Goal: Task Accomplishment & Management: Manage account settings

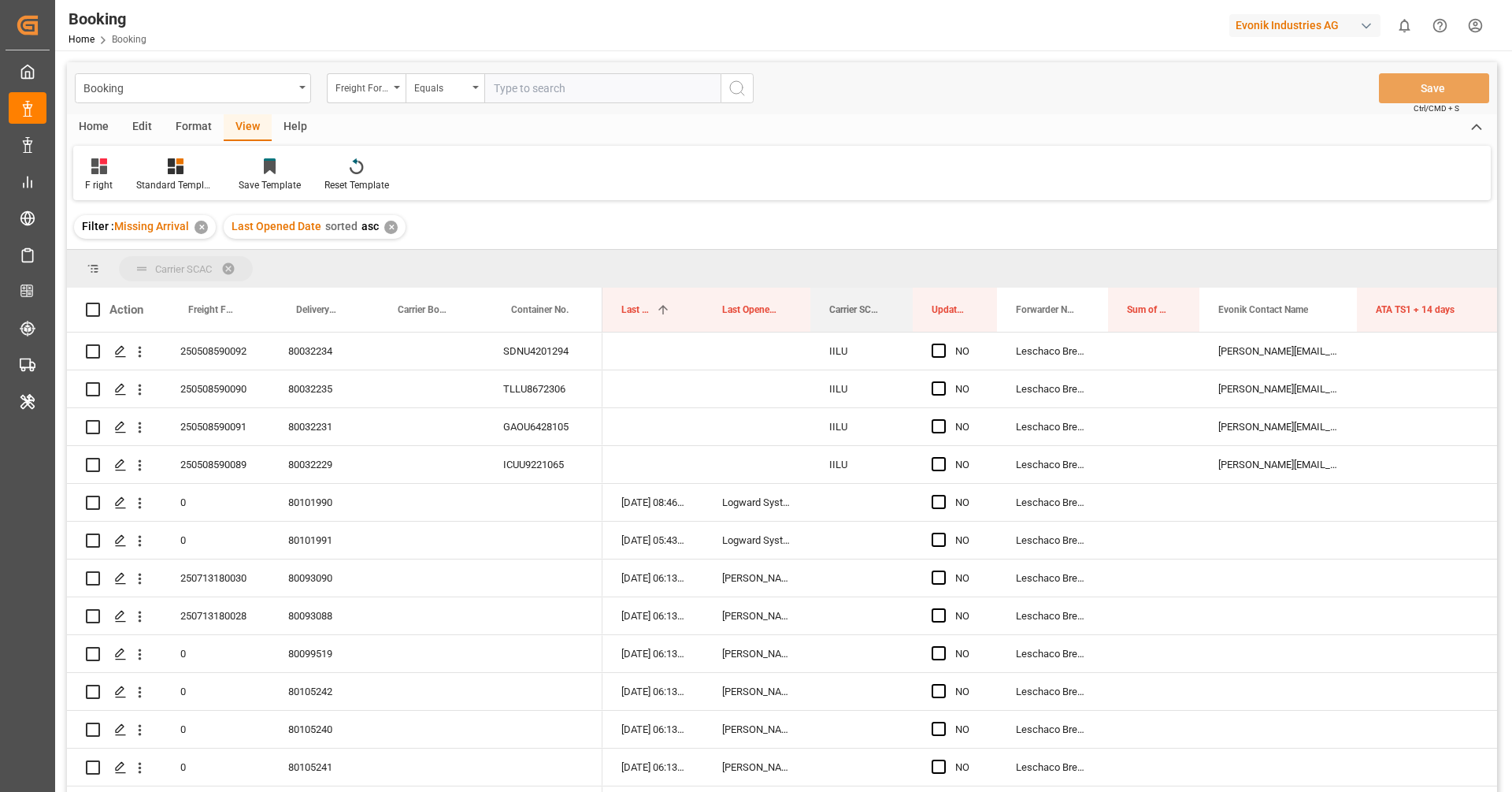
drag, startPoint x: 838, startPoint y: 311, endPoint x: 828, endPoint y: 274, distance: 38.3
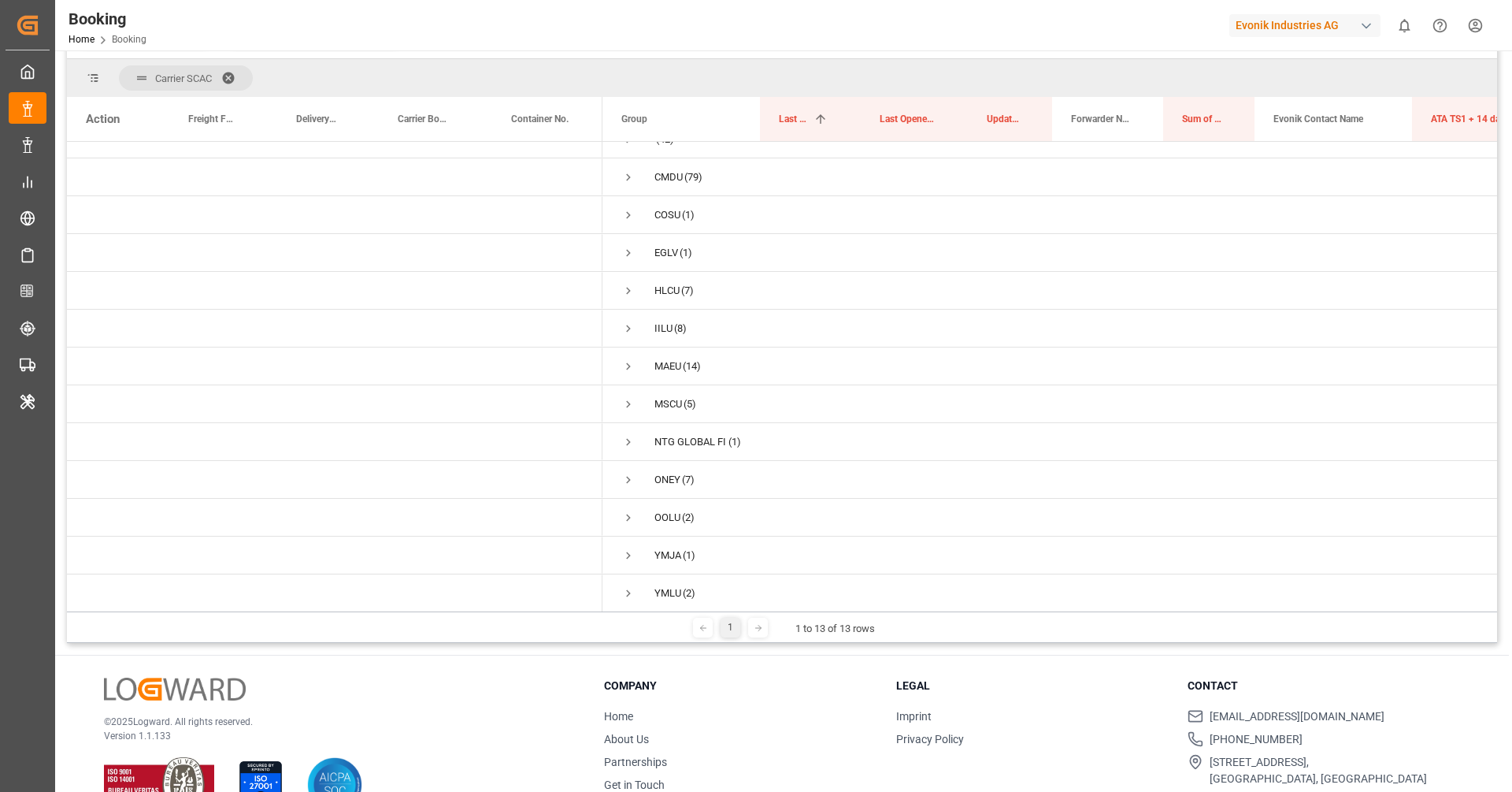
scroll to position [190, 0]
click at [627, 476] on span "Press SPACE to select this row." at bounding box center [628, 481] width 14 height 14
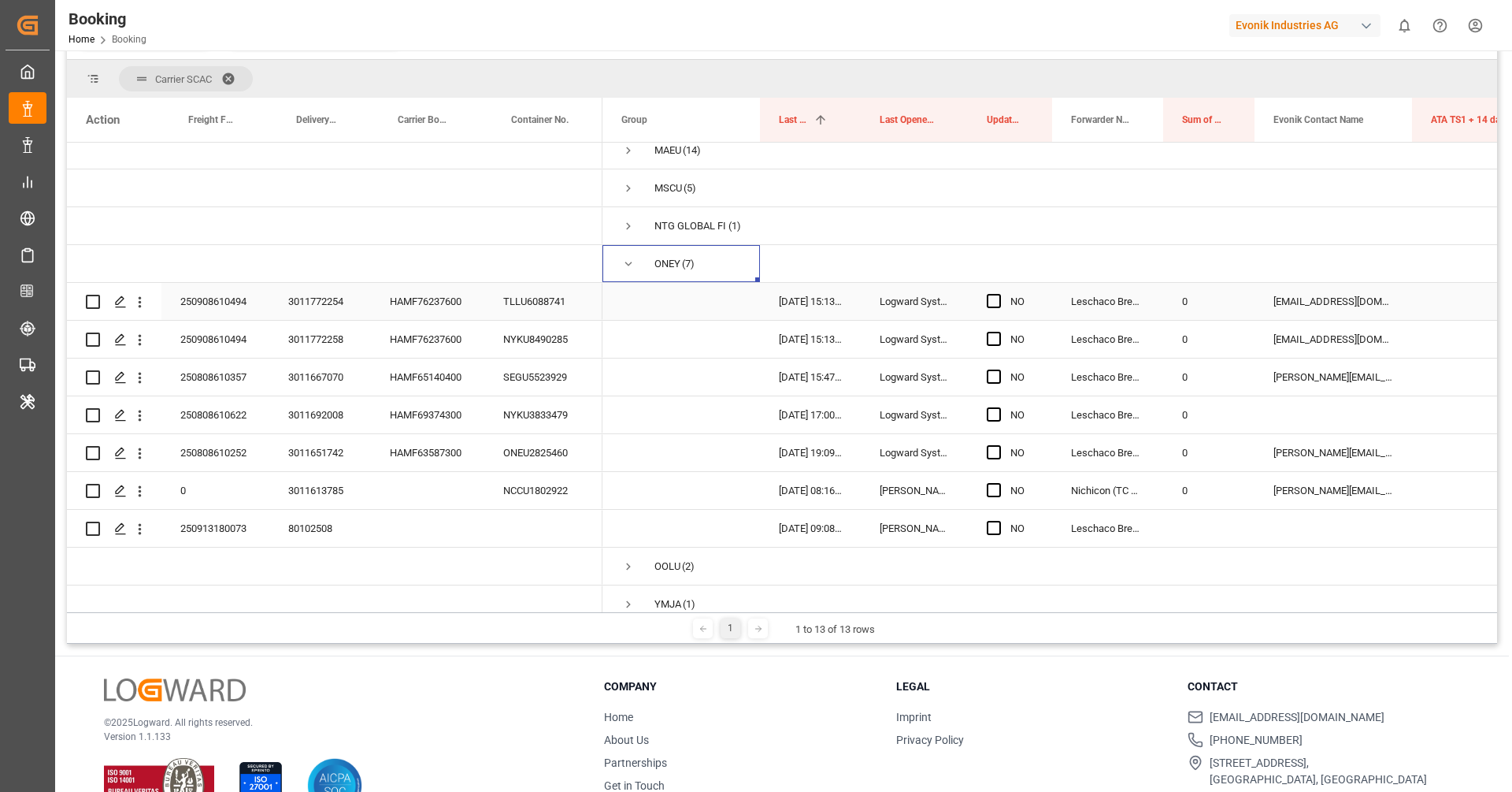
scroll to position [240, 0]
click at [435, 299] on div "HAMF76237600" at bounding box center [427, 299] width 113 height 37
click at [427, 335] on div "HAMF76237600" at bounding box center [427, 337] width 113 height 37
click at [134, 346] on button "open menu" at bounding box center [139, 337] width 17 height 30
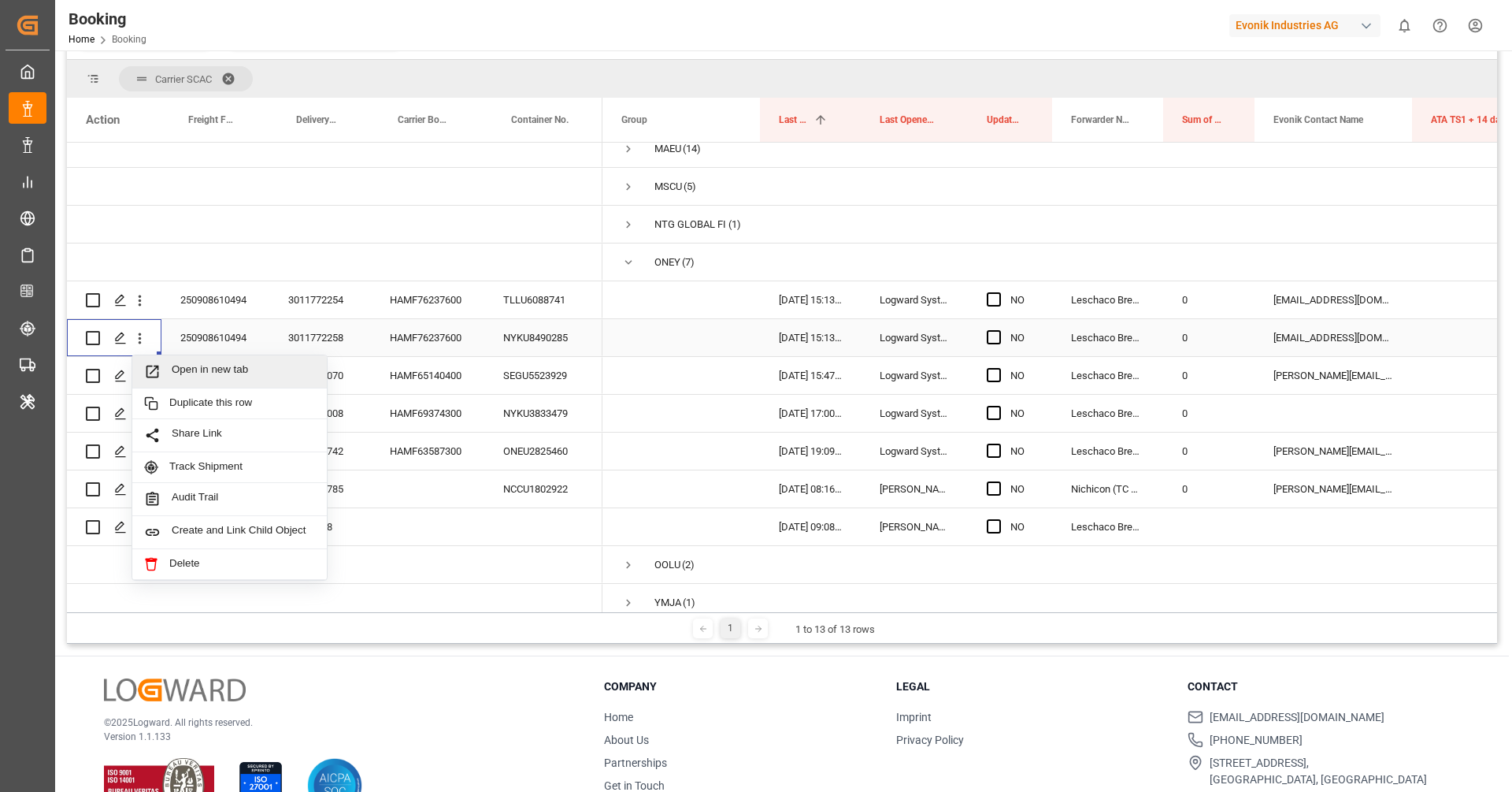
click at [202, 369] on span "Open in new tab" at bounding box center [243, 371] width 143 height 17
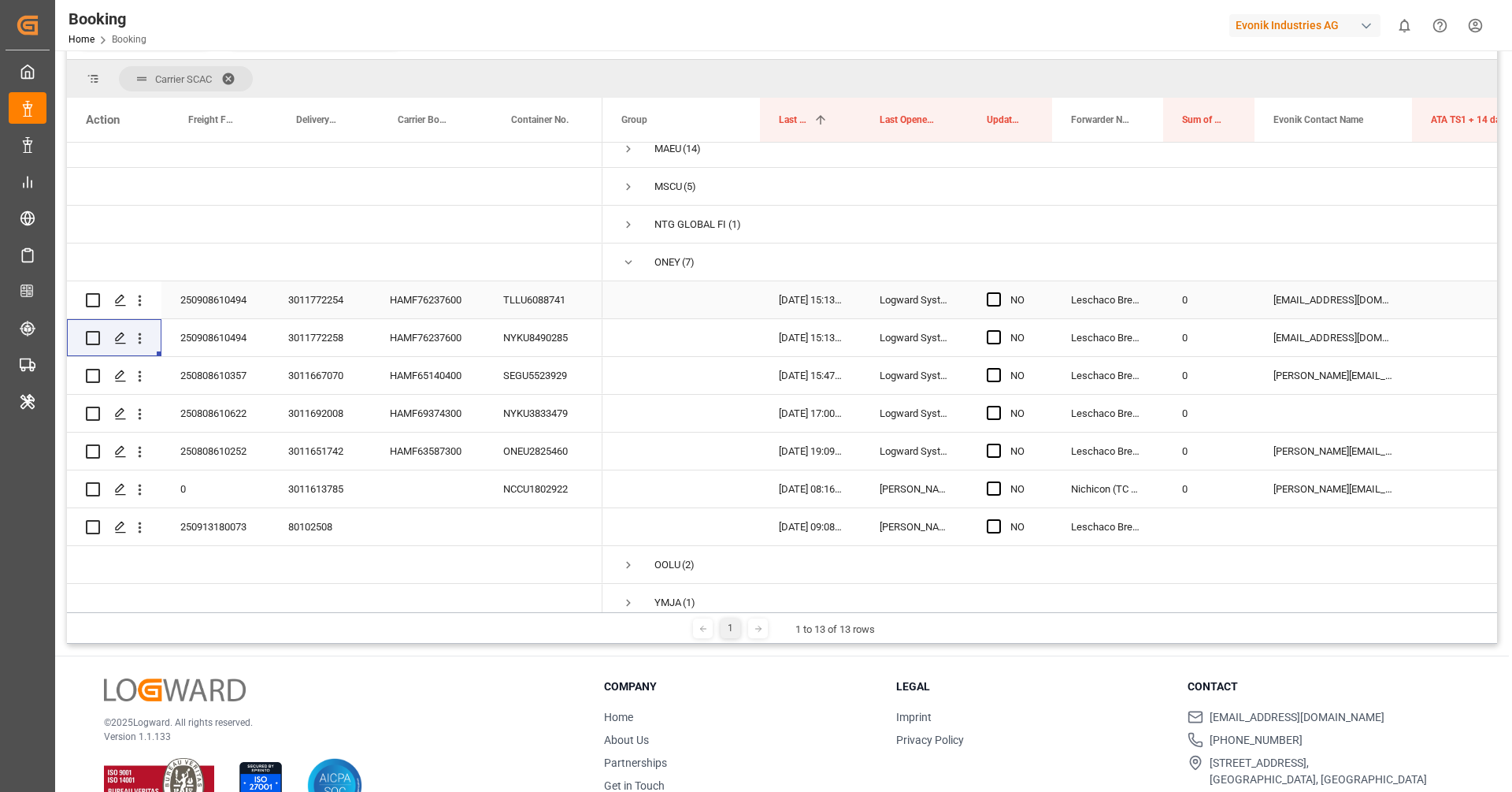
click at [544, 303] on div "TLLU6088741" at bounding box center [543, 299] width 118 height 37
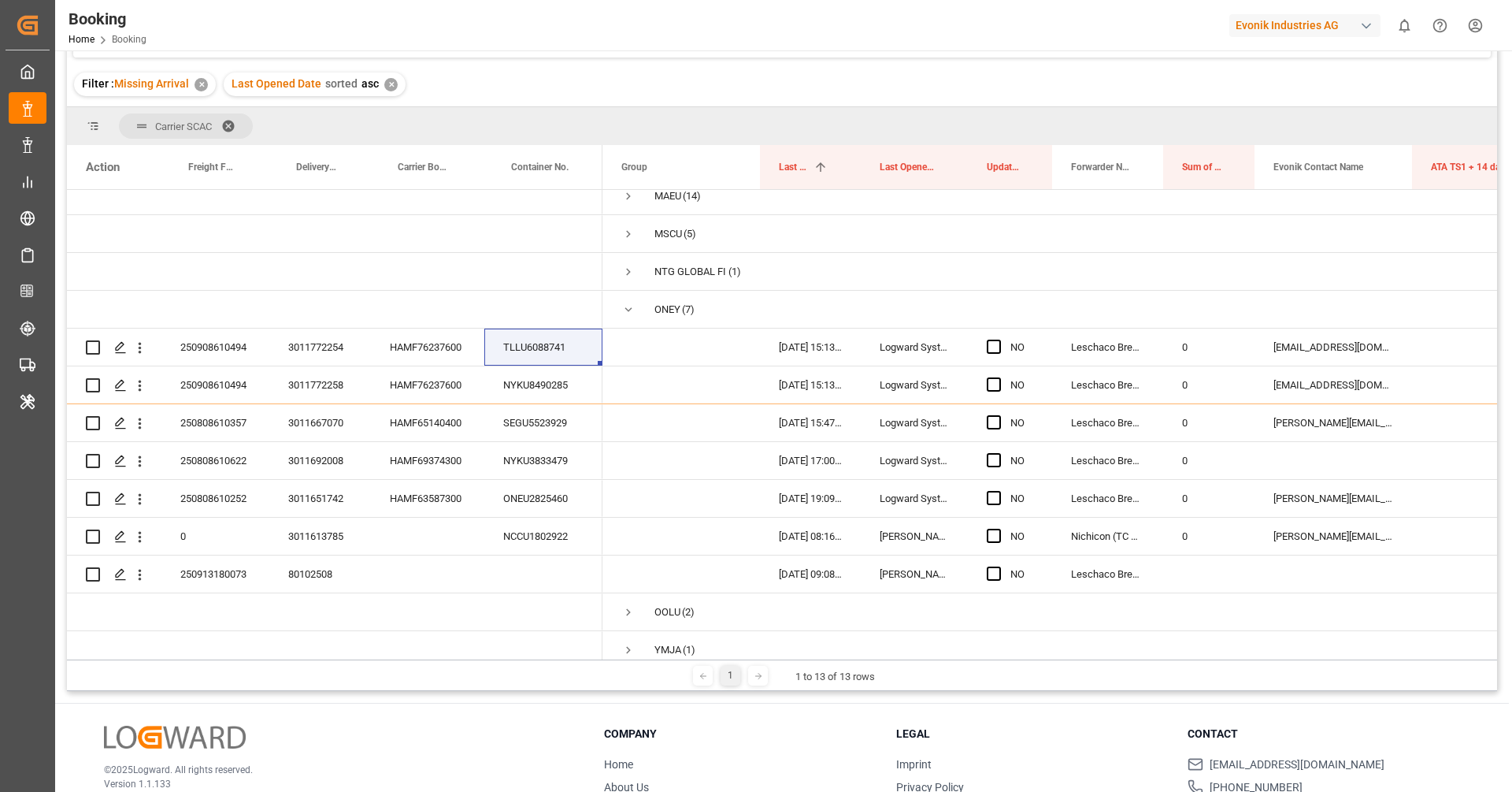
scroll to position [237, 0]
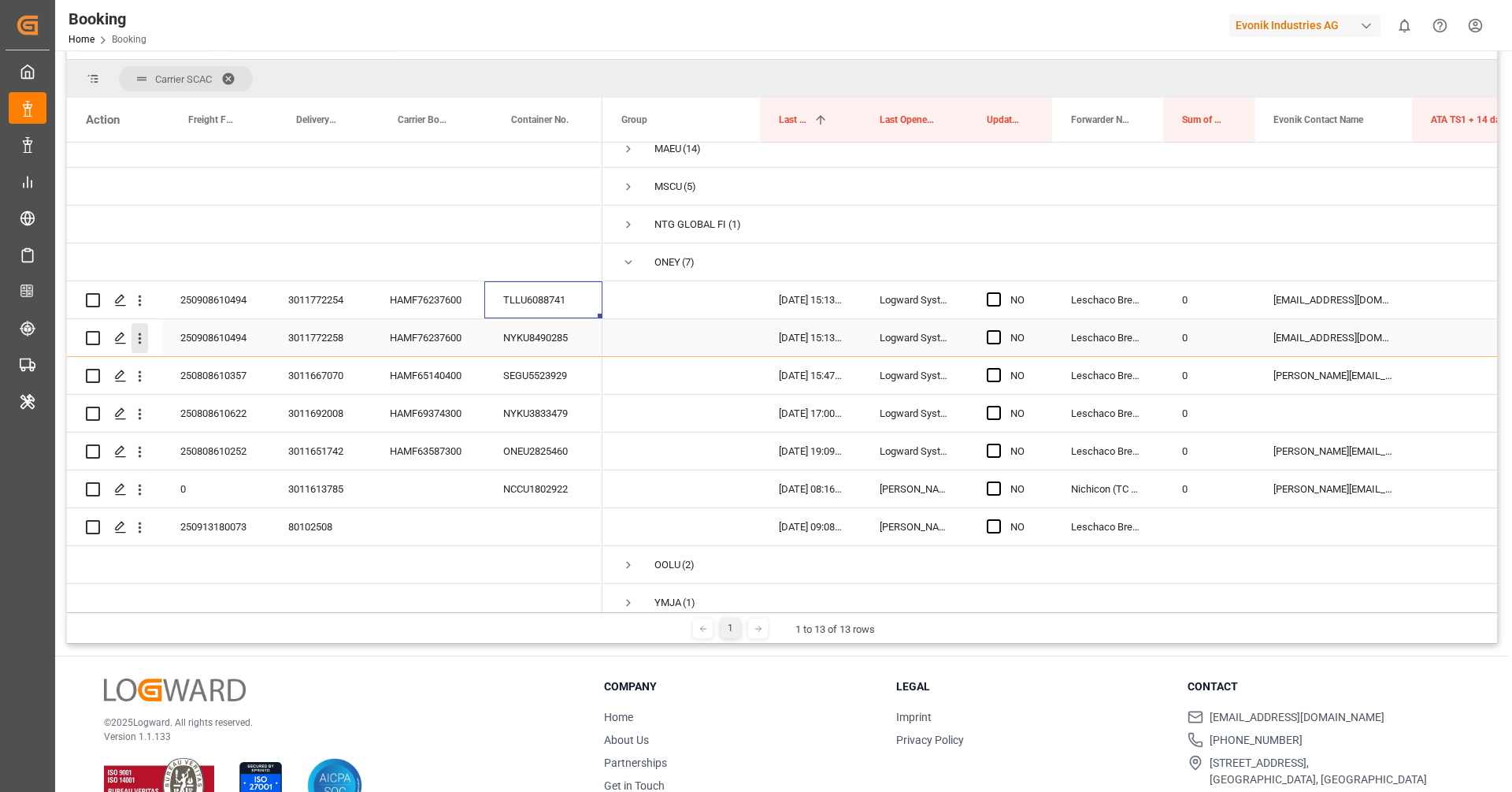
click at [142, 341] on icon "open menu" at bounding box center [139, 338] width 17 height 17
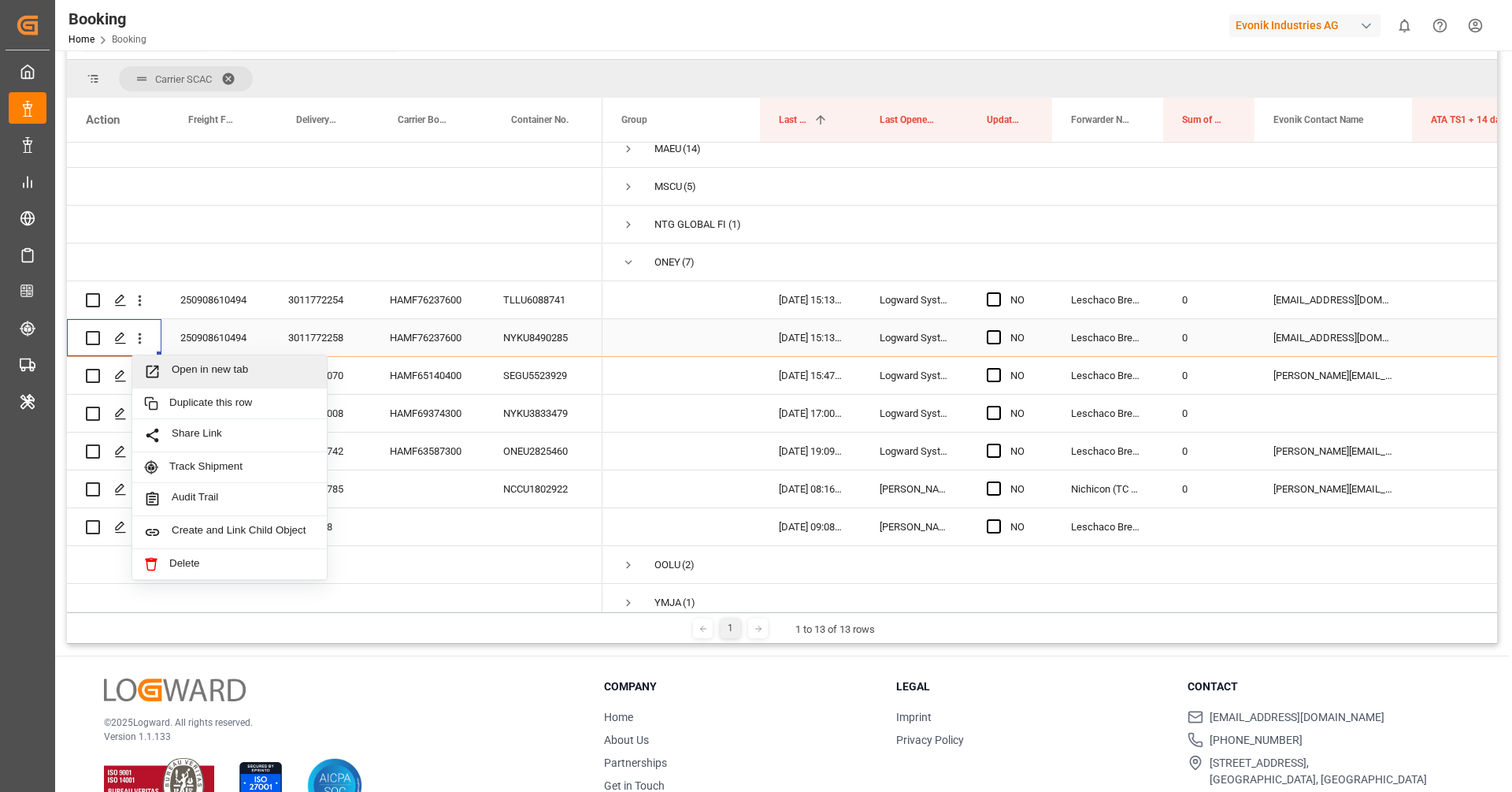
click at [200, 368] on span "Open in new tab" at bounding box center [243, 371] width 143 height 17
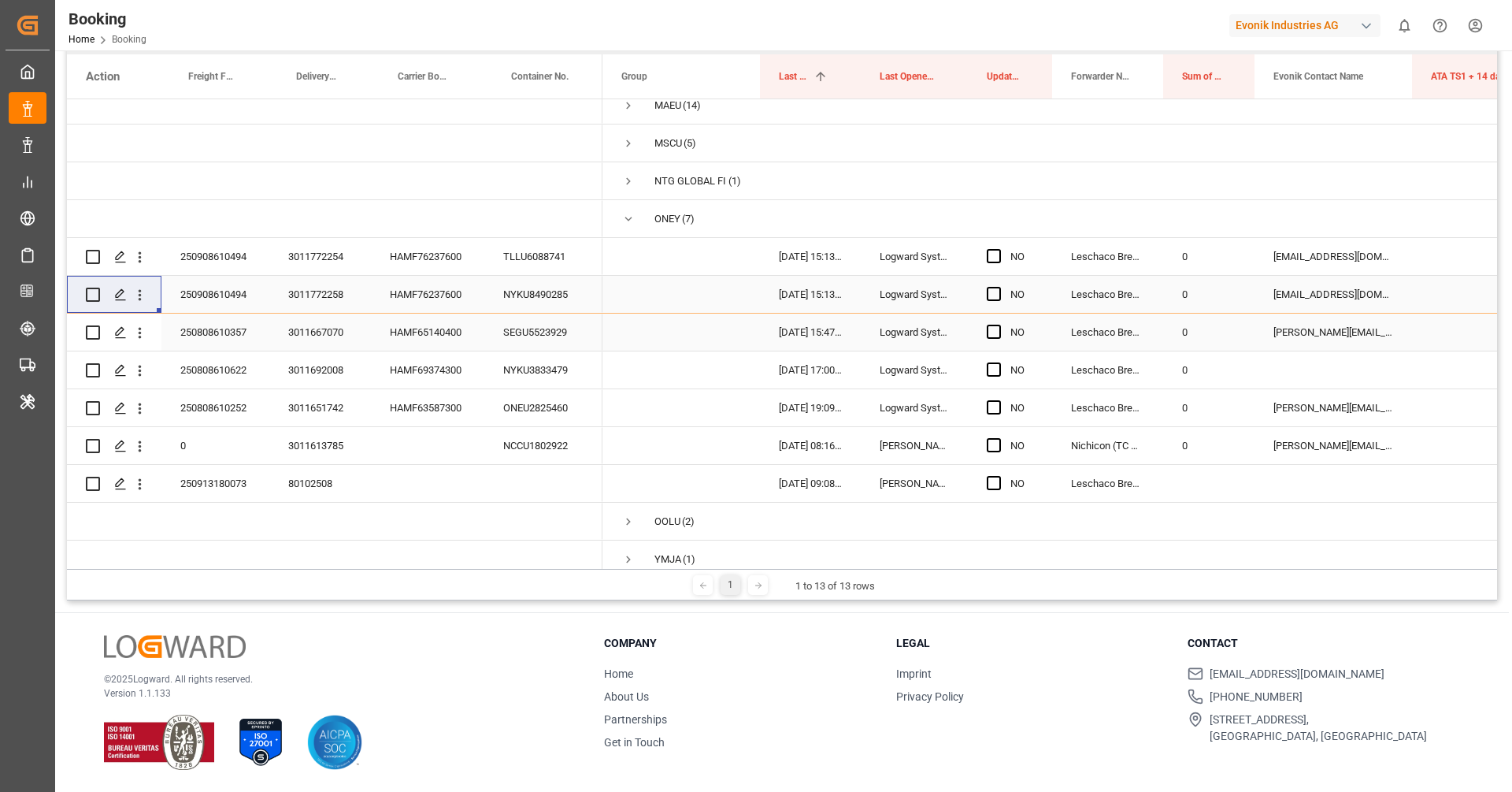
scroll to position [190, 0]
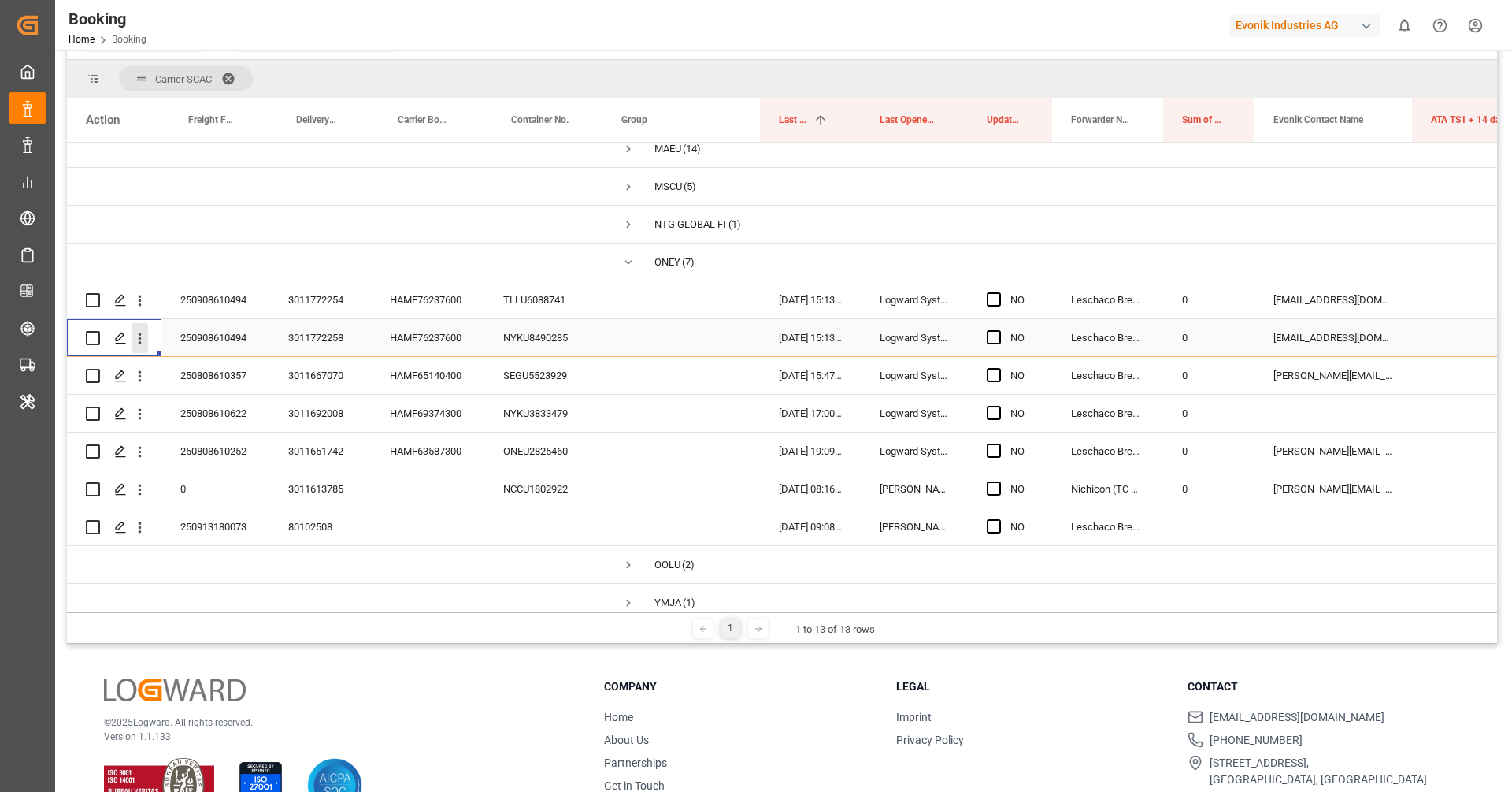
click at [145, 345] on icon "open menu" at bounding box center [139, 338] width 17 height 17
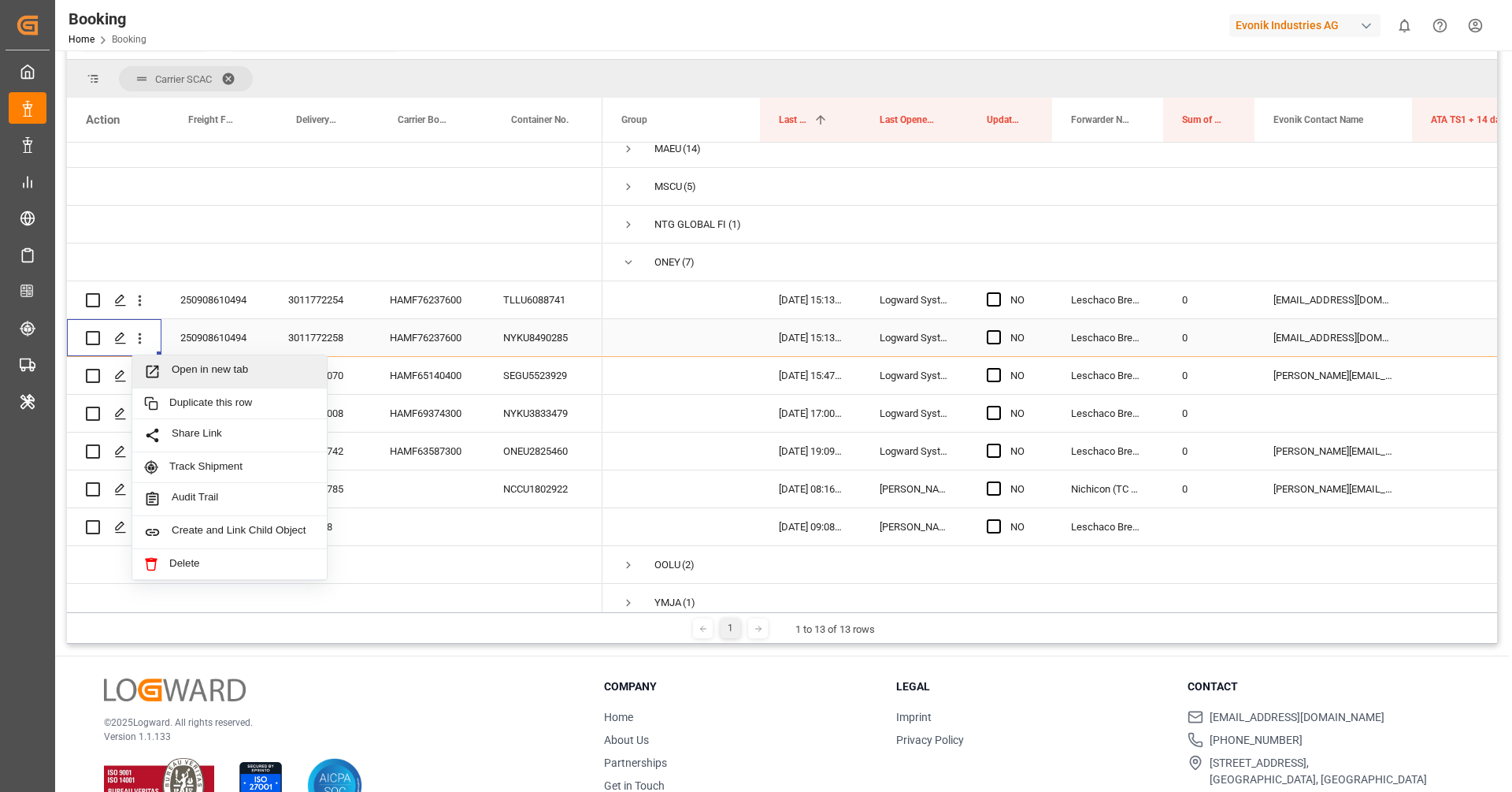
click at [183, 364] on span "Open in new tab" at bounding box center [243, 371] width 143 height 17
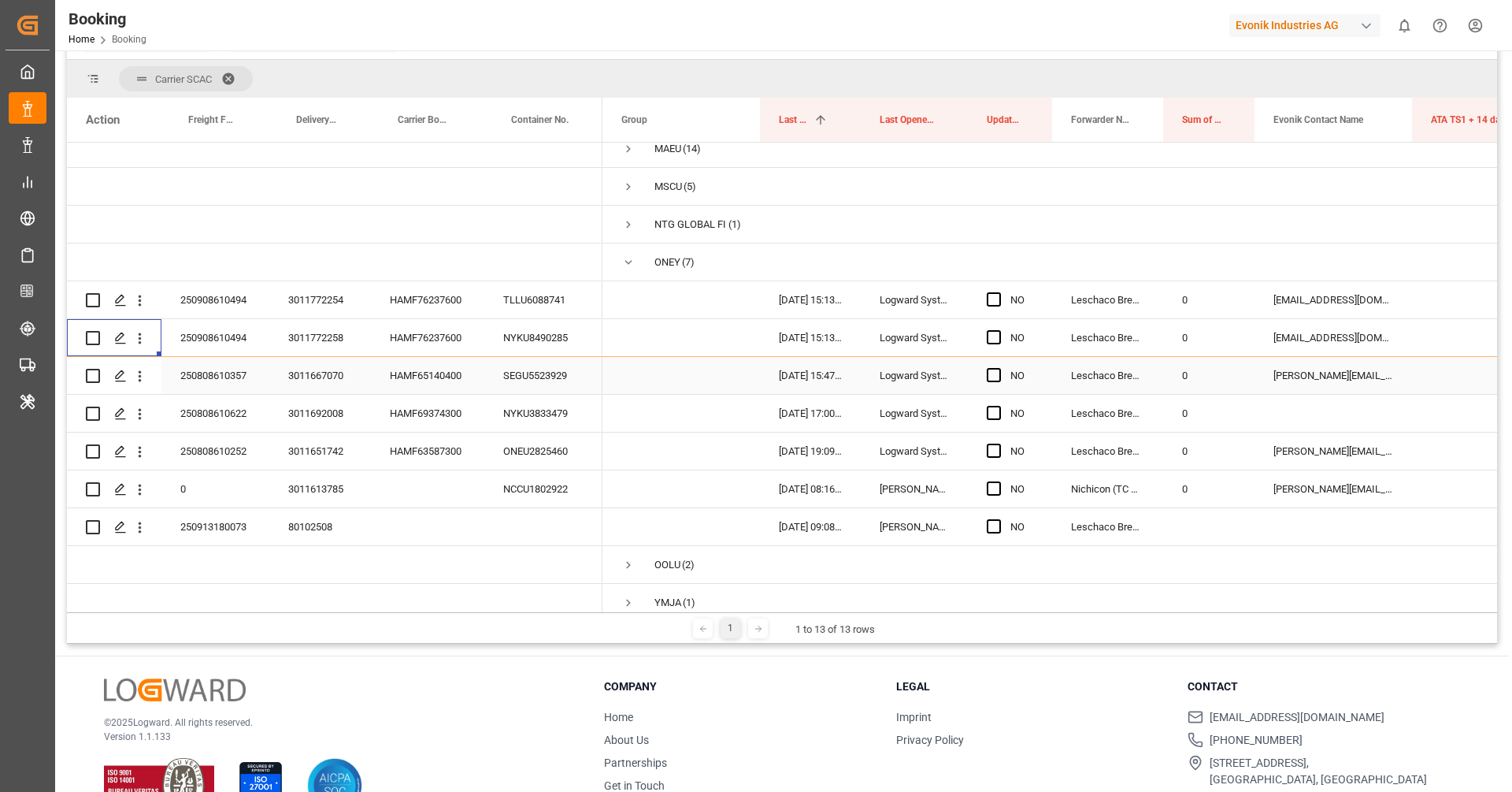
click at [447, 382] on div "HAMF65140400" at bounding box center [427, 375] width 113 height 37
click at [149, 376] on div "Press SPACE to select this row." at bounding box center [140, 375] width 40 height 30
click at [144, 374] on icon "open menu" at bounding box center [139, 376] width 17 height 17
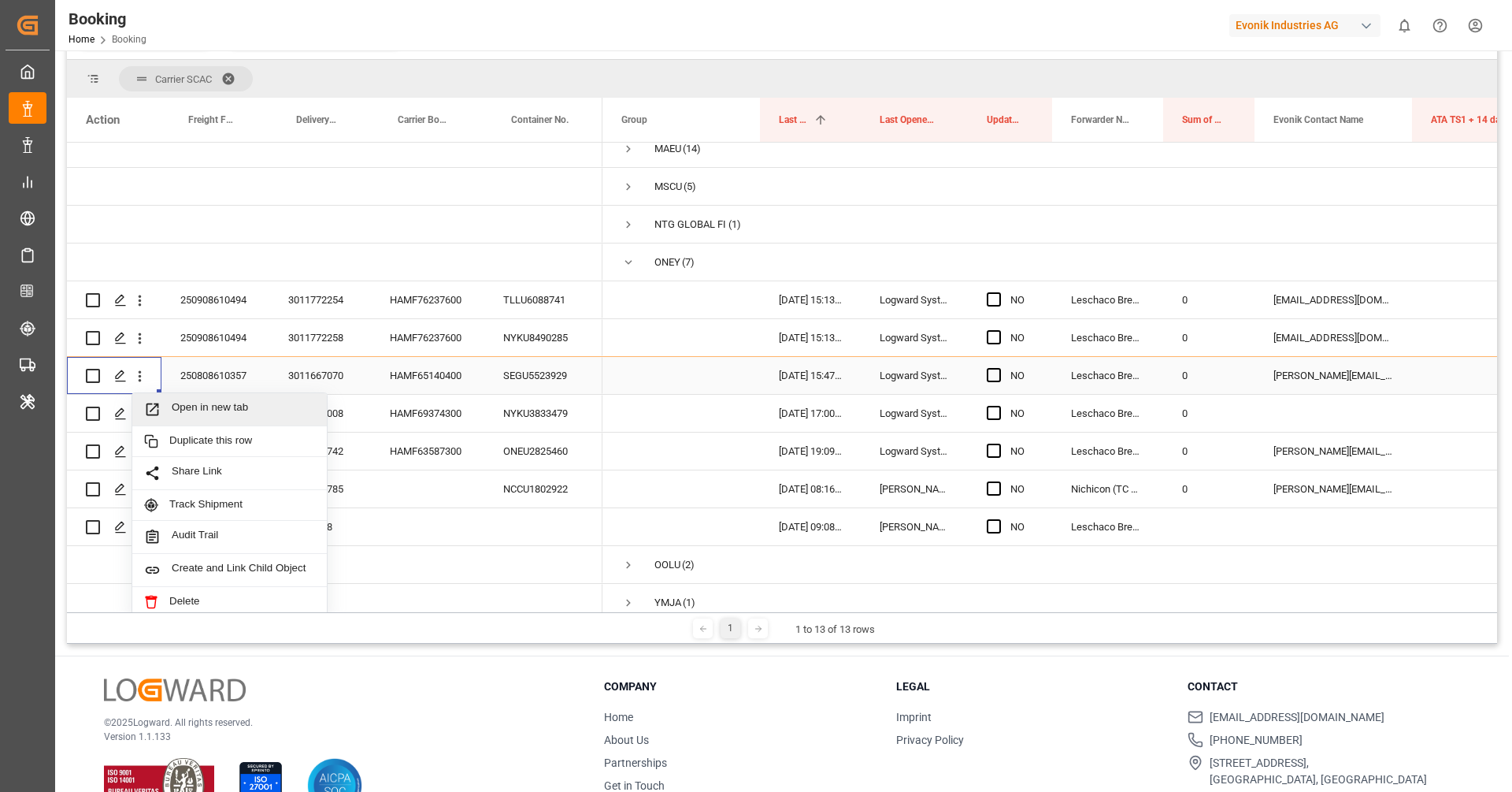
click at [196, 419] on div "Open in new tab" at bounding box center [229, 409] width 195 height 33
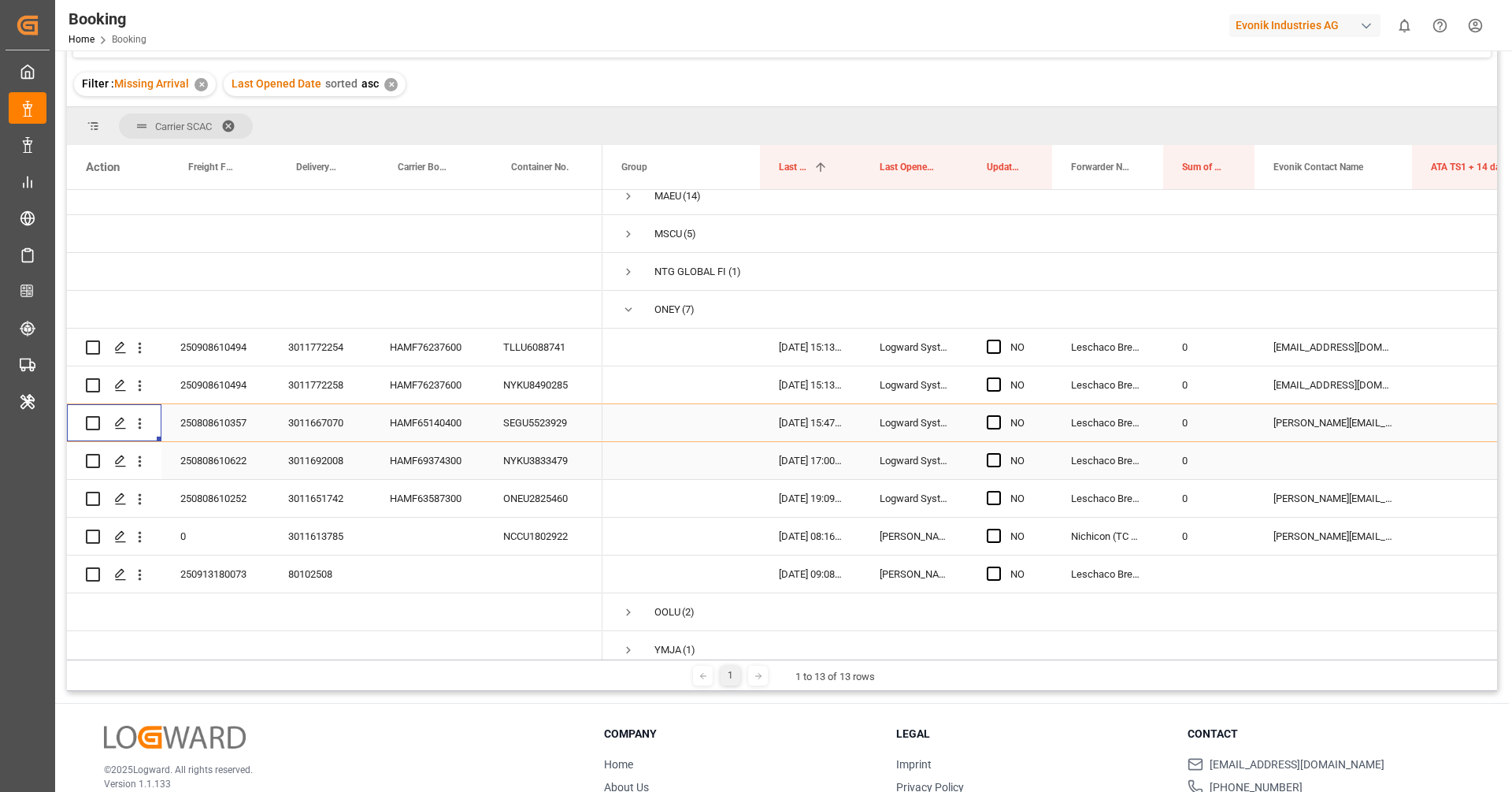
scroll to position [237, 0]
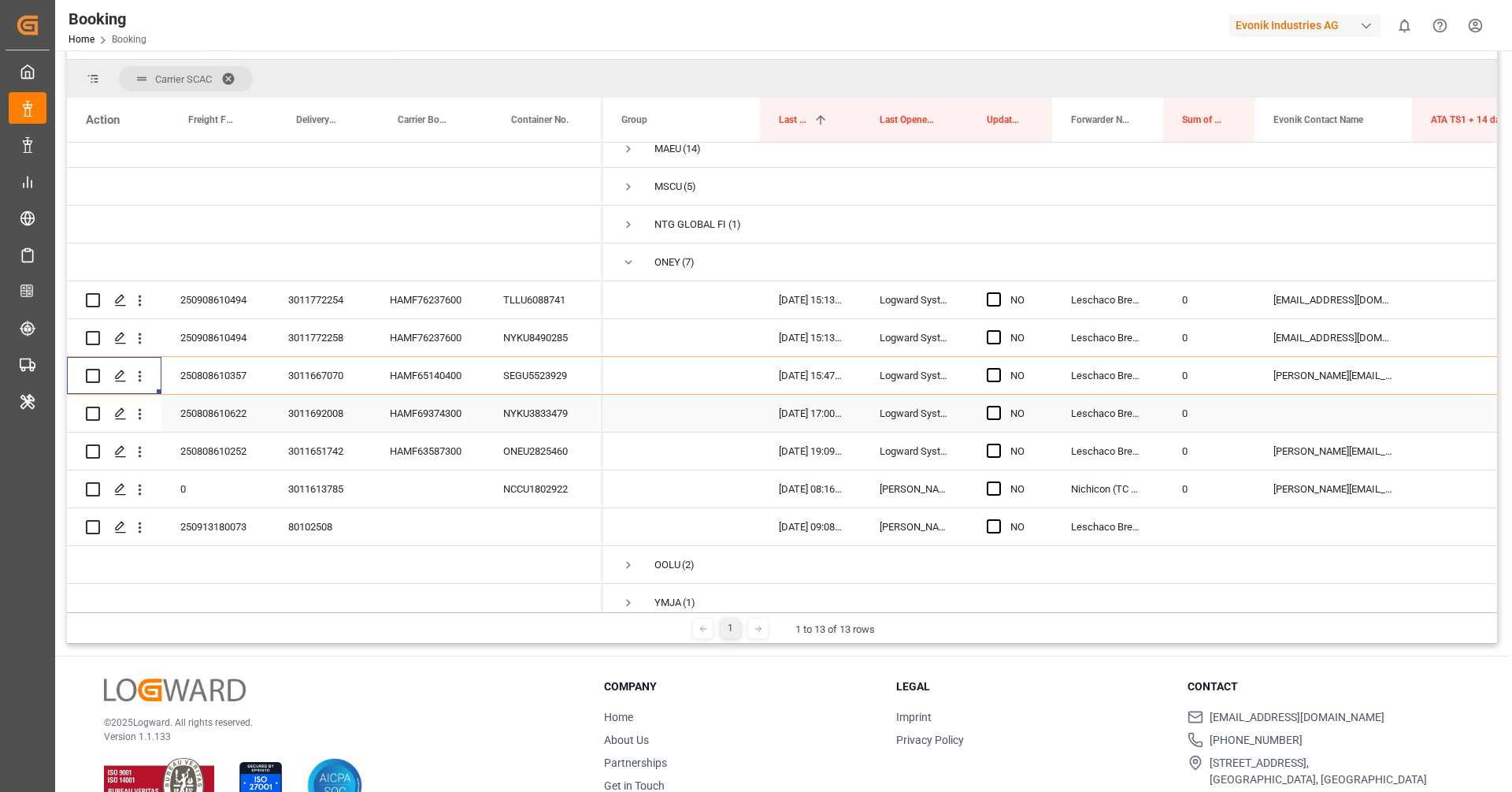
click at [407, 412] on div "HAMF69374300" at bounding box center [427, 413] width 113 height 37
click at [140, 409] on icon "open menu" at bounding box center [139, 414] width 17 height 17
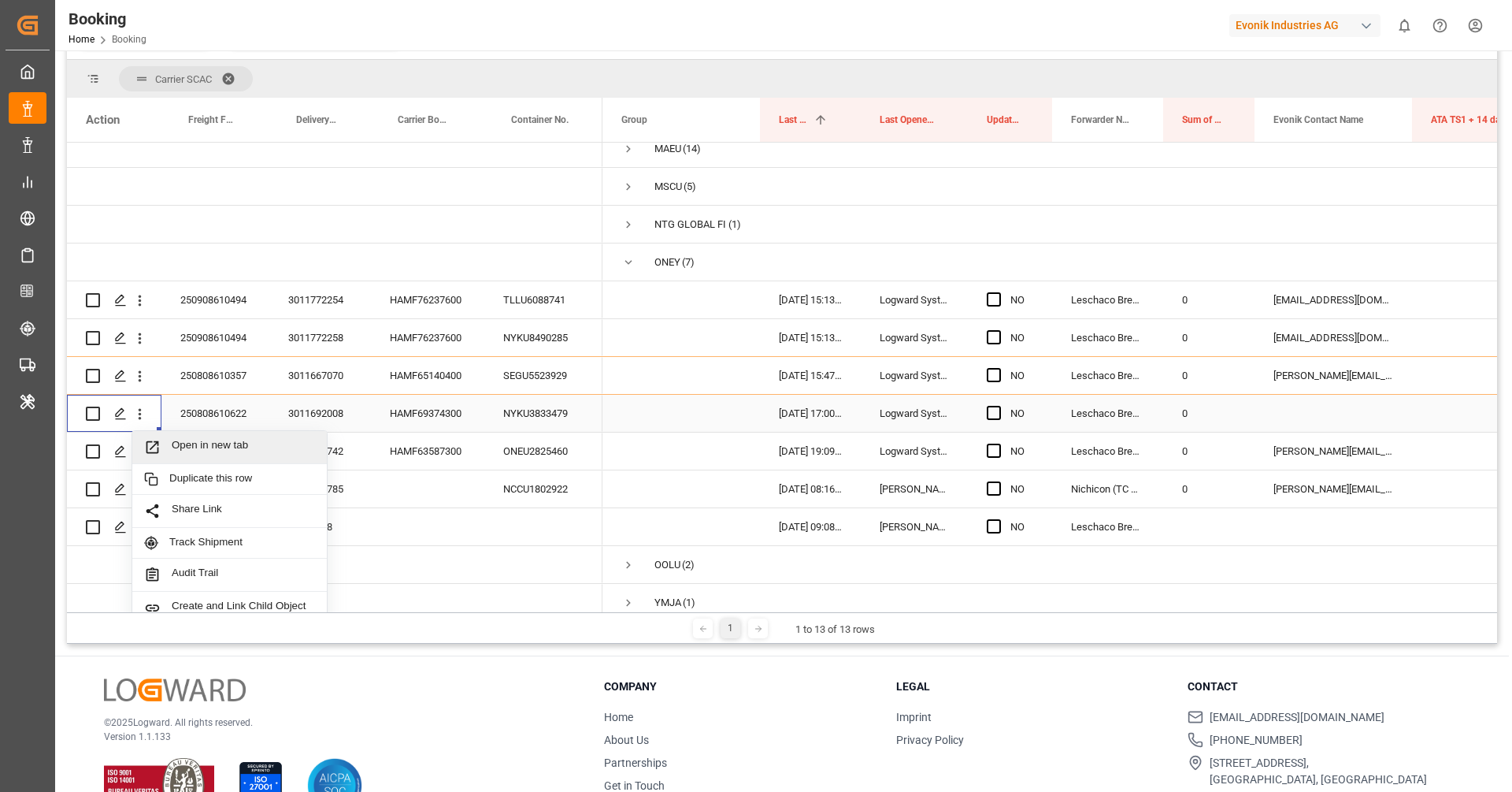
click at [187, 434] on div "Open in new tab" at bounding box center [229, 447] width 195 height 33
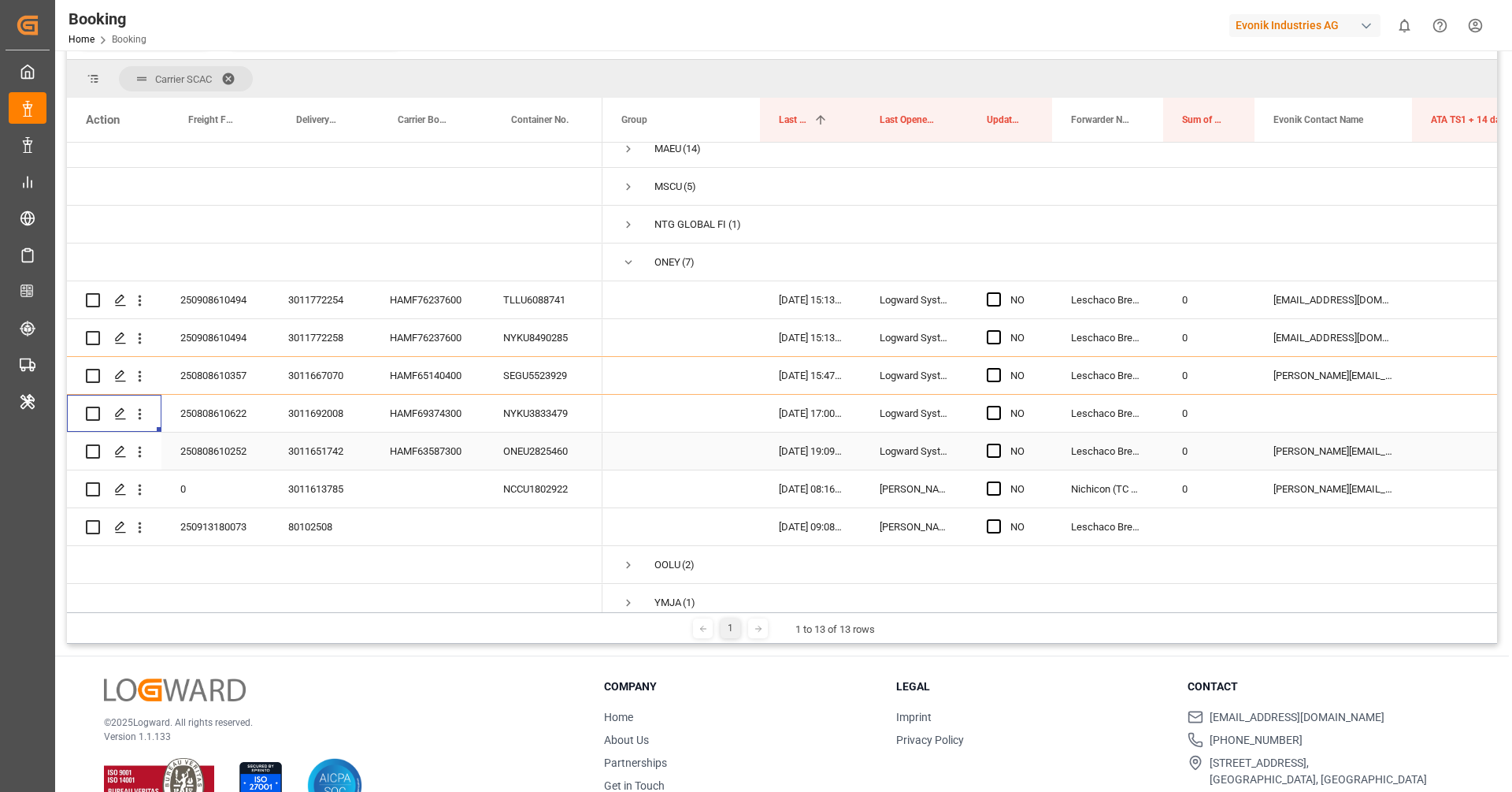
click at [441, 449] on div "HAMF63587300" at bounding box center [427, 451] width 113 height 37
click at [143, 451] on icon "open menu" at bounding box center [139, 452] width 17 height 17
click at [194, 479] on span "Open in new tab" at bounding box center [243, 485] width 143 height 17
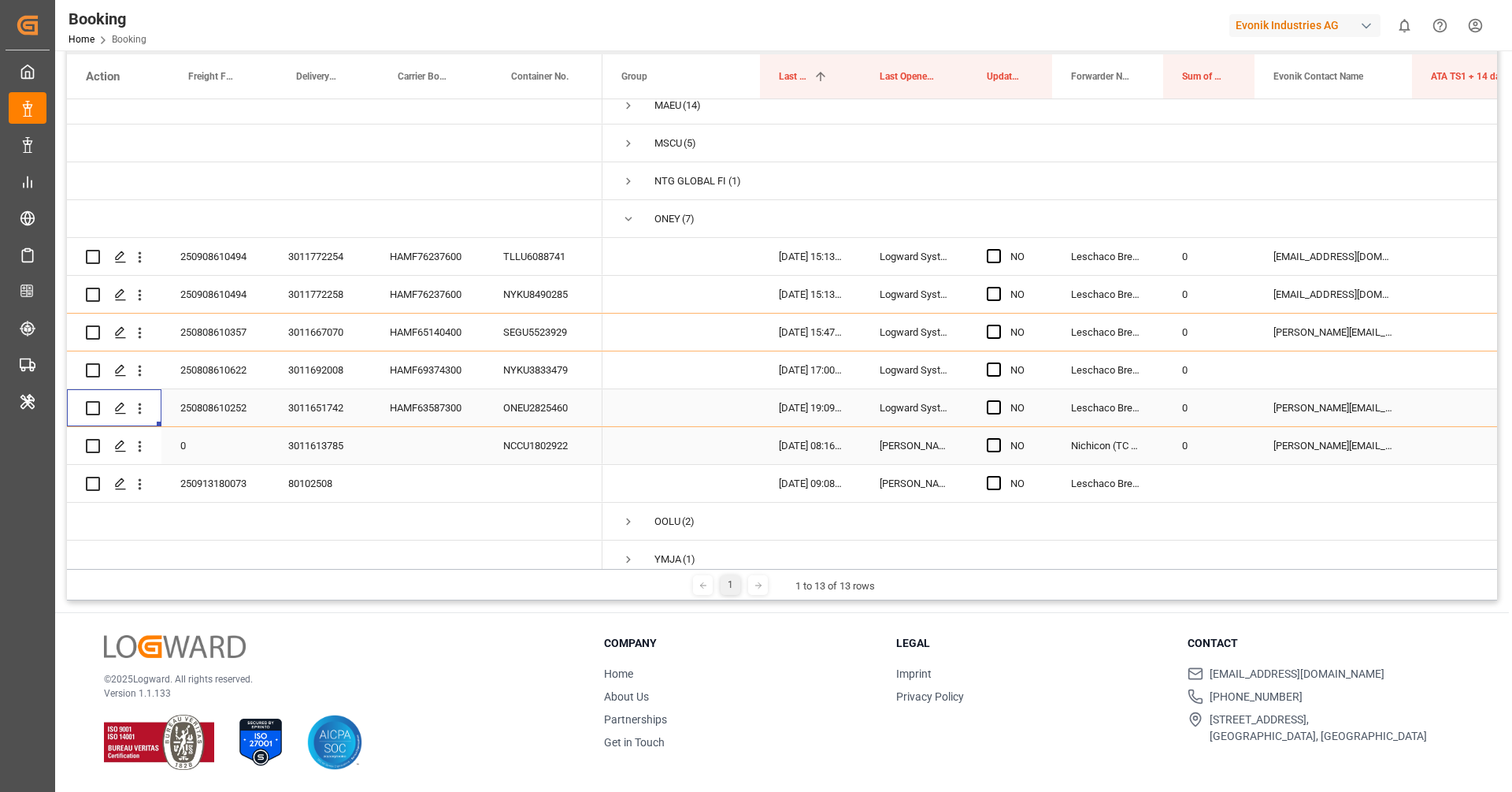
scroll to position [190, 0]
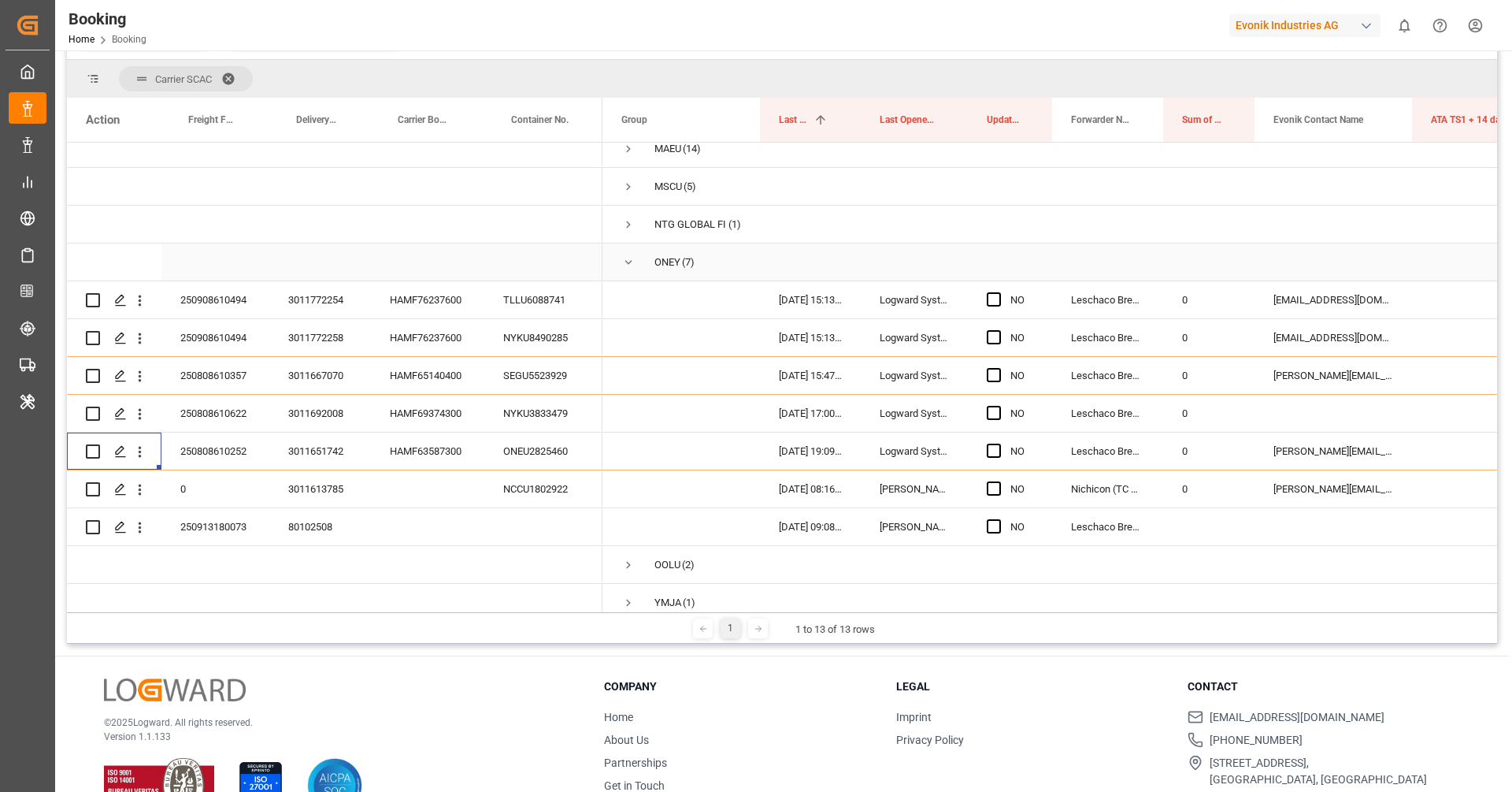
click at [624, 261] on span "Press SPACE to select this row." at bounding box center [628, 262] width 14 height 14
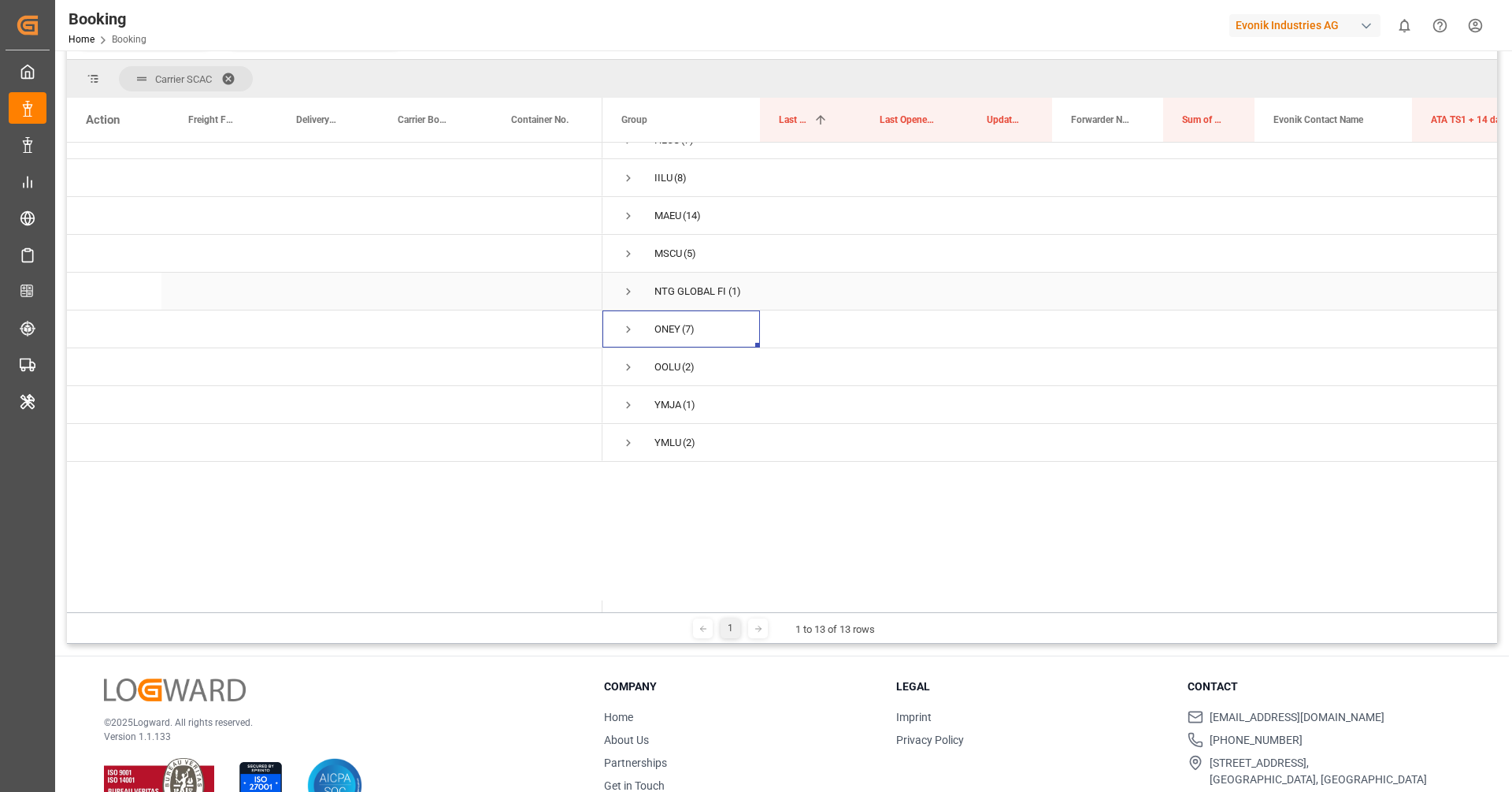
scroll to position [21, 0]
click at [626, 518] on span "Press SPACE to select this row." at bounding box center [628, 518] width 14 height 14
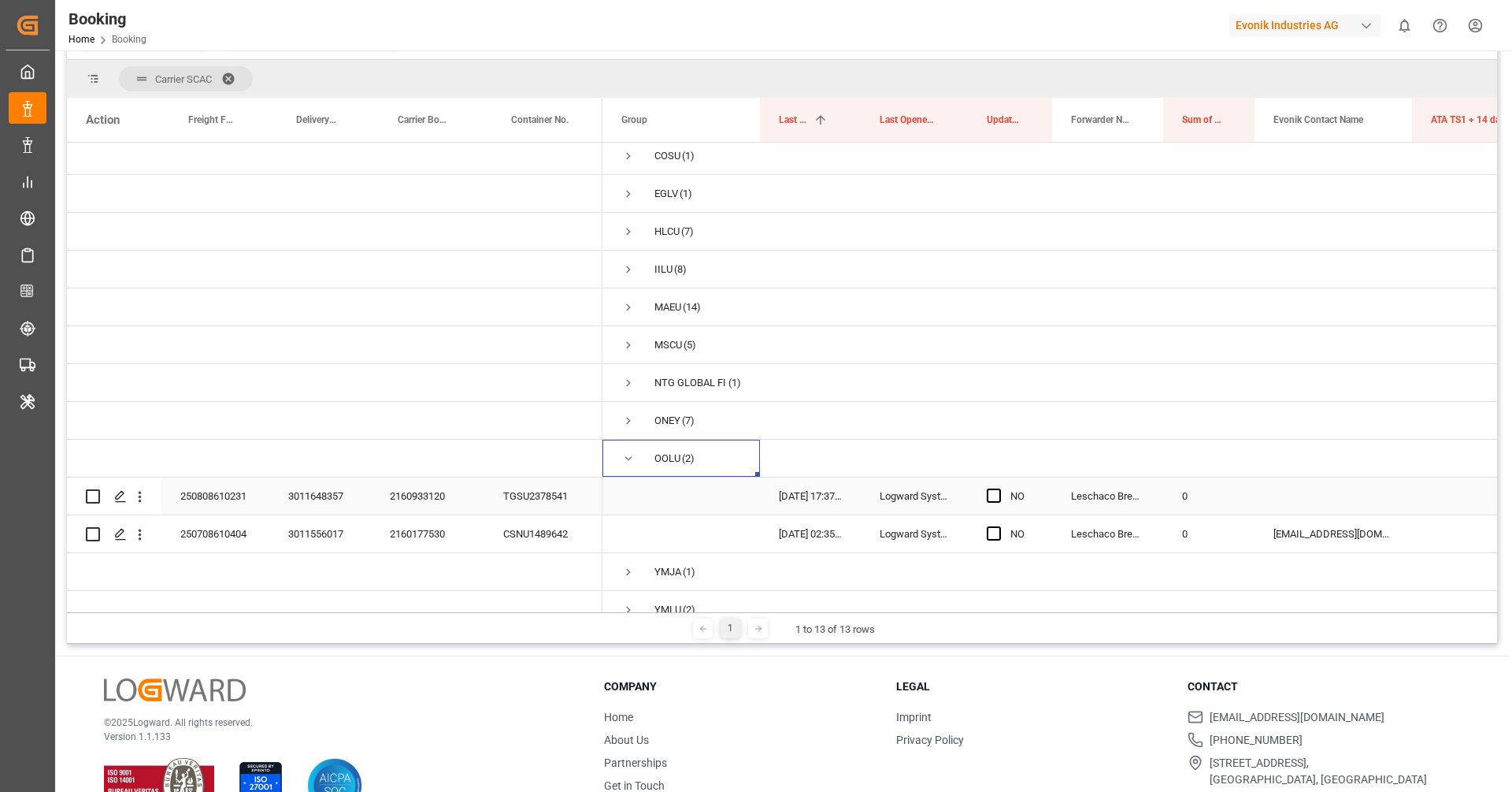
scroll to position [97, 0]
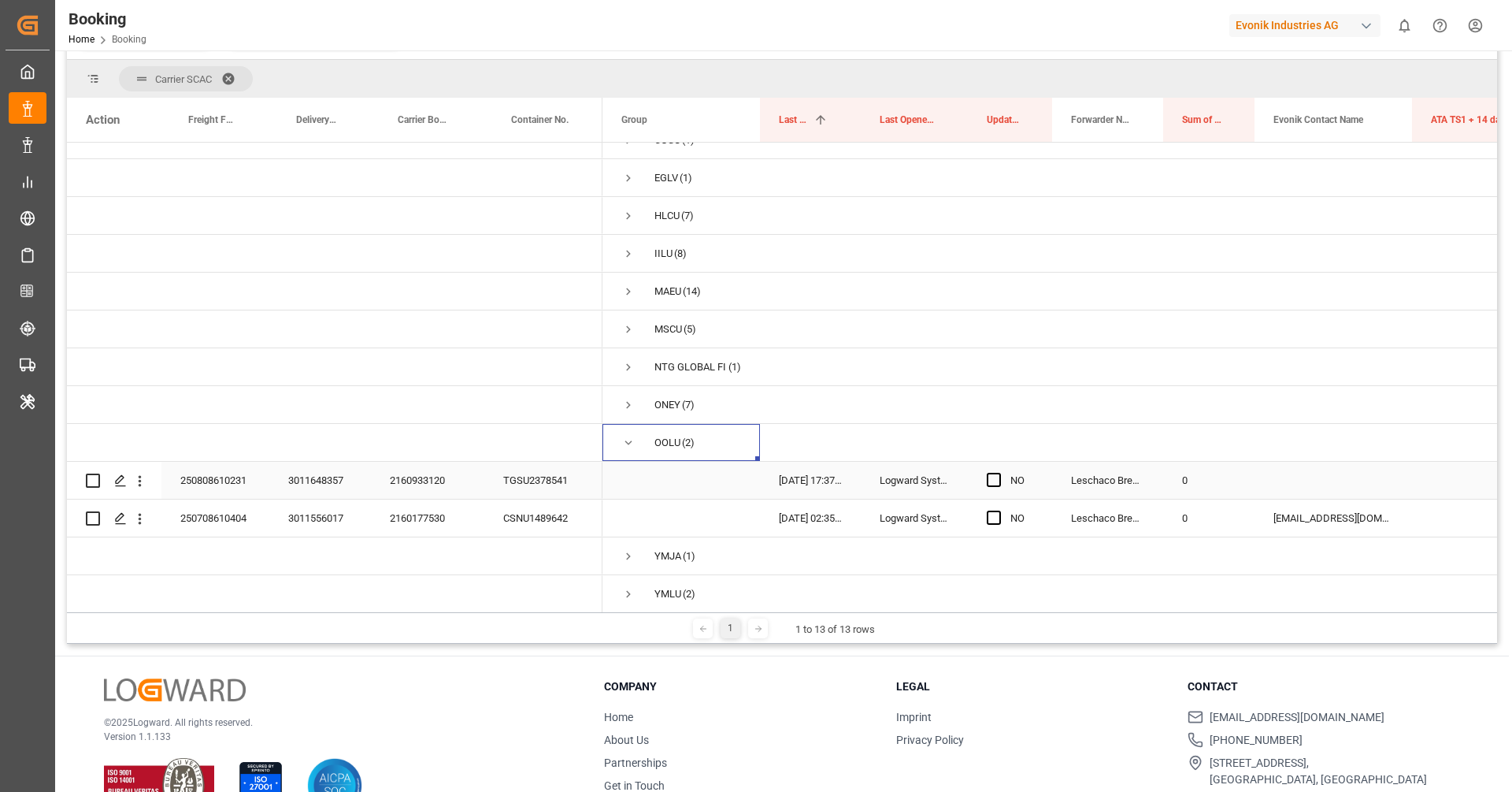
click at [434, 481] on div "2160933120" at bounding box center [427, 481] width 113 height 37
click at [137, 484] on icon "open menu" at bounding box center [139, 481] width 17 height 17
click at [201, 504] on div "Open in new tab" at bounding box center [229, 514] width 195 height 33
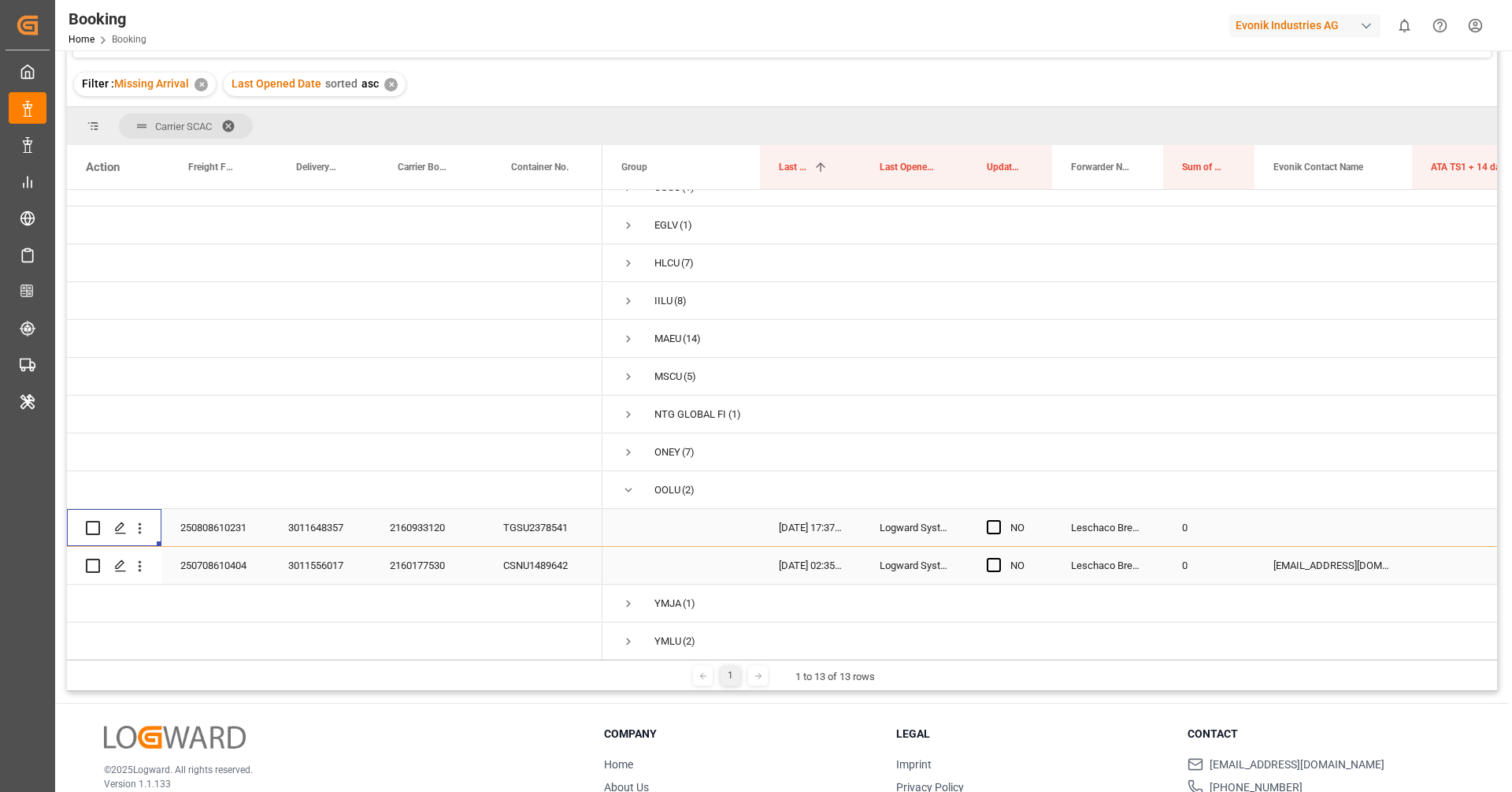
scroll to position [237, 0]
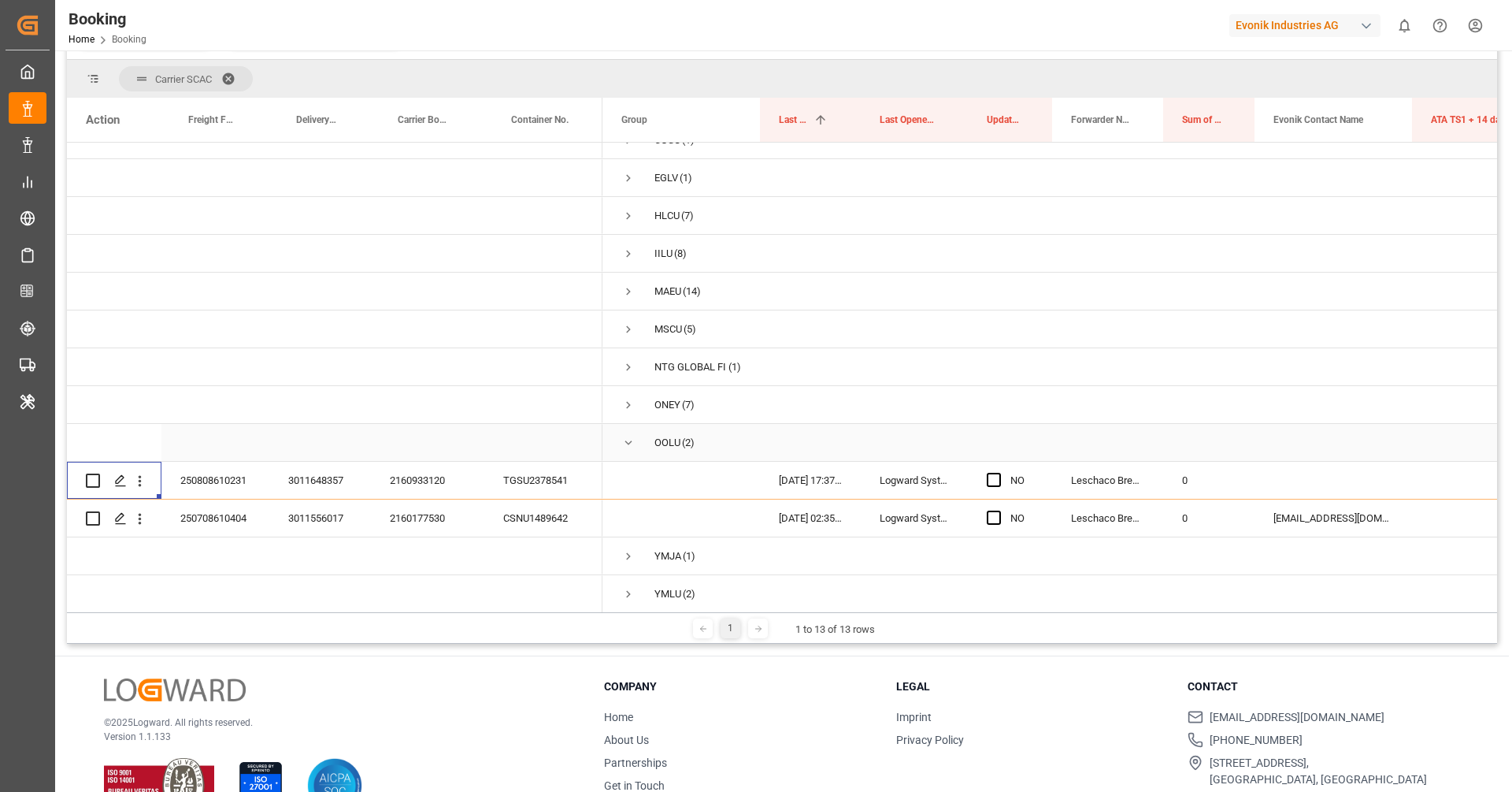
click at [629, 439] on span "Press SPACE to select this row." at bounding box center [628, 443] width 14 height 14
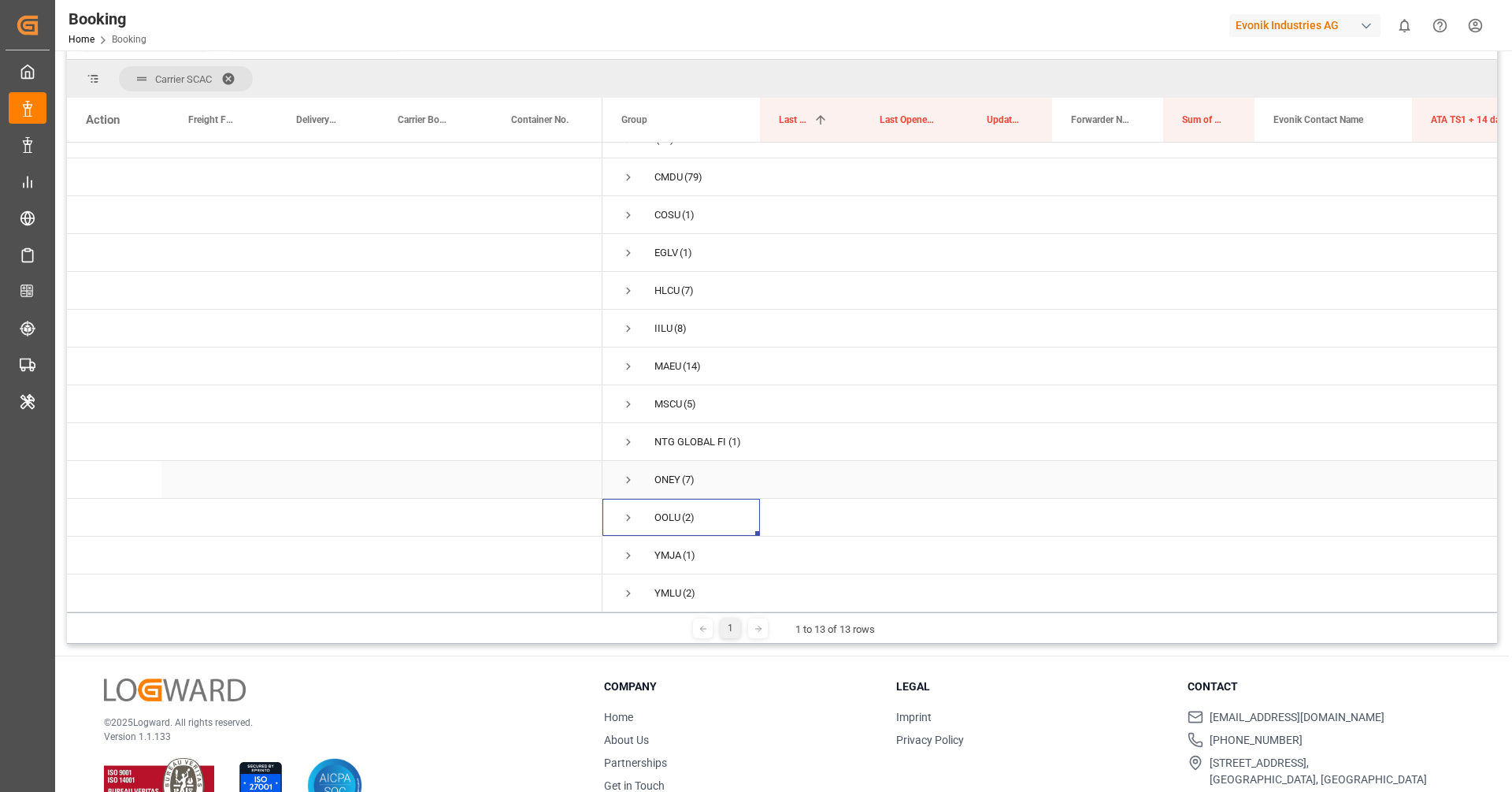
scroll to position [21, 0]
click at [621, 559] on span "Press SPACE to select this row." at bounding box center [628, 556] width 14 height 14
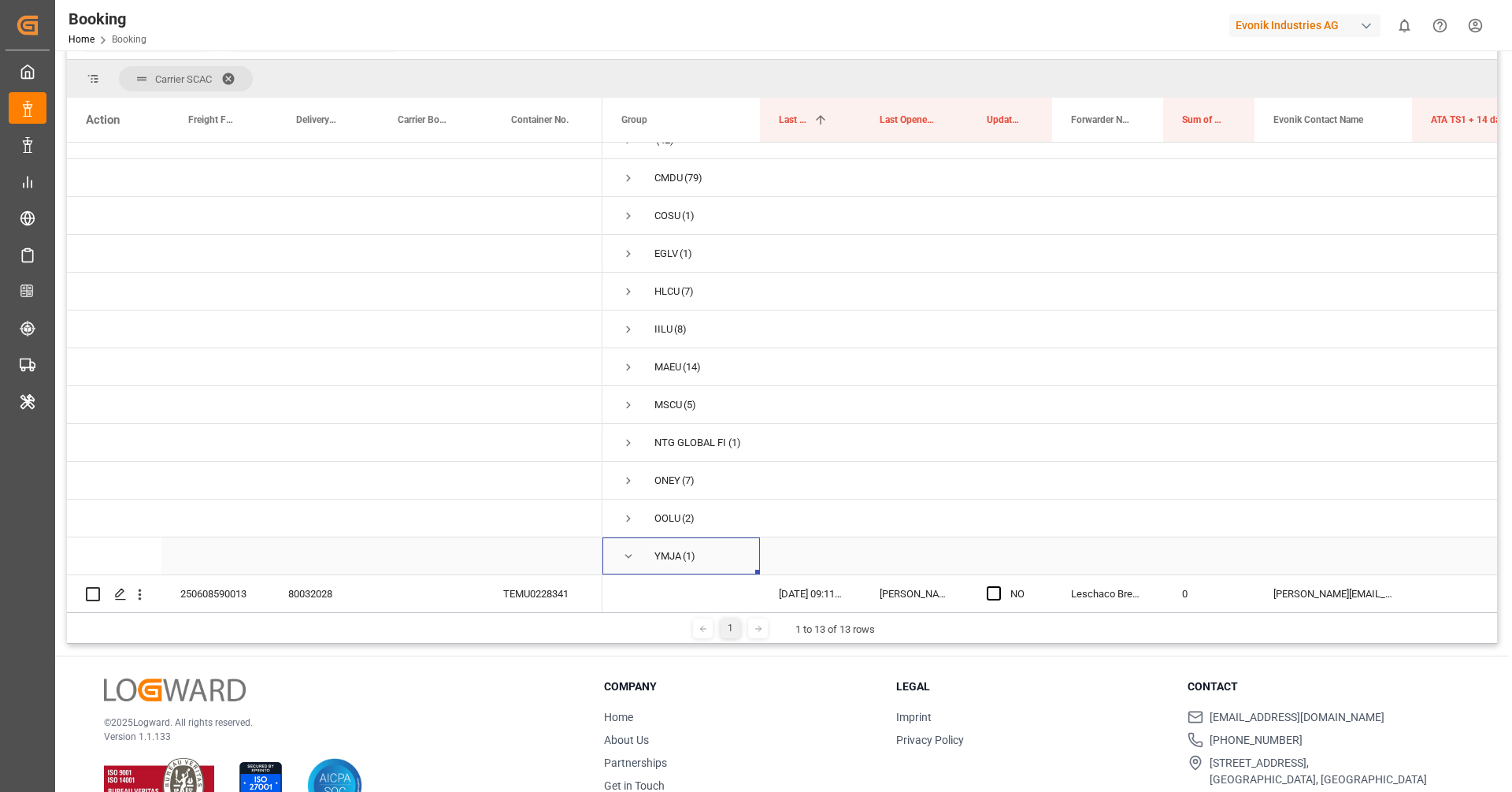
scroll to position [59, 0]
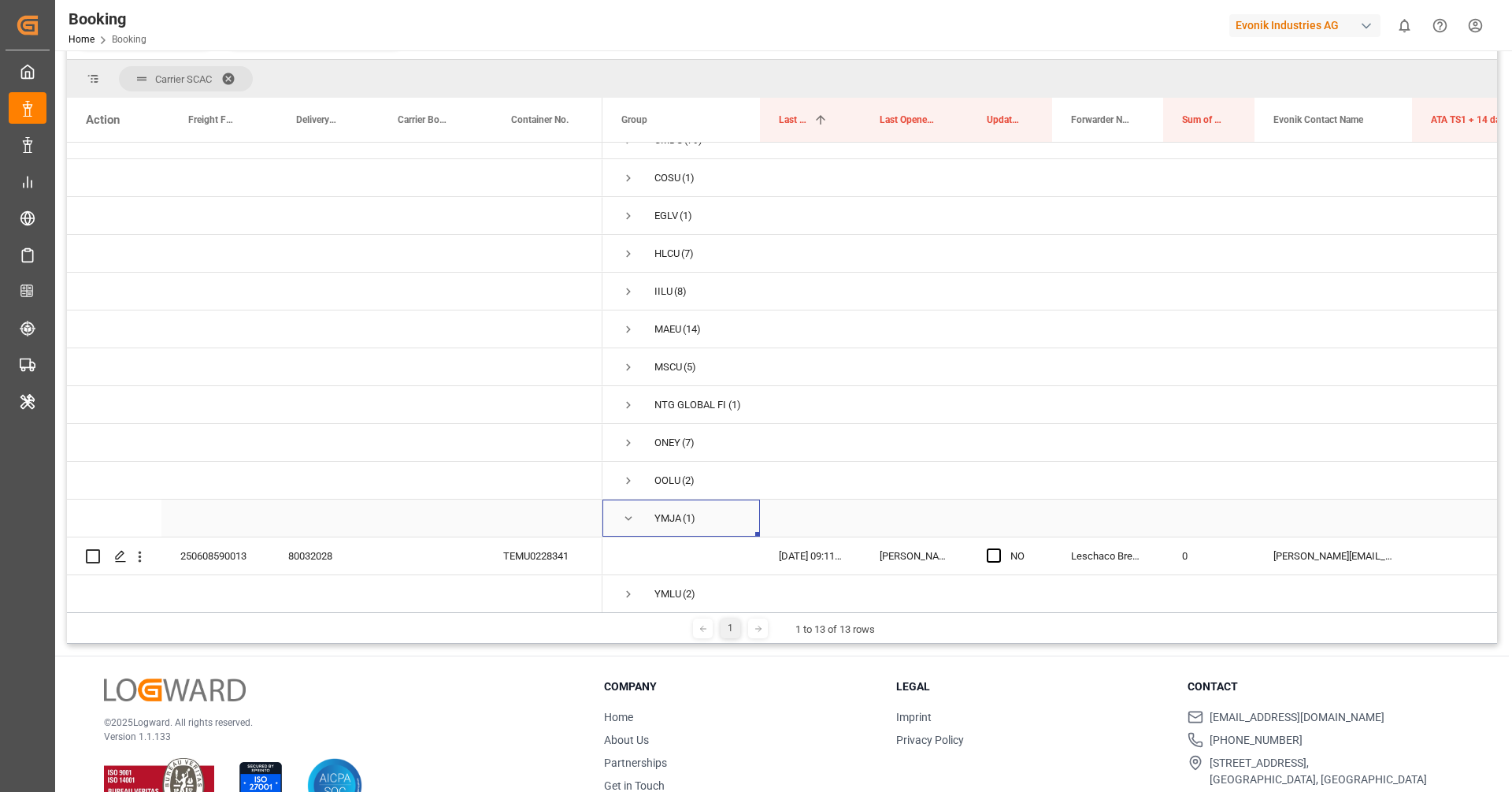
click at [626, 522] on span "Press SPACE to select this row." at bounding box center [628, 518] width 14 height 14
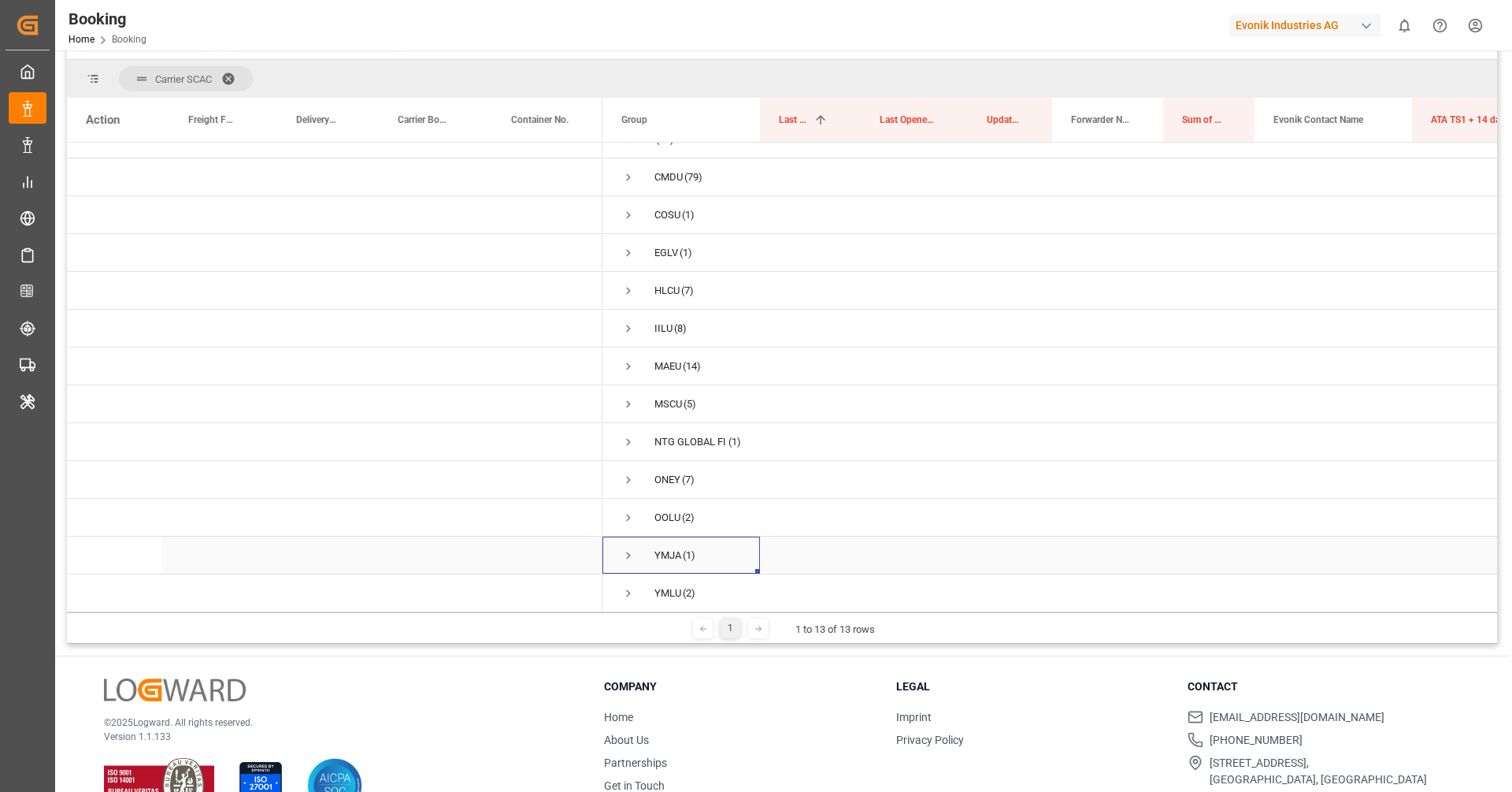
scroll to position [21, 0]
click at [629, 584] on span "Press SPACE to select this row." at bounding box center [628, 593] width 14 height 36
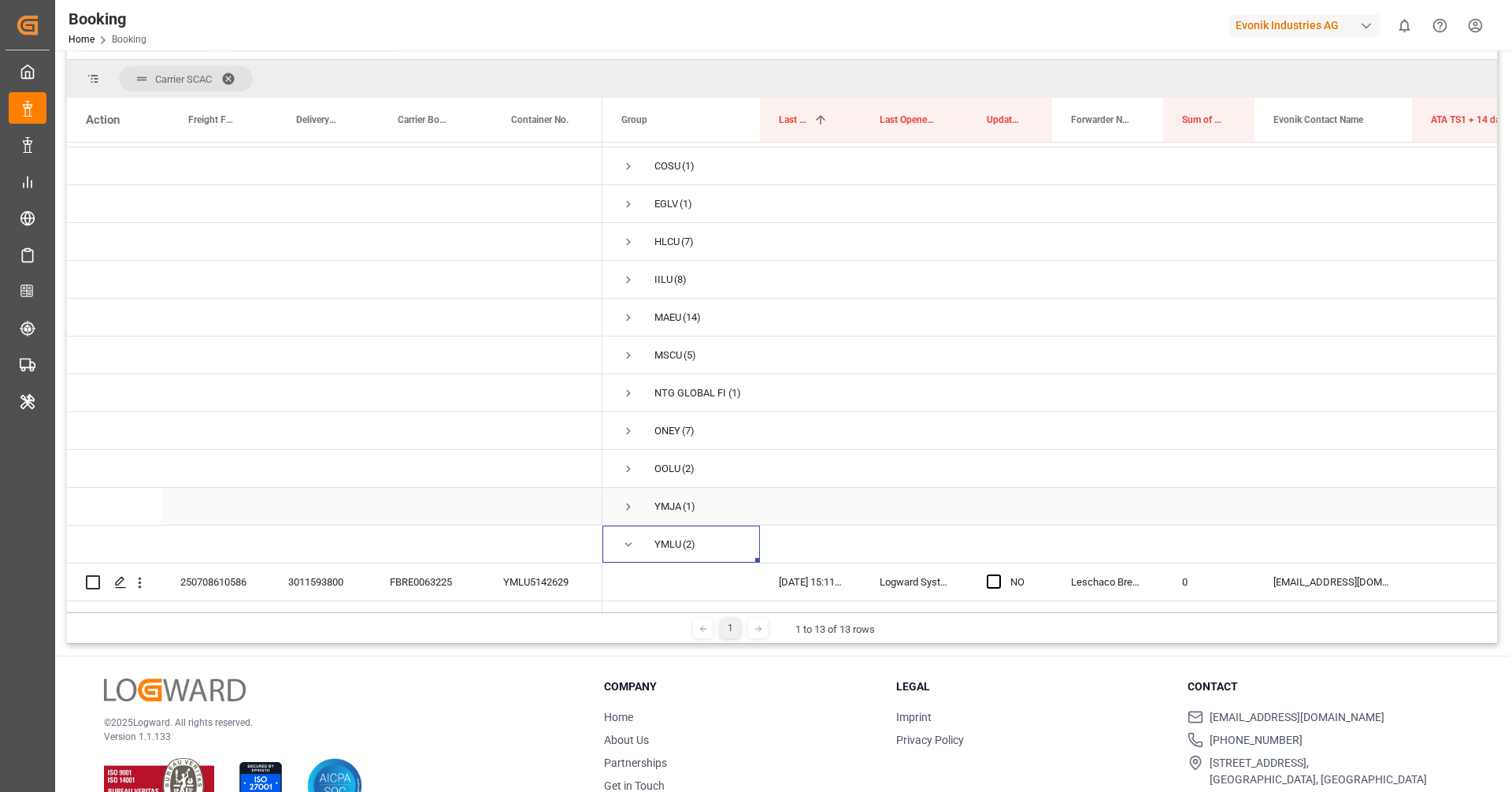
scroll to position [97, 0]
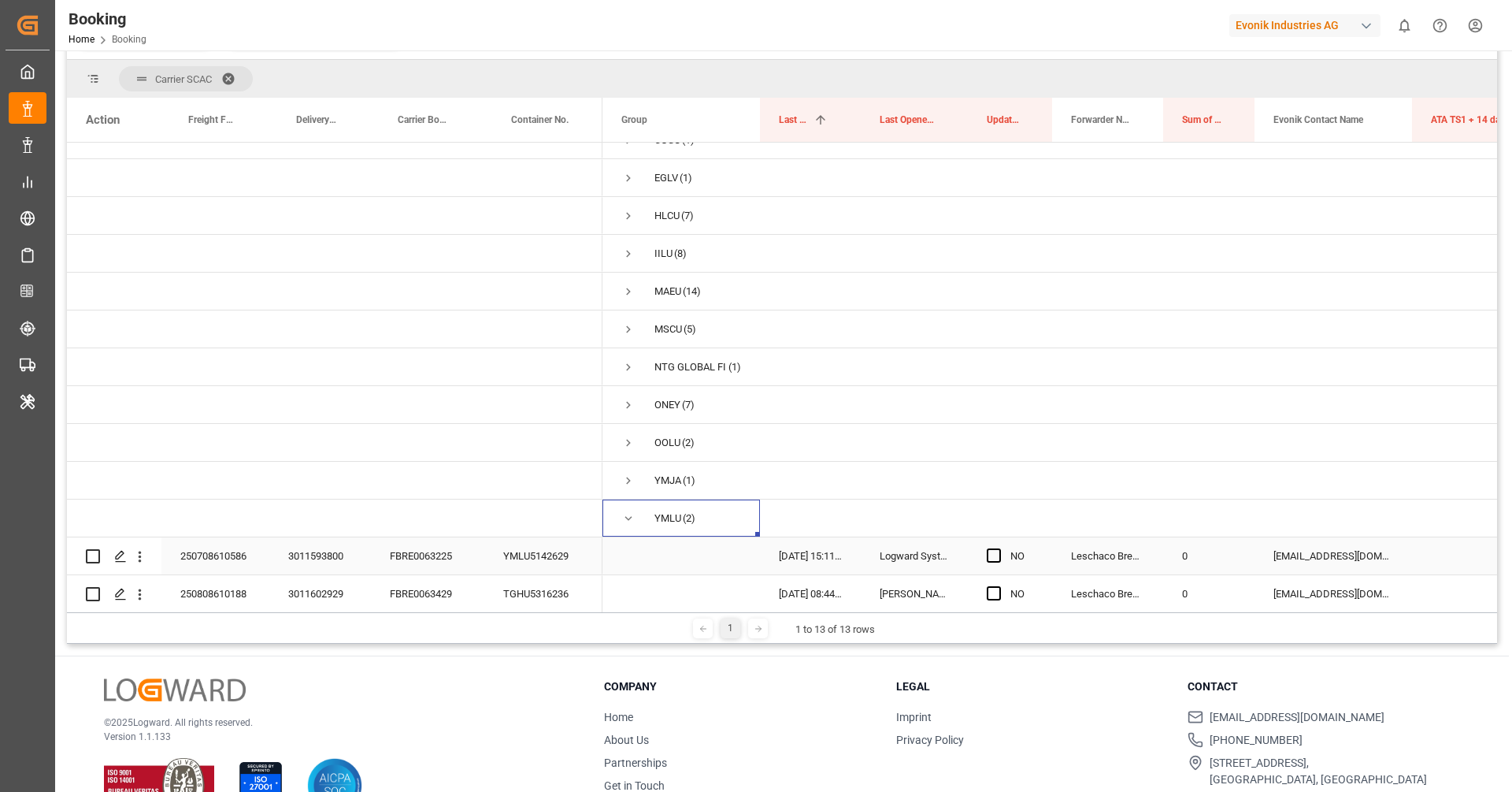
click at [435, 551] on div "FBRE0063225" at bounding box center [427, 556] width 113 height 37
click at [145, 565] on button "open menu" at bounding box center [139, 555] width 17 height 30
click at [212, 581] on span "Open in new tab" at bounding box center [243, 589] width 143 height 17
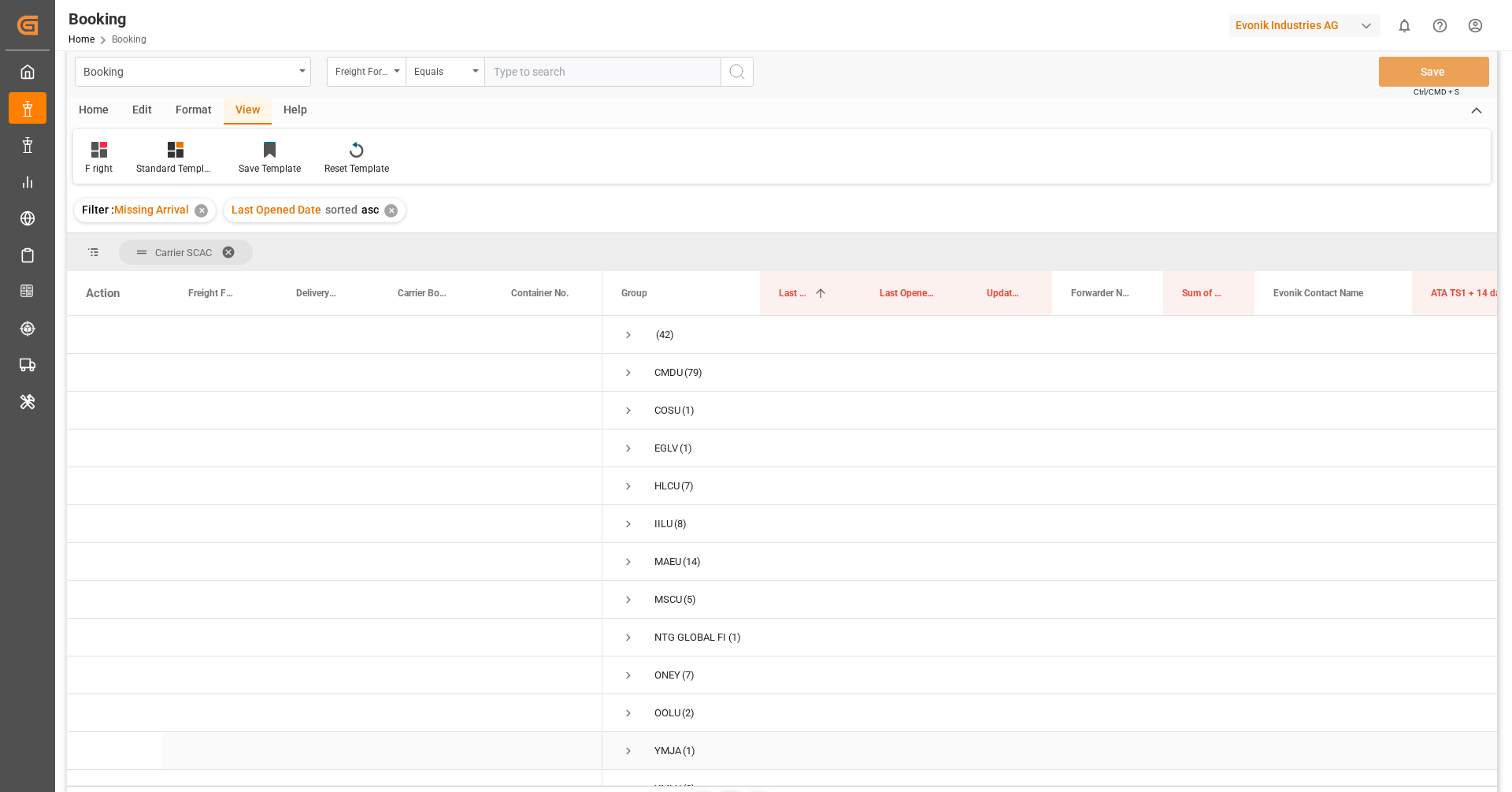
scroll to position [0, 0]
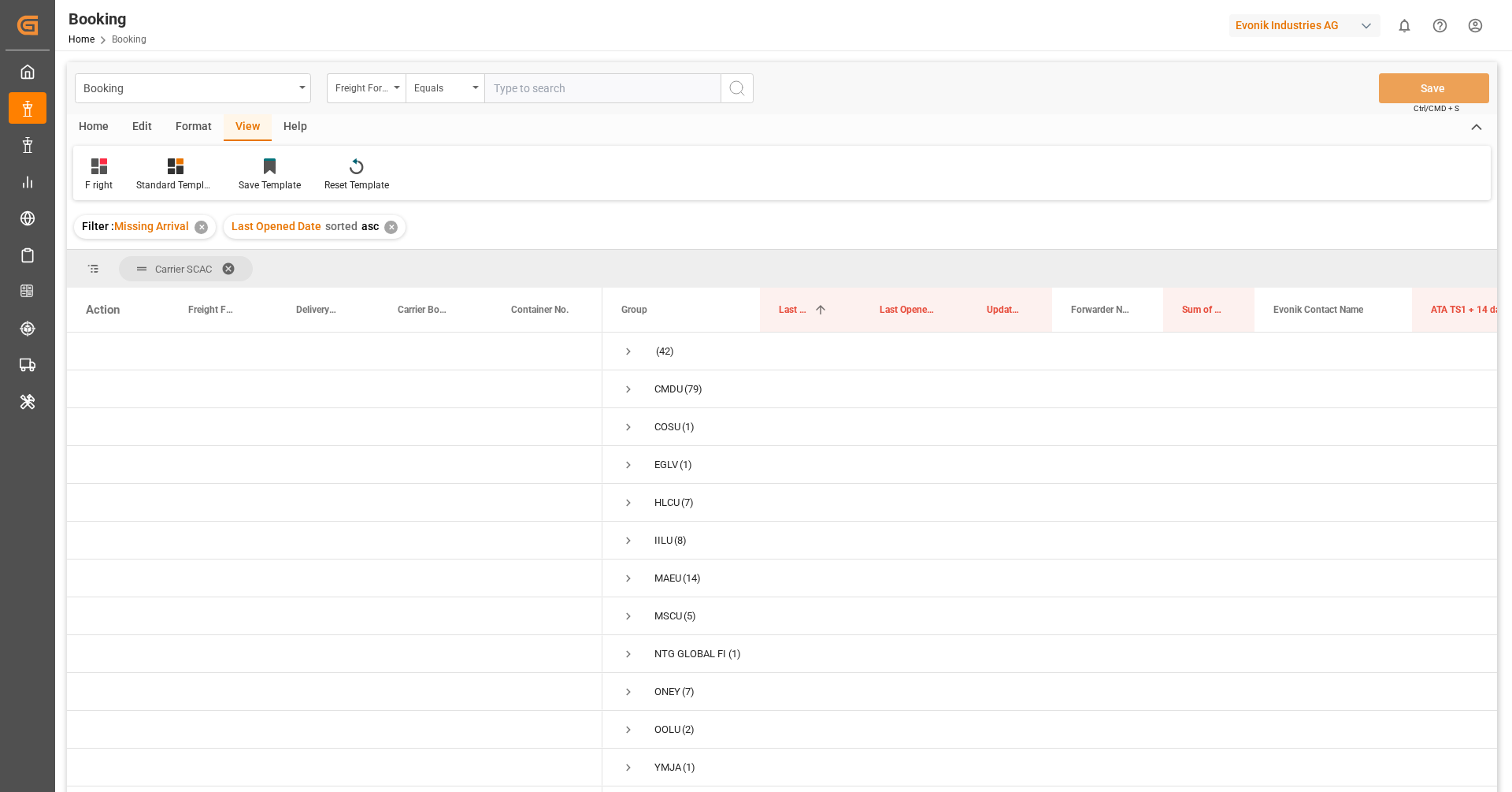
click at [237, 276] on span "Carrier SCAC" at bounding box center [186, 268] width 134 height 25
click at [232, 273] on span at bounding box center [233, 269] width 25 height 14
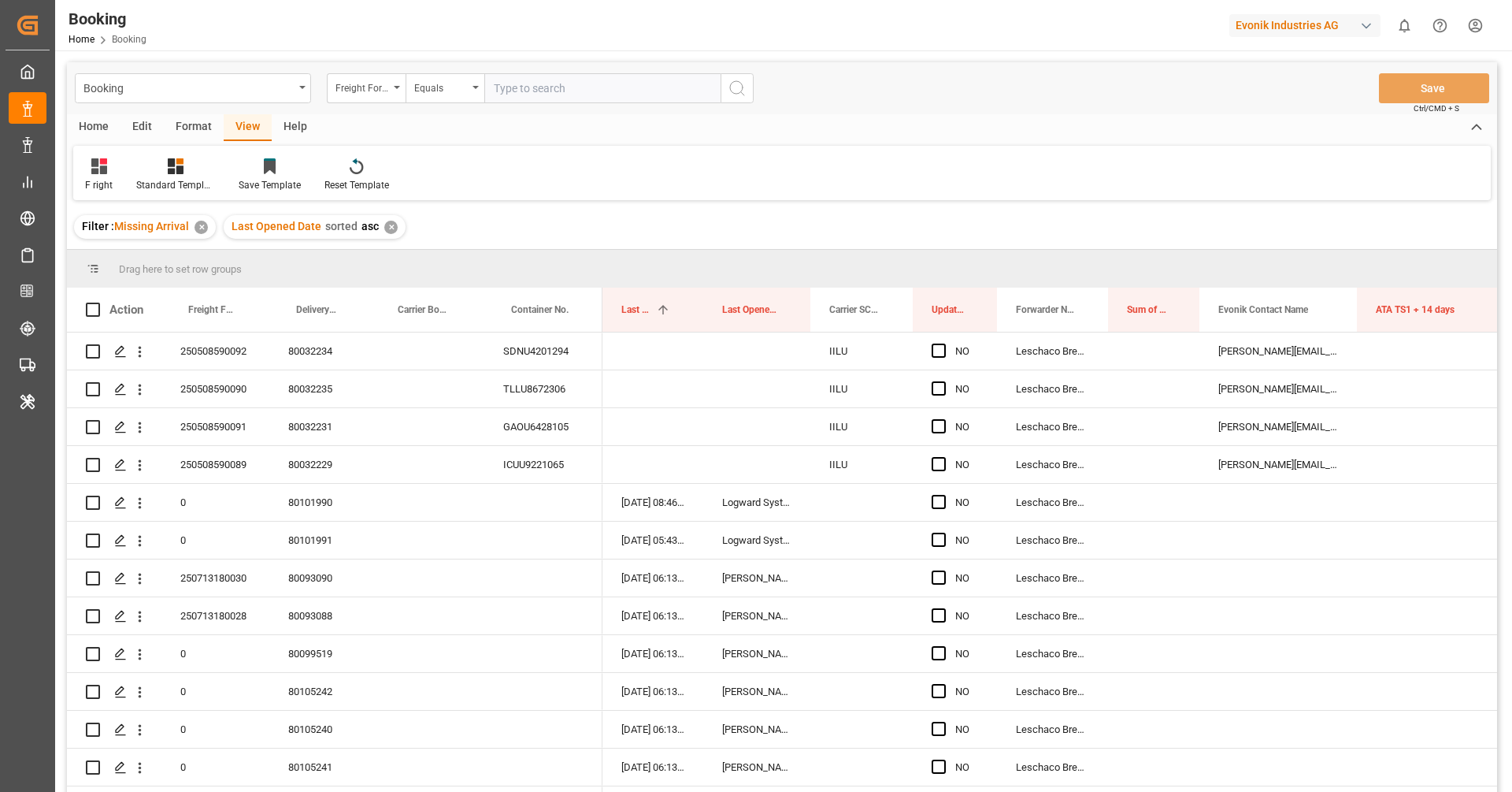
click at [200, 124] on div "Format" at bounding box center [194, 127] width 60 height 27
click at [122, 165] on div at bounding box center [109, 166] width 47 height 17
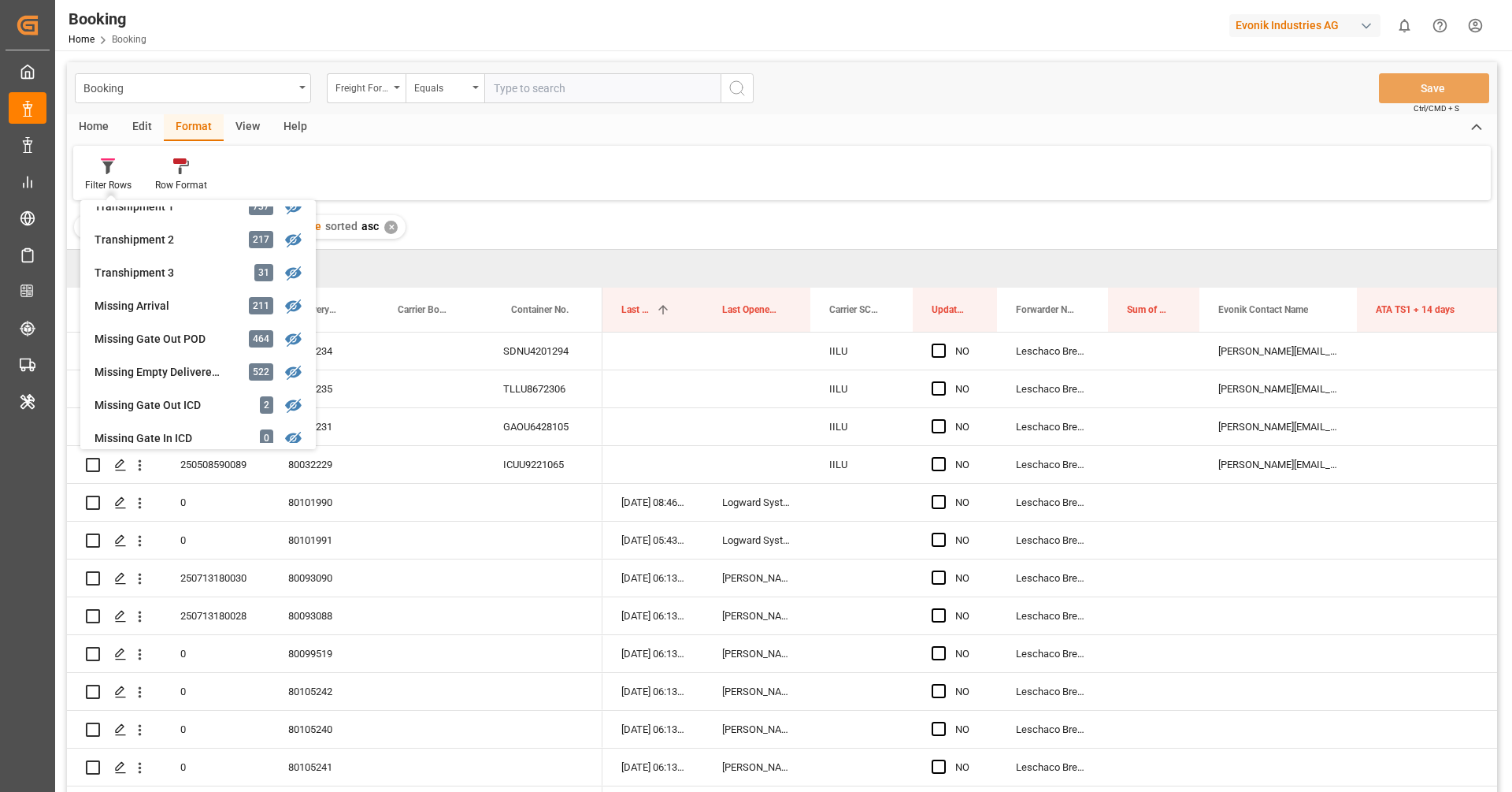
scroll to position [599, 0]
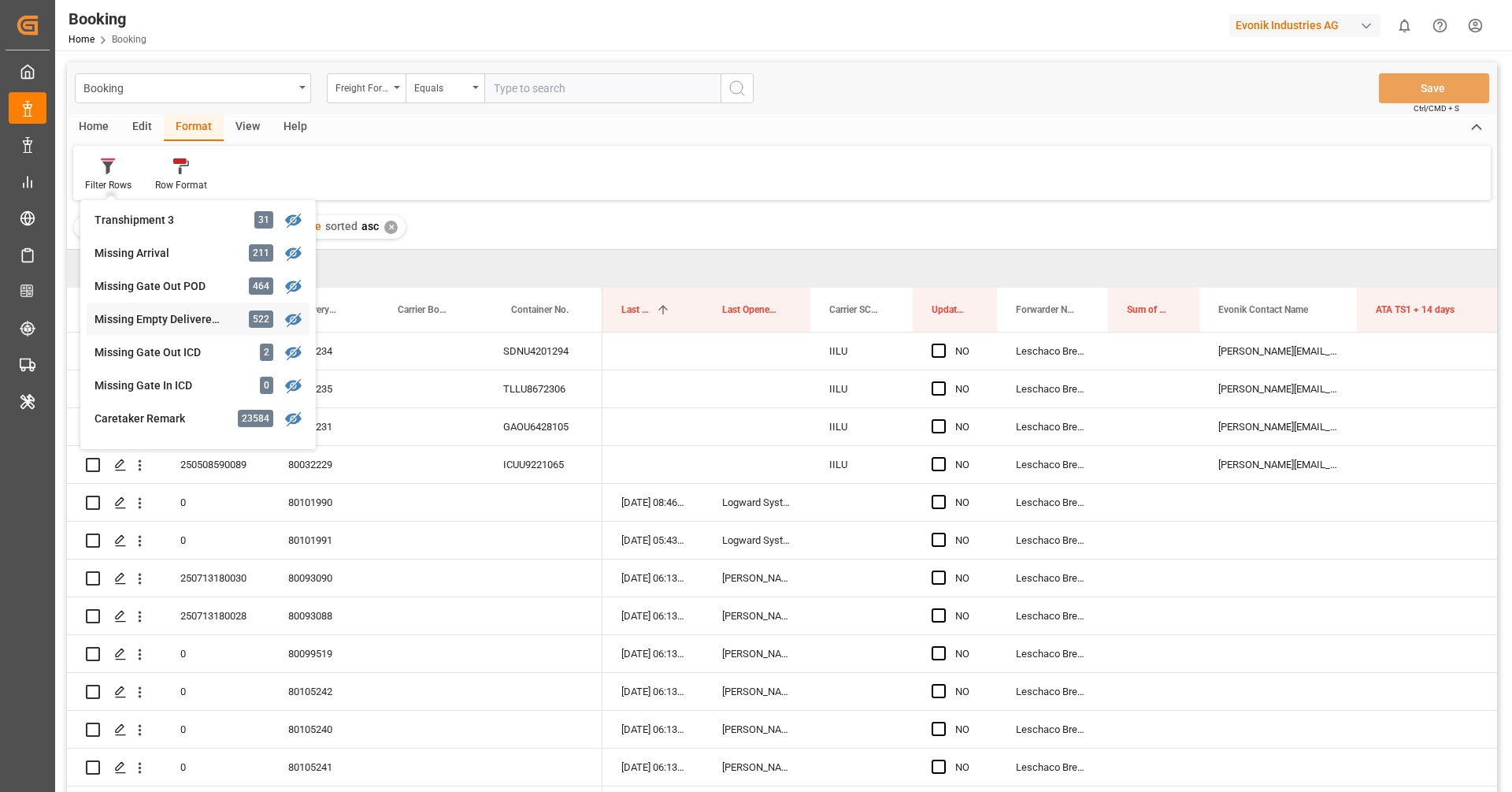
click at [168, 314] on div "Missing Empty Delivered Depot" at bounding box center [163, 320] width 138 height 17
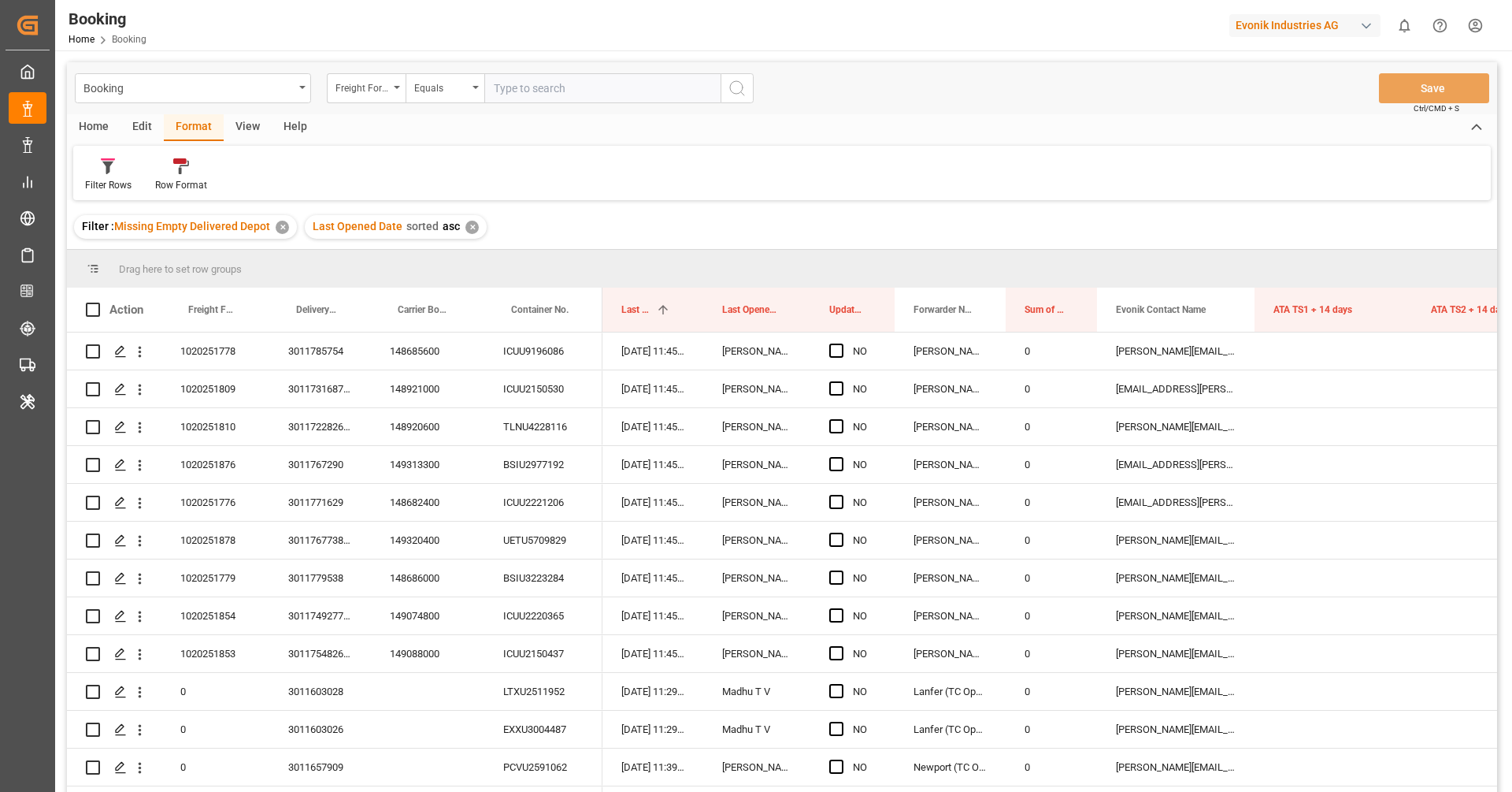
click at [248, 130] on div "View" at bounding box center [248, 127] width 48 height 27
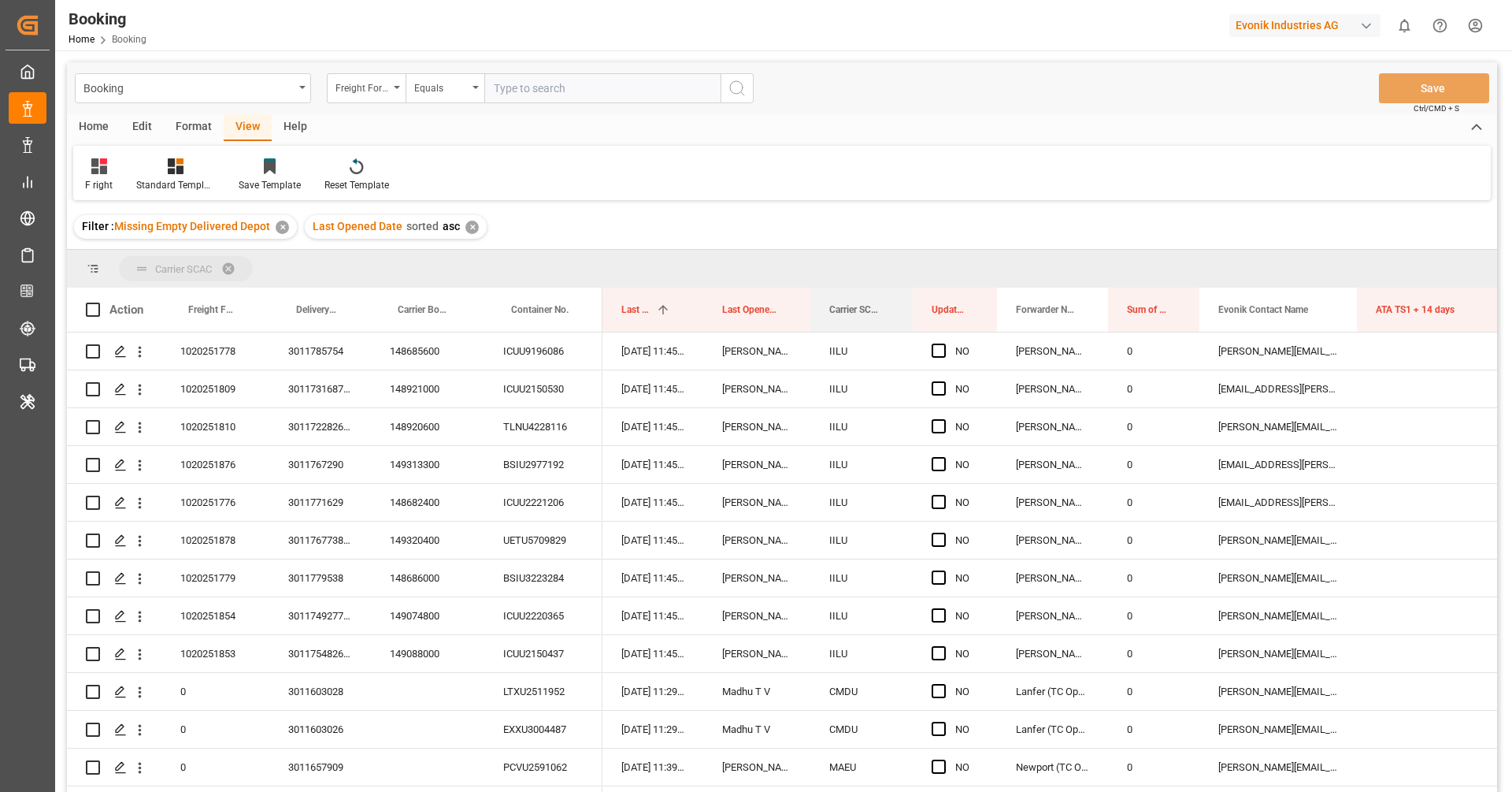
drag, startPoint x: 843, startPoint y: 315, endPoint x: 831, endPoint y: 275, distance: 41.8
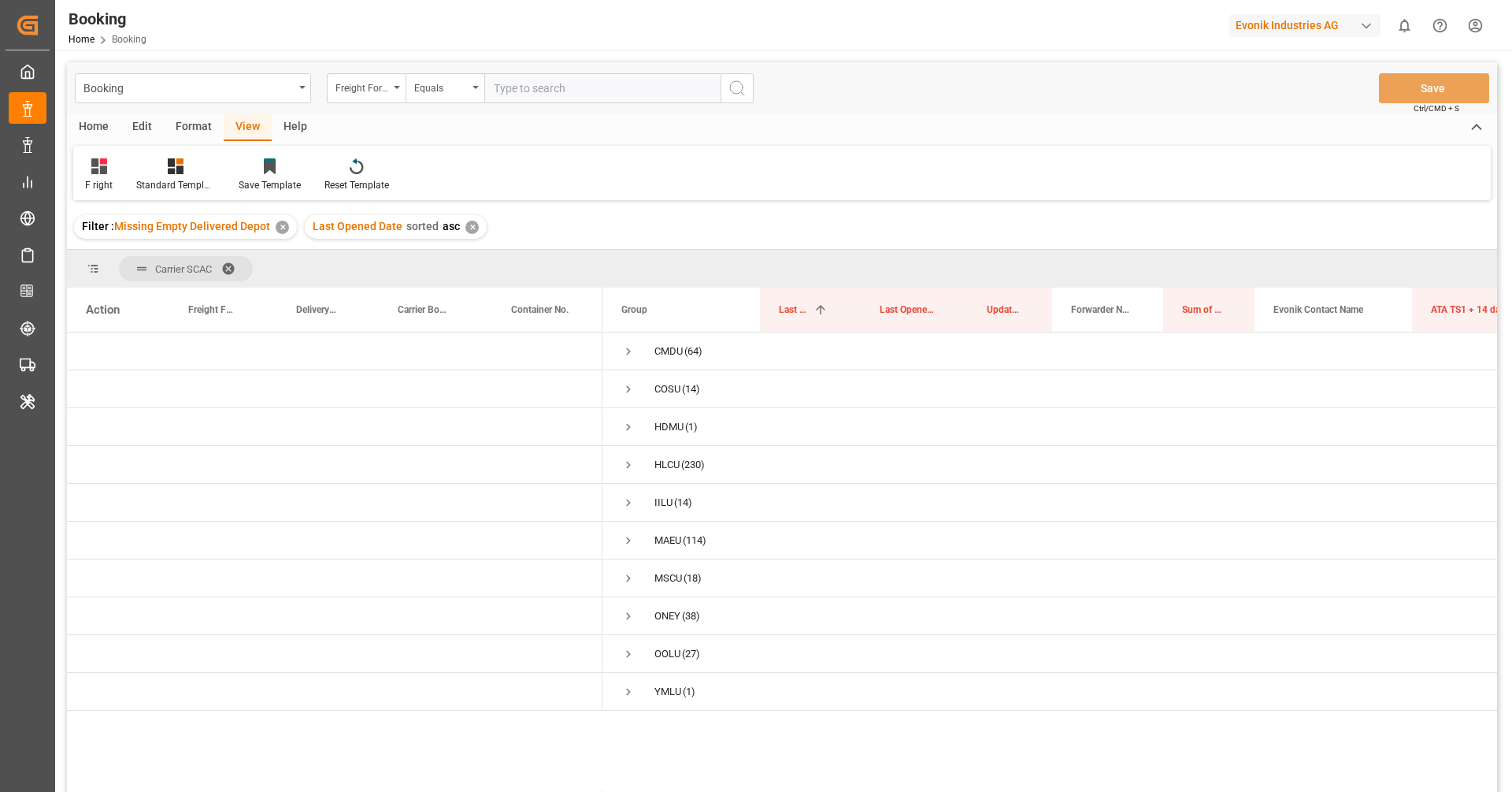
click at [180, 129] on div "Format" at bounding box center [194, 127] width 60 height 27
click at [117, 163] on div at bounding box center [109, 166] width 47 height 17
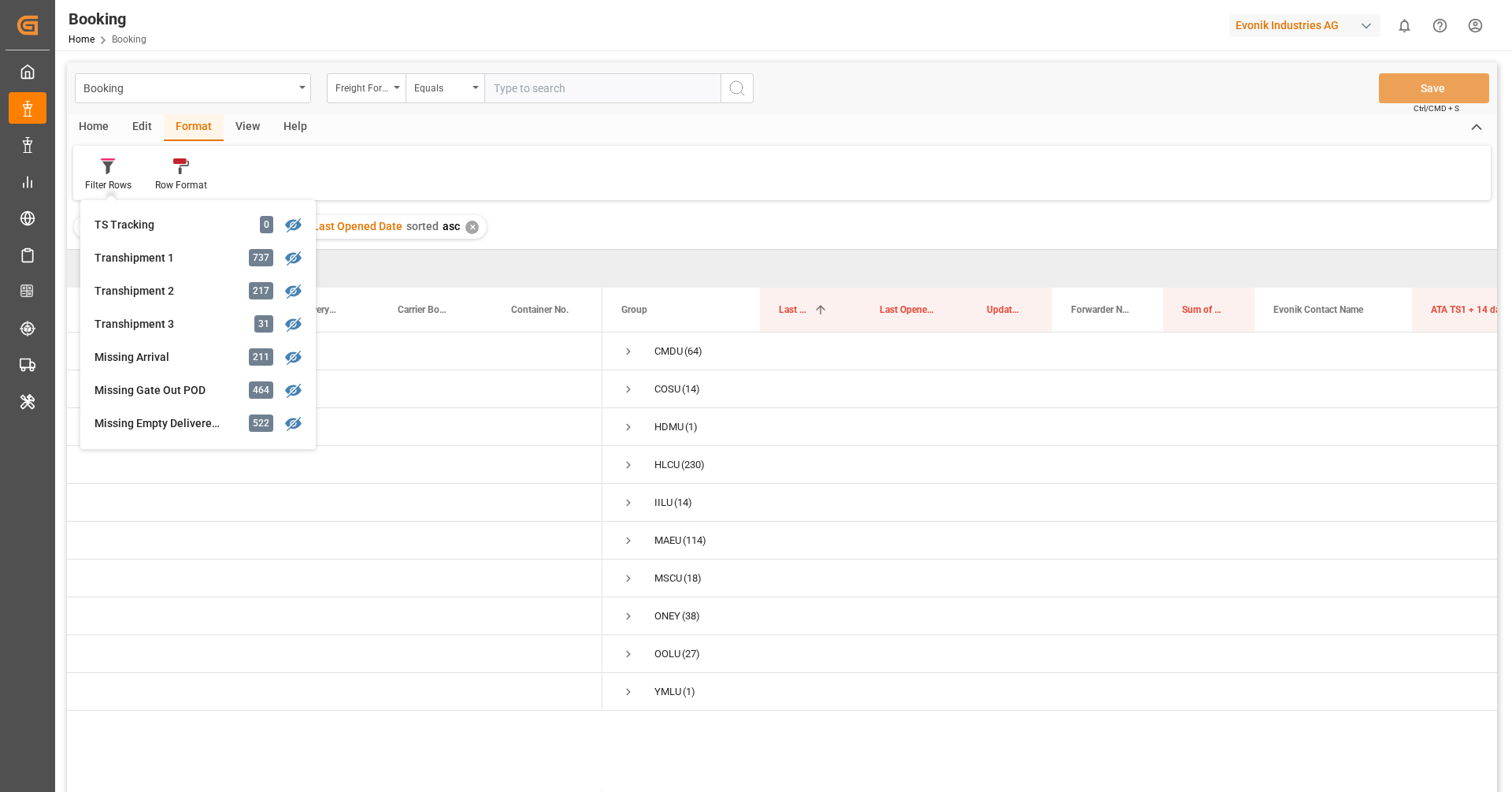
scroll to position [500, 0]
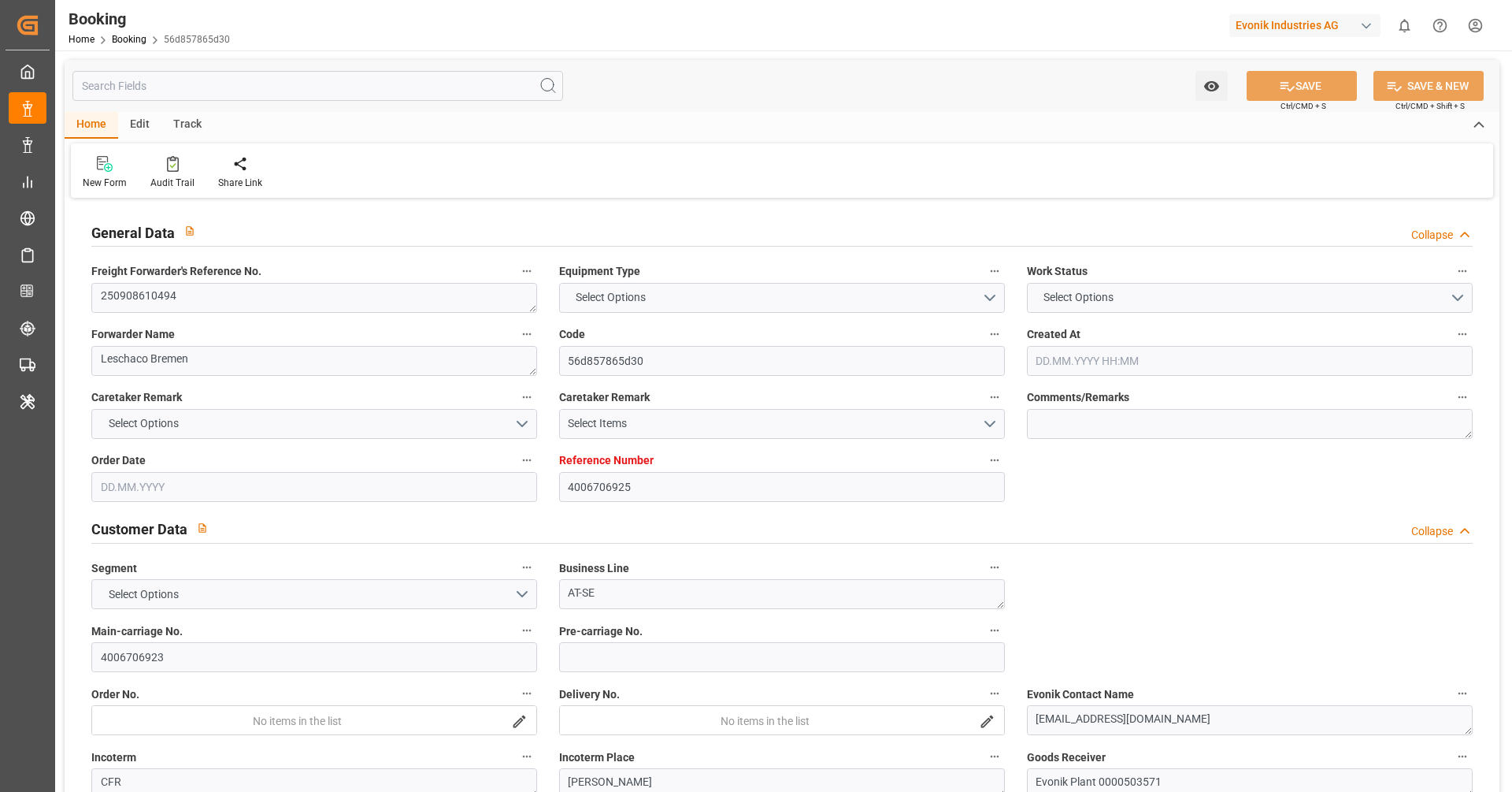
type input "4006706925"
type input "9458999"
type input "ONE"
type input "Ocean Network Express"
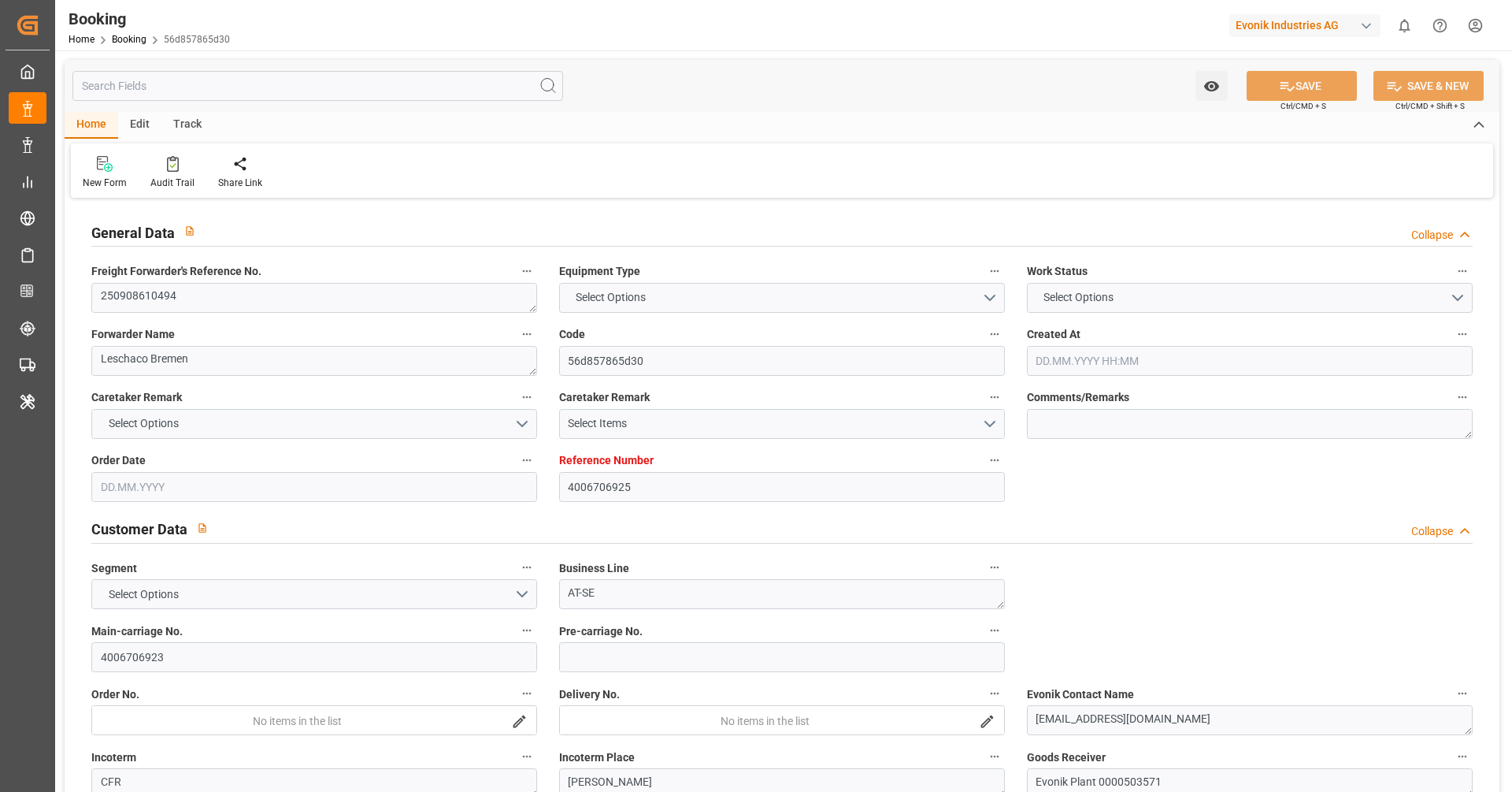
type input "DEHAM"
type input "BRSSZ"
type input "0"
type input "DEHAM"
type input "BRSSZ"
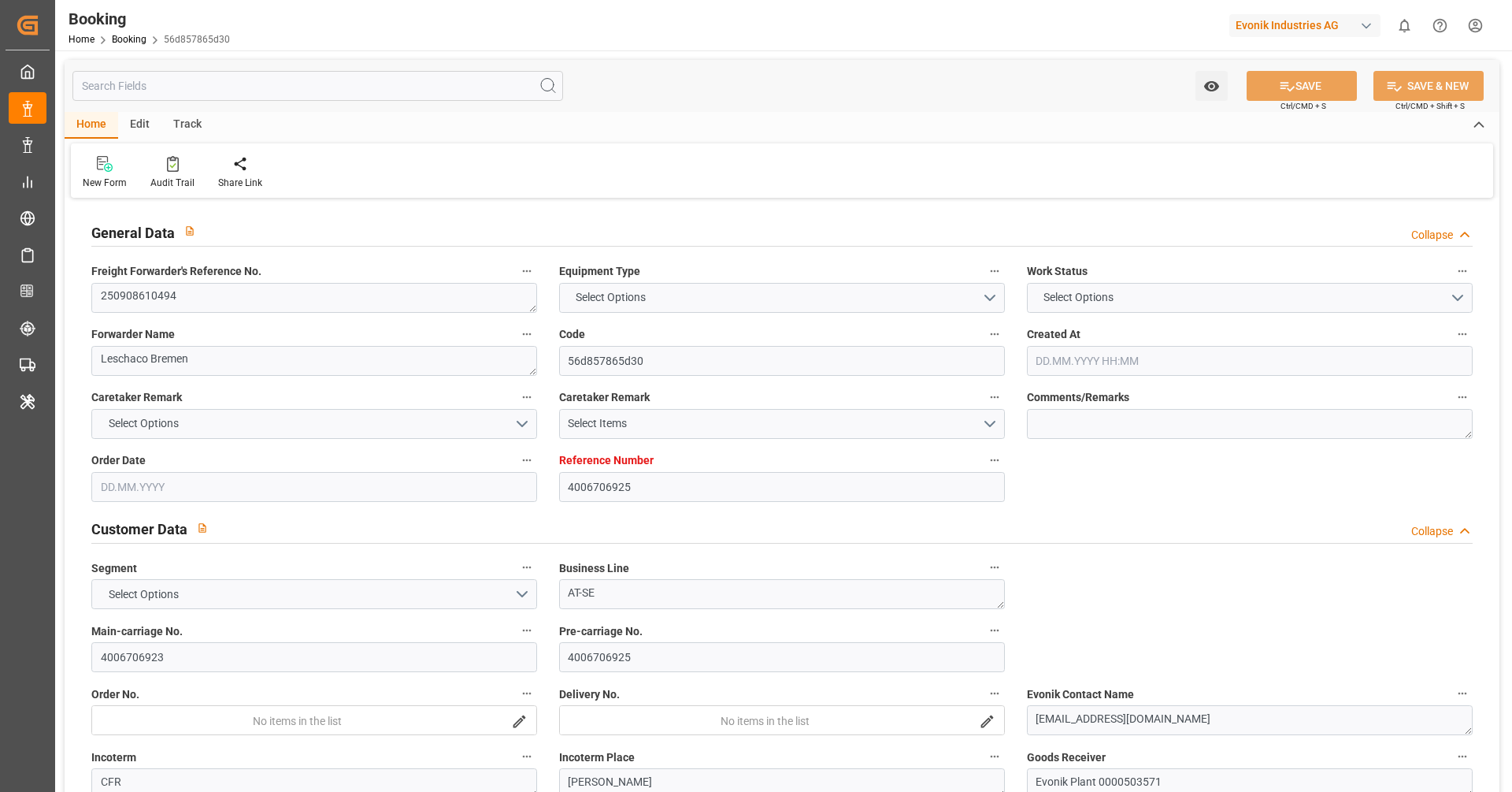
type input "[DATE] 09:35"
type input "[DATE]"
type input "[DATE] 00:00"
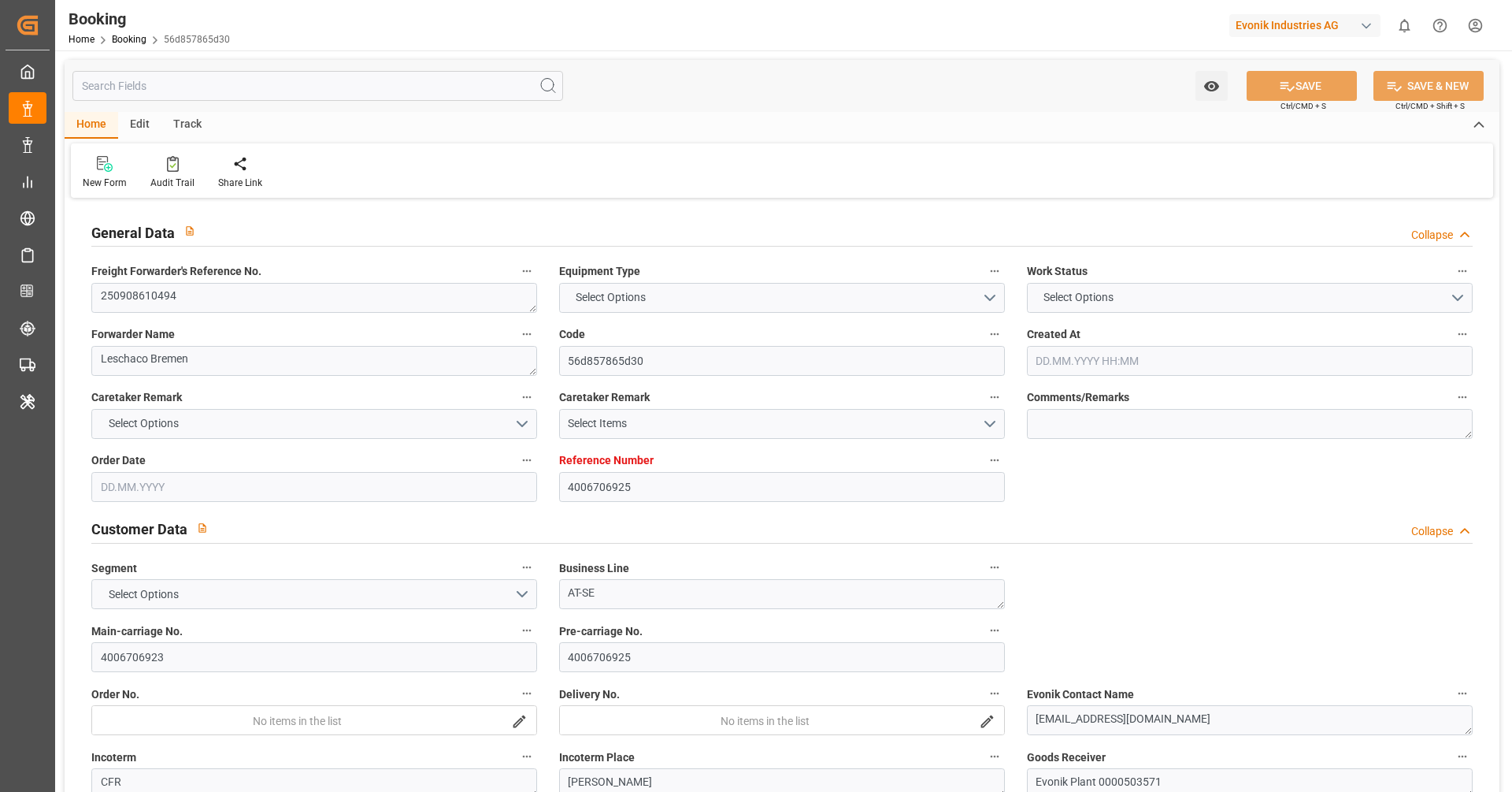
type input "[DATE]"
type input "[DATE] 20:00"
type input "[DATE] 00:00"
type input "[DATE] 17:15"
type input "[DATE] 07:48"
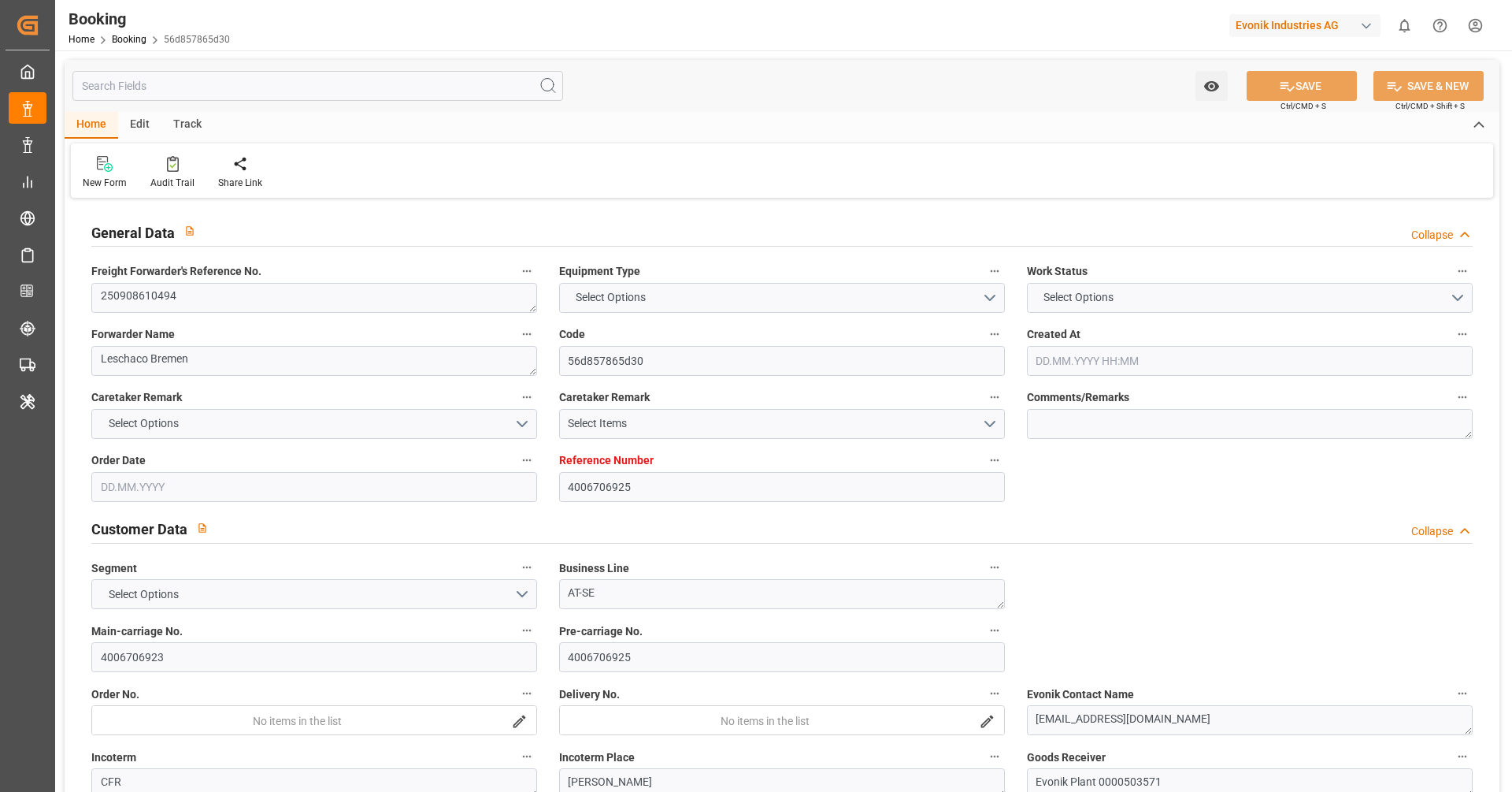
type input "[DATE] 19:00"
type input "[DATE] 00:00"
type input "12.10.2025 15:13"
type input "[DATE]"
type input "[DATE] 19:24"
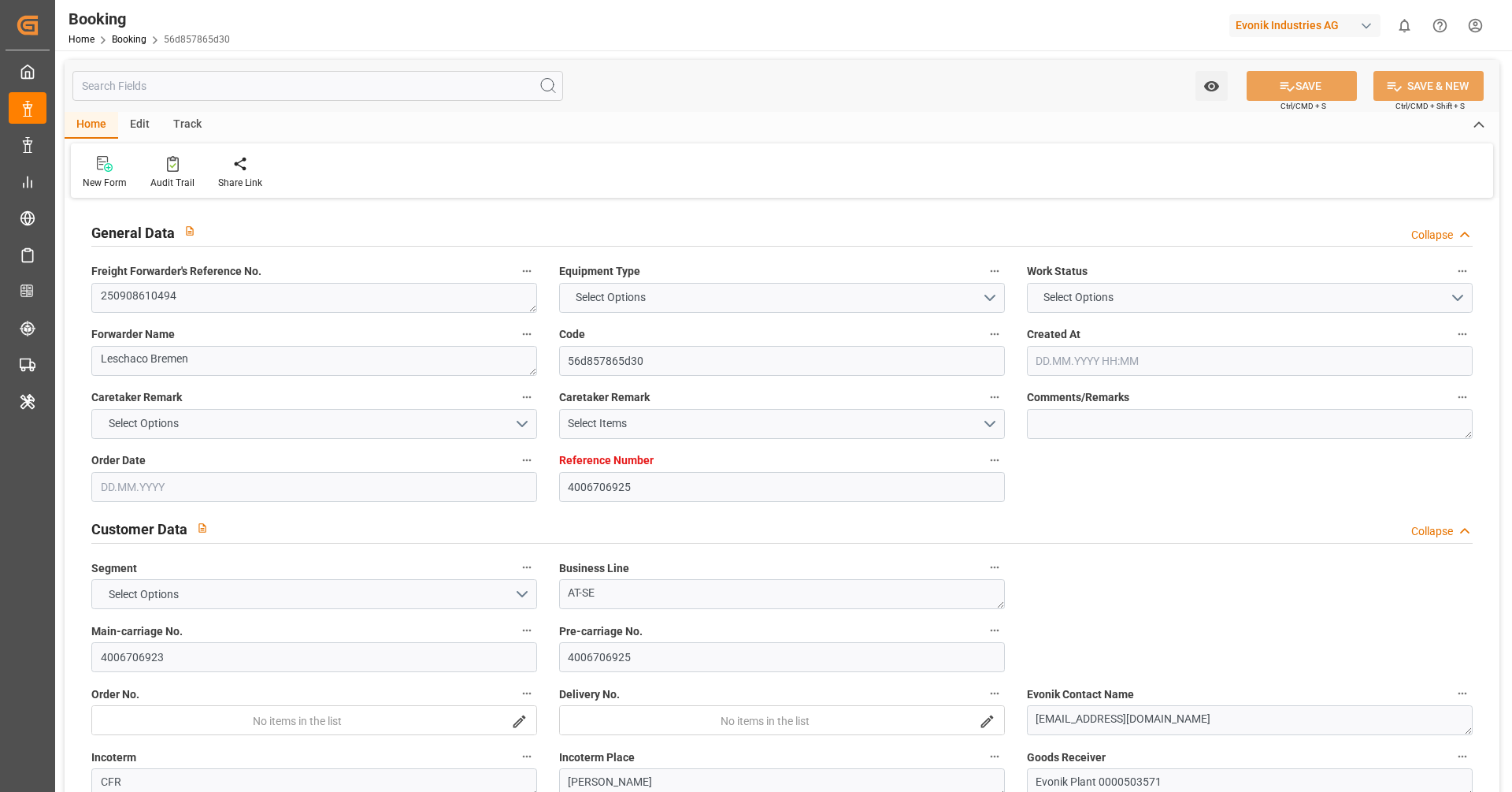
type input "[DATE] 20:54"
type input "[DATE] 12:40"
type input "[DATE] 20:00"
type input "[DATE] 17:43"
type input "[DATE] 19:00"
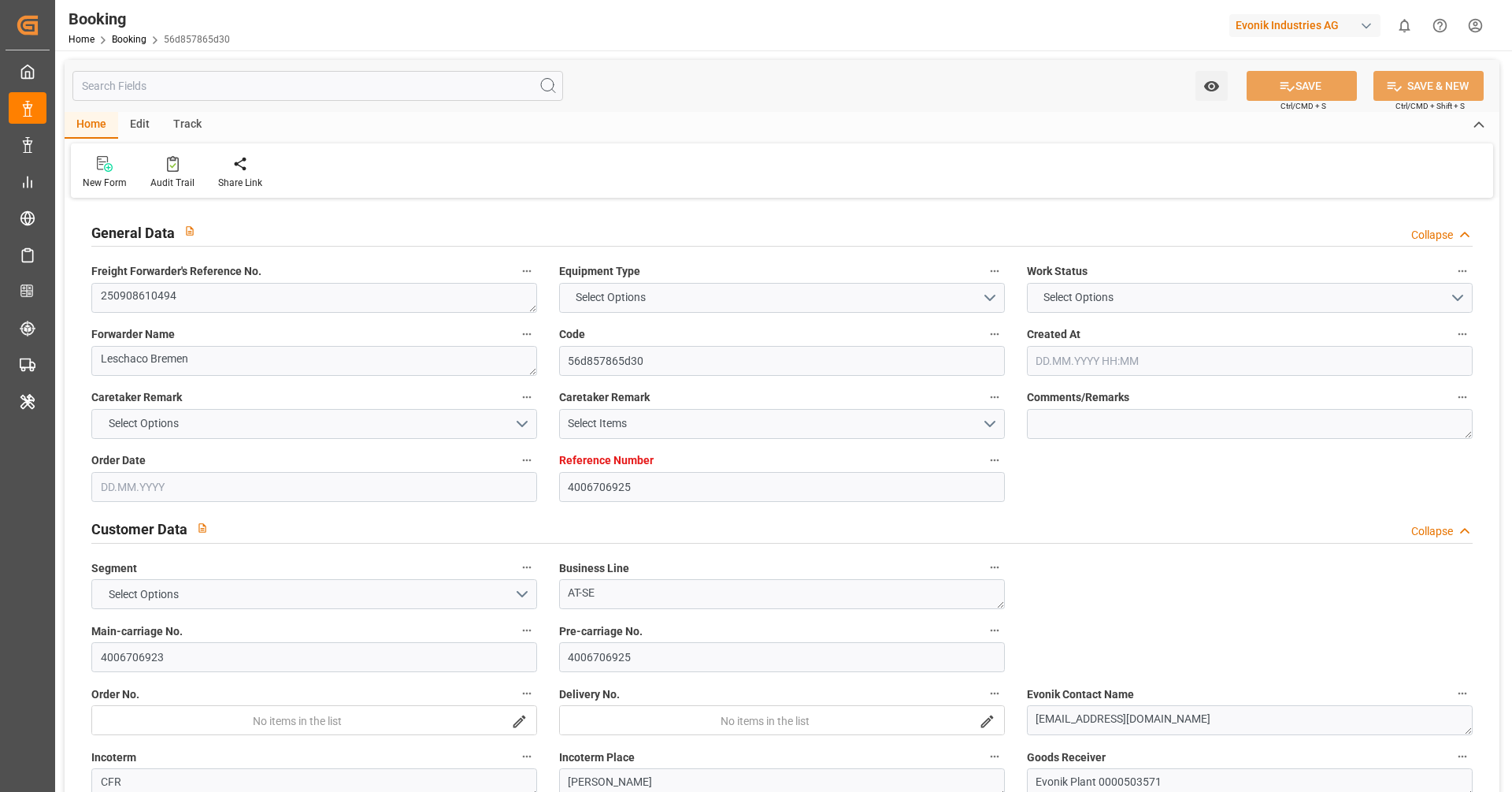
type input "[DATE] 09:13"
type input "[DATE] 20:30"
type input "[DATE] 22:00"
type input "[DATE] 01:00"
type input "[DATE] 02:30"
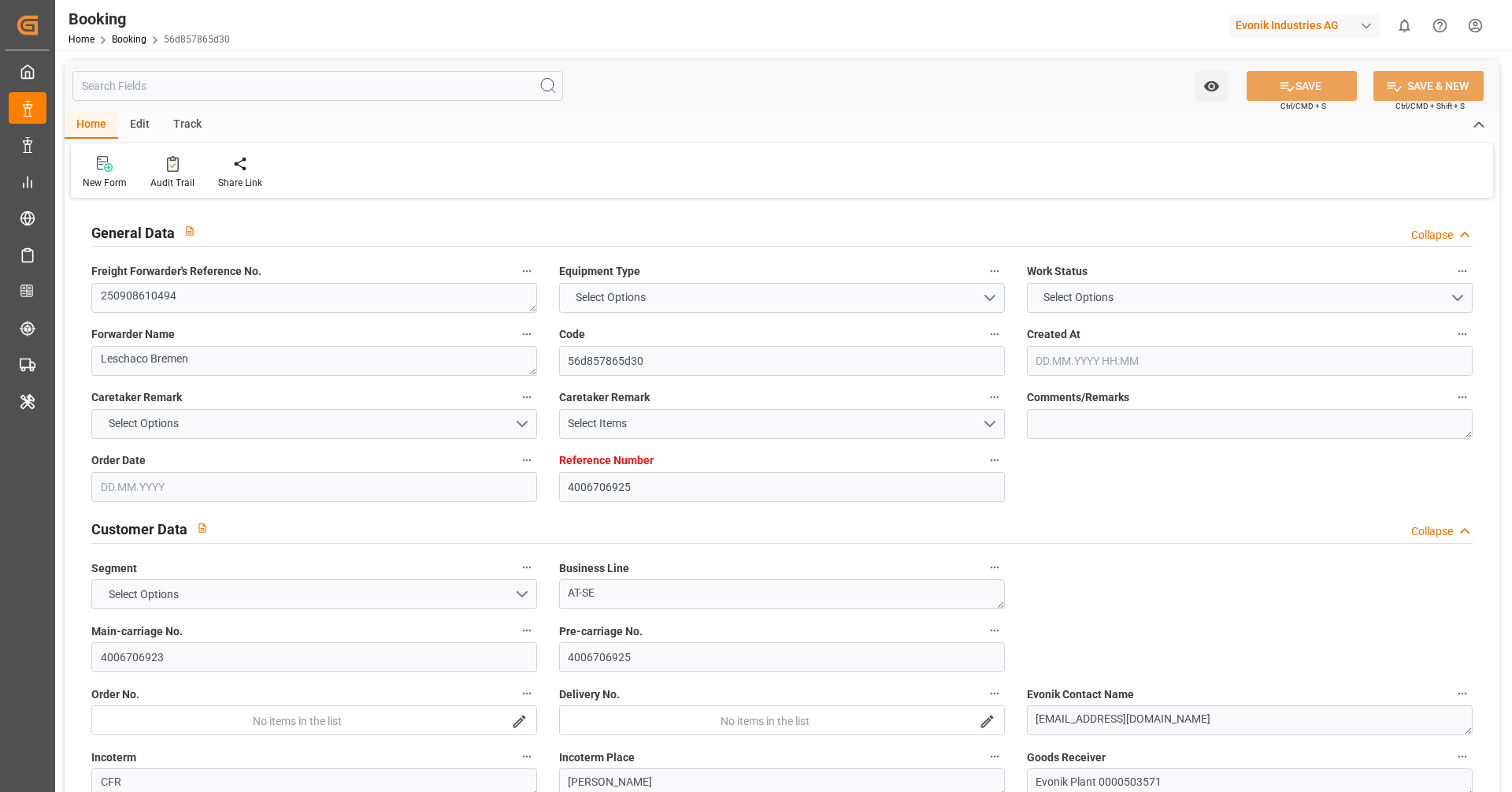
type input "[DATE] 09:13"
type input "[DATE] 10:00"
type input "[DATE] 11:30"
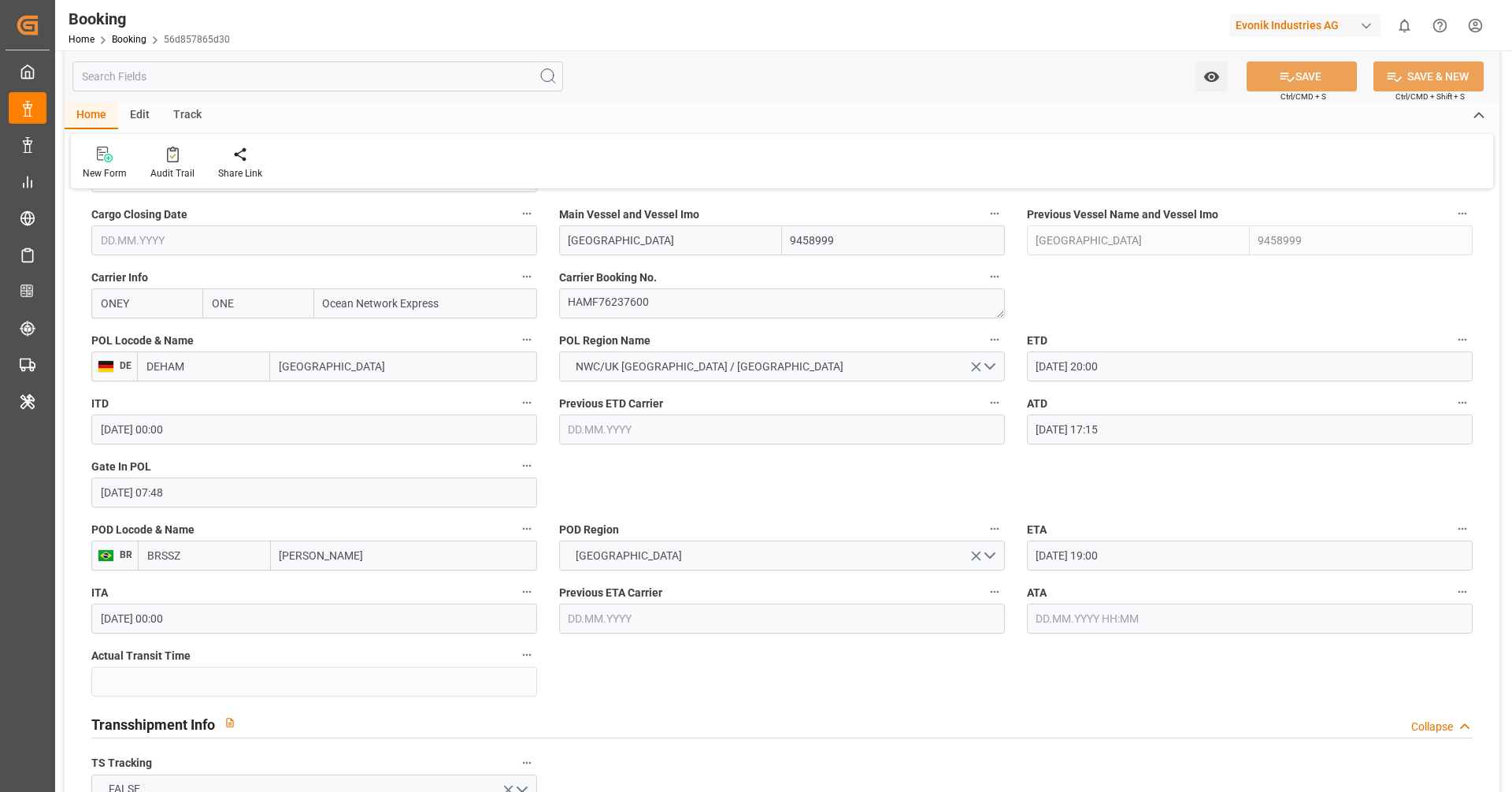
scroll to position [1183, 0]
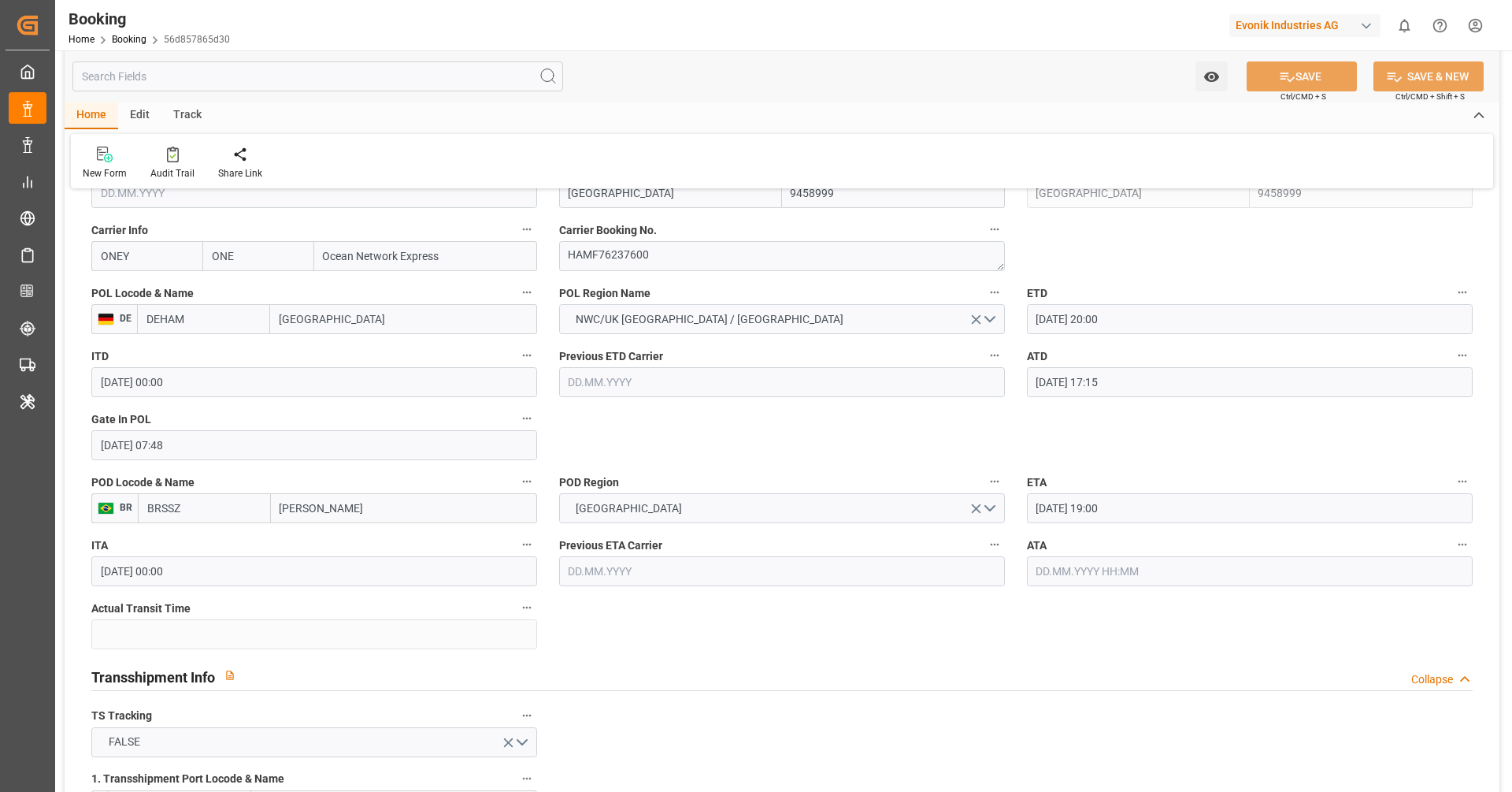
click at [1132, 508] on input "[DATE] 19:00" at bounding box center [1250, 508] width 446 height 30
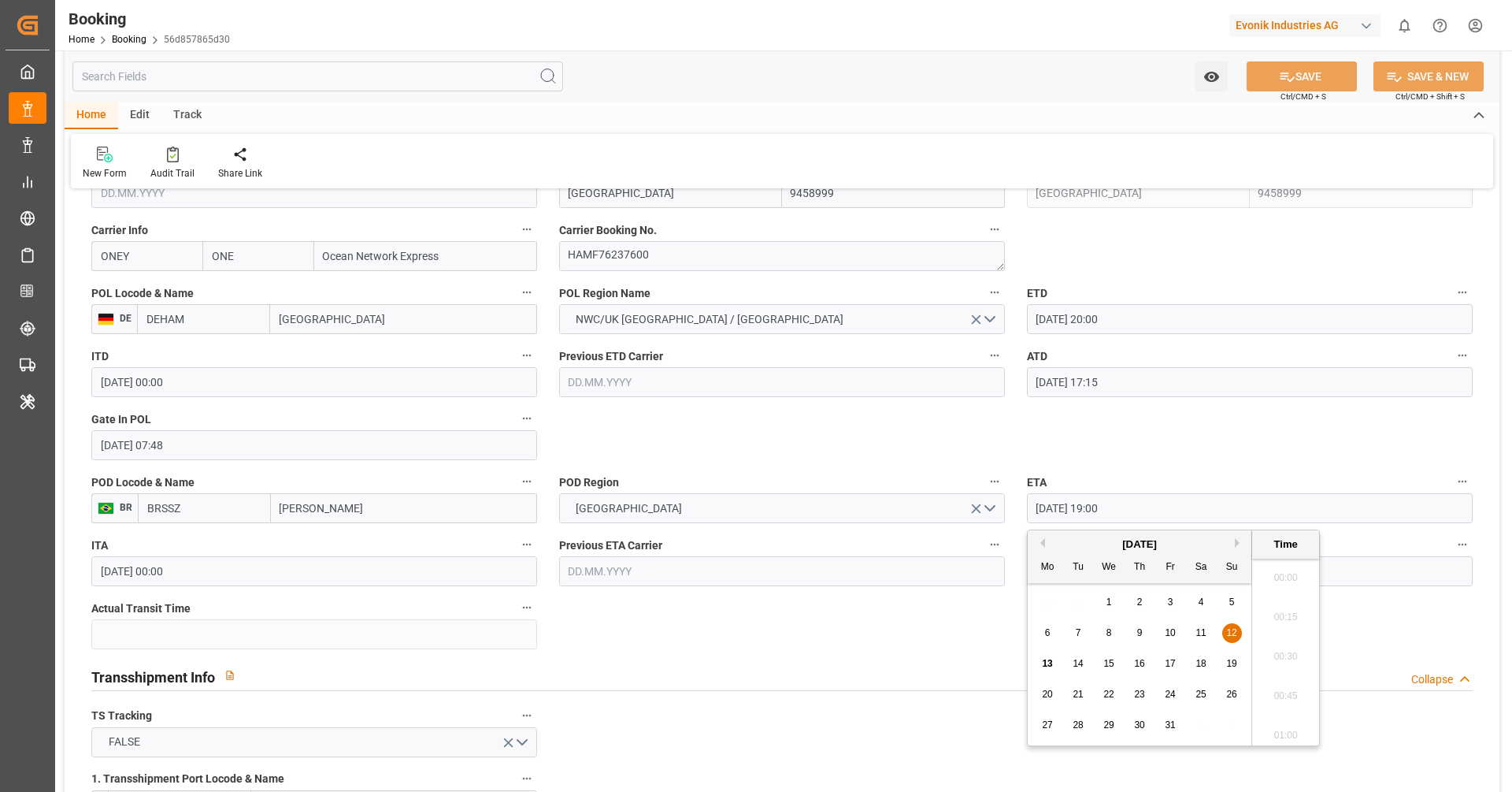
scroll to position [2919, 0]
click at [1048, 662] on span "13" at bounding box center [1047, 663] width 10 height 11
type input "[DATE] 19:00"
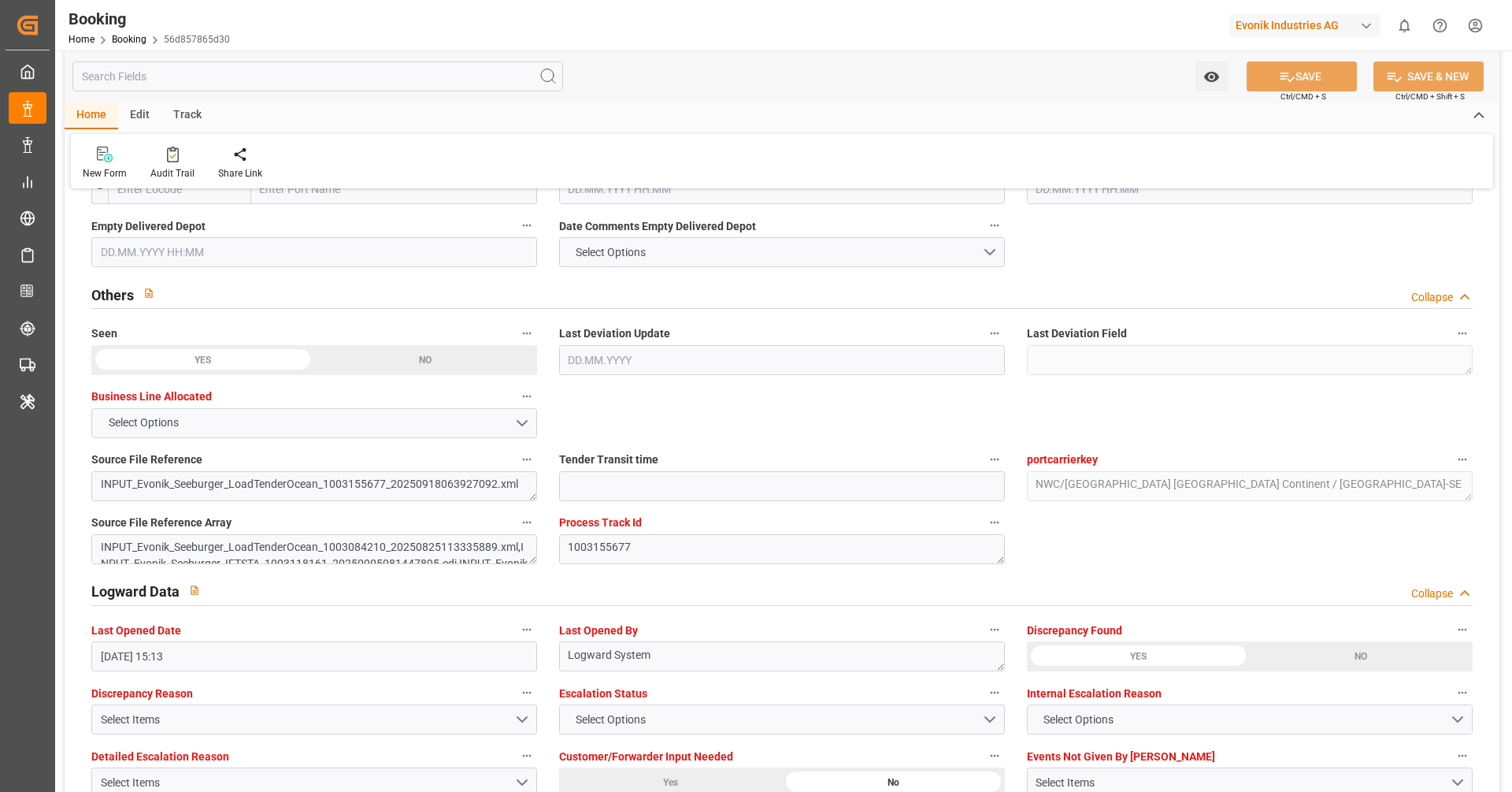
scroll to position [2519, 0]
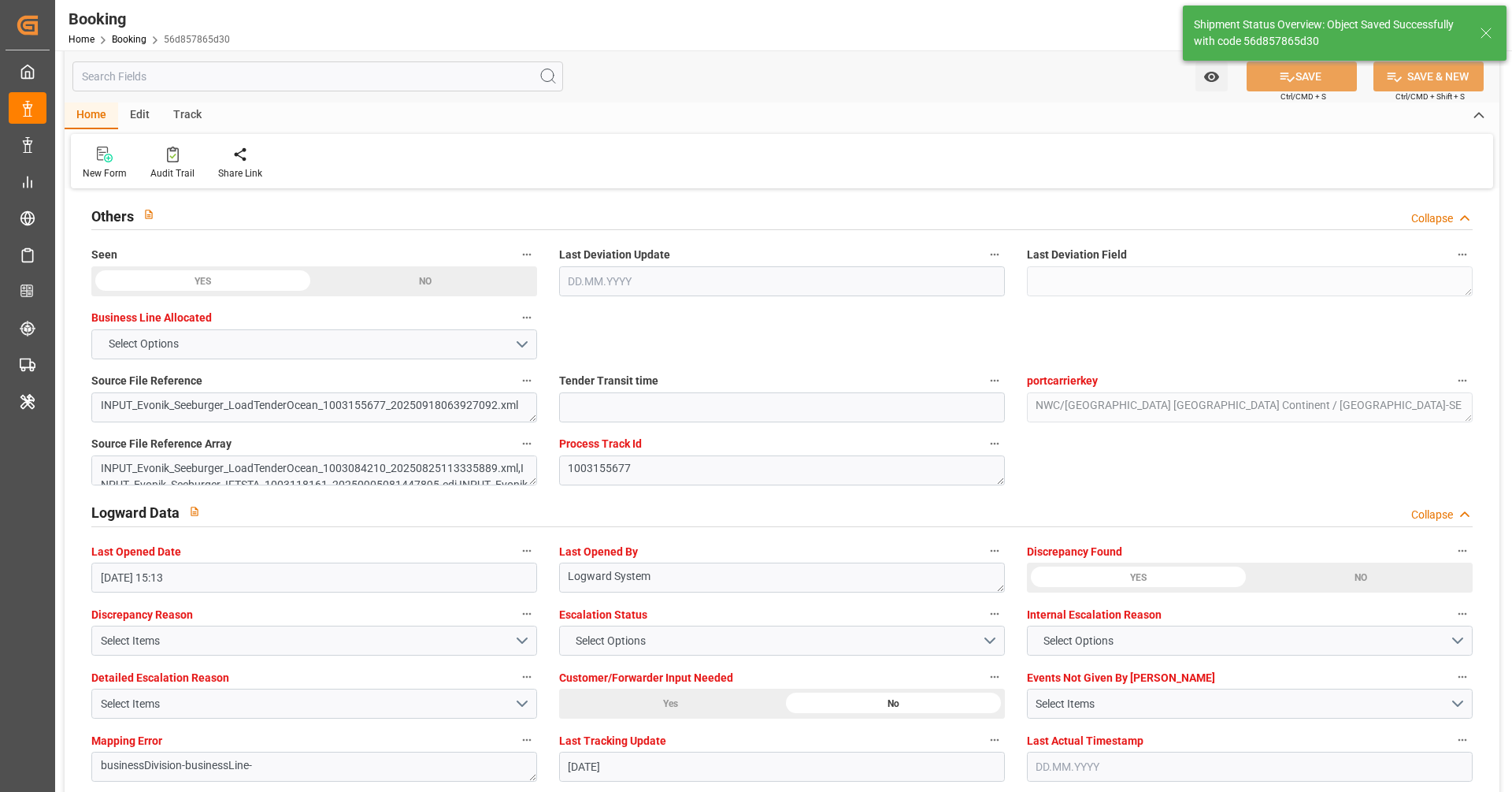
type input "[DATE] 09:20"
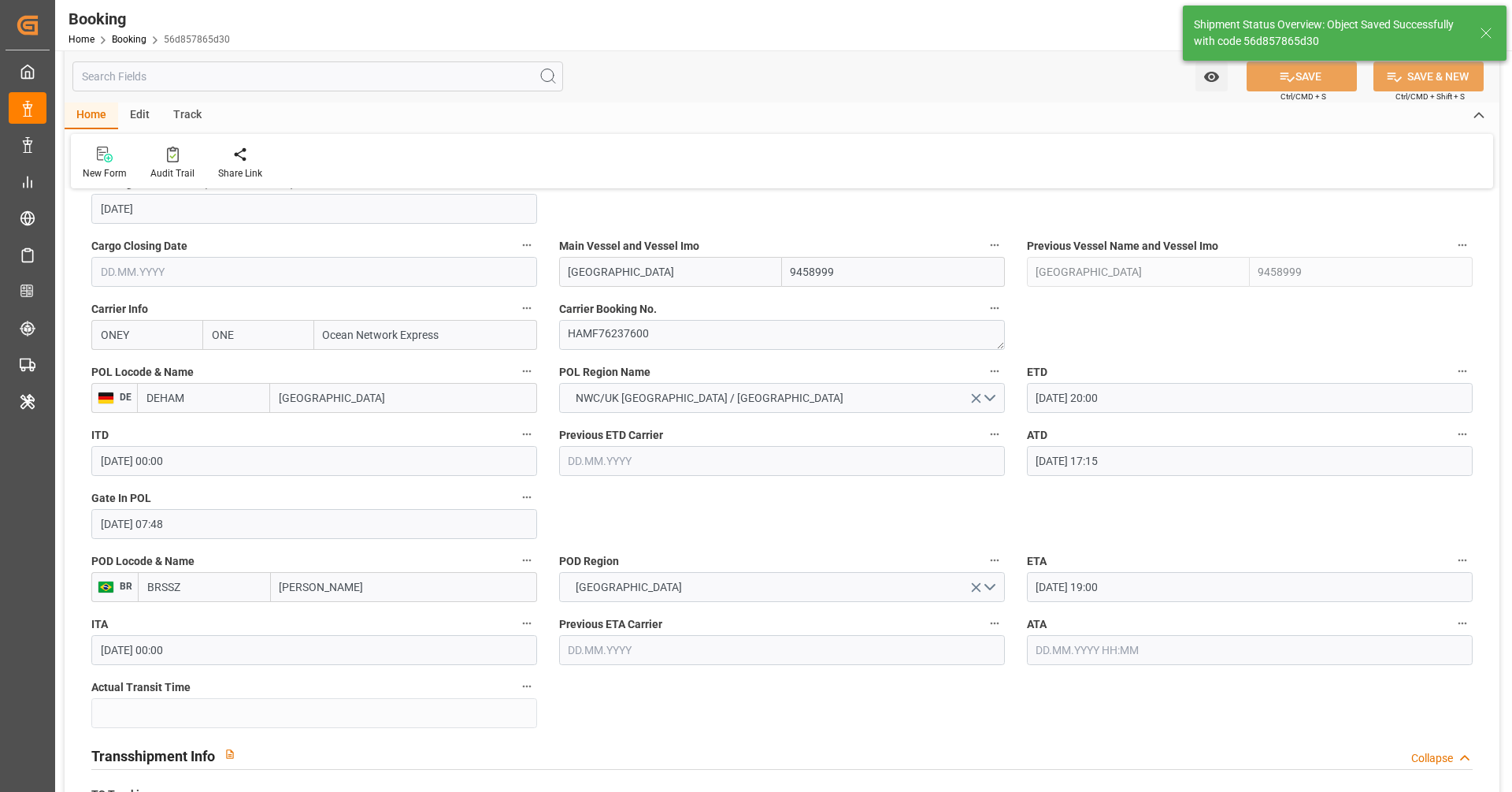
scroll to position [1002, 0]
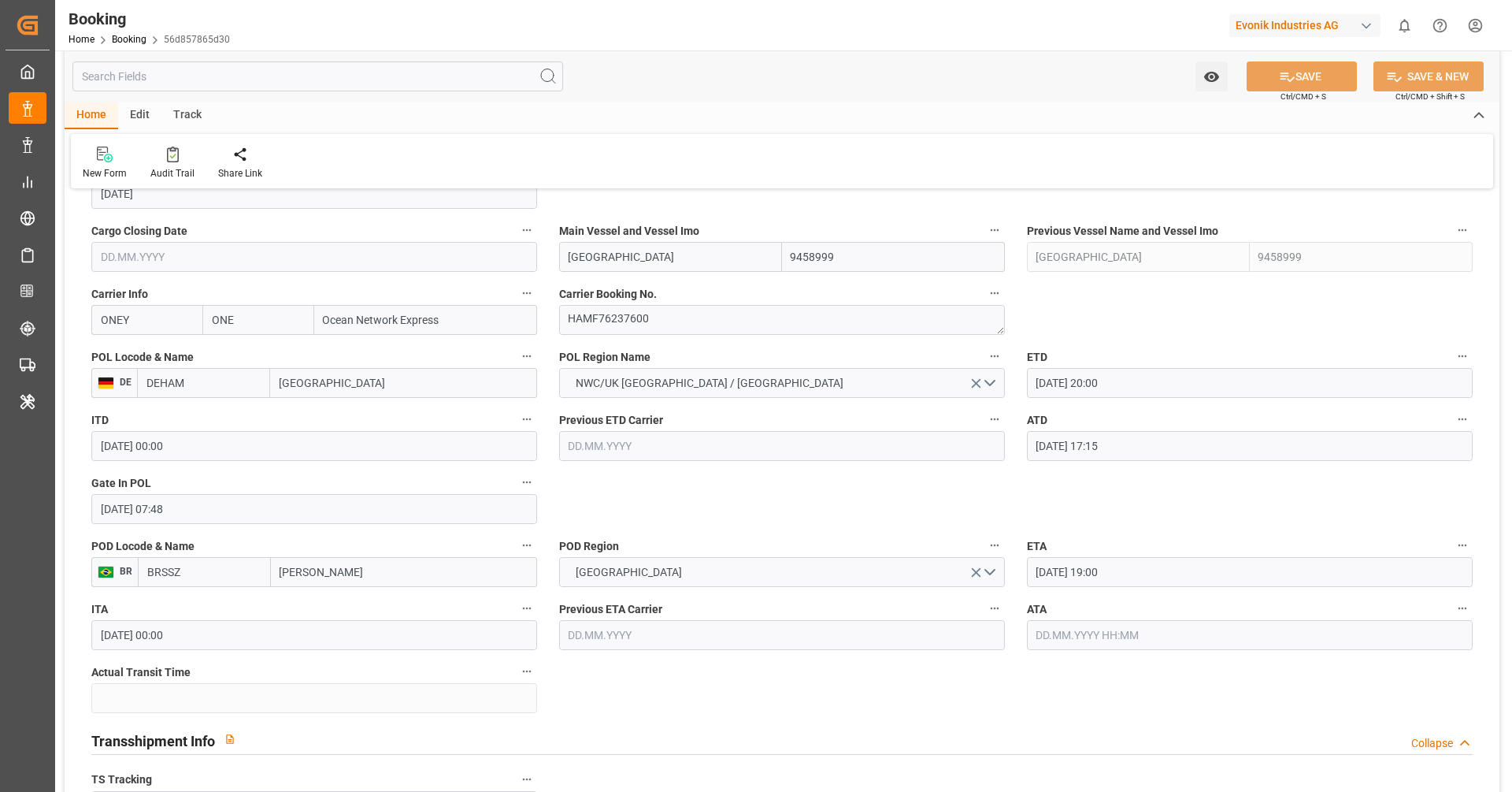
scroll to position [1128, 0]
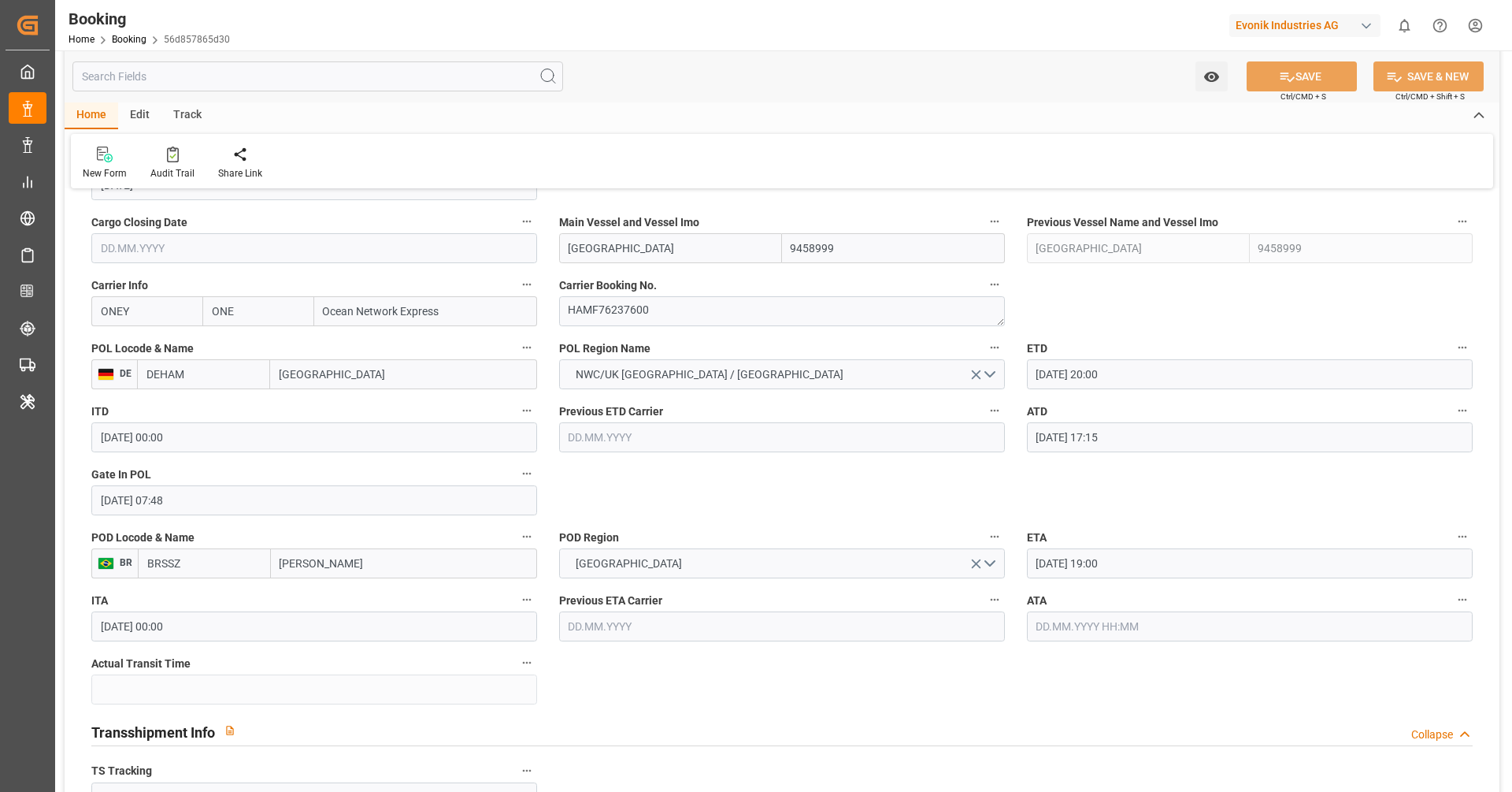
click at [1073, 553] on input "13.10.2025 19:00" at bounding box center [1250, 563] width 446 height 30
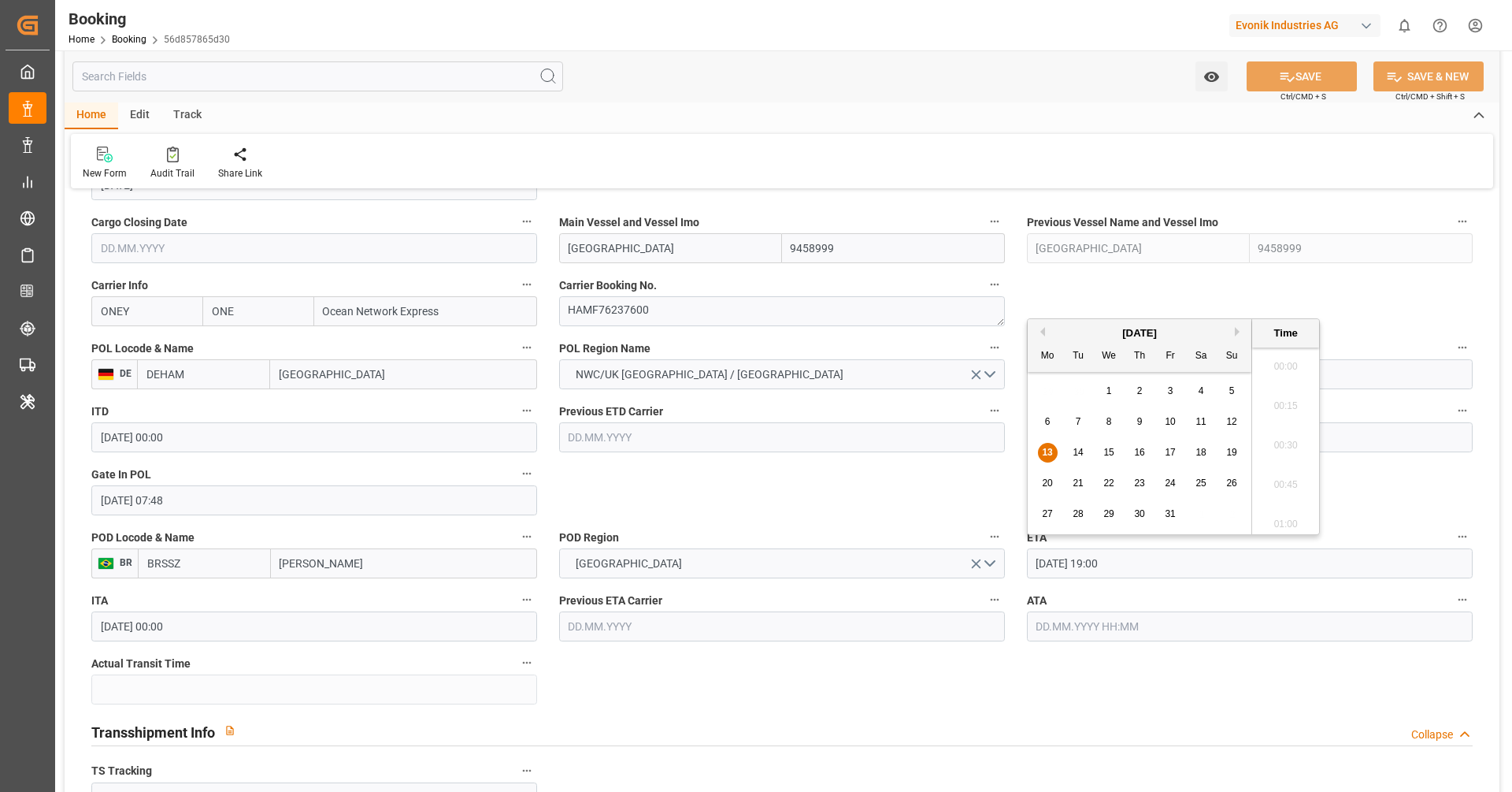
scroll to position [2919, 0]
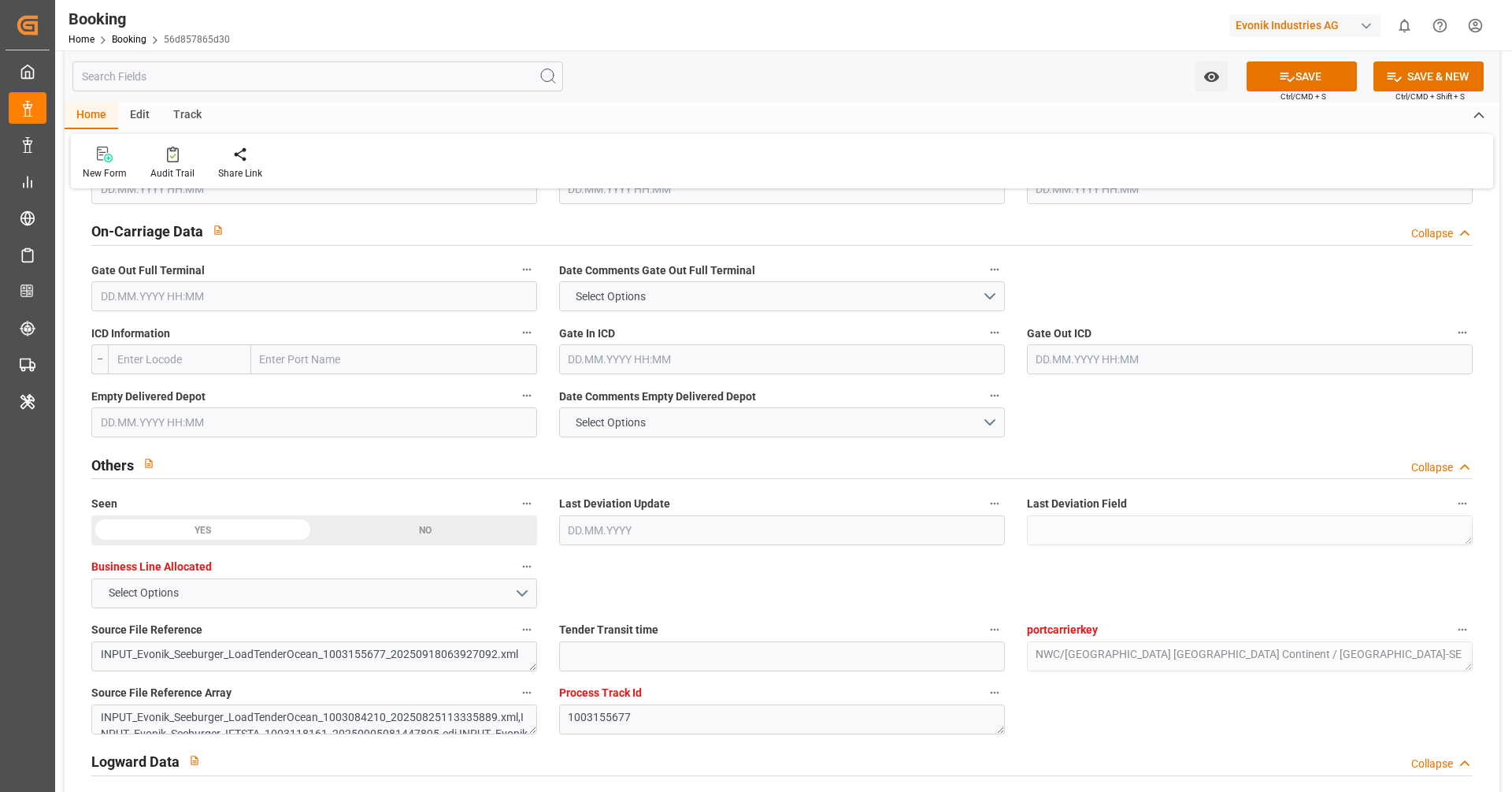
scroll to position [2248, 0]
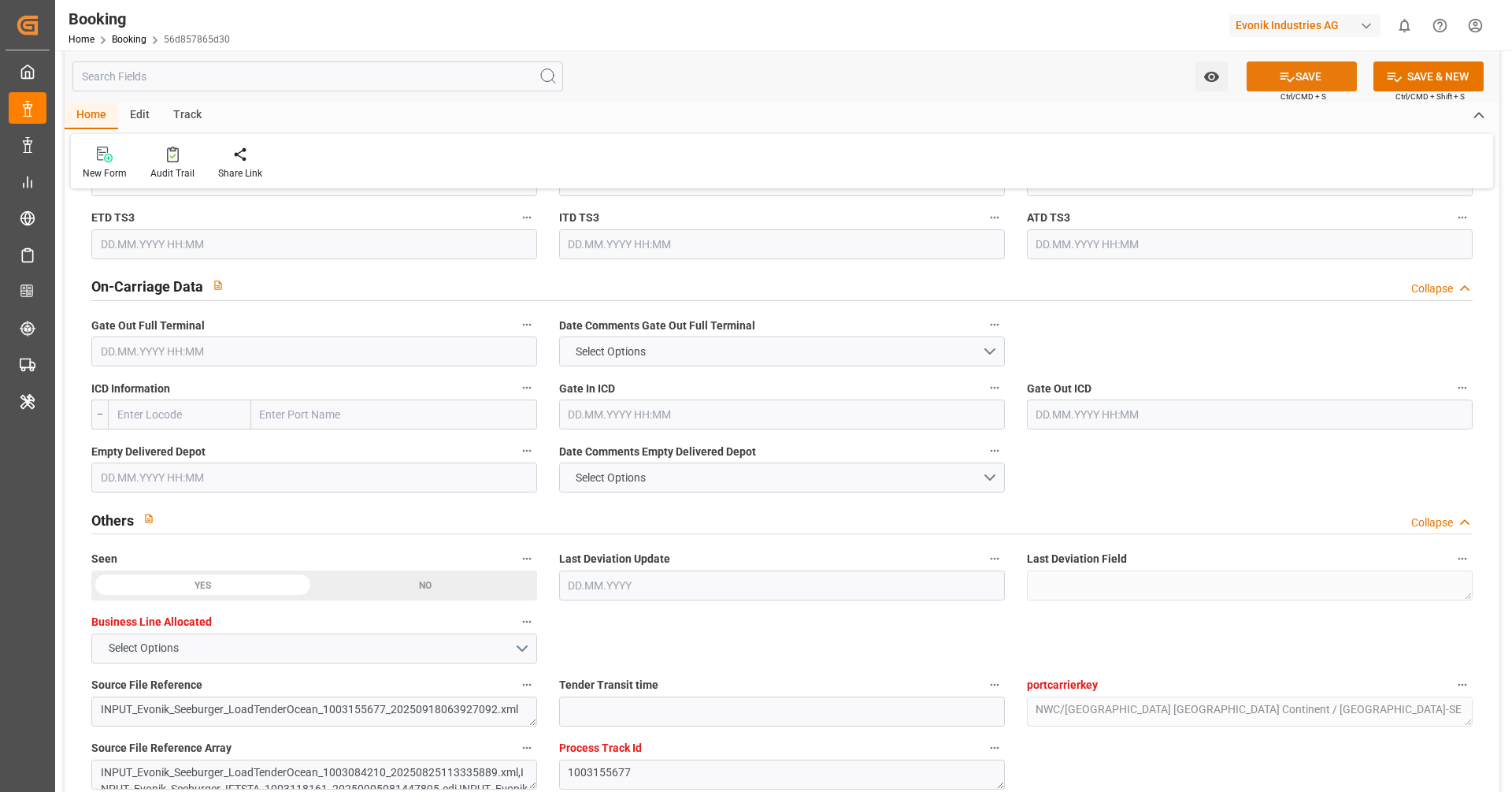
click at [1275, 81] on button "SAVE" at bounding box center [1301, 76] width 110 height 30
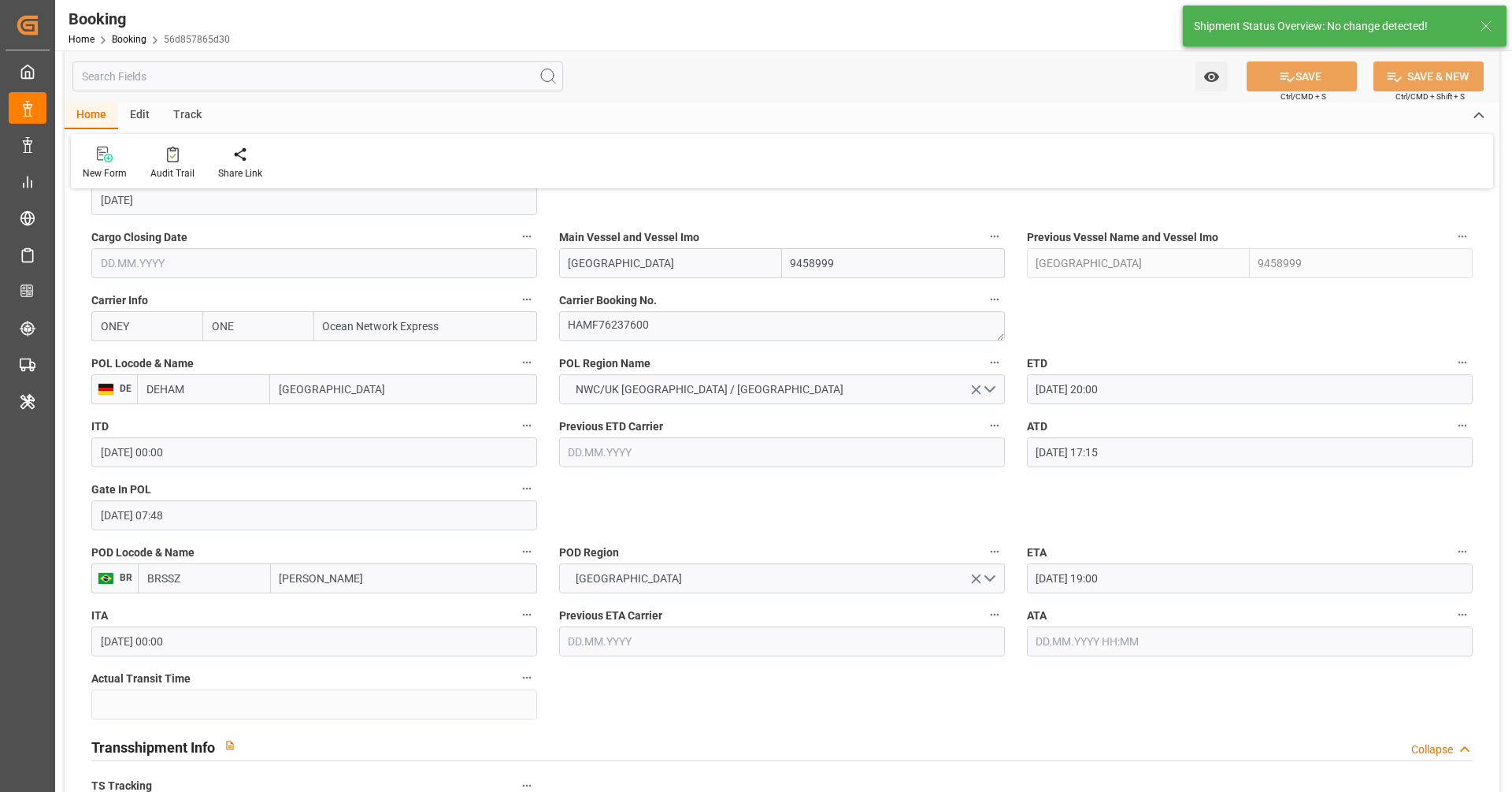
scroll to position [1112, 0]
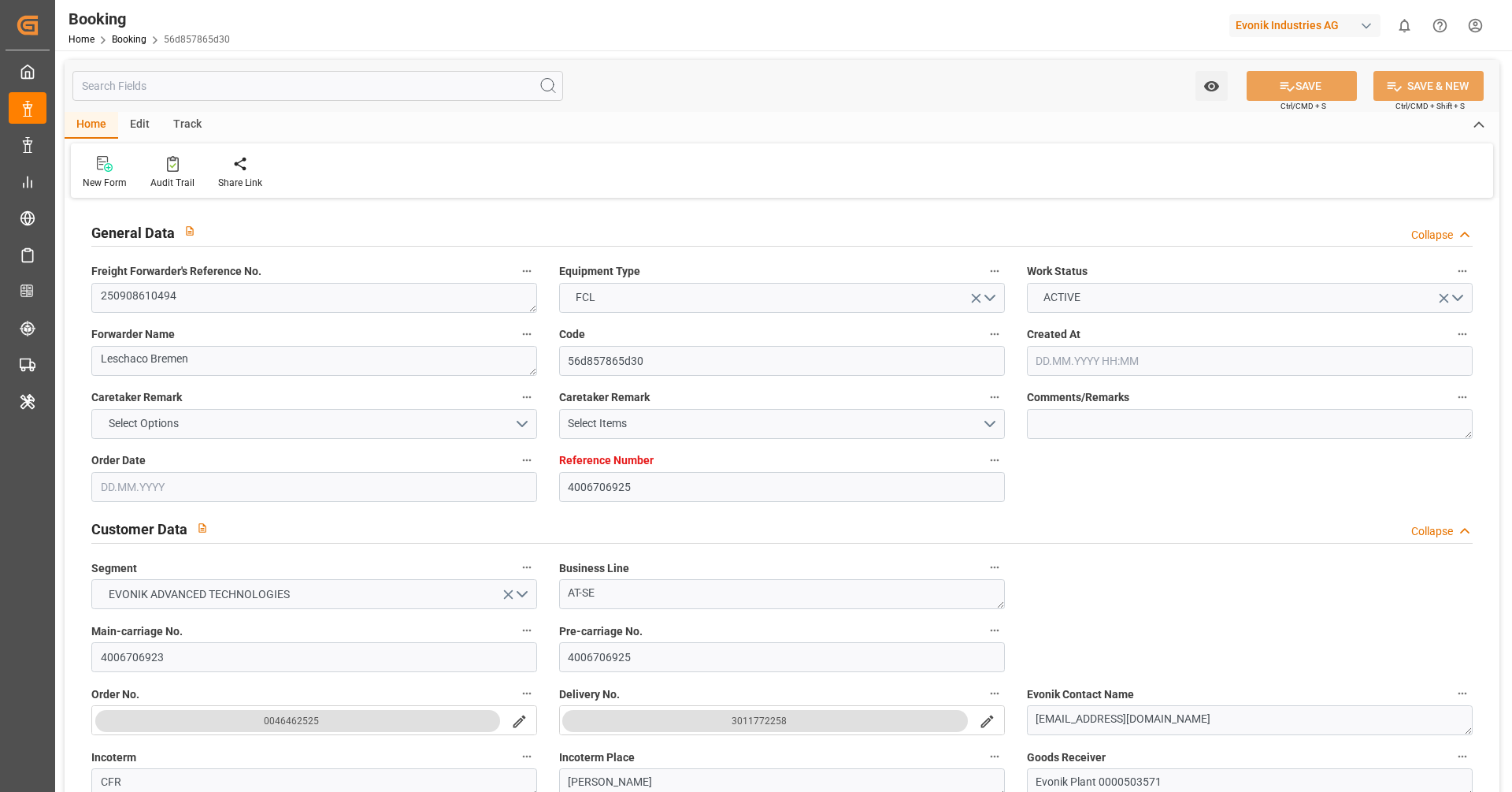
type input "4006706925"
type input "9458999"
type input "ONE"
type input "Ocean Network Express"
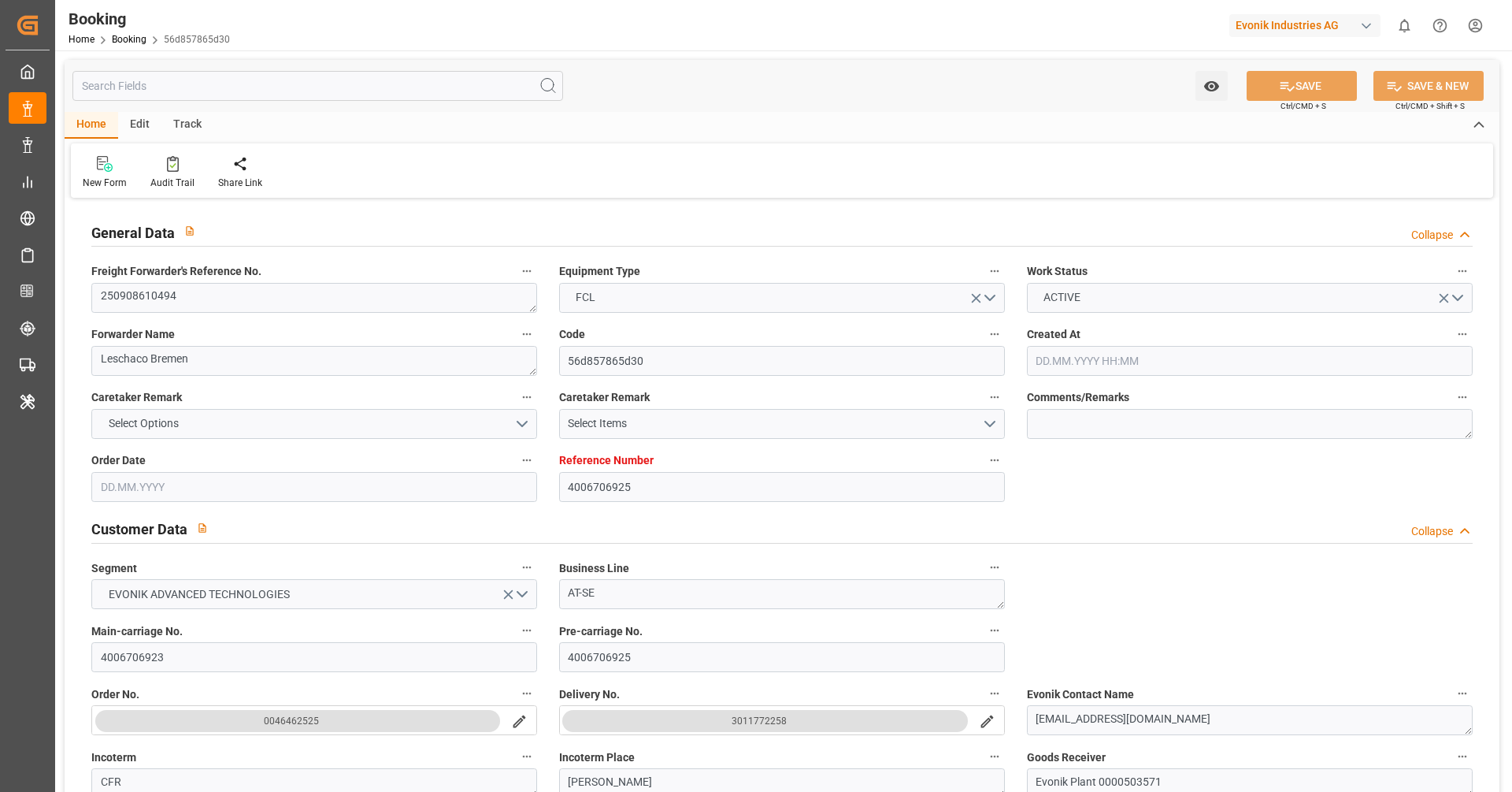
type input "DEHAM"
type input "BRSSZ"
type input "0"
type input "DEHAM"
type input "BRSSZ"
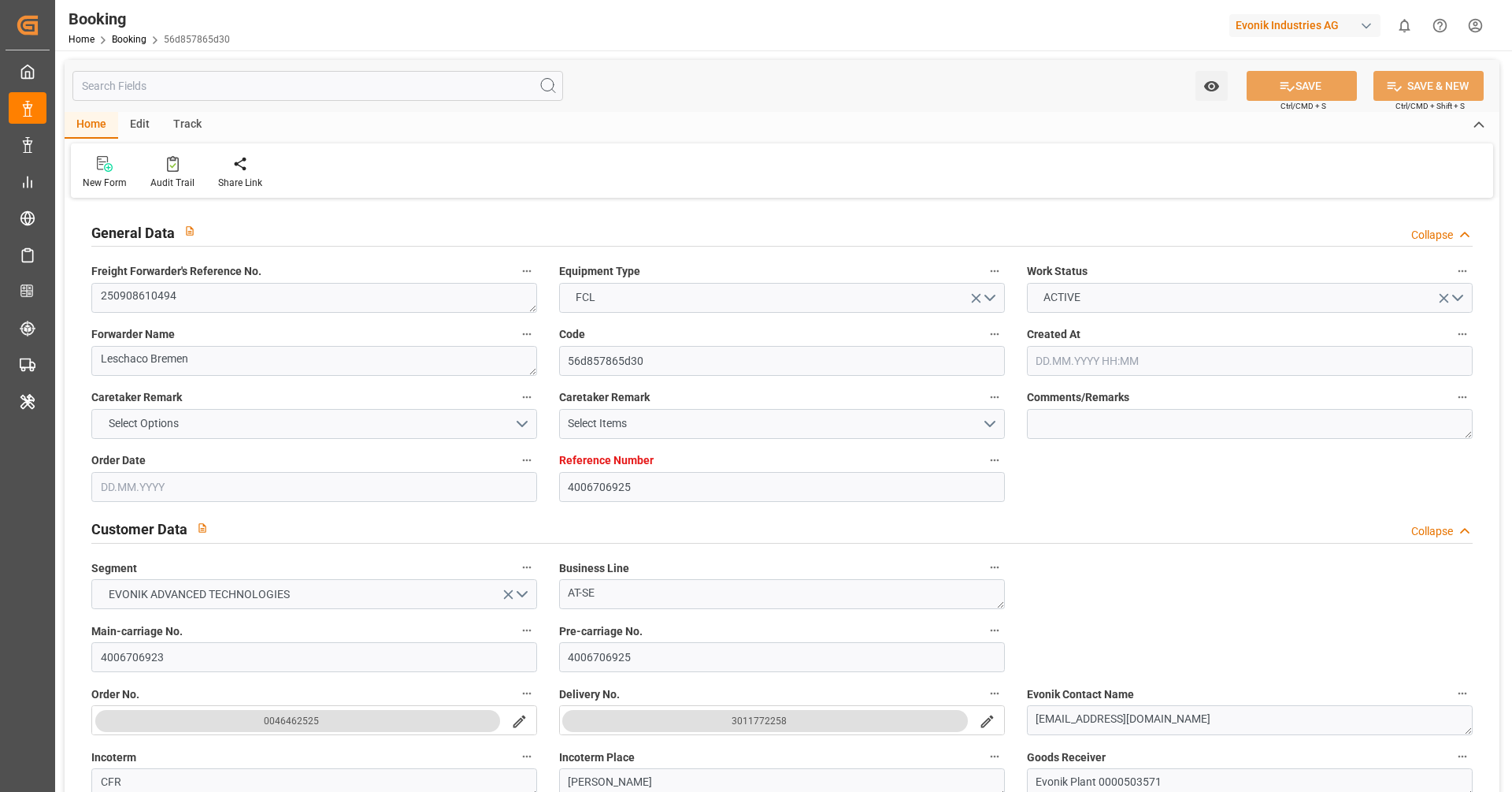
type input "[DATE] 09:35"
type input "[DATE]"
type input "[DATE] 00:00"
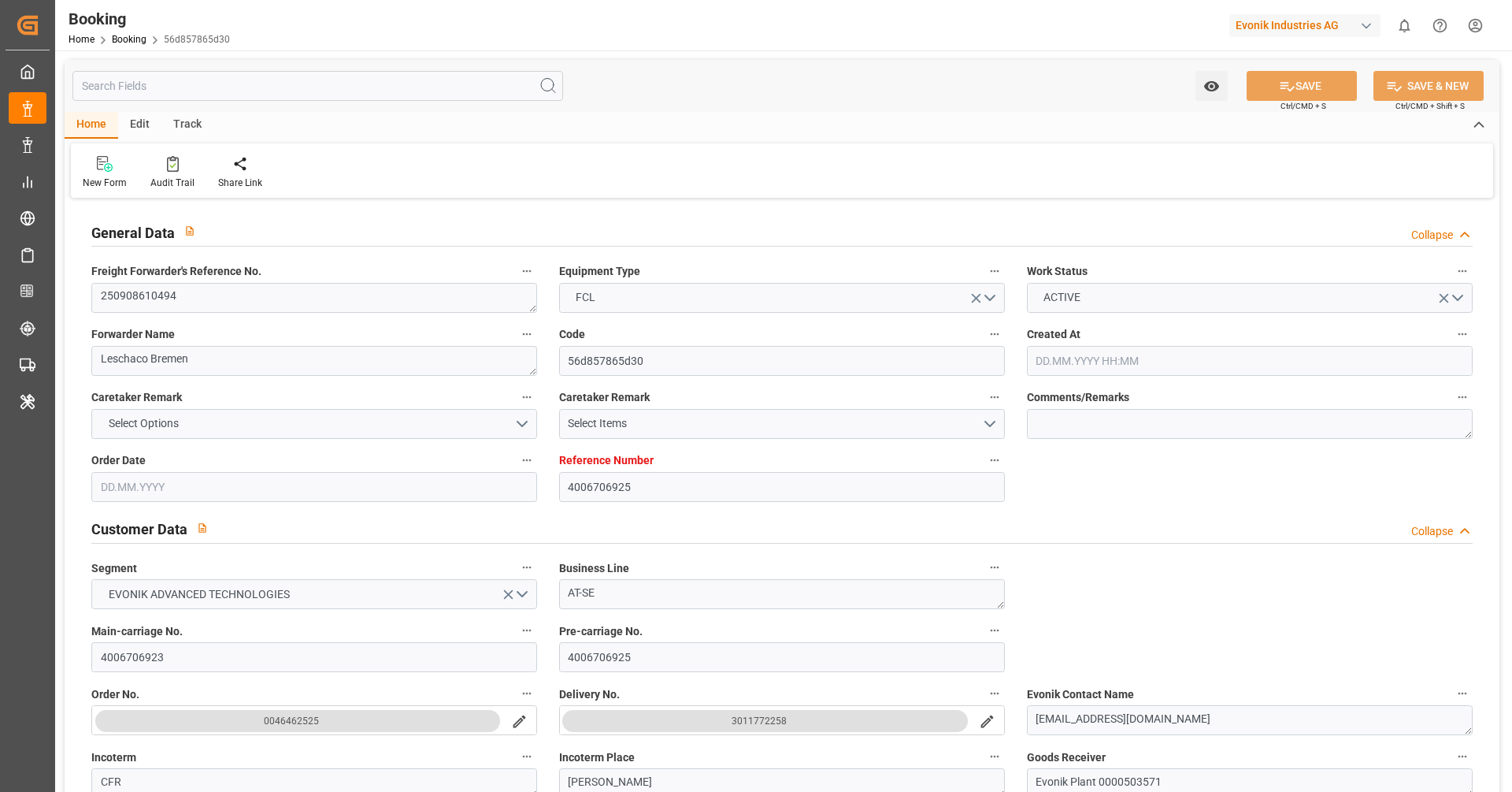
type input "05.09.2025"
type input "18.09.2025 20:00"
type input "15.09.2025 00:00"
type input "18.09.2025 17:15"
type input "15.09.2025 07:48"
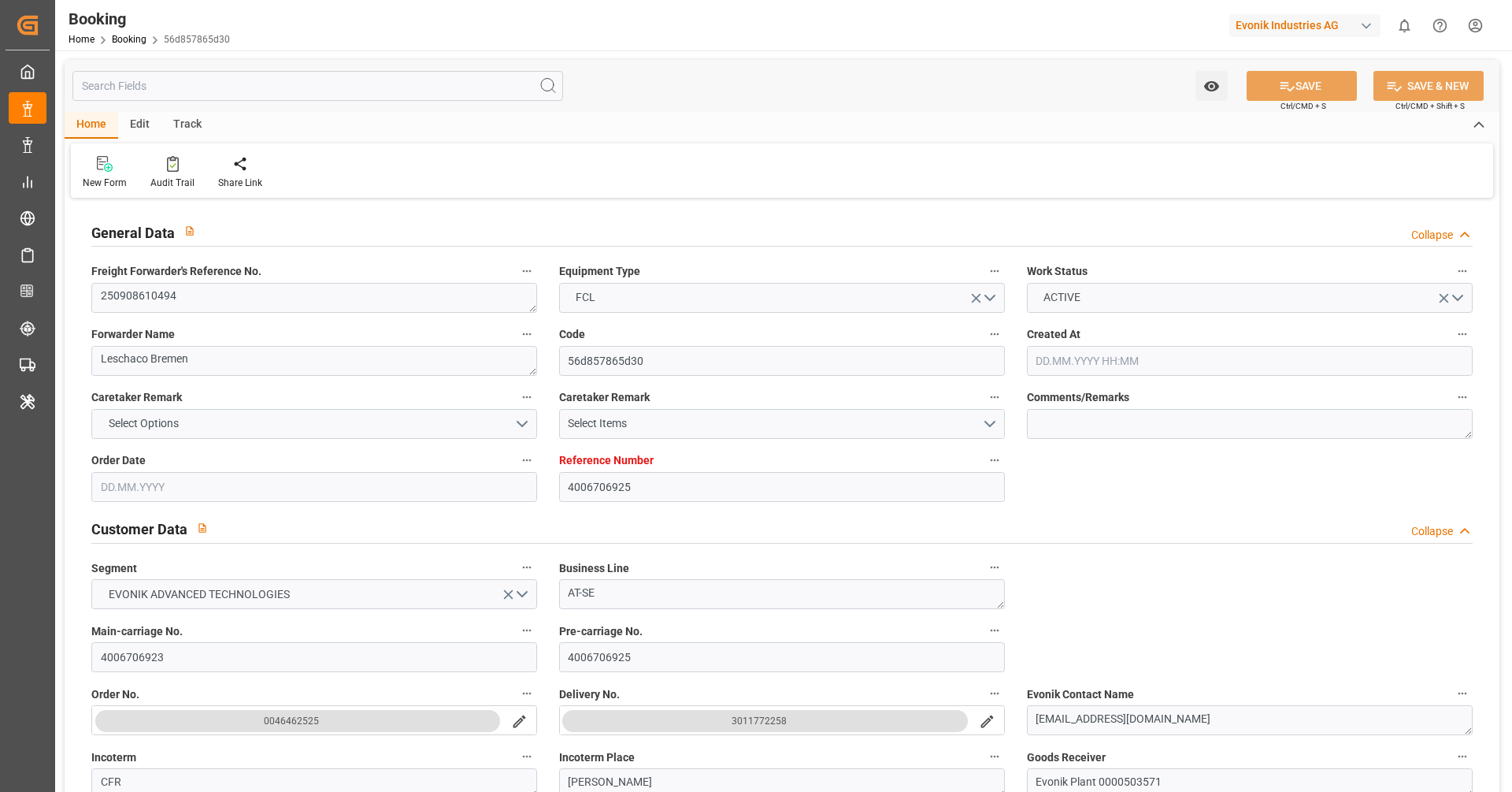
type input "13.10.2025 19:00"
type input "12.10.2025 00:00"
type input "13.10.2025 09:20"
type input "[DATE]"
type input "18.09.2025 19:24"
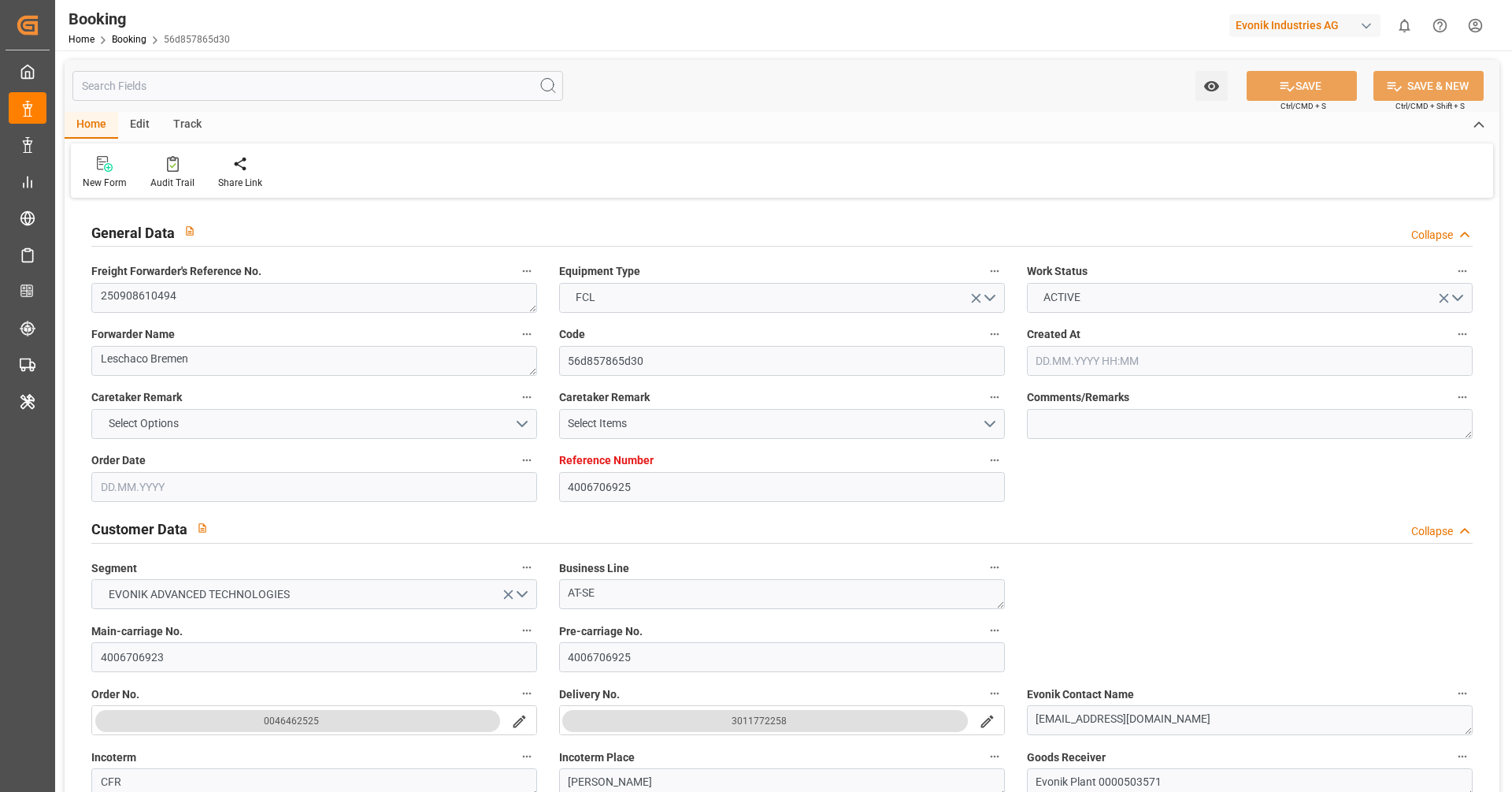
type input "18.09.2025 20:54"
type input "18.09.2025 12:40"
type input "18.09.2025 20:00"
type input "18.09.2025 17:43"
type input "12.10.2025 19:00"
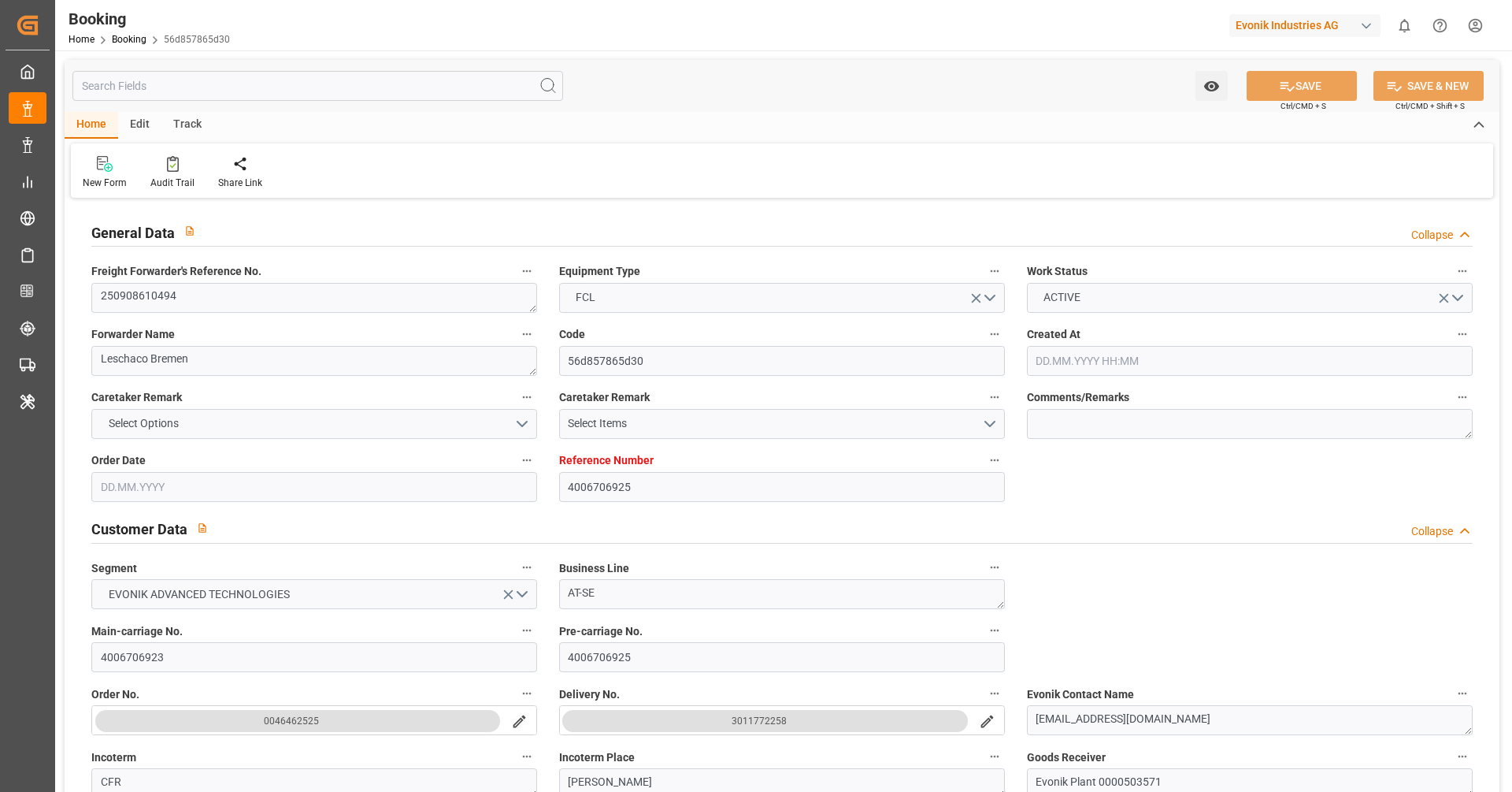
type input "13.10.2025 09:13"
type input "[DATE] 20:30"
type input "[DATE] 22:00"
type input "[DATE] 01:00"
type input "13.10.2025 02:30"
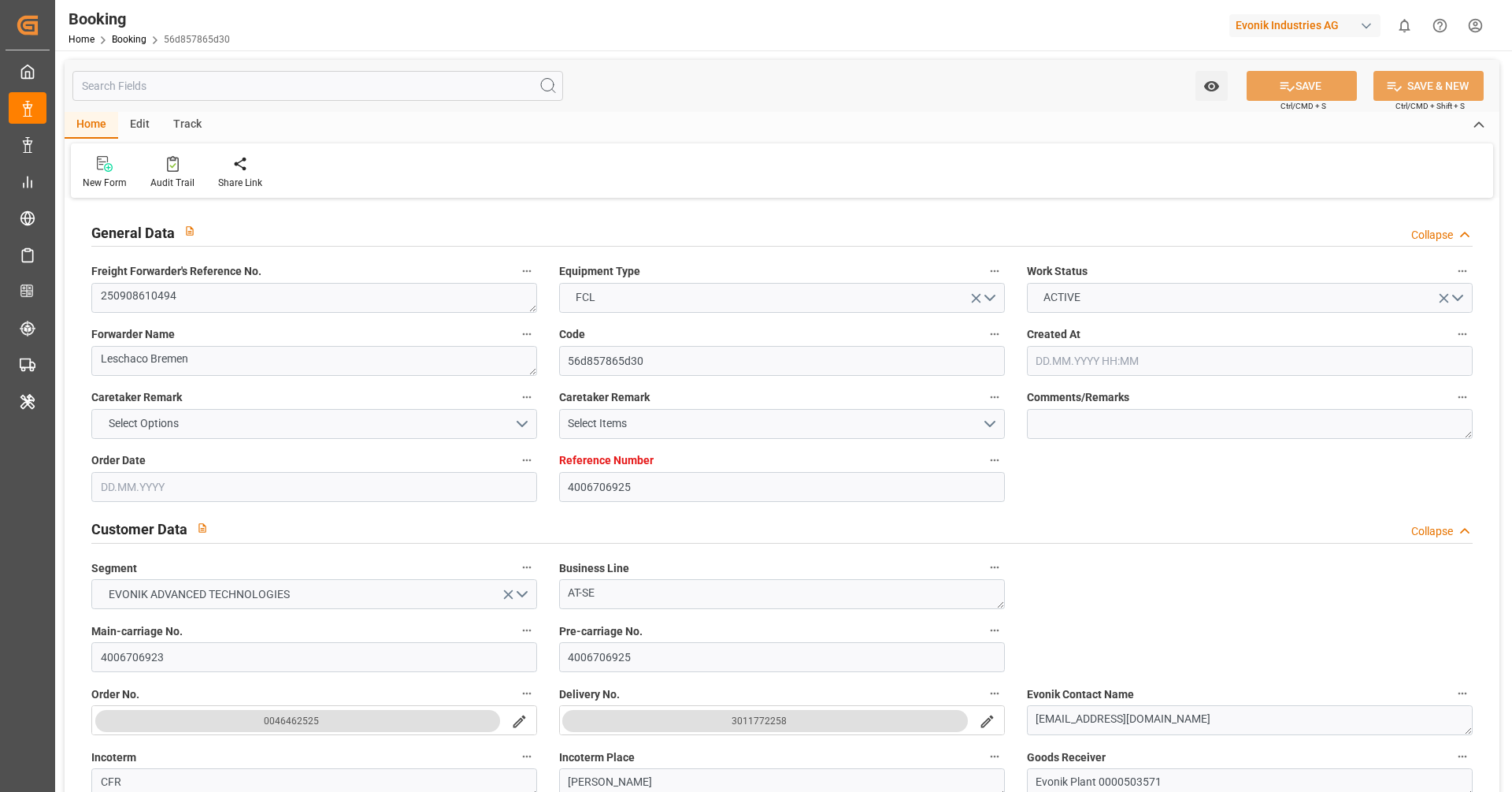
type input "17.10.2025 09:13"
type input "13.10.2025 10:00"
type input "13.10.2025 11:30"
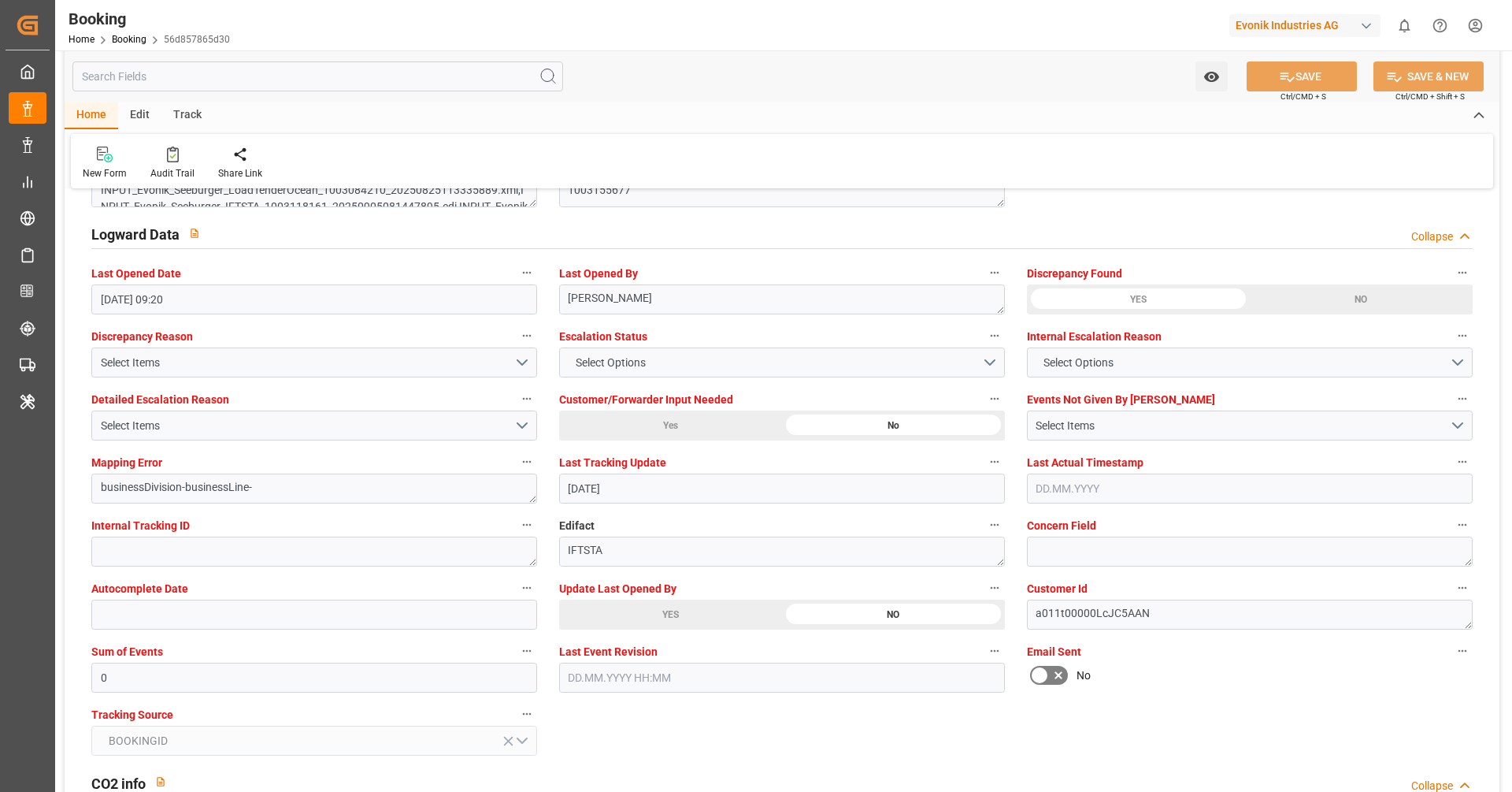
scroll to position [2840, 0]
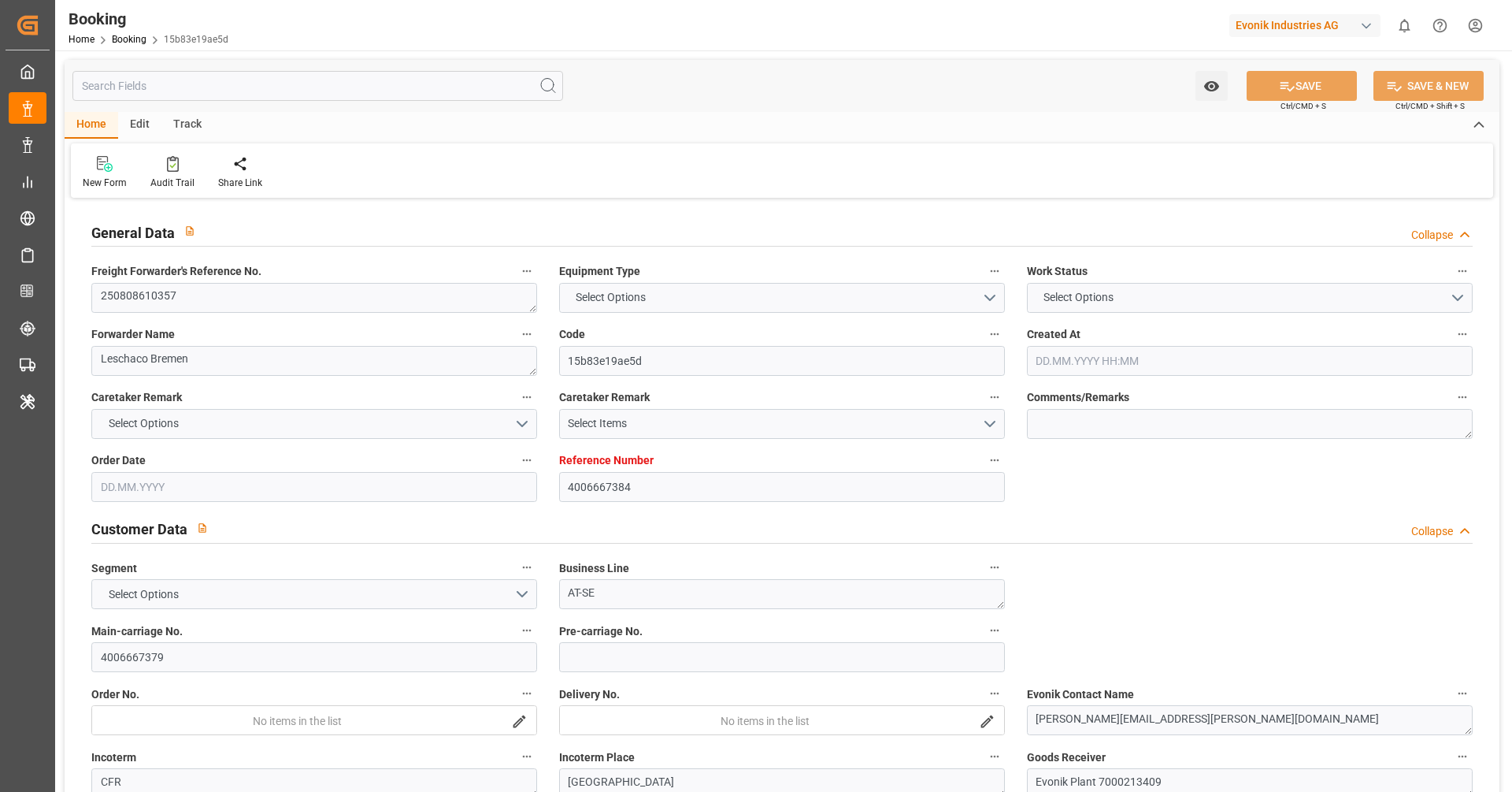
type textarea "250808610357"
type textarea "Leschaco Bremen"
type input "15b83e19ae5d"
type input "4006667384"
type textarea "AT-SE"
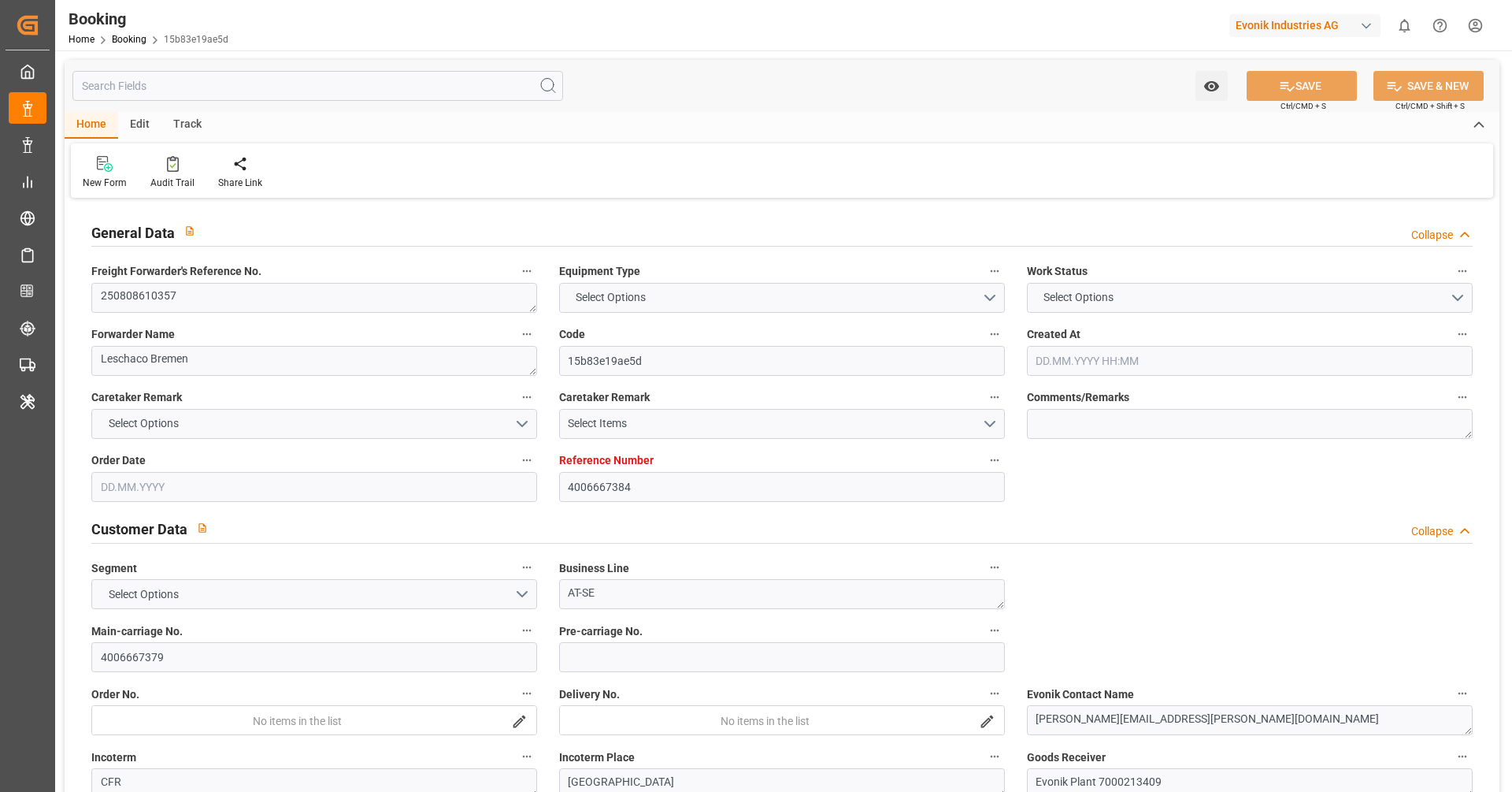
type input "4006667379"
type textarea "[PERSON_NAME][EMAIL_ADDRESS][PERSON_NAME][DOMAIN_NAME]"
type textarea "CFR"
type textarea "[GEOGRAPHIC_DATA]"
type textarea "Evonik Plant 7000213409"
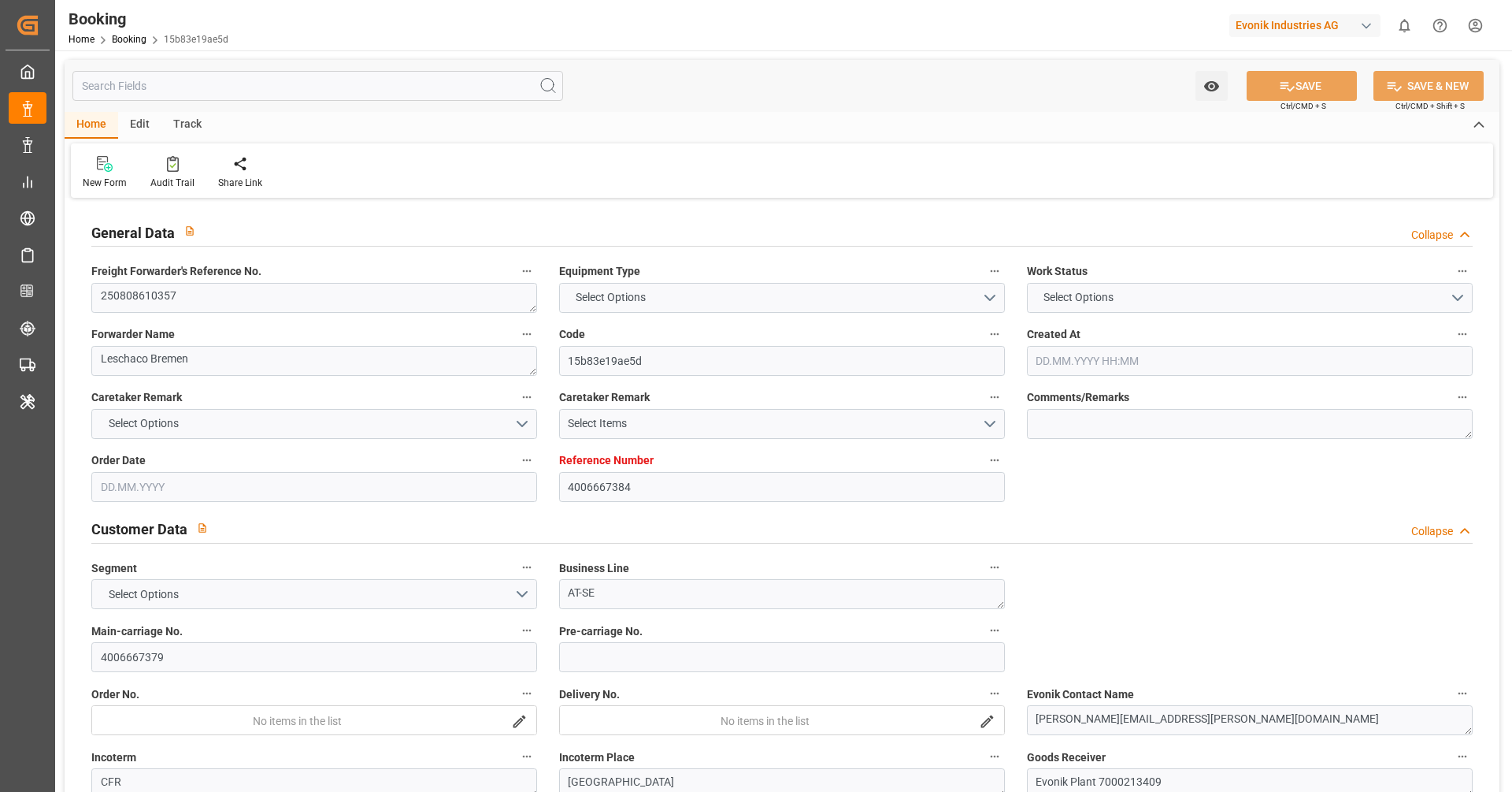
type textarea "Hombourg"
type textarea "SEGU5523929"
type input "HMM TACOMA"
type input "ONEY"
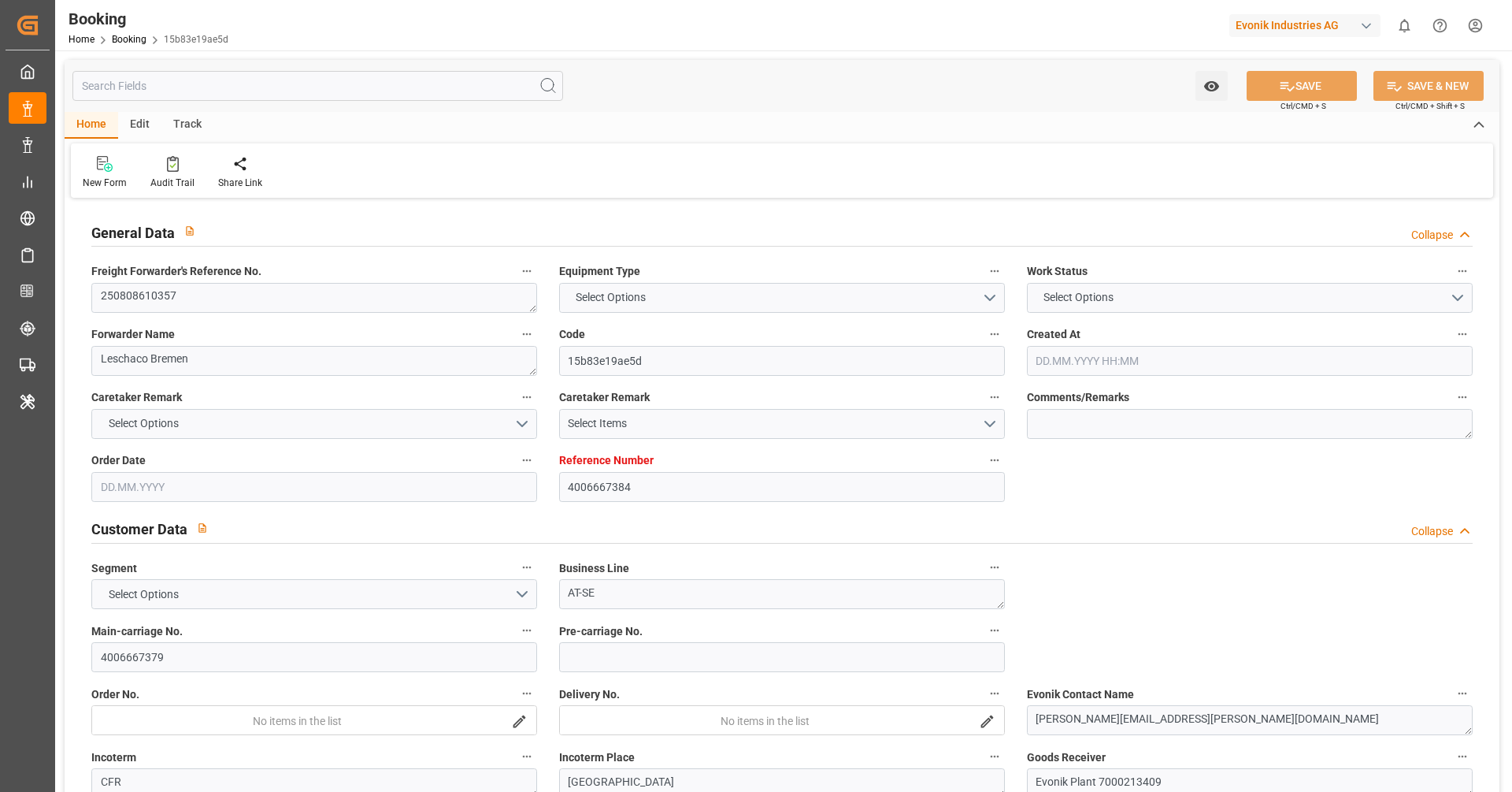
type textarea "HAMF65140400"
type input "Hamburg"
type input "Karachi"
type textarea "vesselName"
type textarea "INPUT_Evonik_Seeburger_LoadTenderOcean_1003094635_20250828125517925.xml"
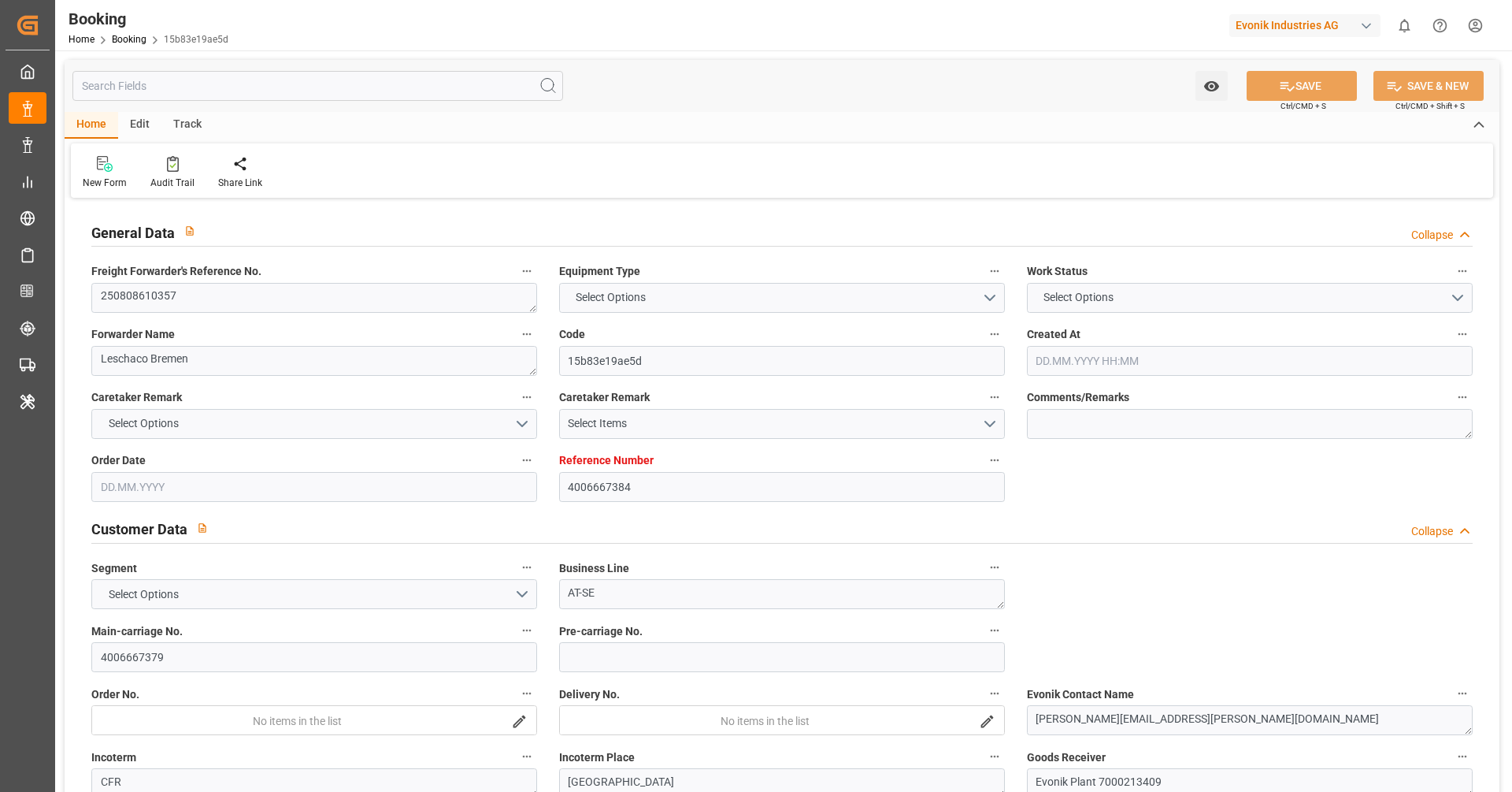
type textarea "NWC/UK North West Continent / UK_PKKHI_ONEY_AT-SE"
type textarea "INPUT_Evonik_Seeburger_LoadTenderOcean_1002975191_20250721103641897.xml,INPUT_E…"
type textarea "1003094635"
type textarea "Logward System"
type textarea "businessDivision-businessLine-"
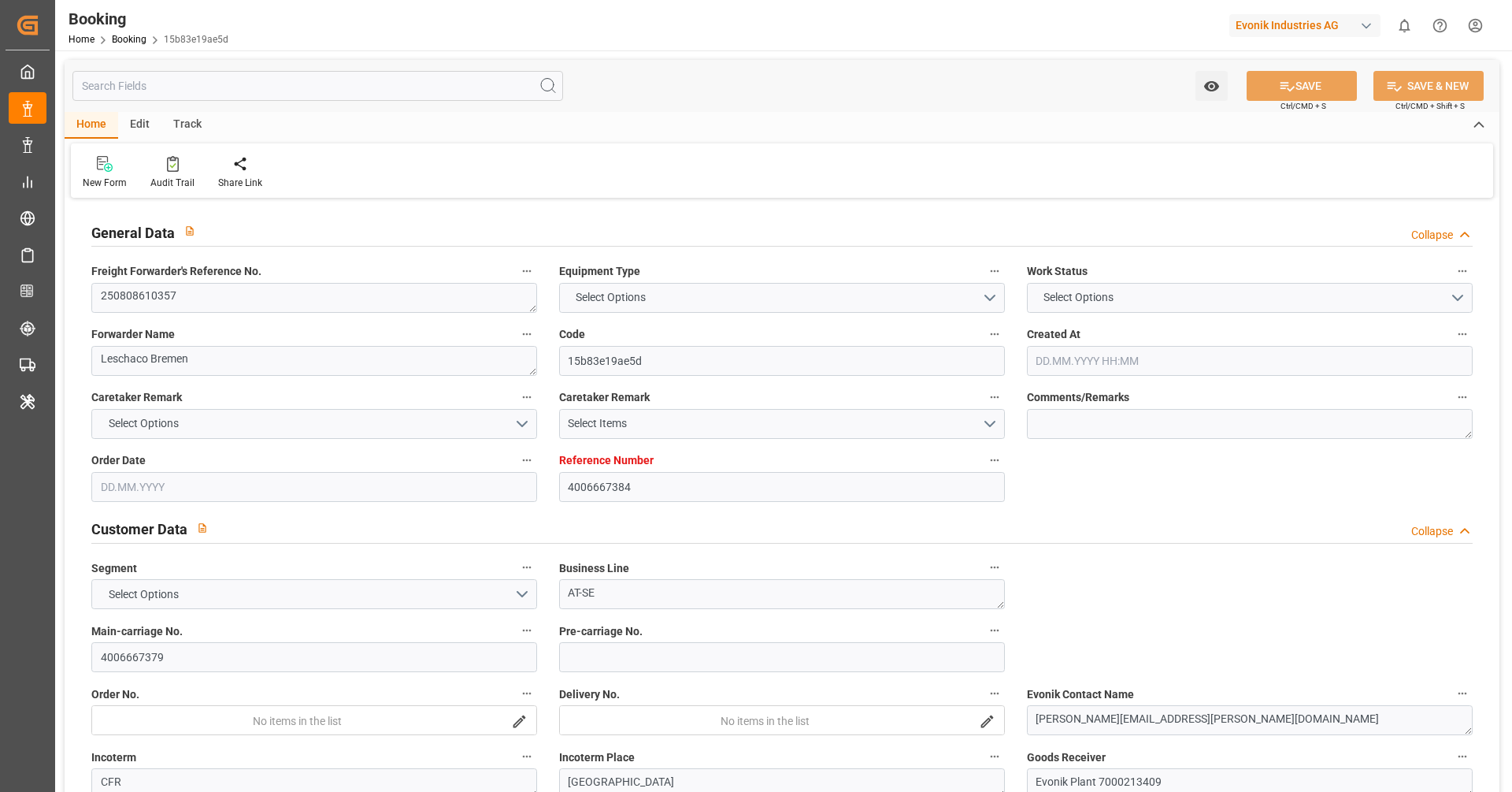
type textarea "IFTSTA"
type textarea "a011t00000LcJC5AAN"
type textarea "No"
type input "HAMBURG"
type input "KARACHI"
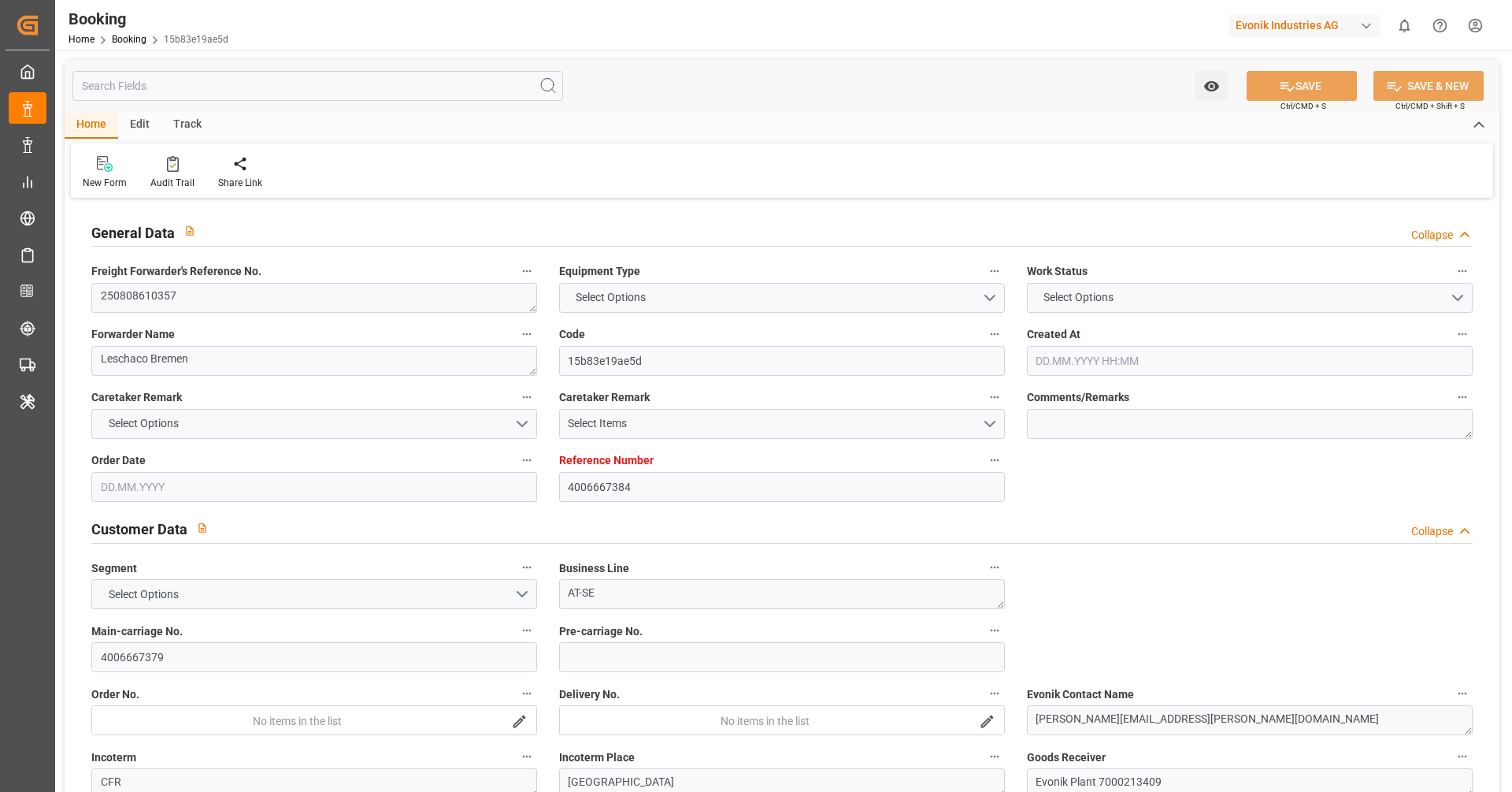
type input "BASEL"
type input "CH"
type input "TRUCK"
type input "134E"
type input "VESSEL"
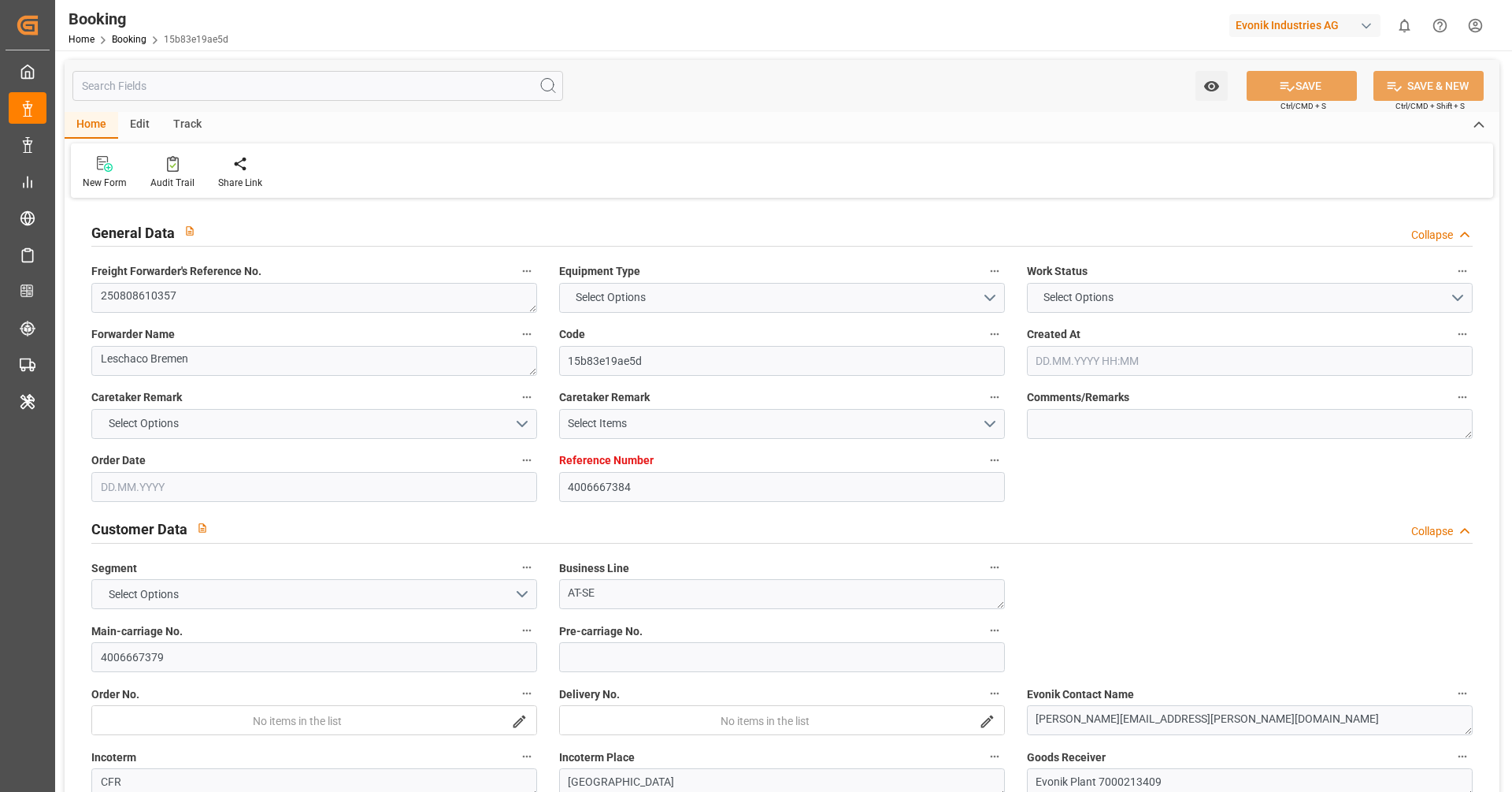
type input "HMM TACOMA"
type input "TRUCK"
type input "PK"
type input "KARACHI"
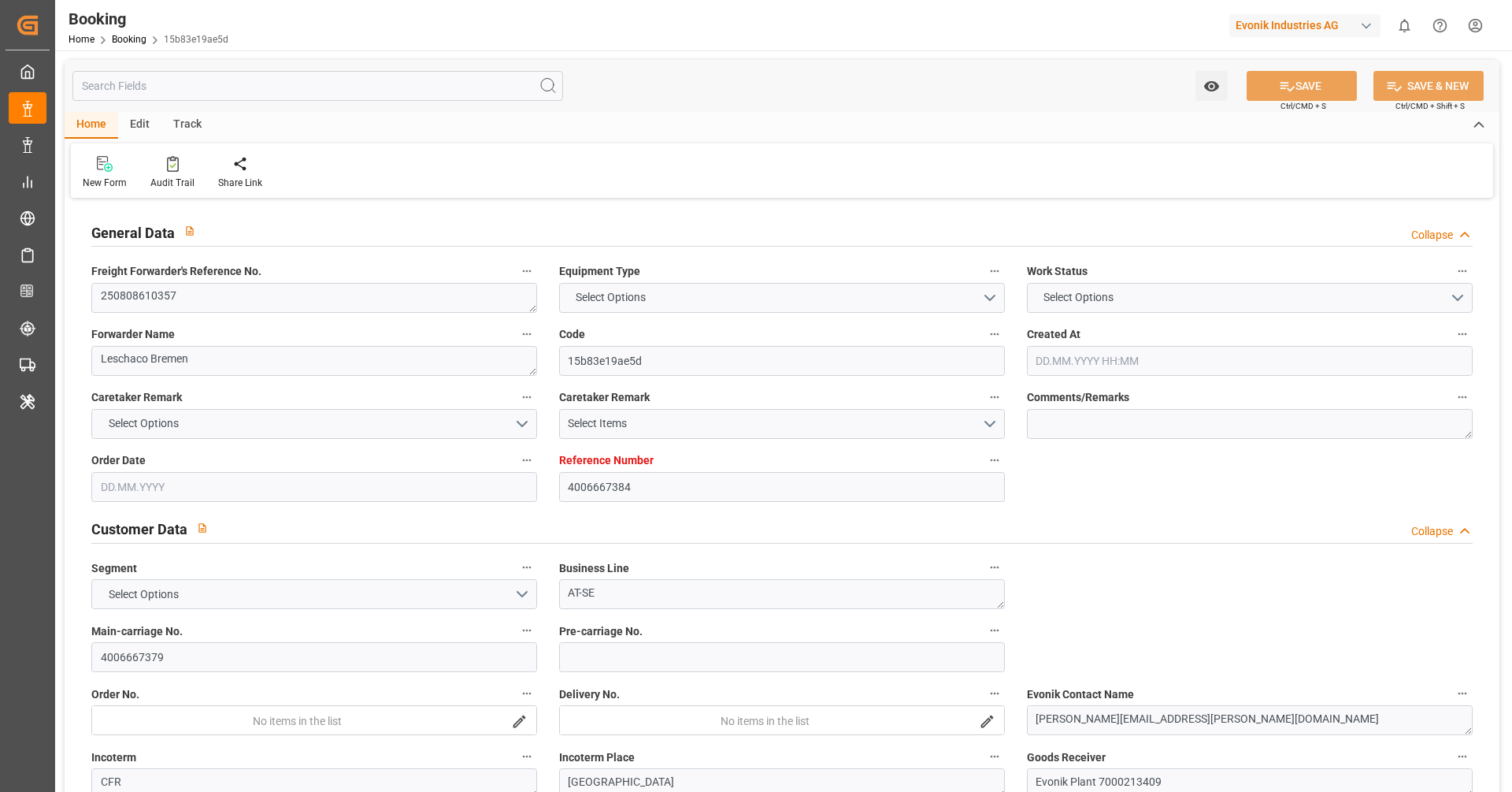
type input "4006667384"
type input "9385001"
type input "ONE"
type input "Ocean Network Express"
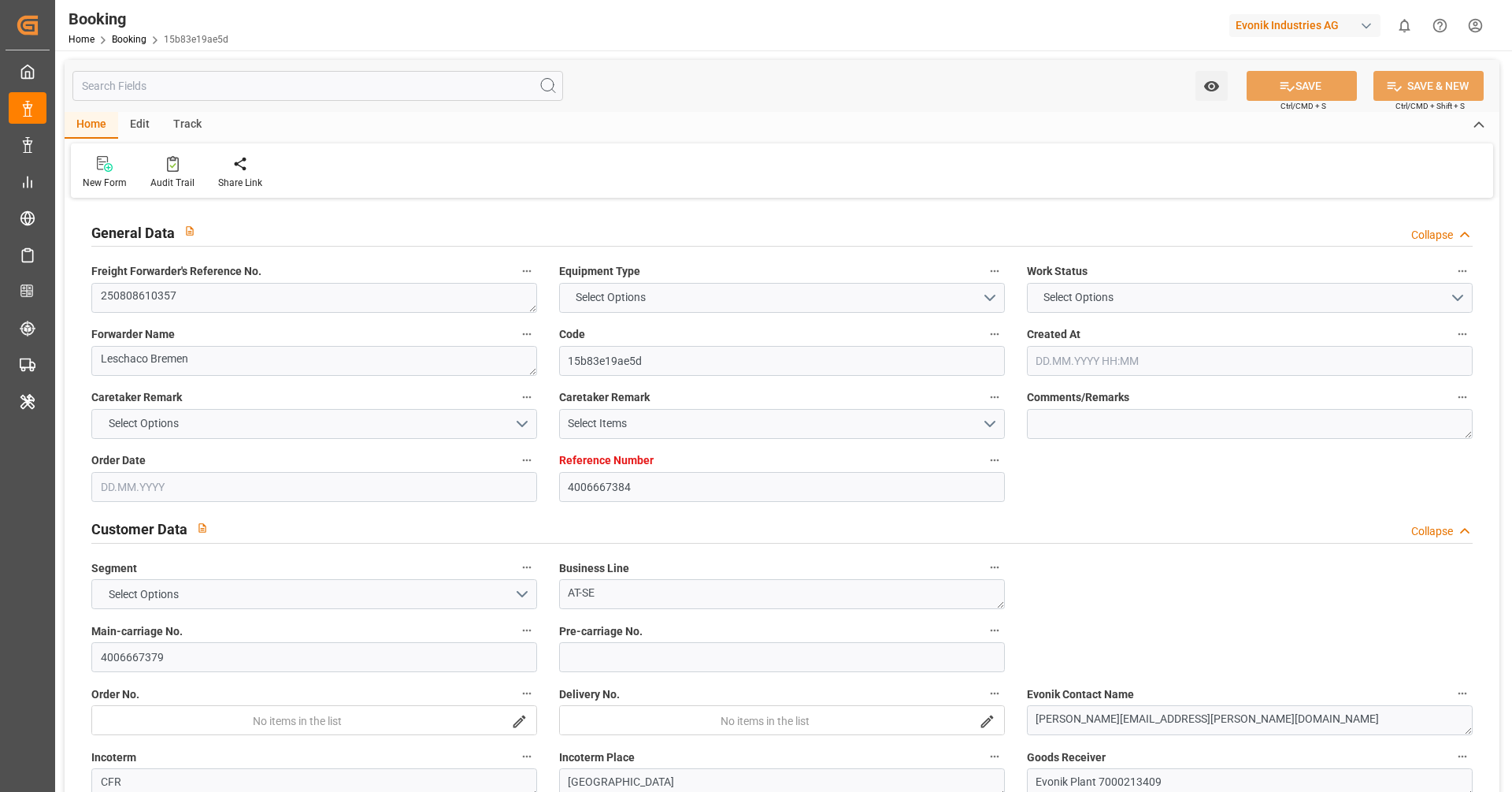
type input "DEHAM"
type input "PKKHI"
type input "0"
type input "DEHAM"
type input "PKKHI"
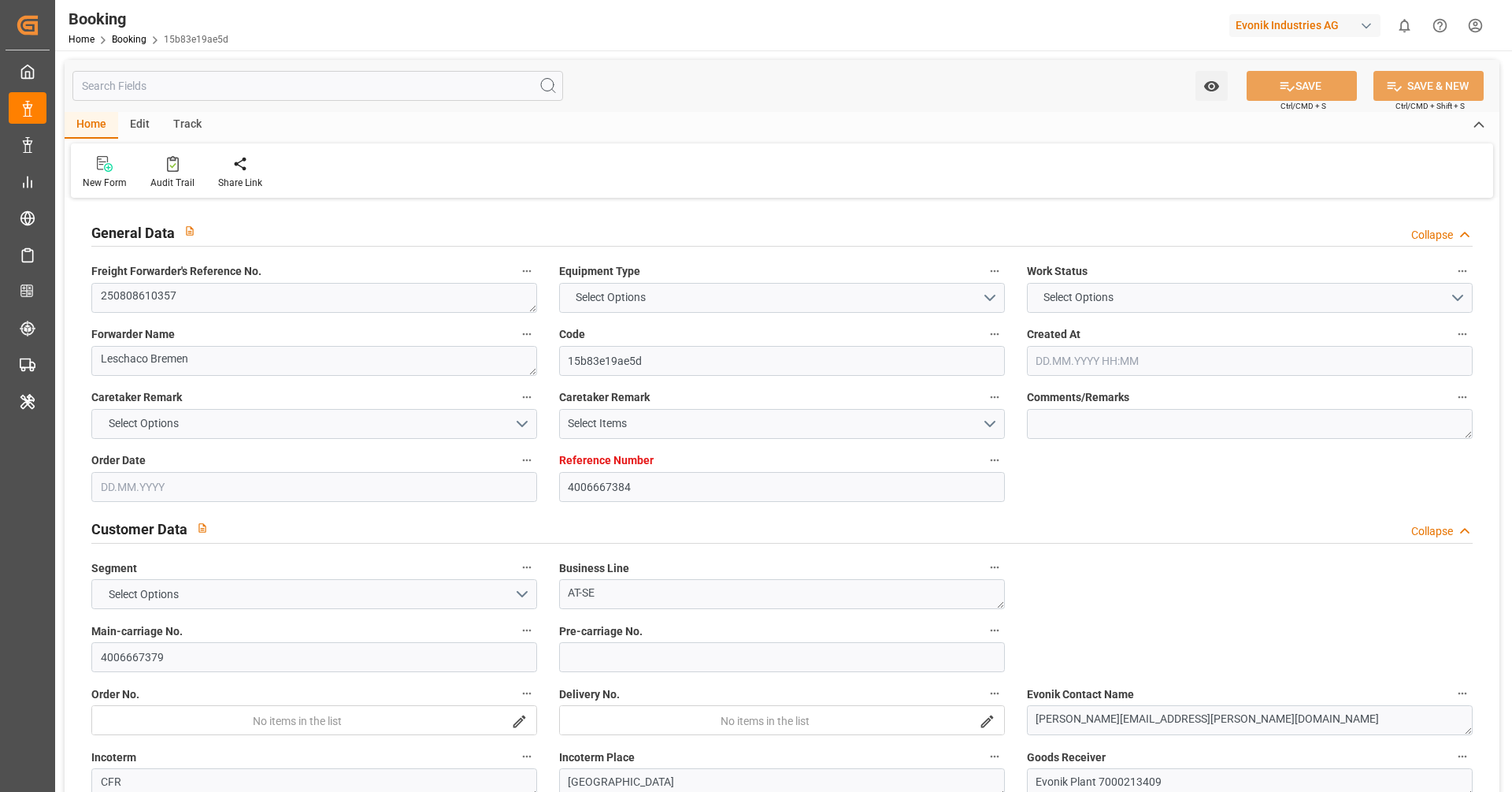
type input "9385001"
type input "21.07.2025 08:41"
type input "[DATE]"
type input "06.10.2025"
type input "14.08.2025"
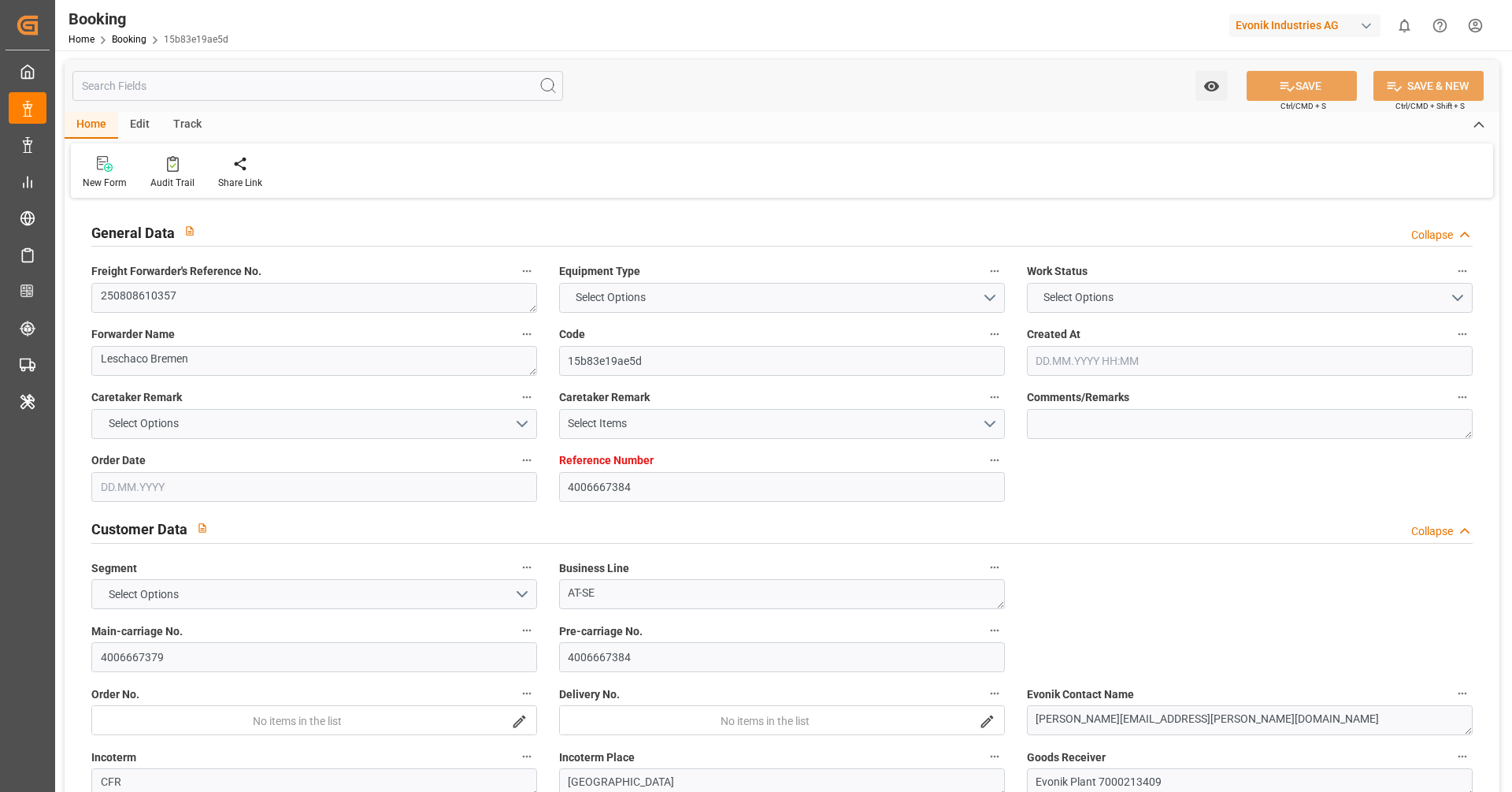
type input "[DATE]"
type input "31.08.2025 22:30"
type input "25.08.2025 00:00"
type input "31.08.2025 14:10"
type input "28.08.2025 00:47"
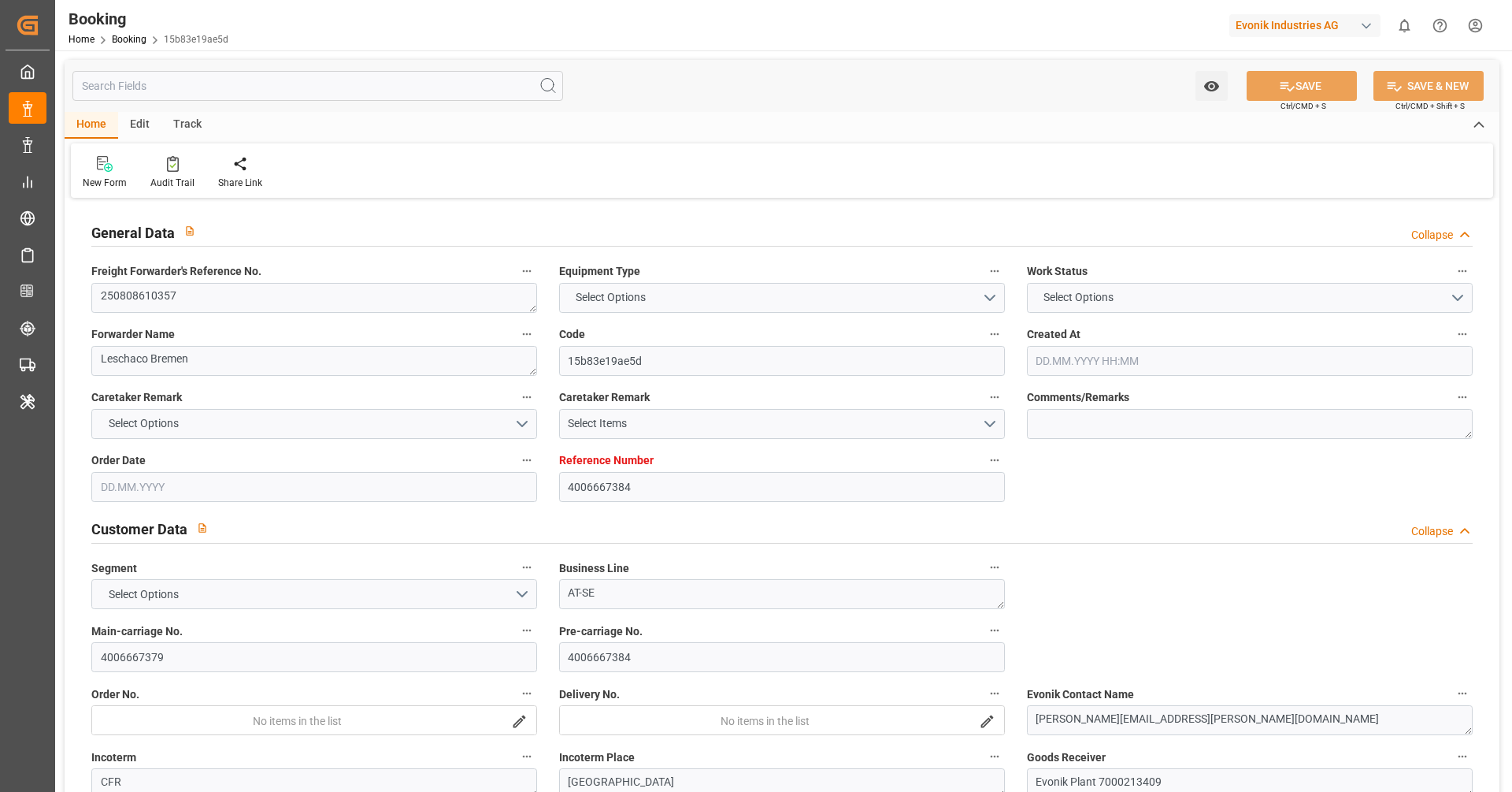
type input "10.10.2025 23:30"
type input "10.10.2025 00:00"
type input "21.08.2025"
type input "12.10.2025 15:47"
type input "12.10.2025"
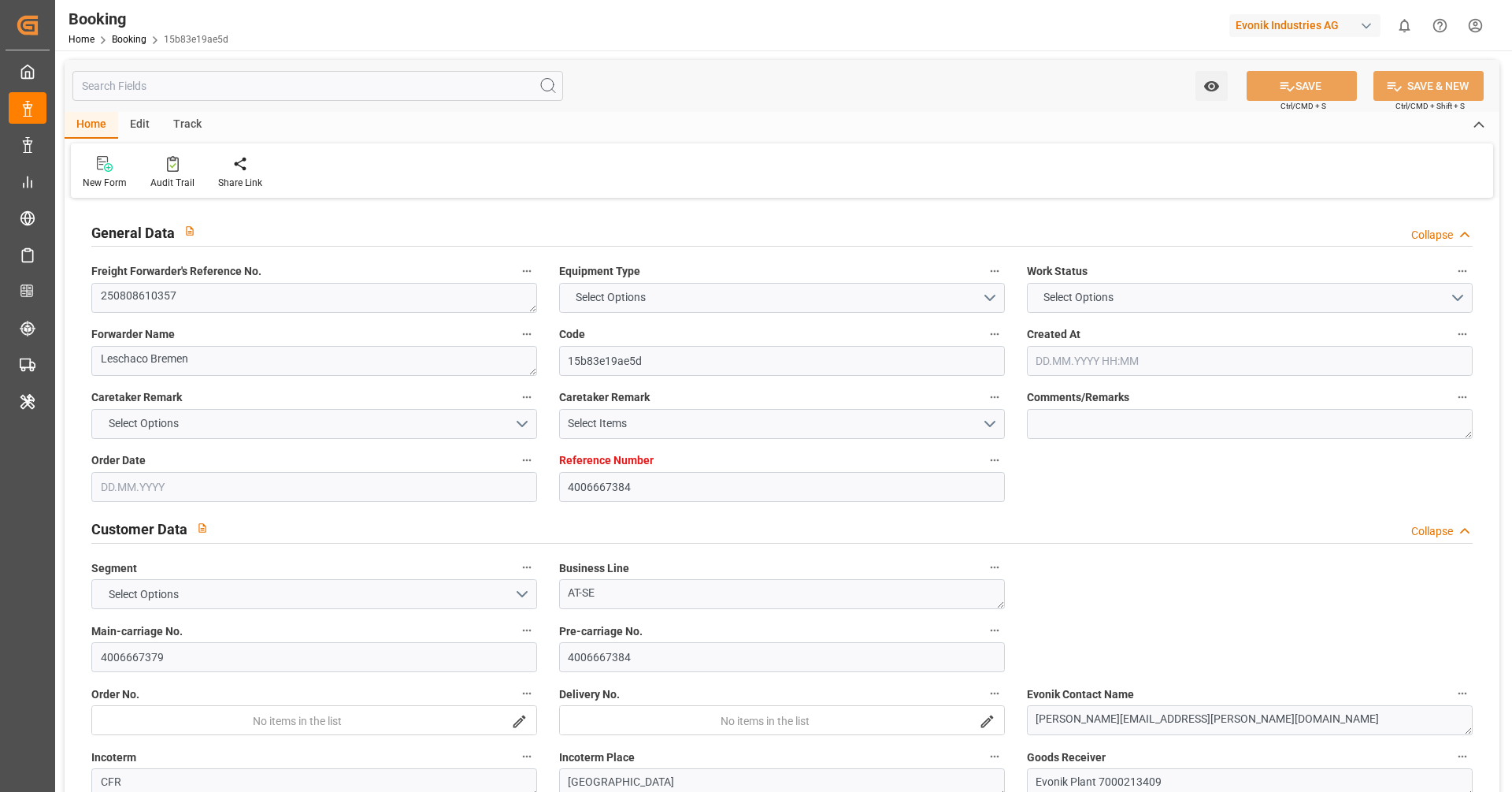
type input "19.08.2025 16:17"
type input "17.09.2025 06:17"
type input "31.08.2025 21:36"
type input "30.08.2025 06:06"
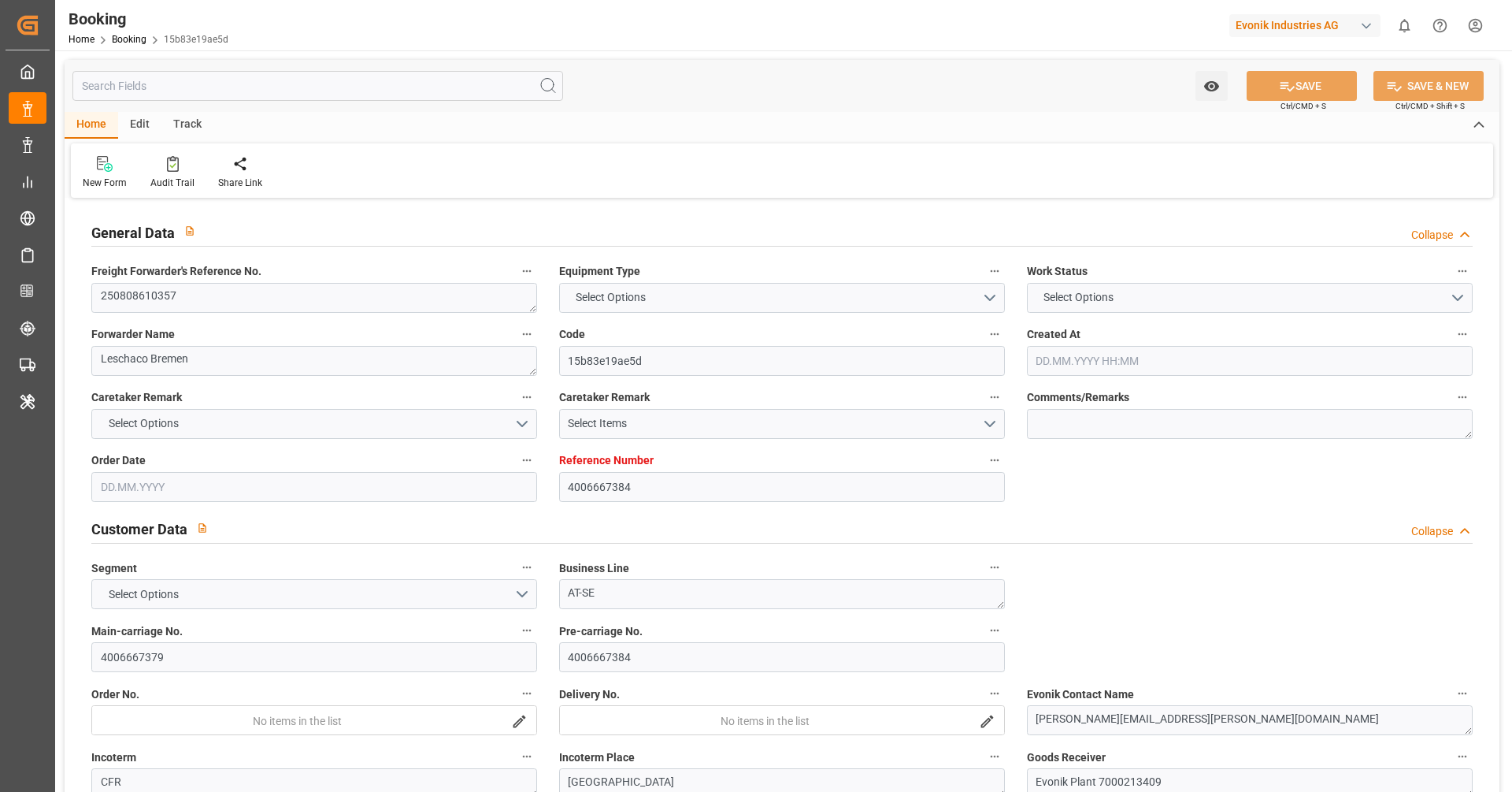
type input "31.08.2025 02:37"
type input "31.08.2025 22:30"
type input "31.08.2025 14:45"
type input "10.10.2025 23:30"
type input "11.10.2025 11:05"
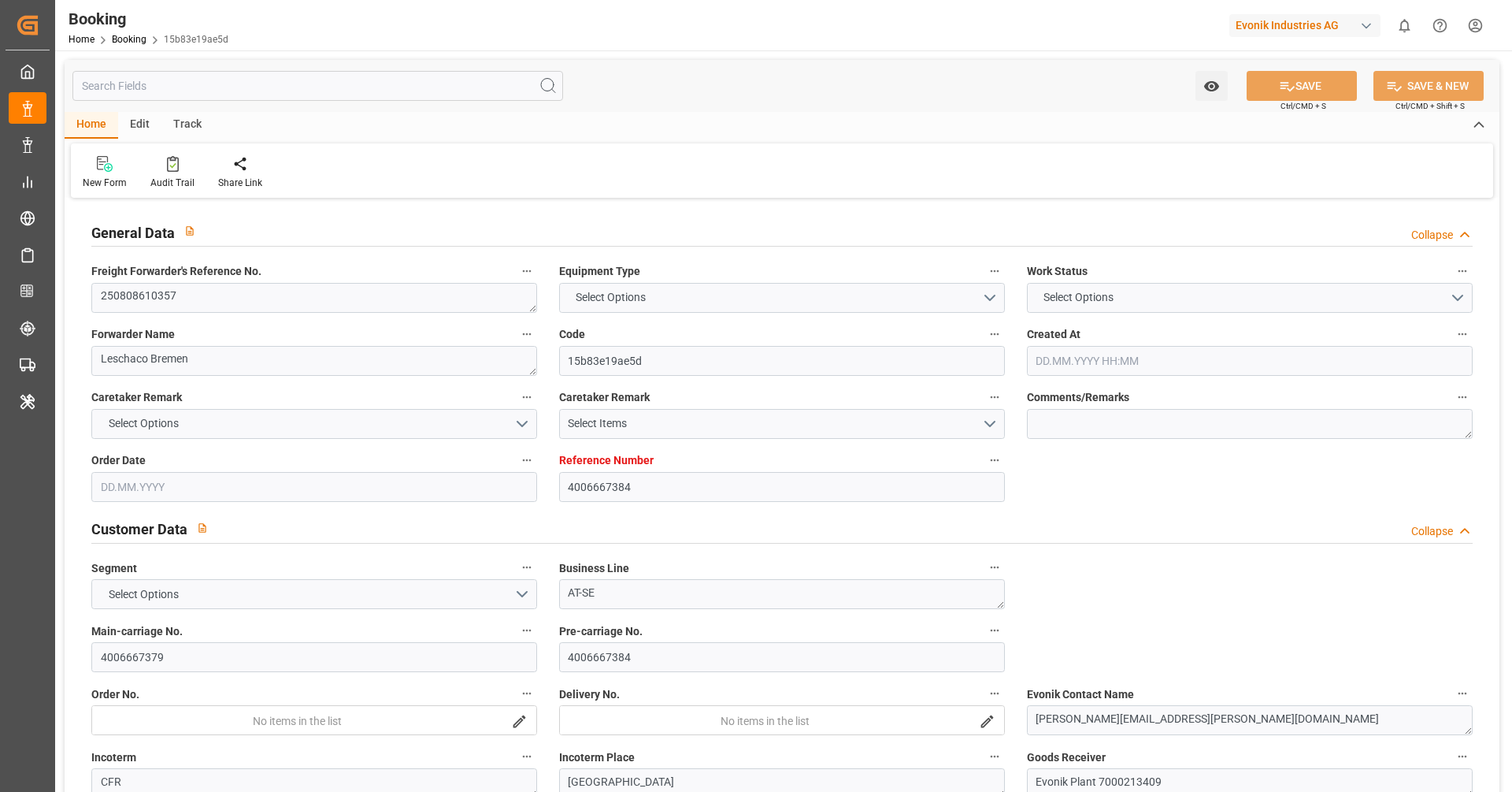
type input "11.10.2025 01:00"
type input "11.10.2025 05:30"
type input "15.10.2025 11:05"
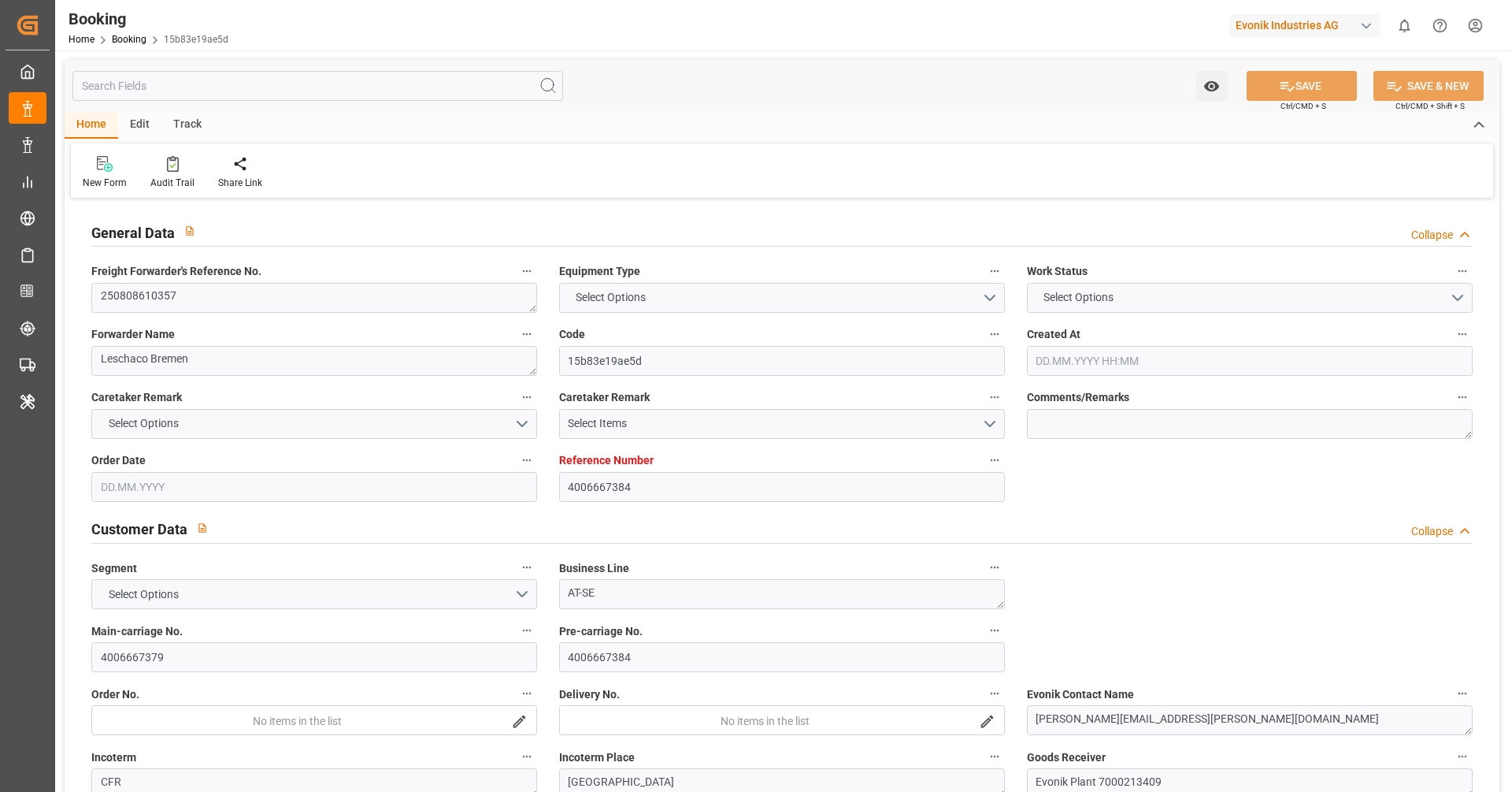
type input "11.10.2025 06:30"
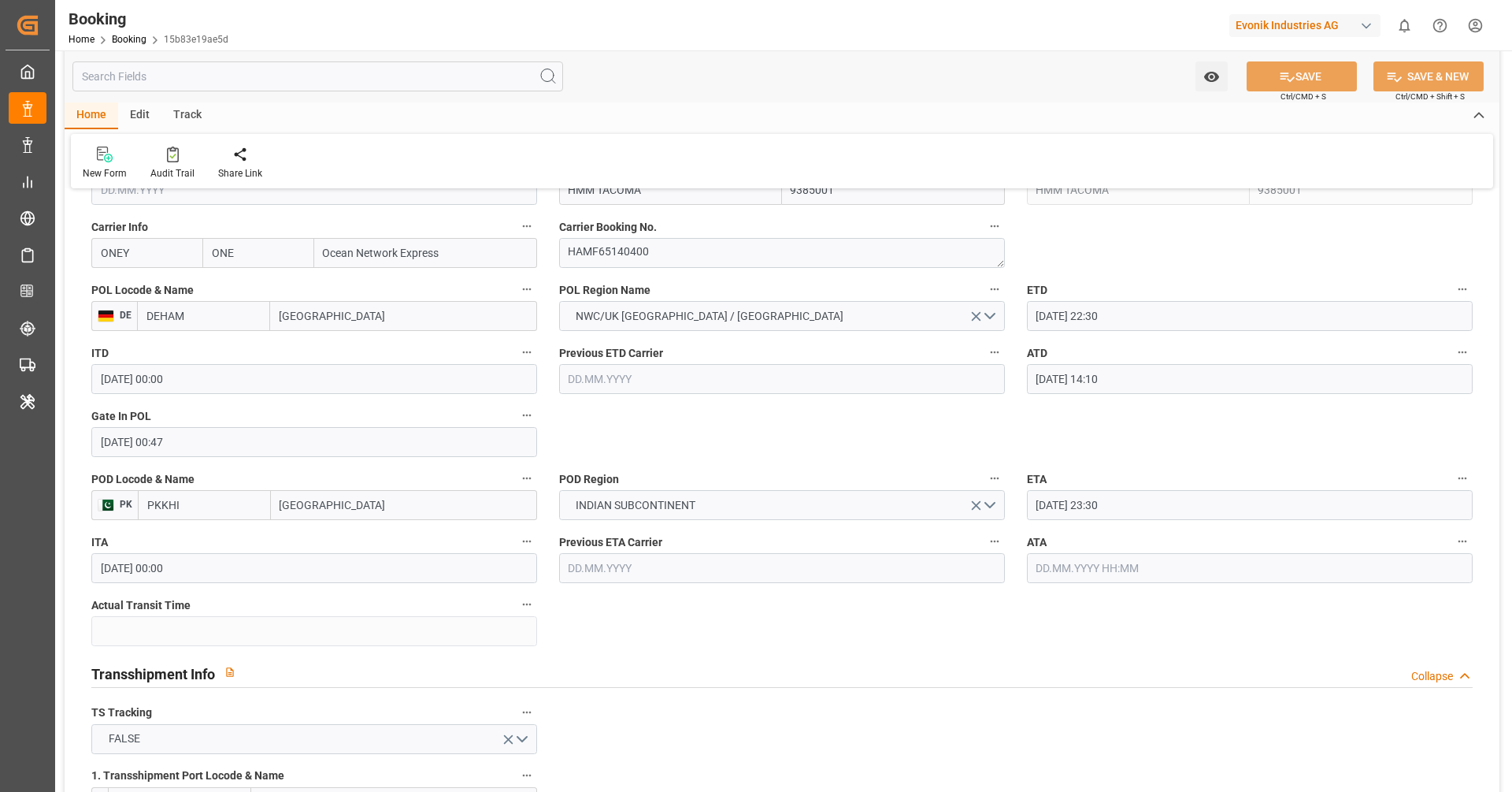
scroll to position [1230, 0]
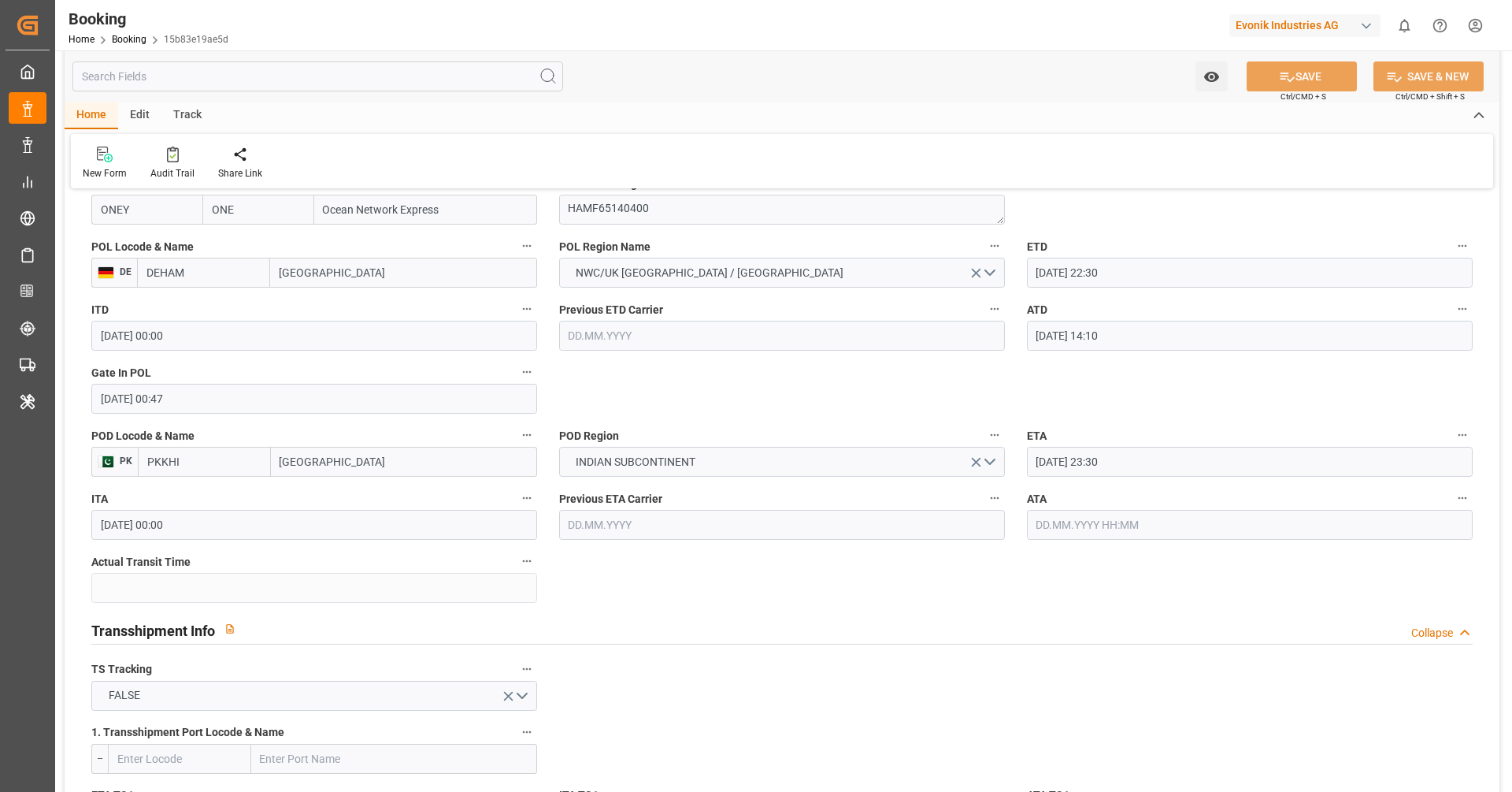
click at [1178, 525] on input "text" at bounding box center [1250, 524] width 446 height 30
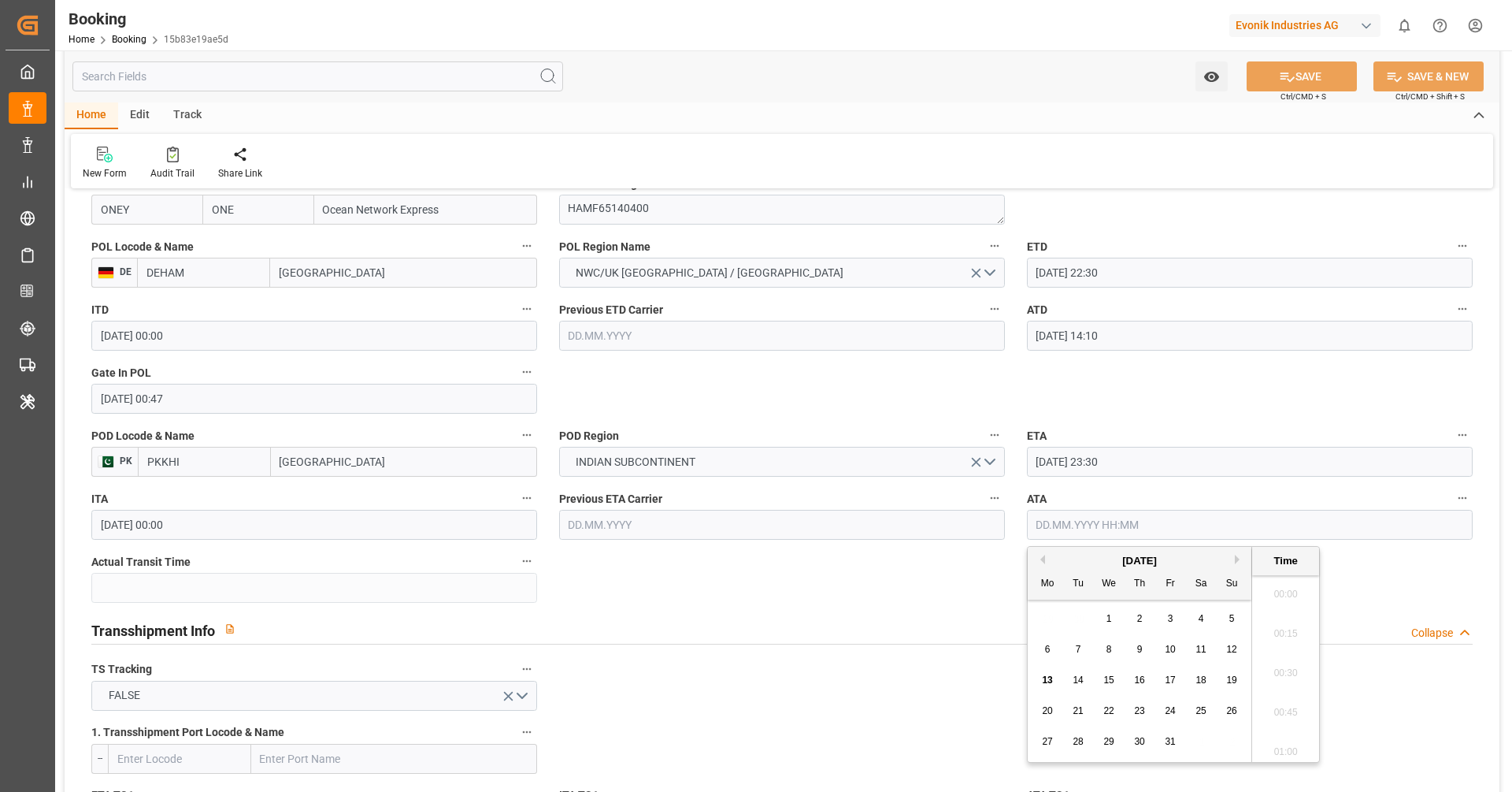
scroll to position [2250, 0]
click at [1168, 647] on span "10" at bounding box center [1170, 650] width 10 height 11
type input "[DATE] 00:00"
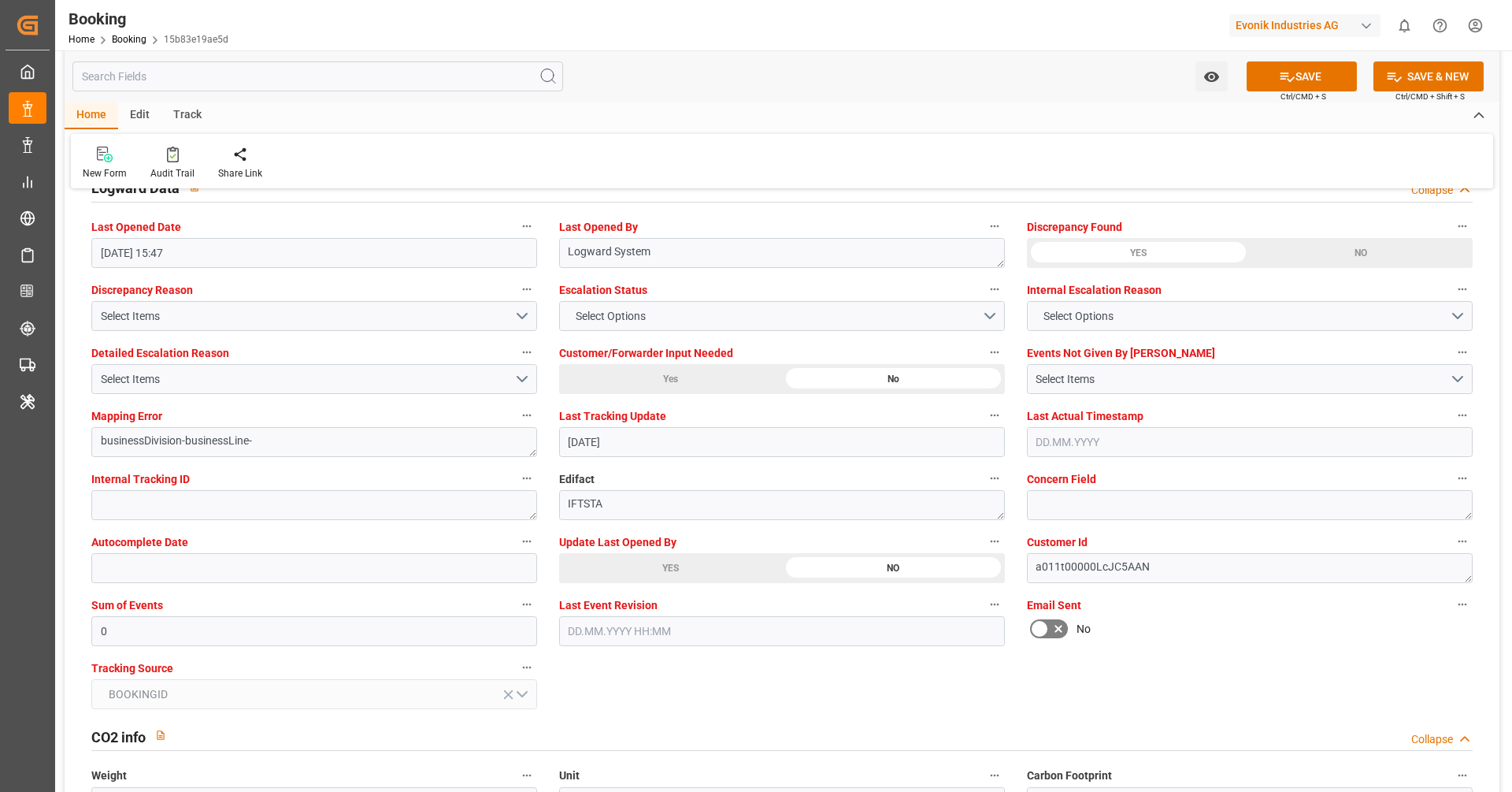
scroll to position [2890, 0]
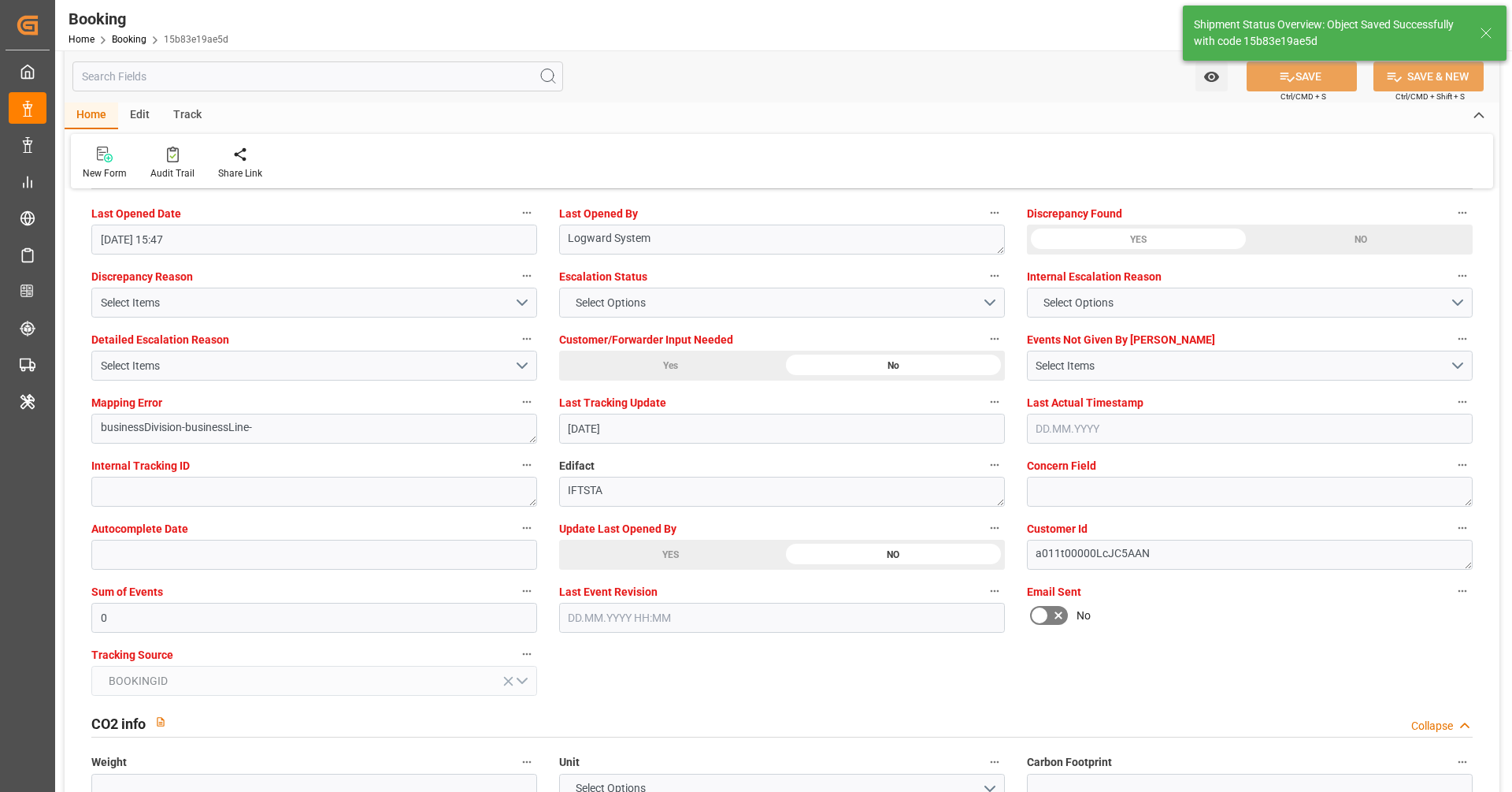
type textarea "[PERSON_NAME]"
type input "40"
type input "13.10.2025 09:21"
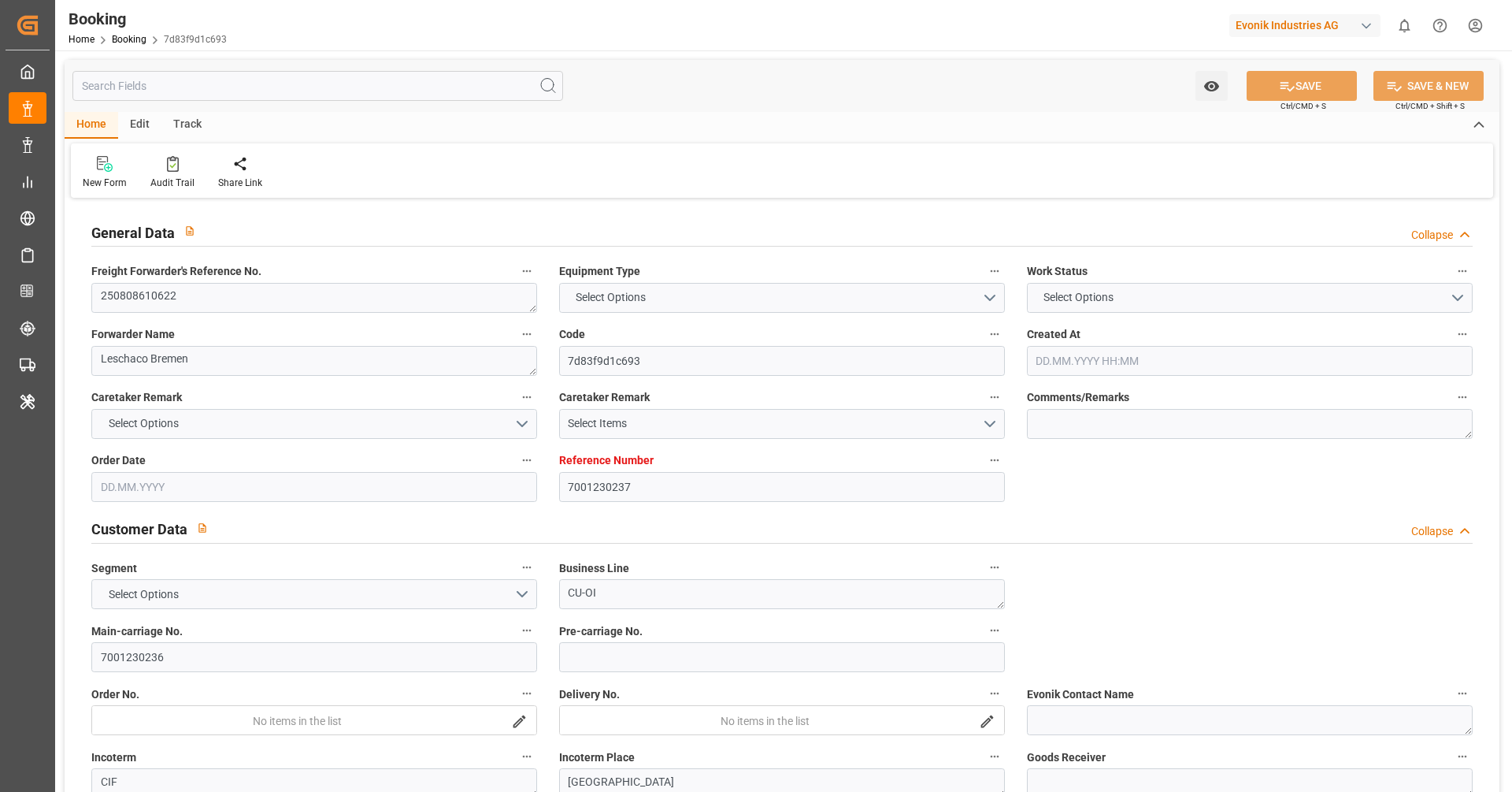
type input "7001230237"
type input "9860946"
type input "ONE"
type input "Ocean Network Express"
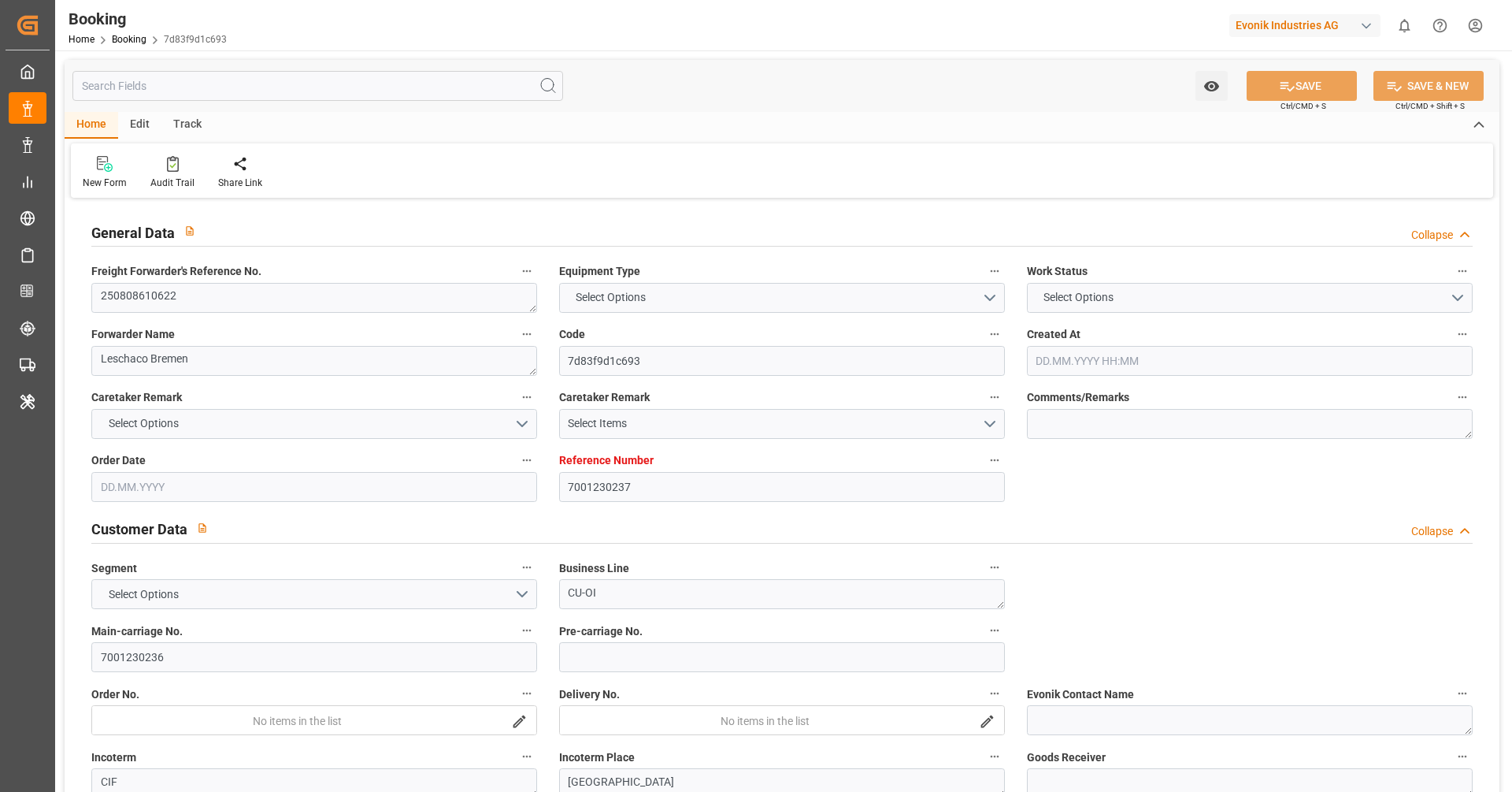
type input "BEANR"
type input "JPYOK"
type input "SGSIN"
type input "0"
type input "BEANR"
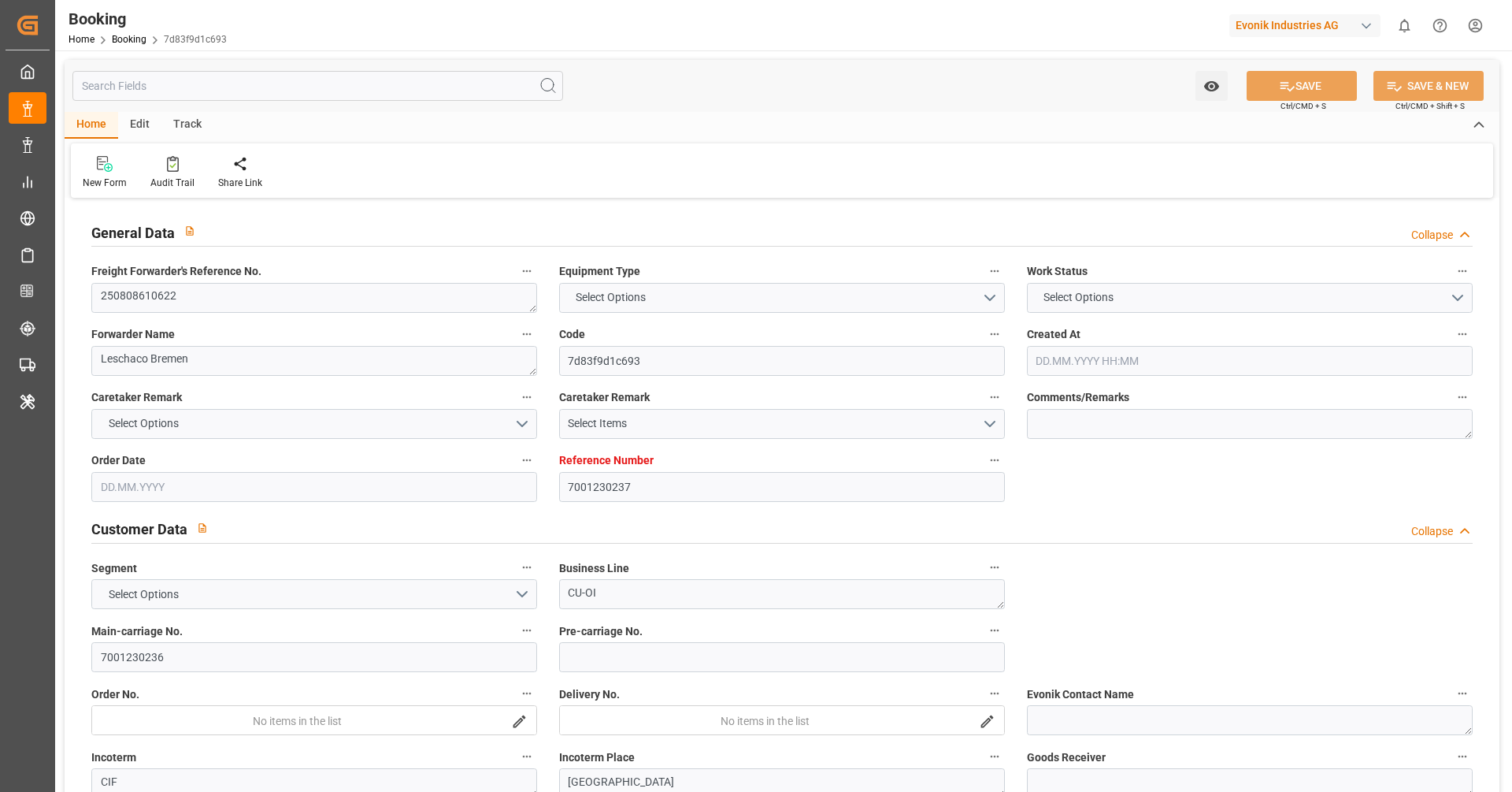
type input "JPYOK"
type input "9951355"
type input "9360623"
type input "[DATE] 10:30"
type input "[DATE]"
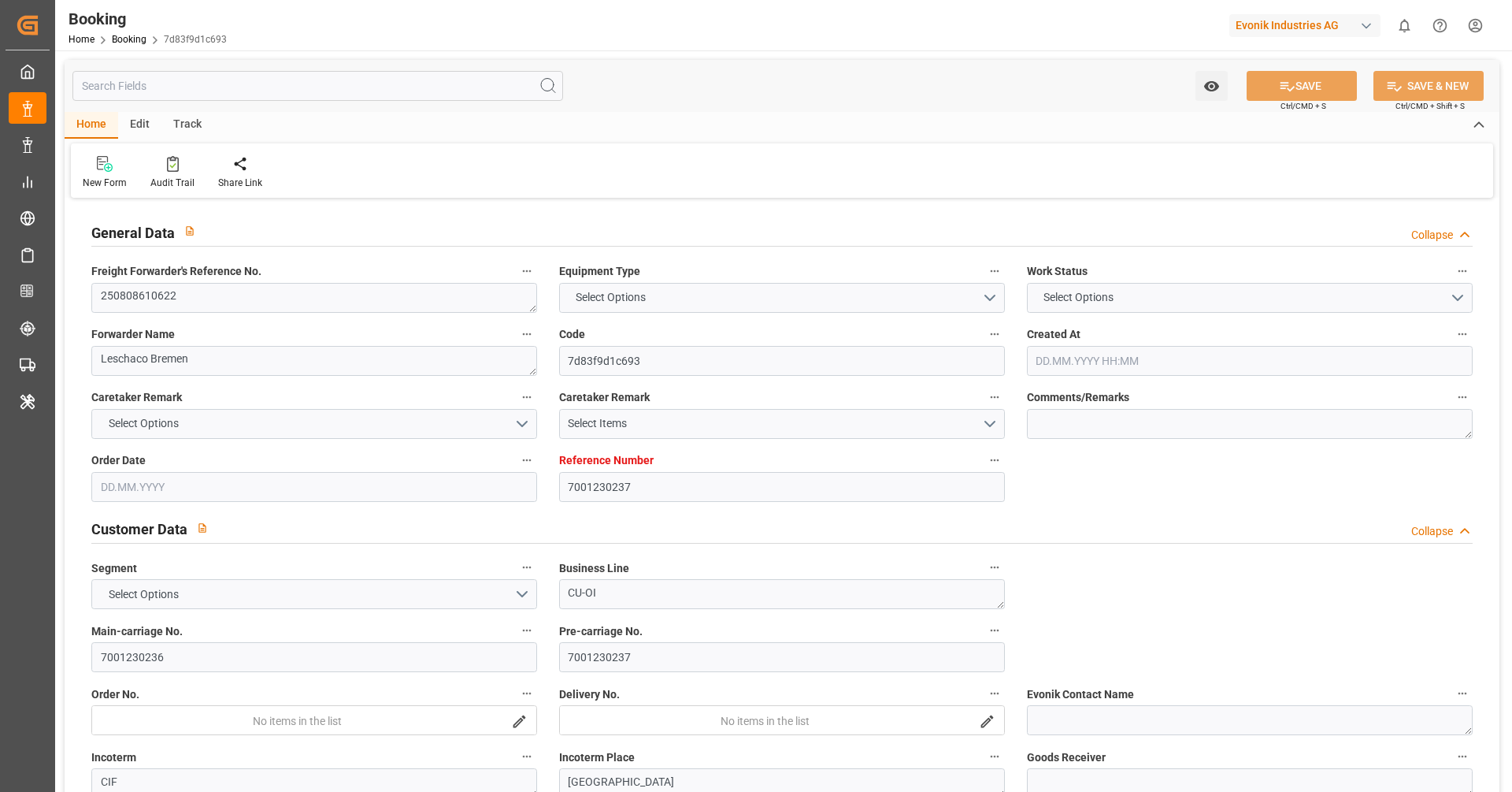
type input "[DATE]"
type input "[DATE] 22:00"
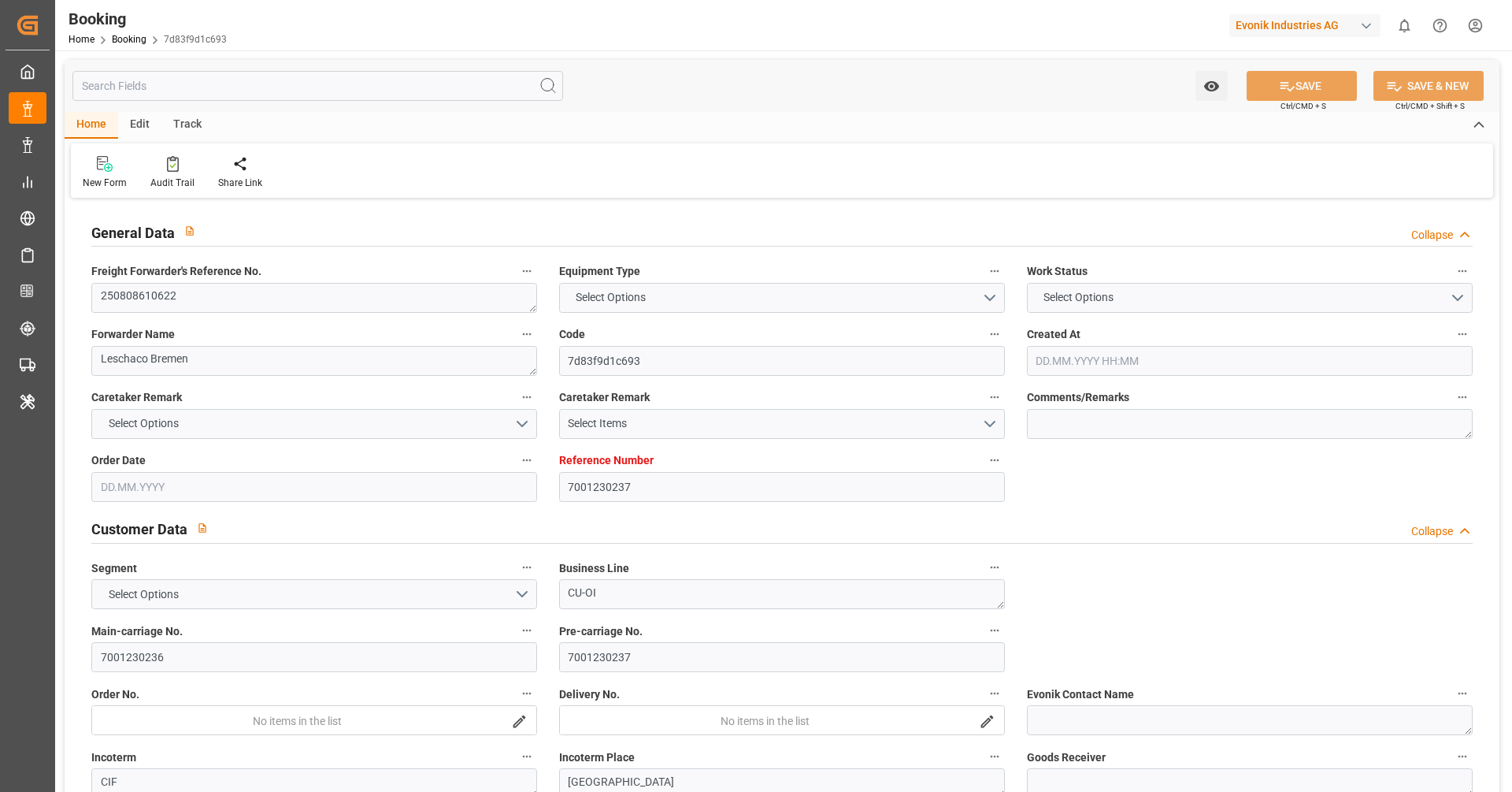
type input "[DATE] 00:00"
type input "[DATE] 20:30"
type input "[DATE] 12:42"
type input "[DATE] 08:00"
type input "[DATE] 00:00"
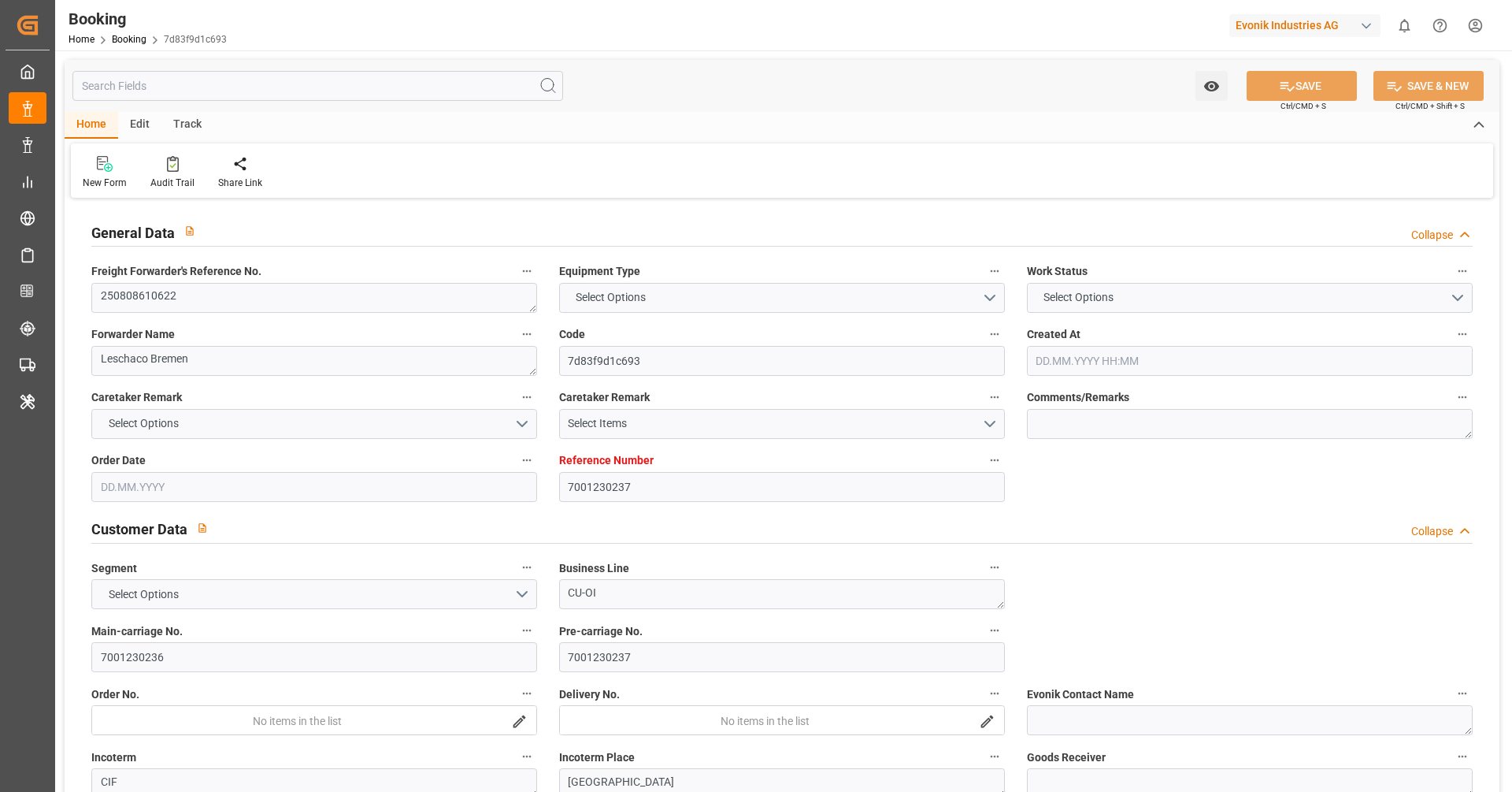
type input "[DATE] 20:00"
type input "[DATE] 00:00"
type input "[DATE] 19:00"
type input "[DATE] 00:00"
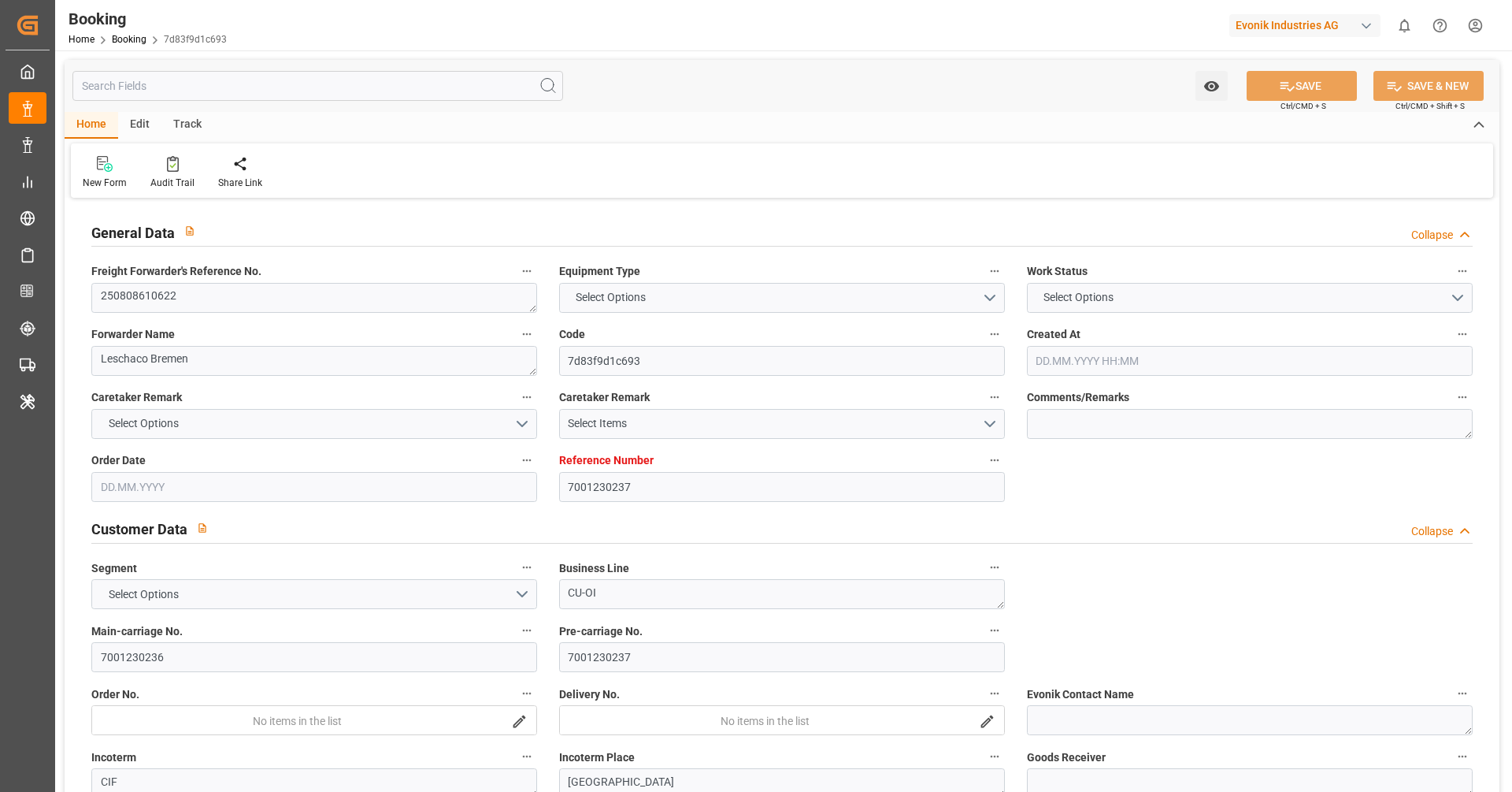
type input "[DATE] 00:00"
type input "[DATE]"
type input "[DATE] 17:00"
type input "[DATE]"
type input "[DATE] 16:09"
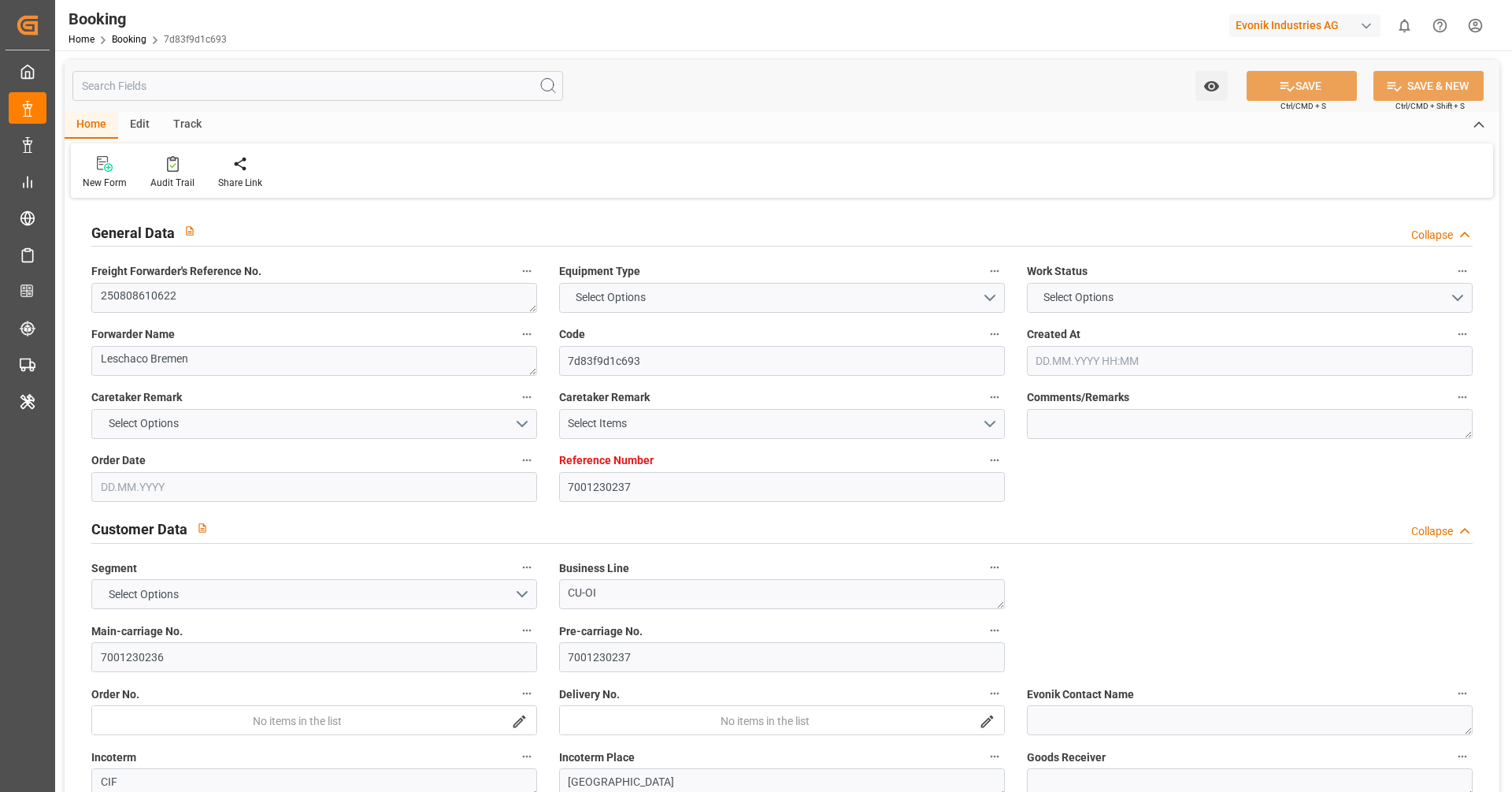
type input "[DATE] 13:09"
type input "[DATE] 20:06"
type input "[DATE] 23:06"
type input "[DATE] 07:16"
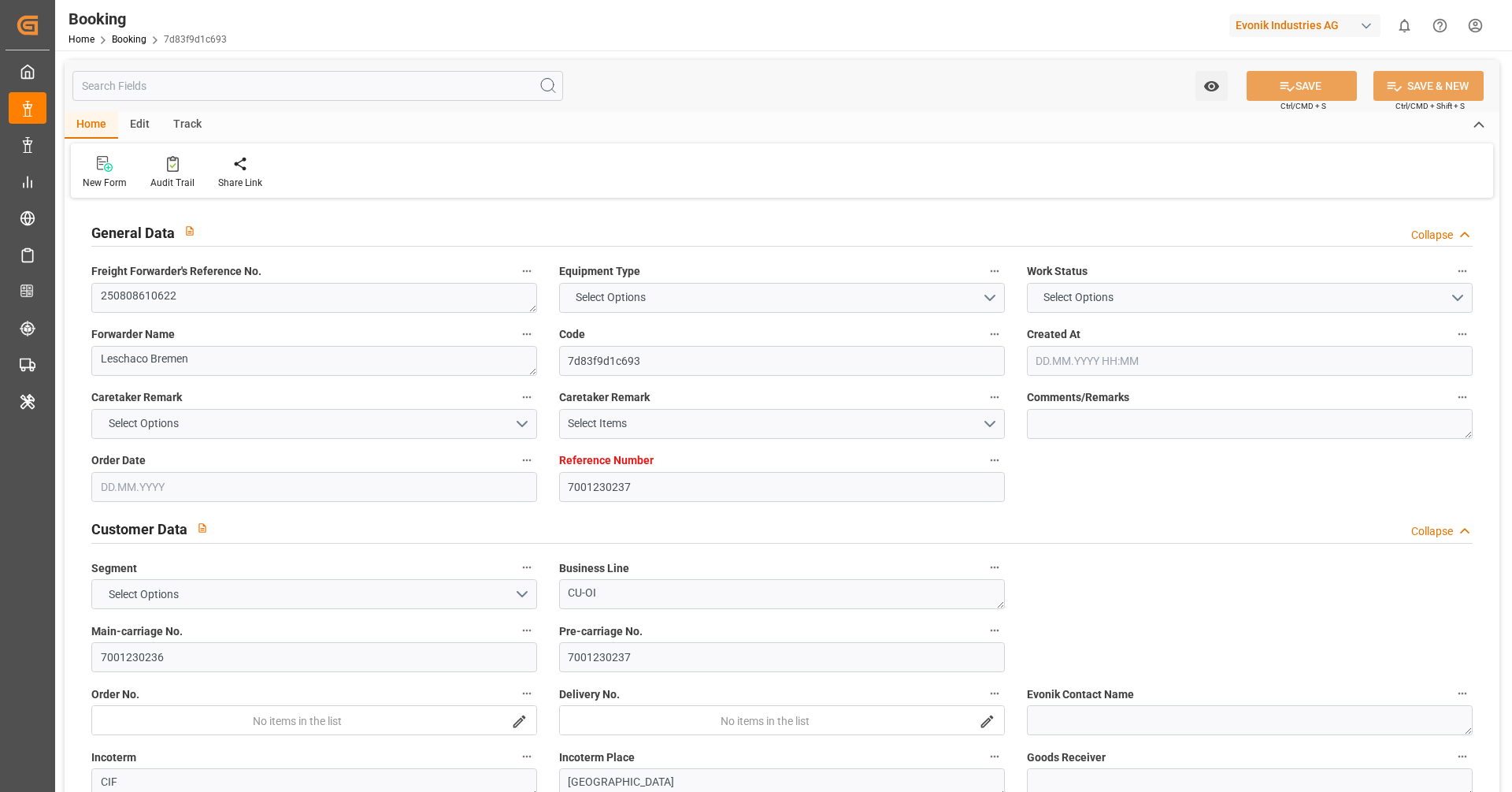
type input "[DATE] 22:00"
type input "[DATE] 20:37"
type input "[DATE] 20:00"
type input "[DATE] 19:00"
type input "[DATE] 23:15"
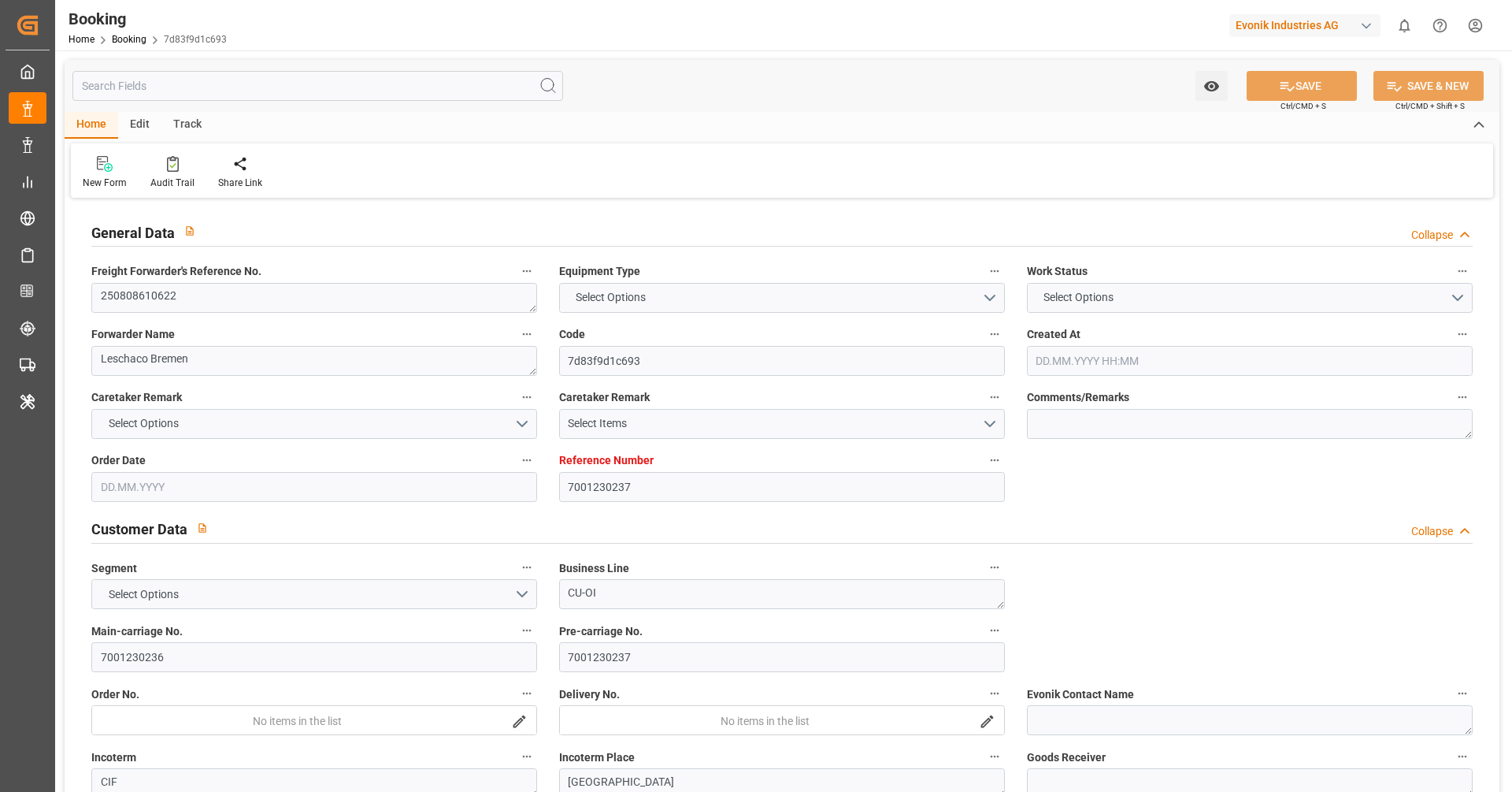
type input "[DATE] 09:19"
type input "[DATE] 14:24"
type input "[DATE] 21:33"
type input "[DATE] 19:00"
type input "[DATE] 08:00"
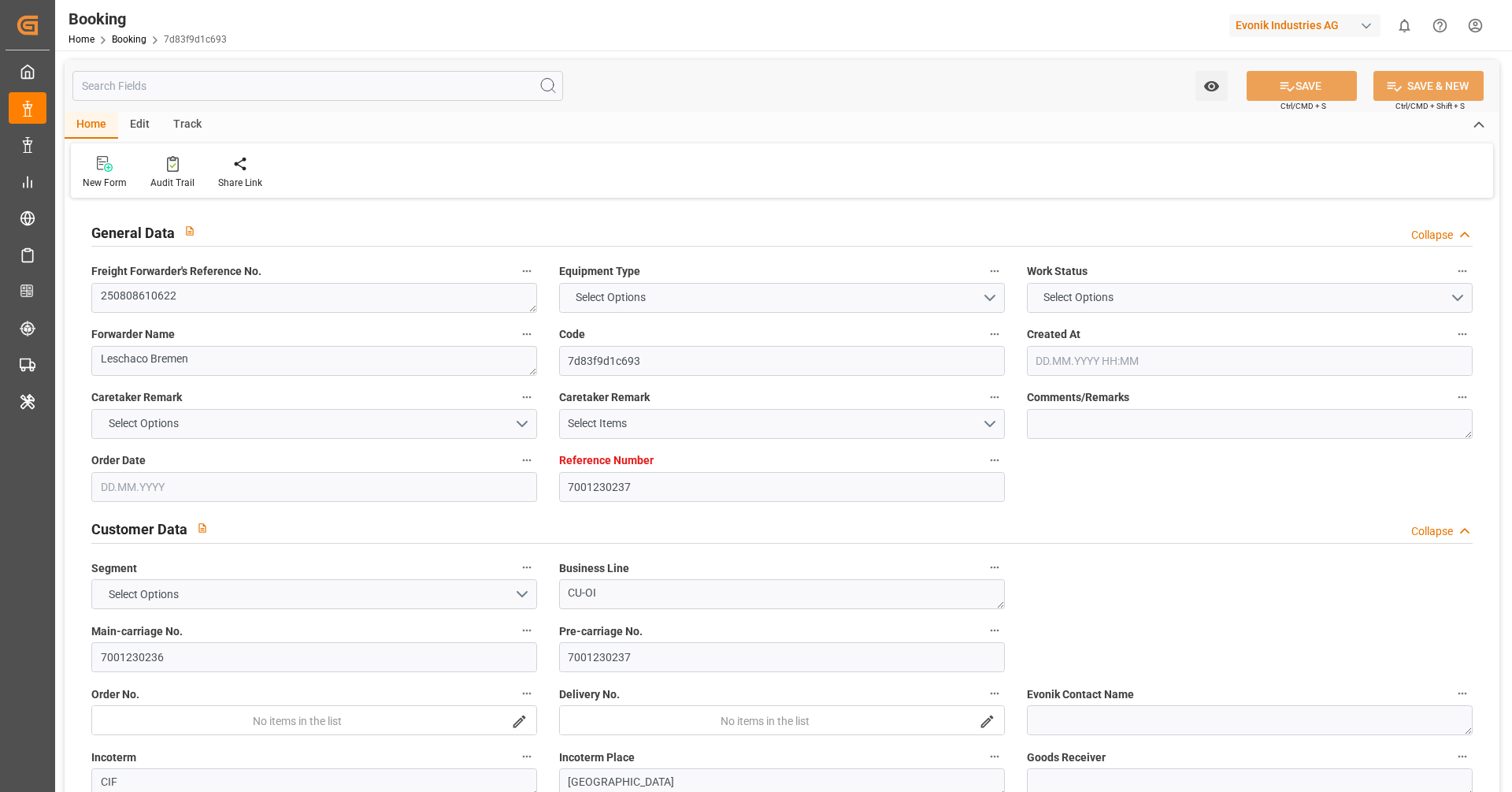
type input "[DATE] 08:43"
type input "[DATE] 09:30"
type input "[DATE] 20:30"
type input "[DATE] 14:00"
type input "[DATE] 01:00"
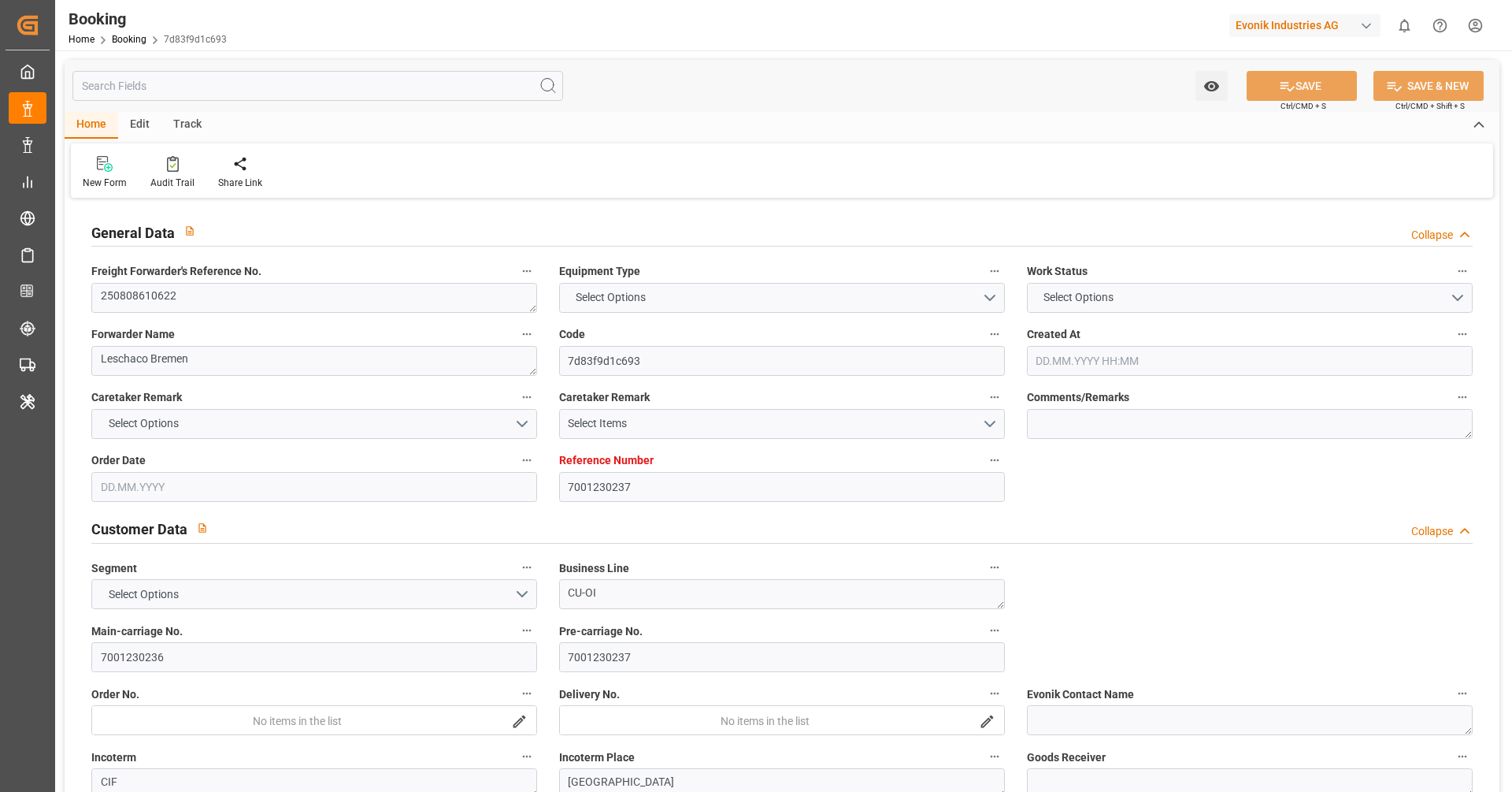
type input "[DATE] 08:43"
type input "[DATE] 11:00"
type input "[DATE] 22:00"
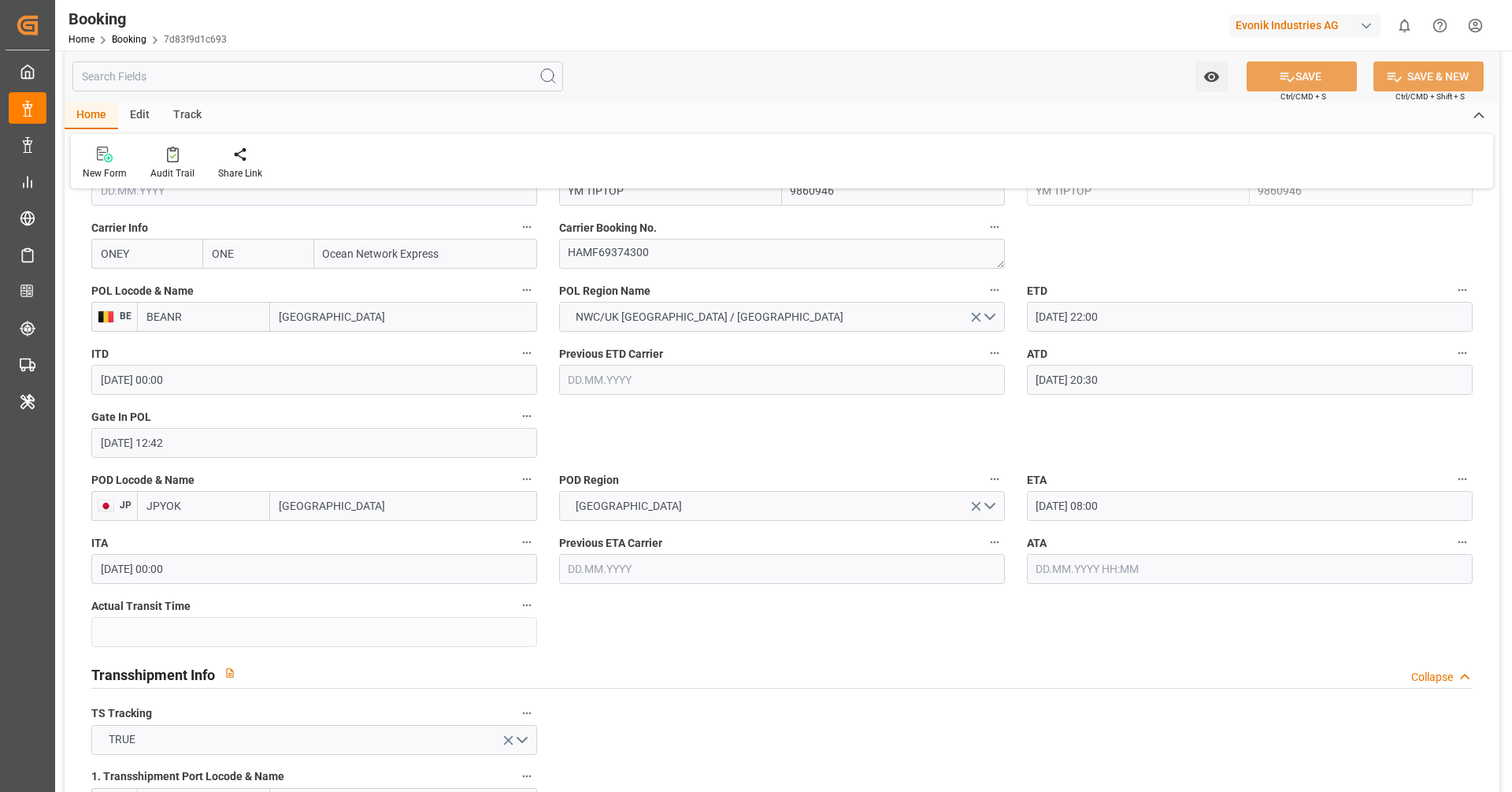
scroll to position [1186, 0]
click at [1075, 553] on input "text" at bounding box center [1250, 567] width 446 height 30
click at [1192, 430] on div "11" at bounding box center [1201, 426] width 19 height 19
type input "11.10.2025 00:00"
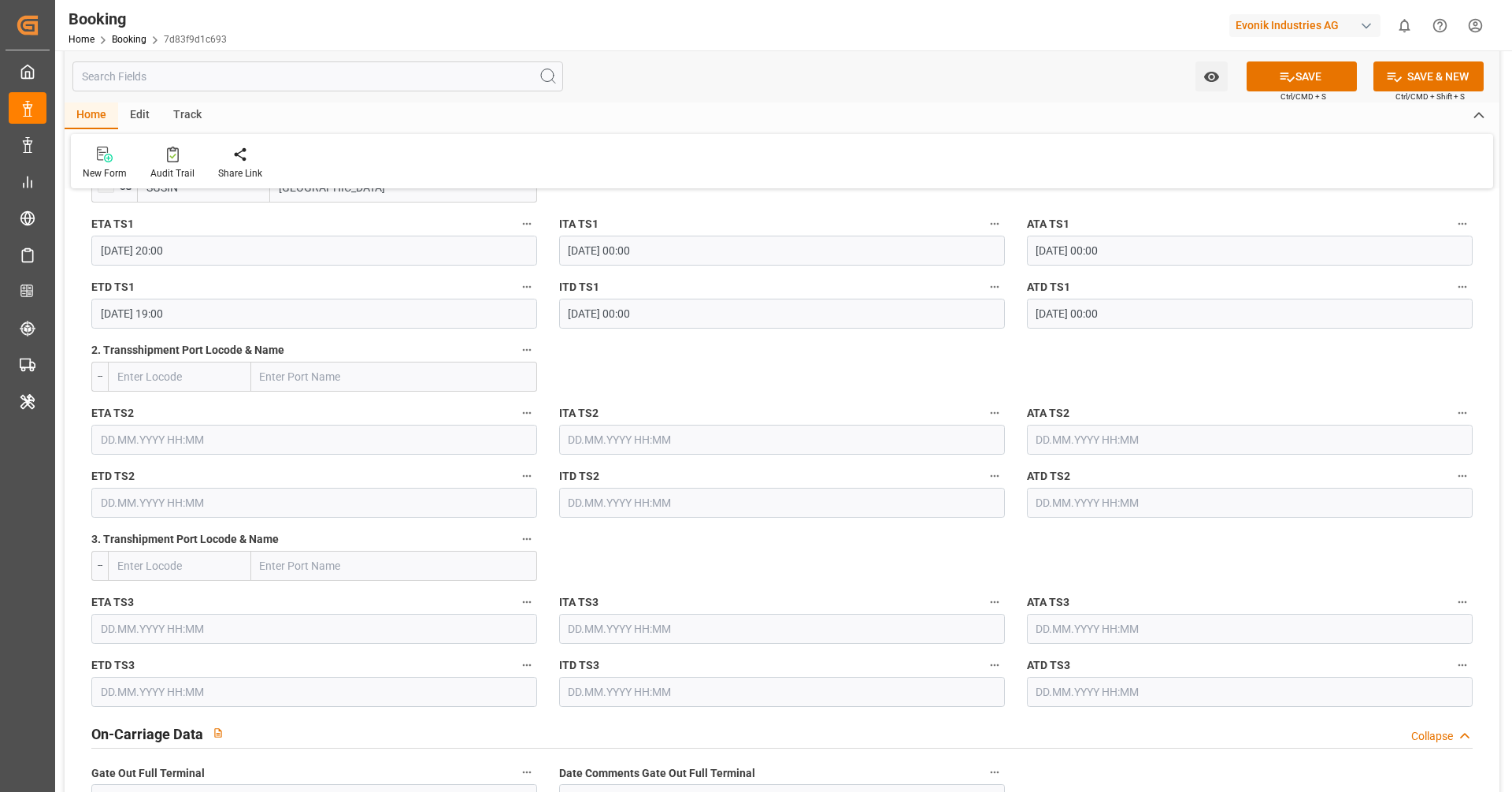
scroll to position [1802, 0]
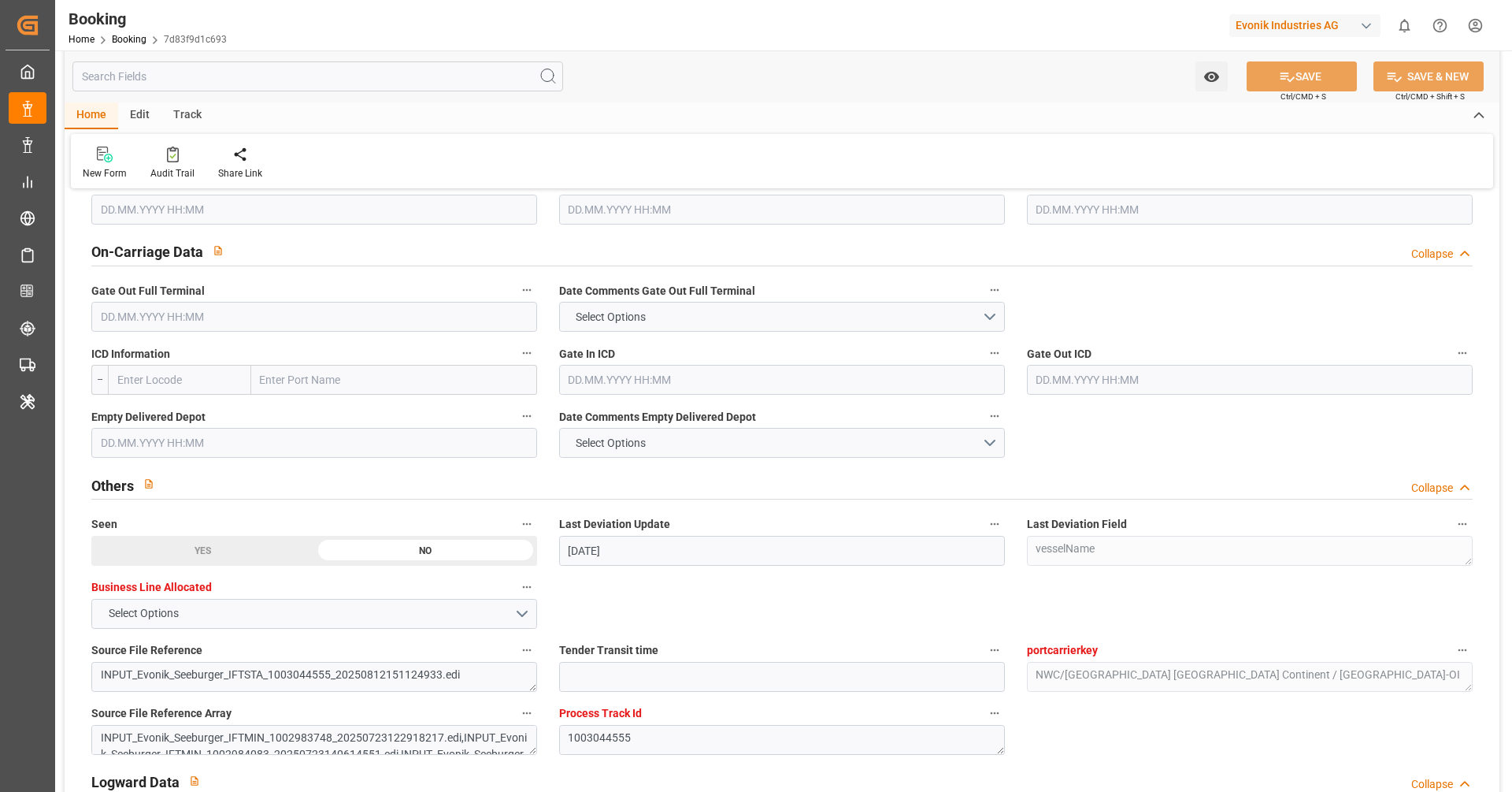
scroll to position [2569, 0]
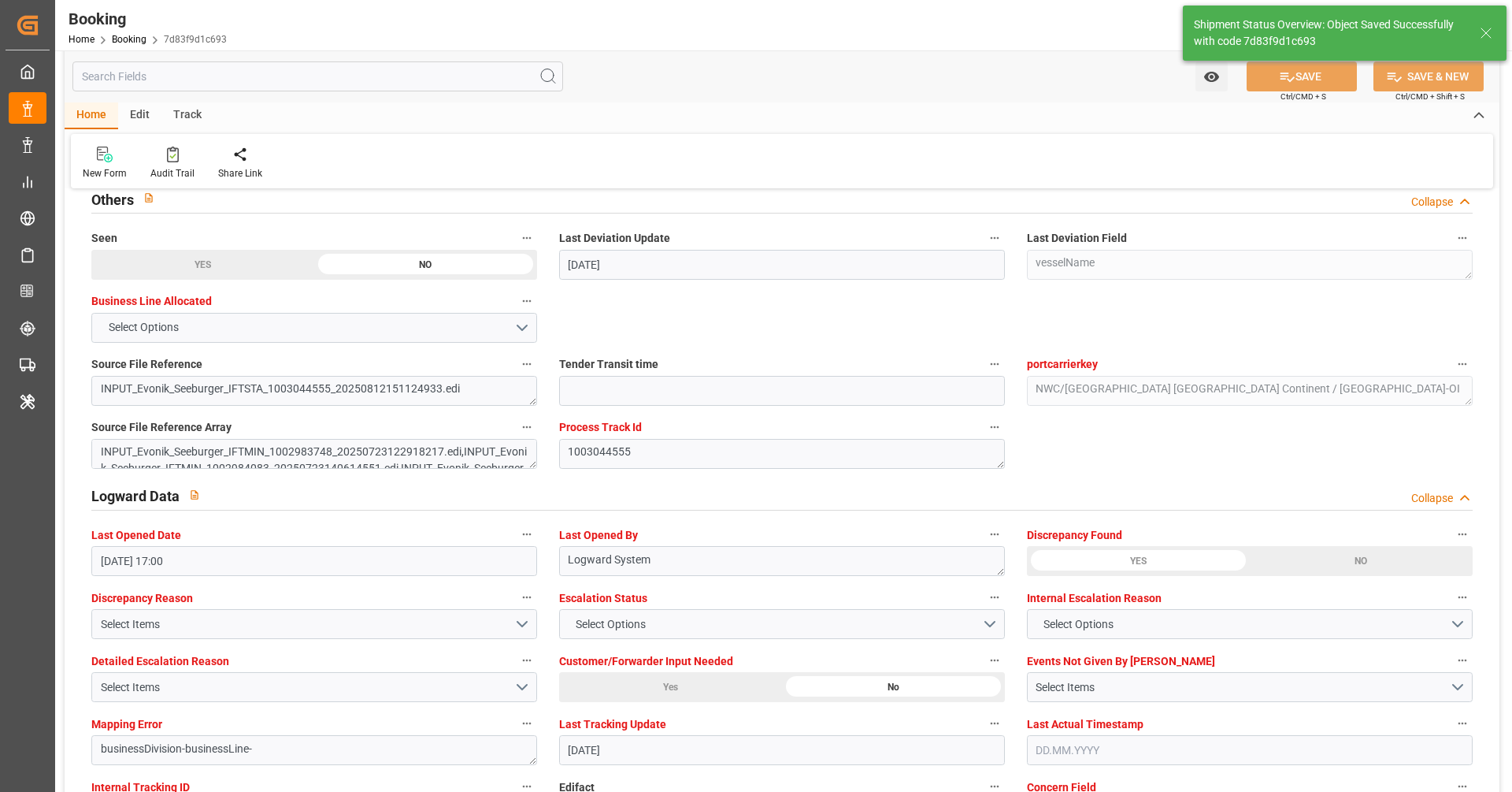
type input "48"
type input "13.10.2025 09:22"
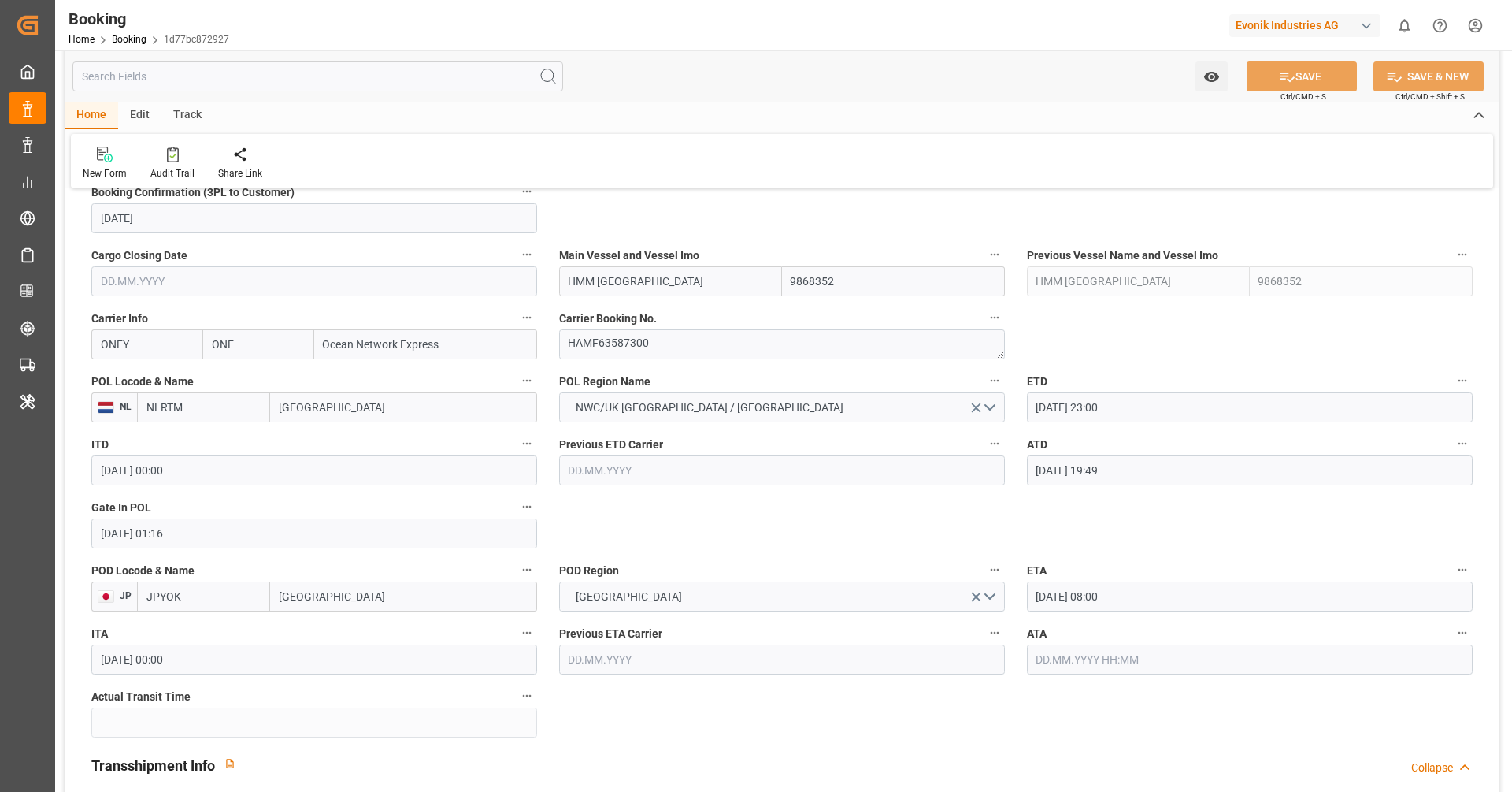
scroll to position [1097, 0]
click at [1185, 576] on label "ETA" at bounding box center [1250, 567] width 446 height 22
click at [1452, 576] on button "ETA" at bounding box center [1462, 567] width 20 height 20
click at [1168, 598] on div at bounding box center [756, 396] width 1512 height 792
click at [1127, 593] on input "08.10.2025 08:00" at bounding box center [1250, 593] width 446 height 30
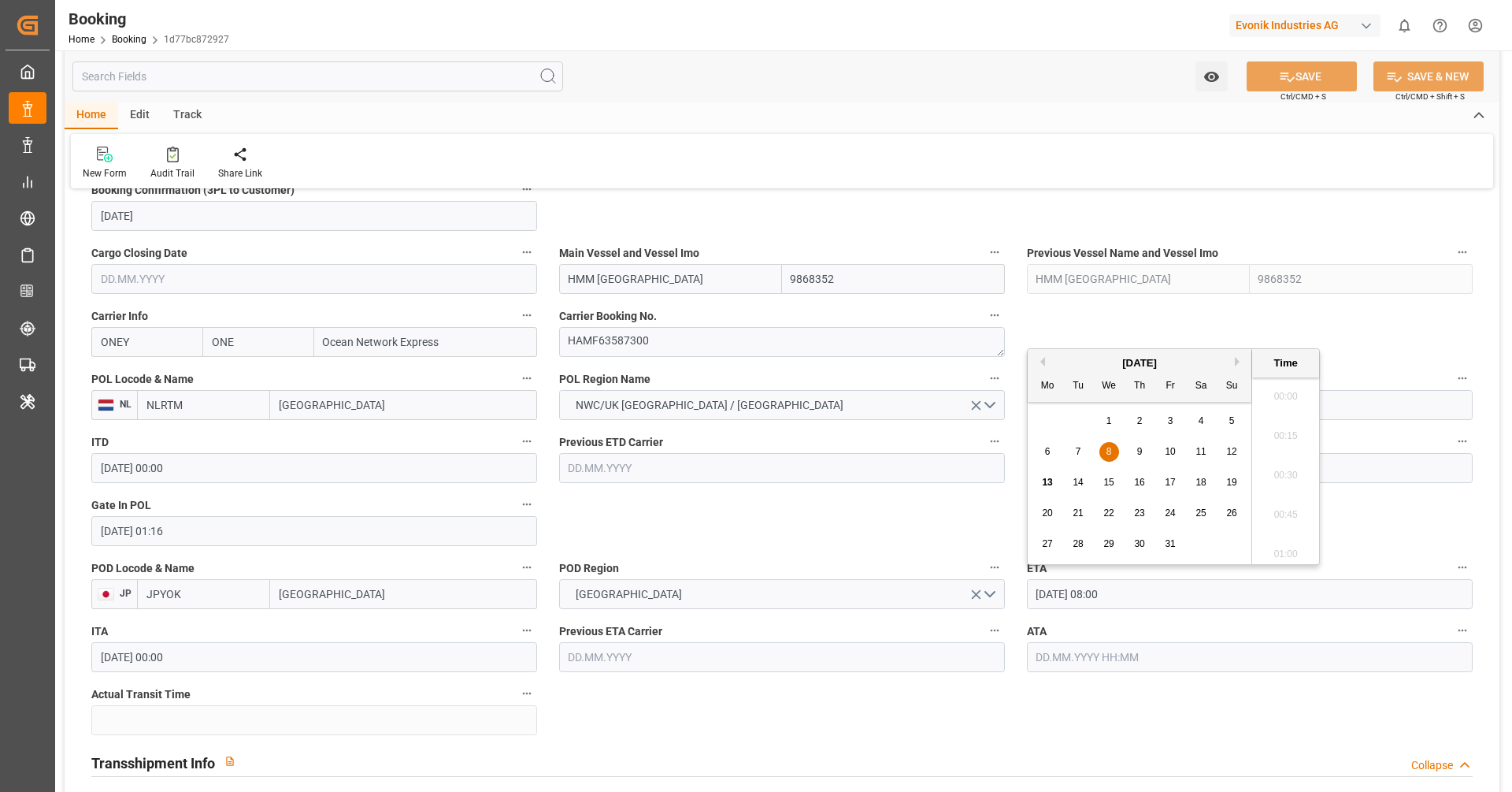
scroll to position [1186, 0]
click at [1077, 544] on span "28" at bounding box center [1077, 543] width 10 height 11
type input "28.10.2025 08:00"
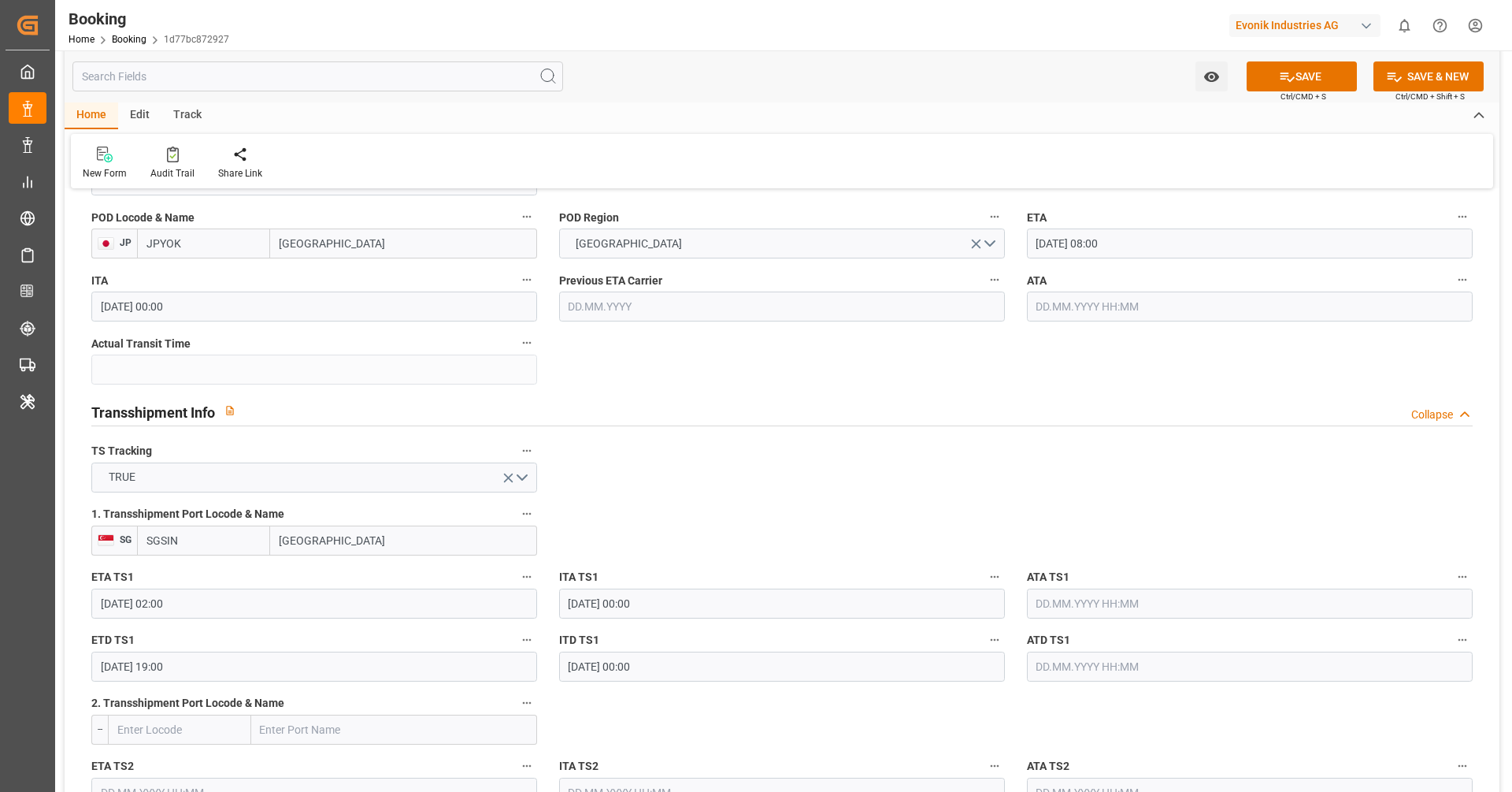
scroll to position [1451, 0]
click at [208, 611] on input "11.10.2025 02:00" at bounding box center [315, 600] width 446 height 30
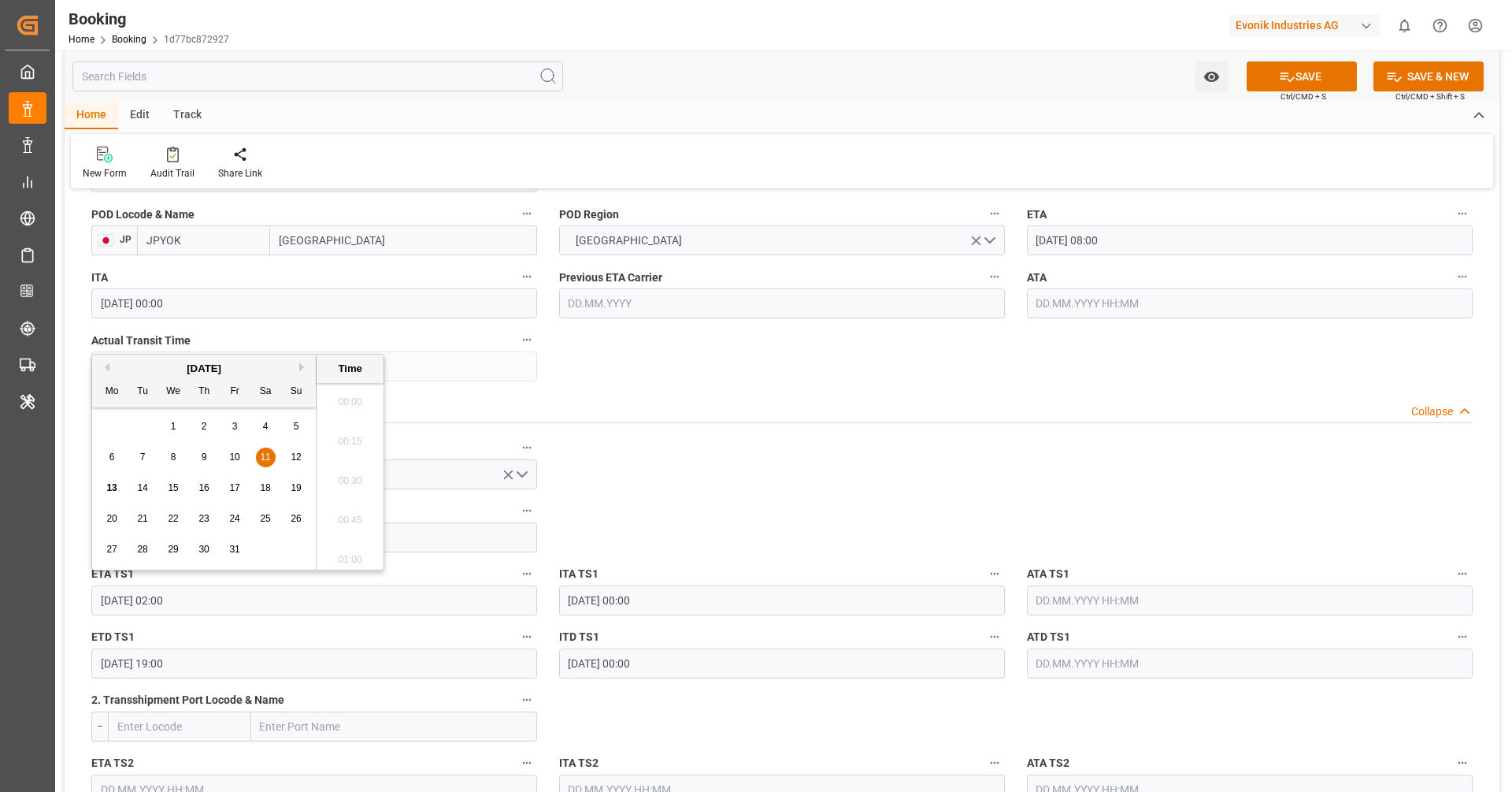
scroll to position [241, 0]
click at [168, 494] on div "15" at bounding box center [174, 488] width 19 height 19
type input "15.10.2025 02:00"
click at [195, 665] on input "29.09.2025 19:00" at bounding box center [315, 663] width 446 height 30
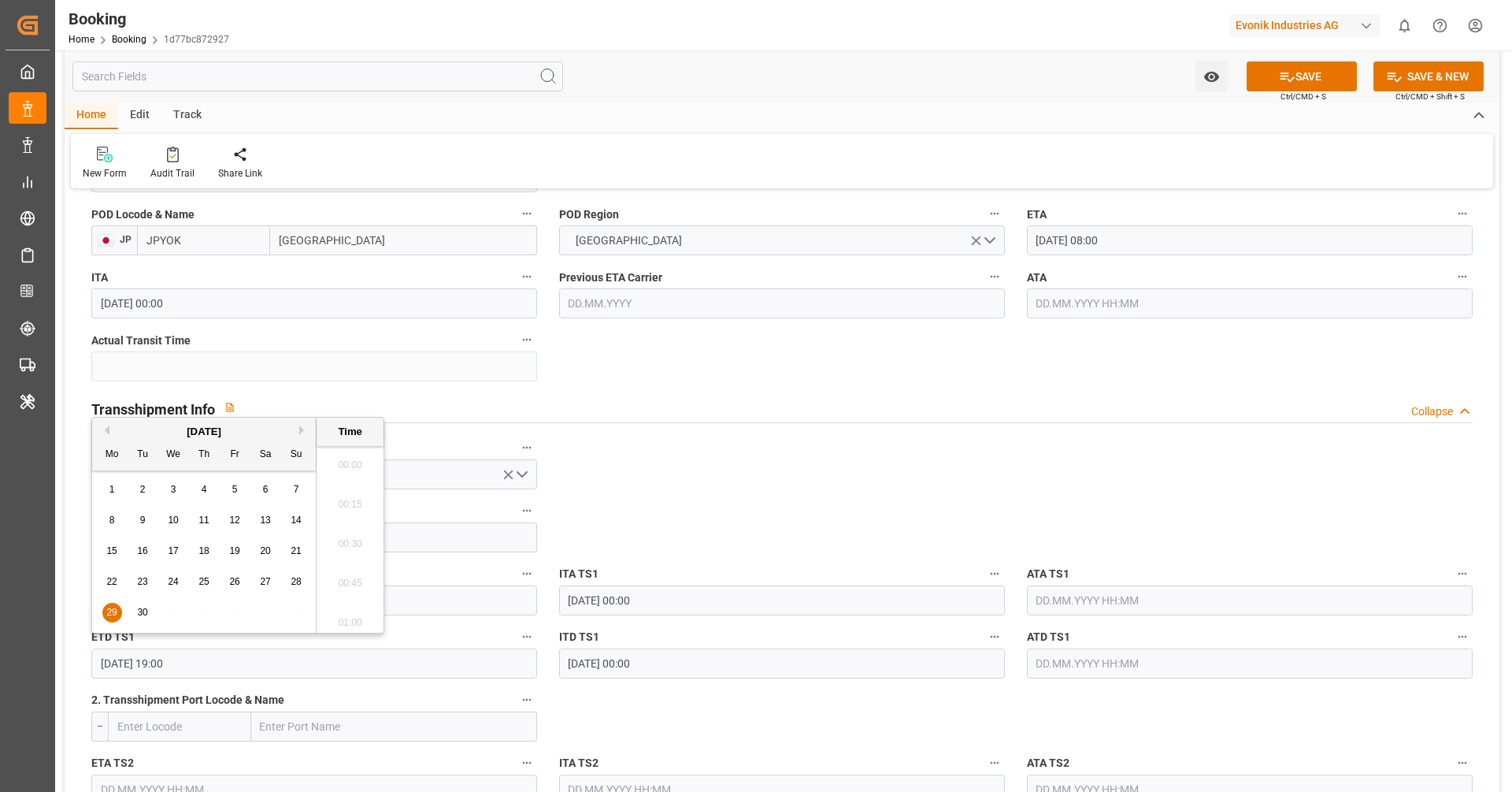
scroll to position [2919, 0]
click at [299, 432] on button "Next Month" at bounding box center [304, 431] width 10 height 10
click at [269, 539] on div "13 14 15 16 17 18 19" at bounding box center [204, 551] width 215 height 31
click at [269, 542] on div "18" at bounding box center [266, 551] width 19 height 19
type input "18.10.2025 19:00"
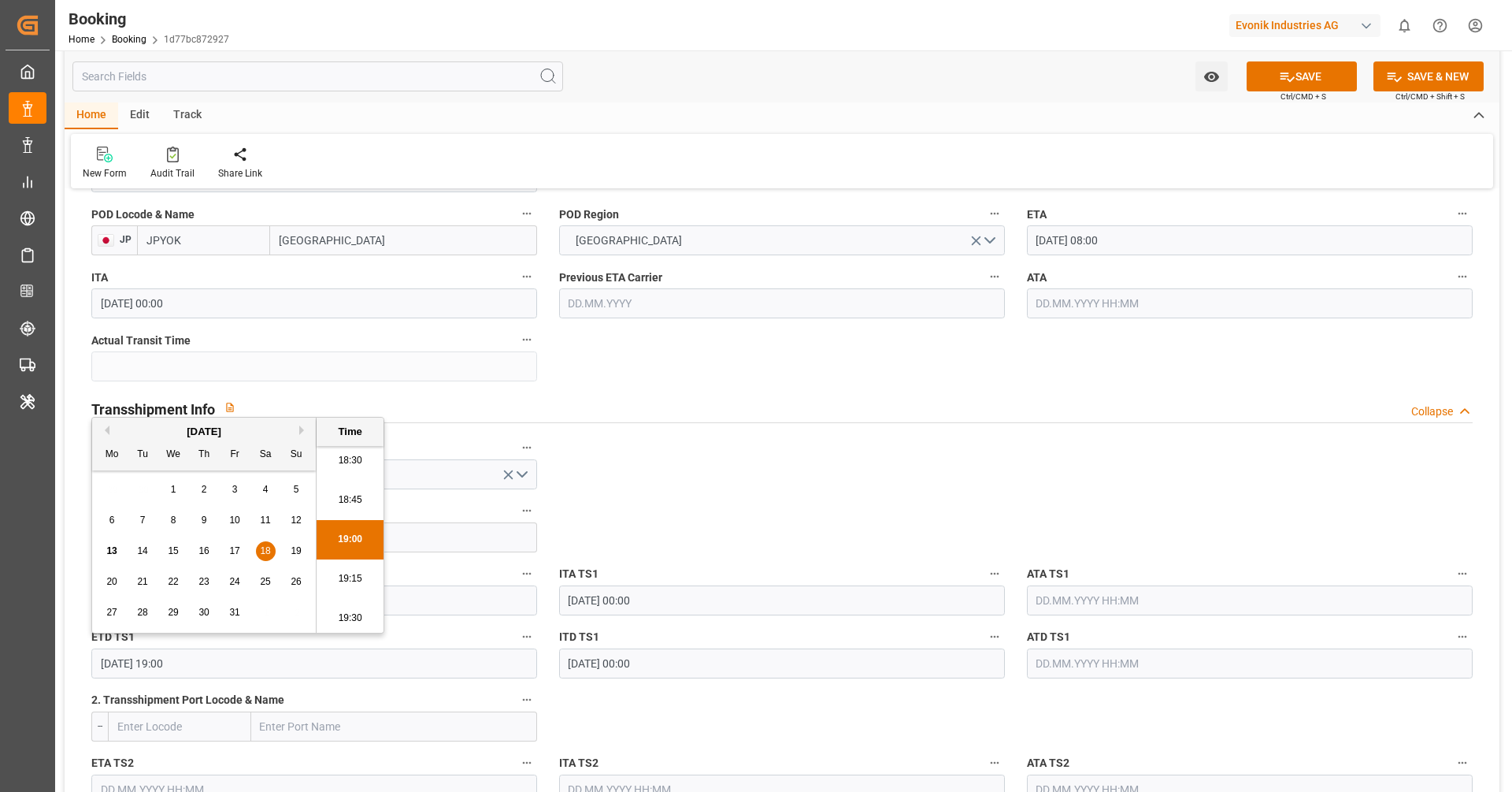
click at [269, 542] on div "18" at bounding box center [266, 551] width 19 height 19
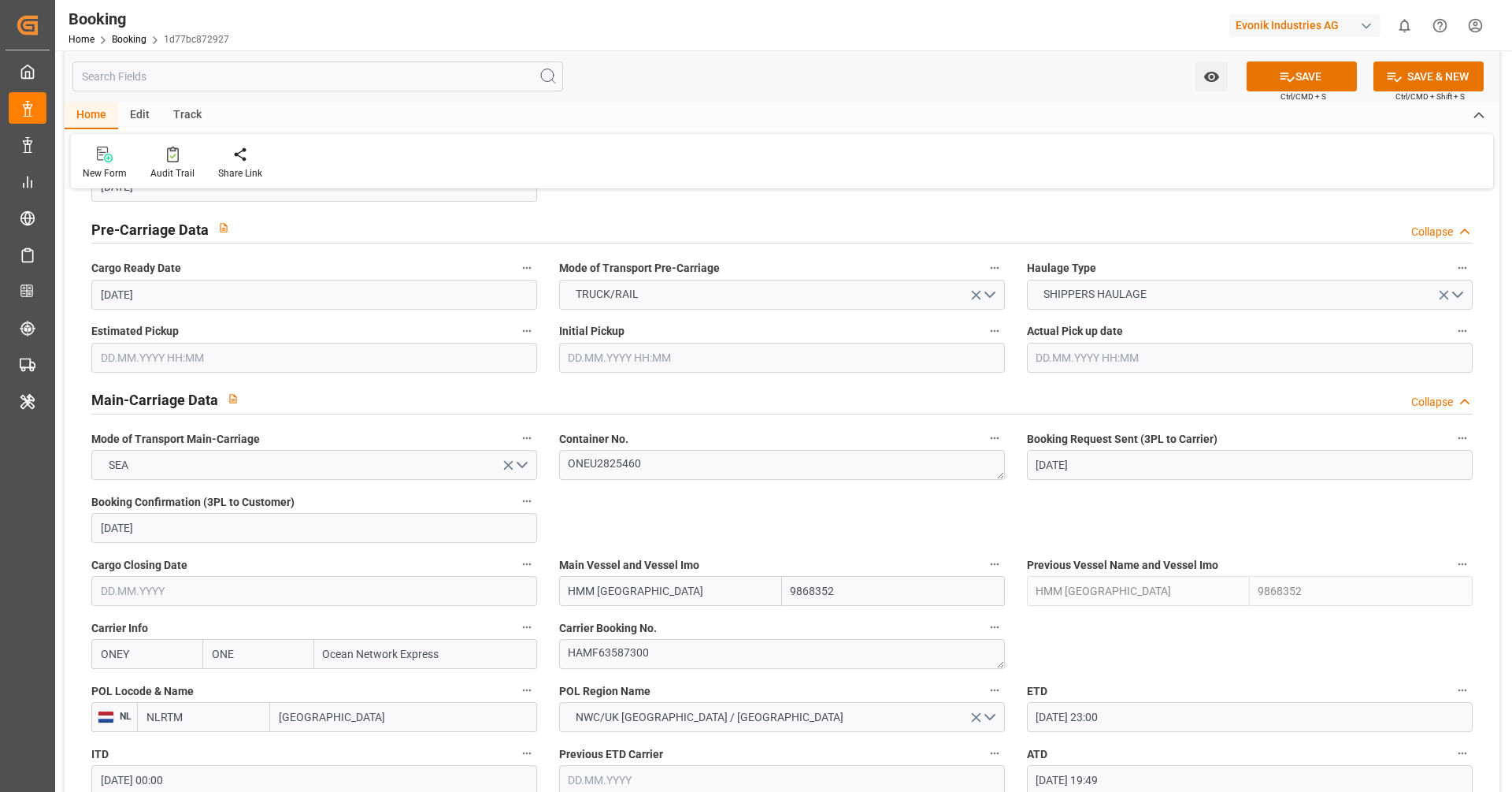
scroll to position [780, 0]
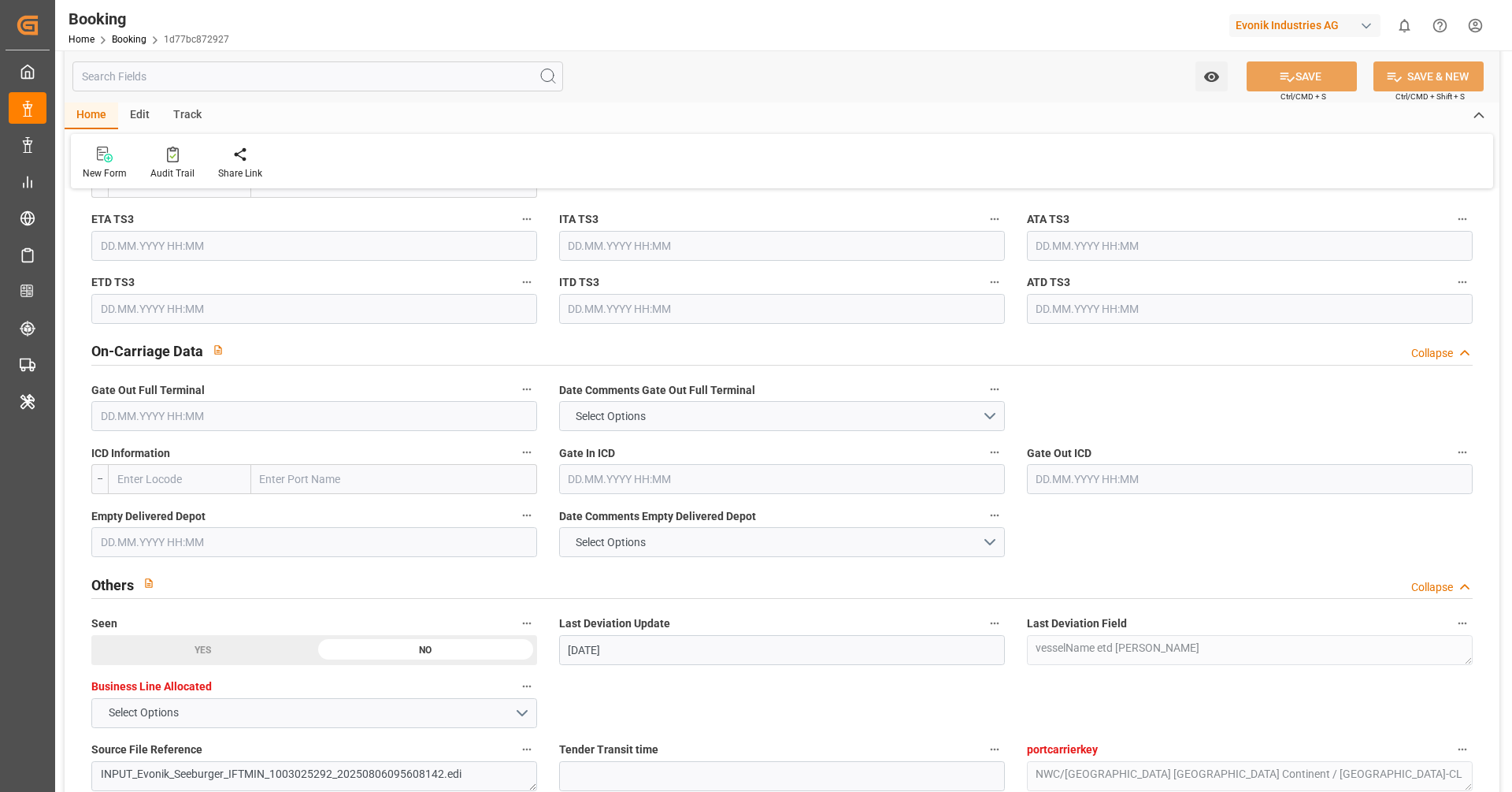
scroll to position [2177, 0]
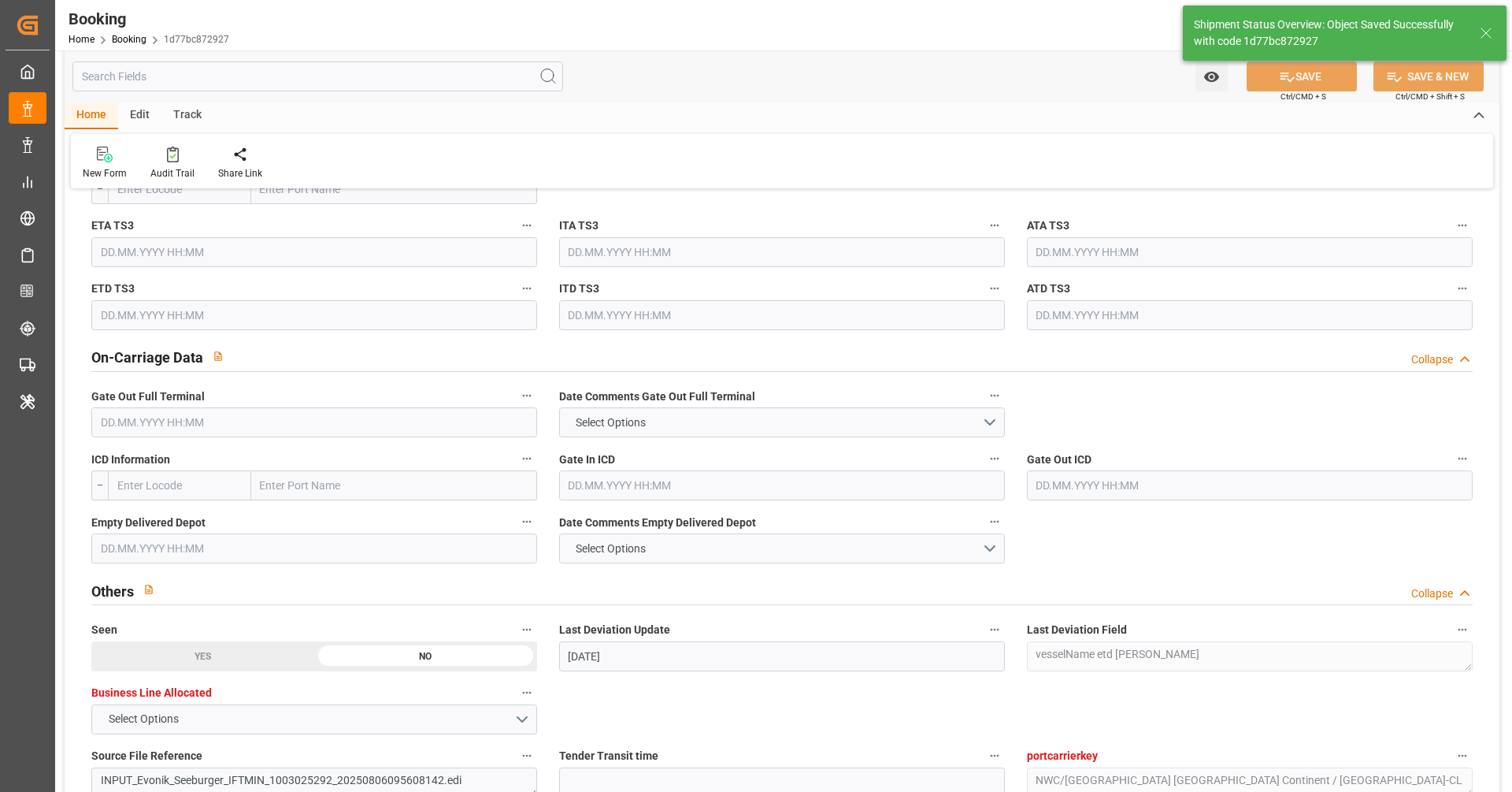
type textarea "[PERSON_NAME]"
type input "13.10.2025 09:25"
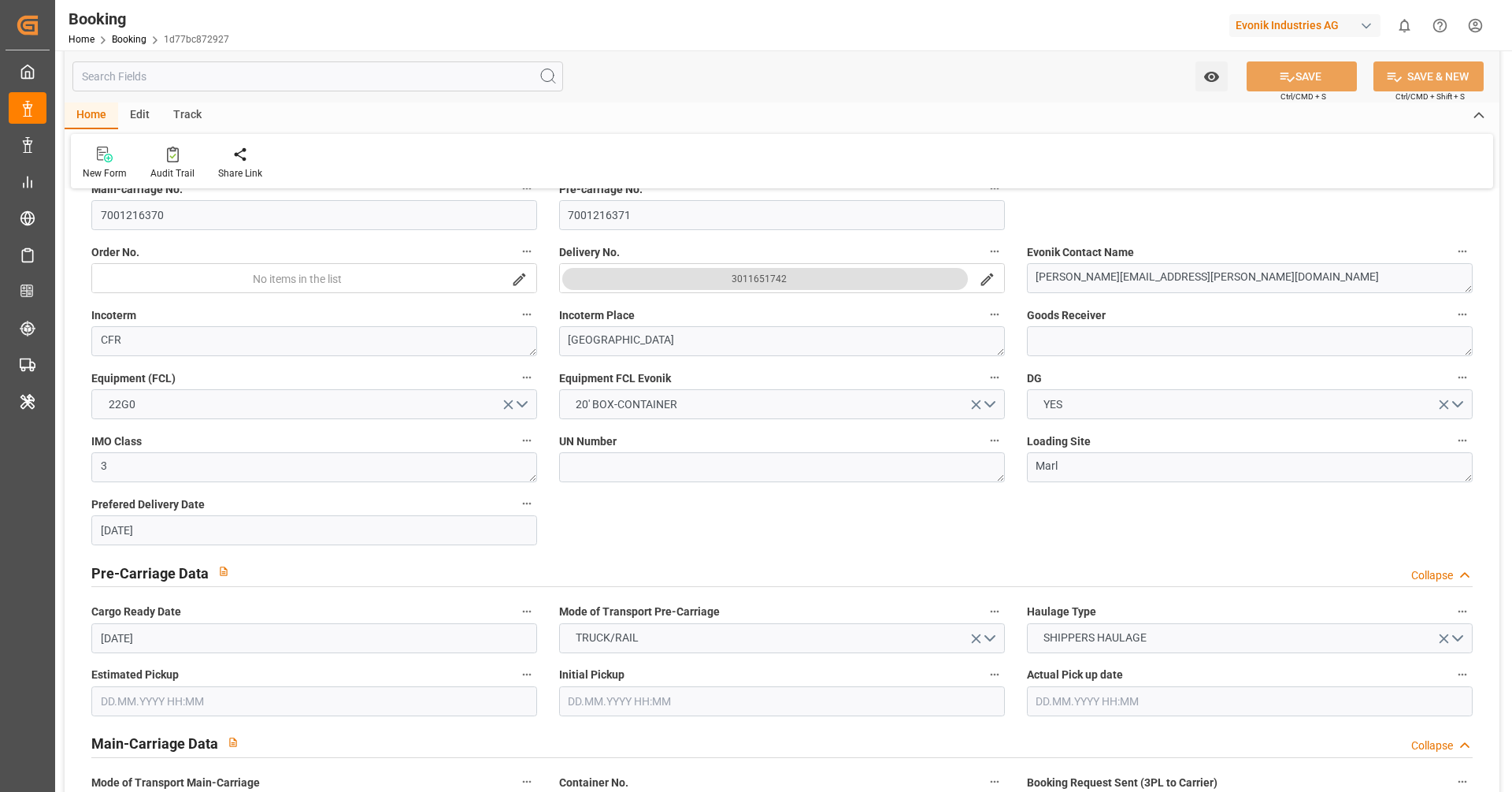
scroll to position [349, 0]
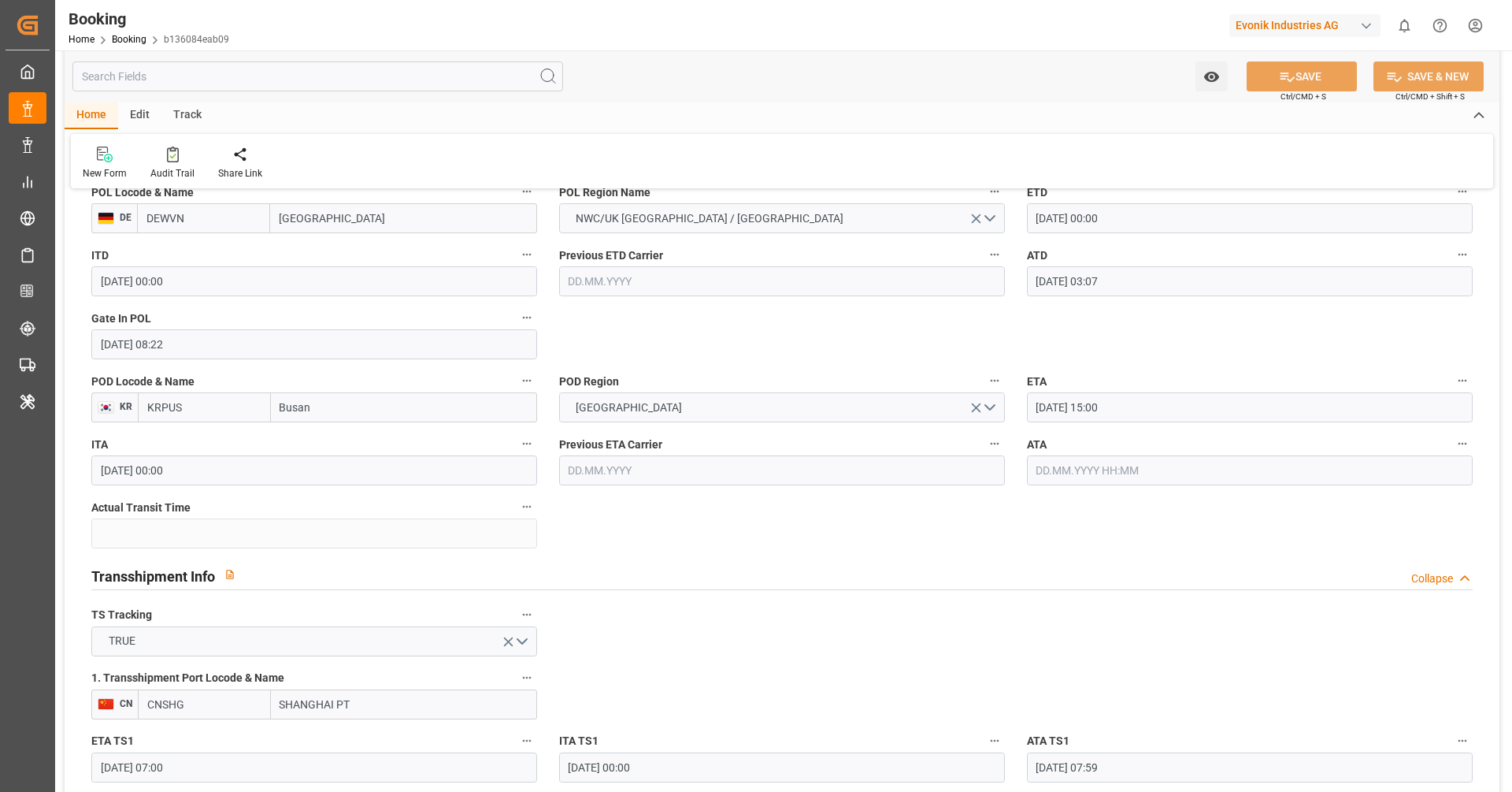
scroll to position [1280, 0]
click at [1093, 479] on input "text" at bounding box center [1250, 474] width 446 height 30
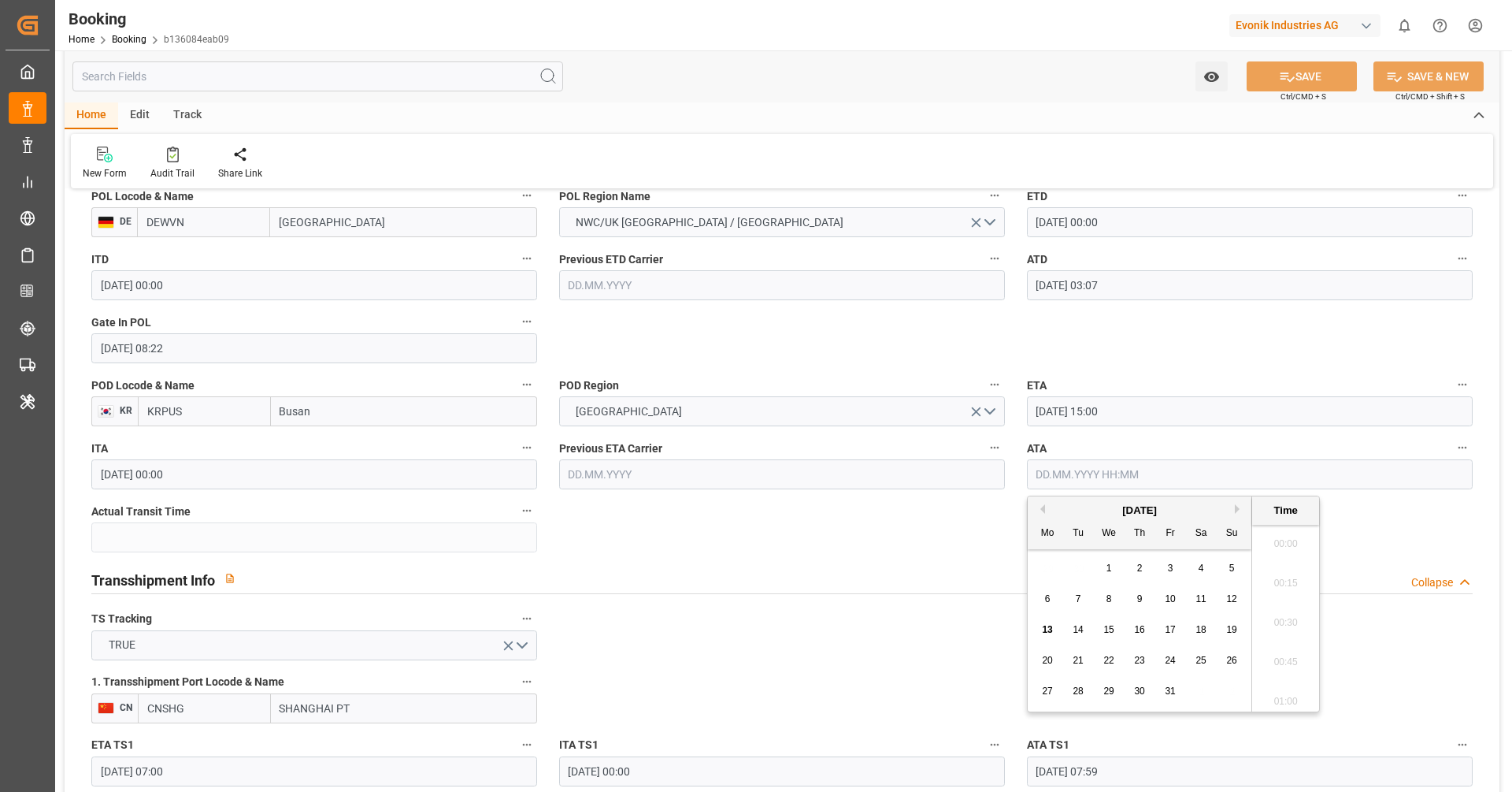
scroll to position [2250, 0]
click at [1169, 605] on div "10" at bounding box center [1171, 599] width 19 height 19
type input "10.10.2025 00:00"
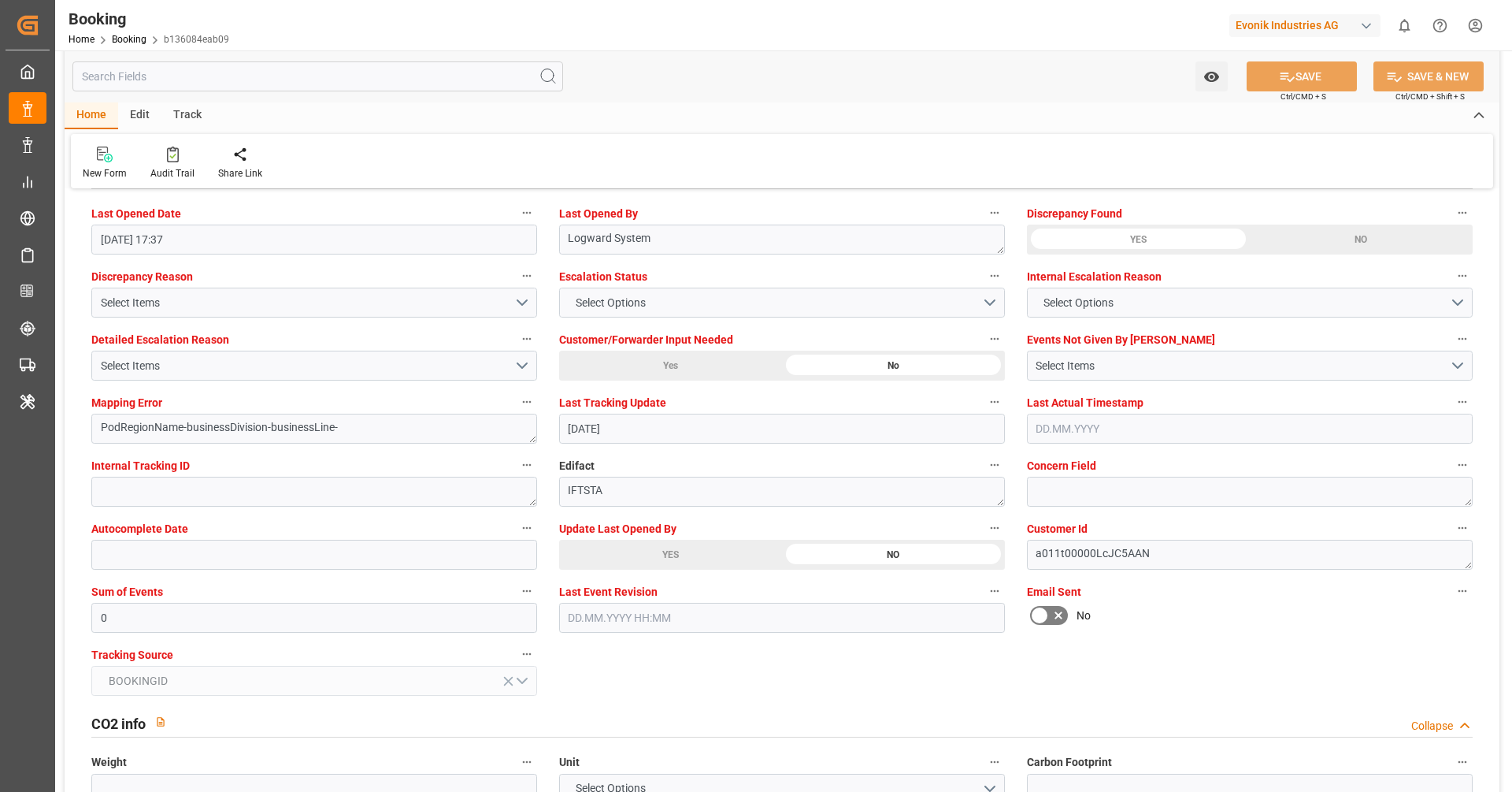
scroll to position [2894, 0]
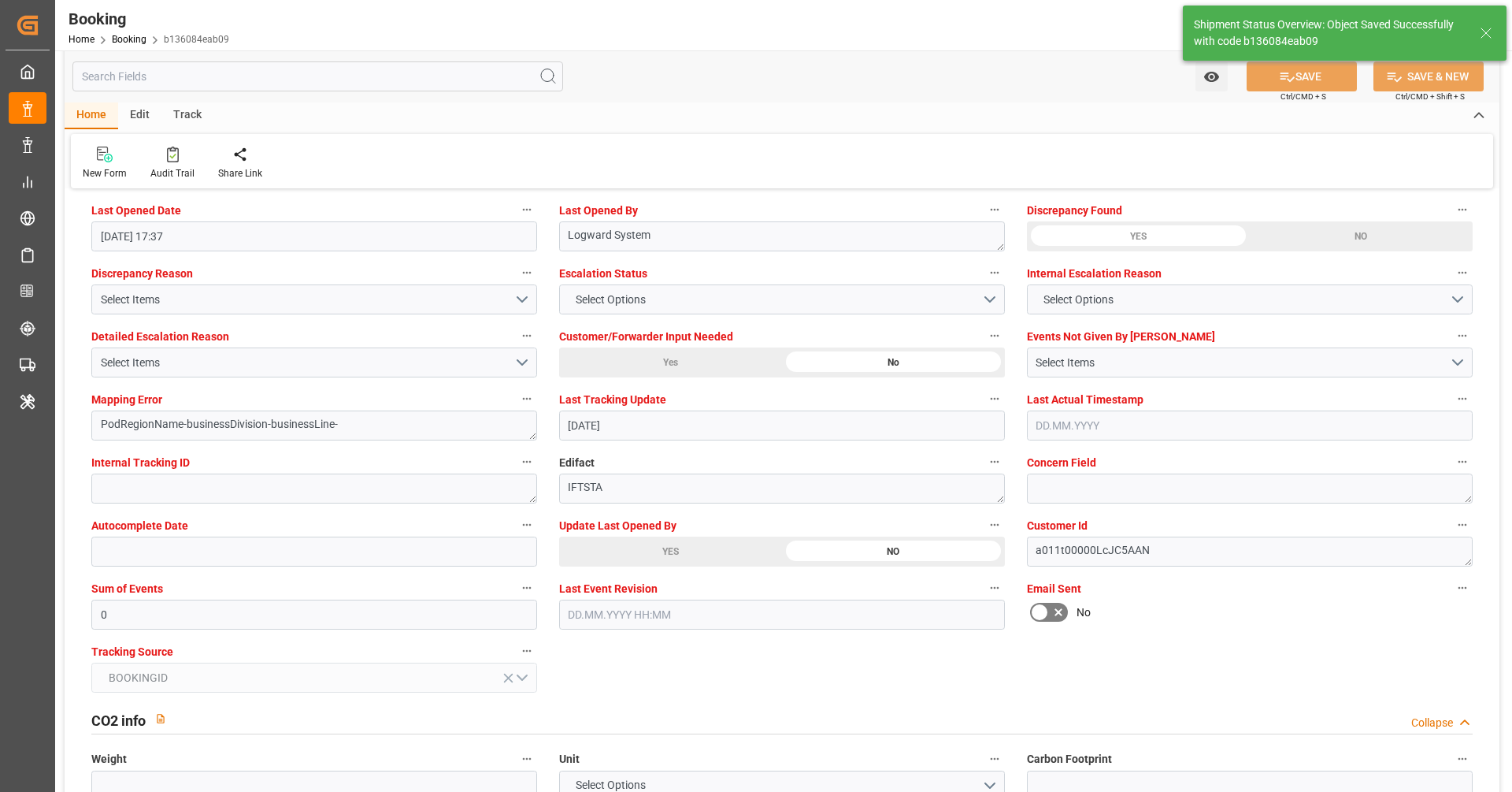
type textarea "[PERSON_NAME]"
type input "56"
type input "13.10.2025 09:27"
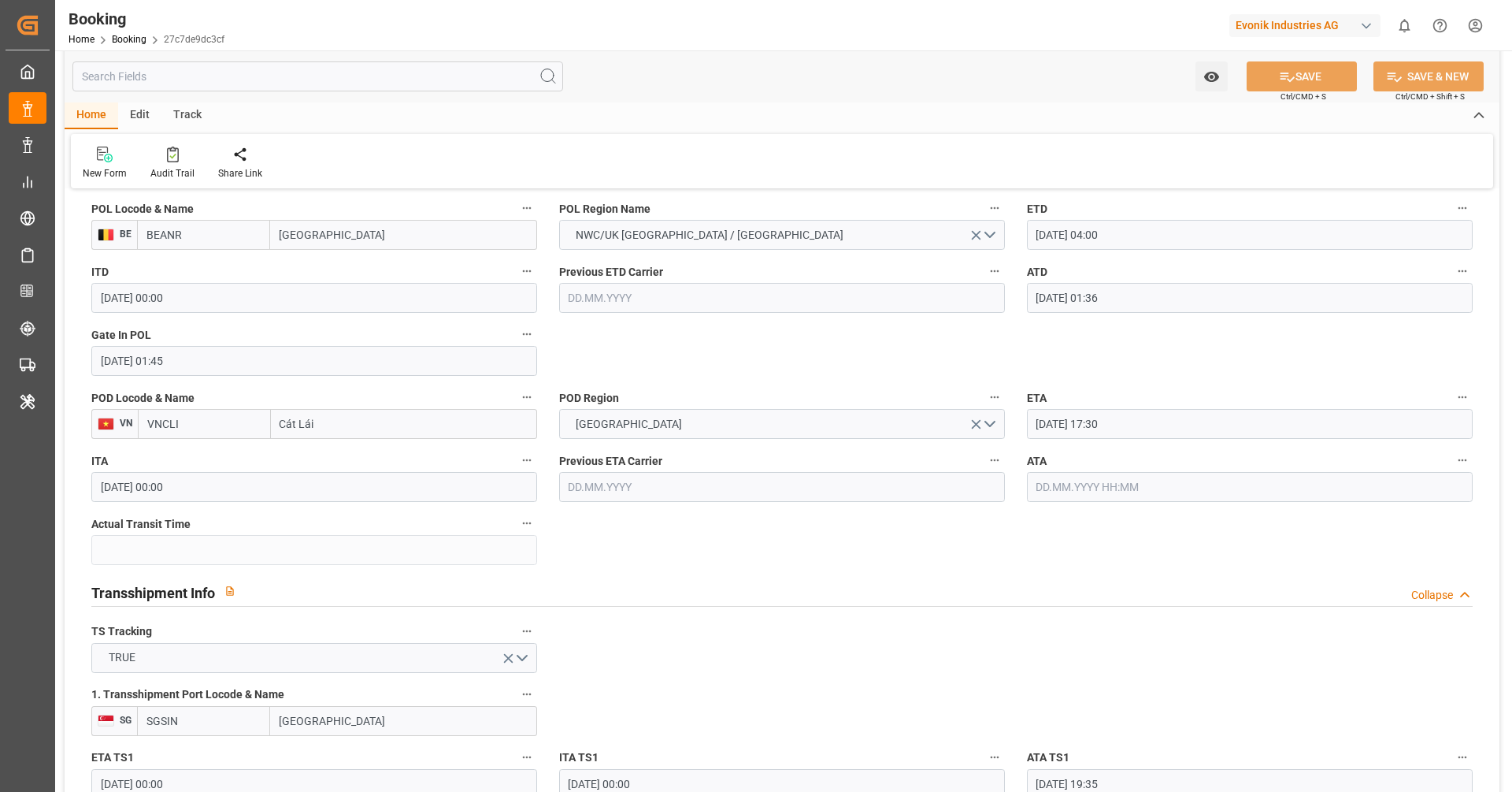
scroll to position [1261, 0]
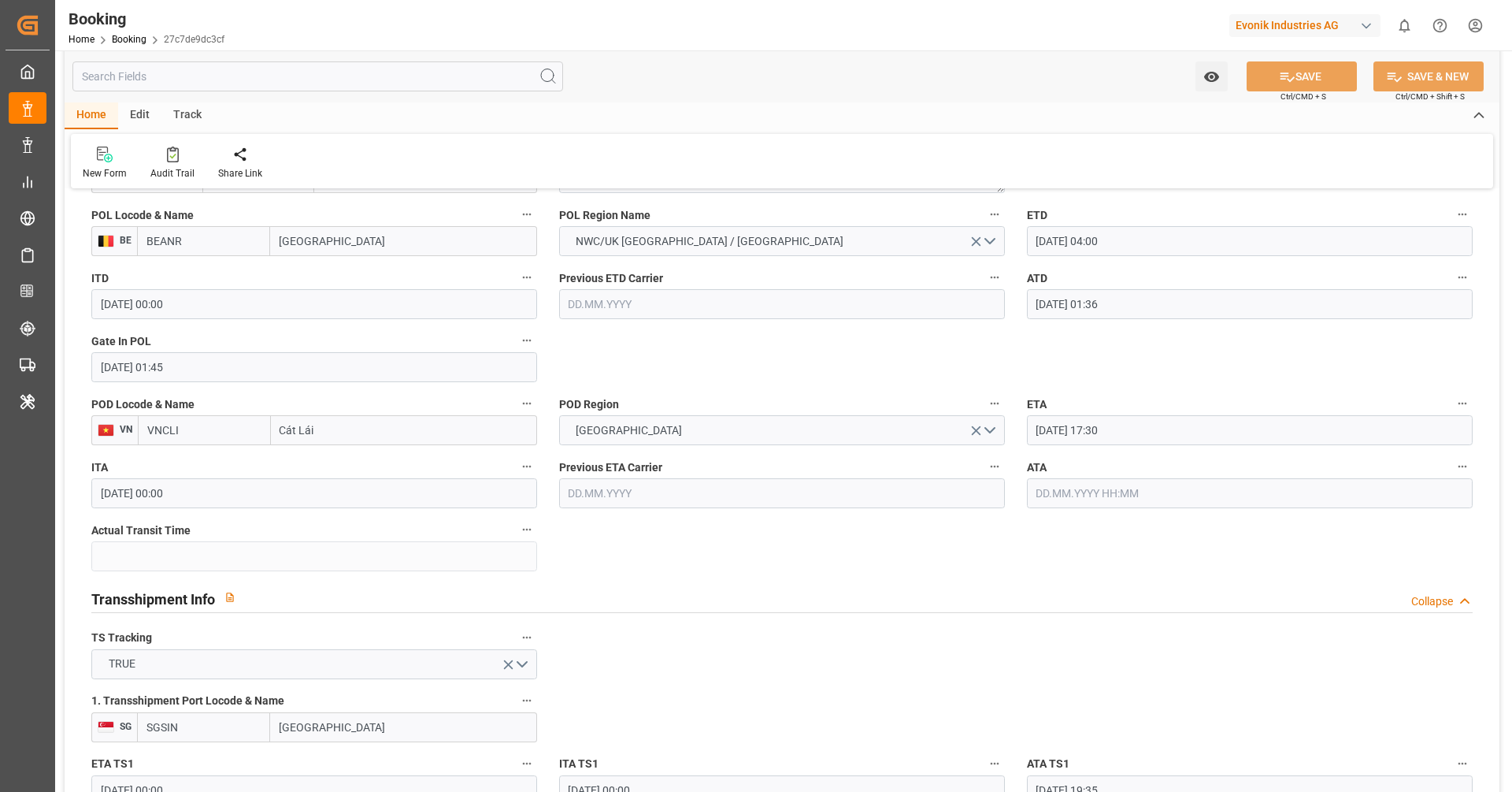
click at [1139, 437] on input "09.10.2025 17:30" at bounding box center [1250, 430] width 446 height 30
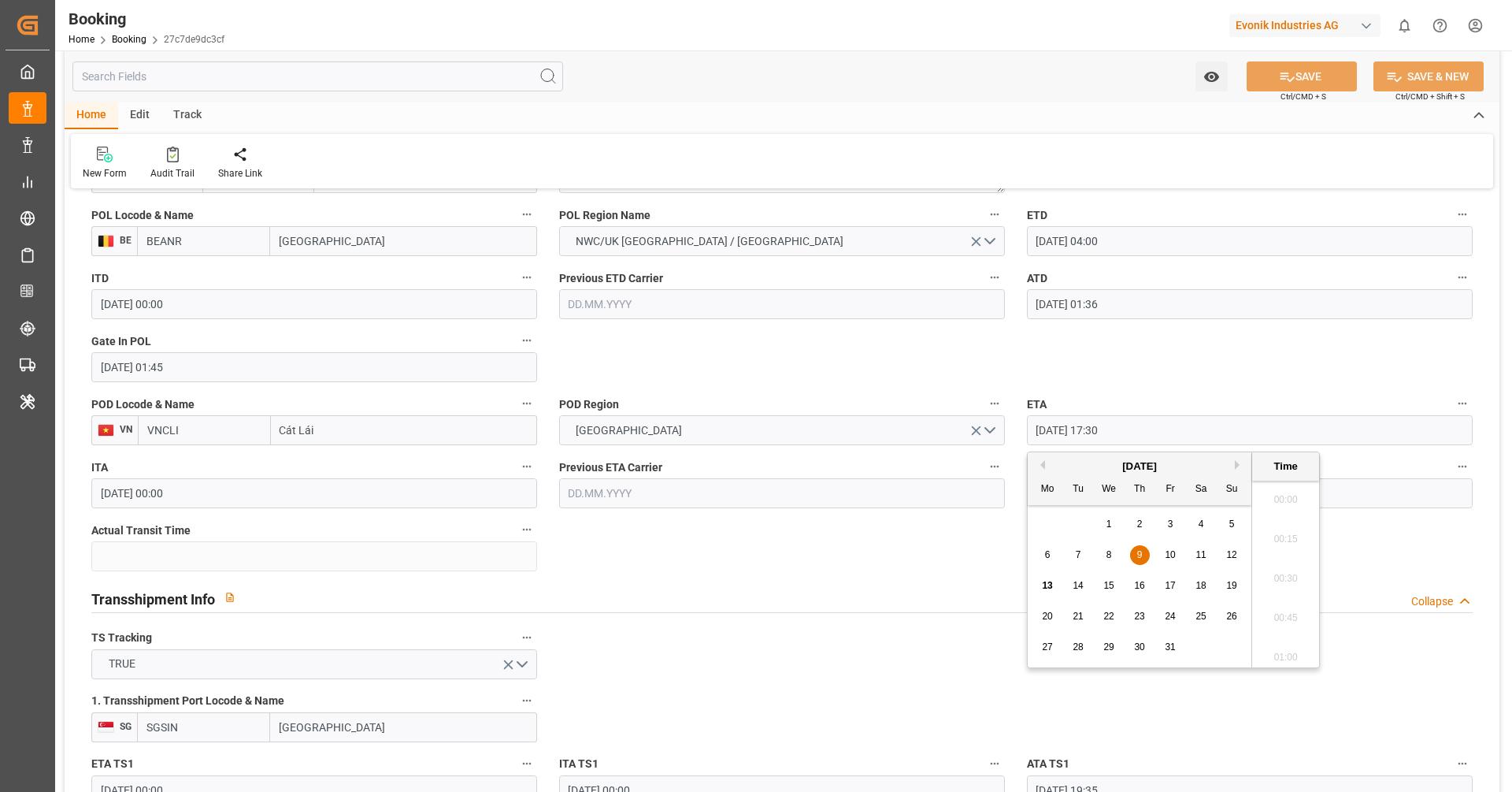
scroll to position [2683, 0]
click at [1230, 591] on div "19" at bounding box center [1232, 585] width 19 height 19
type input "19.10.2025 17:30"
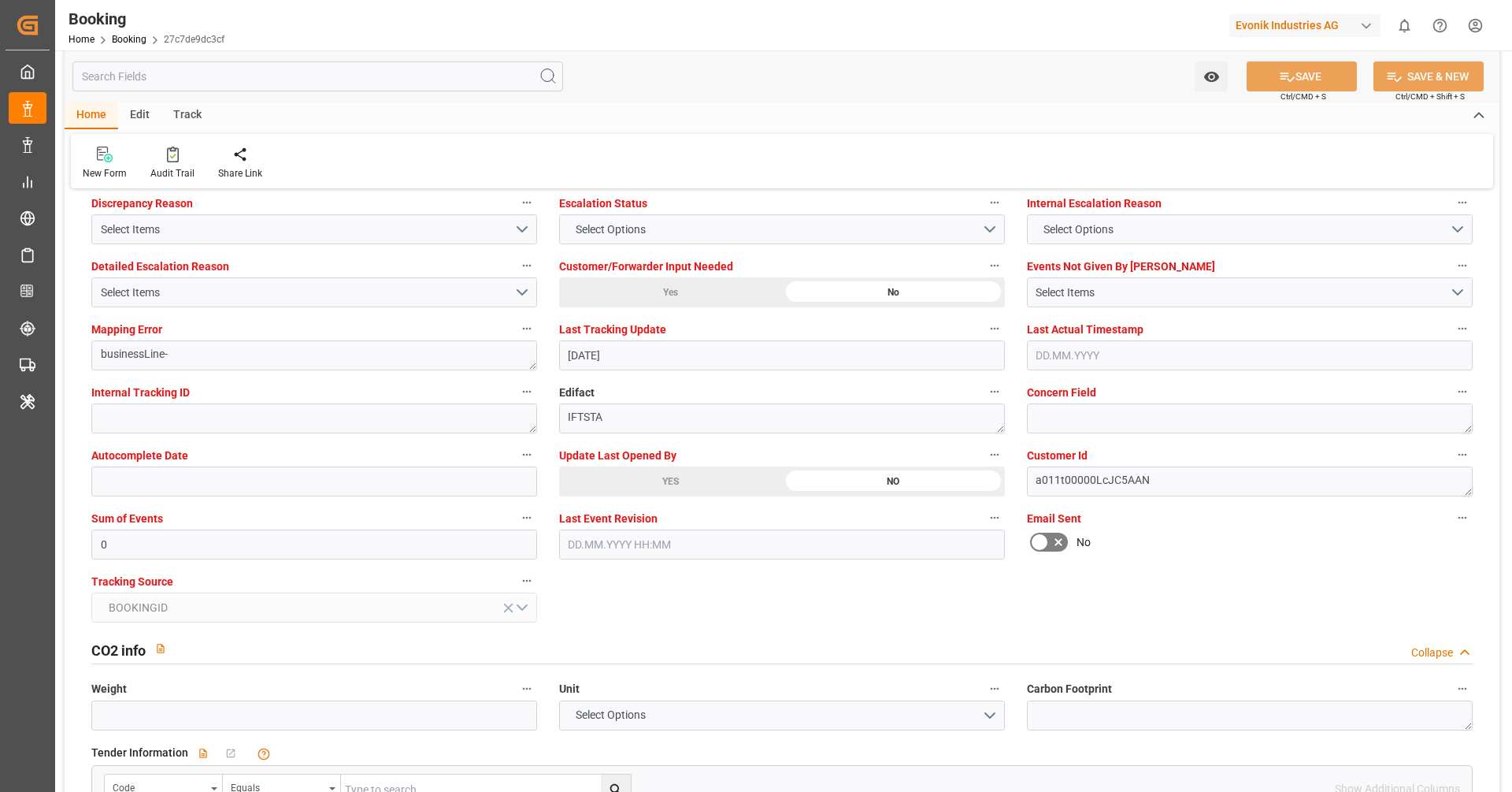
scroll to position [2924, 0]
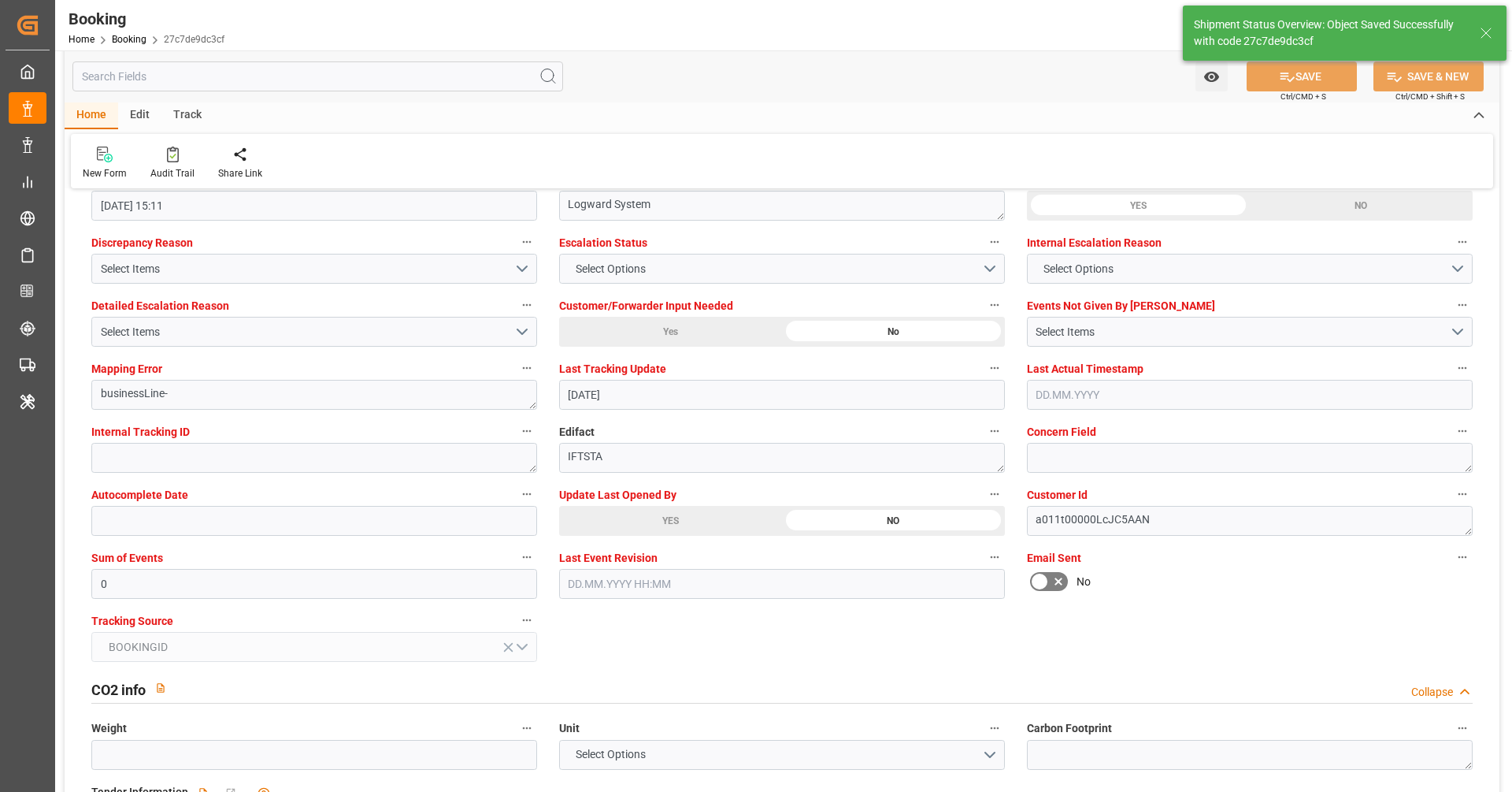
type textarea "[PERSON_NAME]"
type input "13.10.2025 09:31"
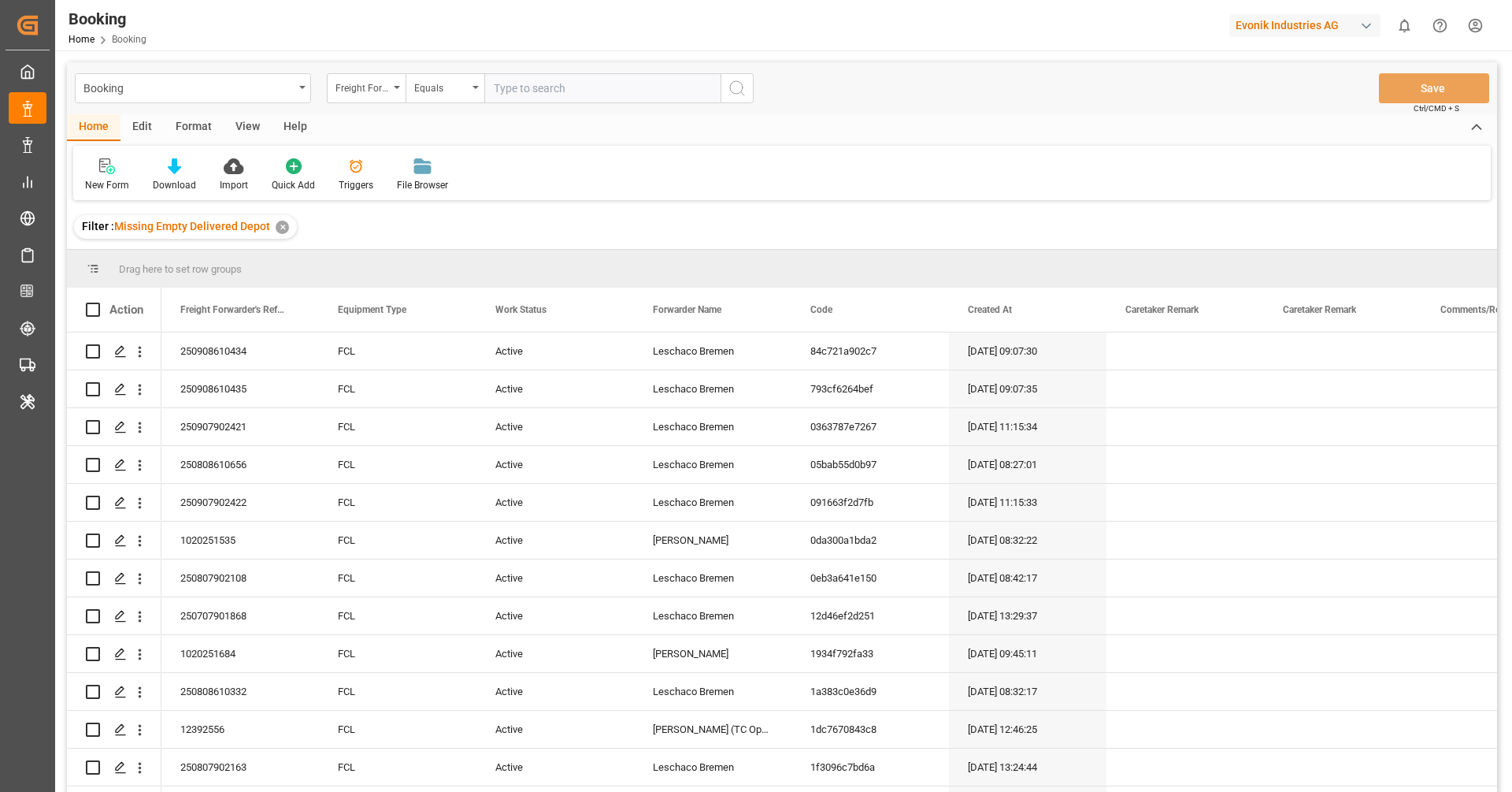
click at [241, 134] on div "View" at bounding box center [248, 127] width 48 height 27
click at [80, 179] on div "Default" at bounding box center [101, 175] width 55 height 35
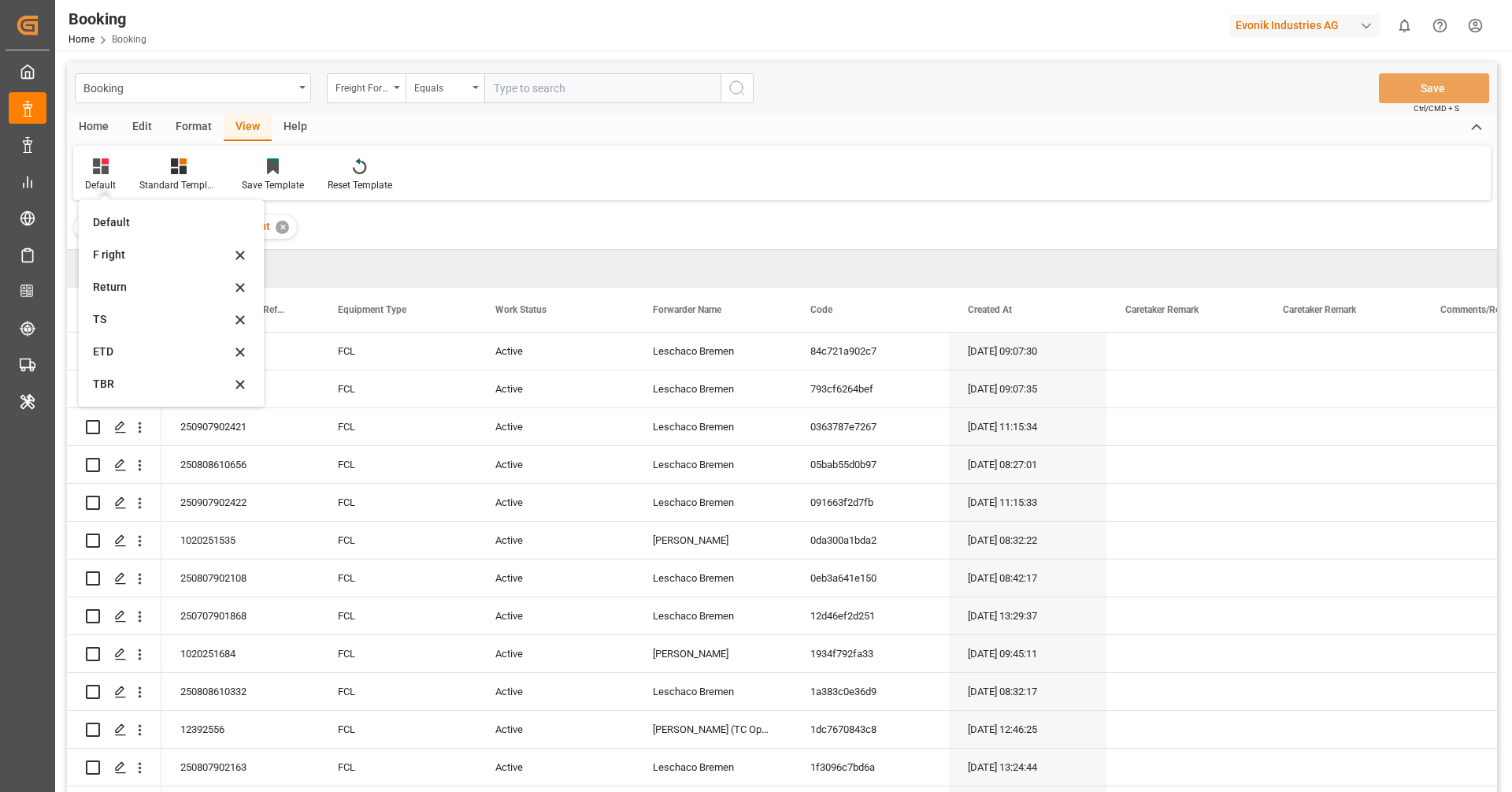
click at [571, 200] on div "Booking Freight Forwarder's Reference No. Equals Save Ctrl/CMD + S Home Edit Fo…" at bounding box center [781, 448] width 1430 height 771
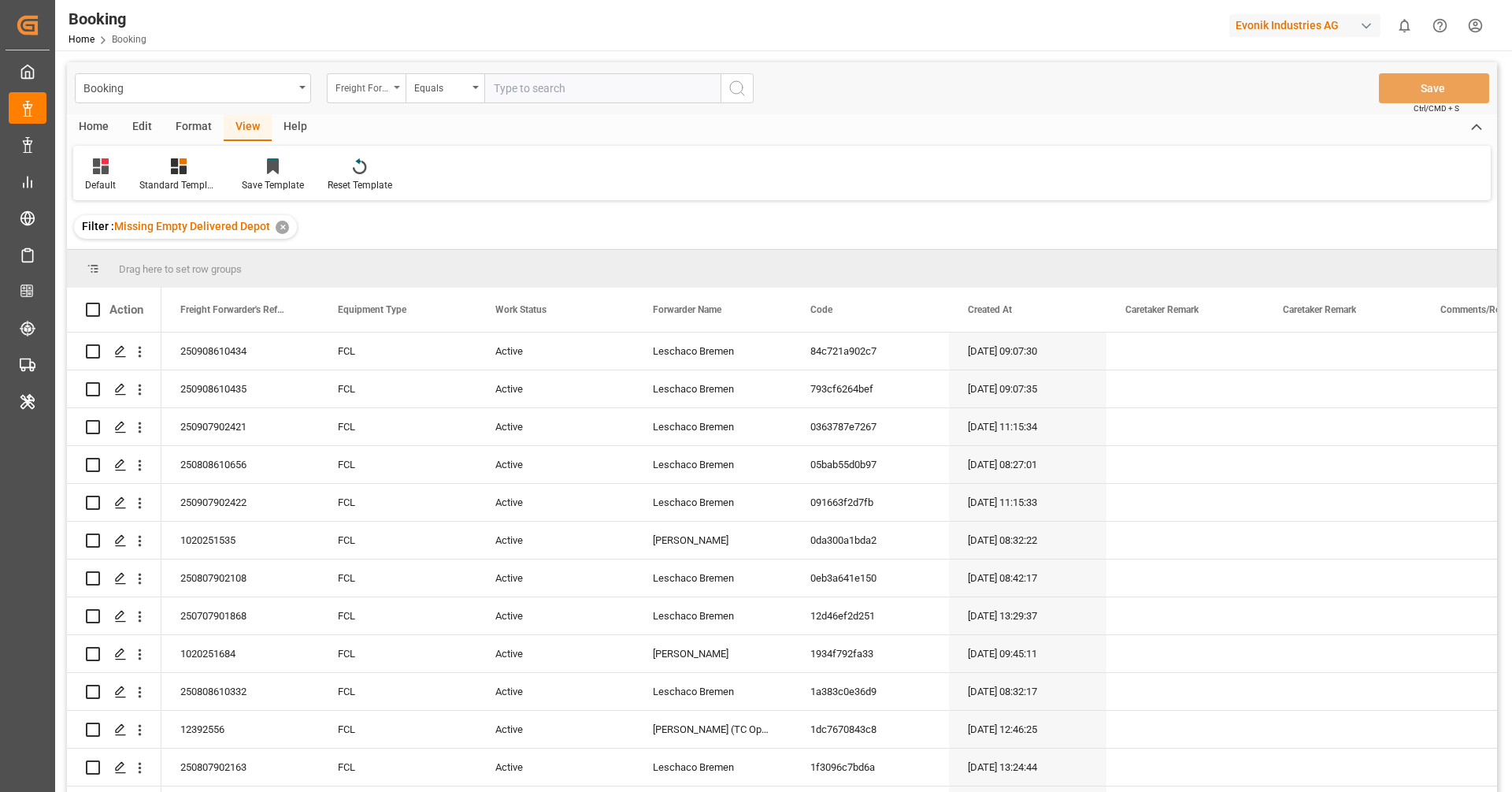
click at [371, 90] on div "Freight Forwarder's Reference No." at bounding box center [362, 86] width 54 height 19
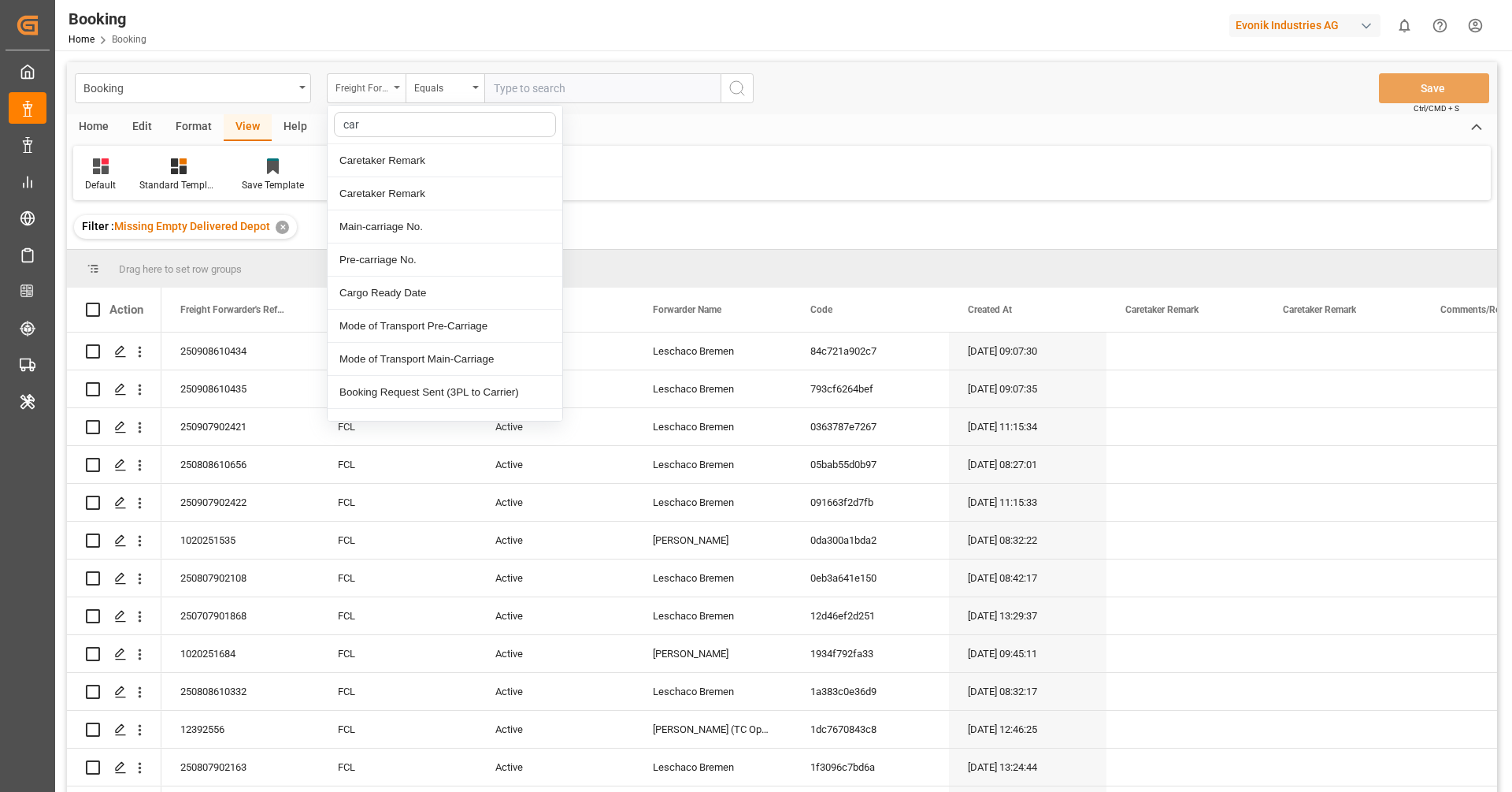
type input "[PERSON_NAME]"
click at [422, 313] on div "Carrier SCAC" at bounding box center [445, 326] width 235 height 33
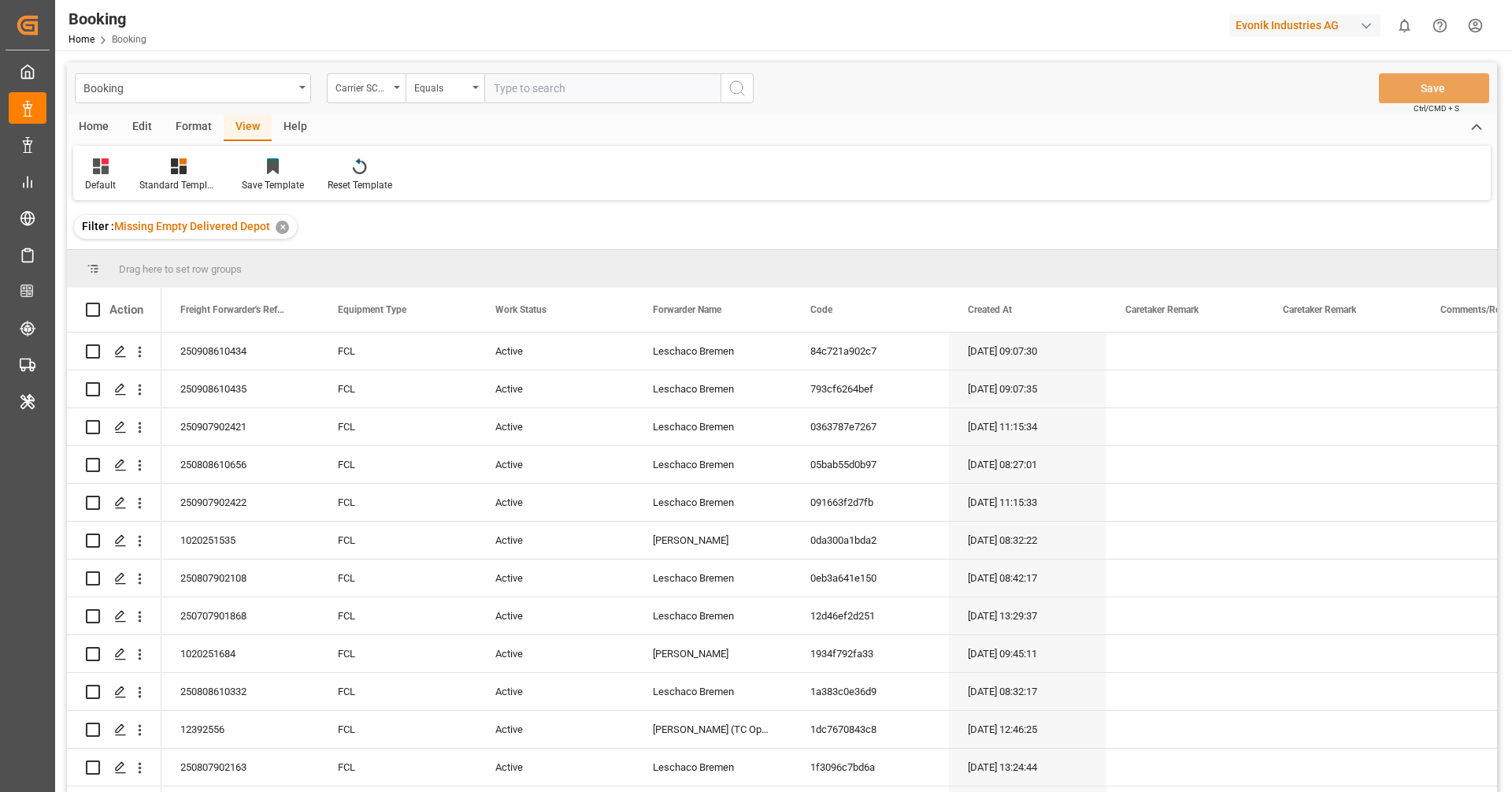
click at [534, 85] on input "text" at bounding box center [603, 88] width 237 height 30
type input "maeu"
click at [738, 85] on icon "search button" at bounding box center [736, 88] width 19 height 19
click at [189, 130] on div "Format" at bounding box center [194, 127] width 60 height 27
click at [105, 171] on icon at bounding box center [108, 167] width 14 height 16
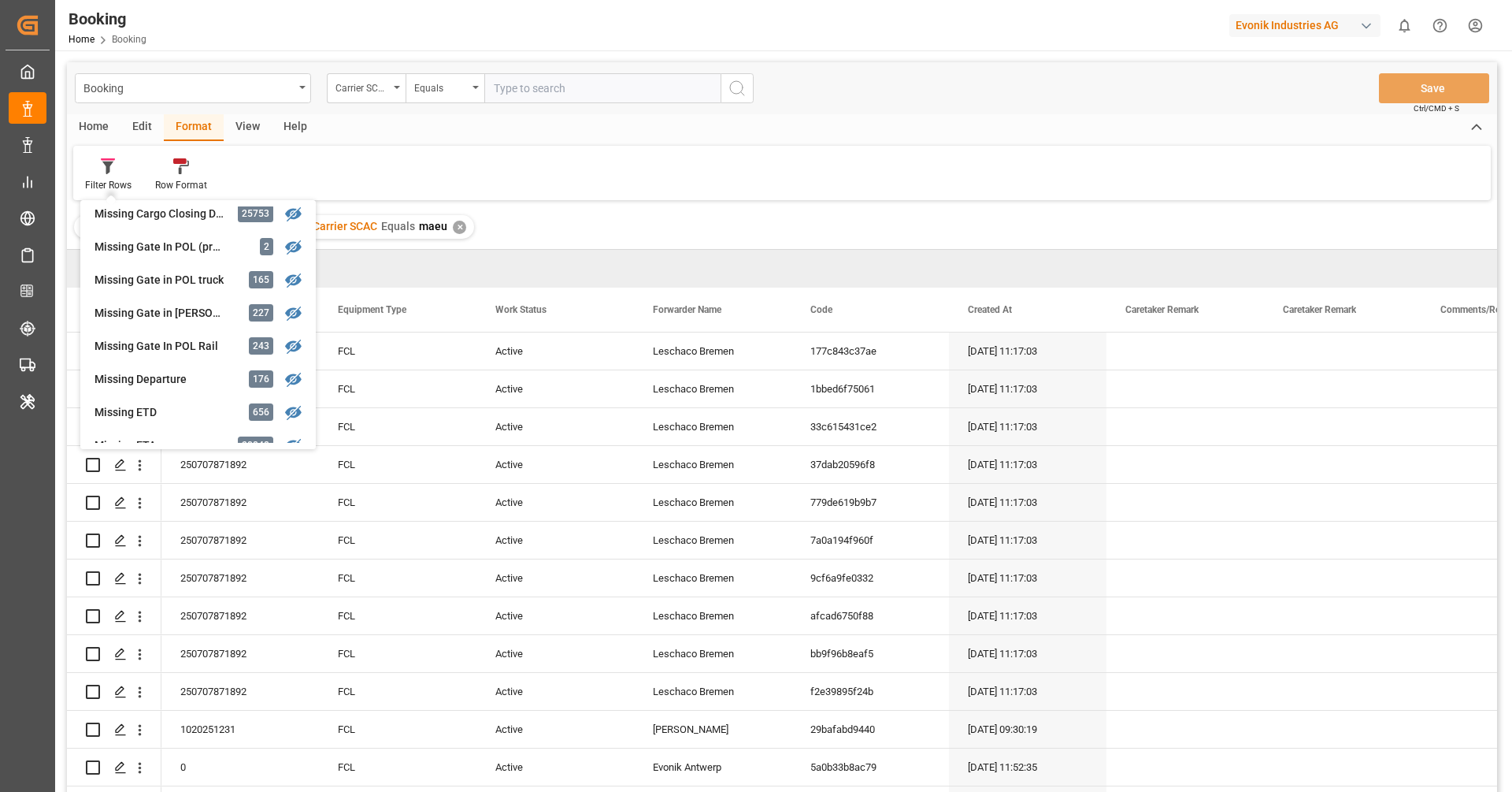
scroll to position [204, 0]
click at [234, 125] on div "View" at bounding box center [248, 127] width 48 height 27
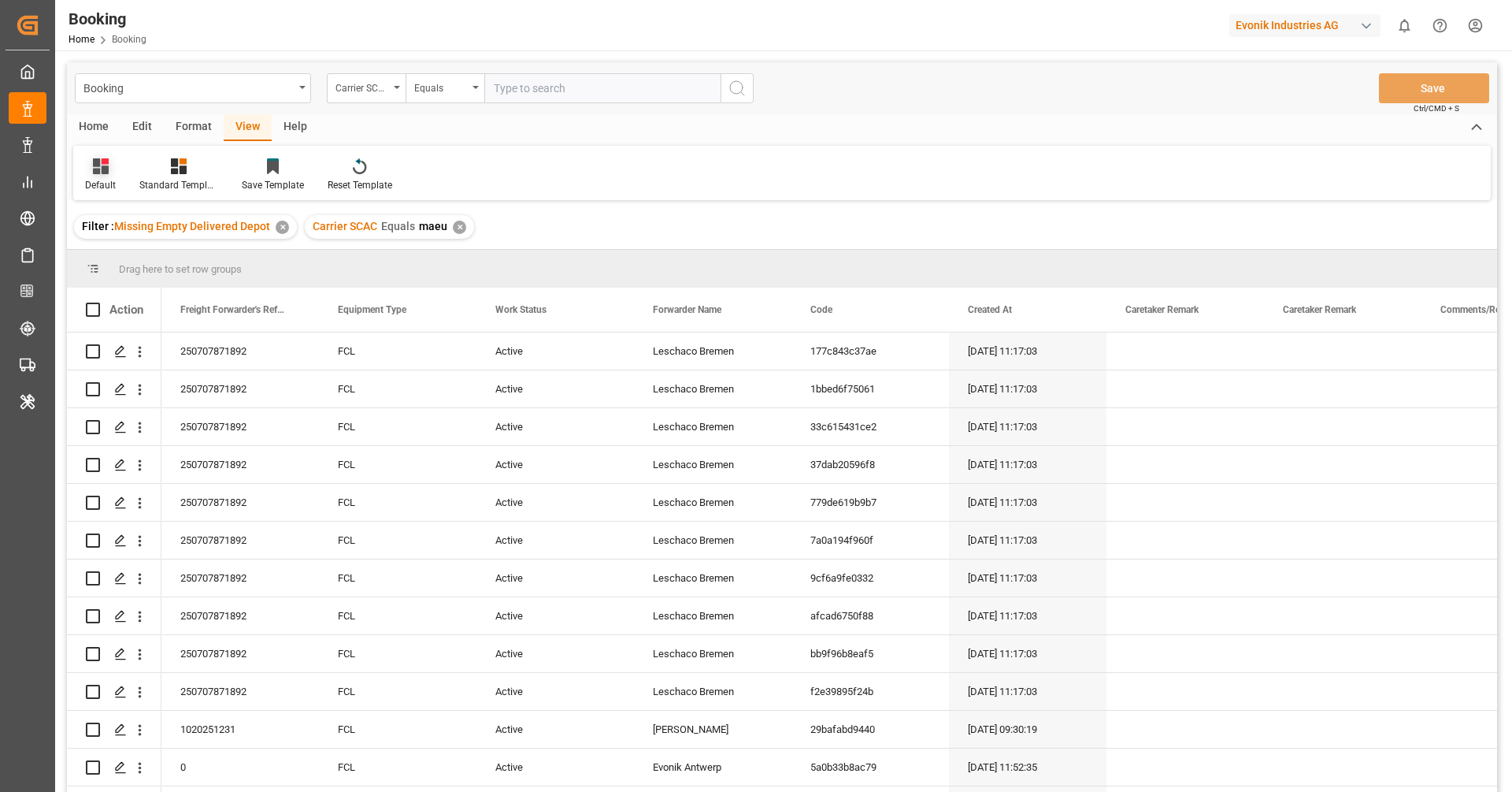
click at [101, 162] on icon at bounding box center [104, 162] width 7 height 6
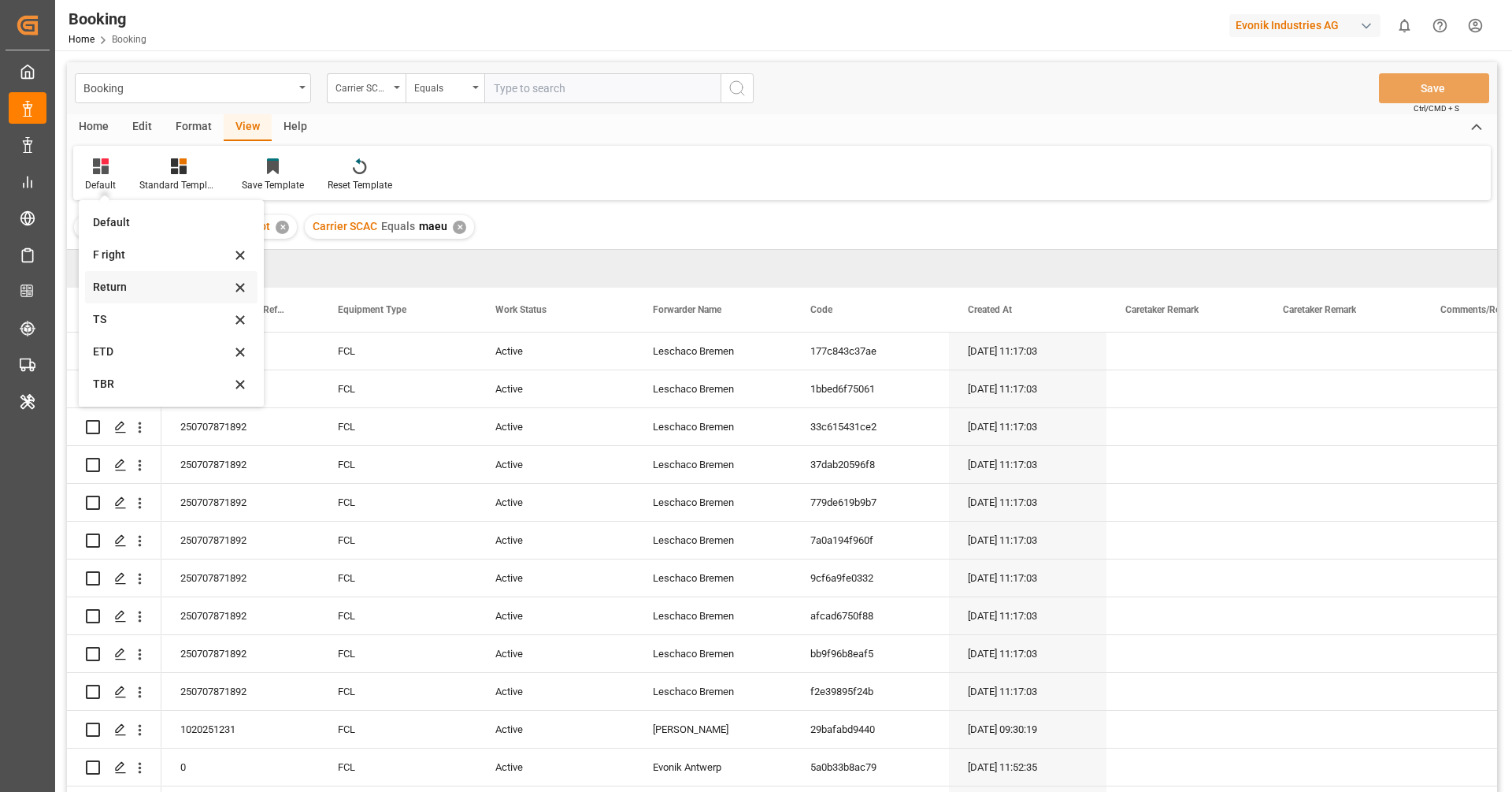
click at [144, 281] on div "Return" at bounding box center [161, 287] width 138 height 17
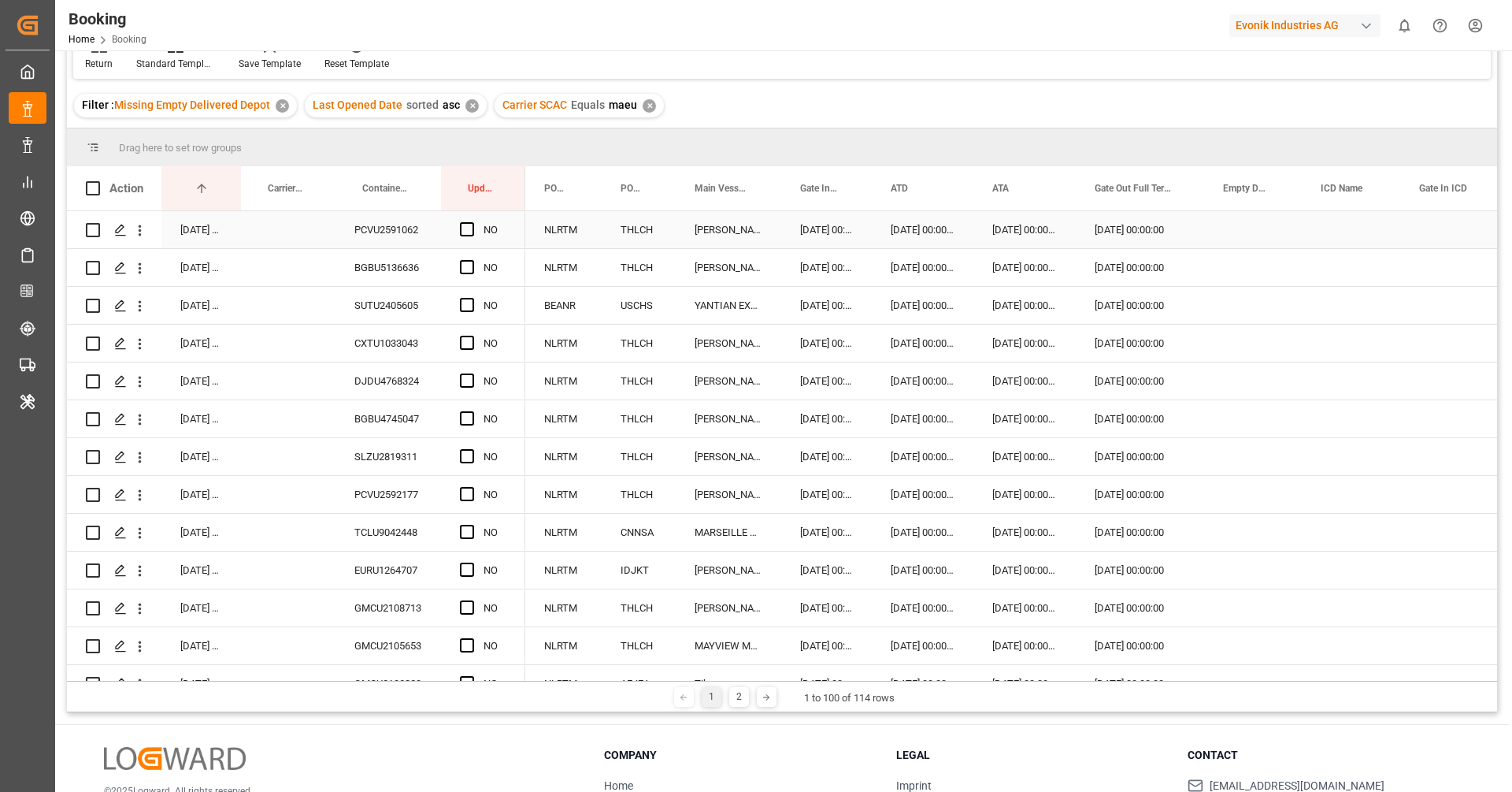
click at [399, 235] on div "PCVU2591062" at bounding box center [388, 229] width 105 height 37
click at [470, 229] on span "Press SPACE to select this row." at bounding box center [468, 229] width 14 height 14
click at [472, 222] on input "Press SPACE to select this row." at bounding box center [472, 222] width 0 height 0
click at [386, 231] on div "PCVU2591062" at bounding box center [388, 229] width 105 height 37
click at [405, 258] on div "BGBU5136636" at bounding box center [388, 267] width 105 height 37
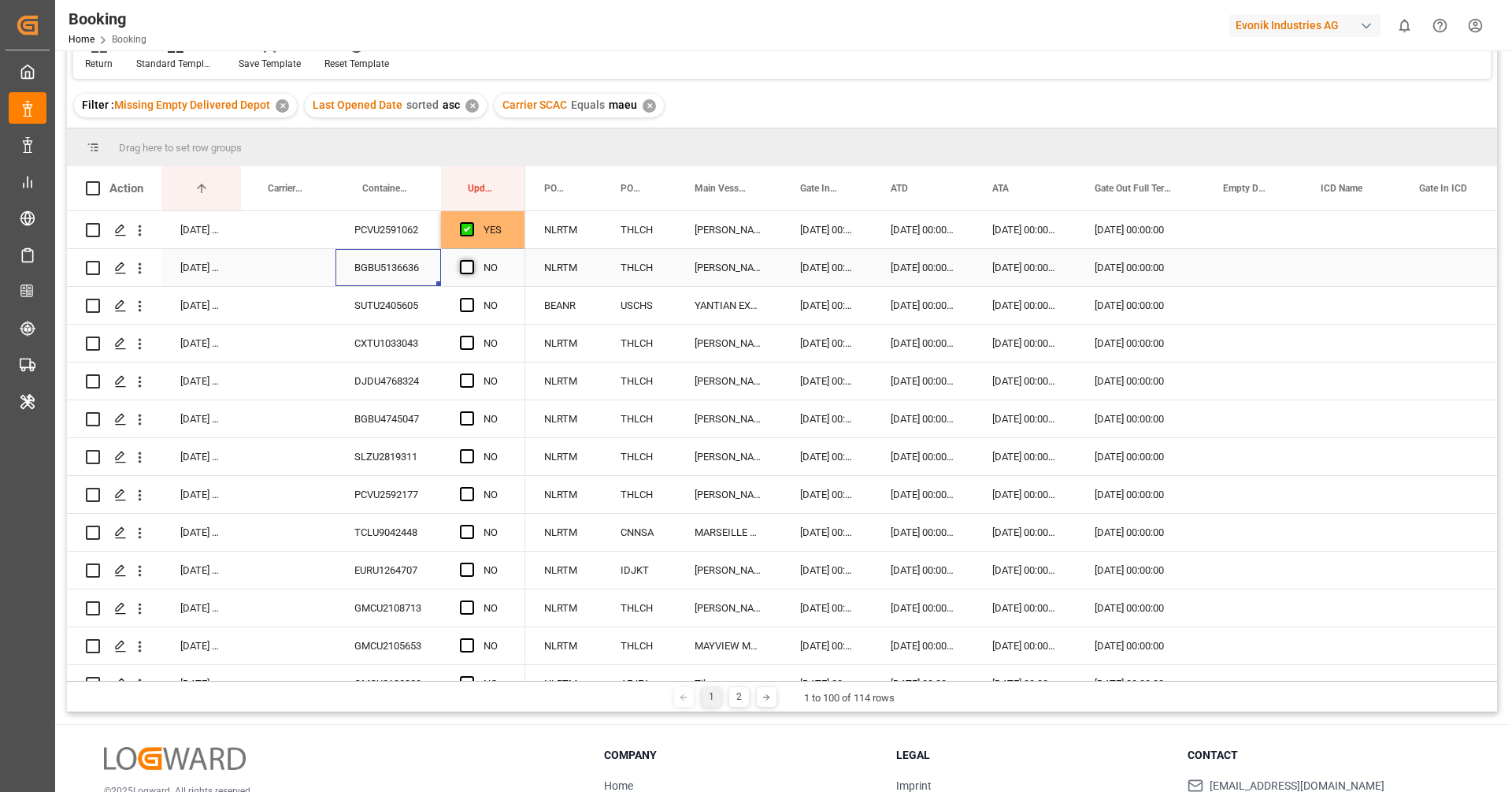
click at [465, 266] on span "Press SPACE to select this row." at bounding box center [468, 267] width 14 height 14
click at [472, 260] on input "Press SPACE to select this row." at bounding box center [472, 260] width 0 height 0
click at [377, 299] on div "SUTU2405605" at bounding box center [388, 305] width 105 height 37
click at [469, 304] on span "Press SPACE to select this row." at bounding box center [468, 305] width 14 height 14
click at [472, 298] on input "Press SPACE to select this row." at bounding box center [472, 298] width 0 height 0
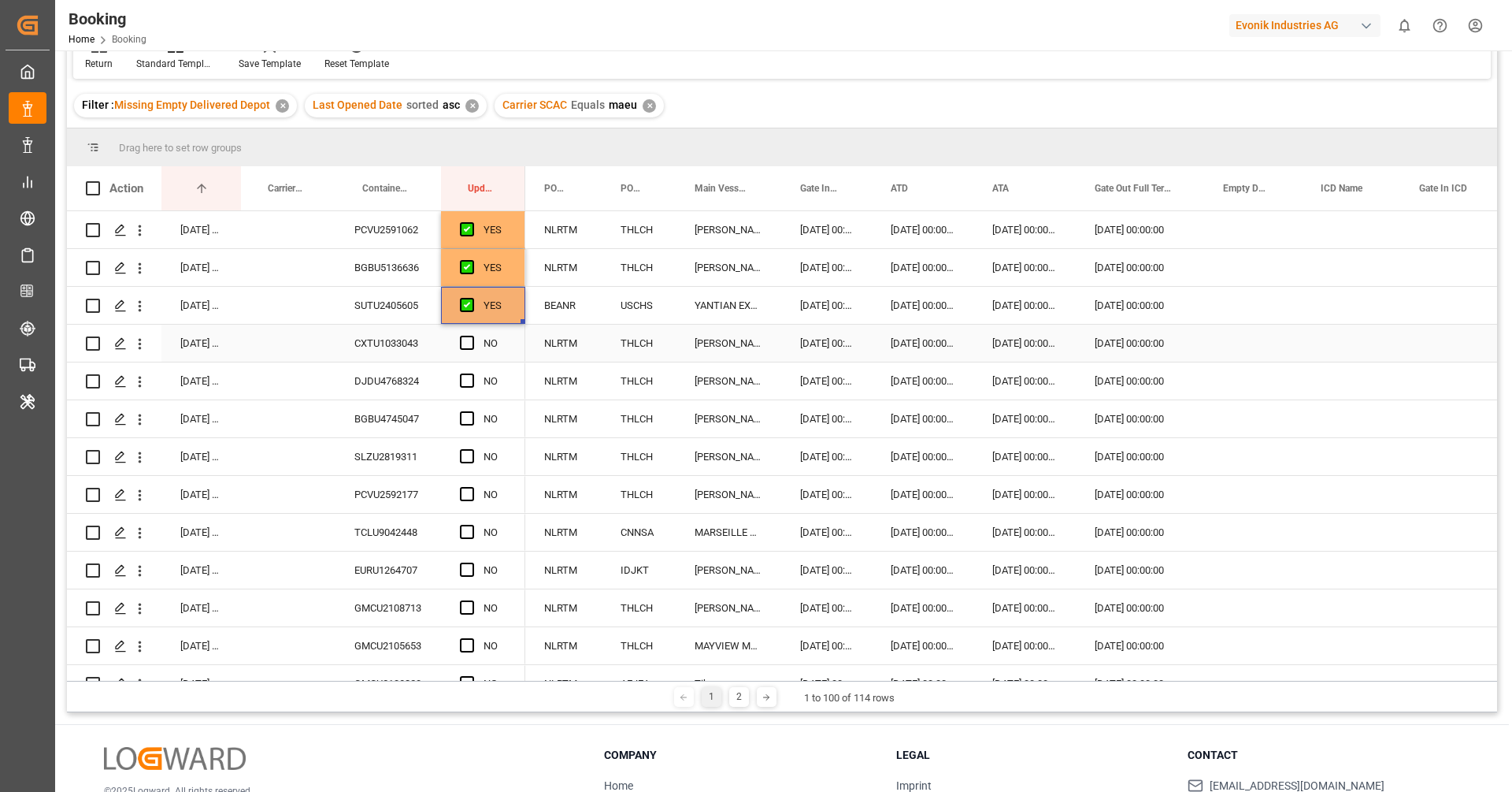
click at [398, 344] on div "CXTU1033043" at bounding box center [388, 343] width 105 height 37
click at [464, 336] on span "Press SPACE to select this row." at bounding box center [468, 343] width 14 height 14
click at [472, 336] on input "Press SPACE to select this row." at bounding box center [472, 336] width 0 height 0
click at [406, 374] on div "DJDU4768324" at bounding box center [388, 381] width 105 height 37
click at [460, 378] on span "Press SPACE to select this row." at bounding box center [468, 381] width 14 height 14
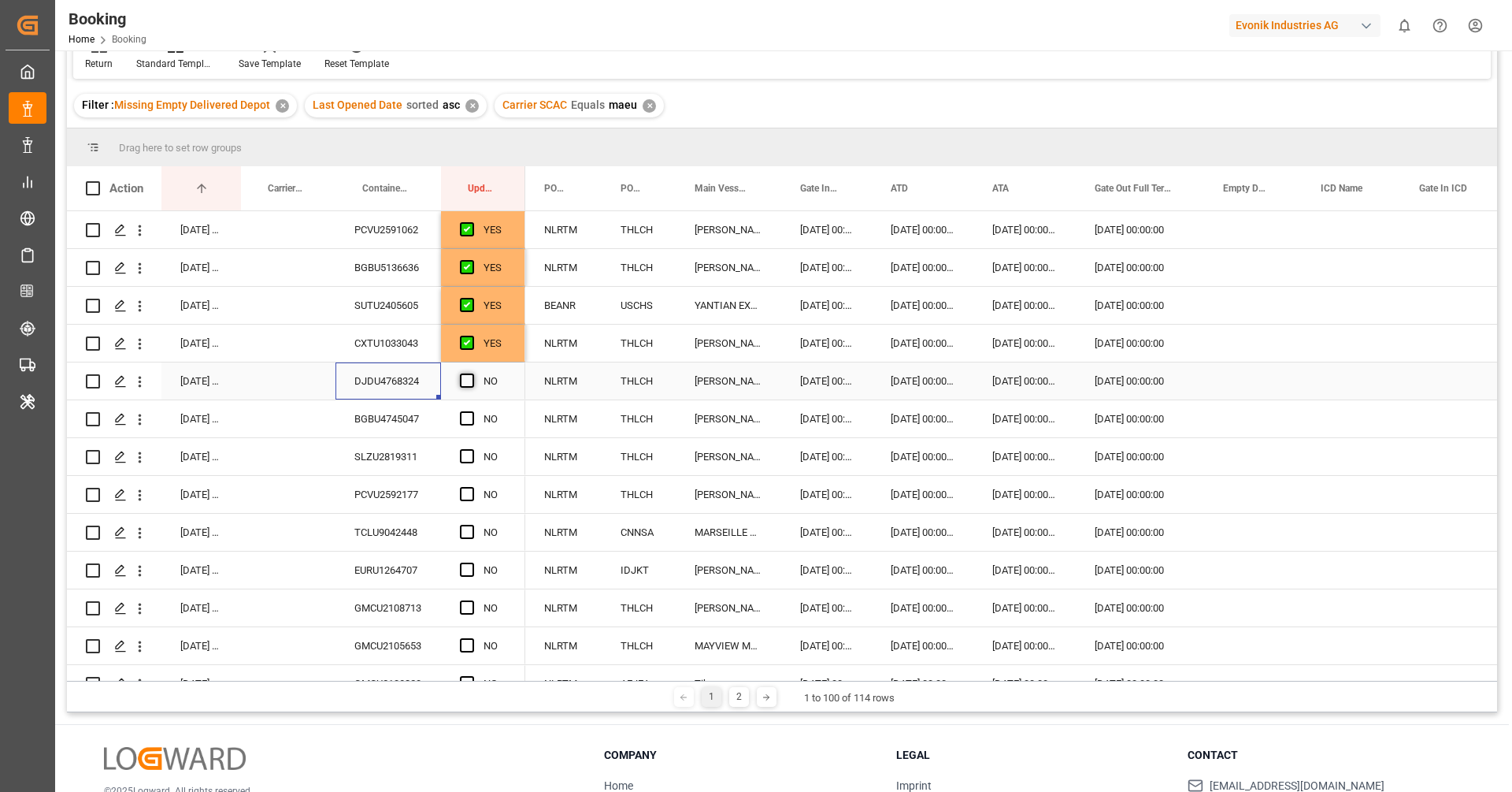
click at [472, 373] on input "Press SPACE to select this row." at bounding box center [472, 373] width 0 height 0
click at [406, 412] on div "BGBU4745047" at bounding box center [388, 419] width 105 height 37
click at [460, 420] on span "Press SPACE to select this row." at bounding box center [468, 419] width 14 height 14
click at [472, 411] on input "Press SPACE to select this row." at bounding box center [472, 411] width 0 height 0
click at [387, 464] on div "SLZU2819311" at bounding box center [388, 456] width 105 height 37
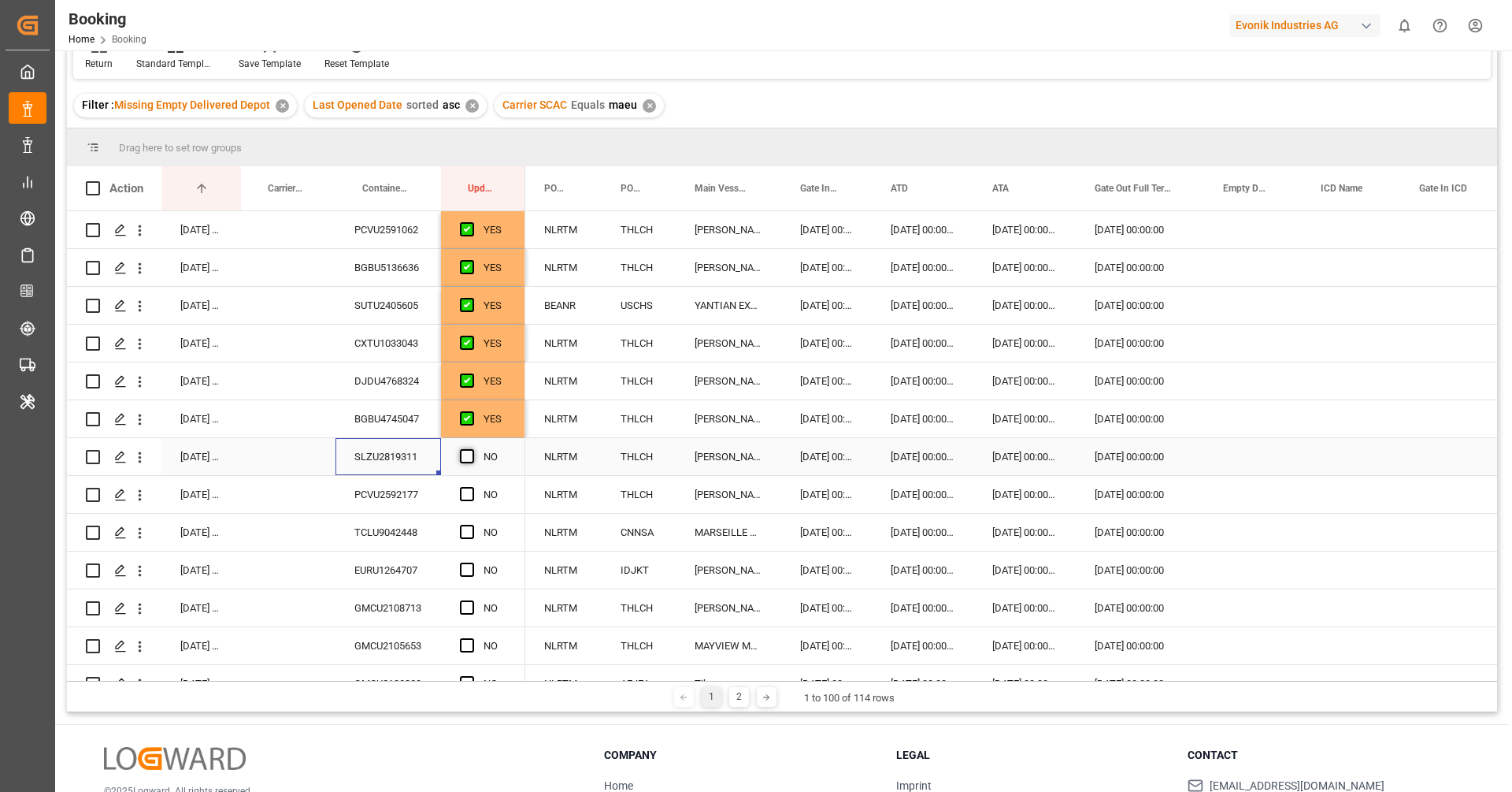
click at [465, 450] on span "Press SPACE to select this row." at bounding box center [468, 456] width 14 height 14
click at [472, 449] on input "Press SPACE to select this row." at bounding box center [472, 449] width 0 height 0
click at [389, 523] on div "TCLU9042448" at bounding box center [388, 532] width 105 height 37
click at [377, 500] on div "PCVU2592177" at bounding box center [388, 494] width 105 height 37
click at [466, 496] on span "Press SPACE to select this row." at bounding box center [468, 494] width 14 height 14
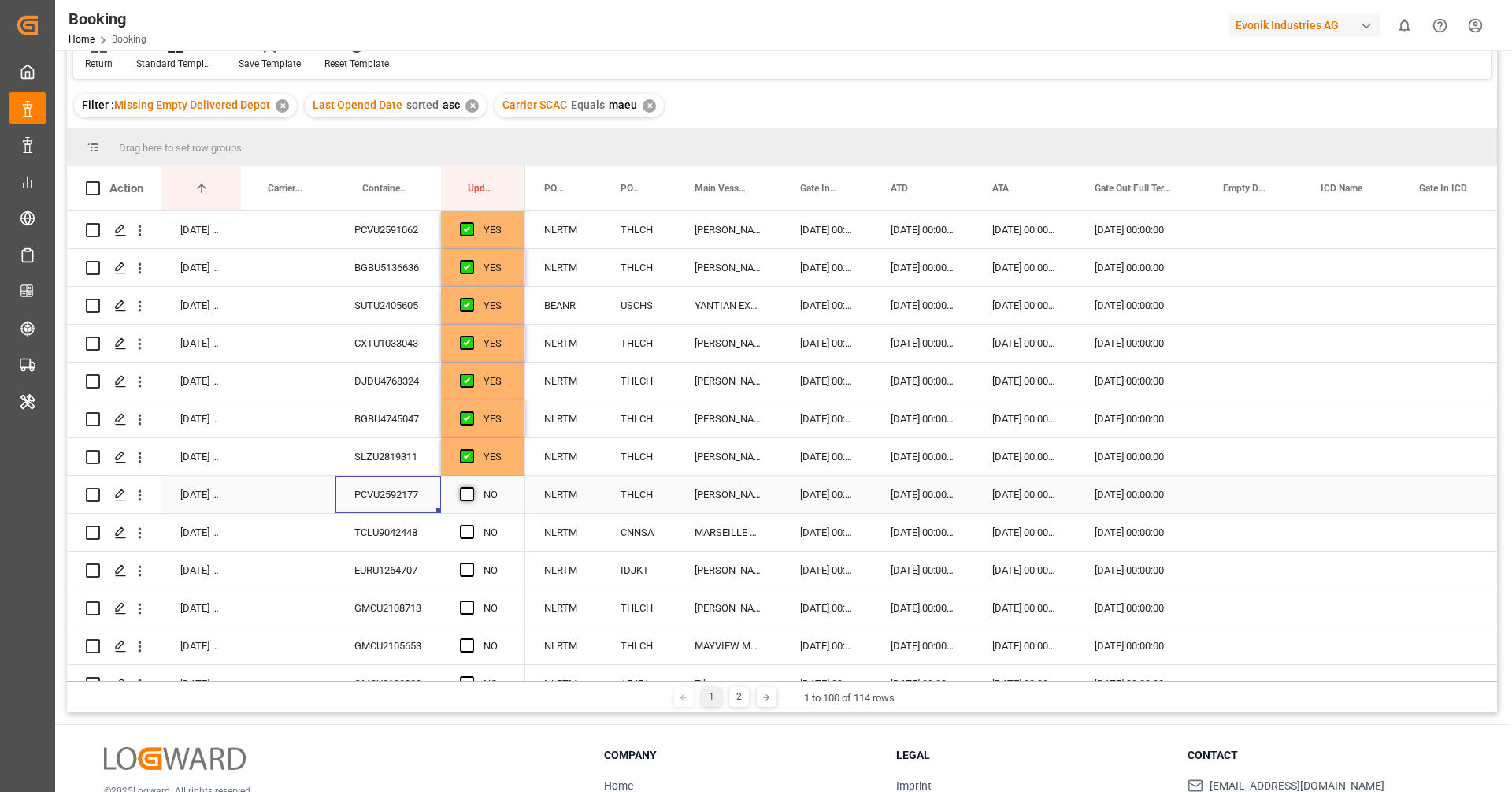
click at [472, 487] on input "Press SPACE to select this row." at bounding box center [472, 487] width 0 height 0
click at [377, 537] on div "TCLU9042448" at bounding box center [388, 532] width 105 height 37
click at [470, 531] on span "Press SPACE to select this row." at bounding box center [468, 532] width 14 height 14
click at [472, 525] on input "Press SPACE to select this row." at bounding box center [472, 525] width 0 height 0
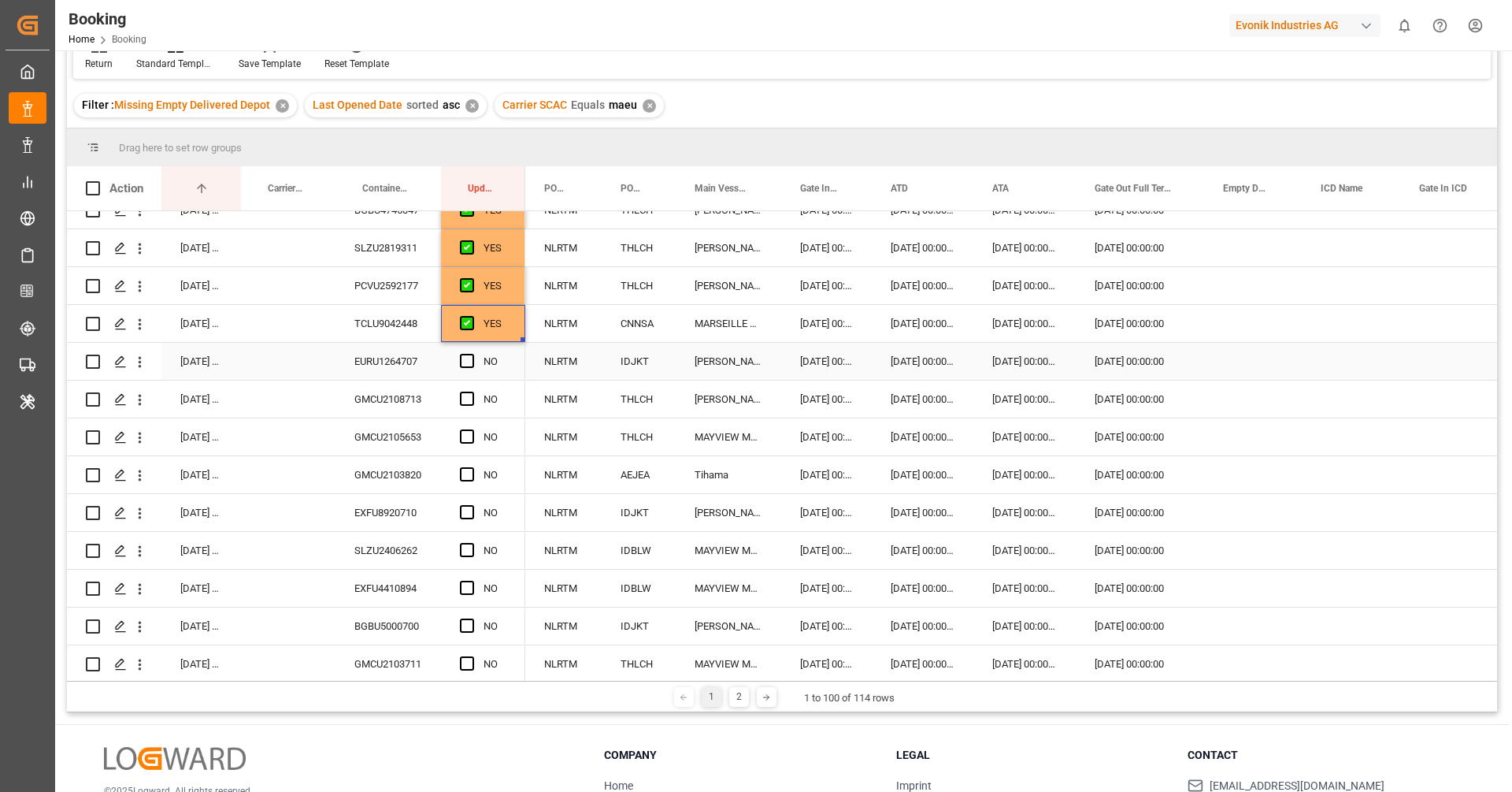
scroll to position [262, 0]
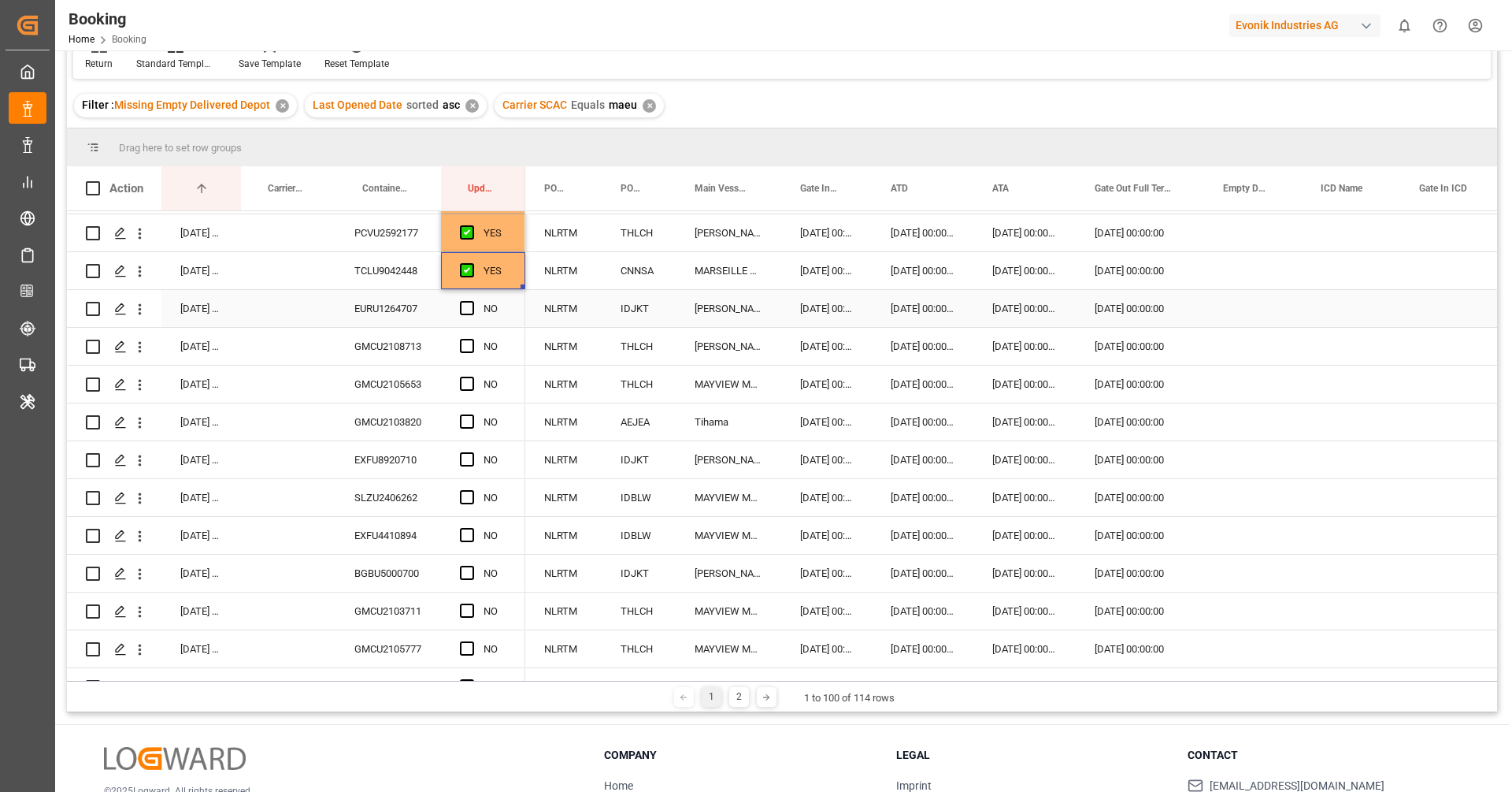
click at [384, 319] on div "EURU1264707" at bounding box center [388, 308] width 105 height 37
click at [471, 310] on span "Press SPACE to select this row." at bounding box center [468, 308] width 14 height 14
click at [472, 301] on input "Press SPACE to select this row." at bounding box center [472, 301] width 0 height 0
click at [384, 332] on div "GMCU2108713" at bounding box center [388, 346] width 105 height 37
click at [468, 347] on span "Press SPACE to select this row." at bounding box center [468, 346] width 14 height 14
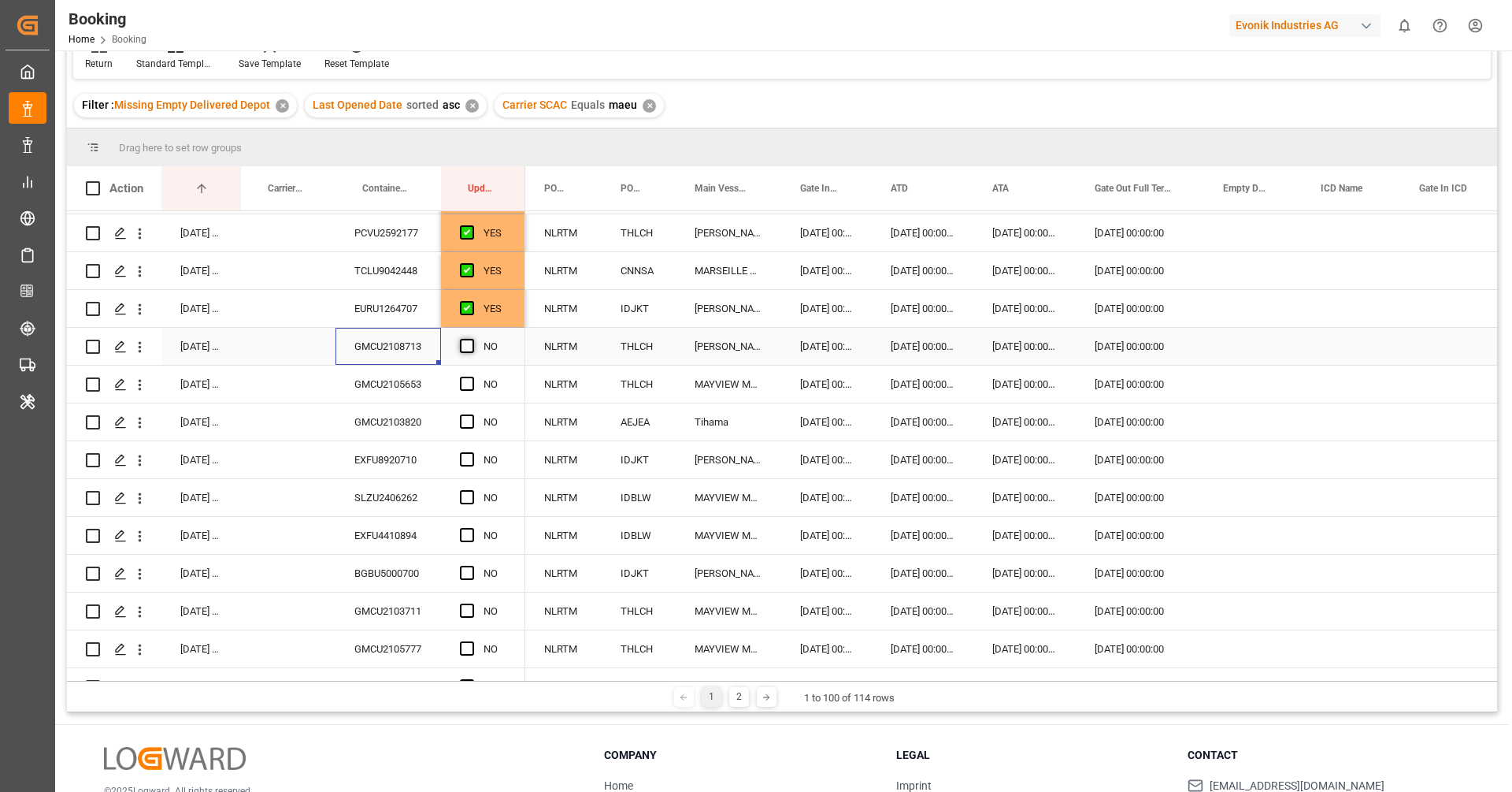
click at [472, 339] on input "Press SPACE to select this row." at bounding box center [472, 339] width 0 height 0
click at [379, 371] on div "GMCU2105653" at bounding box center [388, 384] width 105 height 37
click at [462, 379] on span "Press SPACE to select this row." at bounding box center [468, 384] width 14 height 14
click at [472, 377] on input "Press SPACE to select this row." at bounding box center [472, 377] width 0 height 0
click at [407, 406] on div "GMCU2103820" at bounding box center [388, 422] width 105 height 37
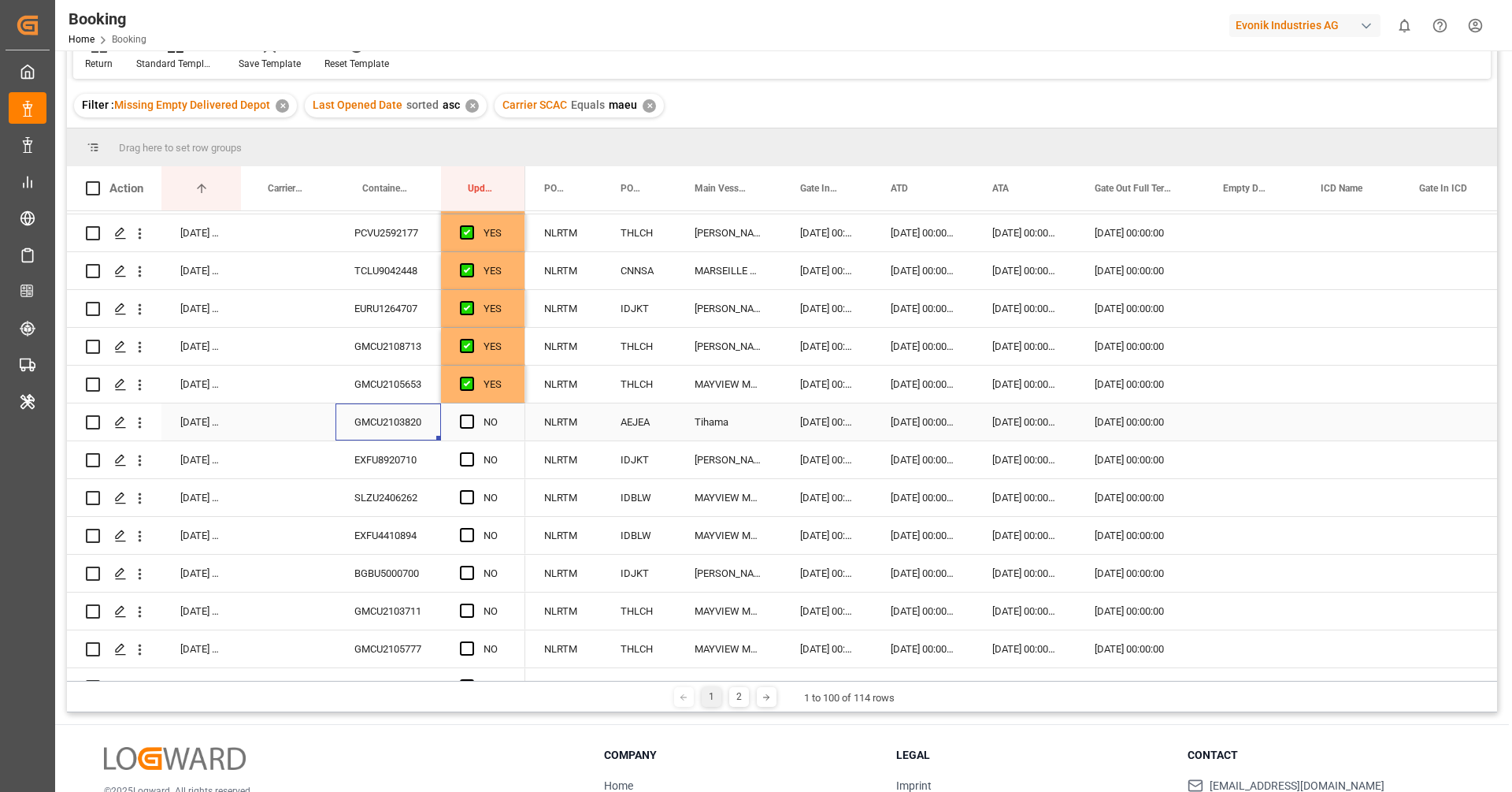
click at [473, 421] on div "Press SPACE to select this row." at bounding box center [472, 422] width 23 height 36
click at [466, 419] on span "Press SPACE to select this row." at bounding box center [468, 422] width 14 height 14
click at [472, 415] on input "Press SPACE to select this row." at bounding box center [472, 415] width 0 height 0
click at [389, 468] on div "EXFU8920710" at bounding box center [388, 460] width 105 height 37
click at [463, 464] on span "Press SPACE to select this row." at bounding box center [468, 460] width 14 height 14
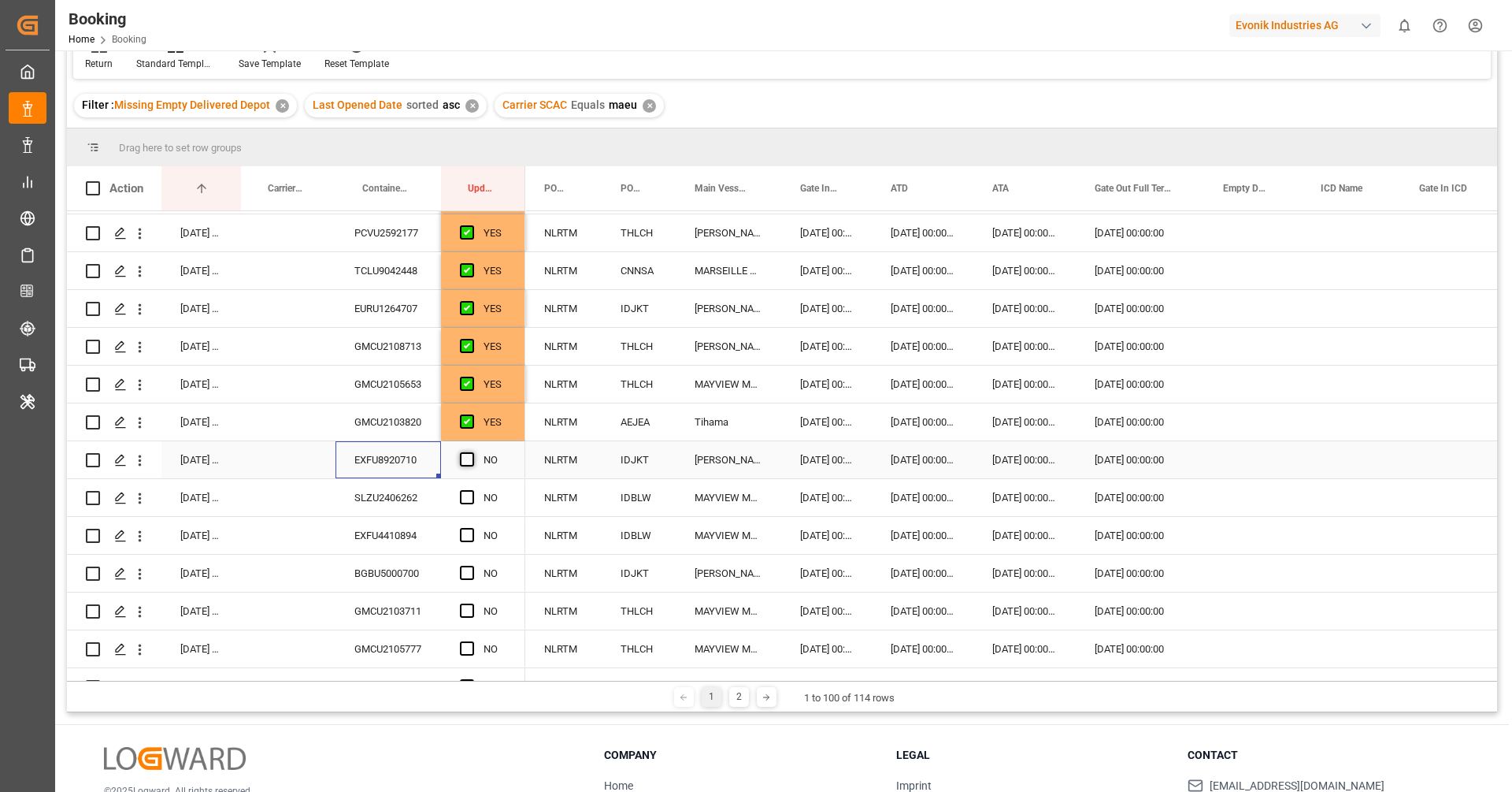
click at [472, 452] on input "Press SPACE to select this row." at bounding box center [472, 452] width 0 height 0
click at [414, 491] on div "SLZU2406262" at bounding box center [388, 497] width 105 height 37
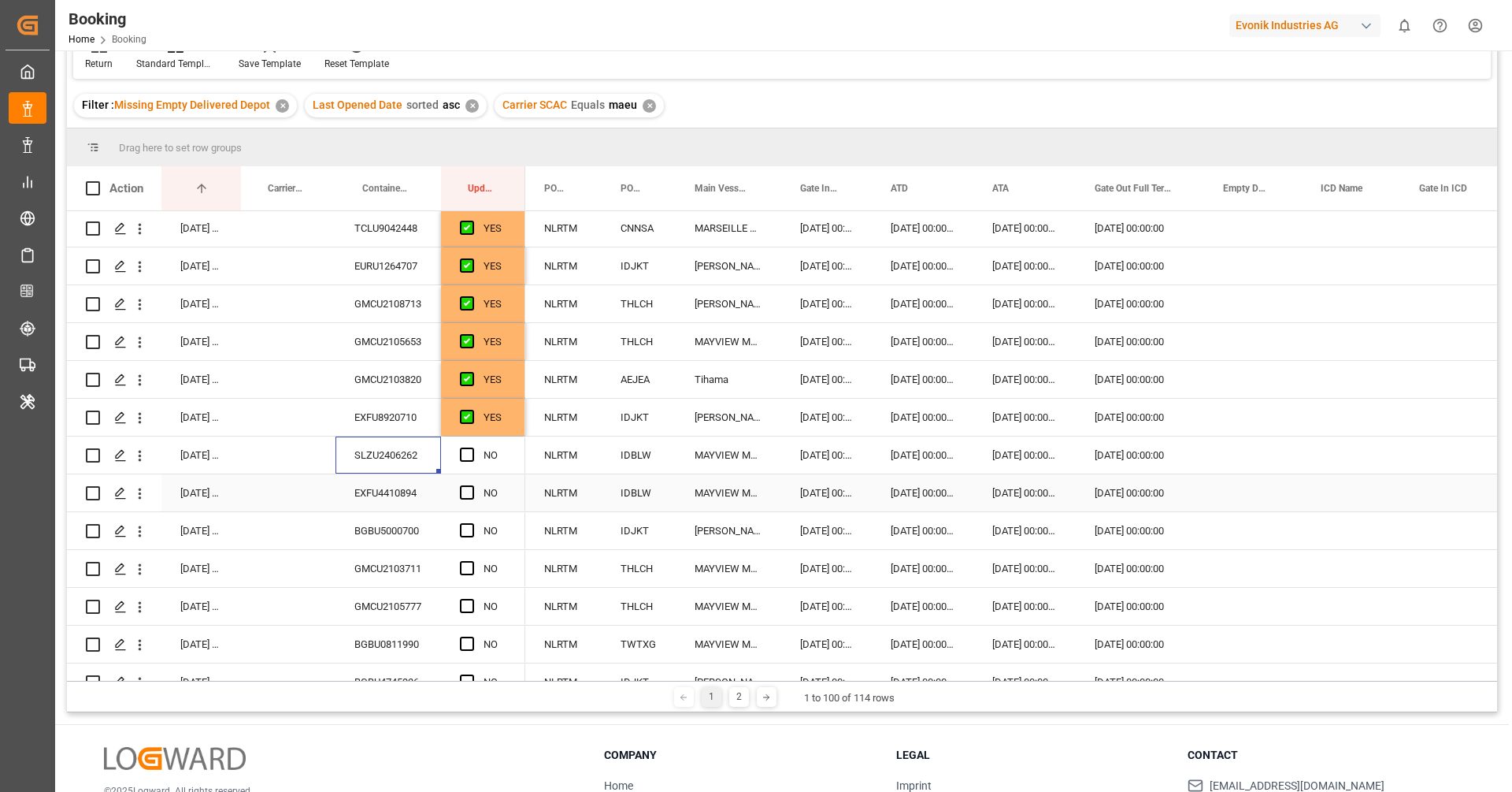
scroll to position [307, 0]
click at [464, 455] on span "Press SPACE to select this row." at bounding box center [468, 452] width 14 height 14
click at [472, 445] on input "Press SPACE to select this row." at bounding box center [472, 445] width 0 height 0
click at [406, 379] on div "EXFU4410894" at bounding box center [388, 380] width 105 height 37
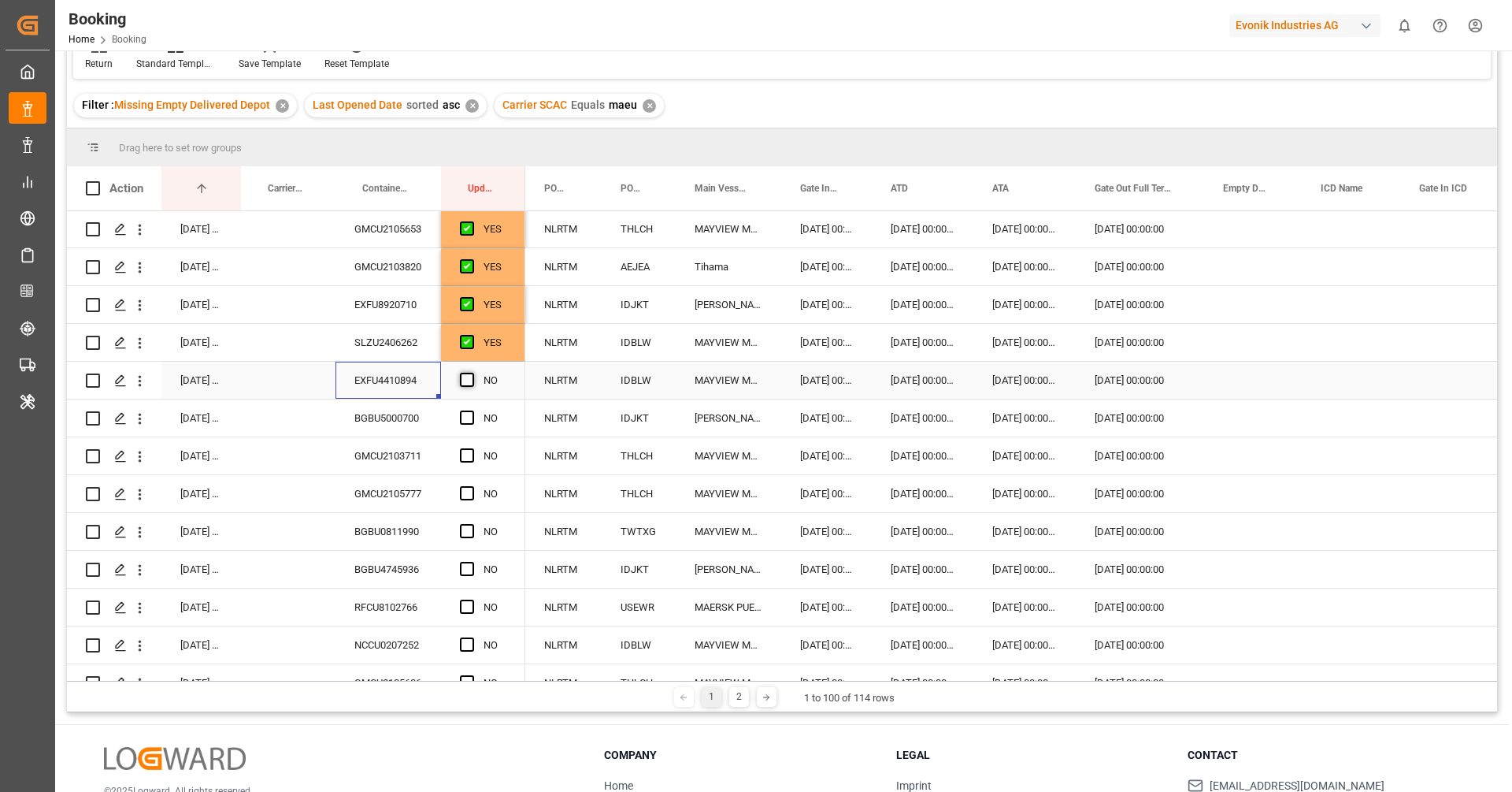
click at [461, 377] on span "Press SPACE to select this row." at bounding box center [468, 380] width 14 height 14
click at [472, 373] on input "Press SPACE to select this row." at bounding box center [472, 373] width 0 height 0
click at [397, 416] on div "BGBU5000700" at bounding box center [388, 418] width 105 height 37
click at [462, 410] on span "Press SPACE to select this row." at bounding box center [468, 418] width 14 height 14
click at [472, 410] on input "Press SPACE to select this row." at bounding box center [472, 410] width 0 height 0
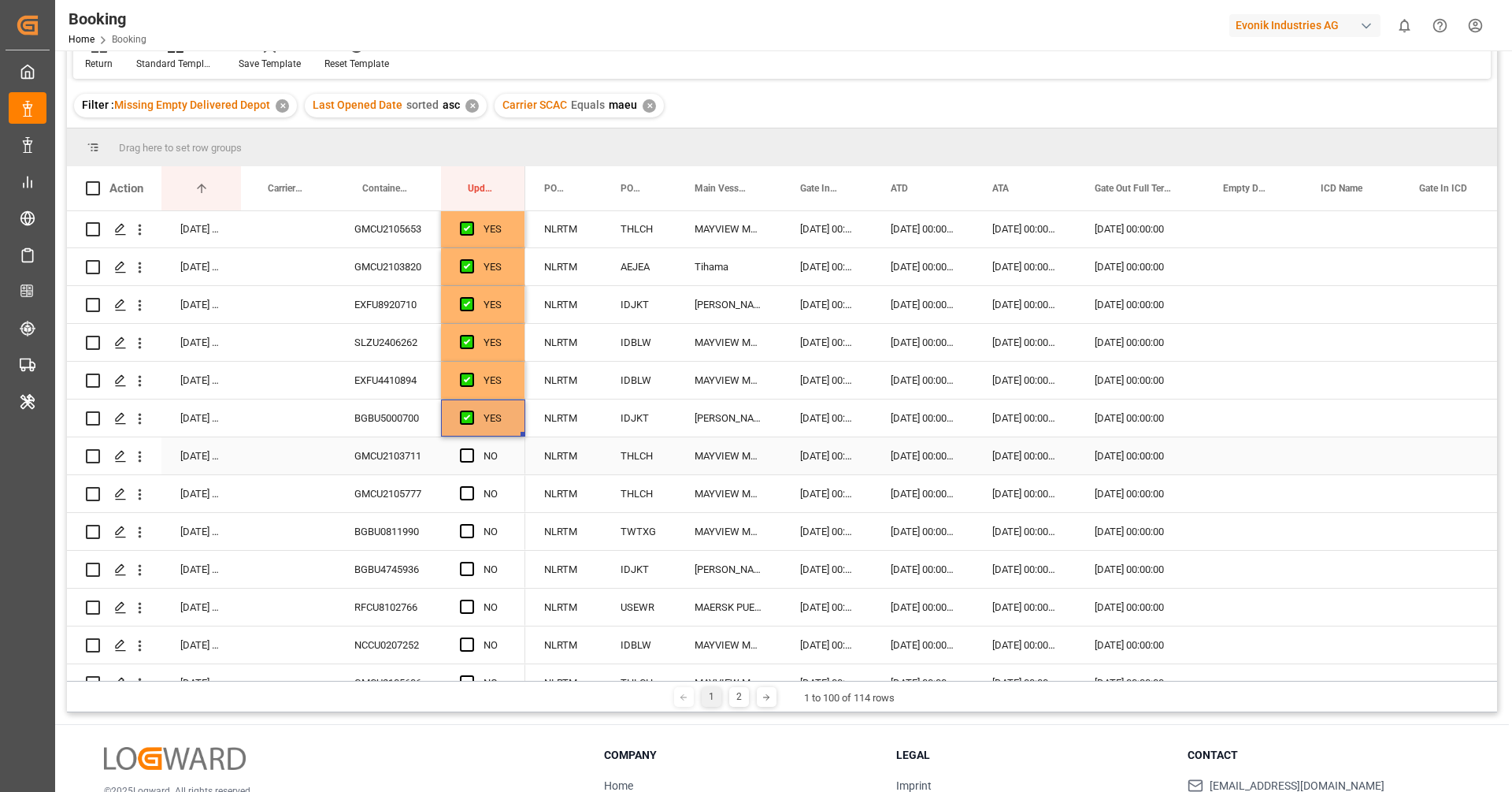
click at [407, 439] on div "GMCU2103711" at bounding box center [388, 456] width 105 height 37
click at [465, 460] on span "Press SPACE to select this row." at bounding box center [468, 456] width 14 height 14
click at [472, 448] on input "Press SPACE to select this row." at bounding box center [472, 448] width 0 height 0
click at [382, 493] on div "GMCU2105777" at bounding box center [388, 493] width 105 height 37
click at [465, 491] on span "Press SPACE to select this row." at bounding box center [468, 493] width 14 height 14
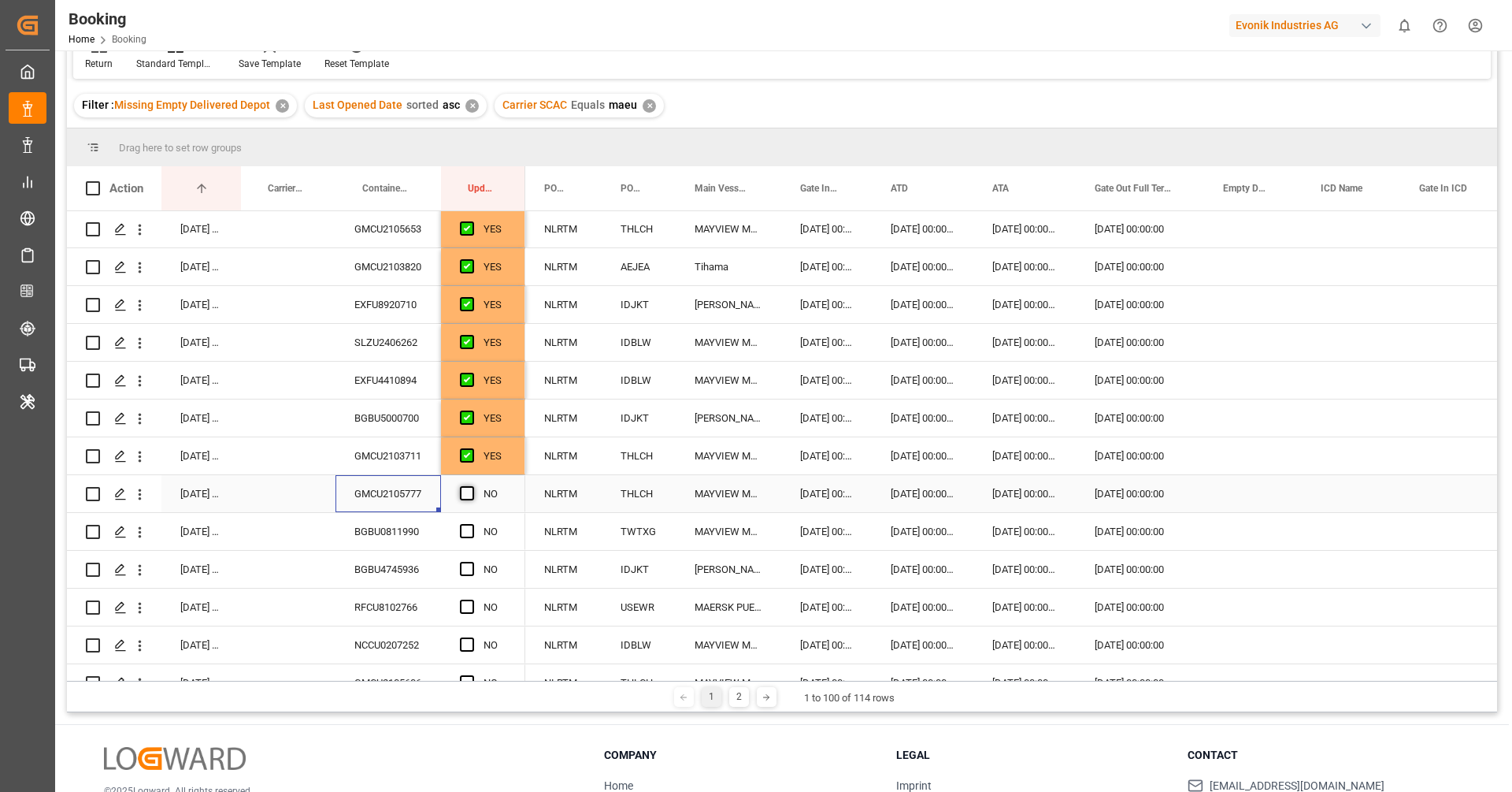
click at [472, 486] on input "Press SPACE to select this row." at bounding box center [472, 486] width 0 height 0
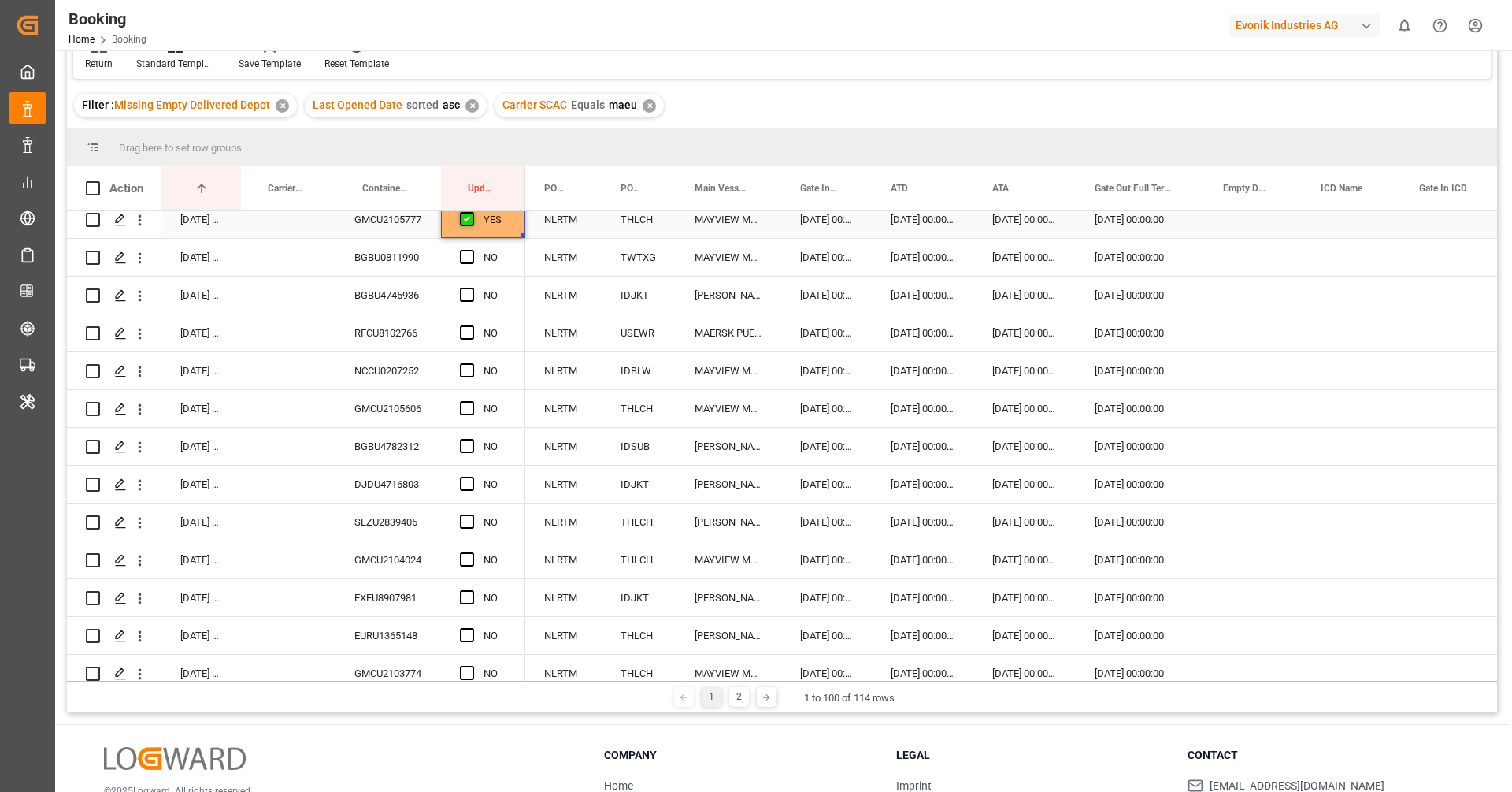
scroll to position [709, 0]
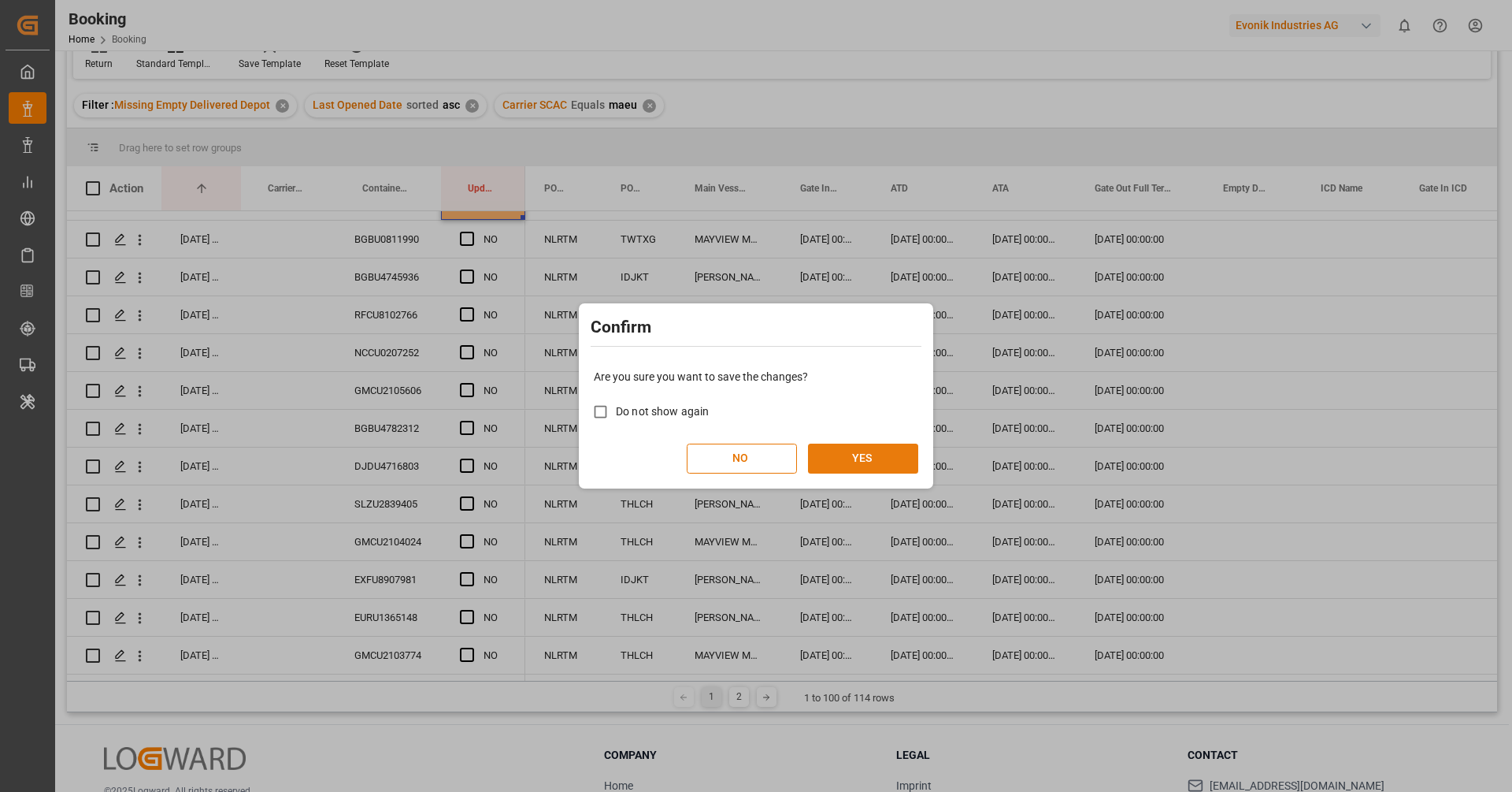
click at [830, 446] on button "YES" at bounding box center [863, 458] width 110 height 30
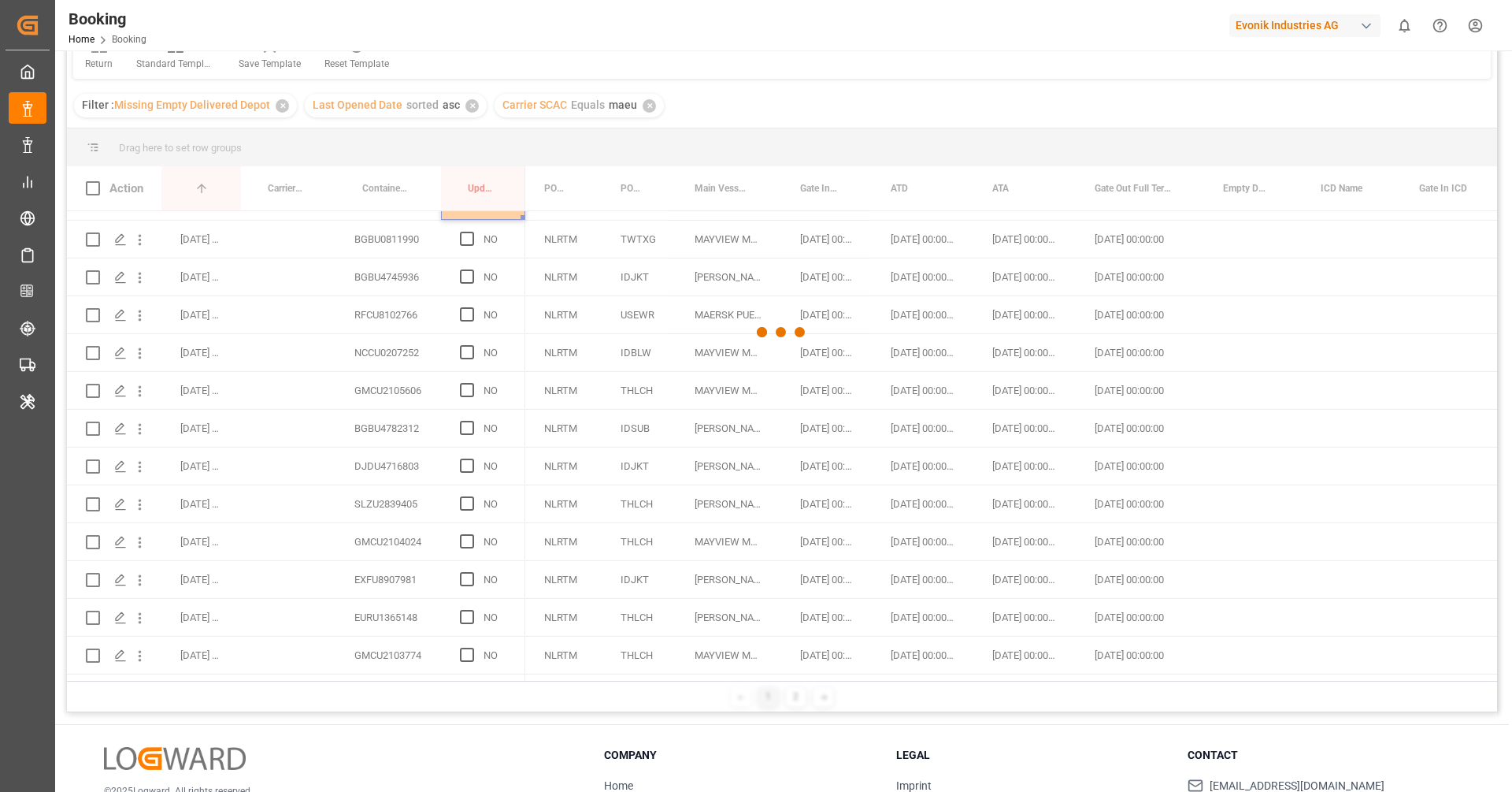
scroll to position [457, 0]
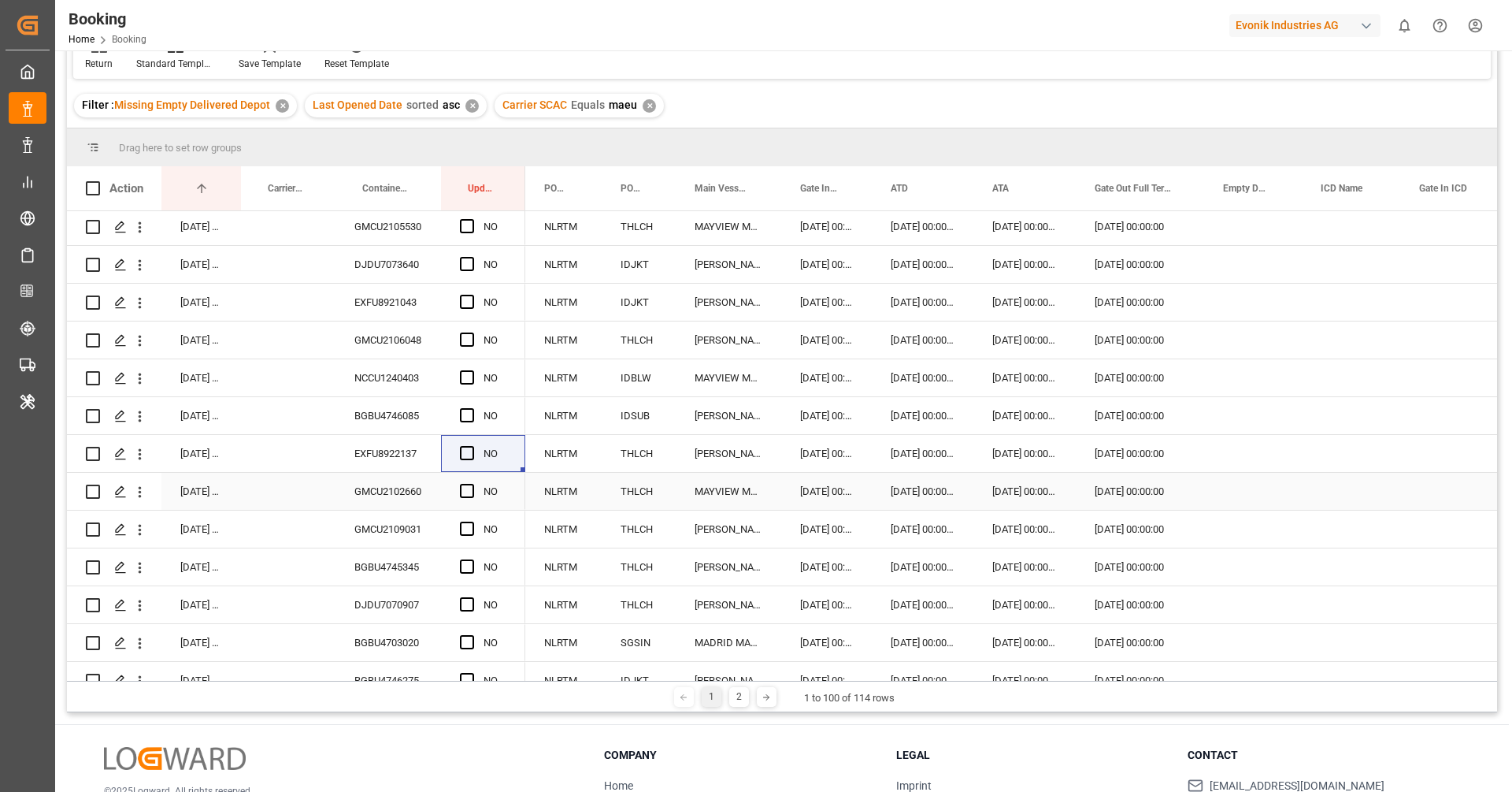
click at [391, 499] on div "GMCU2102660" at bounding box center [388, 491] width 105 height 37
click at [146, 501] on button "open menu" at bounding box center [139, 491] width 17 height 30
click at [395, 385] on div "NCCU1240403" at bounding box center [388, 377] width 105 height 37
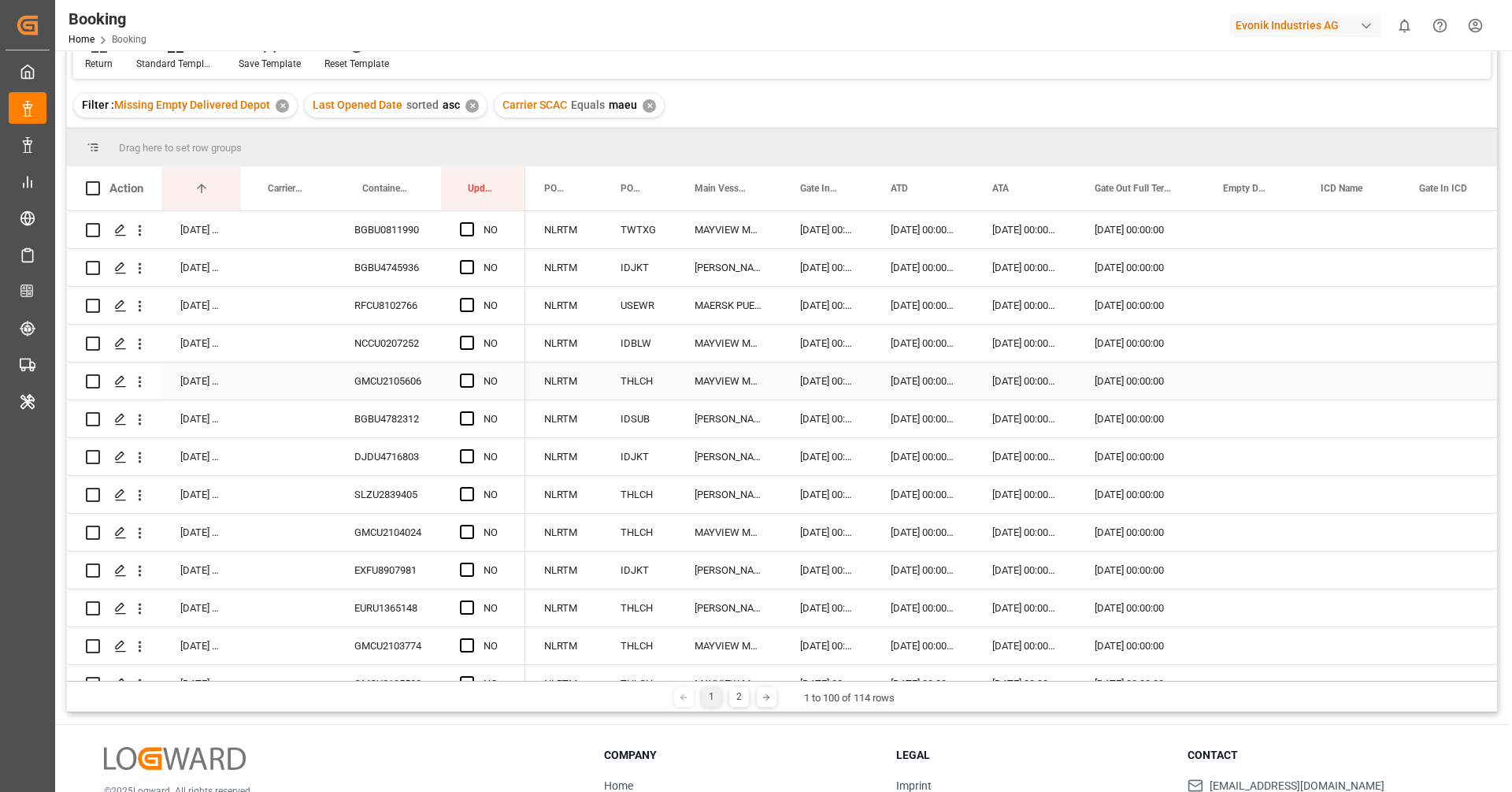
scroll to position [0, 0]
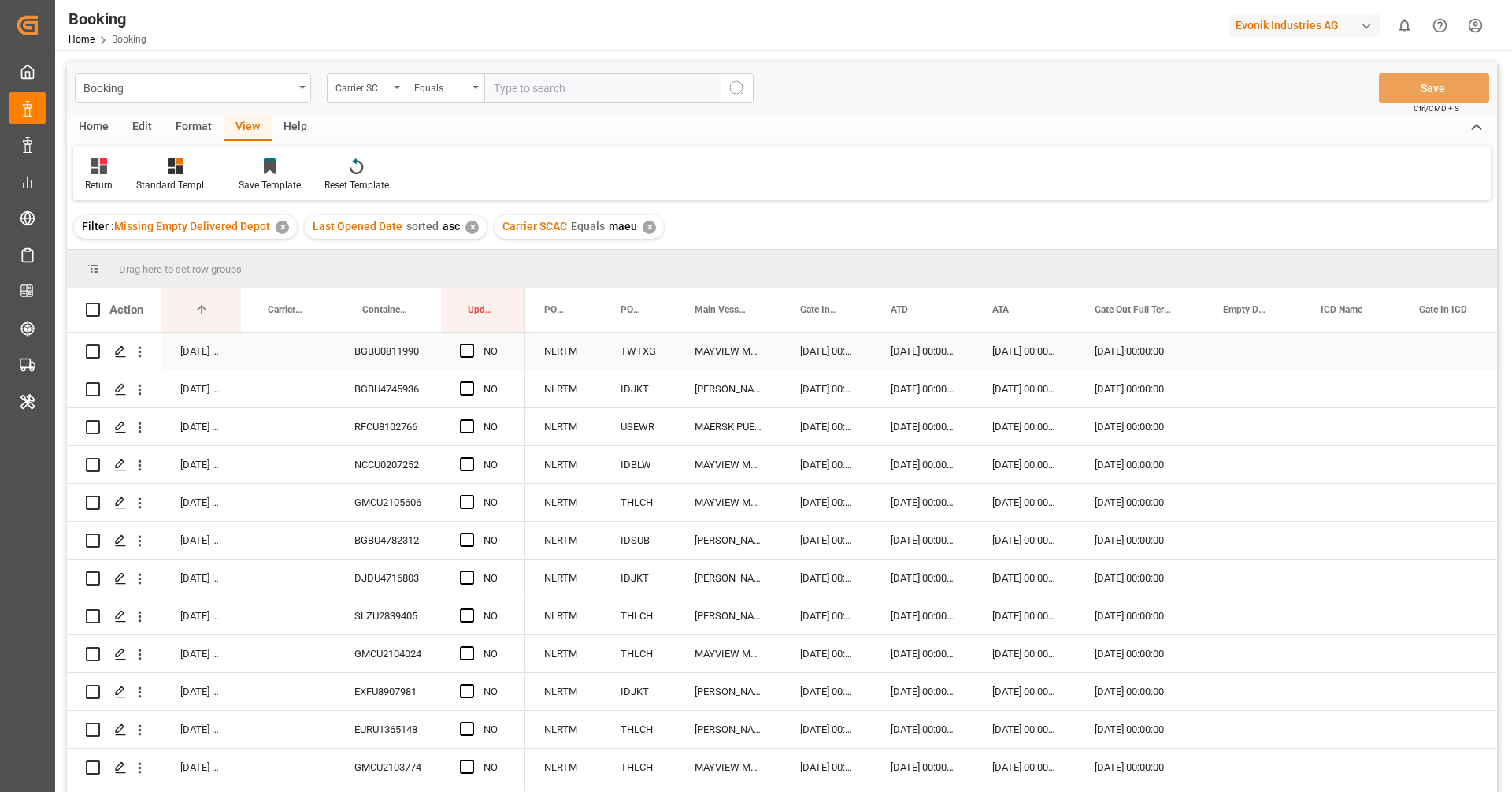
click at [390, 365] on div "BGBU0811990" at bounding box center [388, 351] width 105 height 37
click at [139, 361] on button "open menu" at bounding box center [139, 351] width 17 height 30
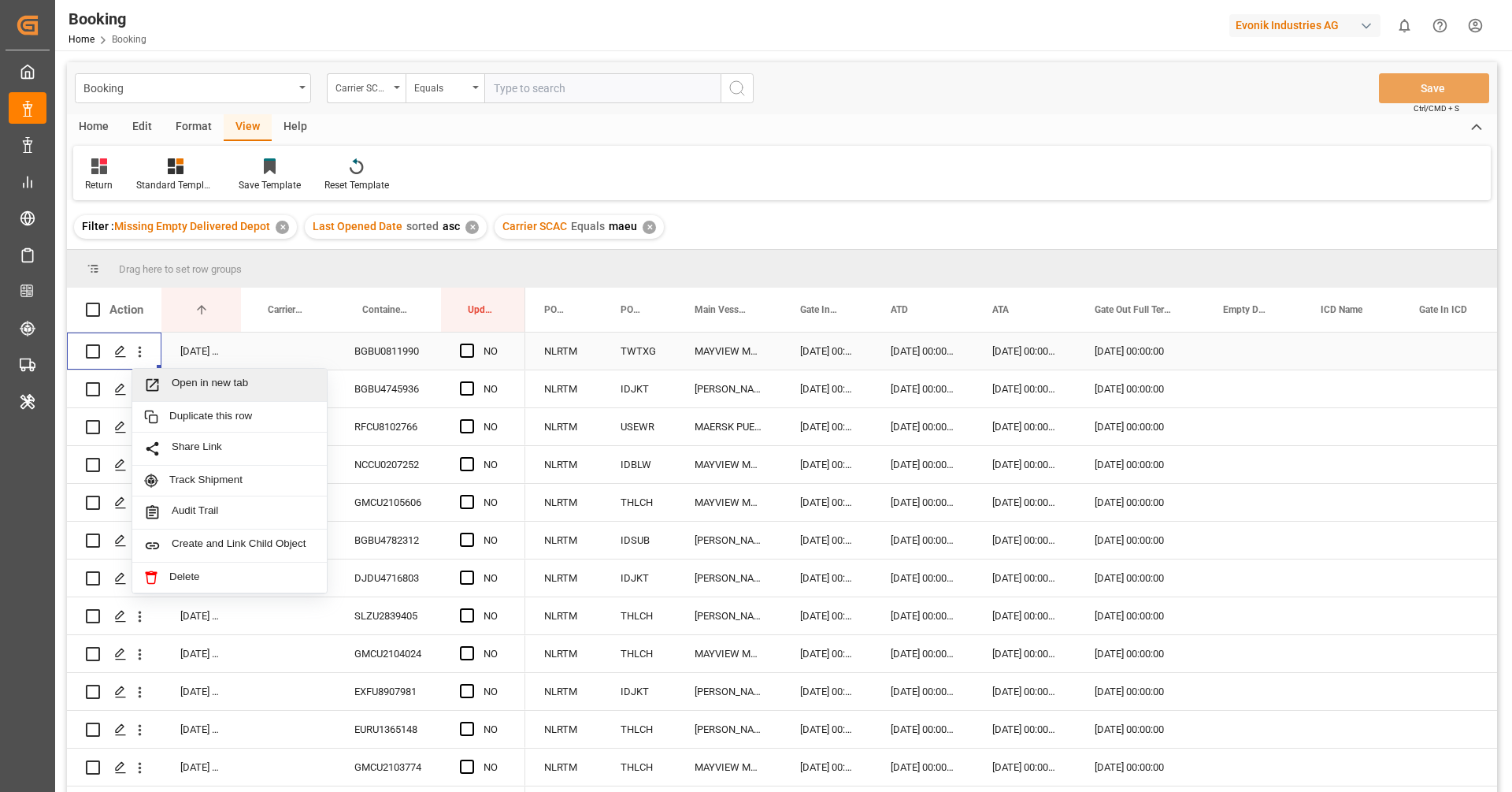
click at [201, 386] on span "Open in new tab" at bounding box center [243, 385] width 143 height 17
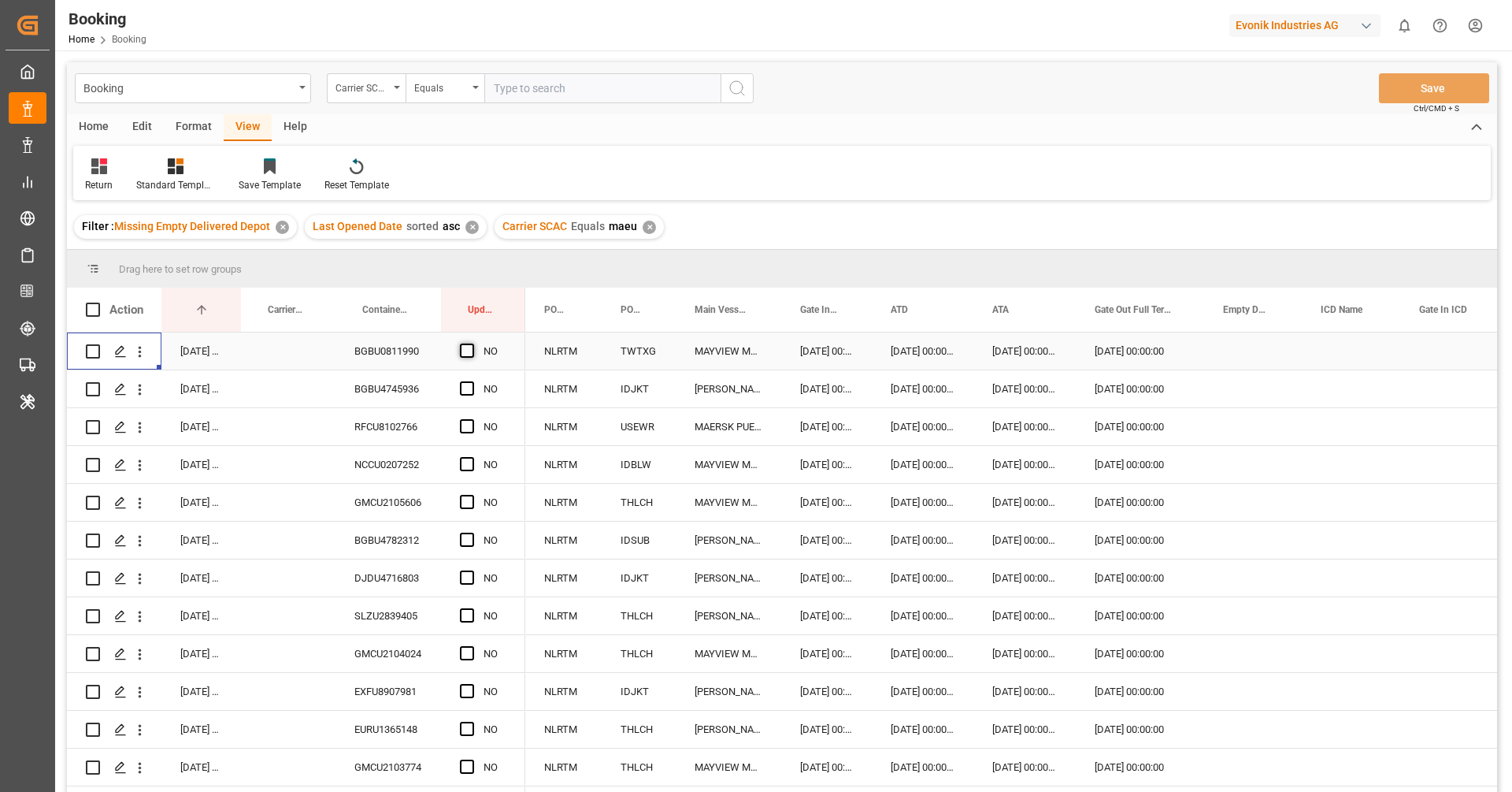
click at [463, 349] on span "Press SPACE to select this row." at bounding box center [468, 351] width 14 height 14
click at [472, 344] on input "Press SPACE to select this row." at bounding box center [472, 344] width 0 height 0
click at [398, 391] on div "BGBU4745936" at bounding box center [388, 389] width 105 height 37
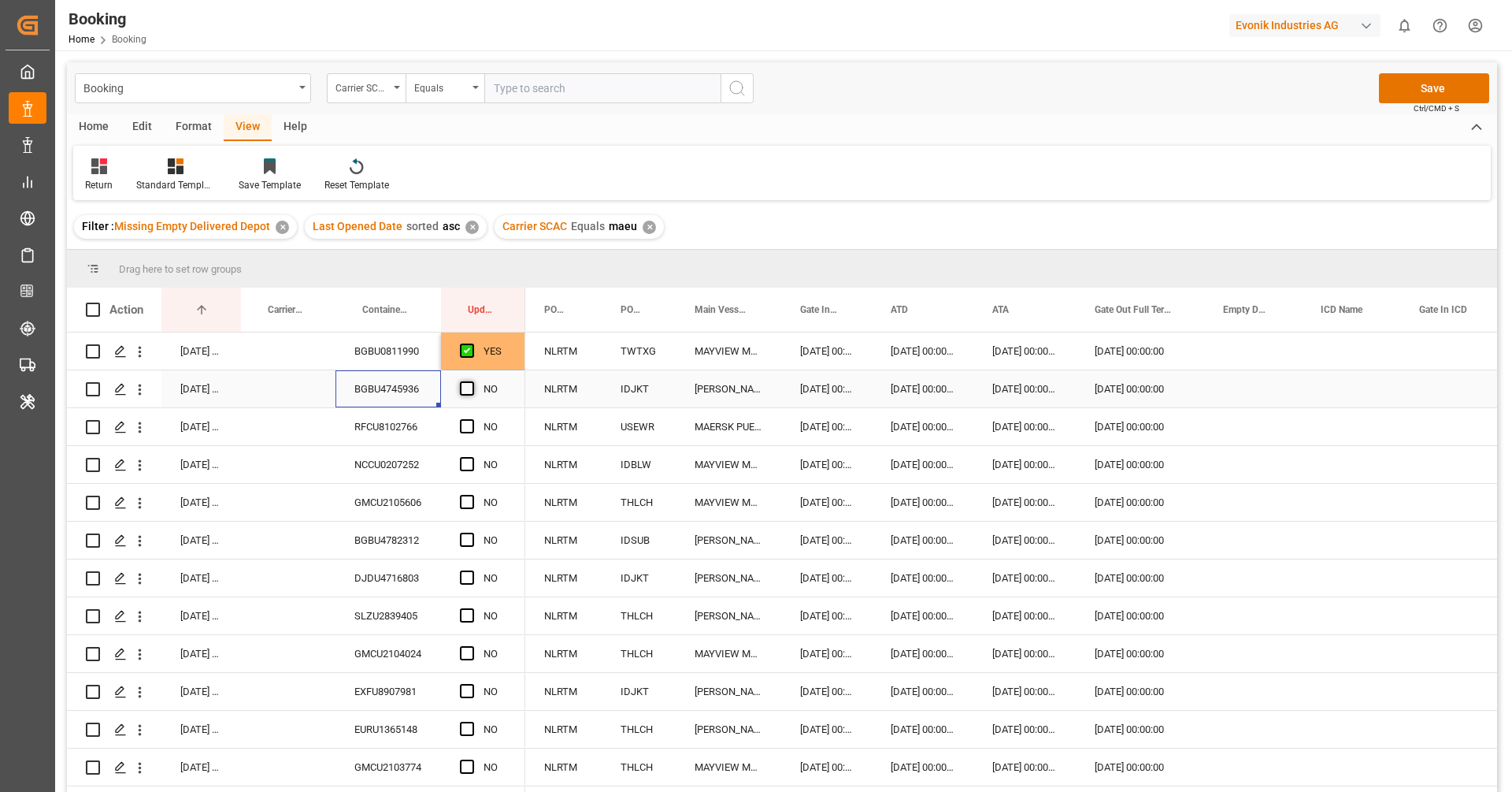
click at [470, 385] on span "Press SPACE to select this row." at bounding box center [468, 389] width 14 height 14
click at [472, 382] on input "Press SPACE to select this row." at bounding box center [472, 382] width 0 height 0
click at [411, 430] on div "RFCU8102766" at bounding box center [388, 427] width 105 height 37
click at [463, 421] on span "Press SPACE to select this row." at bounding box center [468, 427] width 14 height 14
click at [472, 419] on input "Press SPACE to select this row." at bounding box center [472, 419] width 0 height 0
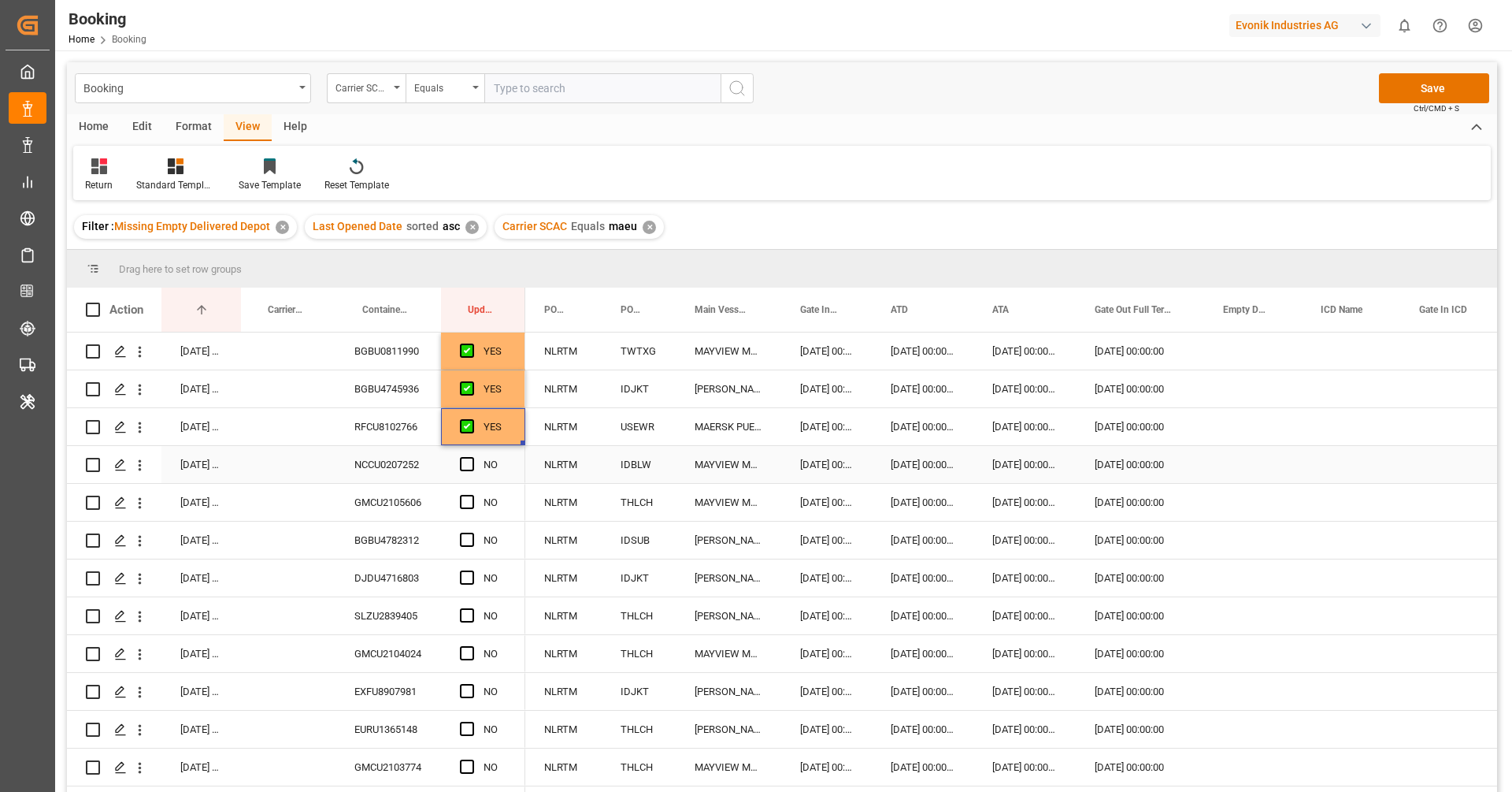
click at [394, 460] on div "NCCU0207252" at bounding box center [388, 464] width 105 height 37
click at [471, 463] on span "Press SPACE to select this row." at bounding box center [468, 464] width 14 height 14
click at [472, 457] on input "Press SPACE to select this row." at bounding box center [472, 457] width 0 height 0
click at [371, 530] on div "BGBU4782312" at bounding box center [388, 540] width 105 height 37
click at [380, 502] on div "GMCU2105606" at bounding box center [388, 502] width 105 height 37
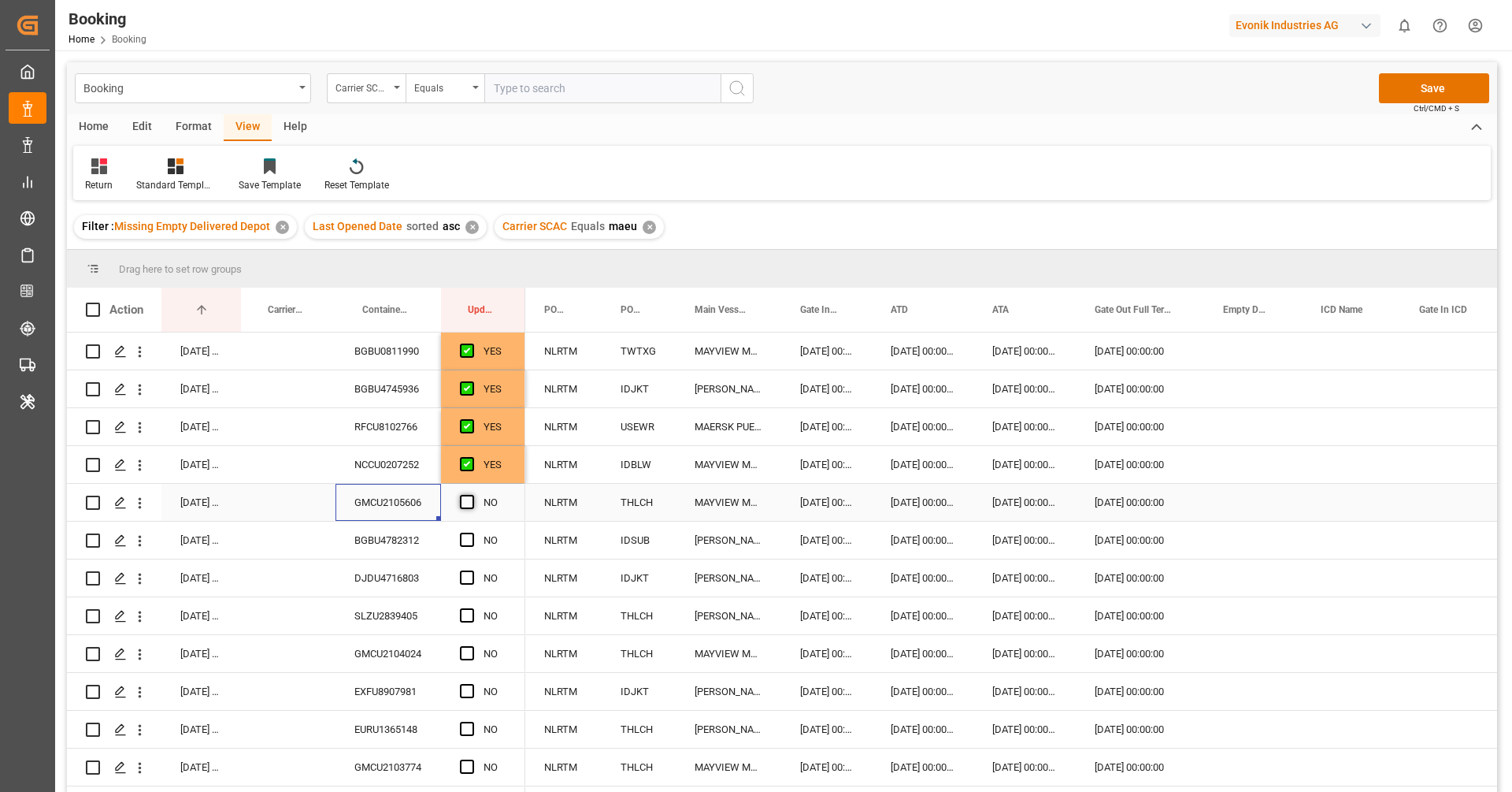
click at [463, 501] on span "Press SPACE to select this row." at bounding box center [468, 502] width 14 height 14
click at [472, 495] on input "Press SPACE to select this row." at bounding box center [472, 495] width 0 height 0
click at [389, 547] on div "BGBU4782312" at bounding box center [388, 540] width 105 height 37
click at [464, 535] on span "Press SPACE to select this row." at bounding box center [468, 540] width 14 height 14
click at [472, 533] on input "Press SPACE to select this row." at bounding box center [472, 533] width 0 height 0
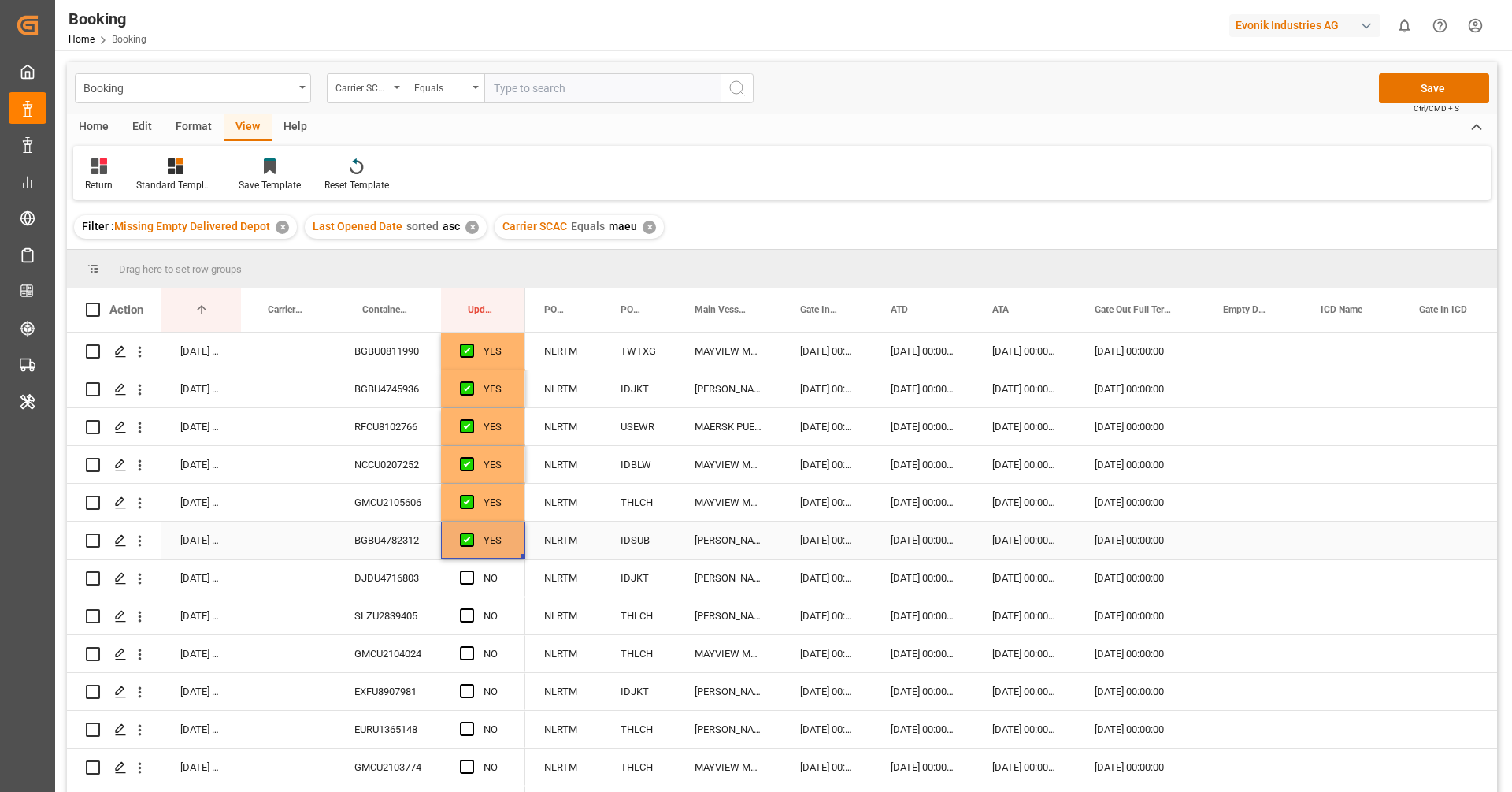
click at [396, 558] on div "BGBU4782312" at bounding box center [388, 540] width 105 height 37
click at [397, 584] on div "DJDU4716803" at bounding box center [388, 578] width 105 height 37
click at [463, 576] on span "Press SPACE to select this row." at bounding box center [468, 578] width 14 height 14
click at [472, 571] on input "Press SPACE to select this row." at bounding box center [472, 571] width 0 height 0
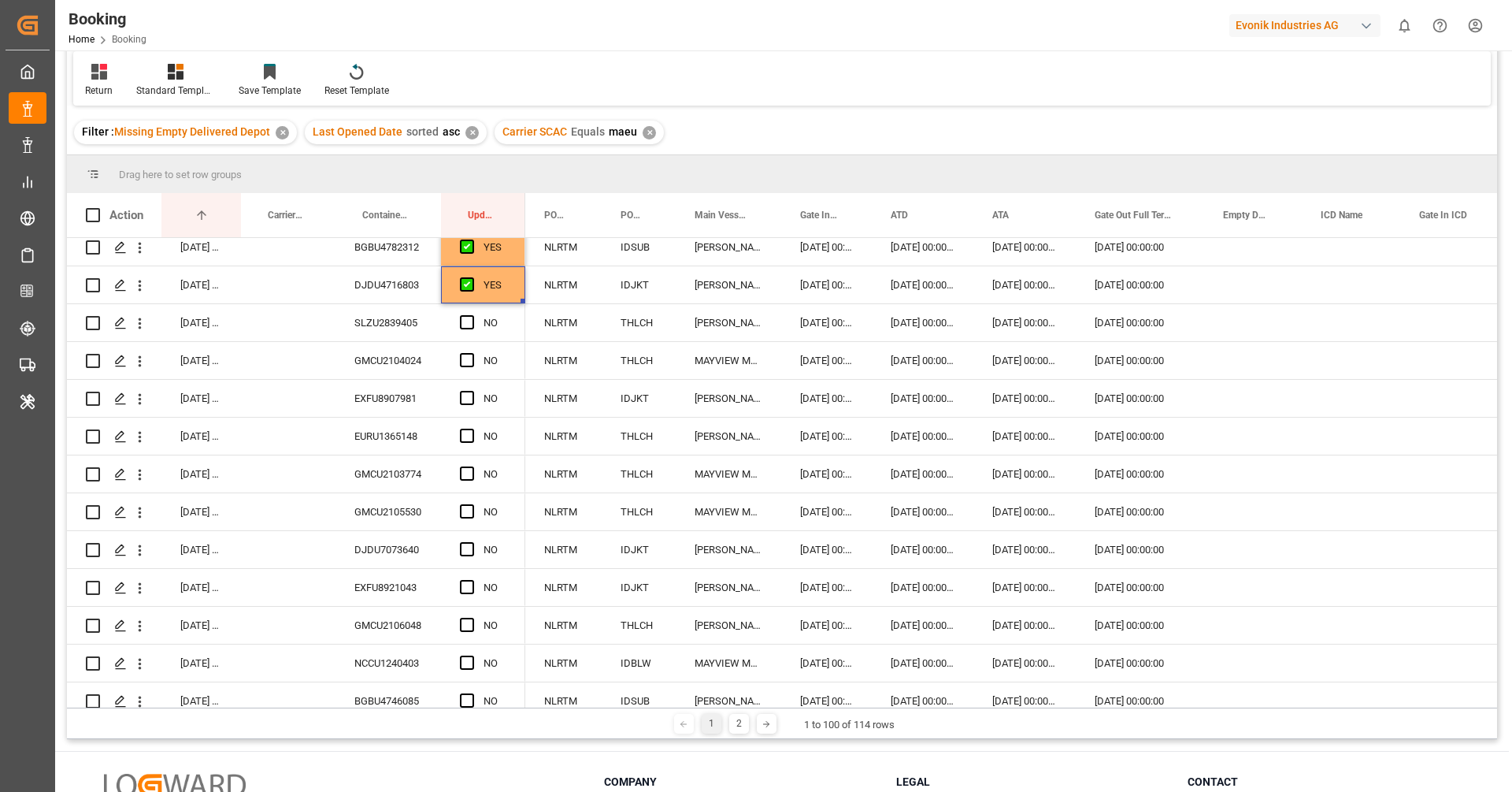
scroll to position [159, 0]
click at [380, 369] on div "SLZU2839405" at bounding box center [388, 363] width 105 height 37
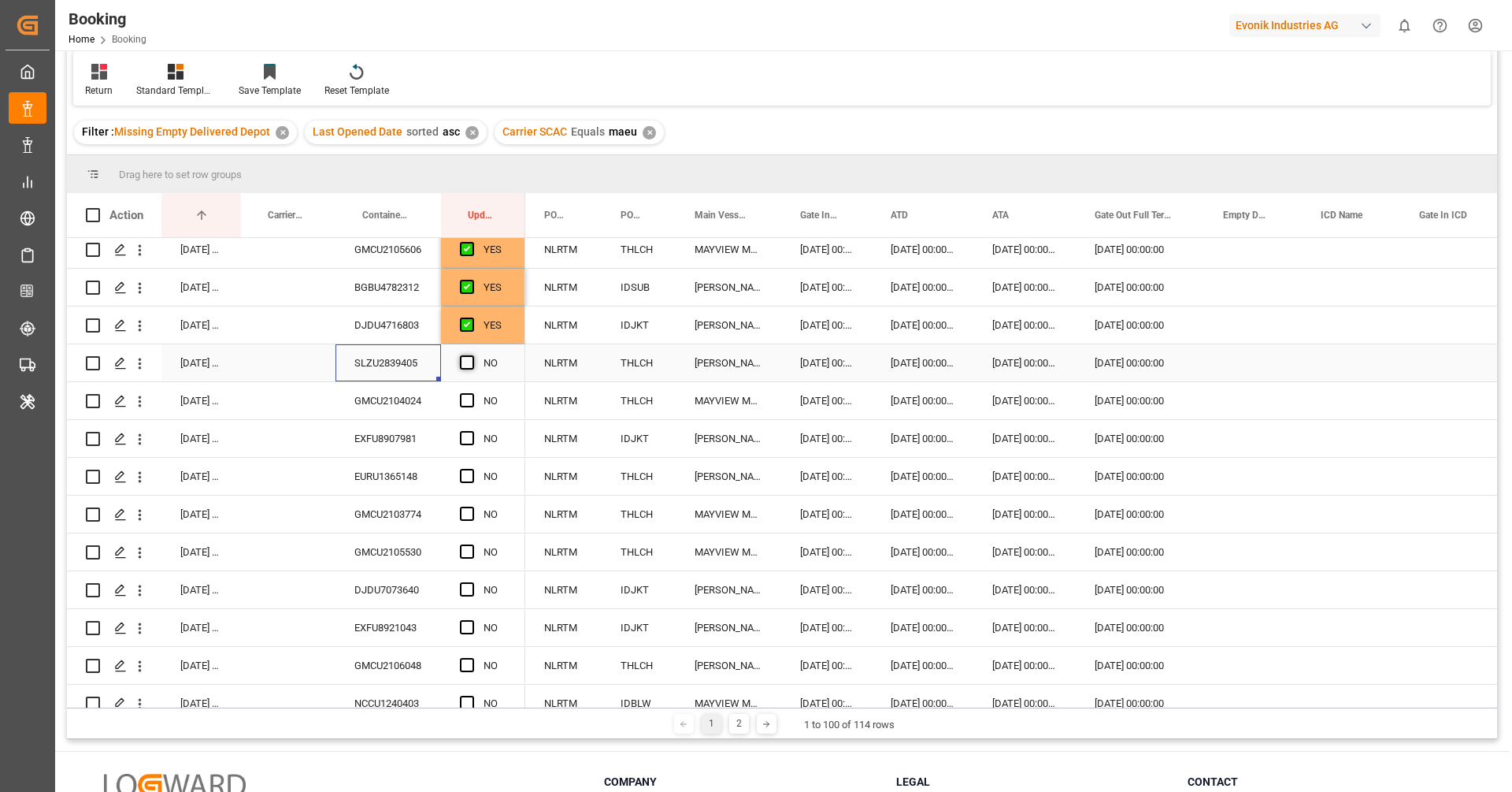
click at [463, 361] on span "Press SPACE to select this row." at bounding box center [468, 362] width 14 height 14
click at [472, 355] on input "Press SPACE to select this row." at bounding box center [472, 355] width 0 height 0
click at [356, 406] on div "GMCU2104024" at bounding box center [388, 401] width 105 height 37
click at [465, 394] on span "Press SPACE to select this row." at bounding box center [468, 400] width 14 height 14
click at [472, 393] on input "Press SPACE to select this row." at bounding box center [472, 393] width 0 height 0
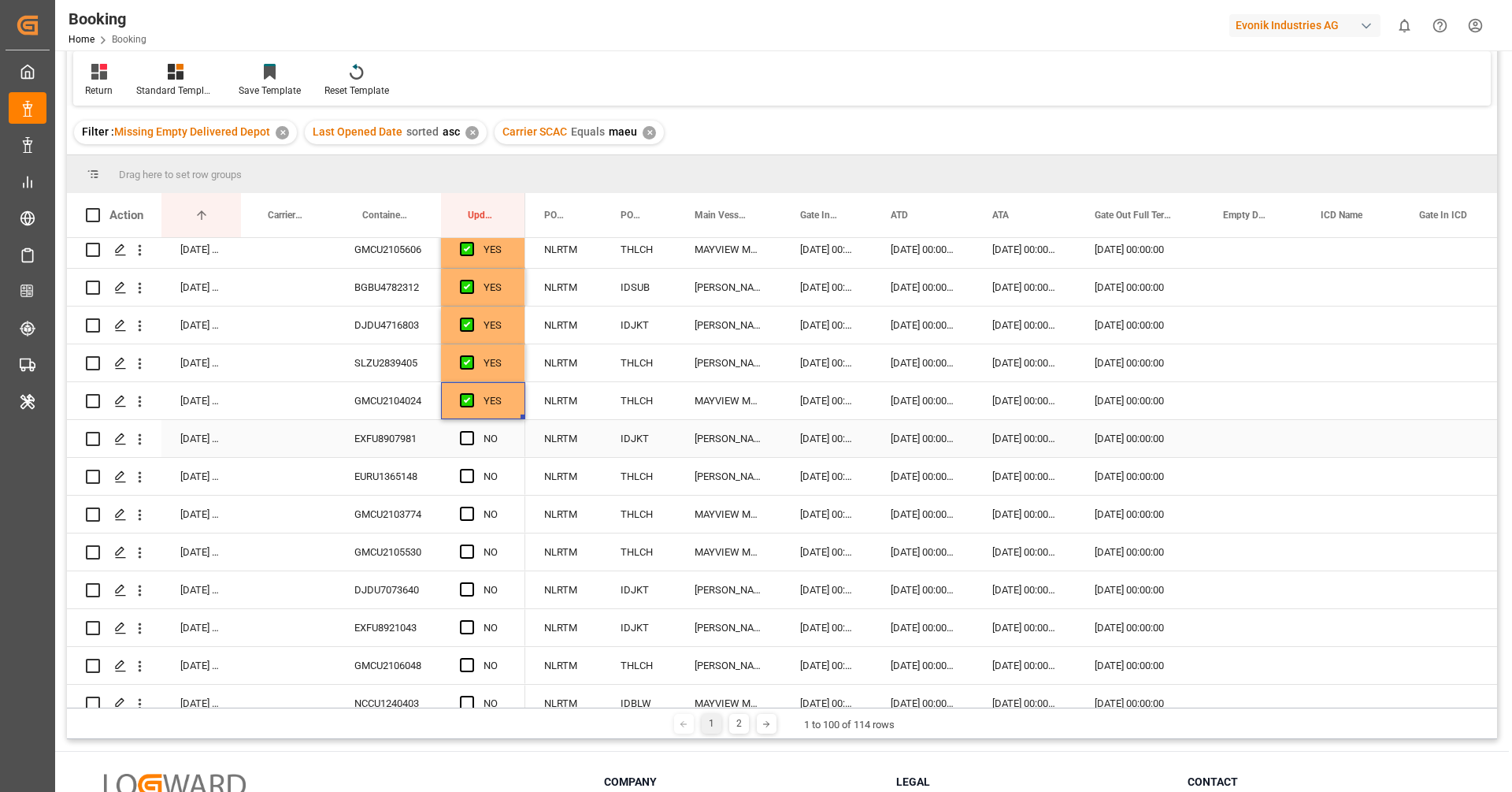
click at [399, 420] on div "EXFU8907981" at bounding box center [388, 439] width 105 height 37
click at [463, 431] on span "Press SPACE to select this row." at bounding box center [468, 438] width 14 height 14
click at [472, 431] on input "Press SPACE to select this row." at bounding box center [472, 431] width 0 height 0
click at [377, 489] on div "EURU1365148" at bounding box center [388, 476] width 105 height 37
click at [463, 476] on span "Press SPACE to select this row." at bounding box center [468, 476] width 14 height 14
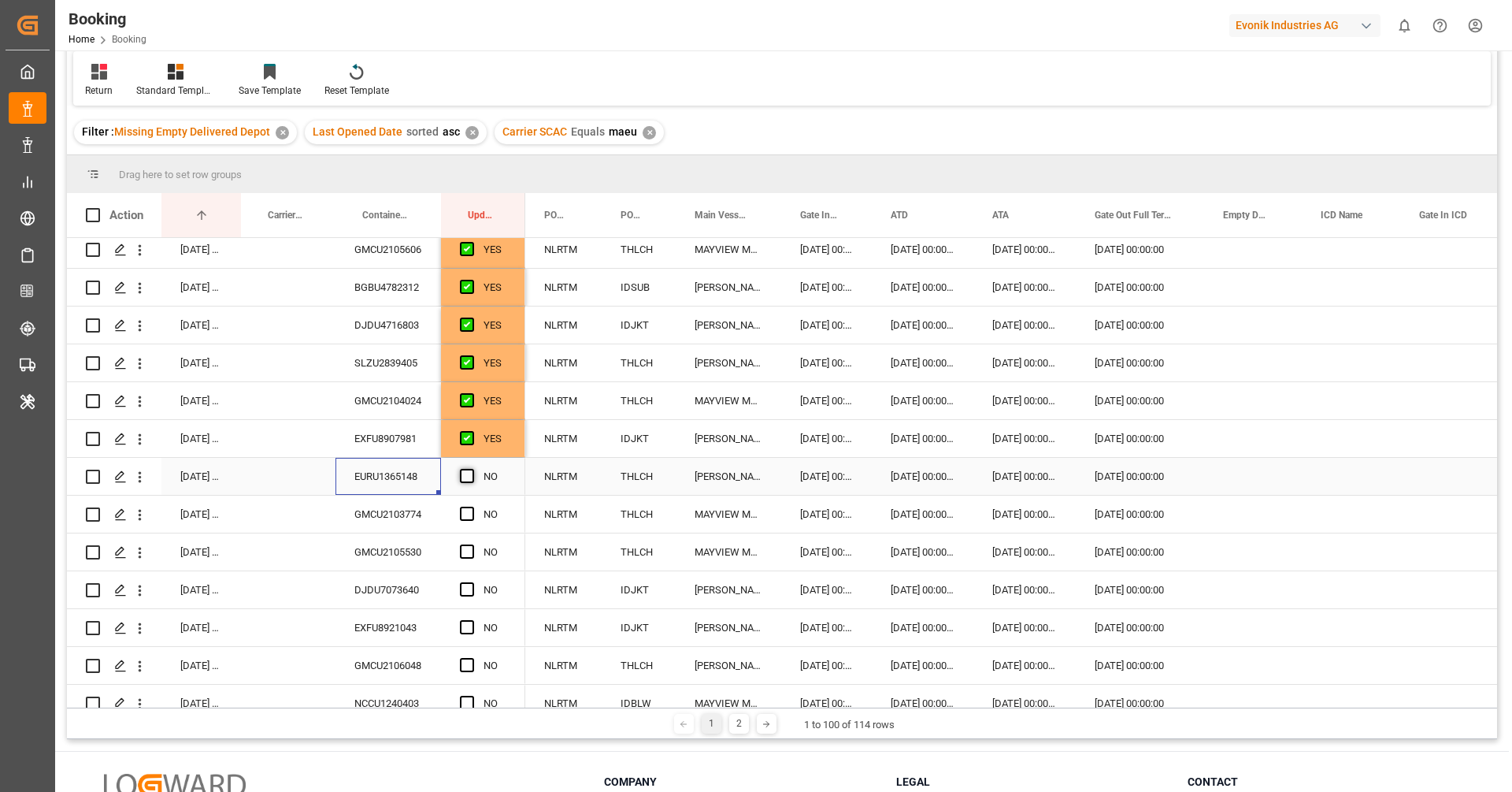
click at [472, 468] on input "Press SPACE to select this row." at bounding box center [472, 468] width 0 height 0
click at [369, 522] on div "GMCU2103774" at bounding box center [388, 514] width 105 height 37
click at [465, 511] on span "Press SPACE to select this row." at bounding box center [468, 514] width 14 height 14
click at [472, 506] on input "Press SPACE to select this row." at bounding box center [472, 506] width 0 height 0
click at [407, 564] on div "GMCU2105530" at bounding box center [388, 552] width 105 height 37
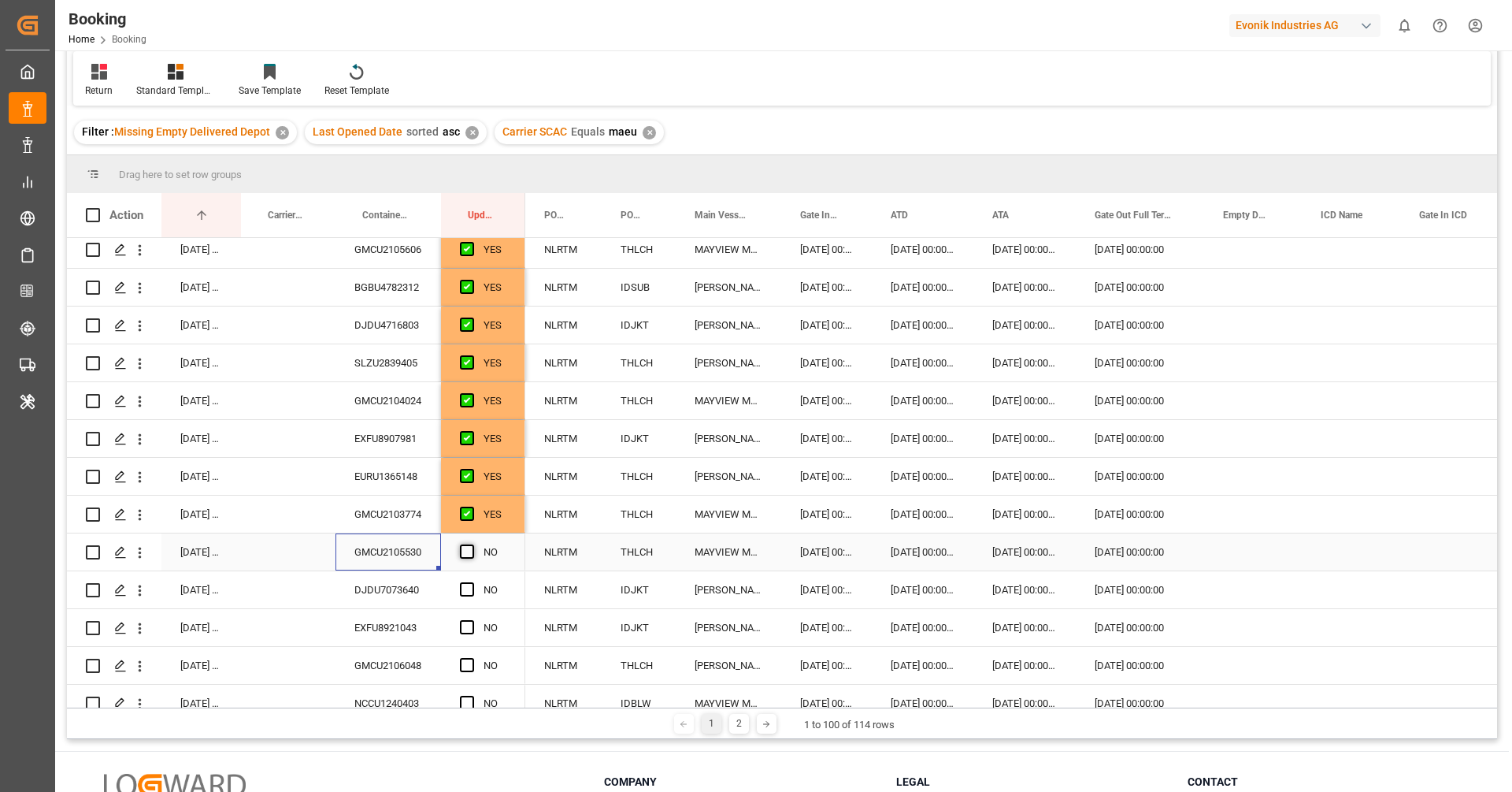
click at [468, 554] on span "Press SPACE to select this row." at bounding box center [468, 551] width 14 height 14
click at [472, 544] on input "Press SPACE to select this row." at bounding box center [472, 544] width 0 height 0
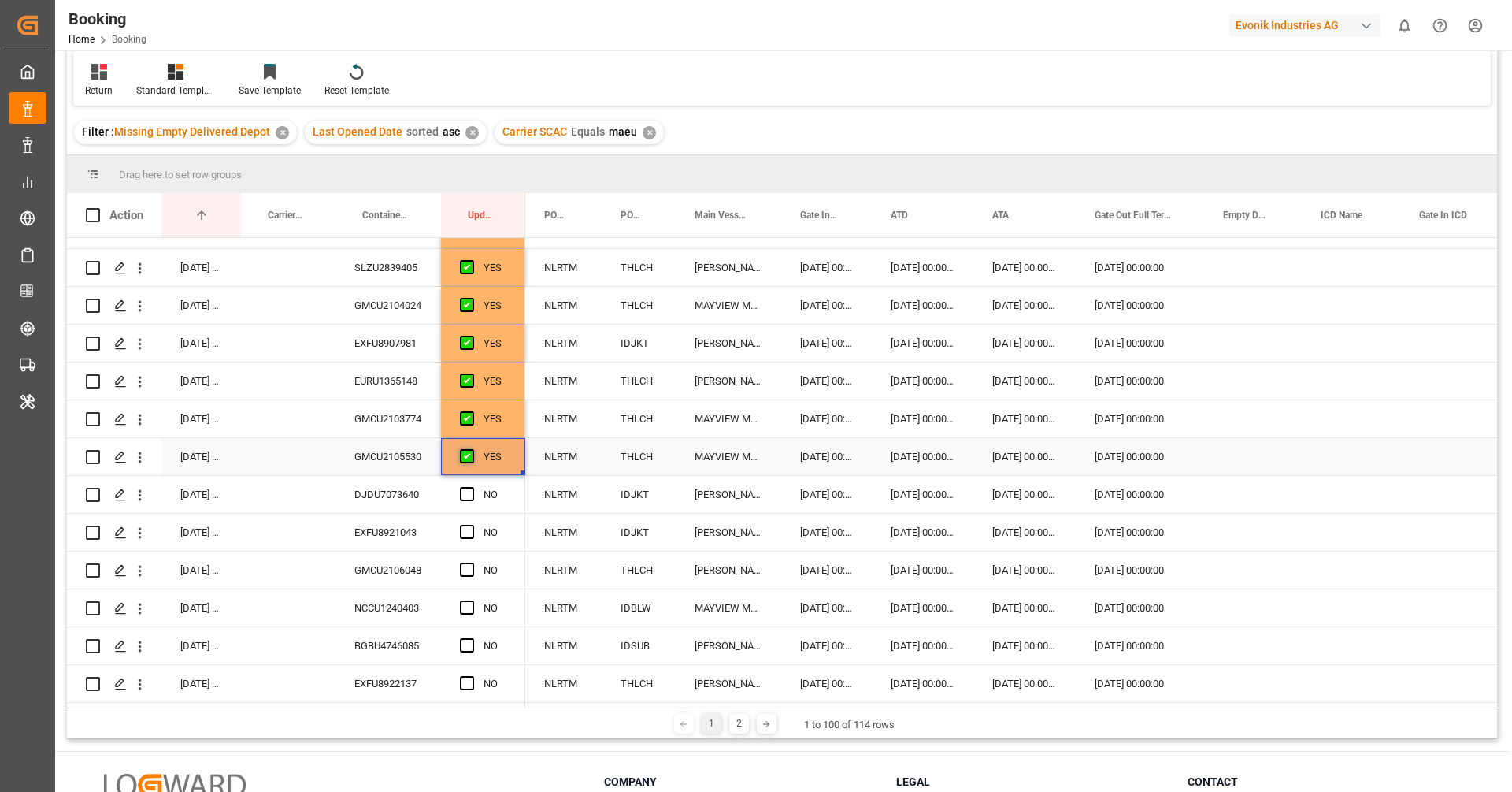
scroll to position [401, 0]
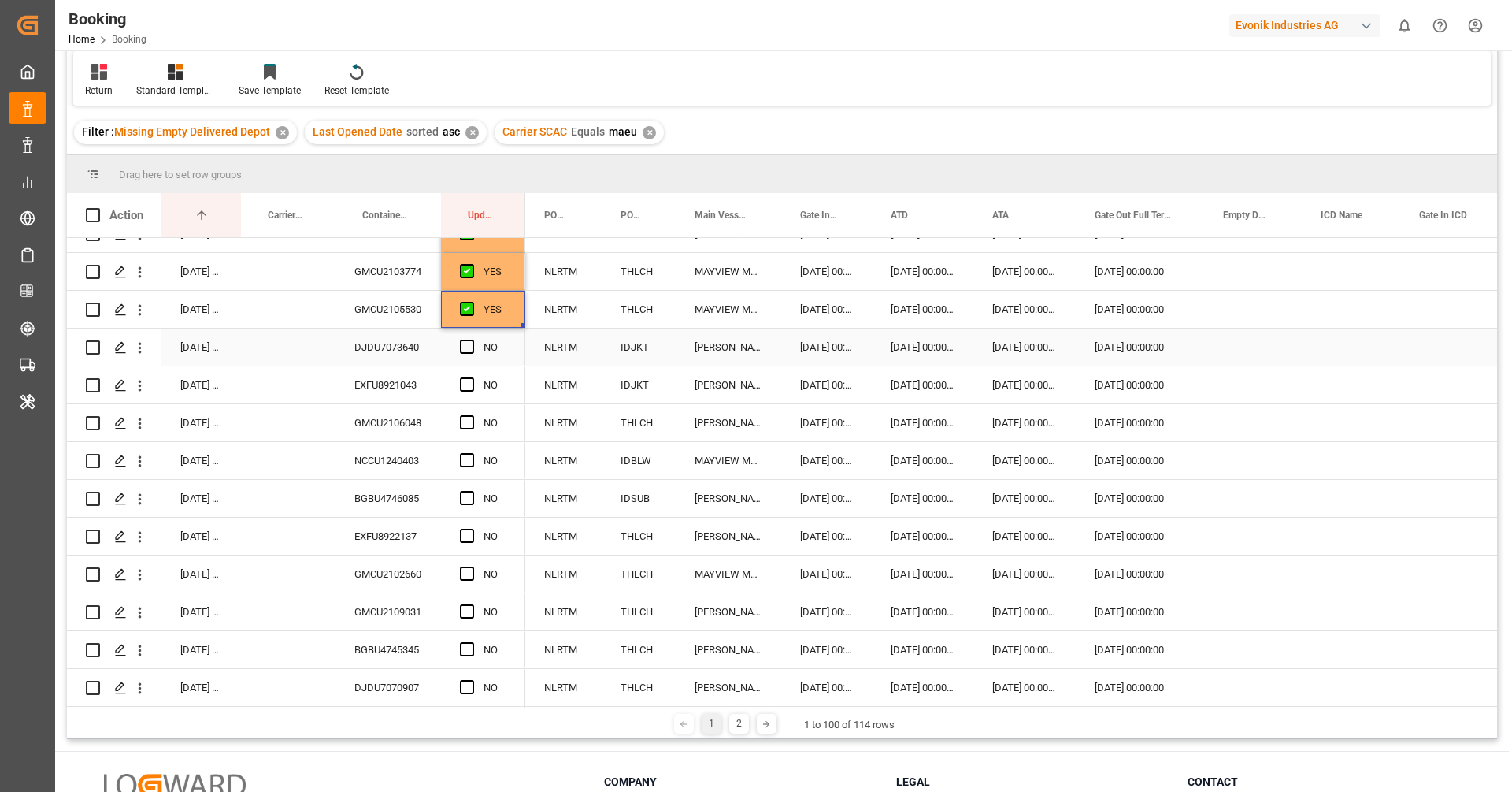
click at [389, 341] on div "DJDU7073640" at bounding box center [388, 347] width 105 height 37
click at [460, 349] on span "Press SPACE to select this row." at bounding box center [468, 347] width 14 height 14
click at [472, 340] on input "Press SPACE to select this row." at bounding box center [472, 340] width 0 height 0
click at [420, 373] on div "EXFU8921043" at bounding box center [388, 385] width 105 height 37
click at [465, 383] on span "Press SPACE to select this row." at bounding box center [468, 385] width 14 height 14
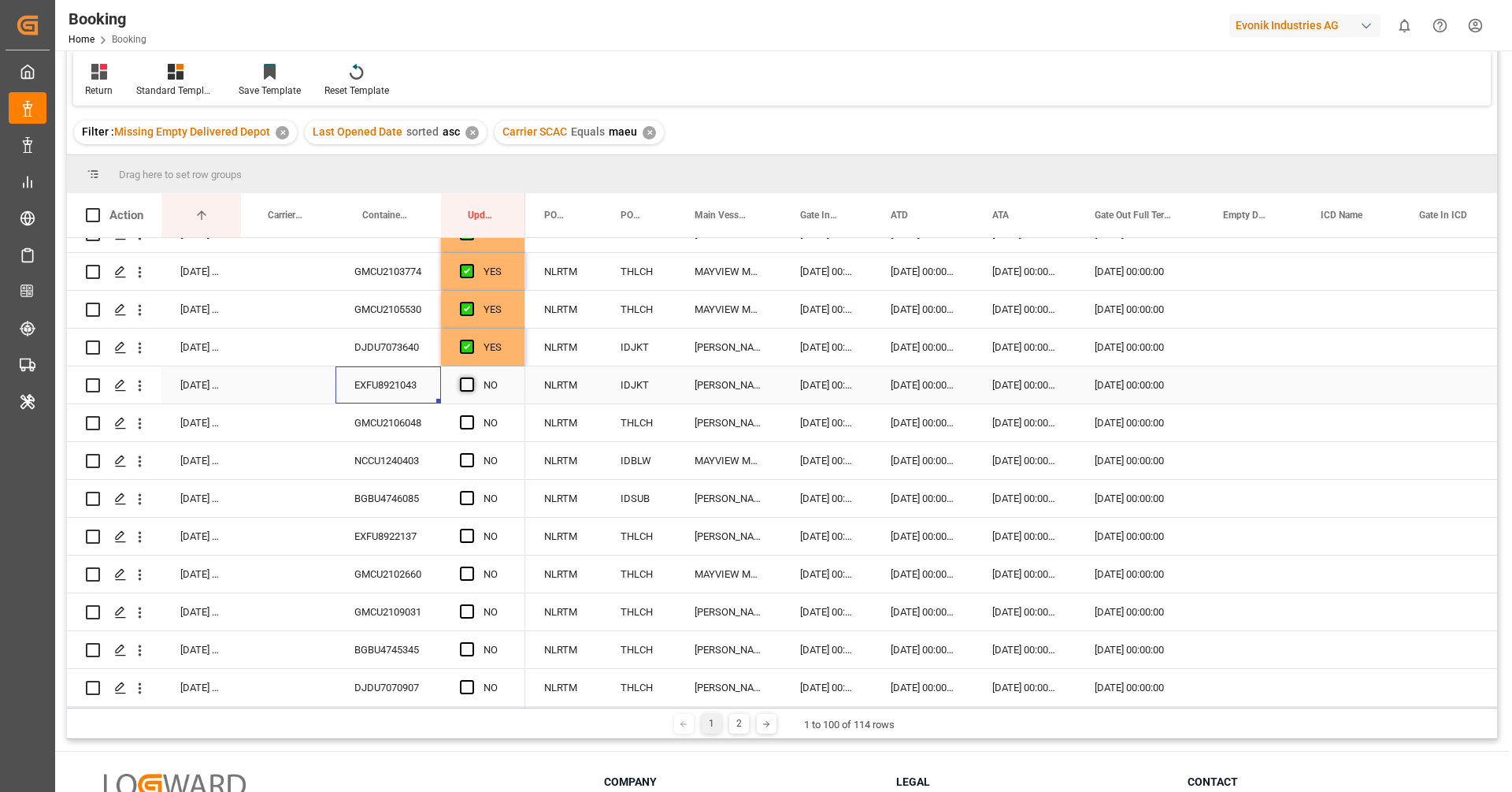
click at [472, 377] on input "Press SPACE to select this row." at bounding box center [472, 377] width 0 height 0
click at [380, 450] on div "NCCU1240403" at bounding box center [388, 460] width 105 height 37
click at [375, 428] on div "GMCU2106048" at bounding box center [388, 423] width 105 height 37
click at [472, 423] on span "Press SPACE to select this row." at bounding box center [468, 423] width 14 height 14
click at [472, 415] on input "Press SPACE to select this row." at bounding box center [472, 415] width 0 height 0
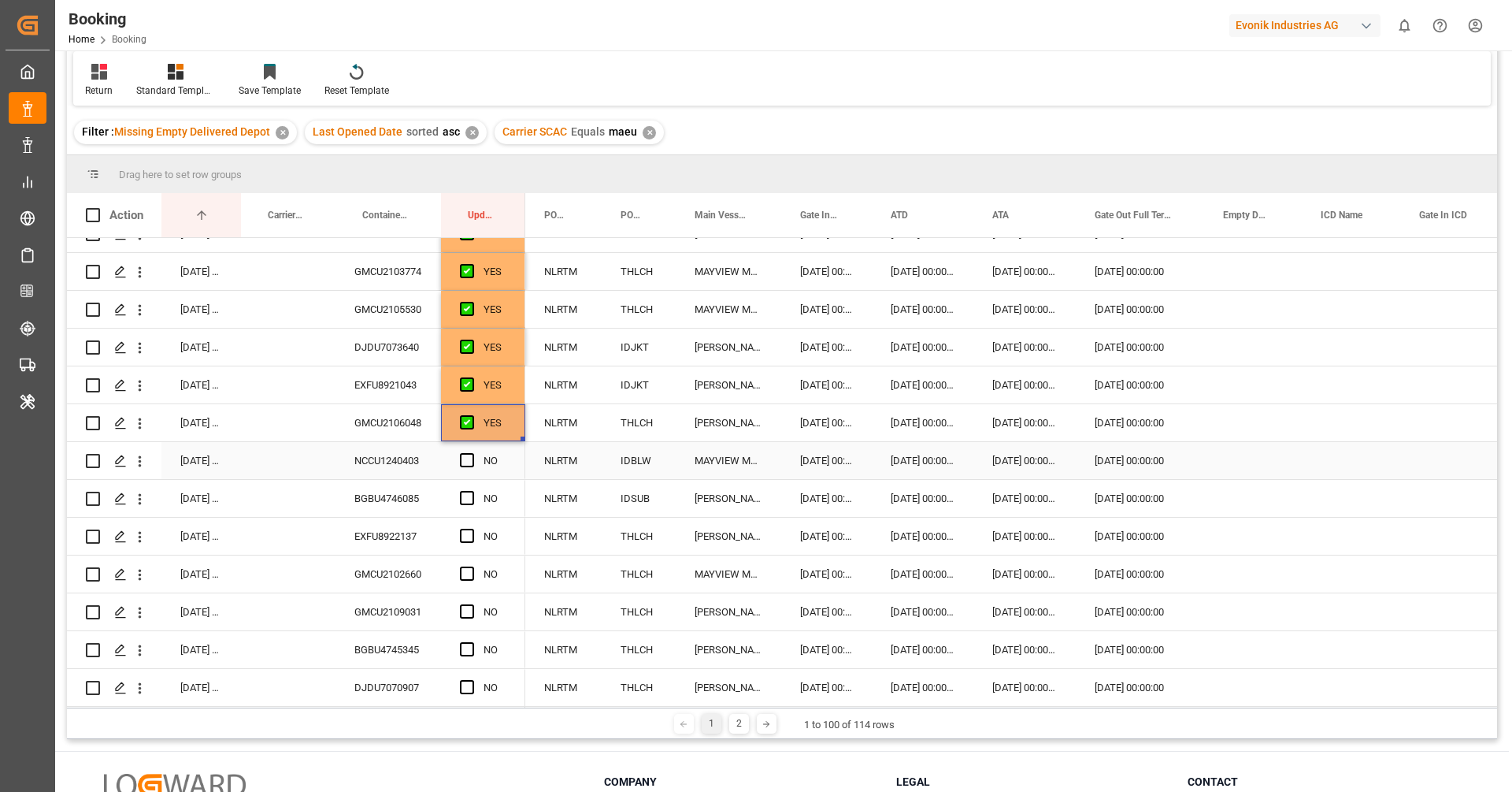
click at [412, 446] on div "NCCU1240403" at bounding box center [388, 460] width 105 height 37
click at [464, 461] on span "Press SPACE to select this row." at bounding box center [468, 460] width 14 height 14
click at [472, 453] on input "Press SPACE to select this row." at bounding box center [472, 453] width 0 height 0
click at [404, 495] on div "BGBU4746085" at bounding box center [388, 498] width 105 height 37
click at [467, 501] on span "Press SPACE to select this row." at bounding box center [468, 498] width 14 height 14
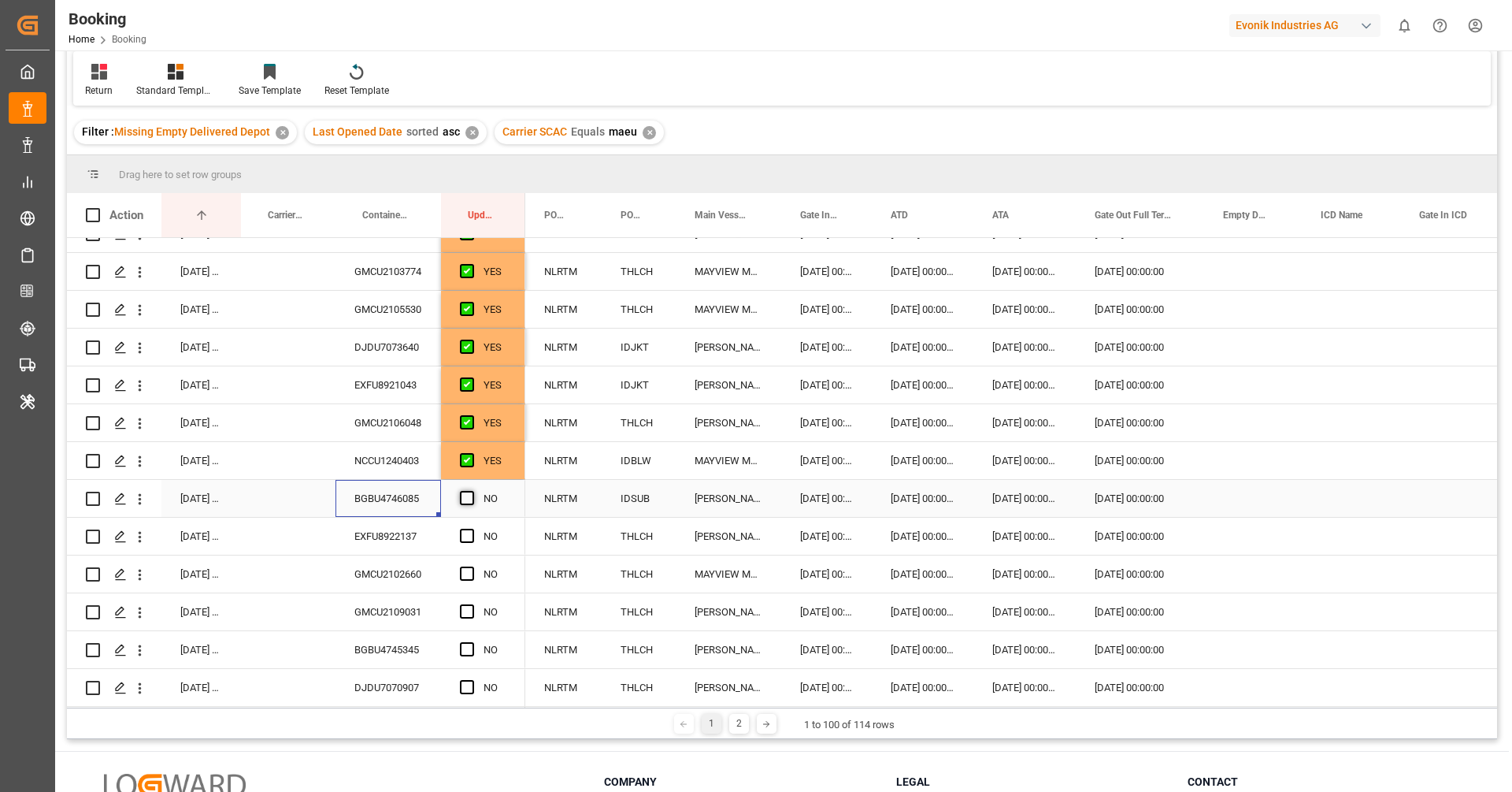
click at [472, 491] on input "Press SPACE to select this row." at bounding box center [472, 491] width 0 height 0
click at [381, 551] on div "EXFU8922137" at bounding box center [388, 536] width 105 height 37
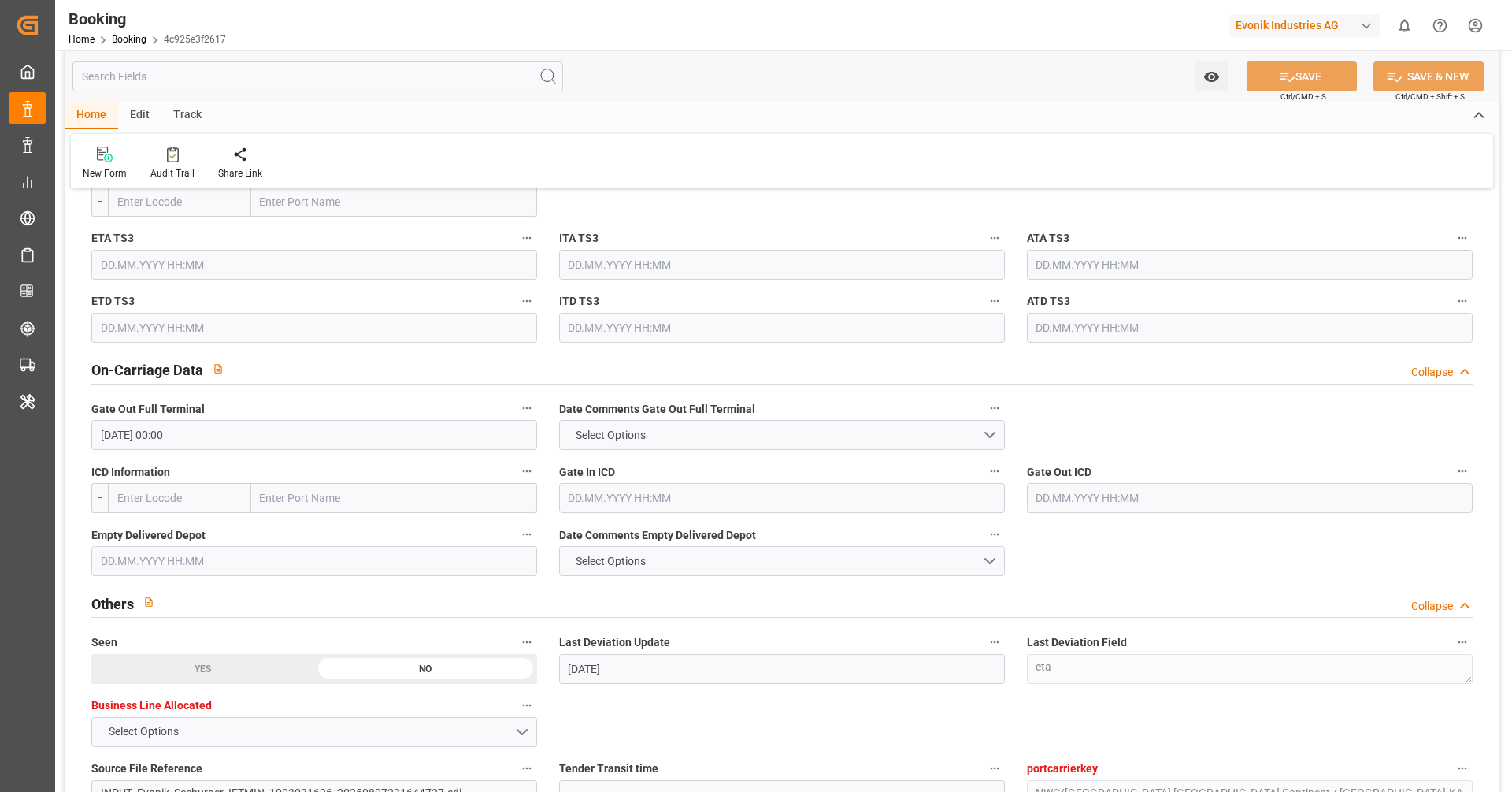
scroll to position [2162, 0]
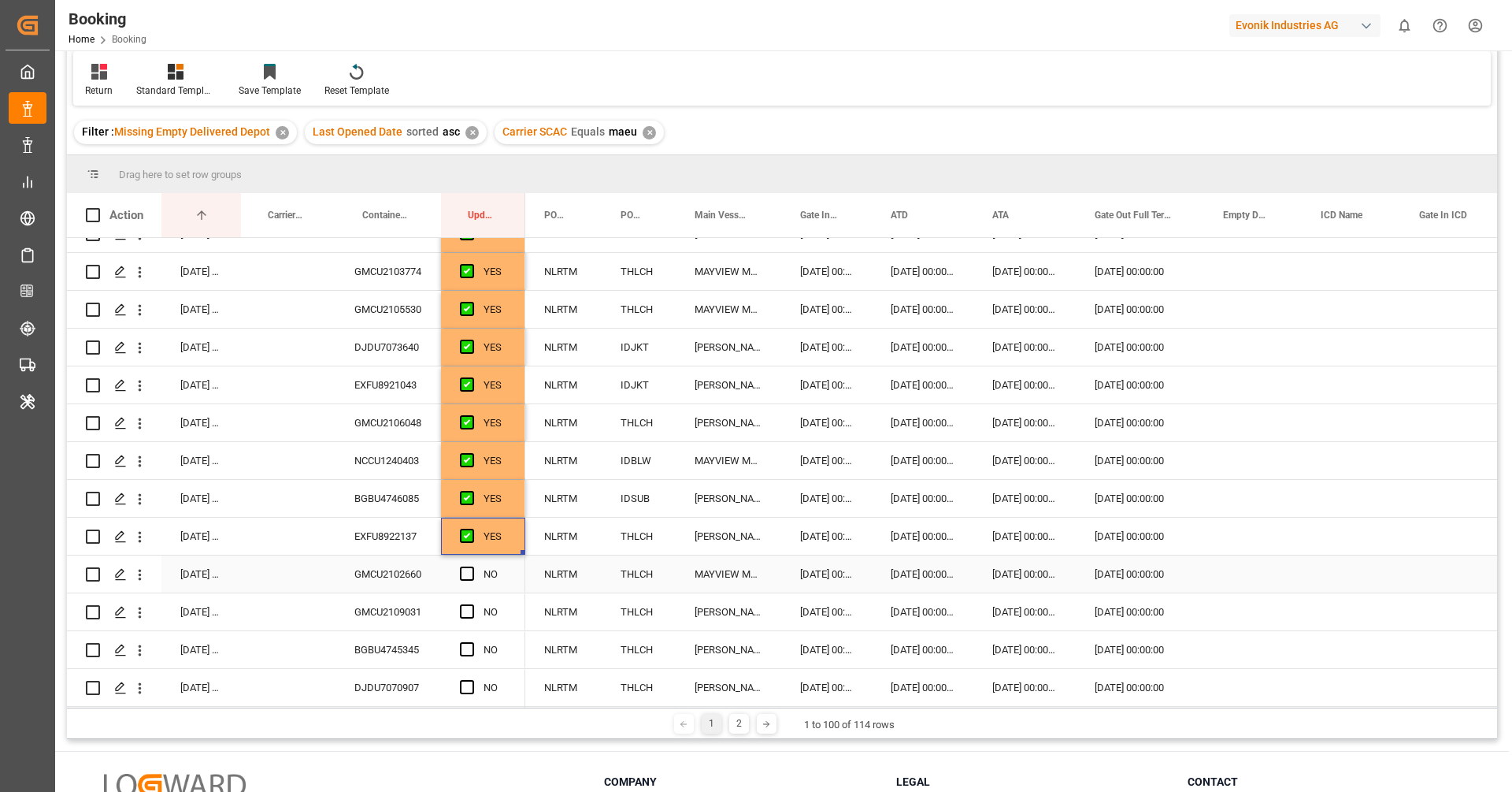
click at [382, 571] on div "GMCU2102660" at bounding box center [388, 574] width 105 height 37
click at [471, 573] on span "Press SPACE to select this row." at bounding box center [468, 574] width 14 height 14
click at [472, 567] on input "Press SPACE to select this row." at bounding box center [472, 567] width 0 height 0
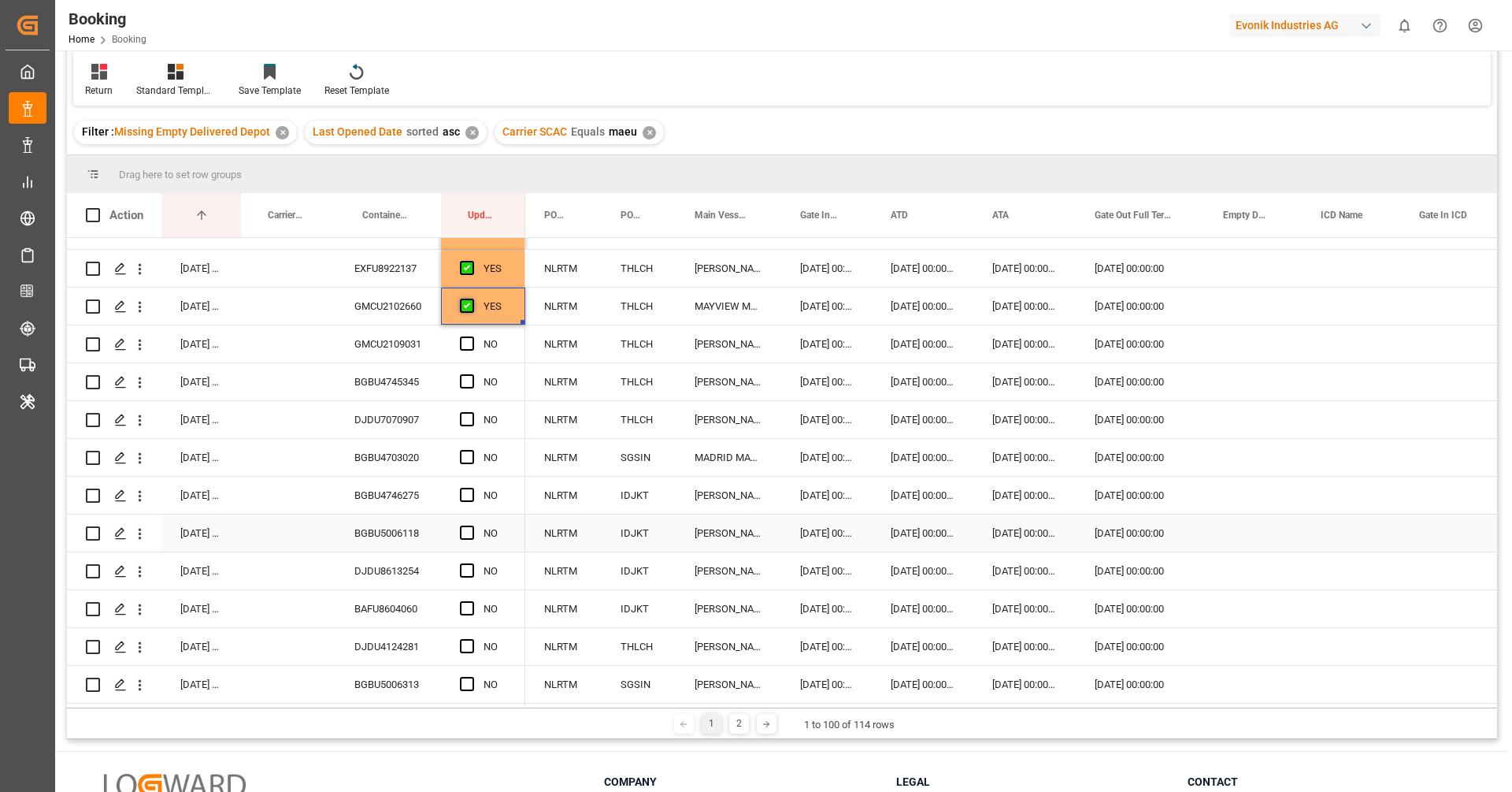
scroll to position [681, 0]
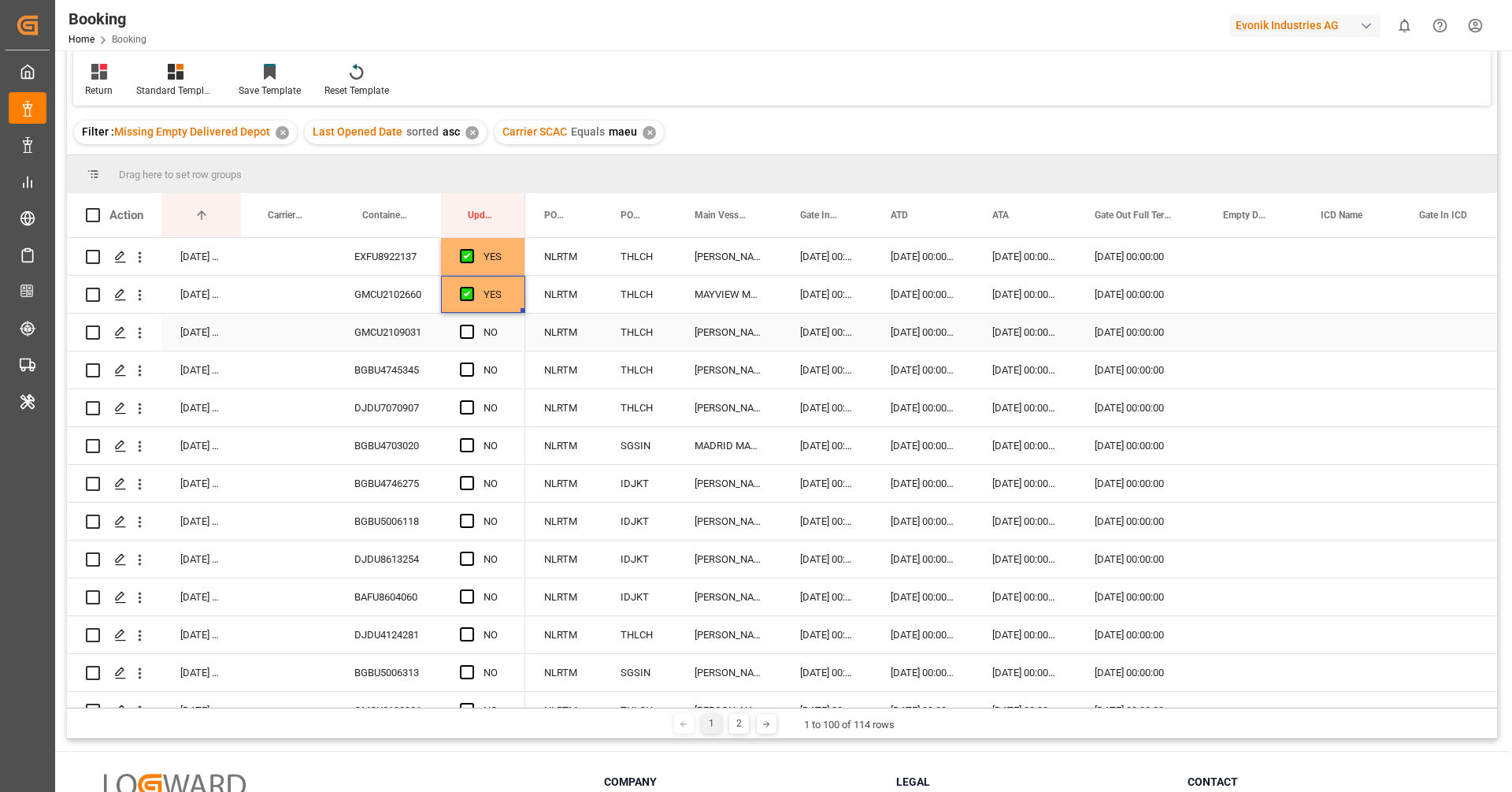
click at [390, 326] on div "GMCU2109031" at bounding box center [388, 332] width 105 height 37
click at [468, 331] on span "Press SPACE to select this row." at bounding box center [468, 332] width 14 height 14
click at [472, 324] on input "Press SPACE to select this row." at bounding box center [472, 324] width 0 height 0
click at [407, 371] on div "BGBU4745345" at bounding box center [388, 370] width 105 height 37
click at [469, 376] on div "Press SPACE to select this row." at bounding box center [472, 369] width 23 height 36
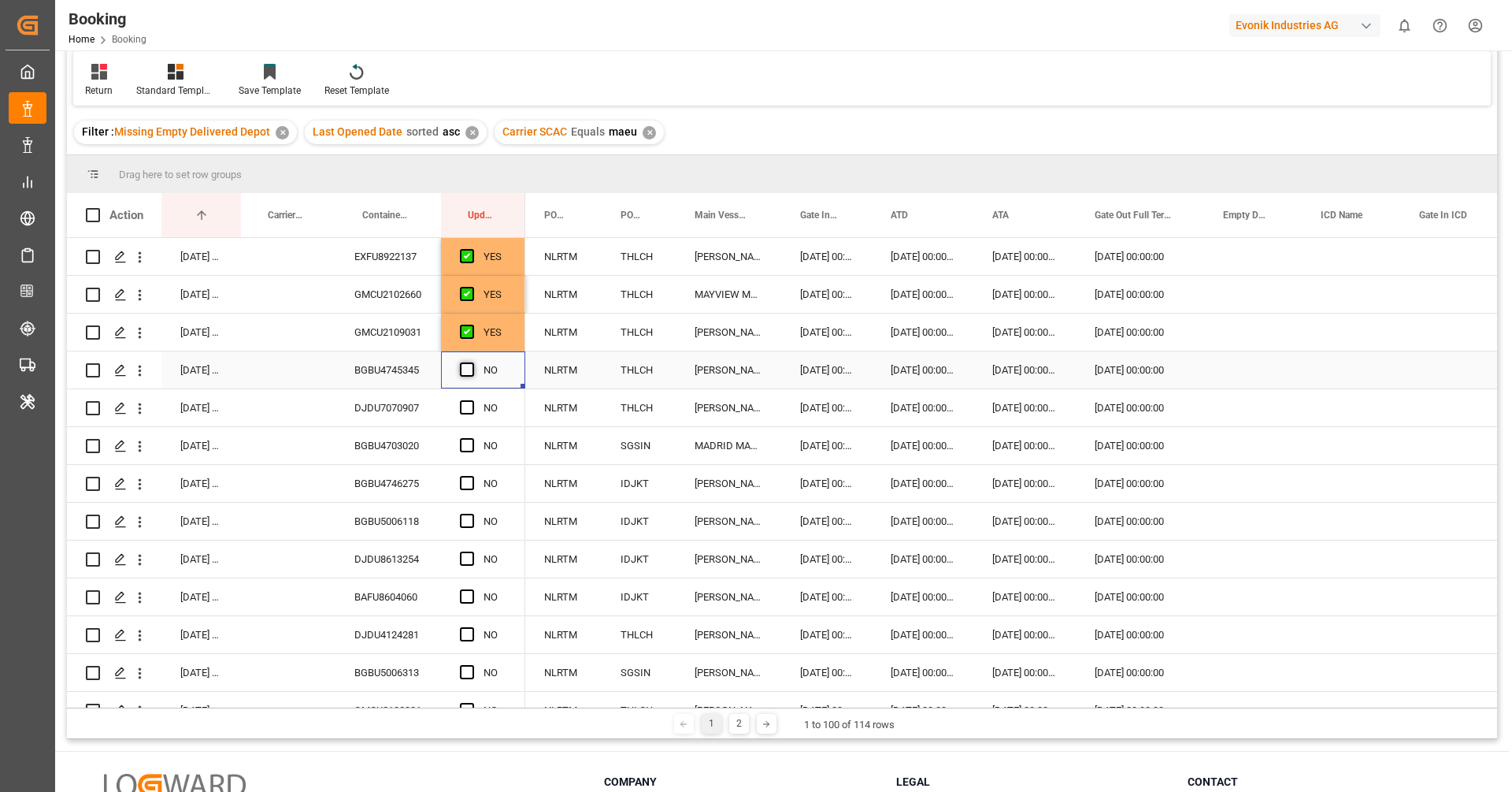
click at [463, 373] on span "Press SPACE to select this row." at bounding box center [468, 369] width 14 height 14
click at [472, 362] on input "Press SPACE to select this row." at bounding box center [472, 362] width 0 height 0
click at [418, 390] on div "DJDU7070907" at bounding box center [388, 407] width 105 height 37
click at [466, 409] on span "Press SPACE to select this row." at bounding box center [468, 407] width 14 height 14
click at [472, 400] on input "Press SPACE to select this row." at bounding box center [472, 400] width 0 height 0
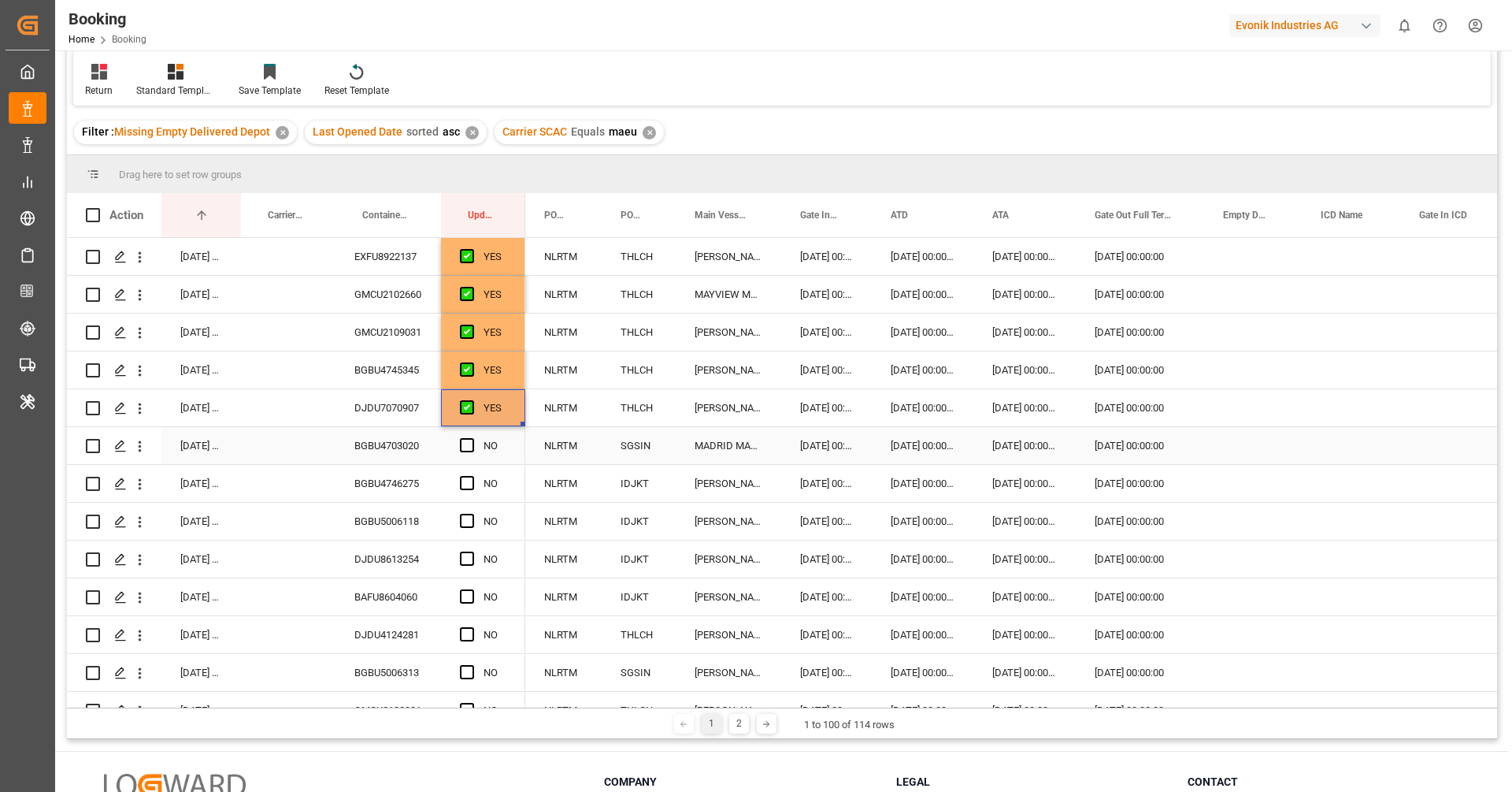
click at [395, 438] on div "BGBU4703020" at bounding box center [388, 445] width 105 height 37
click at [468, 443] on span "Press SPACE to select this row." at bounding box center [468, 445] width 14 height 14
click at [472, 438] on input "Press SPACE to select this row." at bounding box center [472, 438] width 0 height 0
click at [393, 481] on div "BGBU4746275" at bounding box center [388, 483] width 105 height 37
click at [472, 482] on span "Press SPACE to select this row." at bounding box center [468, 483] width 14 height 14
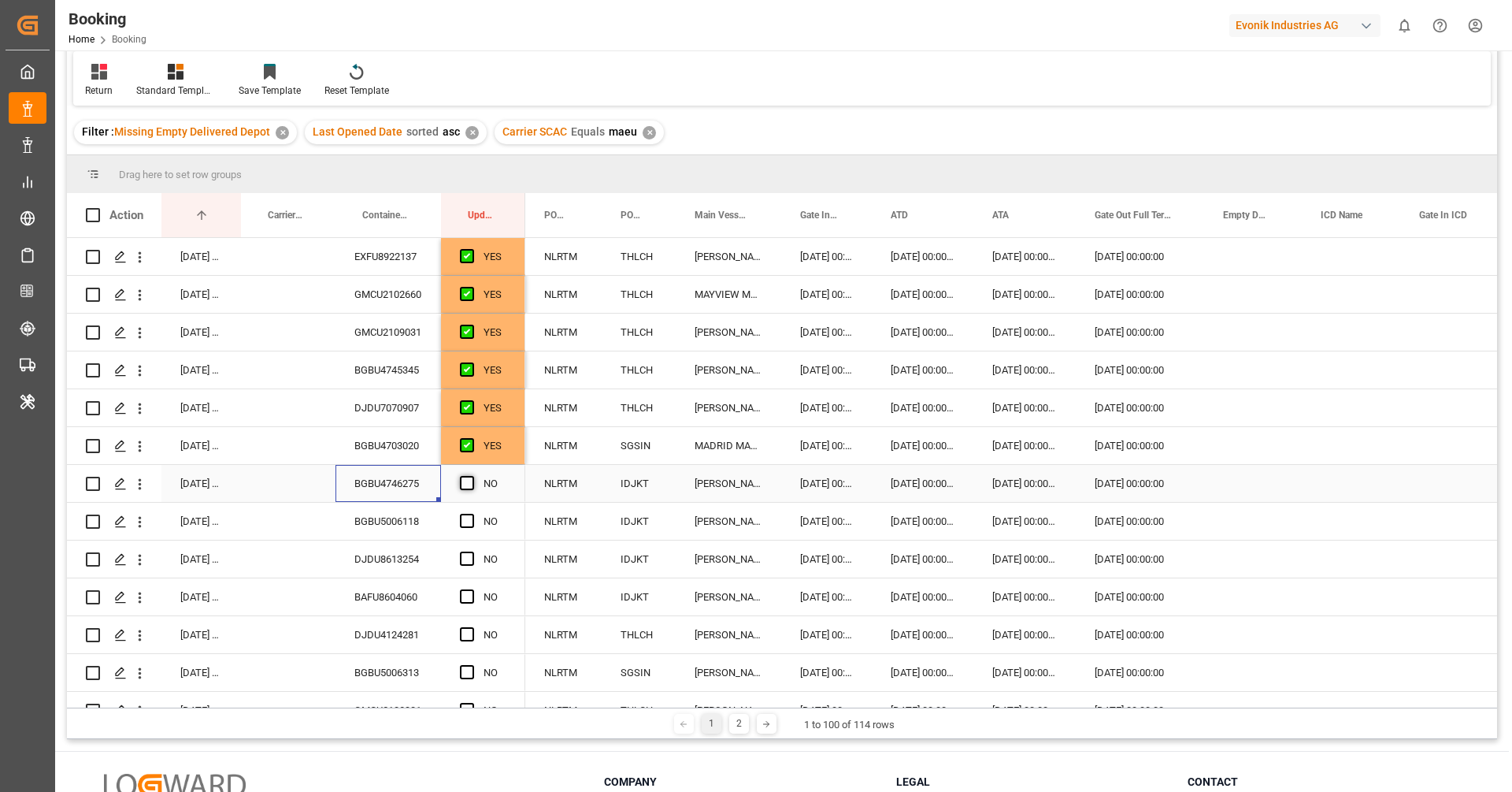
click at [472, 476] on input "Press SPACE to select this row." at bounding box center [472, 476] width 0 height 0
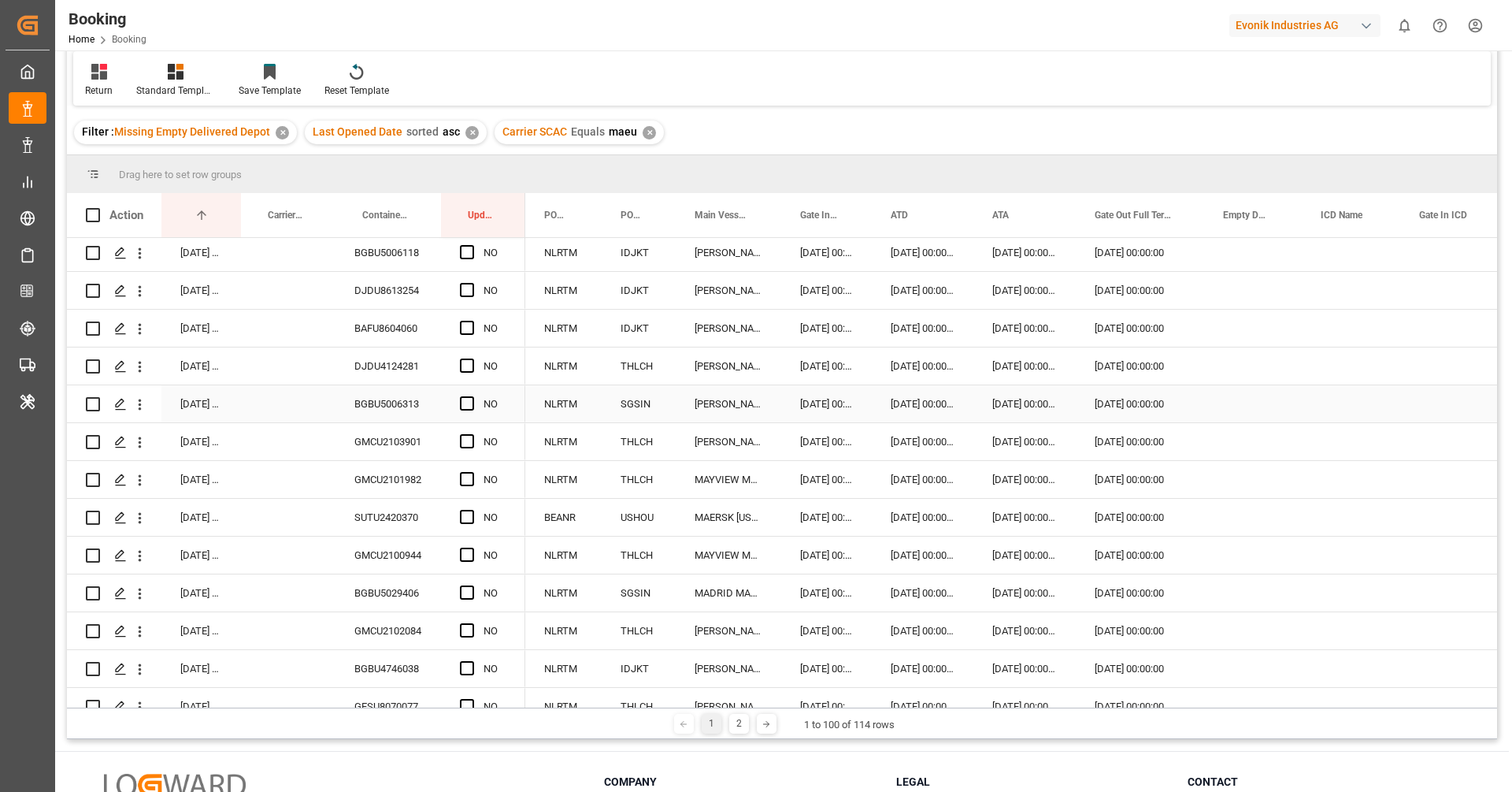
scroll to position [930, 0]
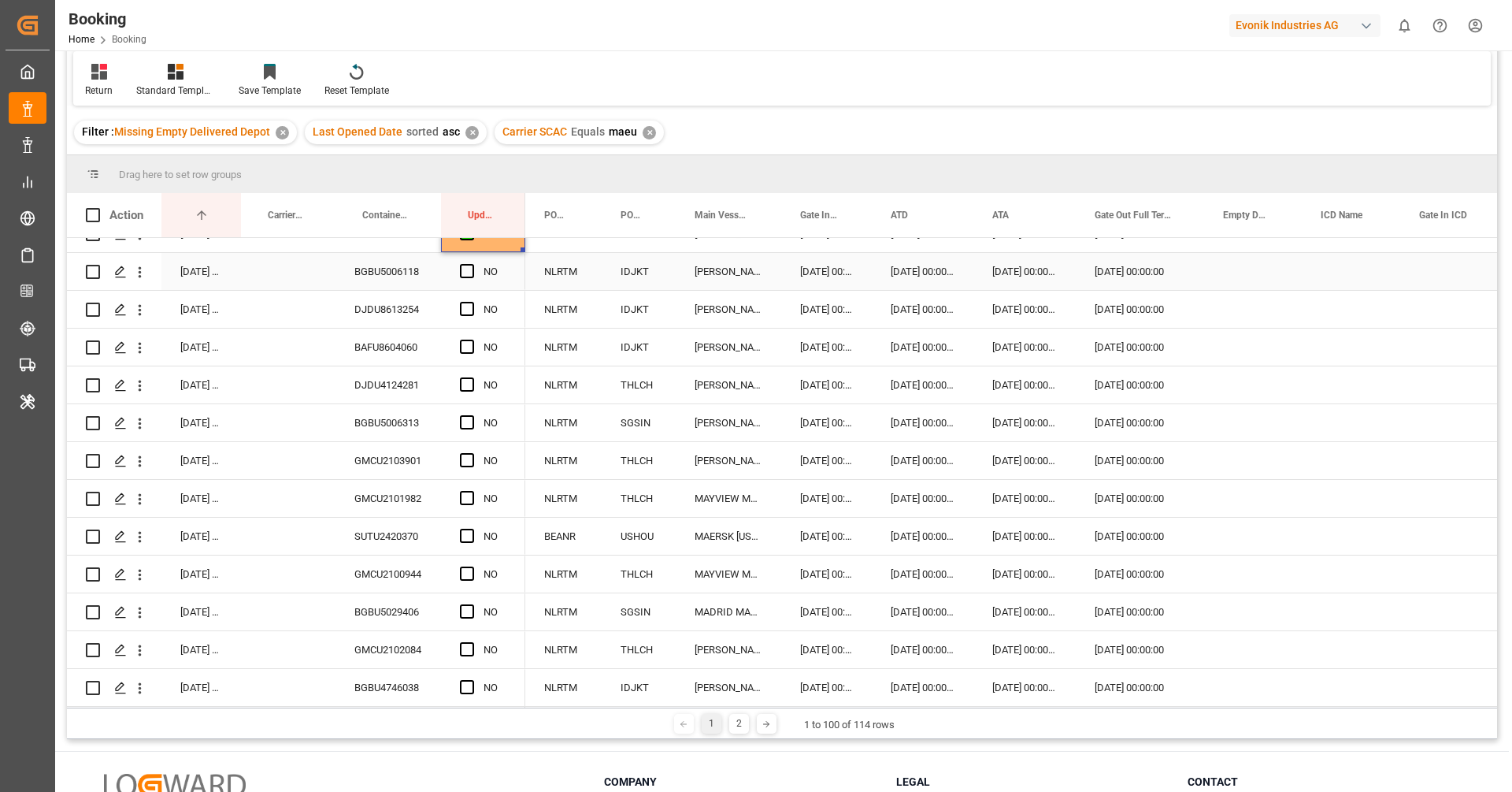
click at [388, 278] on div "BGBU5006118" at bounding box center [388, 271] width 105 height 37
click at [466, 270] on span "Press SPACE to select this row." at bounding box center [468, 271] width 14 height 14
click at [472, 264] on input "Press SPACE to select this row." at bounding box center [472, 264] width 0 height 0
click at [400, 314] on div "DJDU8613254" at bounding box center [388, 309] width 105 height 37
click at [463, 311] on span "Press SPACE to select this row." at bounding box center [468, 309] width 14 height 14
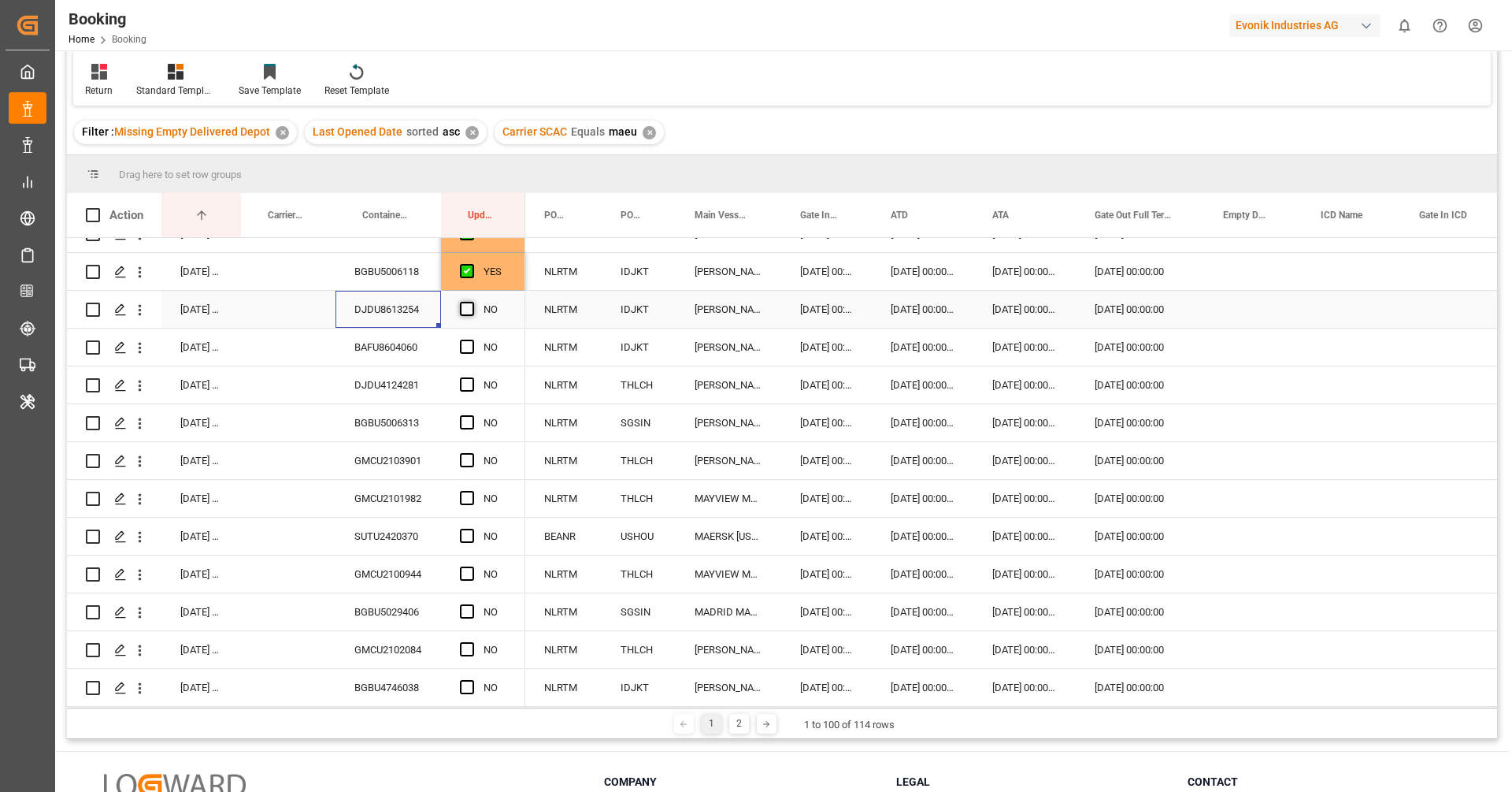
click at [472, 302] on input "Press SPACE to select this row." at bounding box center [472, 302] width 0 height 0
click at [402, 350] on div "BAFU8604060" at bounding box center [388, 347] width 105 height 37
click at [467, 348] on span "Press SPACE to select this row." at bounding box center [468, 347] width 14 height 14
click at [472, 340] on input "Press SPACE to select this row." at bounding box center [472, 340] width 0 height 0
click at [402, 383] on div "DJDU4124281" at bounding box center [388, 385] width 105 height 37
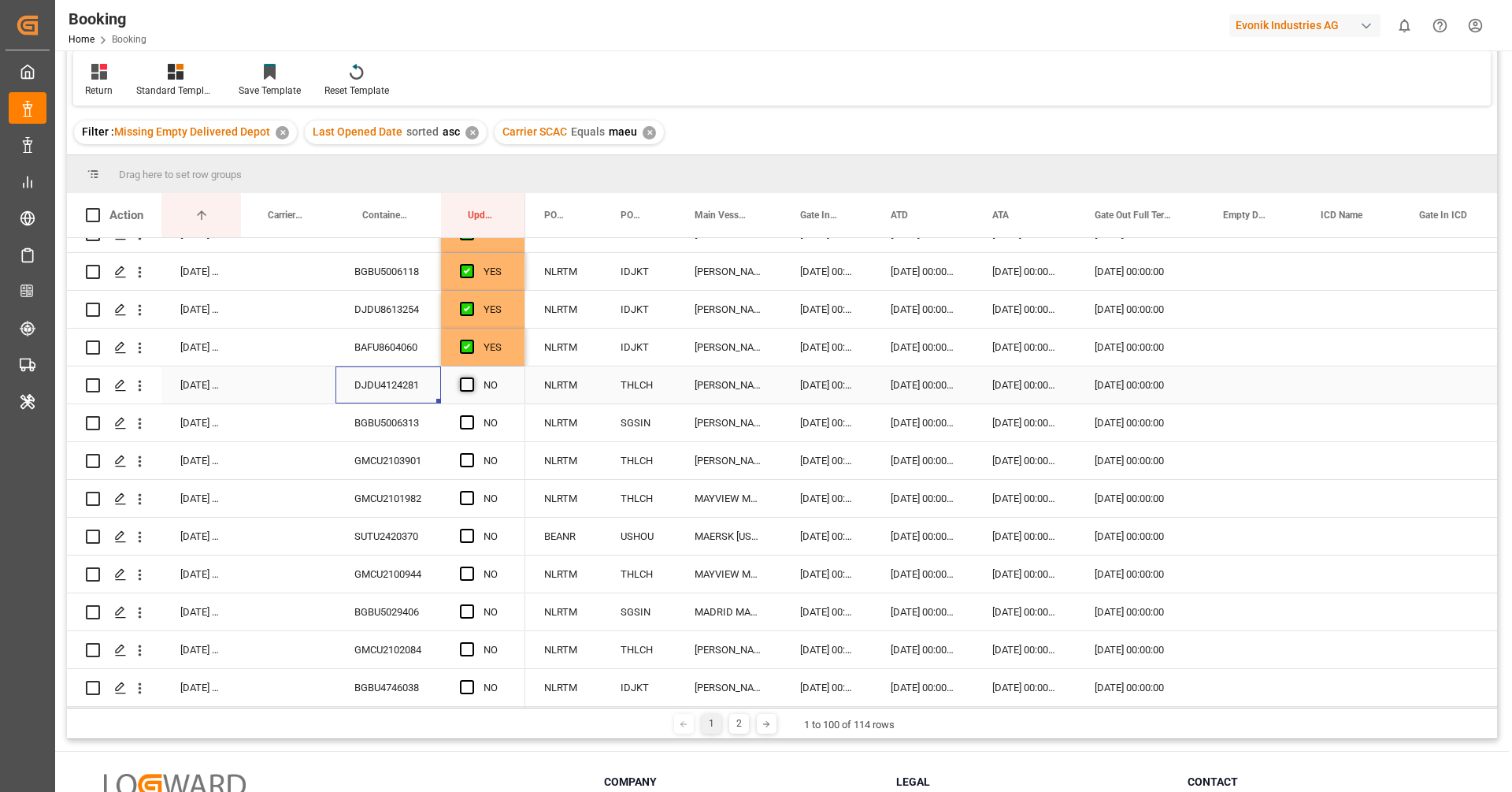
click at [468, 382] on span "Press SPACE to select this row." at bounding box center [468, 385] width 14 height 14
click at [472, 377] on input "Press SPACE to select this row." at bounding box center [472, 377] width 0 height 0
click at [390, 436] on div "BGBU5006313" at bounding box center [388, 423] width 105 height 37
click at [463, 420] on span "Press SPACE to select this row." at bounding box center [468, 423] width 14 height 14
click at [472, 415] on input "Press SPACE to select this row." at bounding box center [472, 415] width 0 height 0
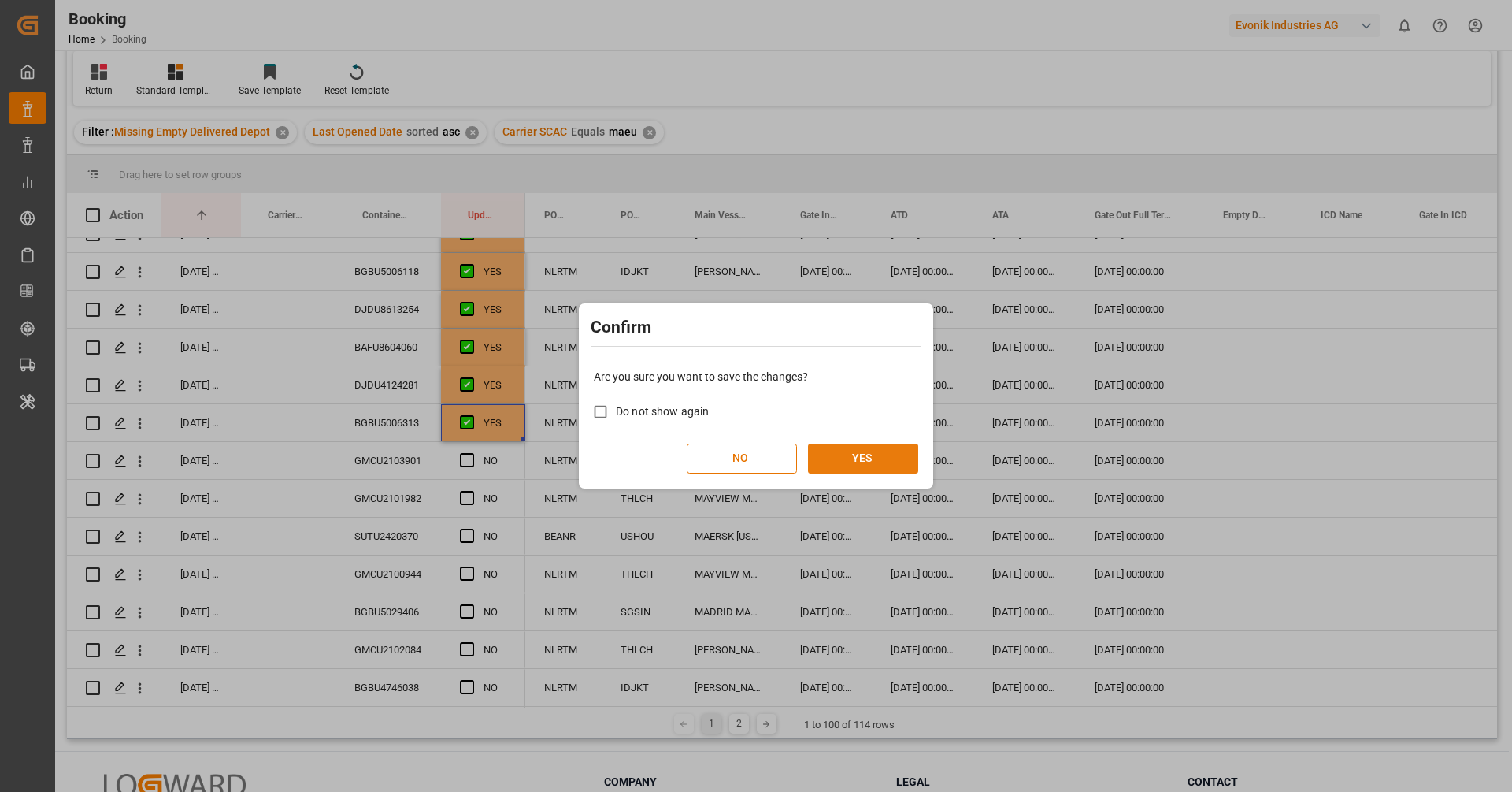
click at [886, 448] on button "YES" at bounding box center [863, 458] width 110 height 30
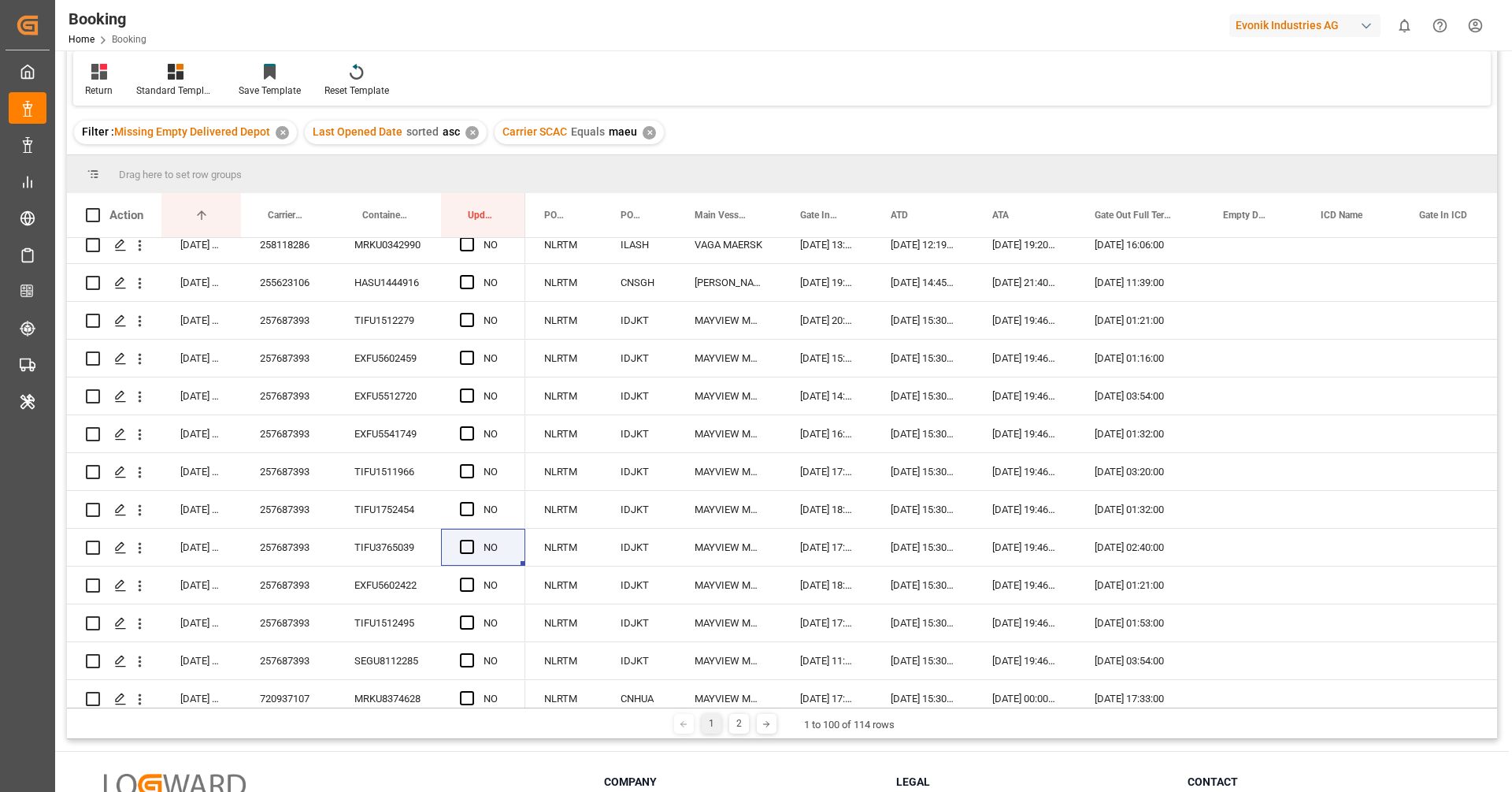
scroll to position [0, 0]
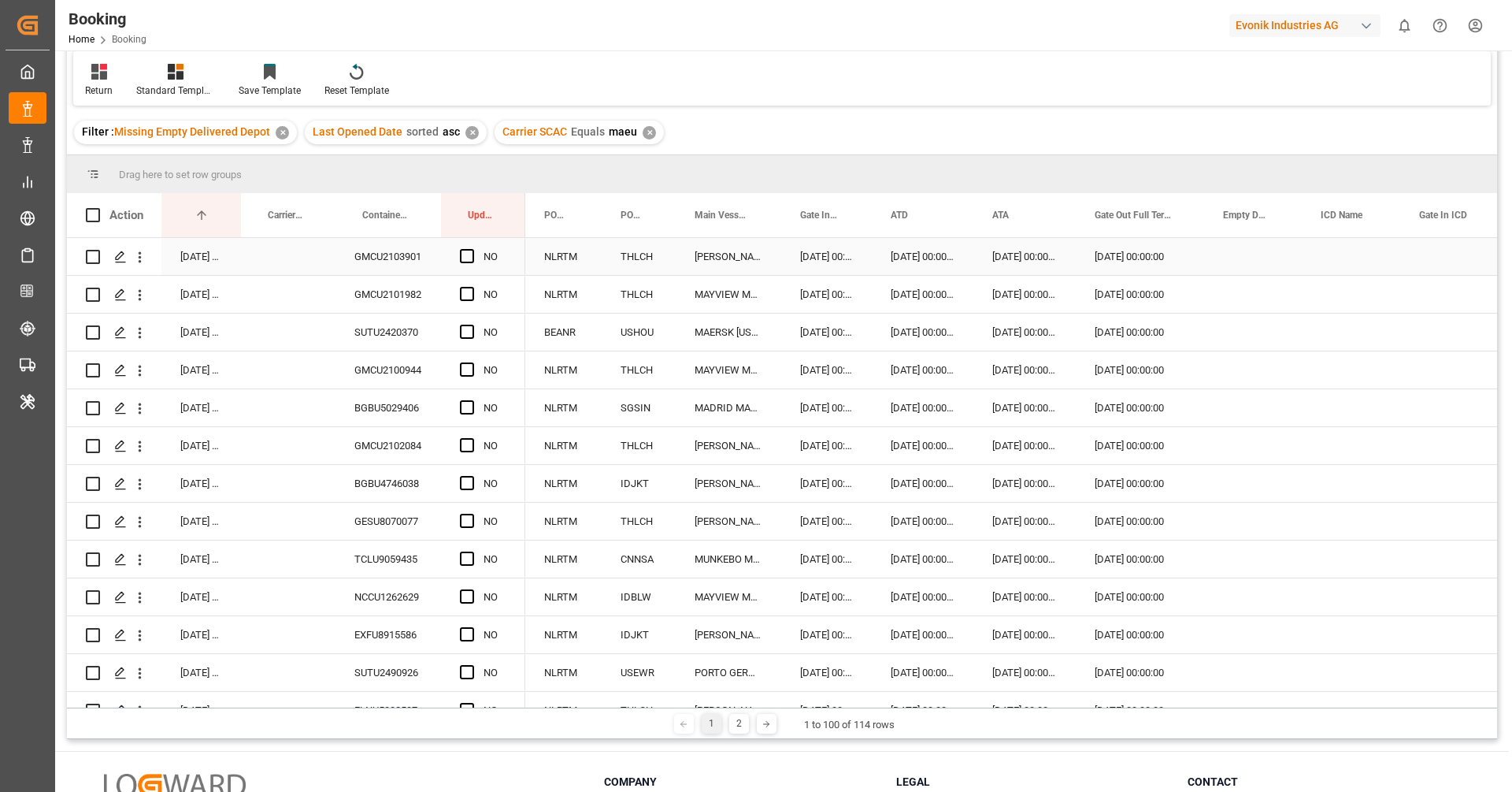
click at [389, 274] on div "GMCU2103901" at bounding box center [388, 257] width 105 height 37
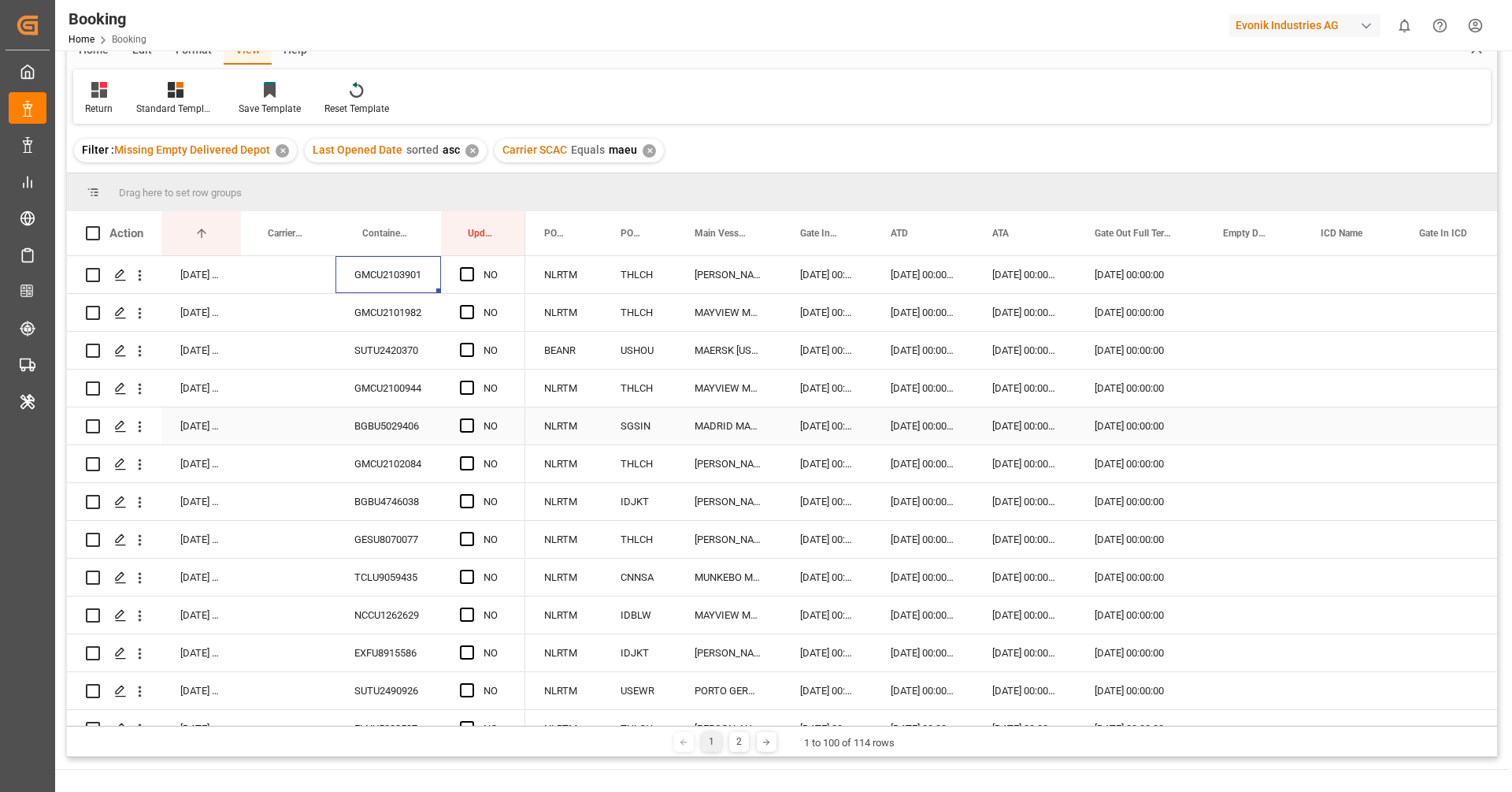
scroll to position [67, 0]
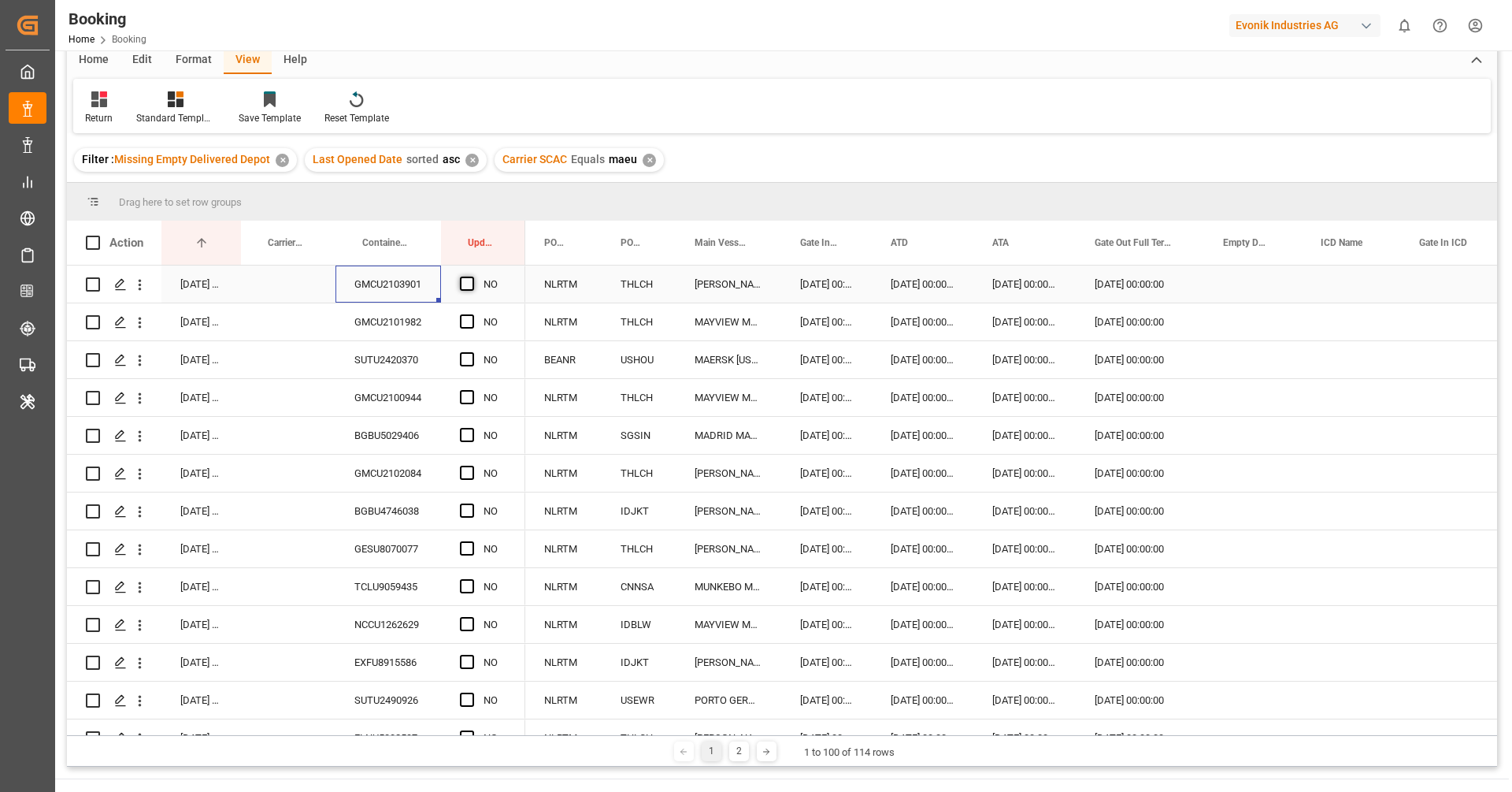
click at [468, 283] on span "Press SPACE to select this row." at bounding box center [468, 284] width 14 height 14
click at [472, 277] on input "Press SPACE to select this row." at bounding box center [472, 277] width 0 height 0
click at [387, 315] on div "GMCU2101982" at bounding box center [388, 322] width 105 height 37
click at [373, 320] on div "GMCU2101982" at bounding box center [388, 322] width 105 height 37
click at [463, 328] on div "Press SPACE to select this row." at bounding box center [472, 322] width 23 height 36
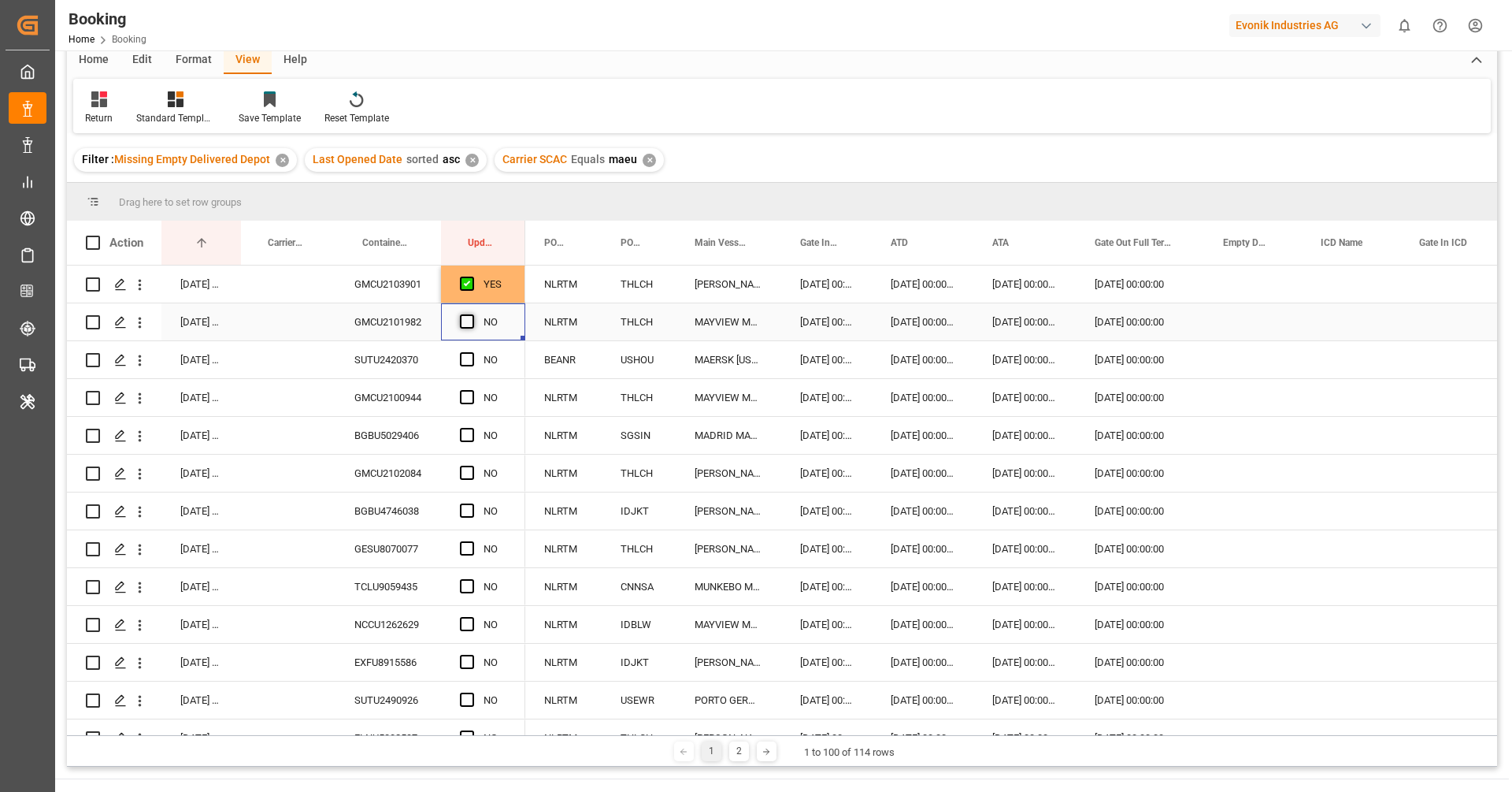
click at [464, 325] on span "Press SPACE to select this row." at bounding box center [468, 322] width 14 height 14
click at [472, 315] on input "Press SPACE to select this row." at bounding box center [472, 315] width 0 height 0
click at [401, 345] on div "SUTU2420370" at bounding box center [388, 360] width 105 height 37
click at [463, 353] on span "Press SPACE to select this row." at bounding box center [468, 359] width 14 height 14
click at [472, 352] on input "Press SPACE to select this row." at bounding box center [472, 352] width 0 height 0
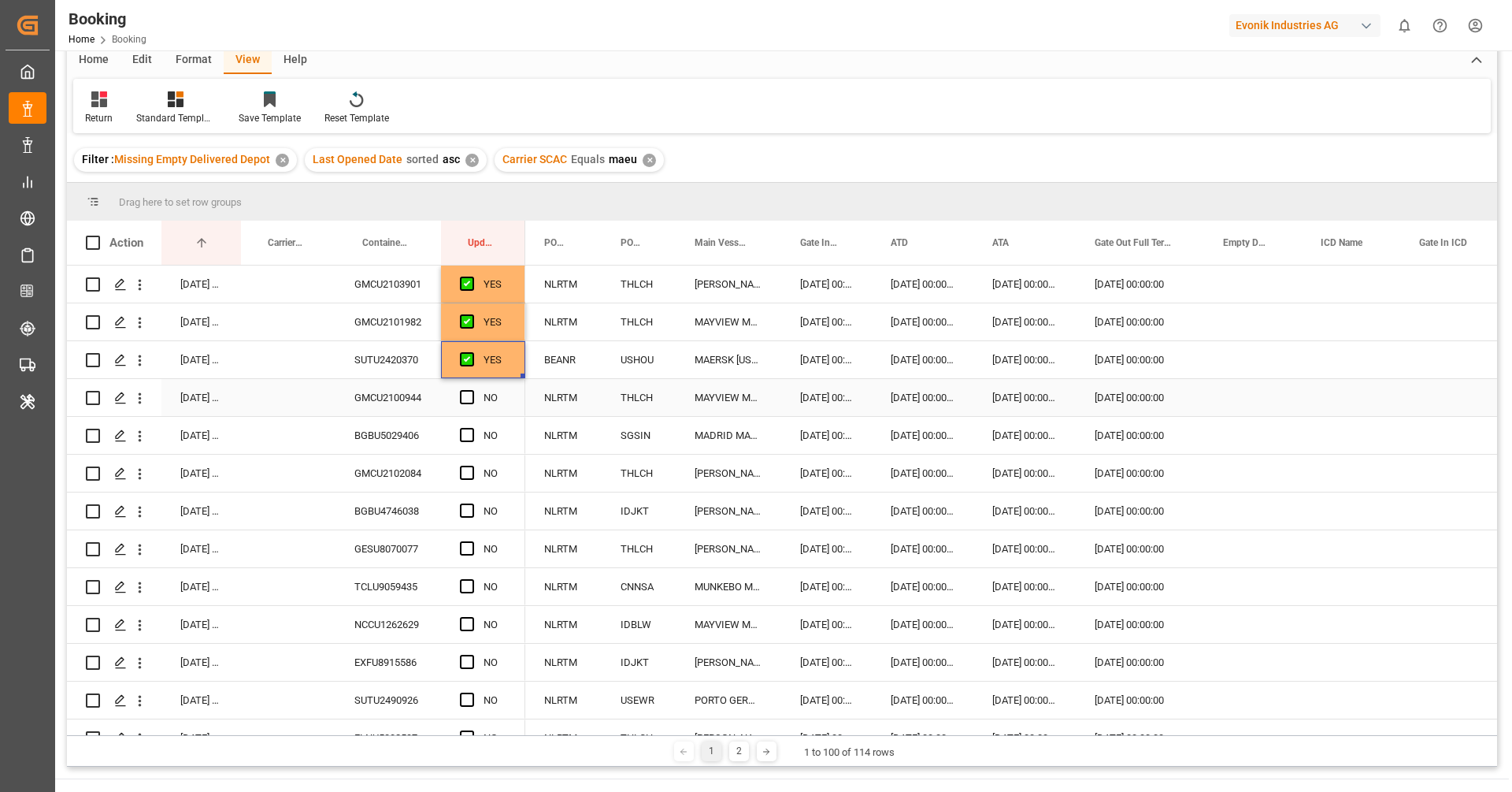
click at [385, 404] on div "GMCU2100944" at bounding box center [388, 398] width 105 height 37
click at [462, 394] on span "Press SPACE to select this row." at bounding box center [468, 397] width 14 height 14
click at [472, 390] on input "Press SPACE to select this row." at bounding box center [472, 390] width 0 height 0
click at [388, 431] on div "BGBU5029406" at bounding box center [388, 435] width 105 height 37
click at [469, 431] on span "Press SPACE to select this row." at bounding box center [468, 435] width 14 height 14
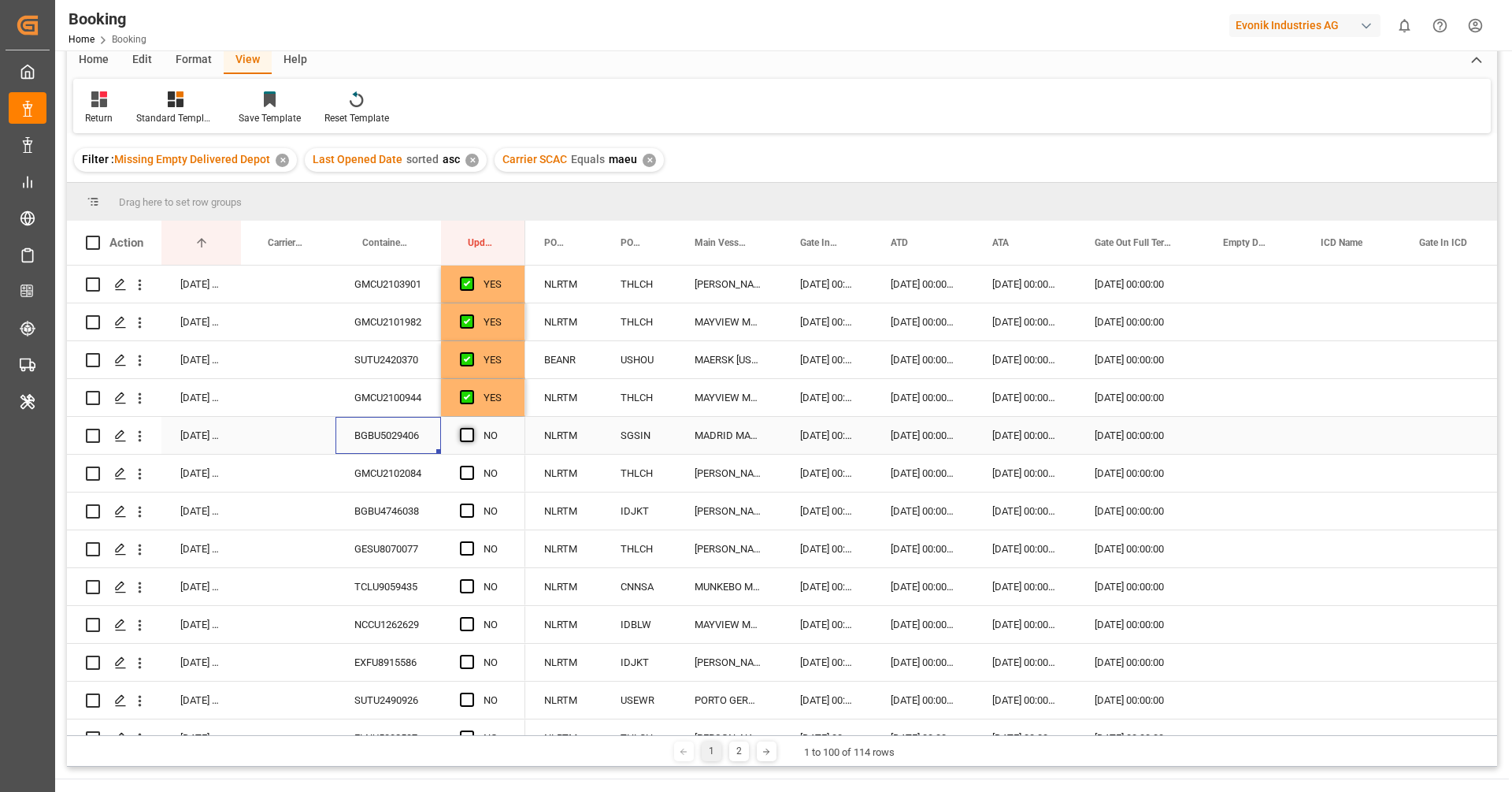
click at [472, 427] on input "Press SPACE to select this row." at bounding box center [472, 427] width 0 height 0
click at [389, 470] on div "GMCU2102084" at bounding box center [388, 473] width 105 height 37
click at [466, 464] on div "Press SPACE to select this row." at bounding box center [472, 473] width 23 height 36
click at [465, 471] on span "Press SPACE to select this row." at bounding box center [468, 472] width 14 height 14
click at [472, 465] on input "Press SPACE to select this row." at bounding box center [472, 465] width 0 height 0
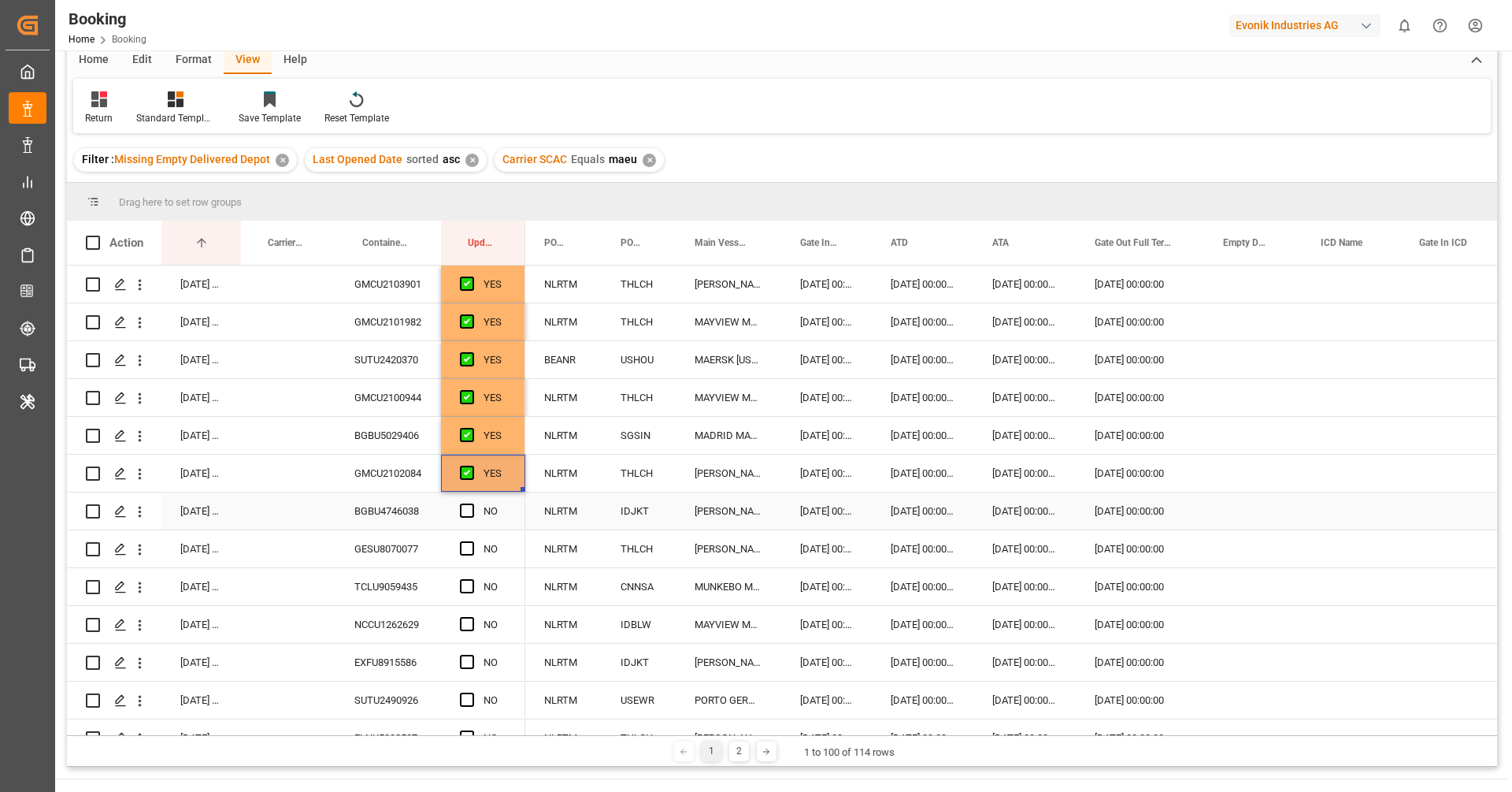
click at [375, 526] on div "BGBU4746038" at bounding box center [388, 511] width 105 height 37
click at [468, 509] on span "Press SPACE to select this row." at bounding box center [468, 510] width 14 height 14
click at [472, 503] on input "Press SPACE to select this row." at bounding box center [472, 503] width 0 height 0
click at [414, 545] on div "GESU8070077" at bounding box center [388, 549] width 105 height 37
click at [468, 545] on span "Press SPACE to select this row." at bounding box center [468, 548] width 14 height 14
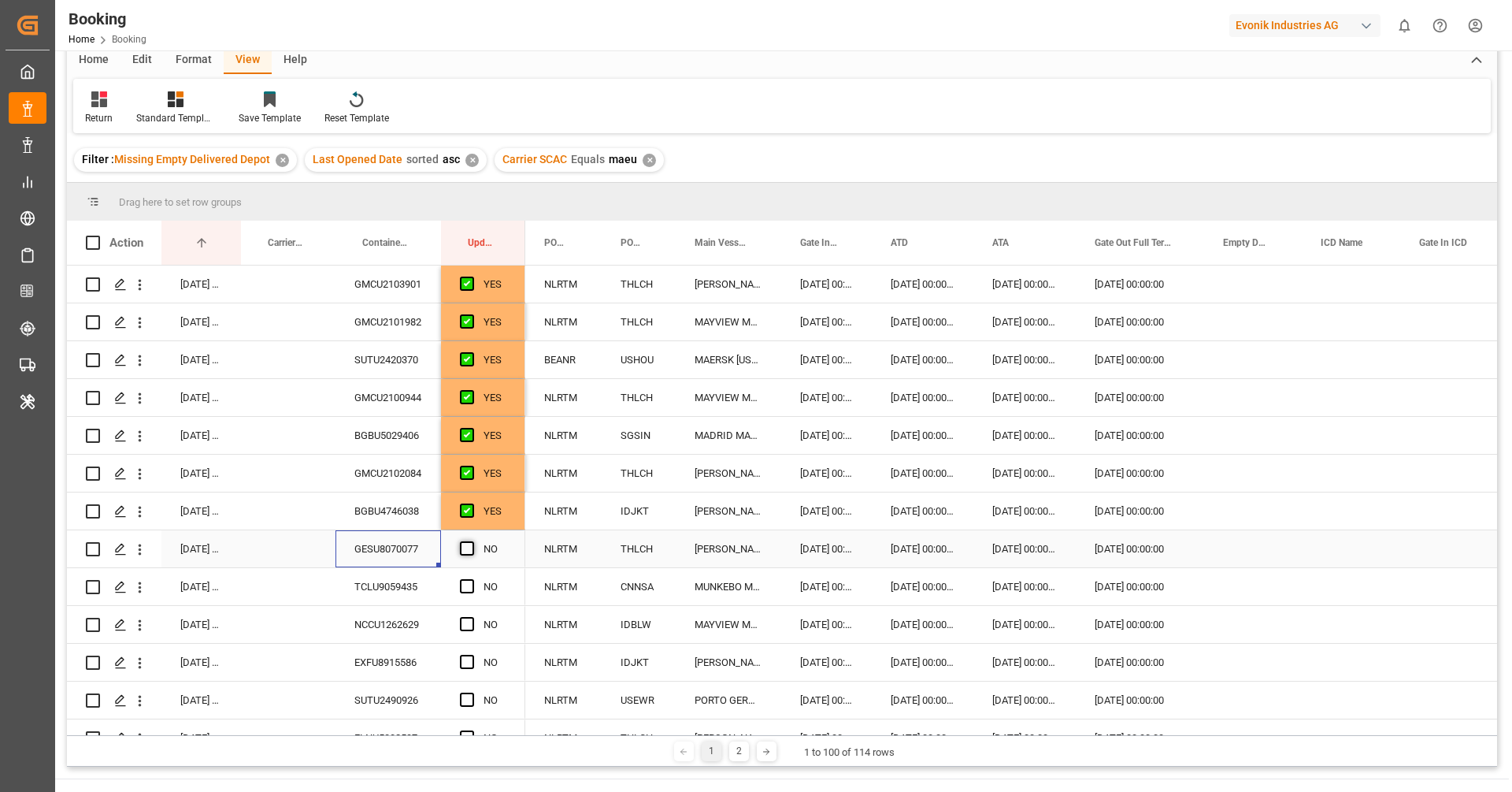
click at [472, 541] on input "Press SPACE to select this row." at bounding box center [472, 541] width 0 height 0
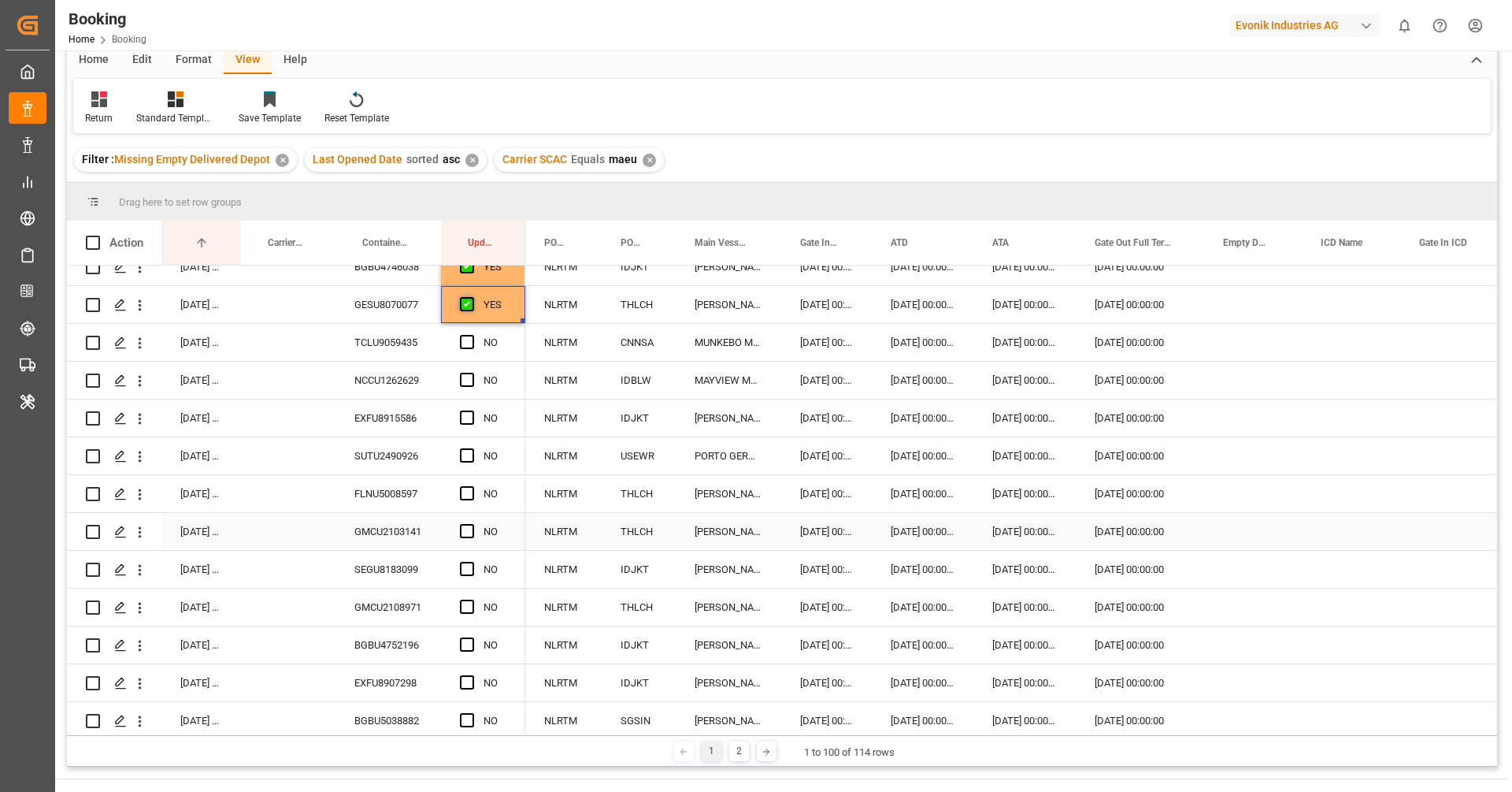
scroll to position [249, 0]
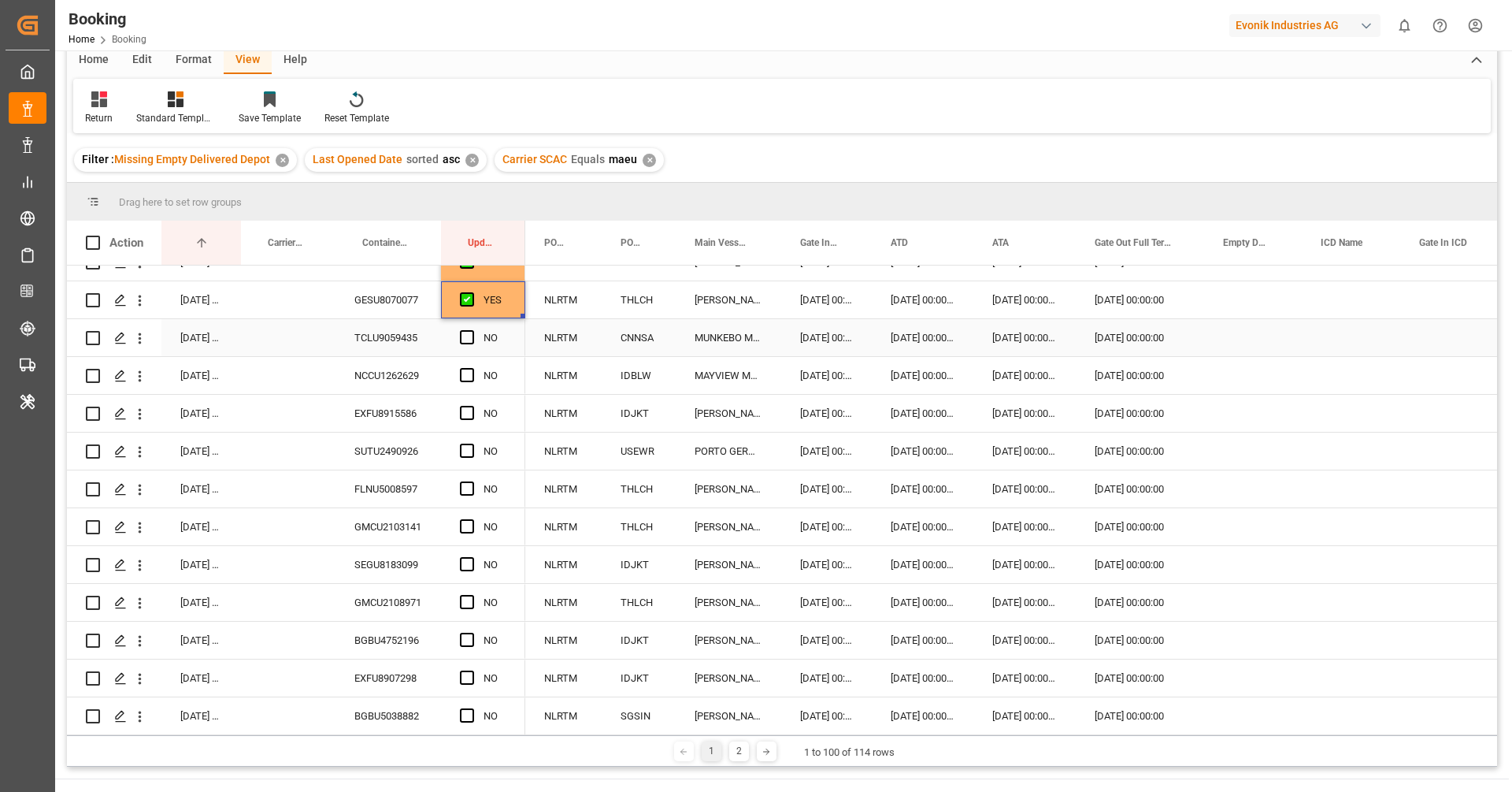
click at [394, 337] on div "TCLU9059435" at bounding box center [388, 337] width 105 height 37
click at [465, 332] on span "Press SPACE to select this row." at bounding box center [468, 337] width 14 height 14
click at [472, 330] on input "Press SPACE to select this row." at bounding box center [472, 330] width 0 height 0
click at [386, 379] on div "NCCU1262629" at bounding box center [388, 375] width 105 height 37
click at [468, 373] on span "Press SPACE to select this row." at bounding box center [468, 375] width 14 height 14
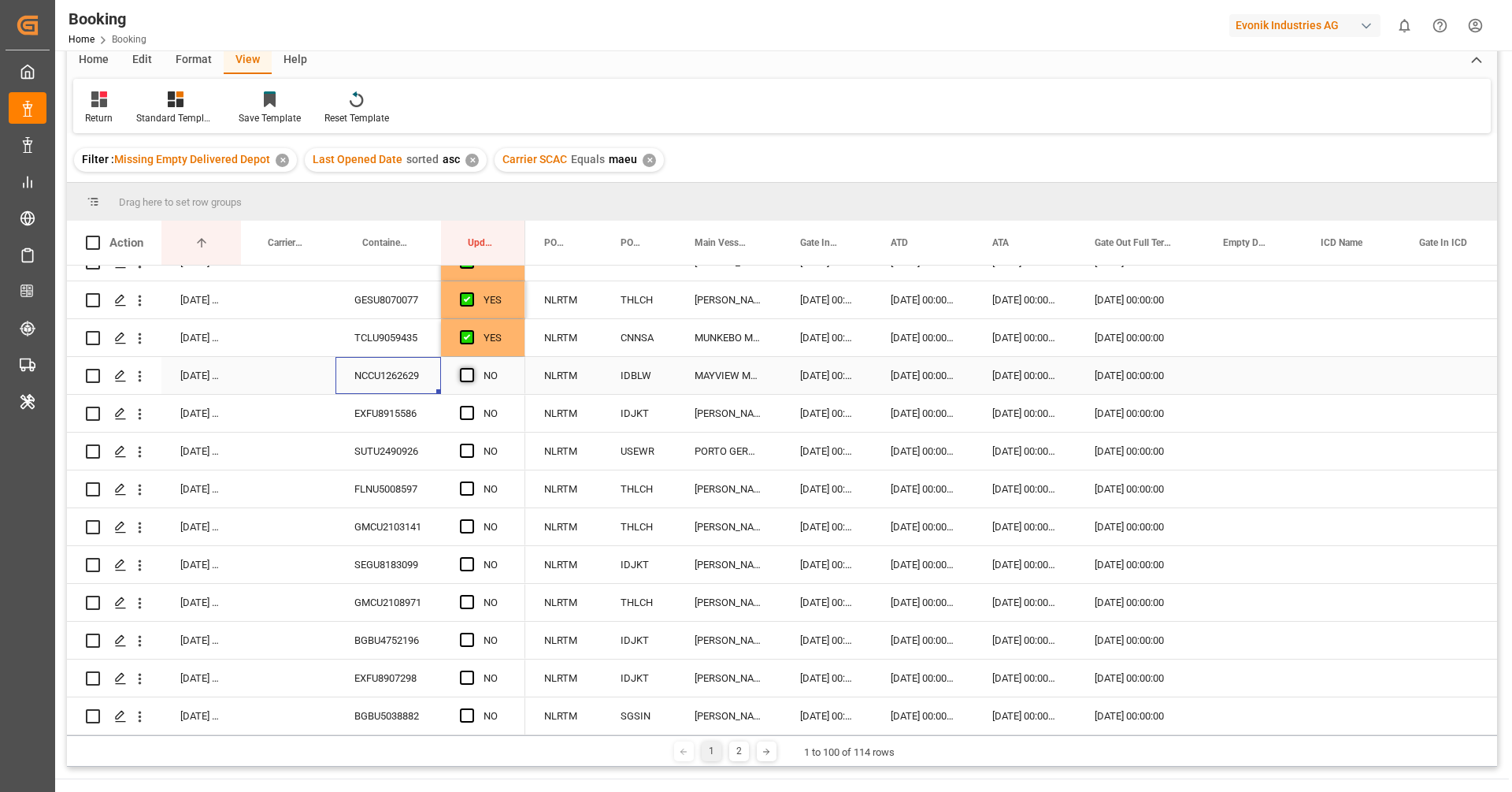
click at [472, 368] on input "Press SPACE to select this row." at bounding box center [472, 368] width 0 height 0
click at [396, 406] on div "EXFU8915586" at bounding box center [388, 413] width 105 height 37
click at [385, 419] on div "EXFU8915586" at bounding box center [388, 413] width 105 height 37
click at [467, 416] on span "Press SPACE to select this row." at bounding box center [468, 413] width 14 height 14
click at [472, 406] on input "Press SPACE to select this row." at bounding box center [472, 406] width 0 height 0
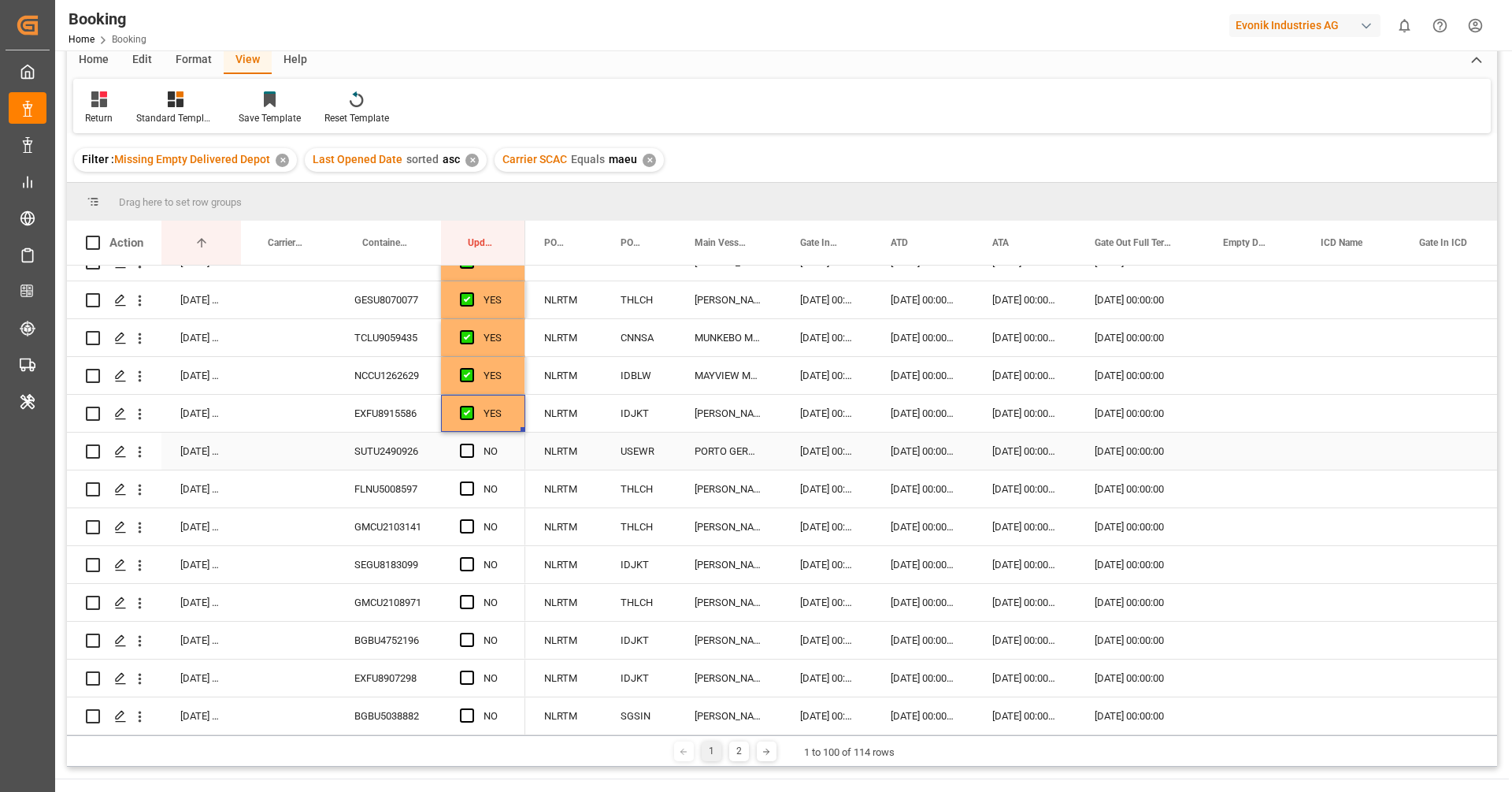
click at [380, 452] on div "SUTU2490926" at bounding box center [388, 451] width 105 height 37
click at [466, 448] on span "Press SPACE to select this row." at bounding box center [468, 451] width 14 height 14
click at [472, 443] on input "Press SPACE to select this row." at bounding box center [472, 443] width 0 height 0
click at [394, 482] on div "FLNU5008597" at bounding box center [388, 489] width 105 height 37
click at [469, 490] on span "Press SPACE to select this row." at bounding box center [468, 489] width 14 height 14
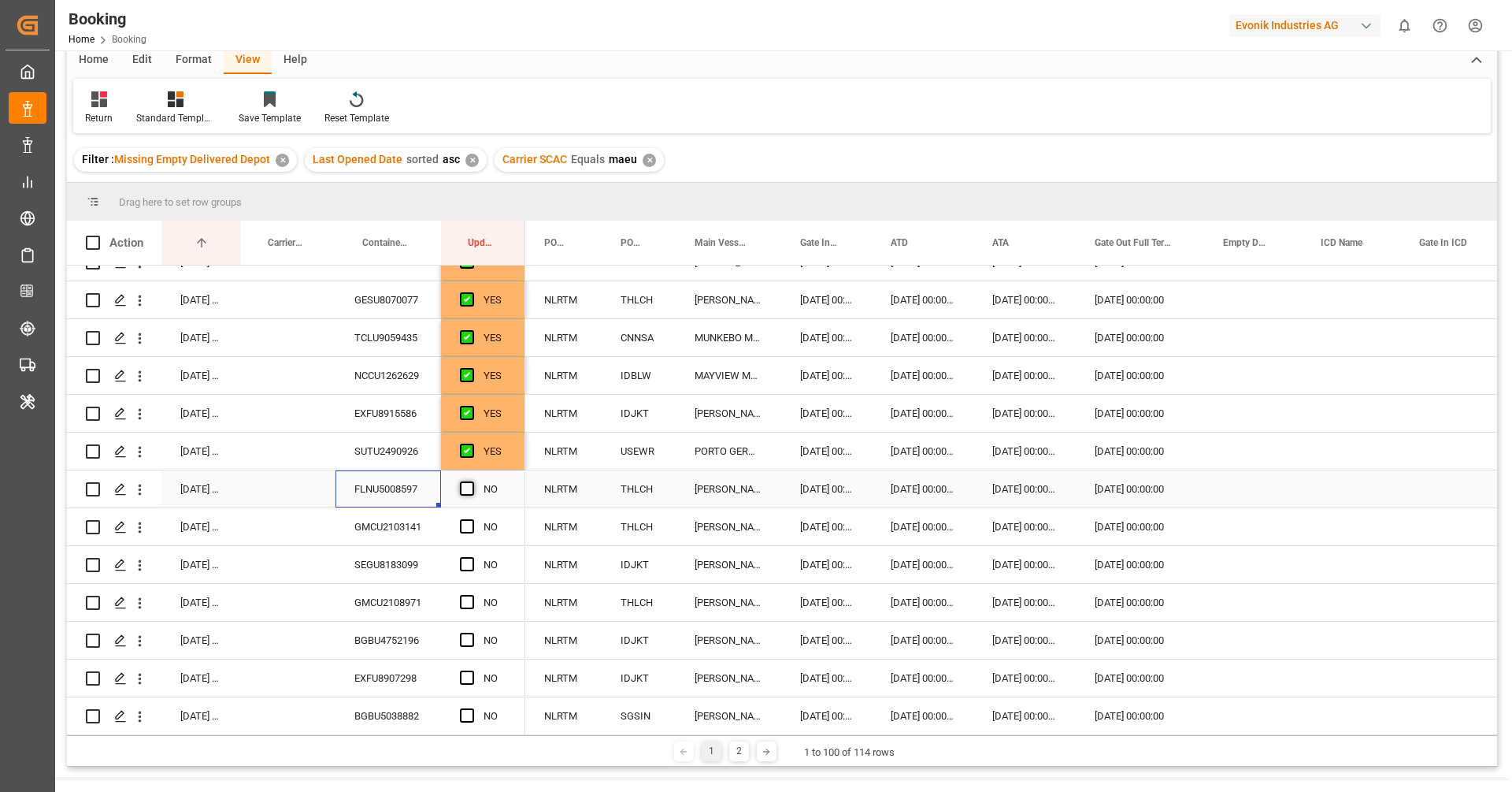
click at [472, 481] on input "Press SPACE to select this row." at bounding box center [472, 481] width 0 height 0
click at [414, 531] on div "GMCU2103141" at bounding box center [388, 526] width 105 height 37
click at [468, 522] on span "Press SPACE to select this row." at bounding box center [468, 526] width 14 height 14
click at [472, 519] on input "Press SPACE to select this row." at bounding box center [472, 519] width 0 height 0
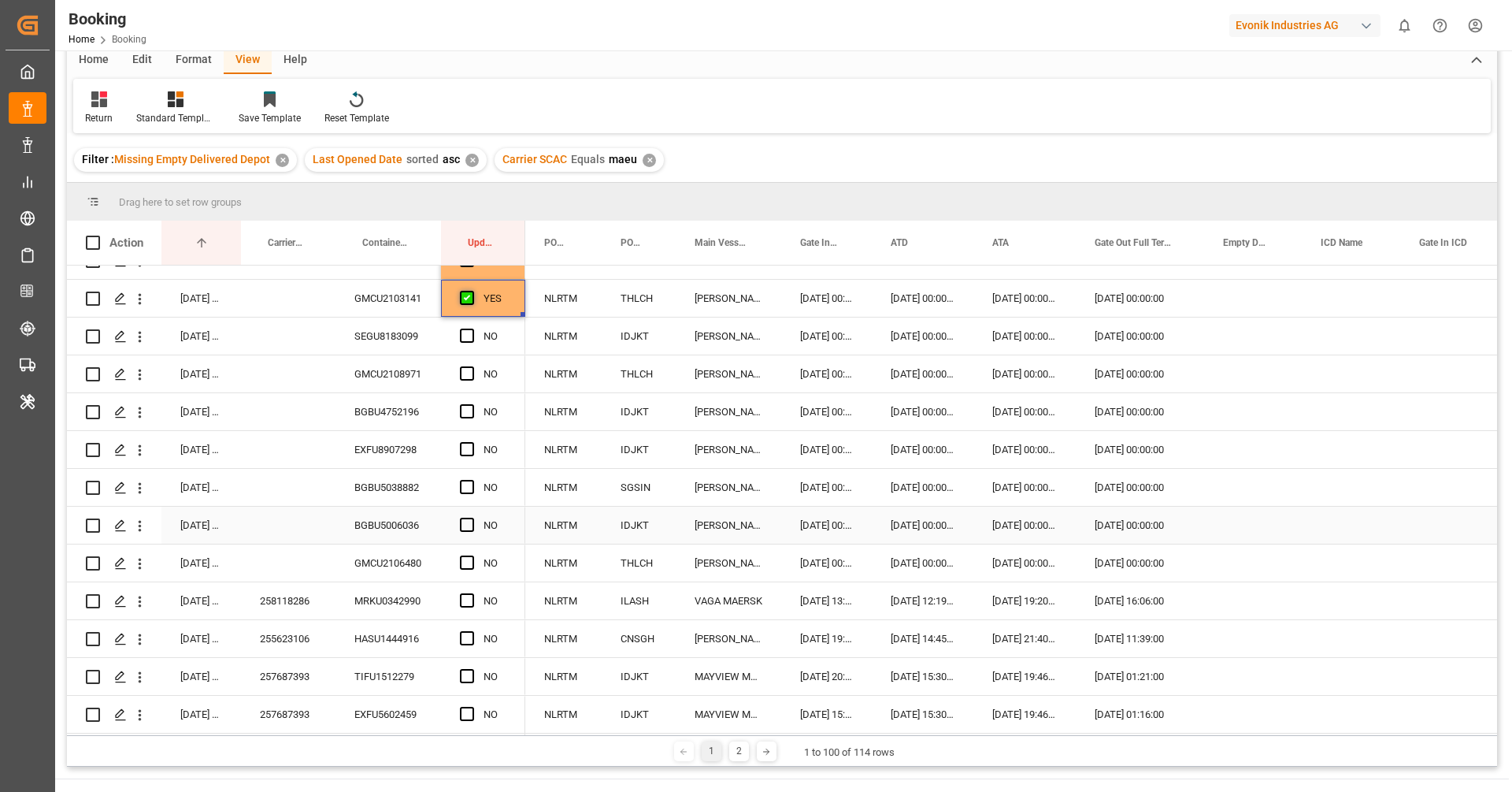
scroll to position [490, 0]
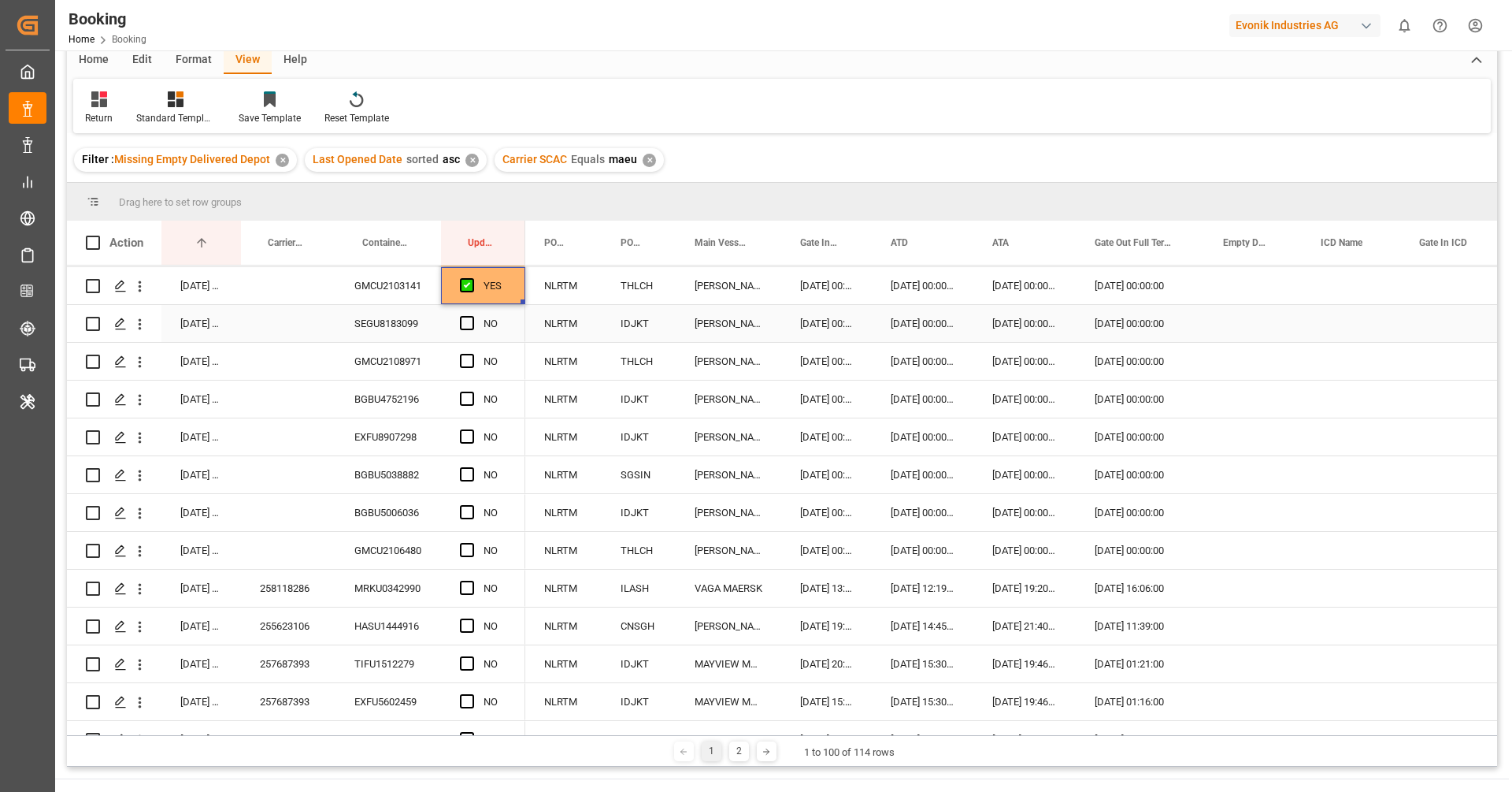
click at [393, 312] on div "SEGU8183099" at bounding box center [388, 324] width 105 height 37
click at [464, 322] on span "Press SPACE to select this row." at bounding box center [468, 323] width 14 height 14
click at [472, 316] on input "Press SPACE to select this row." at bounding box center [472, 316] width 0 height 0
click at [399, 369] on div "GMCU2108971" at bounding box center [388, 361] width 105 height 37
click at [463, 361] on span "Press SPACE to select this row." at bounding box center [468, 361] width 14 height 14
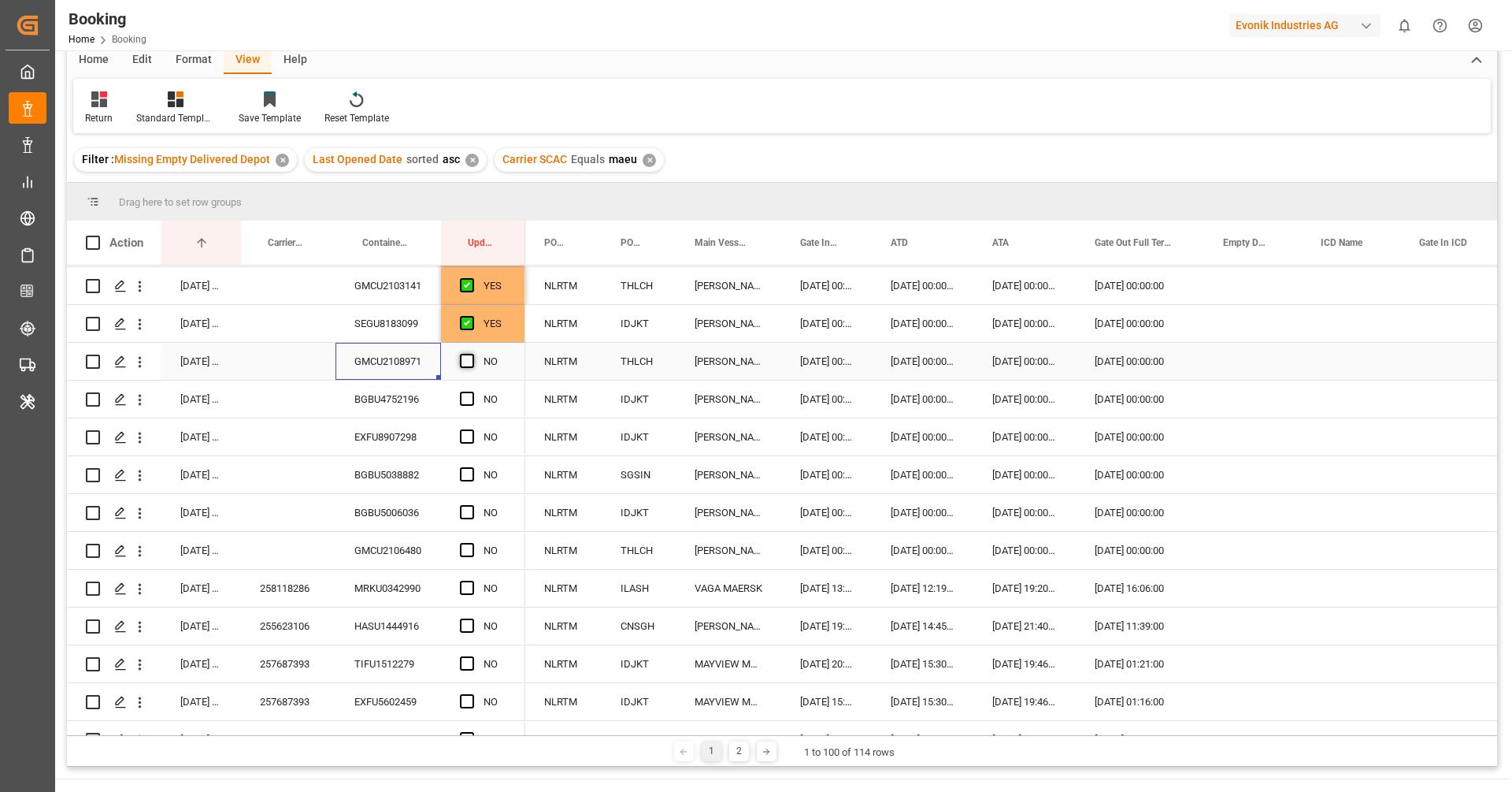
click at [472, 353] on input "Press SPACE to select this row." at bounding box center [472, 353] width 0 height 0
click at [392, 397] on div "BGBU4752196" at bounding box center [388, 399] width 105 height 37
click at [466, 391] on span "Press SPACE to select this row." at bounding box center [468, 398] width 14 height 14
click at [472, 391] on input "Press SPACE to select this row." at bounding box center [472, 391] width 0 height 0
click at [388, 445] on div "EXFU8907298" at bounding box center [388, 437] width 105 height 37
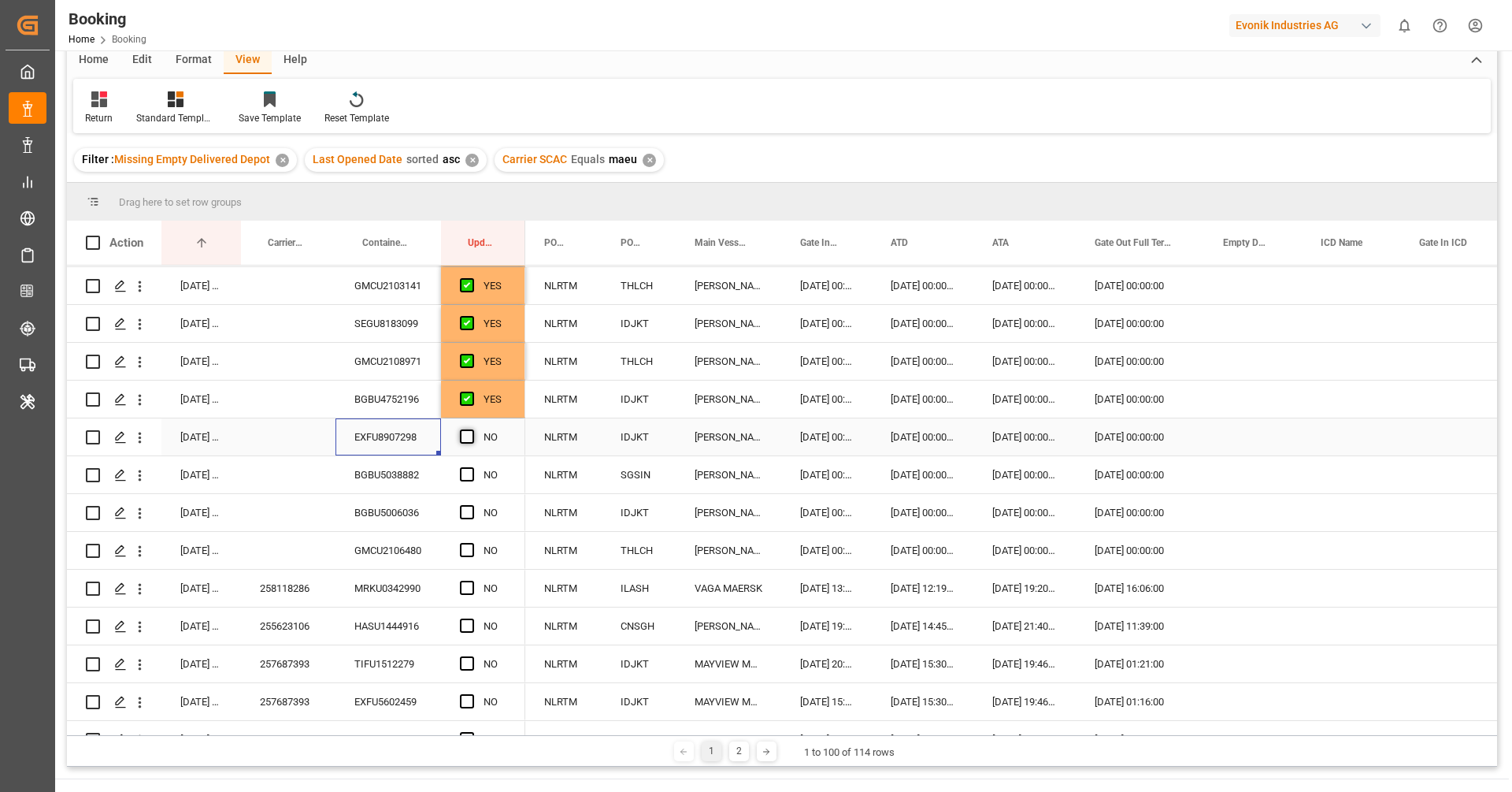
click at [465, 435] on span "Press SPACE to select this row." at bounding box center [468, 436] width 14 height 14
click at [472, 429] on input "Press SPACE to select this row." at bounding box center [472, 429] width 0 height 0
click at [377, 479] on div "BGBU5038882" at bounding box center [388, 475] width 105 height 37
click at [463, 473] on span "Press SPACE to select this row." at bounding box center [468, 474] width 14 height 14
click at [472, 467] on input "Press SPACE to select this row." at bounding box center [472, 467] width 0 height 0
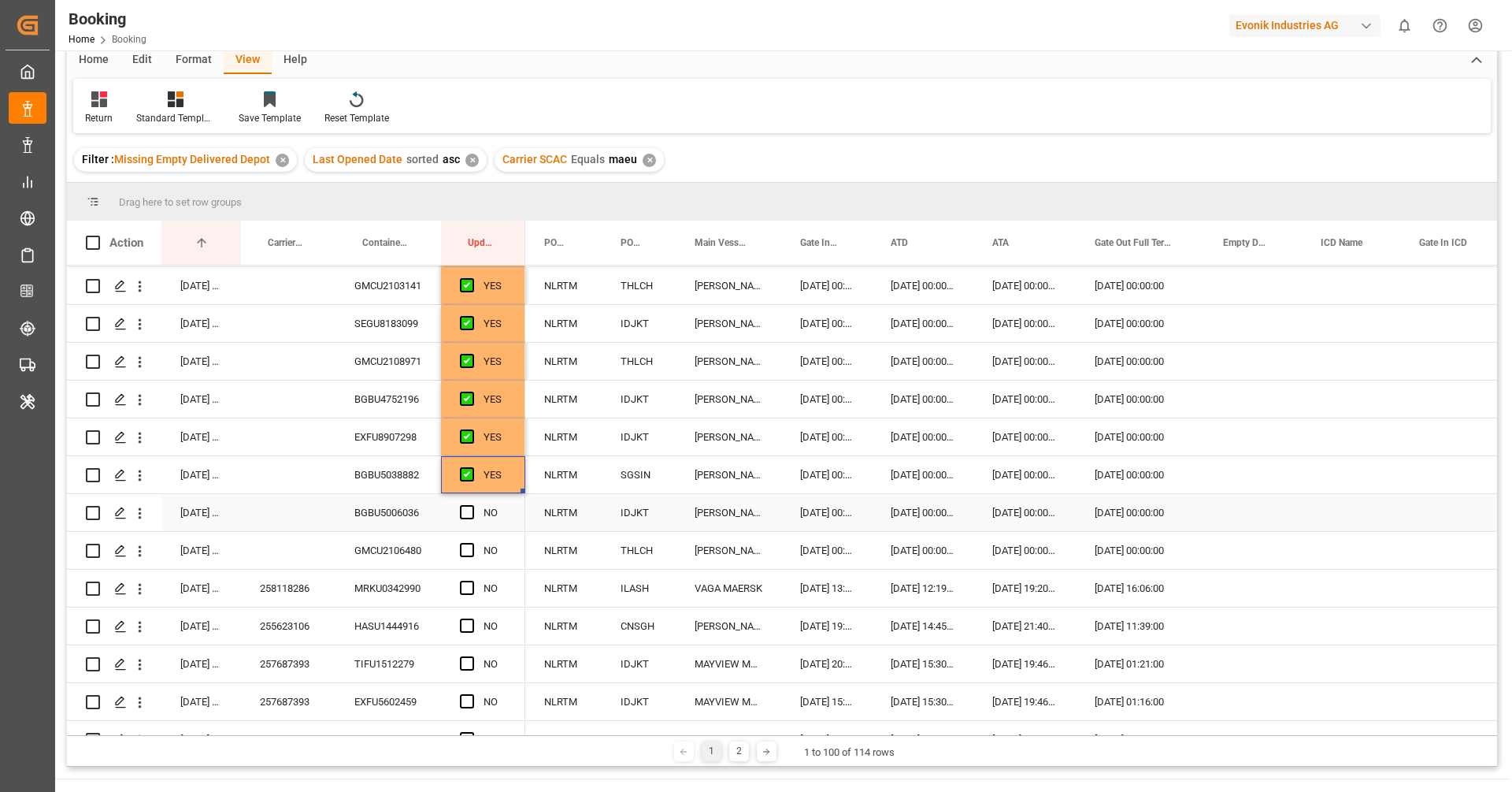
click at [400, 504] on div "BGBU5006036" at bounding box center [388, 513] width 105 height 37
click at [463, 508] on span "Press SPACE to select this row." at bounding box center [468, 512] width 14 height 14
click at [472, 505] on input "Press SPACE to select this row." at bounding box center [472, 505] width 0 height 0
click at [393, 565] on div "GMCU2106480" at bounding box center [388, 551] width 105 height 37
click at [465, 548] on span "Press SPACE to select this row." at bounding box center [468, 550] width 14 height 14
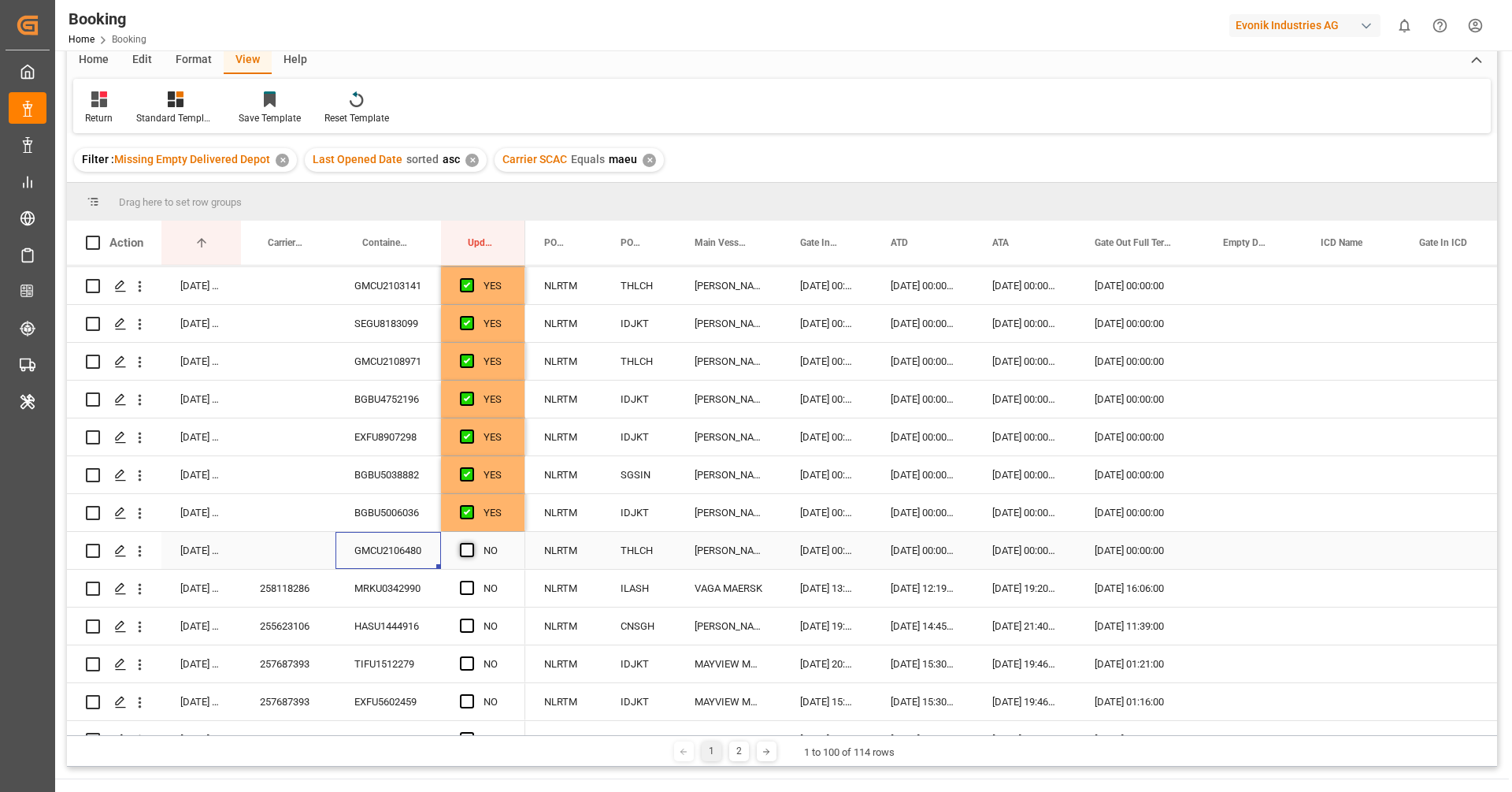
click at [472, 542] on input "Press SPACE to select this row." at bounding box center [472, 542] width 0 height 0
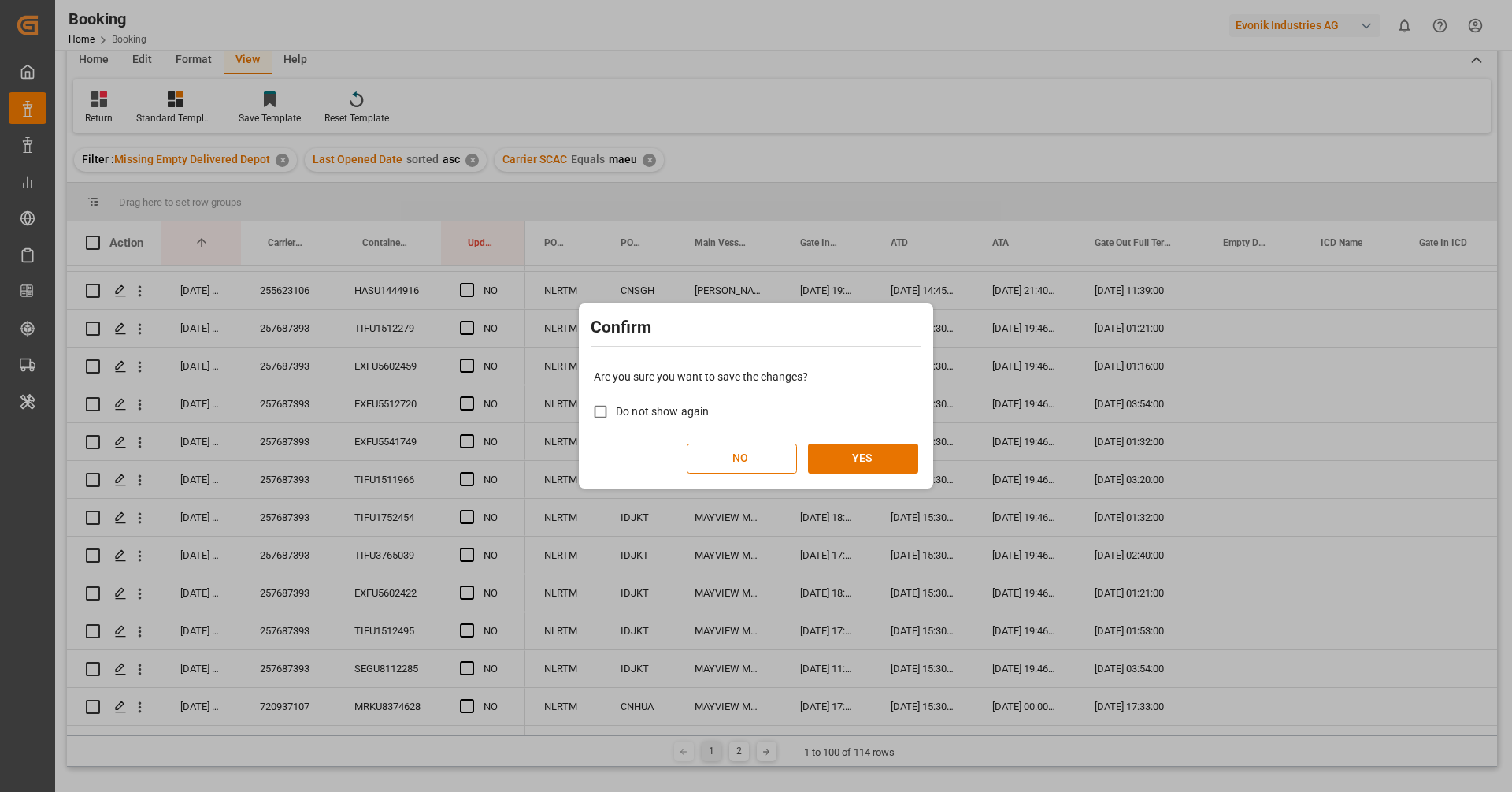
scroll to position [833, 0]
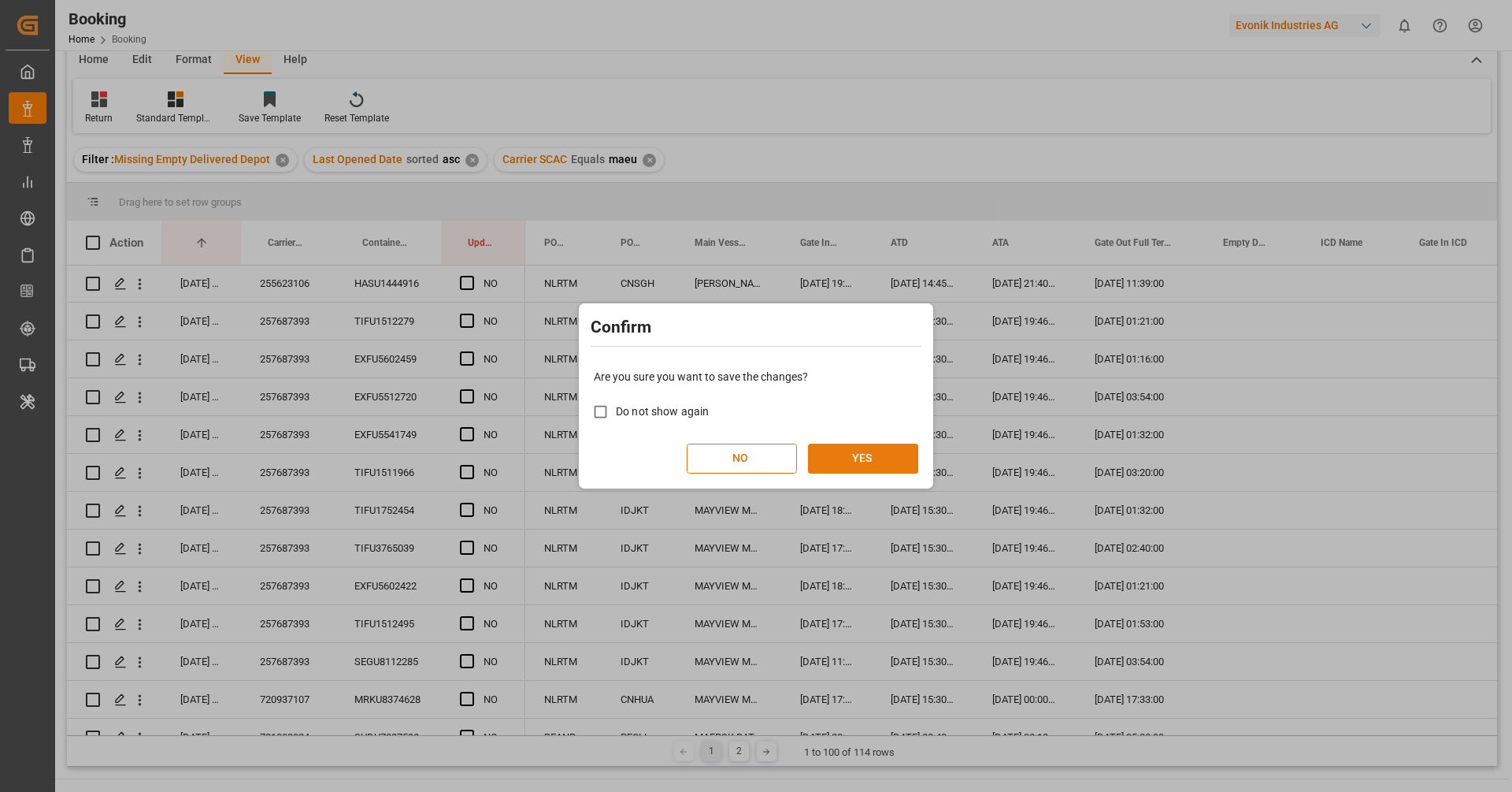
click at [854, 466] on button "YES" at bounding box center [863, 458] width 110 height 30
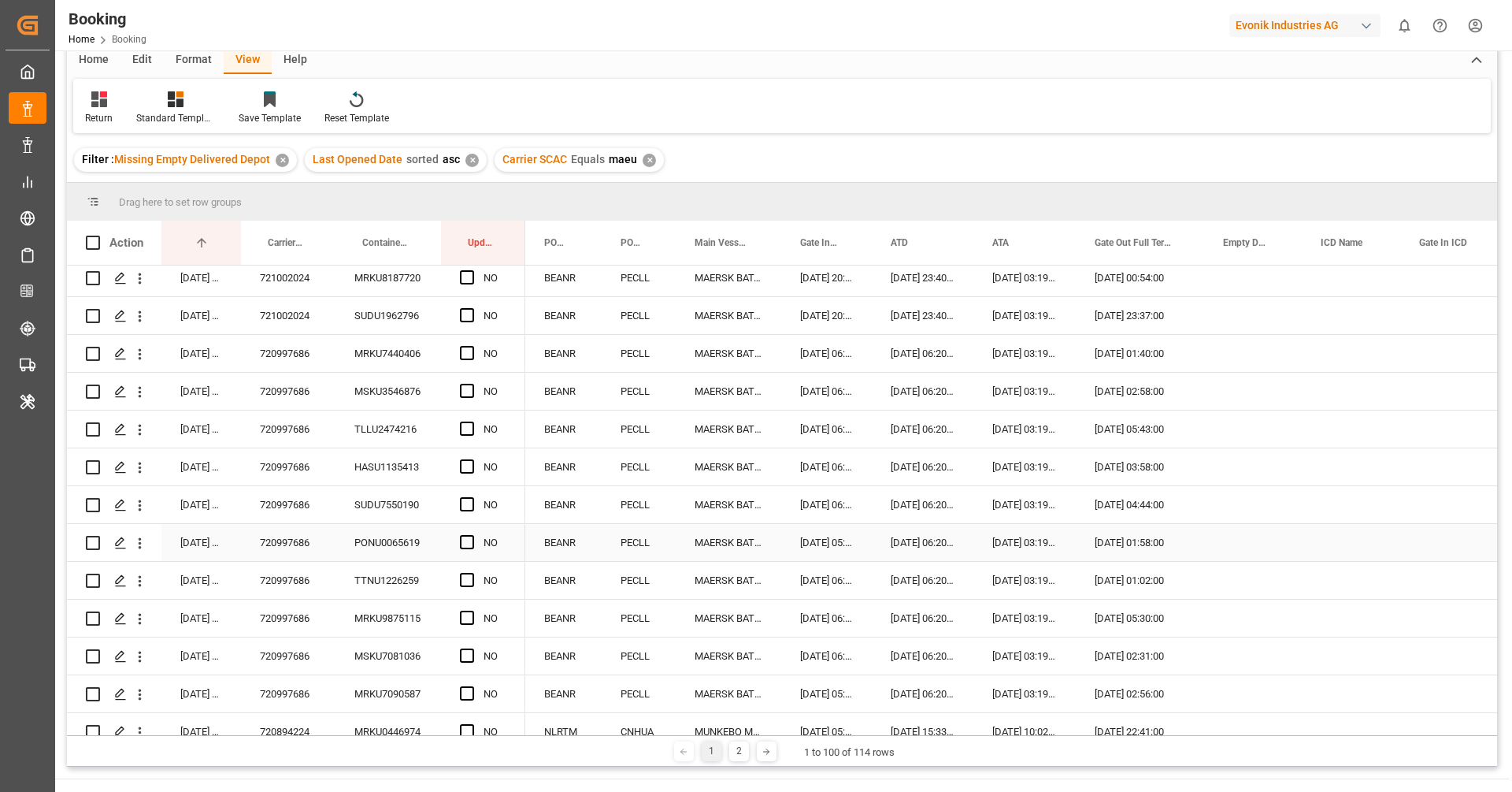
scroll to position [0, 0]
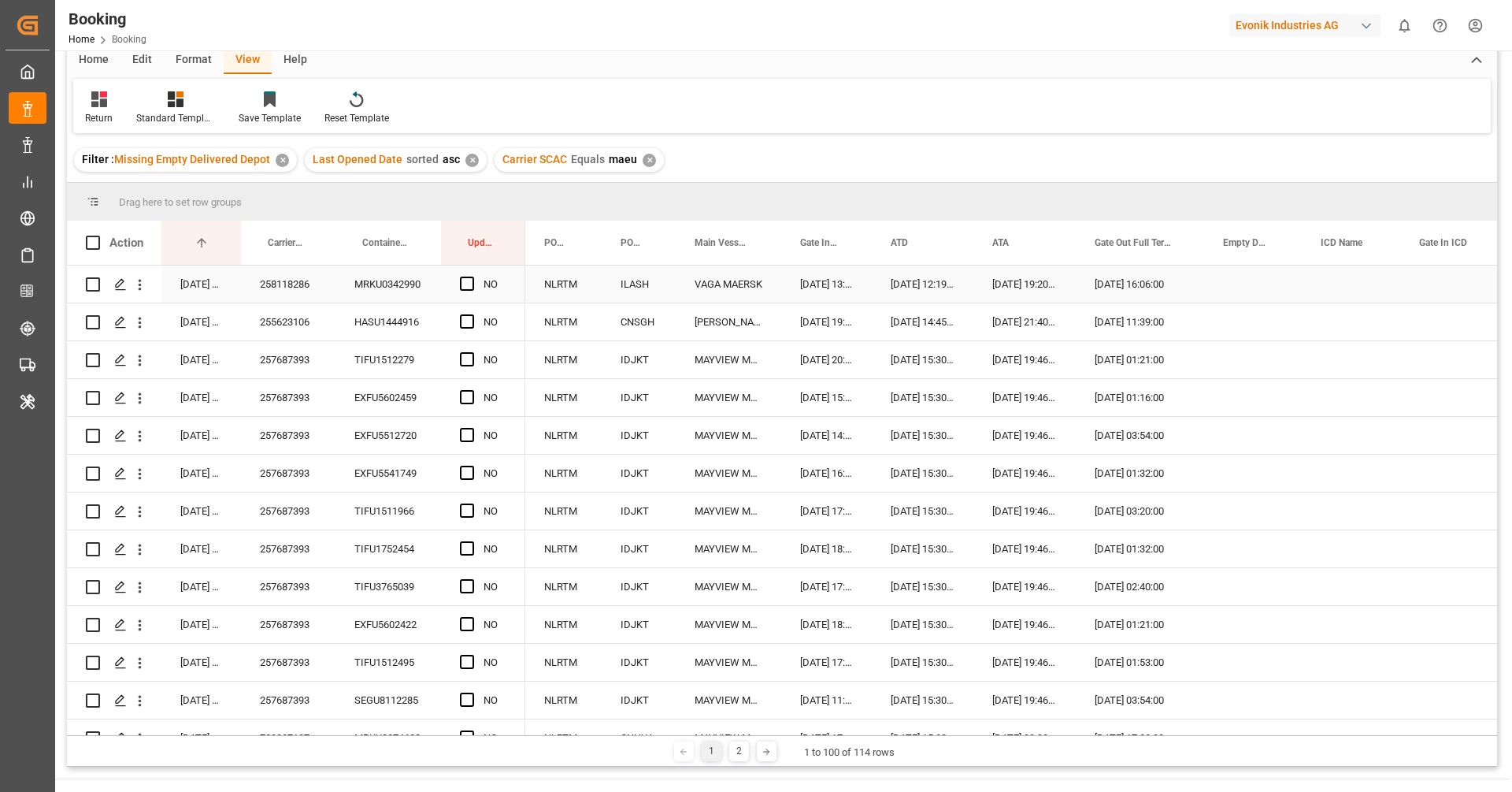
click at [290, 295] on div "258118286" at bounding box center [287, 284] width 94 height 37
click at [466, 289] on span "Press SPACE to select this row." at bounding box center [468, 284] width 14 height 14
click at [472, 277] on input "Press SPACE to select this row." at bounding box center [472, 277] width 0 height 0
click at [303, 319] on div "255623106" at bounding box center [287, 322] width 94 height 37
click at [464, 324] on span "Press SPACE to select this row." at bounding box center [468, 322] width 14 height 14
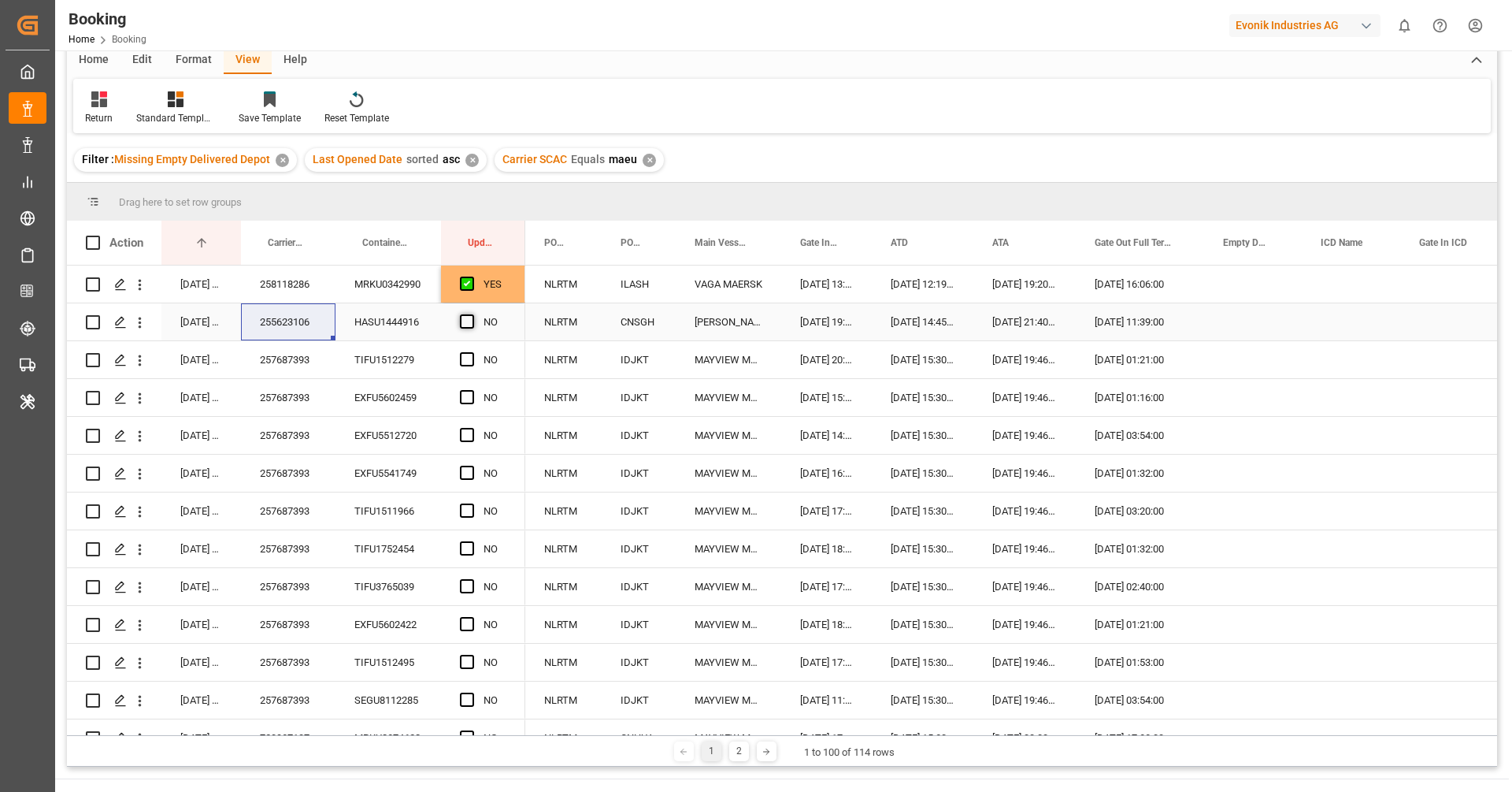
click at [472, 315] on input "Press SPACE to select this row." at bounding box center [472, 315] width 0 height 0
click at [282, 369] on div "257687393" at bounding box center [287, 360] width 94 height 37
click at [469, 353] on span "Press SPACE to select this row." at bounding box center [468, 359] width 14 height 14
click at [472, 352] on input "Press SPACE to select this row." at bounding box center [472, 352] width 0 height 0
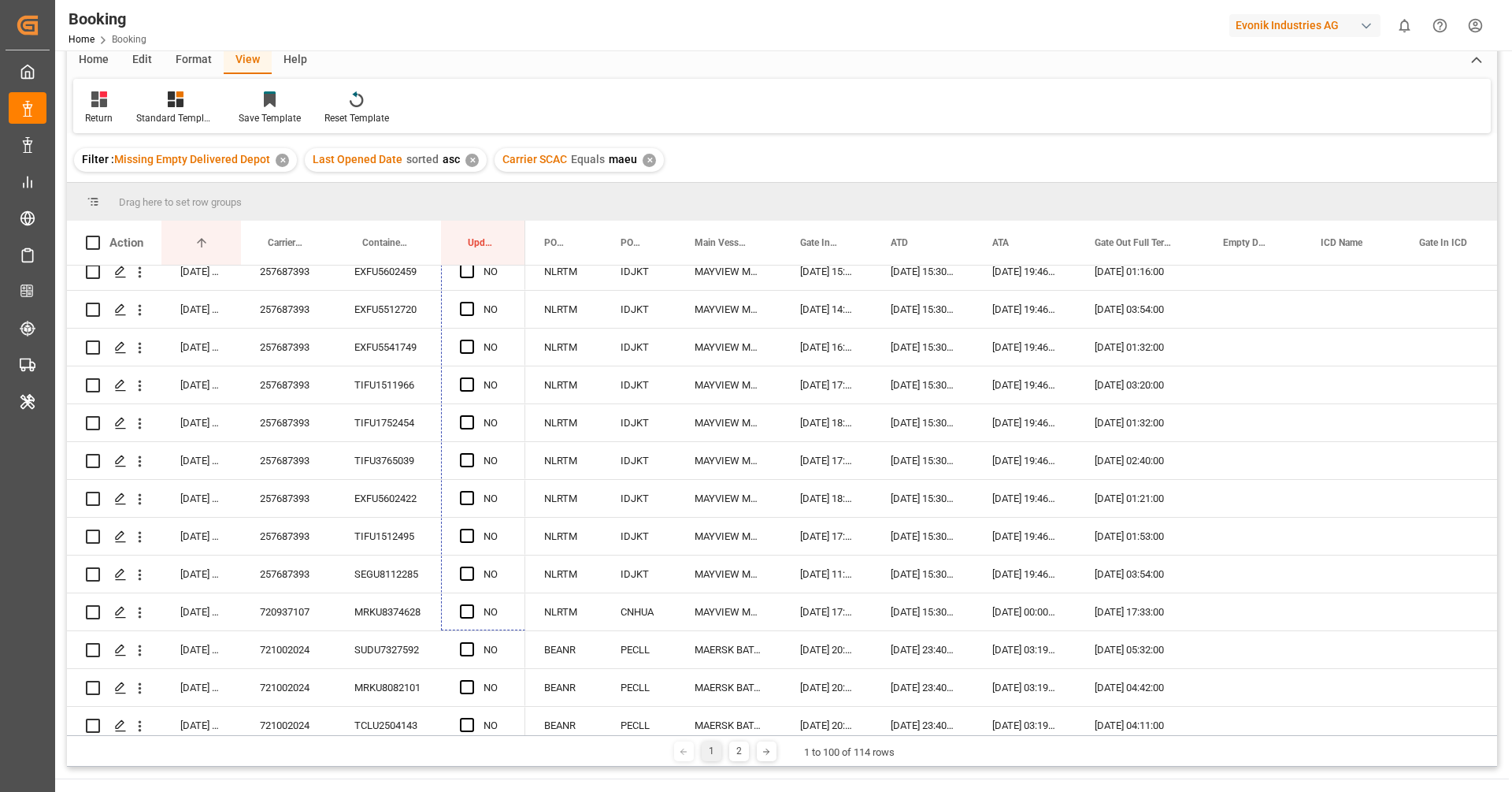
scroll to position [189, 0]
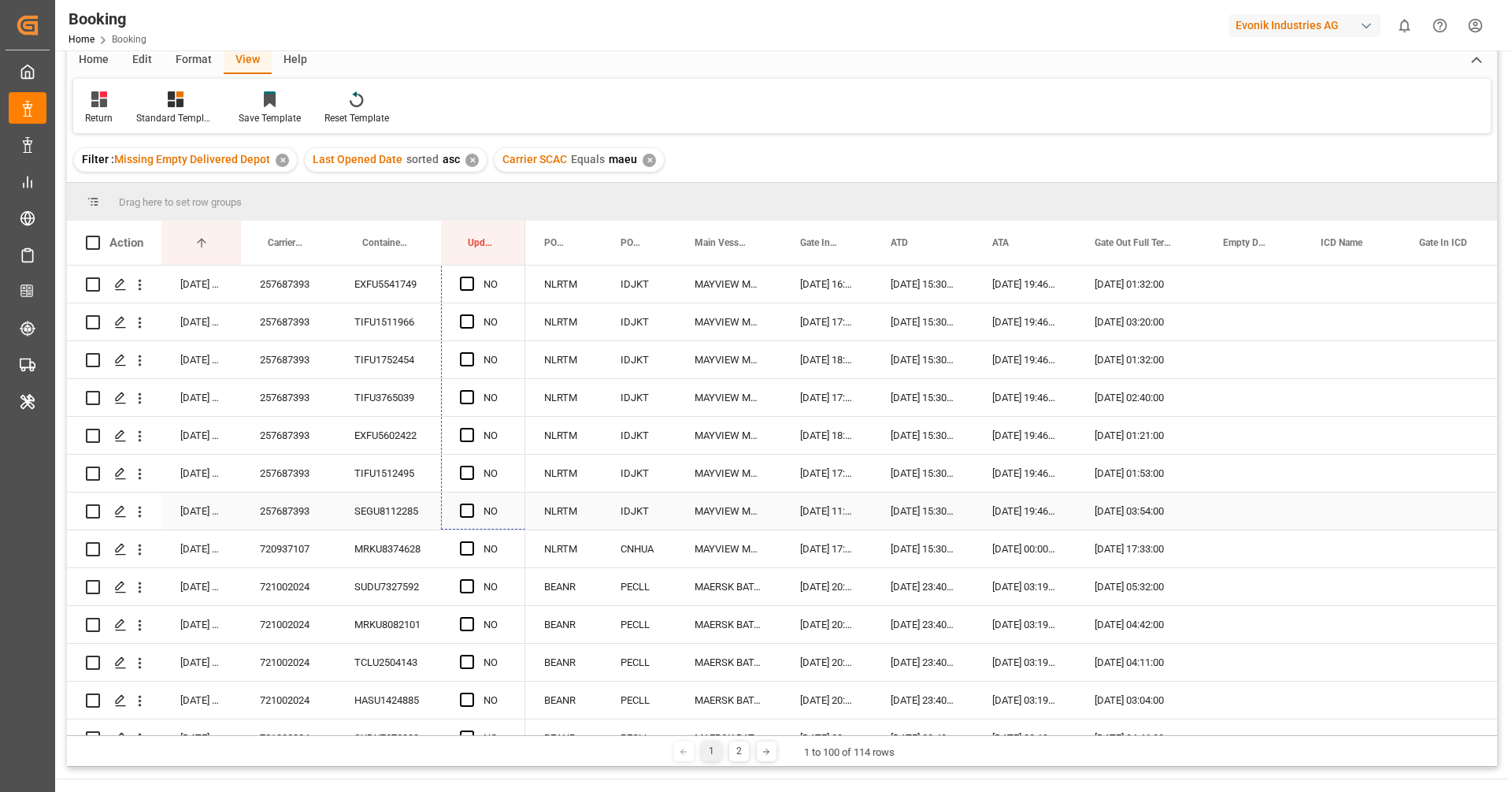
drag, startPoint x: 521, startPoint y: 374, endPoint x: 477, endPoint y: 514, distance: 146.8
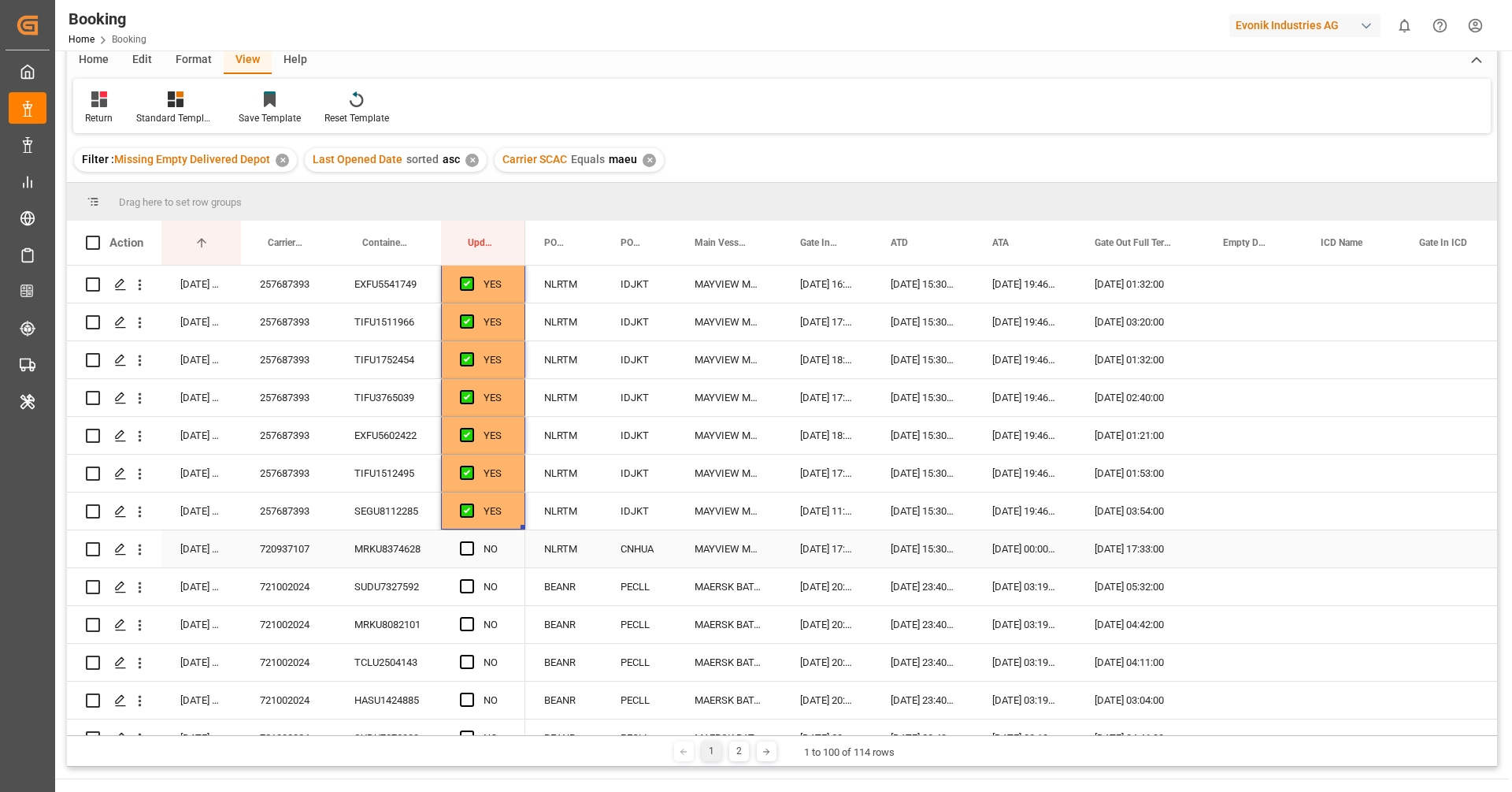
click at [315, 544] on div "720937107" at bounding box center [287, 549] width 94 height 37
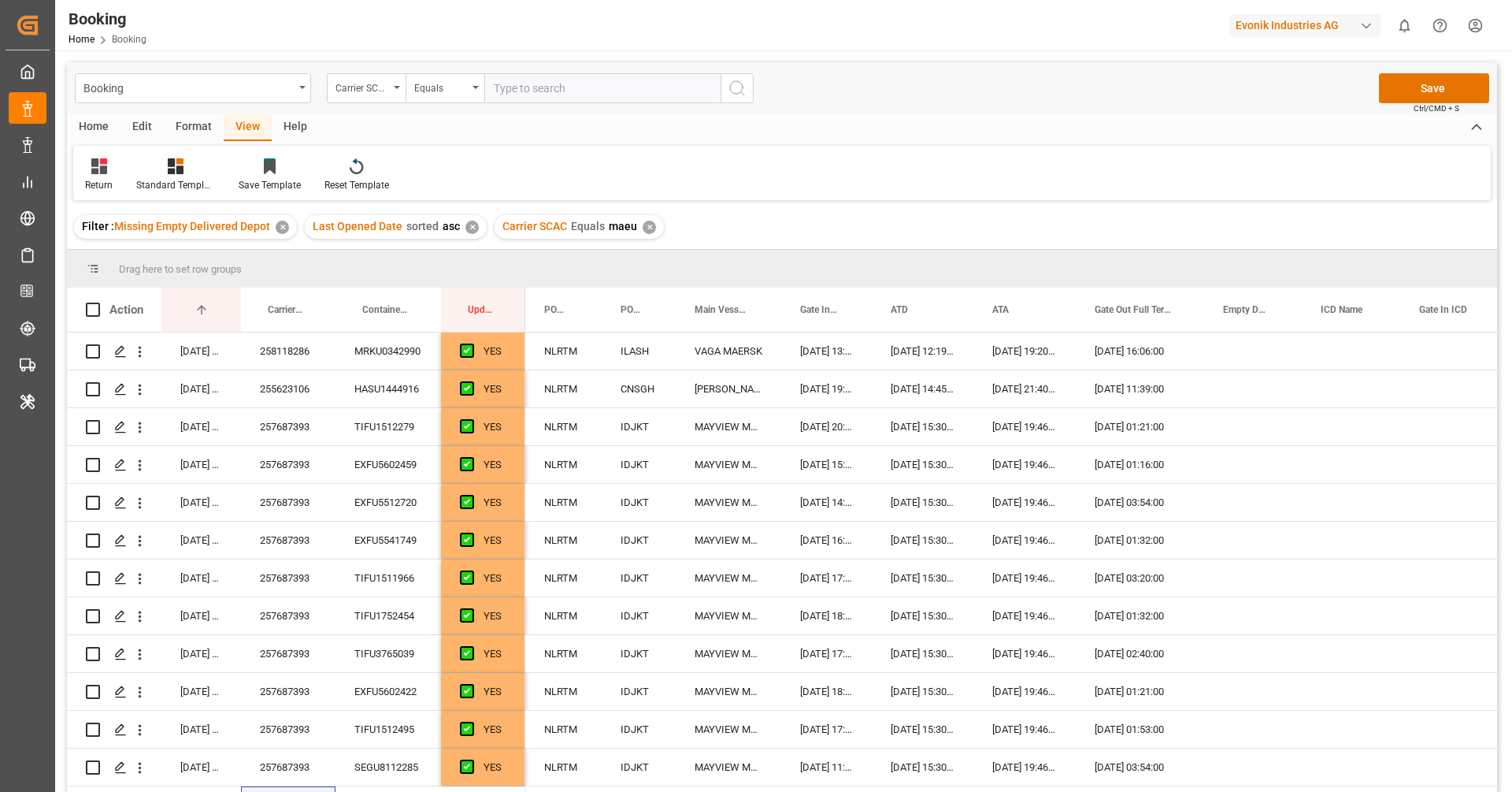
scroll to position [189, 0]
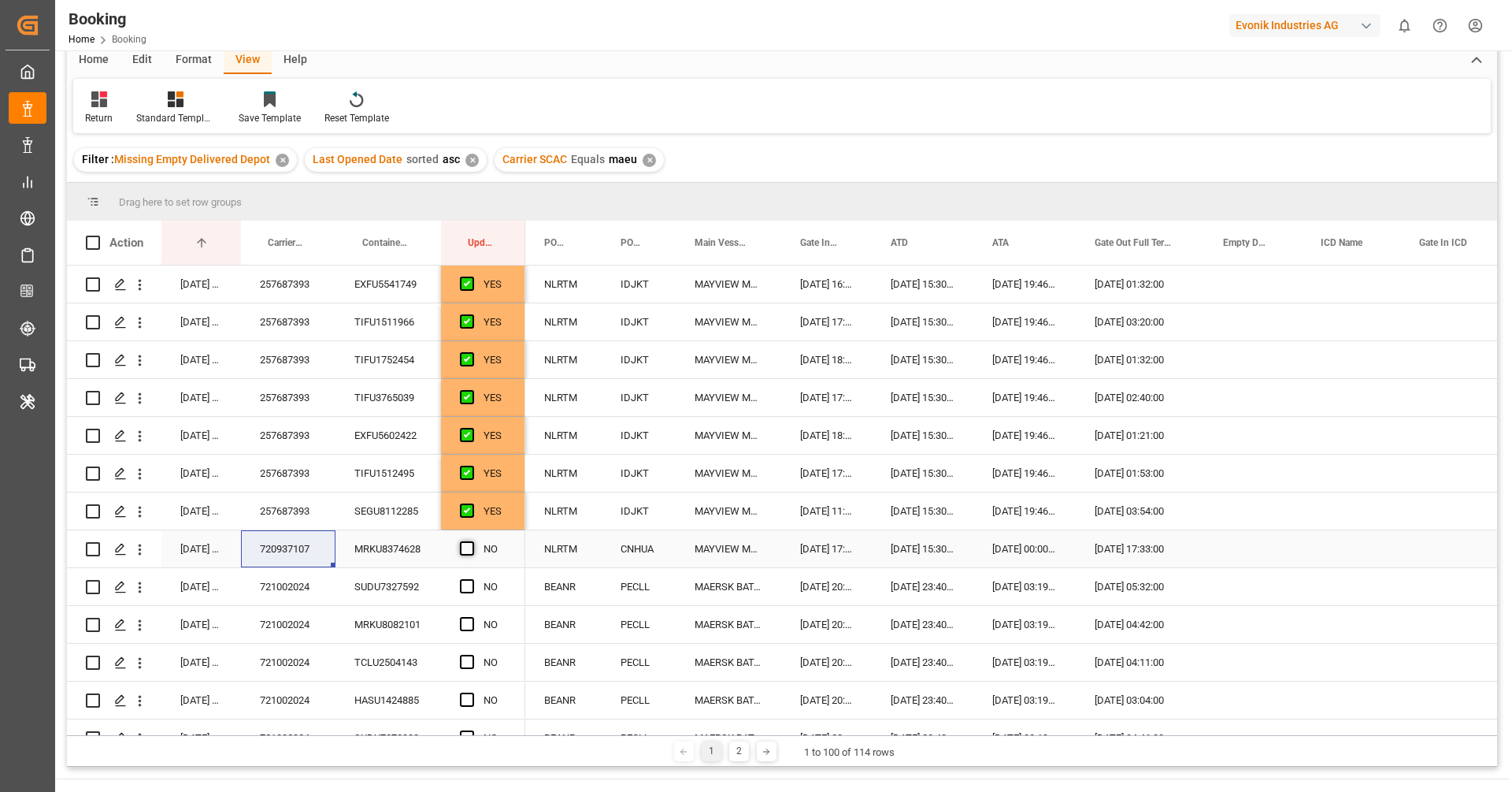
click at [464, 551] on span "Press SPACE to select this row." at bounding box center [468, 548] width 14 height 14
click at [472, 541] on input "Press SPACE to select this row." at bounding box center [472, 541] width 0 height 0
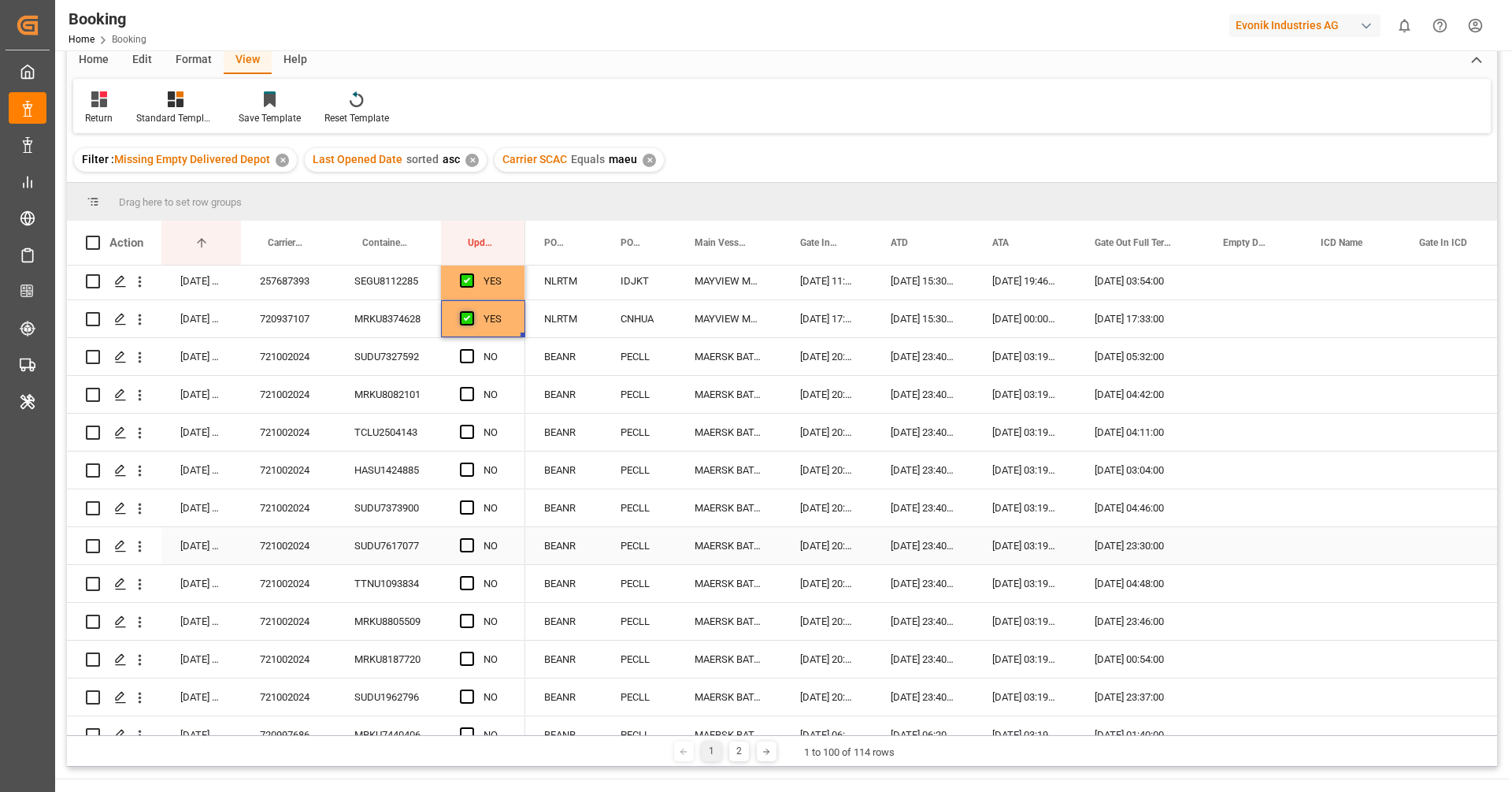
scroll to position [426, 0]
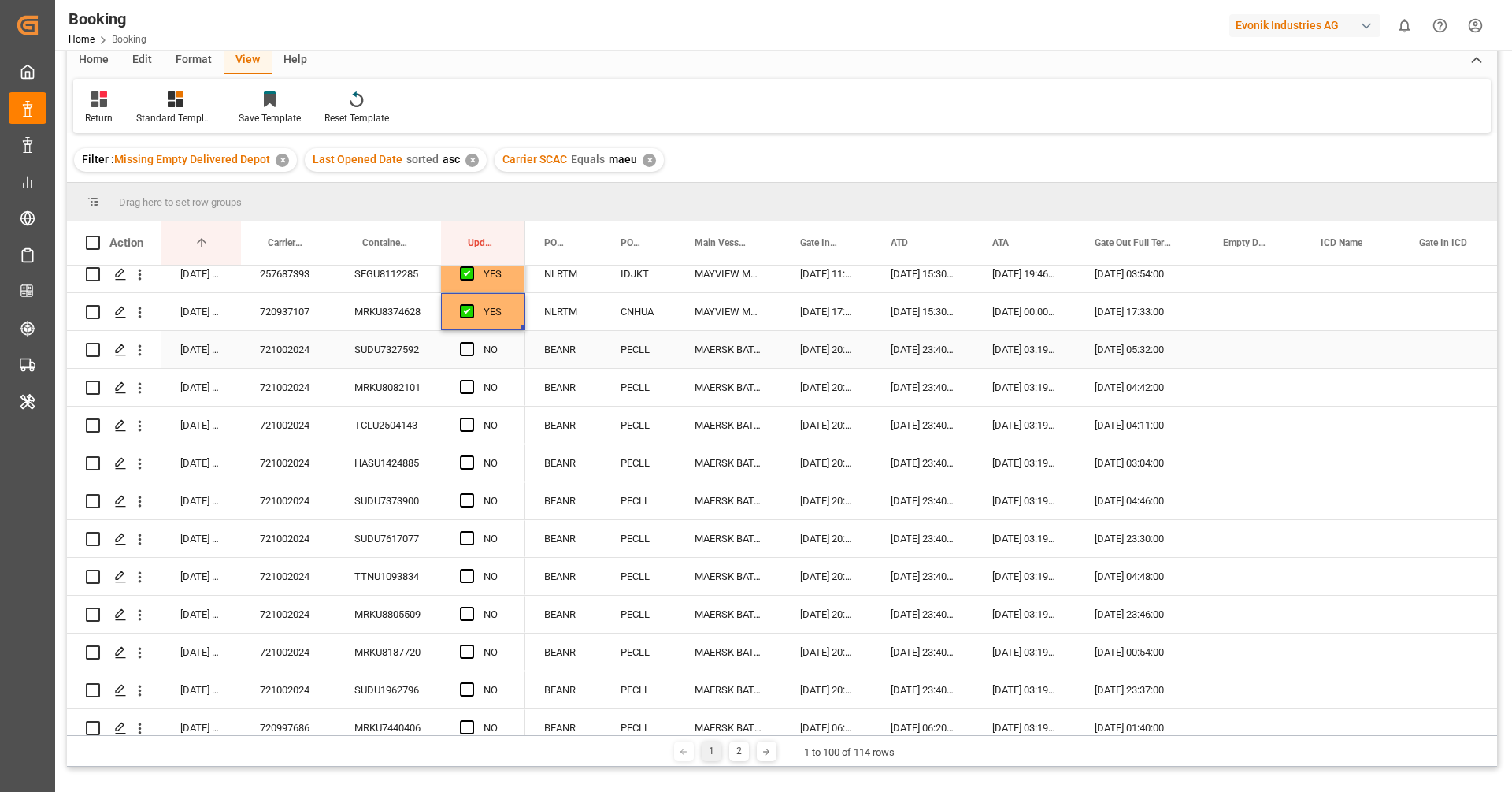
click at [310, 353] on div "721002024" at bounding box center [287, 349] width 94 height 37
click at [465, 349] on span "Press SPACE to select this row." at bounding box center [468, 349] width 14 height 14
click at [472, 342] on input "Press SPACE to select this row." at bounding box center [472, 342] width 0 height 0
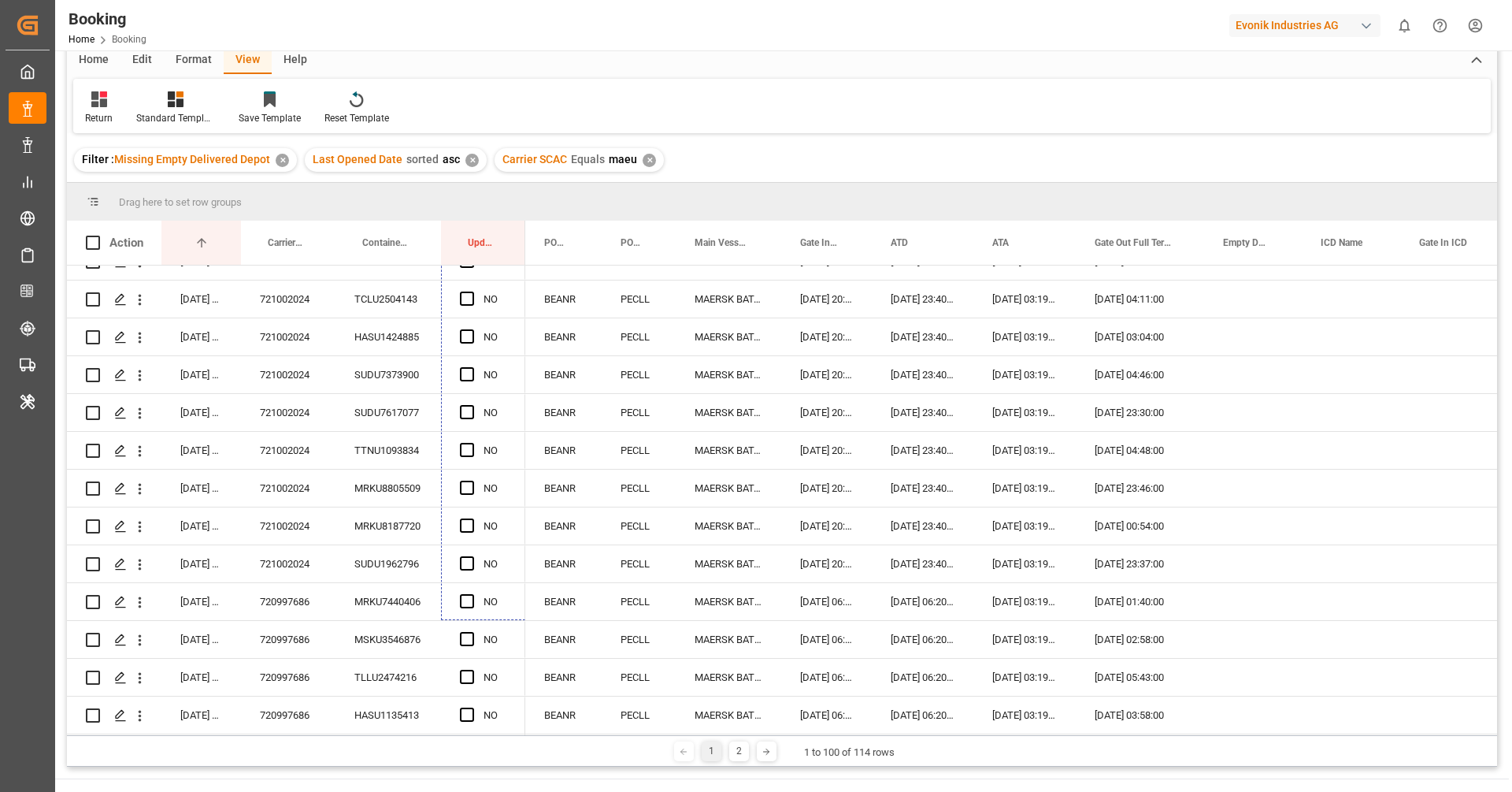
scroll to position [584, 0]
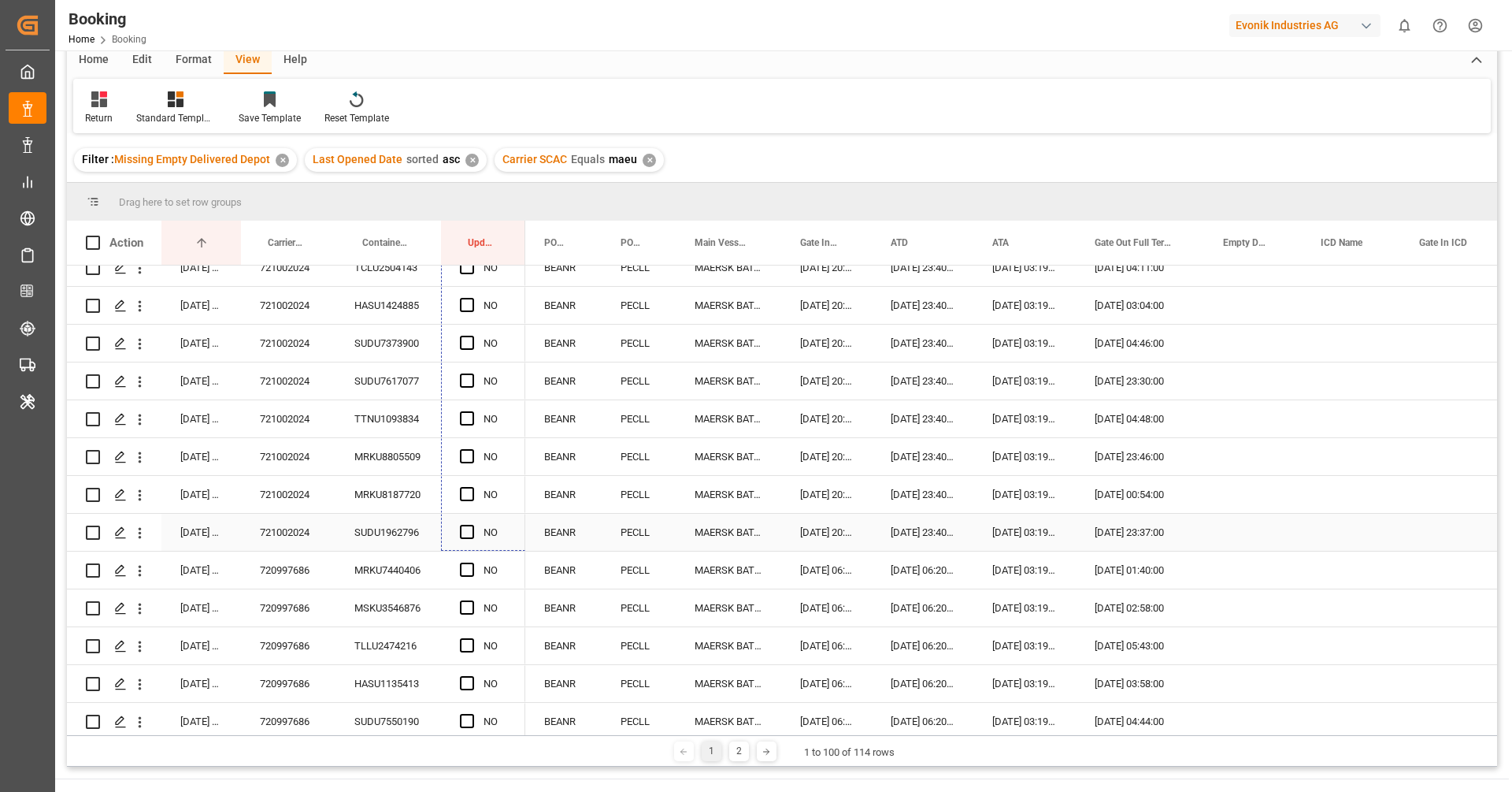
drag, startPoint x: 523, startPoint y: 363, endPoint x: 472, endPoint y: 518, distance: 163.2
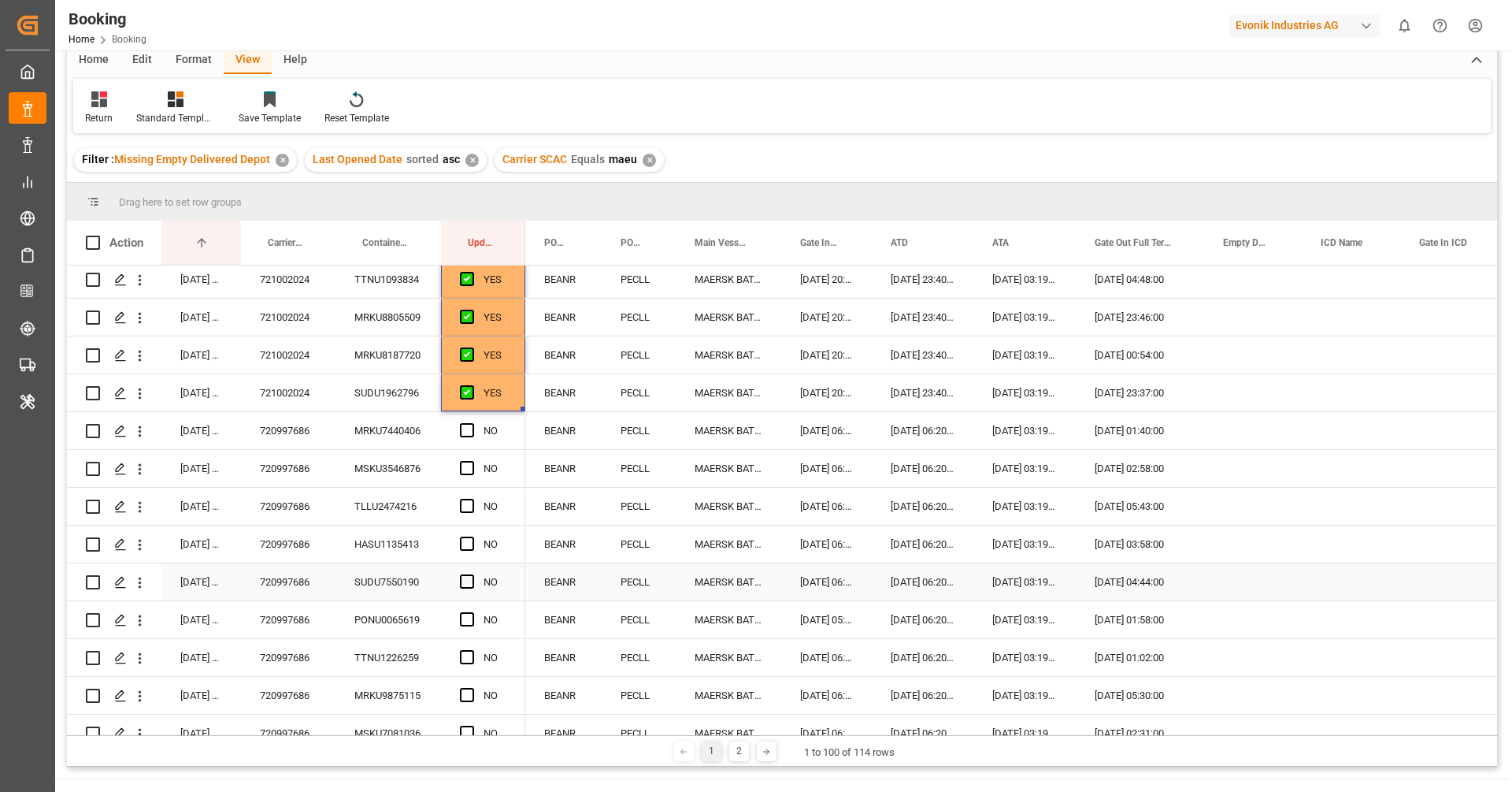
scroll to position [748, 0]
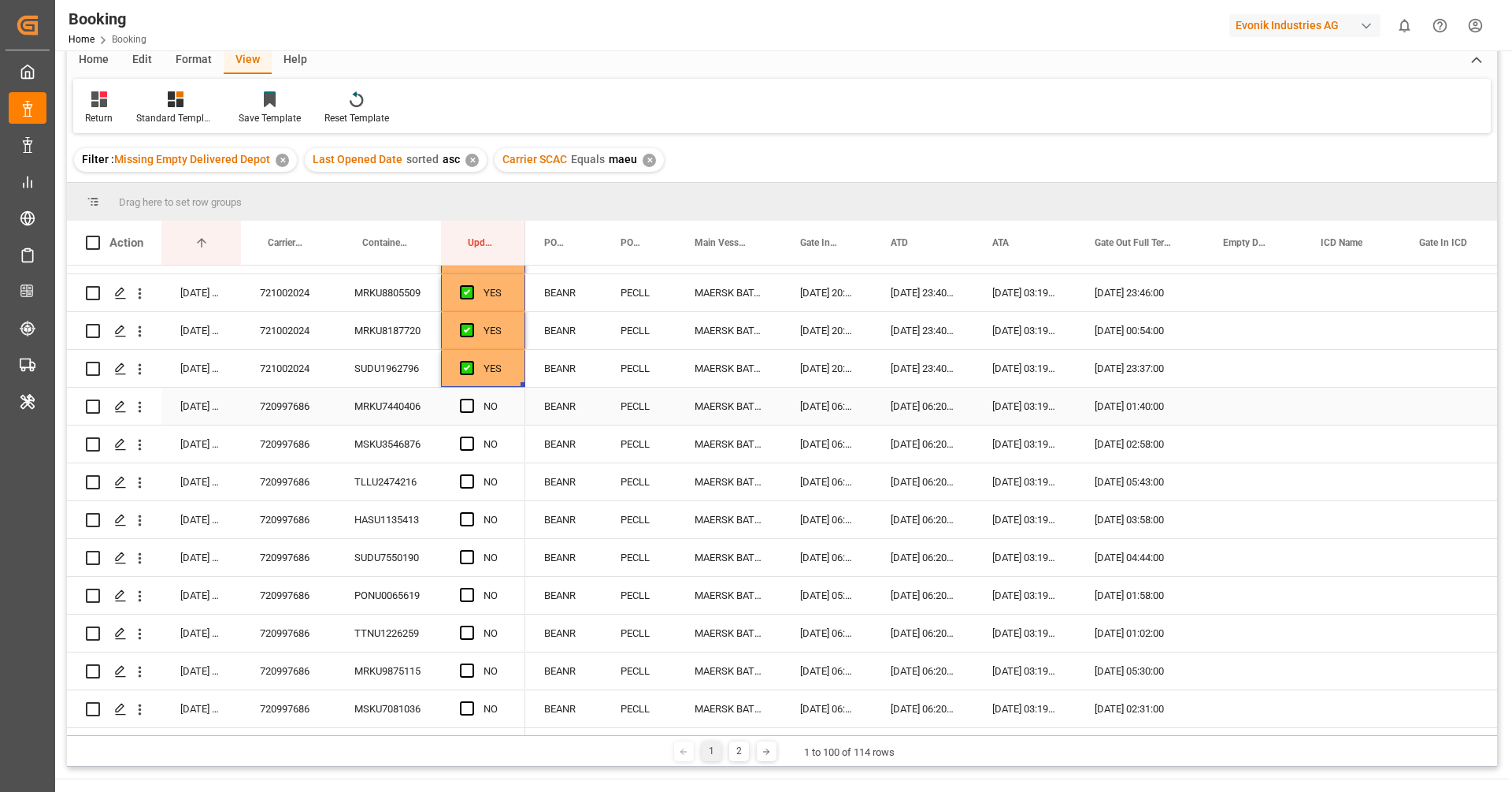
click at [290, 410] on div "720997686" at bounding box center [287, 406] width 94 height 37
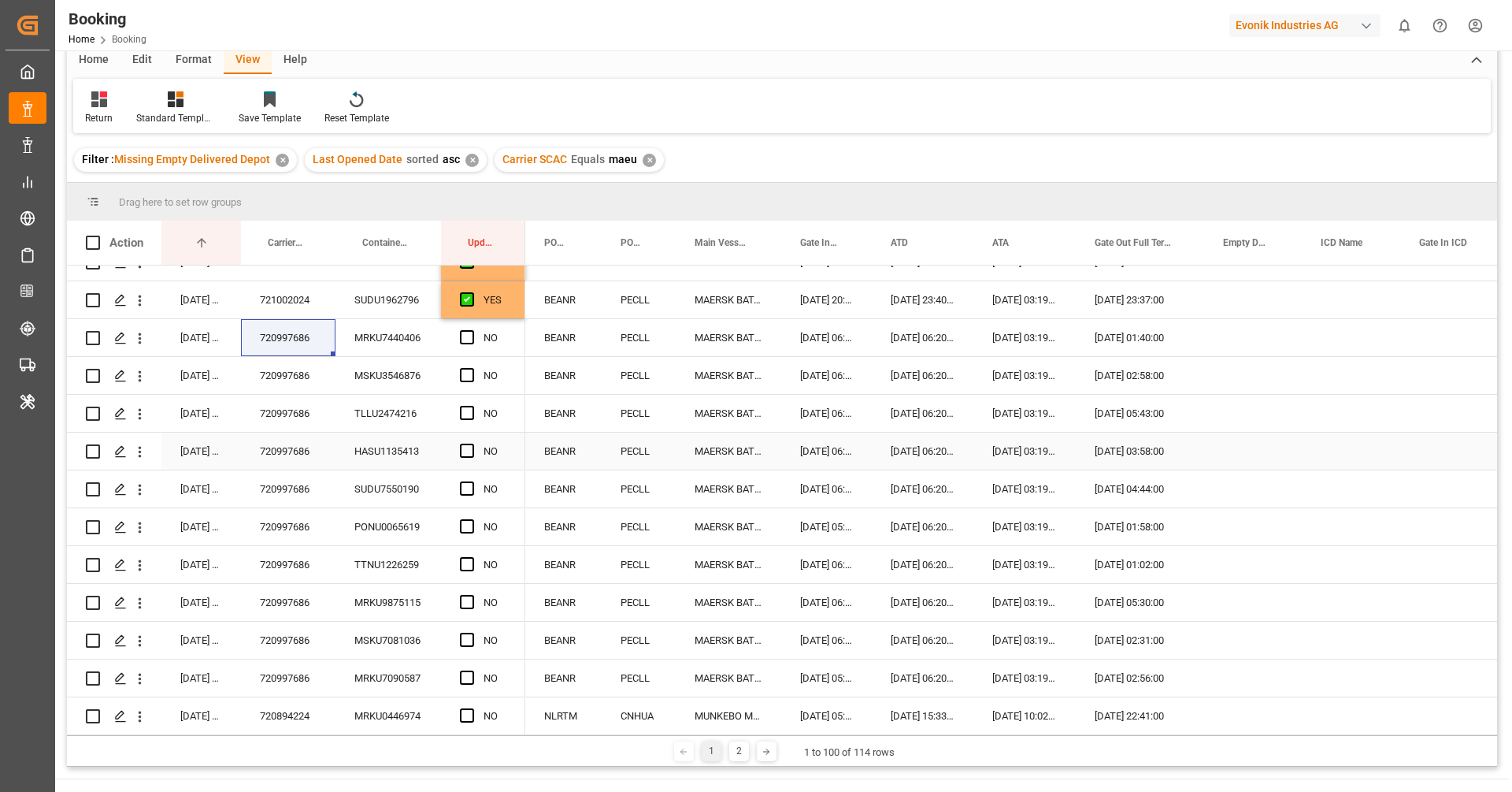
scroll to position [829, 0]
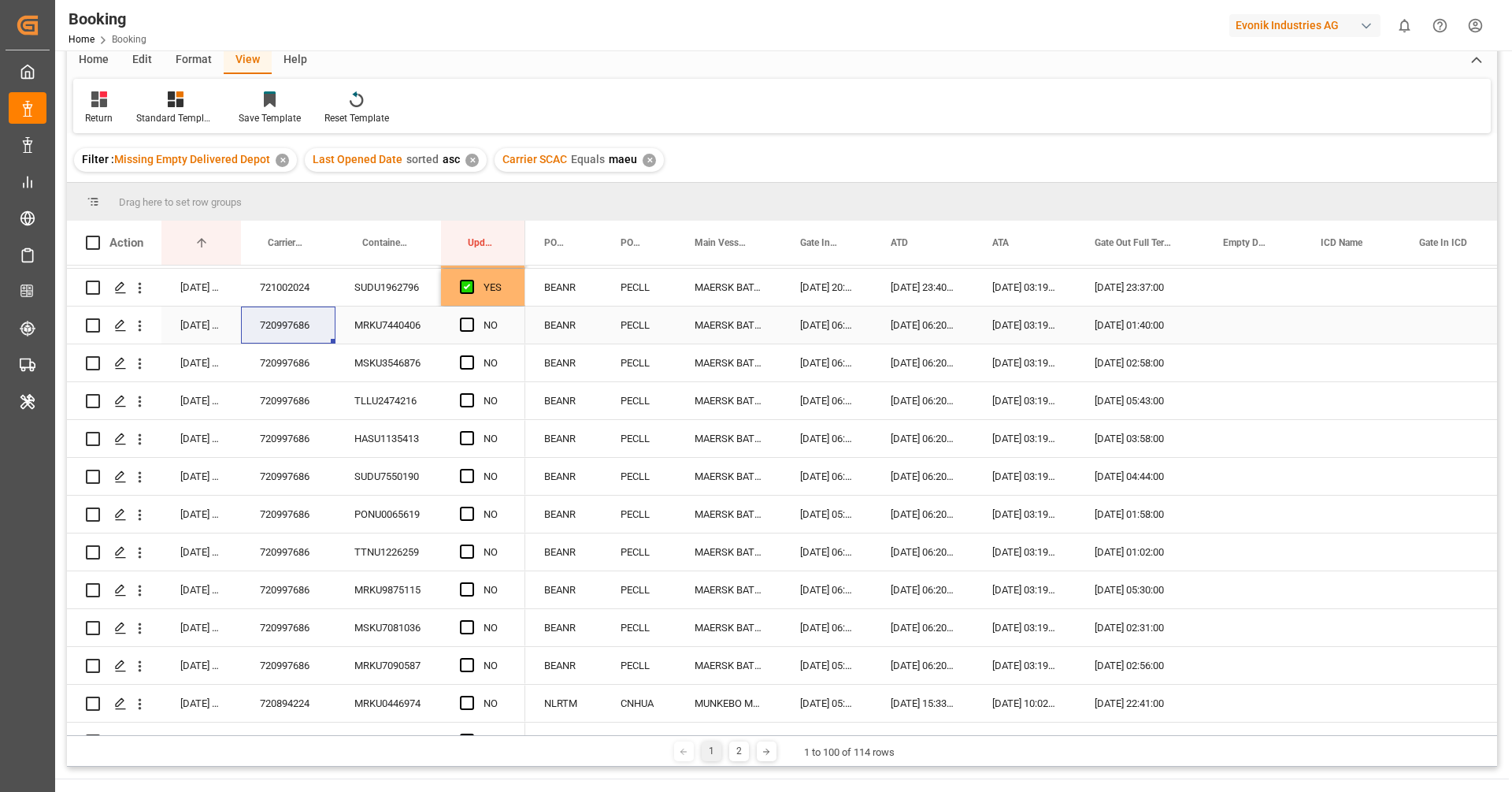
click at [467, 315] on div "Press SPACE to select this row." at bounding box center [472, 325] width 23 height 36
click at [471, 322] on span "Press SPACE to select this row." at bounding box center [468, 324] width 14 height 14
click at [472, 317] on input "Press SPACE to select this row." at bounding box center [472, 317] width 0 height 0
drag, startPoint x: 521, startPoint y: 340, endPoint x: 525, endPoint y: 650, distance: 310.0
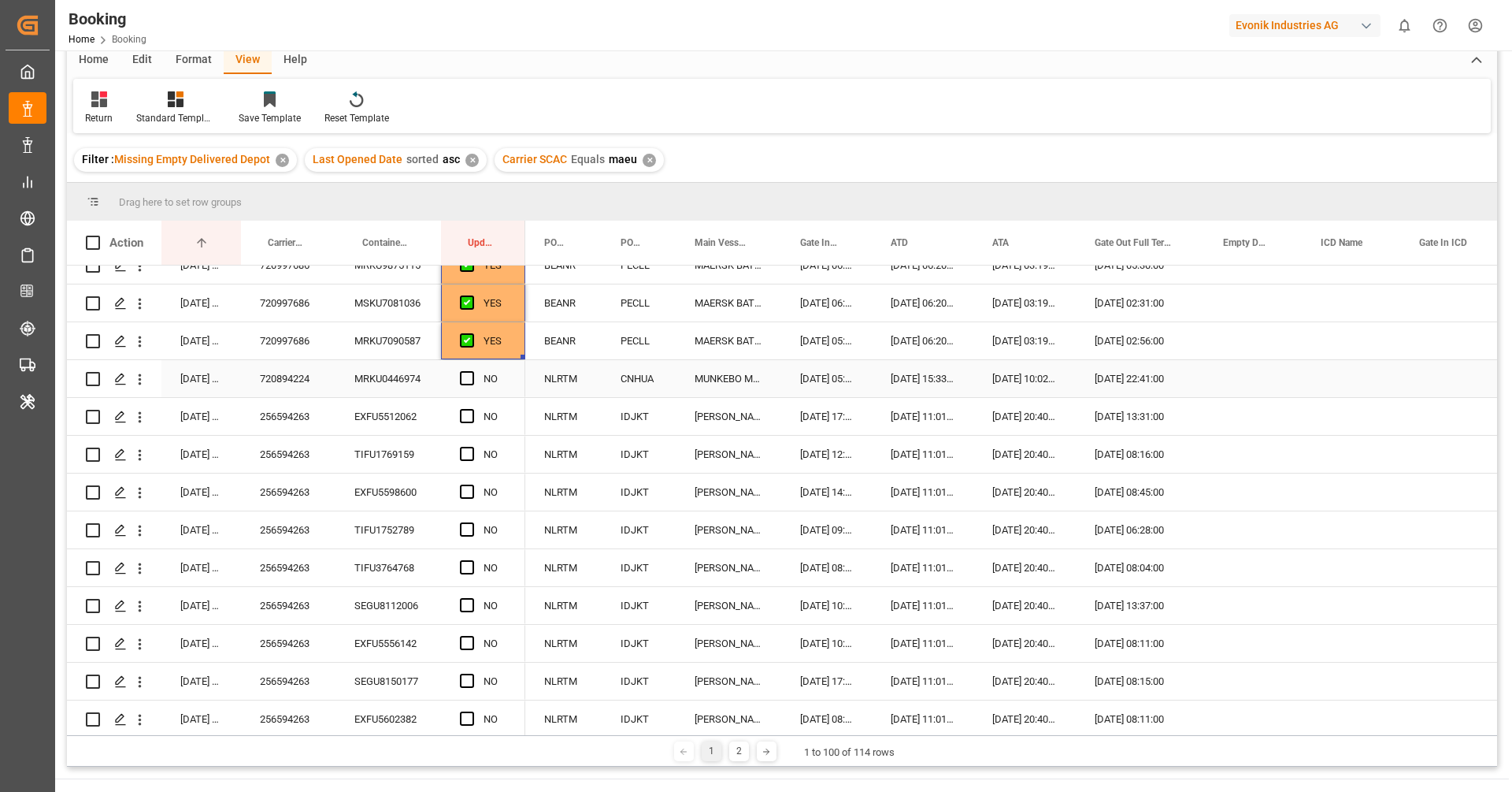
click at [278, 388] on div "720894224" at bounding box center [287, 378] width 94 height 37
click at [465, 378] on span "Press SPACE to select this row." at bounding box center [468, 378] width 14 height 14
click at [472, 371] on input "Press SPACE to select this row." at bounding box center [472, 371] width 0 height 0
click at [277, 412] on div "256594263" at bounding box center [287, 416] width 94 height 37
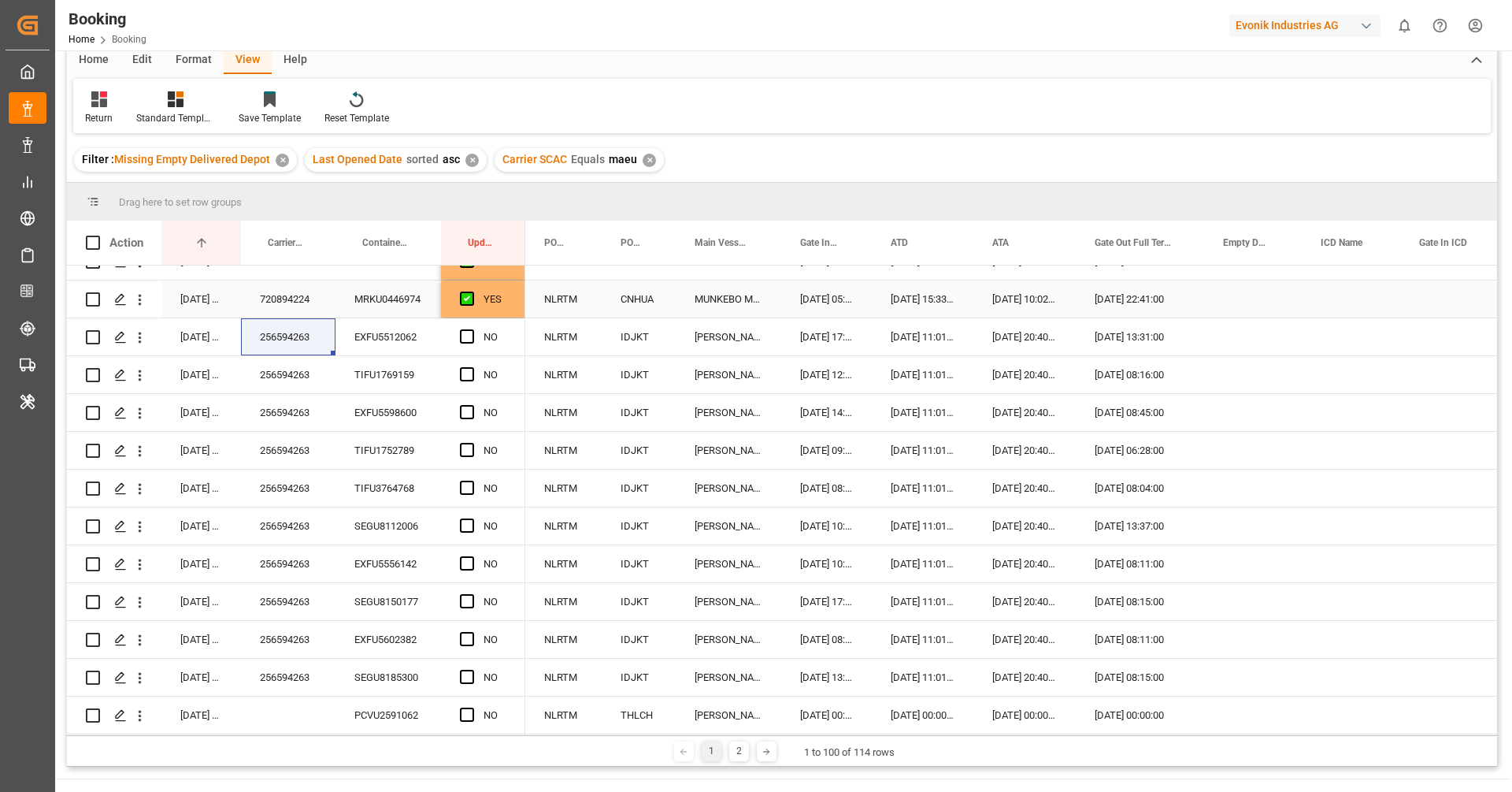
scroll to position [1245, 0]
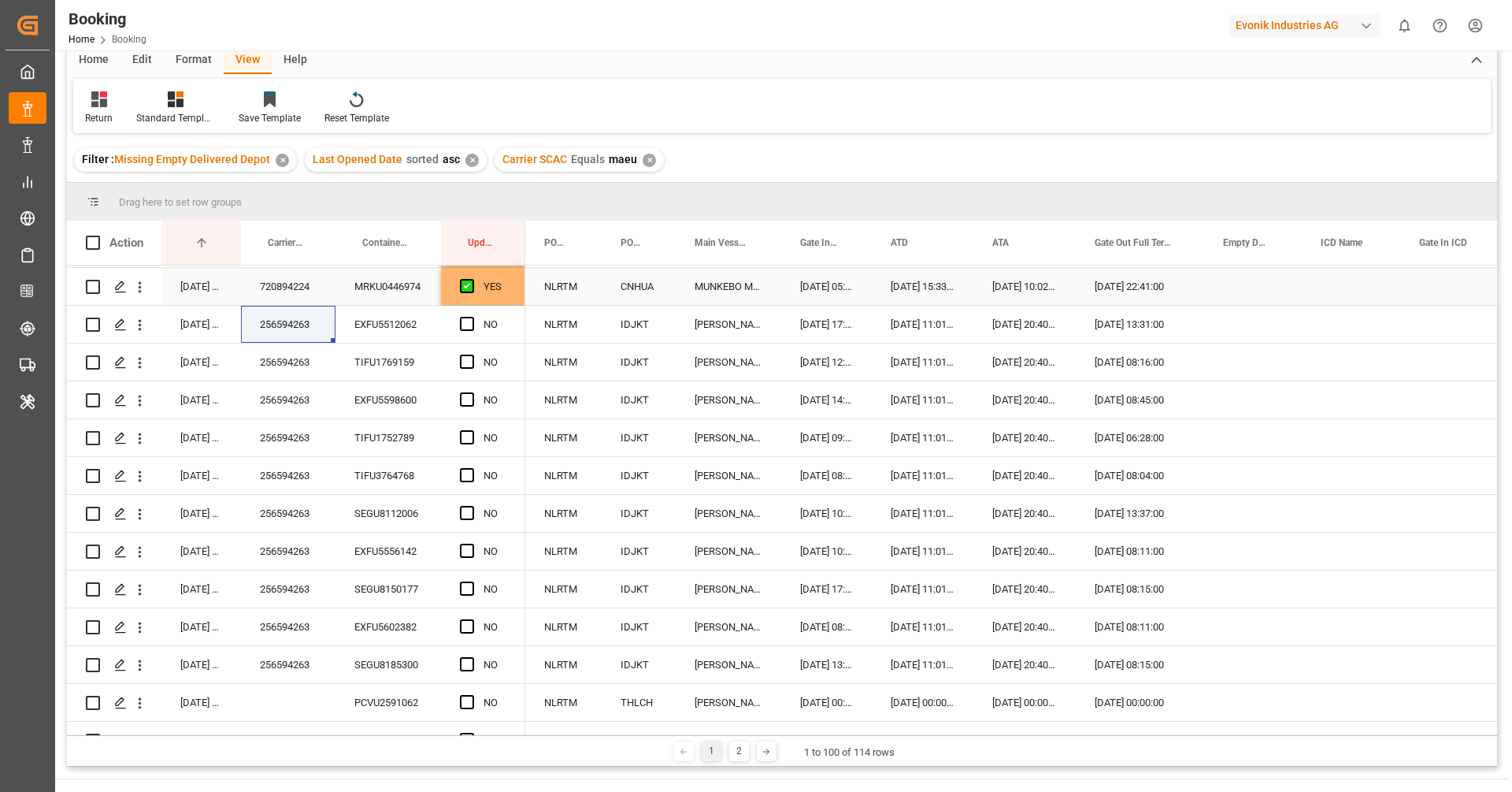
click at [490, 293] on div "YES" at bounding box center [495, 287] width 23 height 36
drag, startPoint x: 521, startPoint y: 301, endPoint x: 519, endPoint y: 649, distance: 348.0
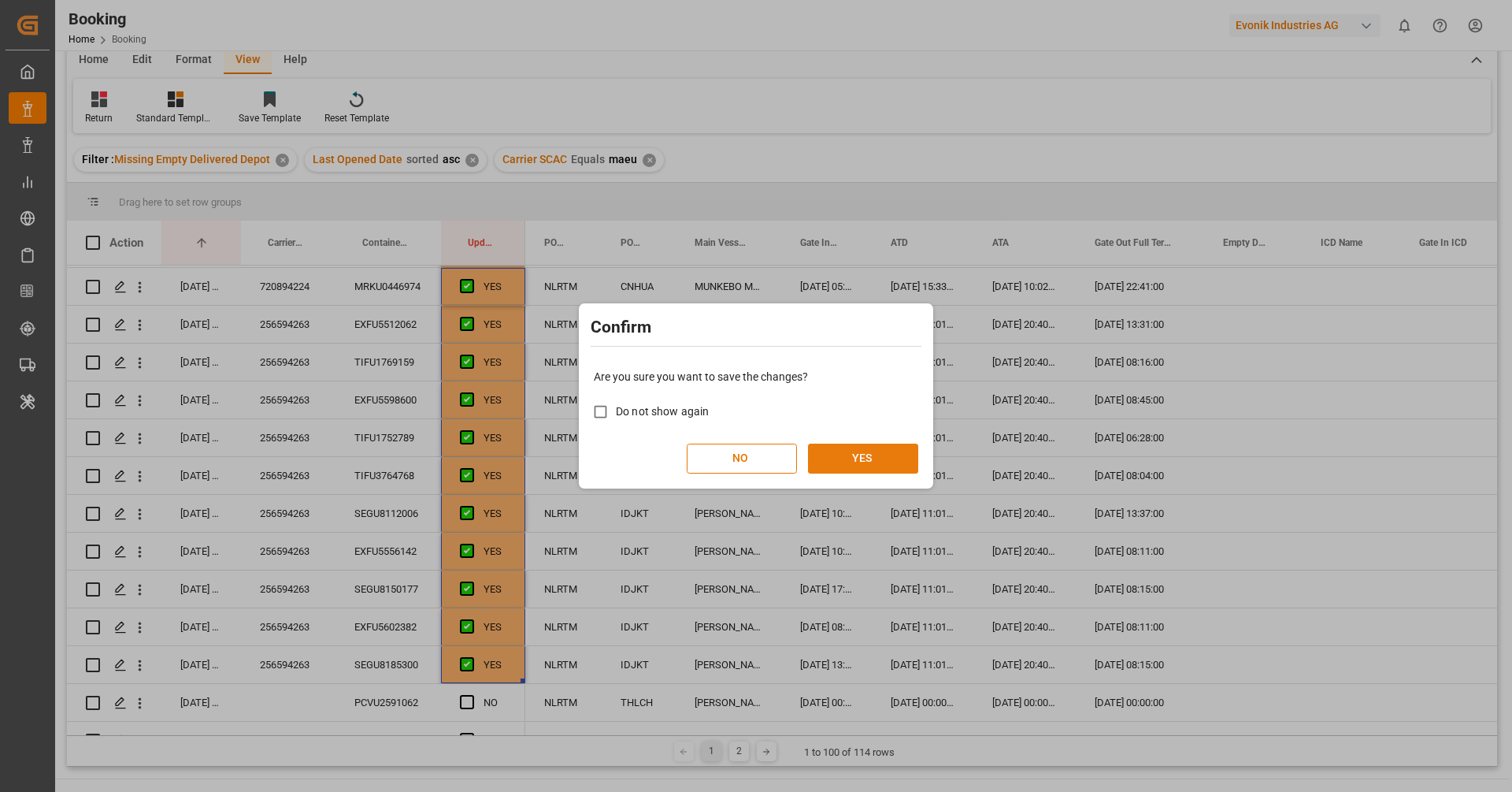
click at [855, 464] on button "YES" at bounding box center [863, 458] width 110 height 30
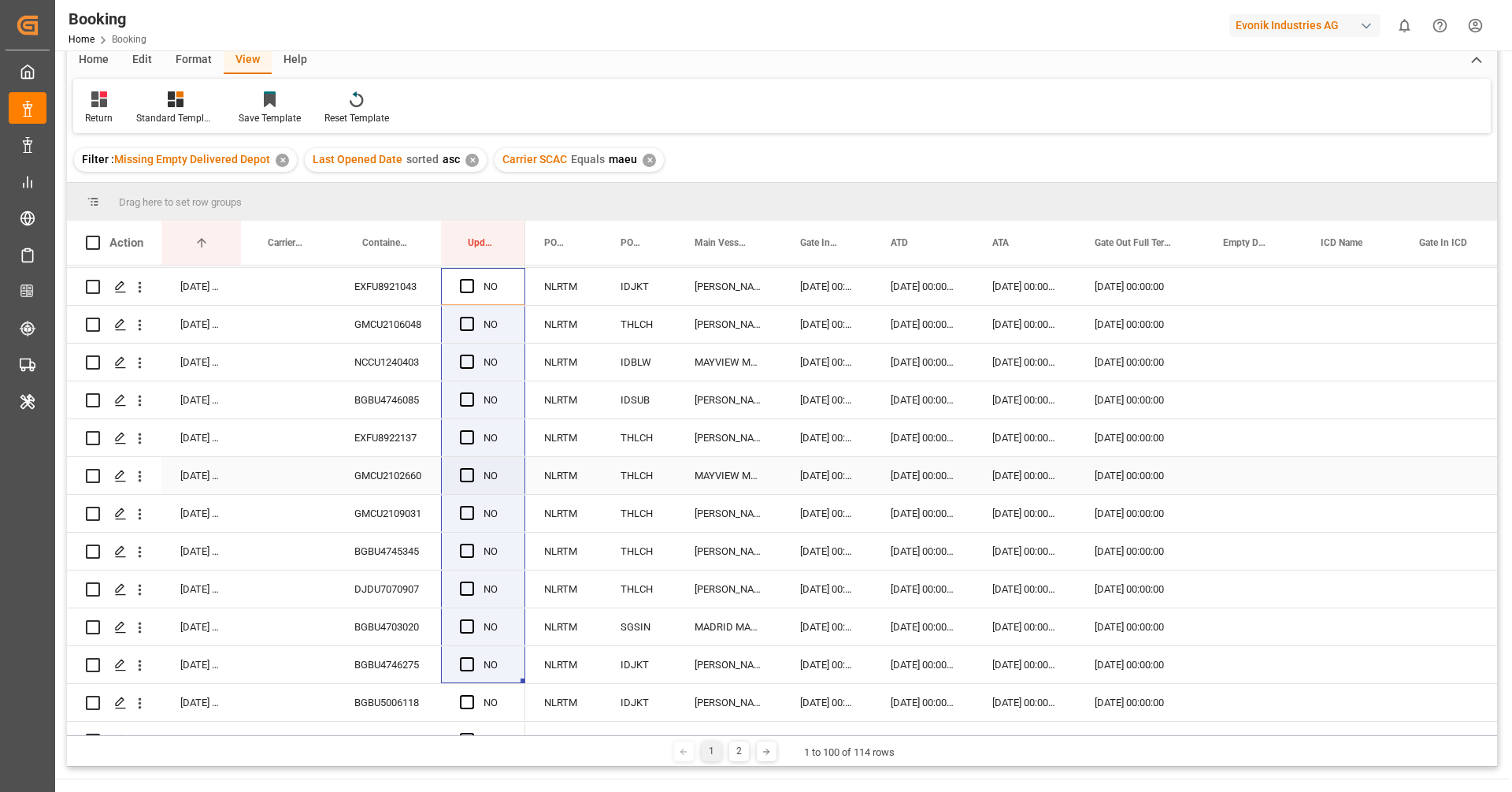
scroll to position [0, 0]
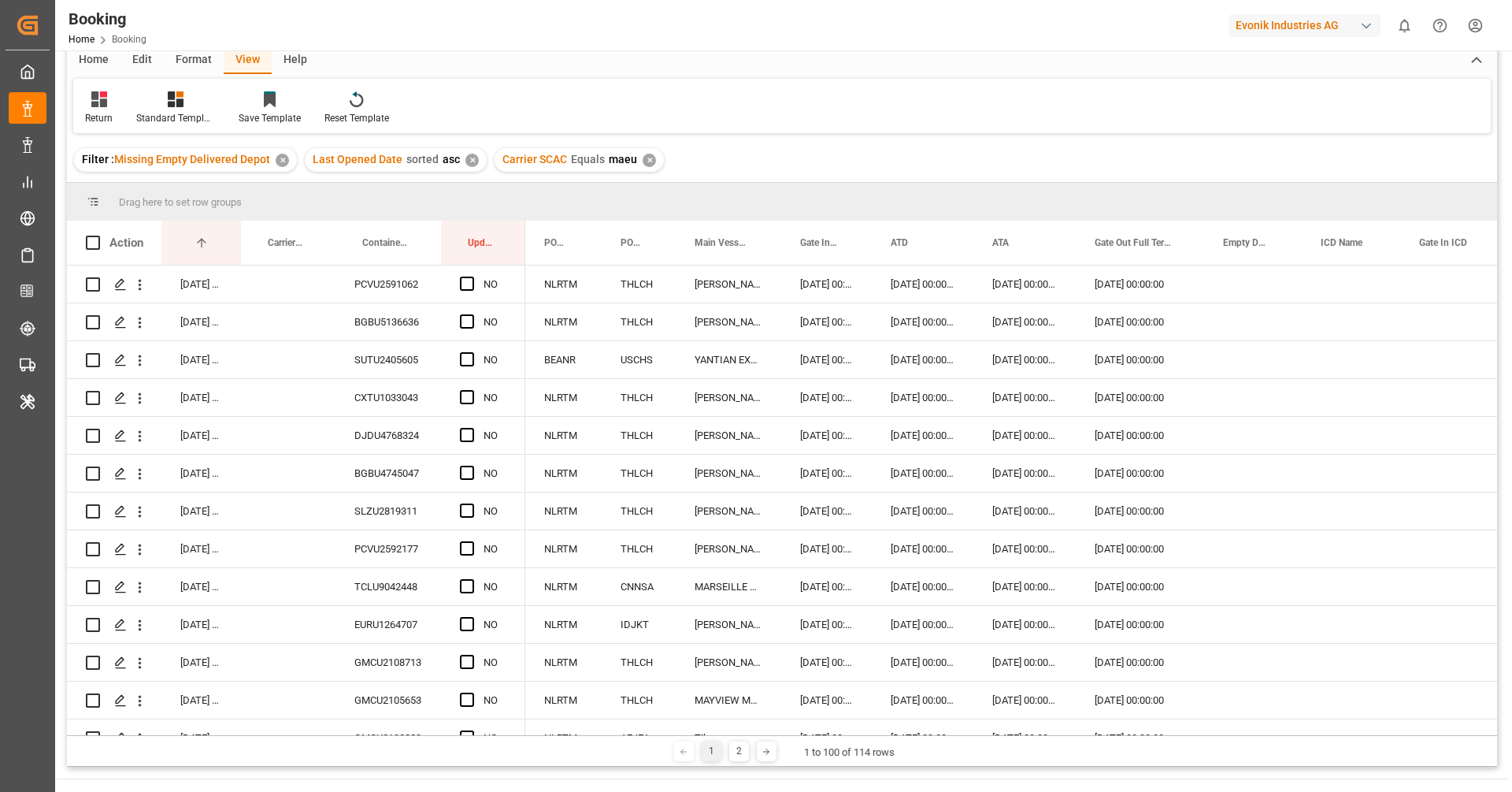
click at [645, 163] on div "✕" at bounding box center [649, 160] width 14 height 14
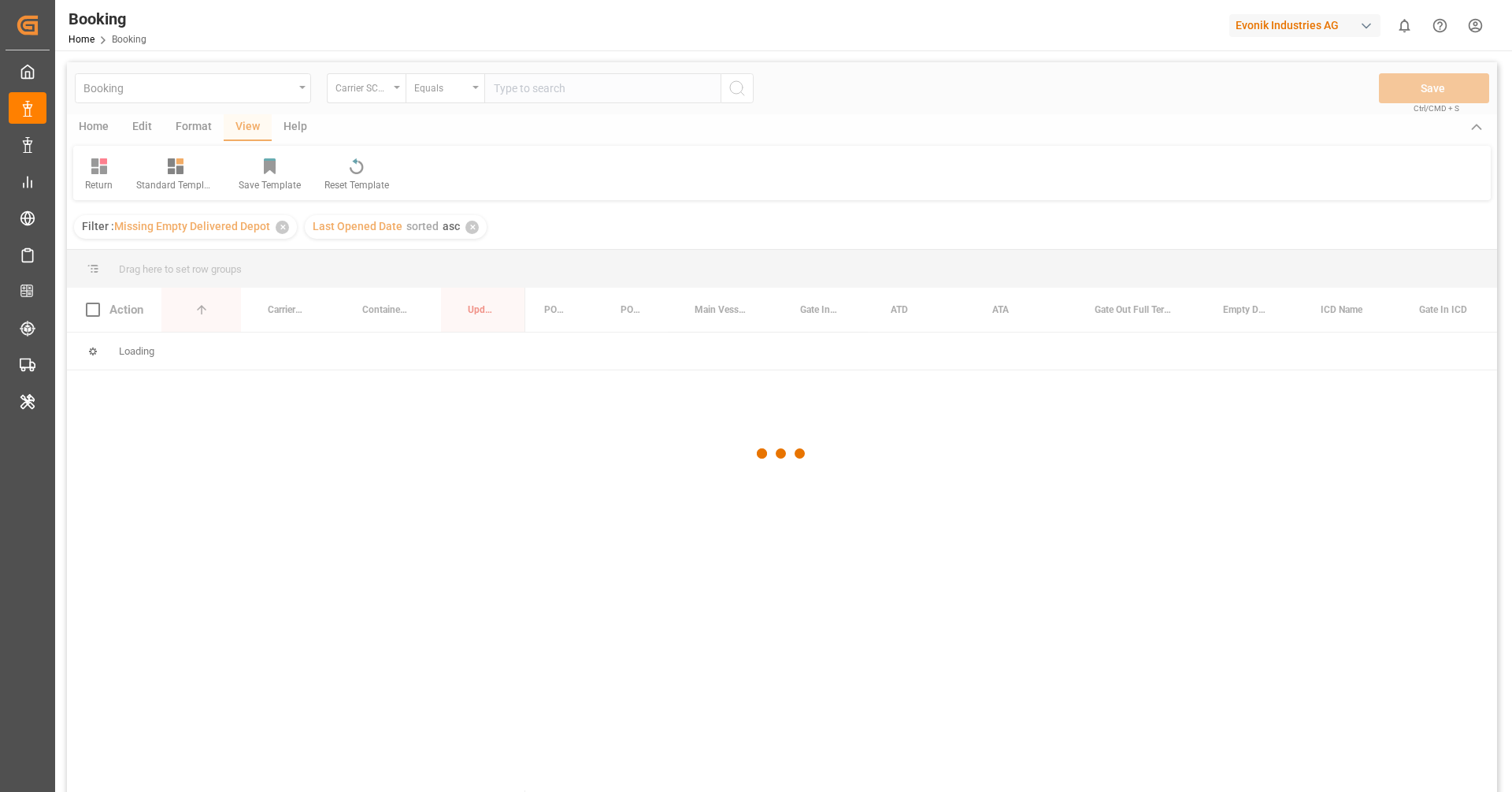
click at [535, 89] on div at bounding box center [781, 453] width 1430 height 782
click at [558, 89] on div at bounding box center [781, 453] width 1430 height 782
click at [537, 89] on div at bounding box center [781, 453] width 1430 height 782
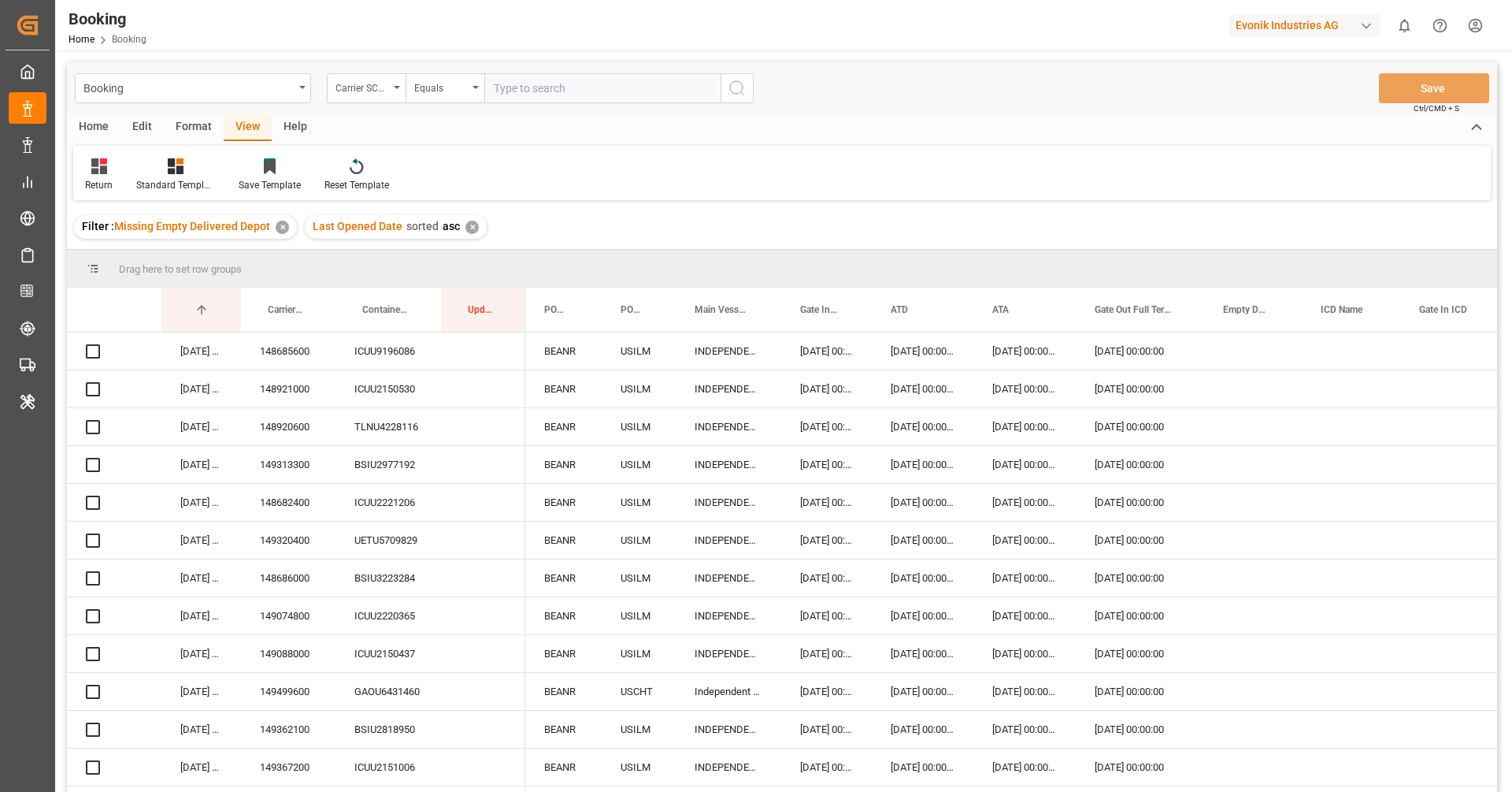
click at [537, 89] on input "text" at bounding box center [603, 88] width 237 height 30
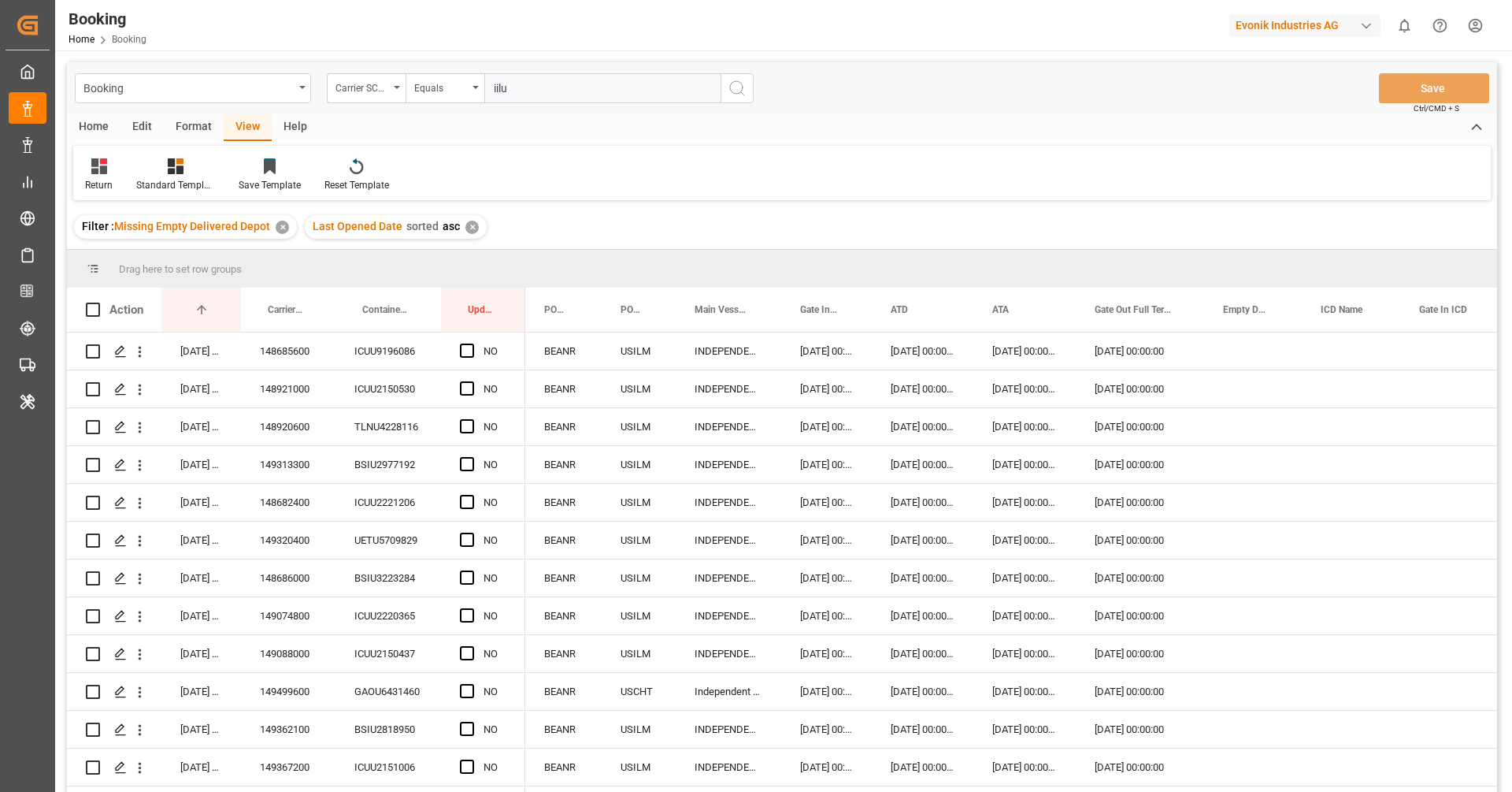
type input "iilu"
click at [737, 91] on icon "search button" at bounding box center [736, 88] width 19 height 19
click at [363, 341] on div "ICUU9196086" at bounding box center [388, 351] width 105 height 37
click at [1247, 344] on div "Press SPACE to select this row." at bounding box center [1252, 351] width 97 height 37
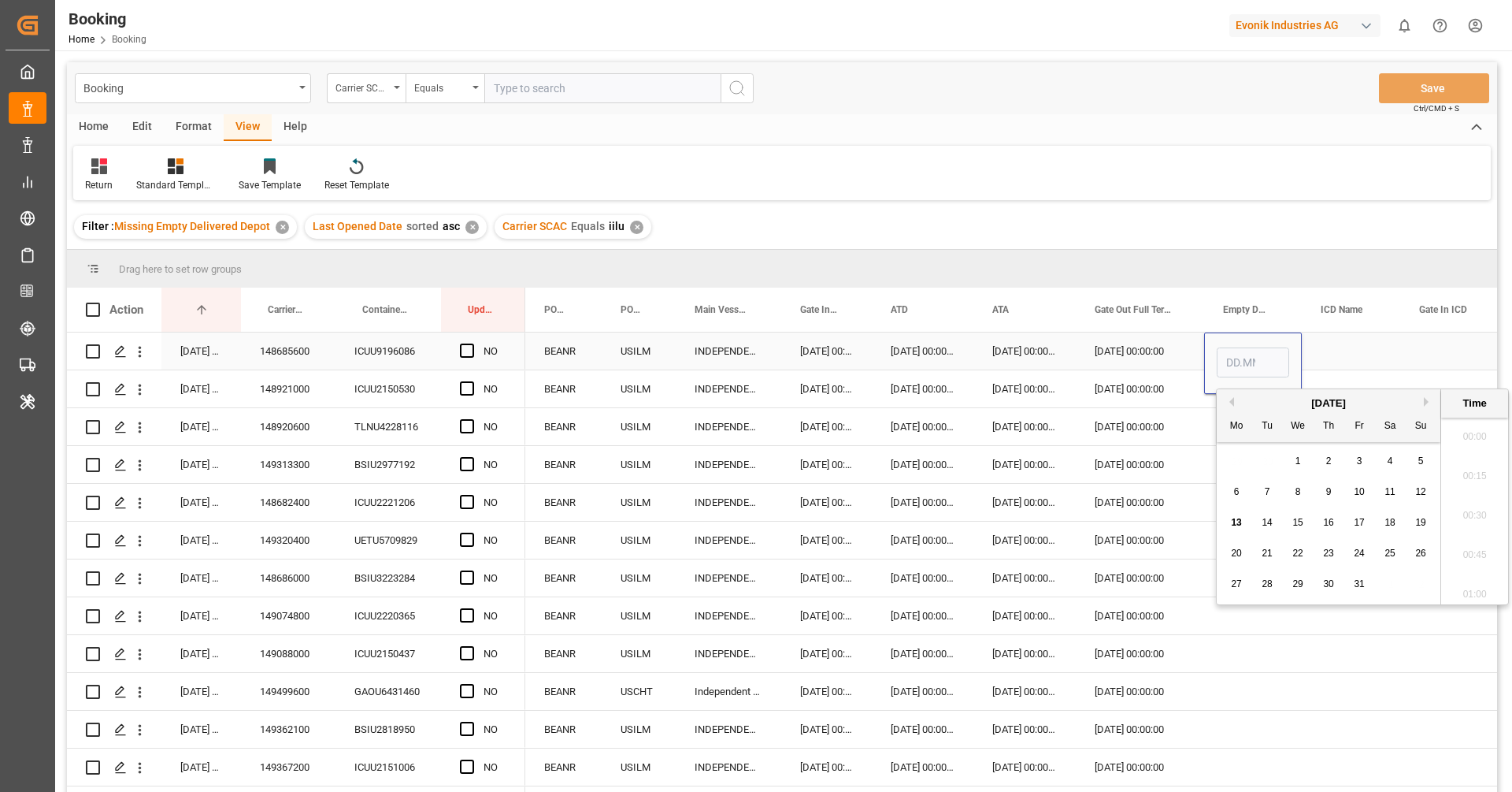
scroll to position [2368, 0]
click at [1300, 491] on span "8" at bounding box center [1298, 492] width 6 height 11
type input "08.10.2025 00:00"
click at [374, 388] on div "ICUU2150530" at bounding box center [388, 389] width 105 height 37
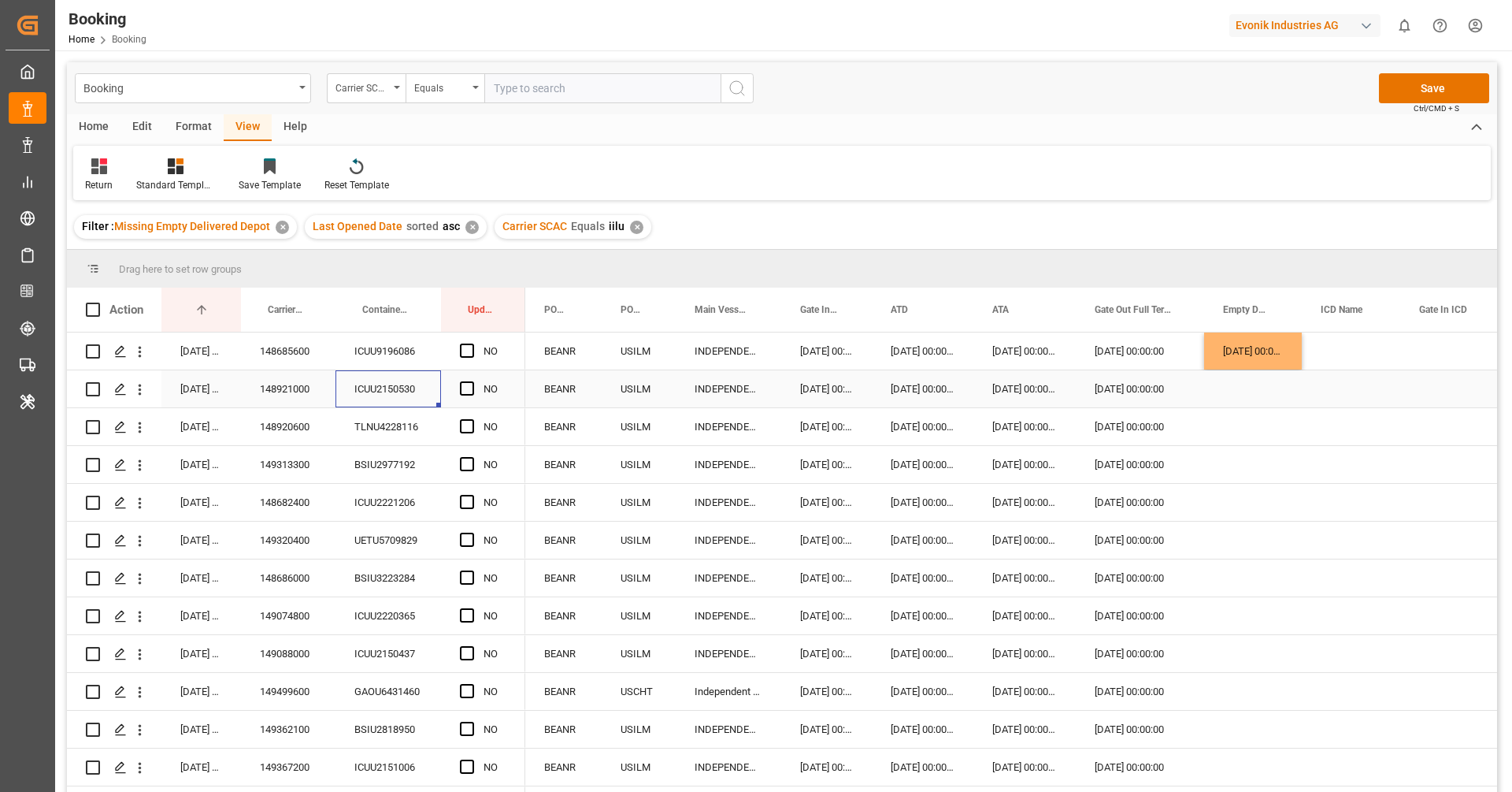
click at [1253, 396] on div "Press SPACE to select this row." at bounding box center [1252, 389] width 97 height 37
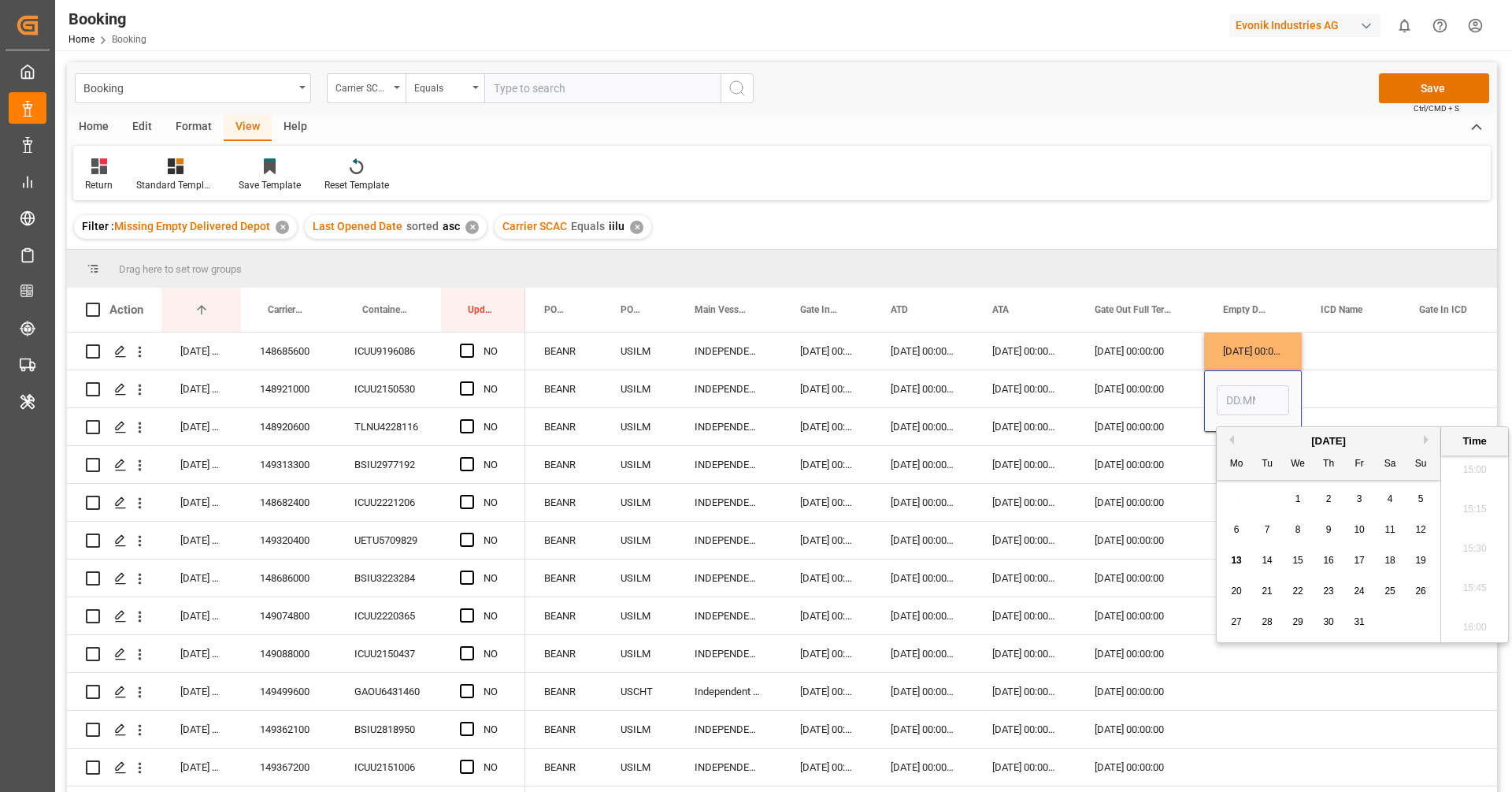
click at [1368, 534] on div "10" at bounding box center [1360, 530] width 19 height 19
type input "10.10.2025 00:00"
click at [1373, 370] on div "Press SPACE to select this row." at bounding box center [1351, 389] width 98 height 37
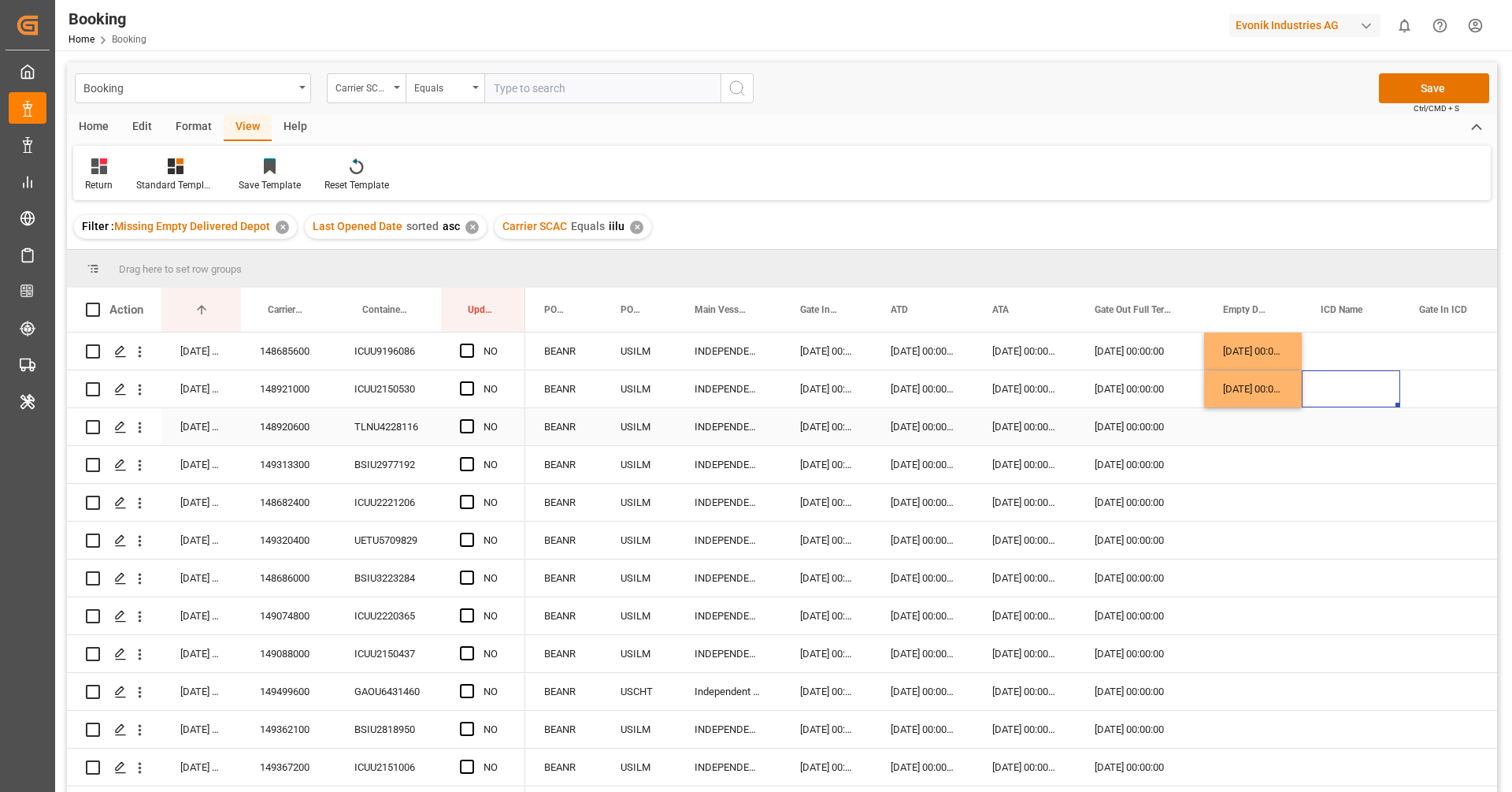
click at [393, 423] on div "TLNU4228116" at bounding box center [388, 427] width 105 height 37
click at [1263, 442] on div "Press SPACE to select this row." at bounding box center [1252, 427] width 97 height 37
click at [1238, 434] on div "Press SPACE to select this row." at bounding box center [1252, 427] width 97 height 37
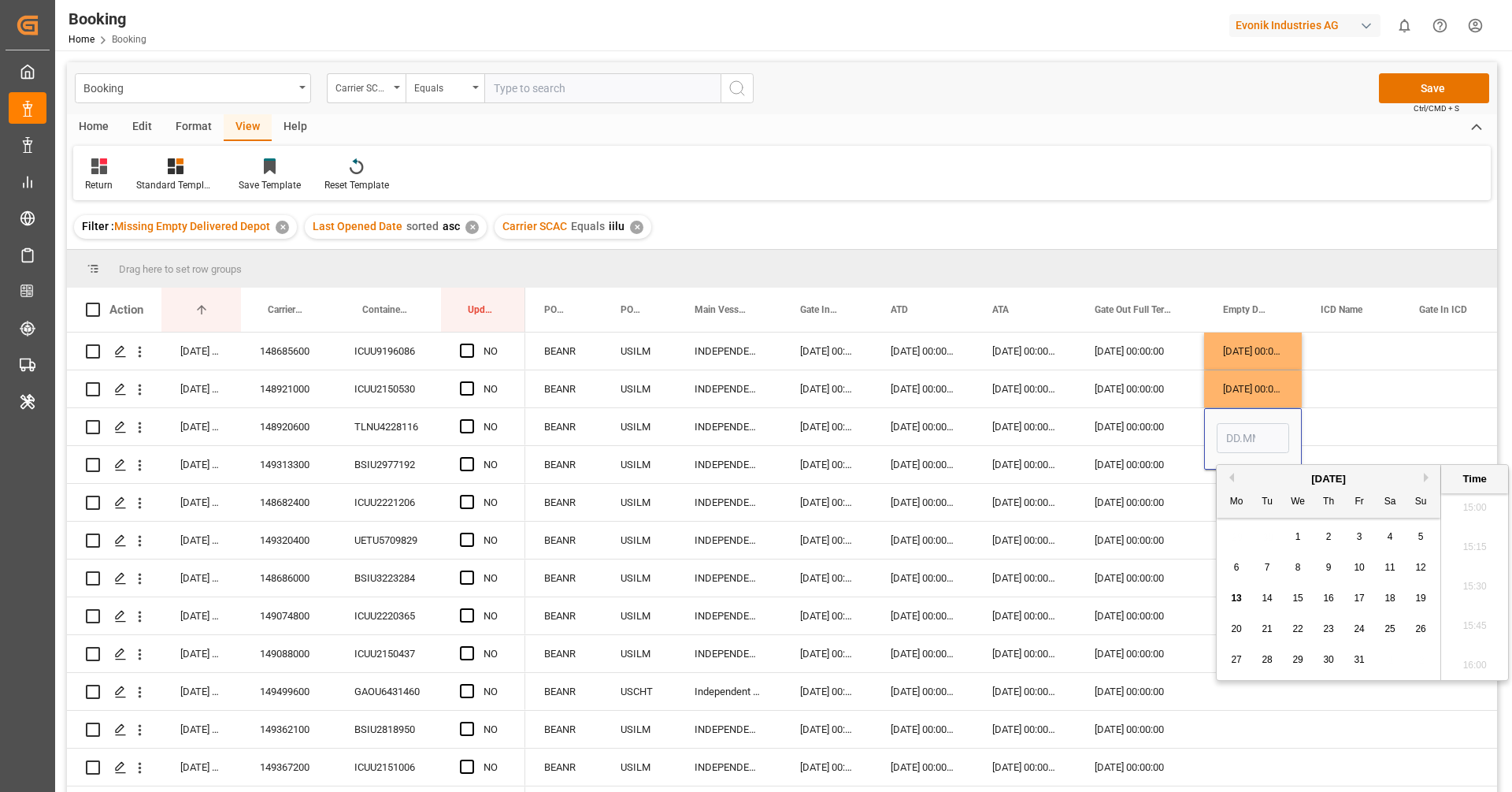
click at [1296, 567] on span "8" at bounding box center [1298, 567] width 6 height 11
type input "08.10.2025 00:00"
click at [396, 463] on div "BSIU2977192" at bounding box center [388, 464] width 105 height 37
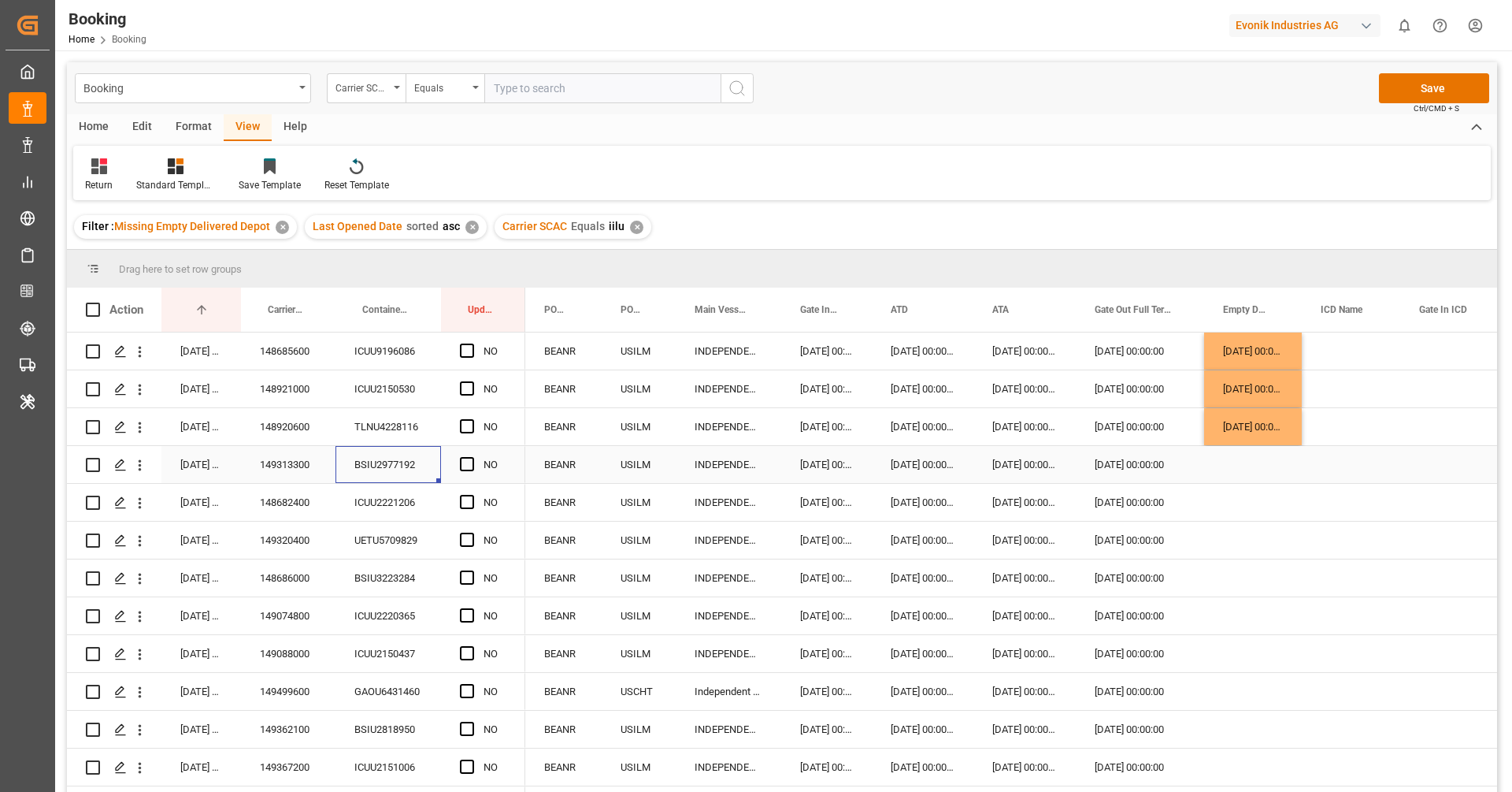
click at [1234, 467] on div "Press SPACE to select this row." at bounding box center [1252, 464] width 97 height 37
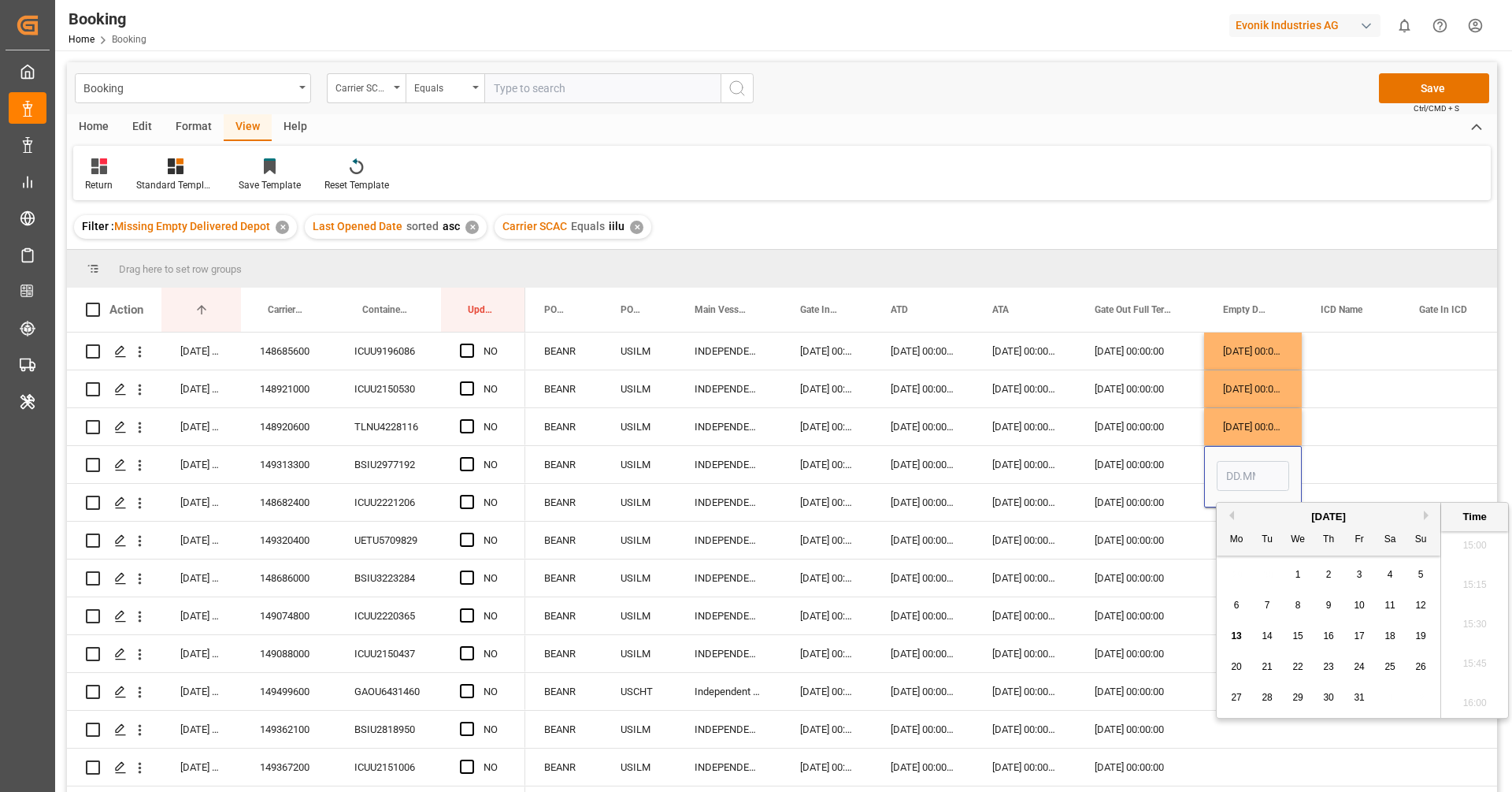
click at [1302, 604] on div "8" at bounding box center [1298, 605] width 19 height 19
type input "08.10.2025 00:00"
click at [379, 505] on div "ICUU2221206" at bounding box center [388, 502] width 105 height 37
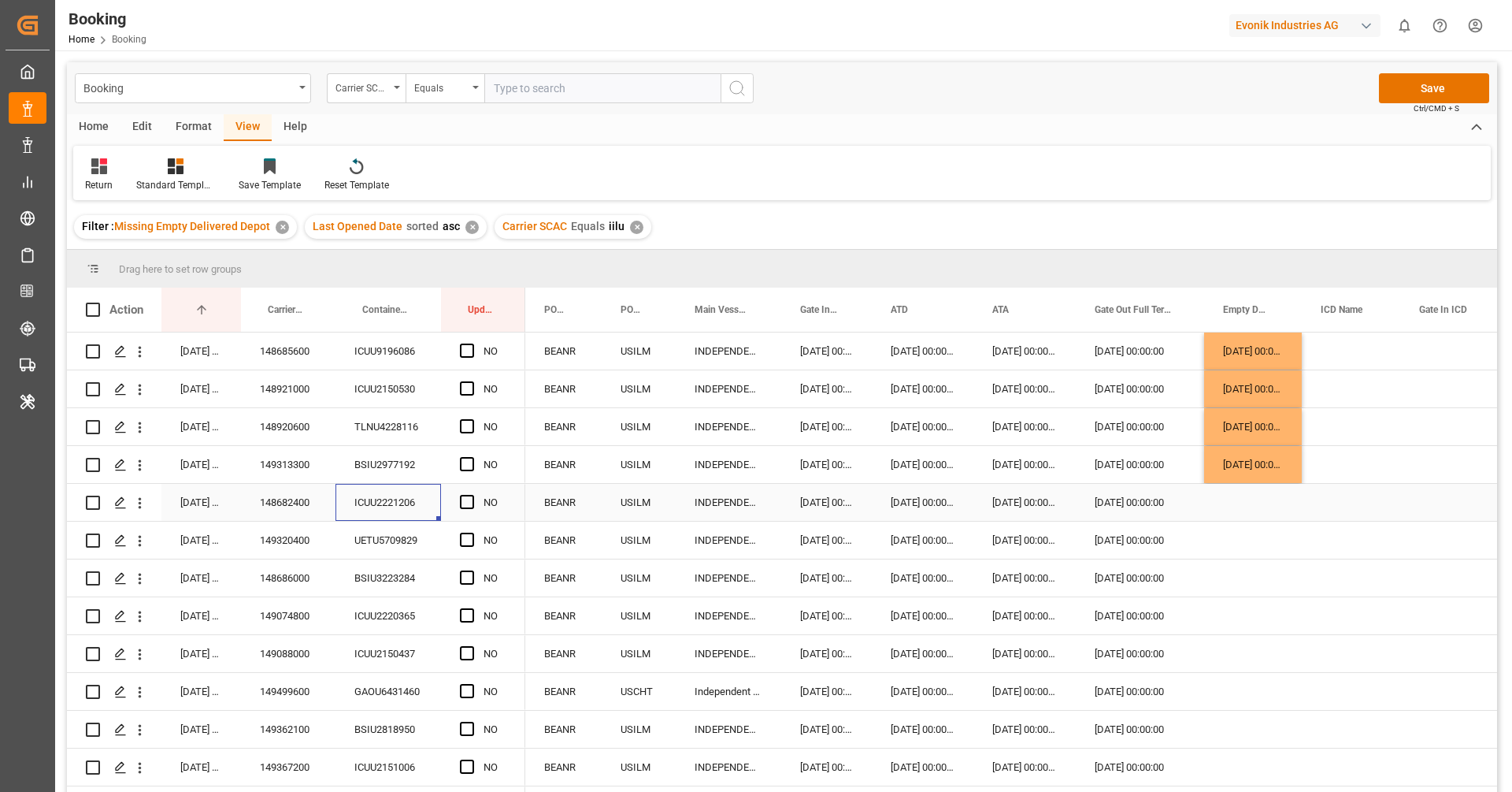
click at [1272, 497] on div "Press SPACE to select this row." at bounding box center [1252, 502] width 97 height 37
click at [1243, 518] on input "Press SPACE to select this row." at bounding box center [1253, 514] width 72 height 30
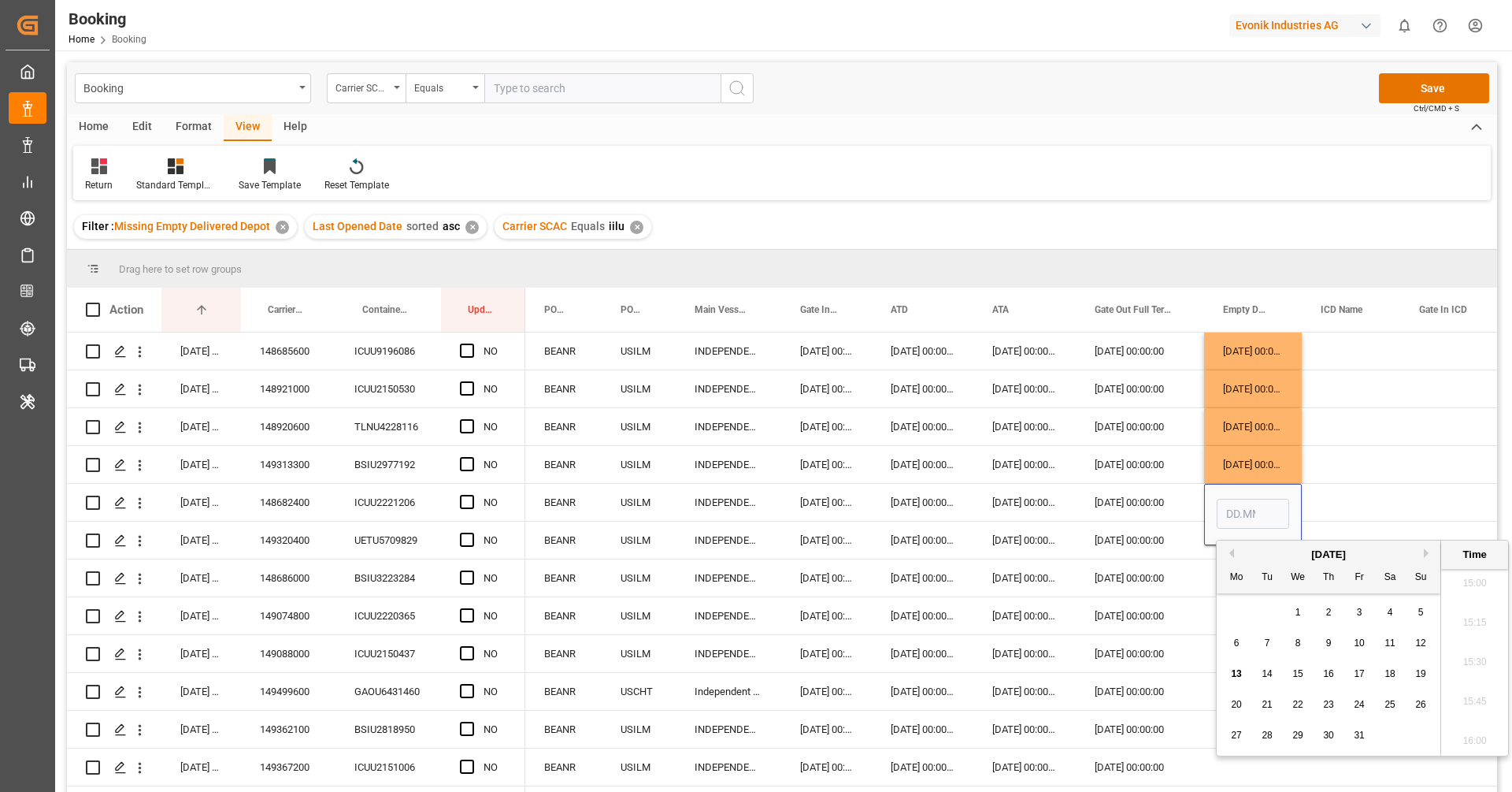
click at [1358, 639] on span "10" at bounding box center [1358, 643] width 10 height 11
type input "10.10.2025 00:00"
click at [948, 501] on div "07.09.2025 00:00:00" at bounding box center [922, 502] width 101 height 37
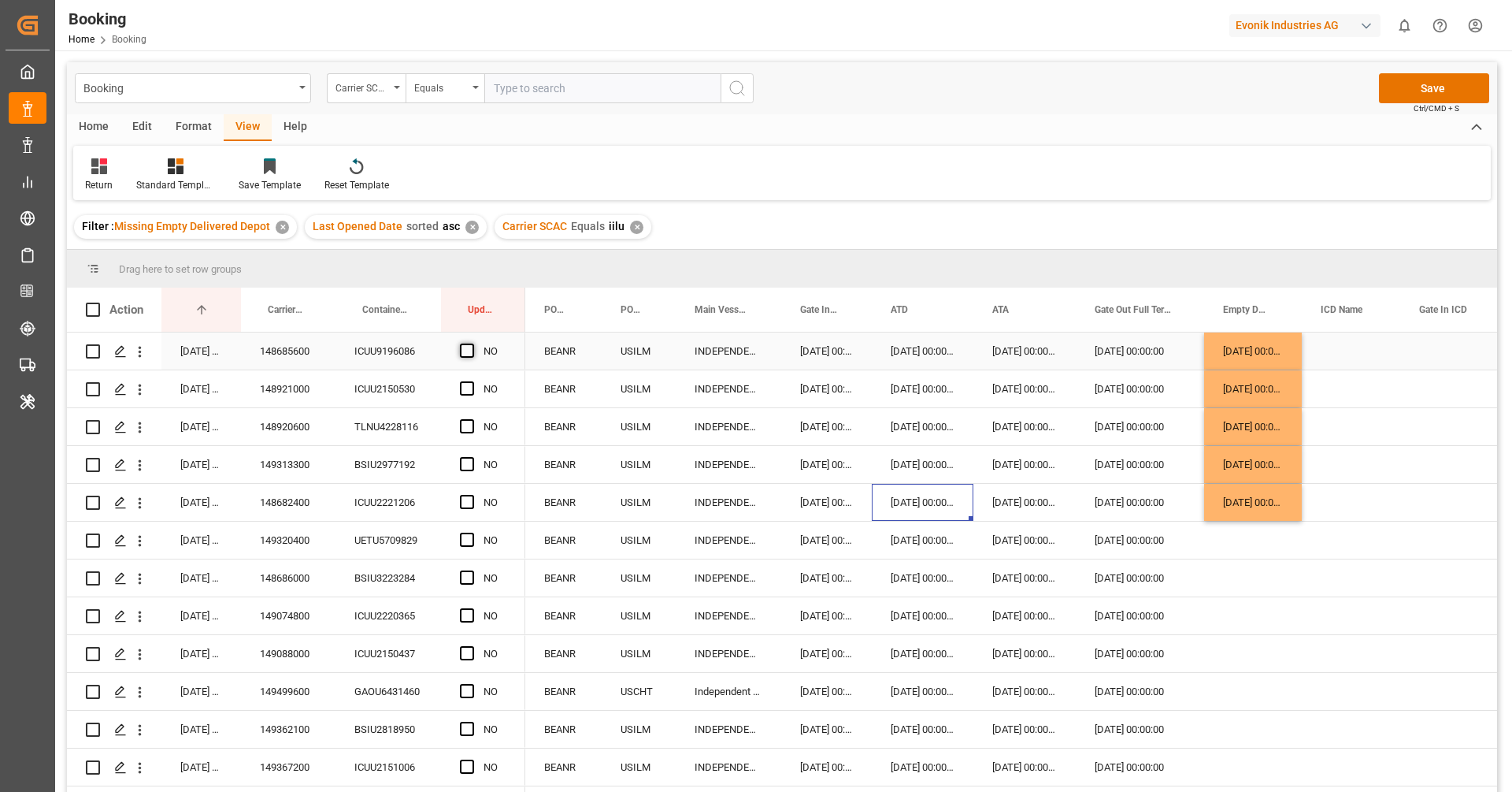
click at [470, 352] on span "Press SPACE to select this row." at bounding box center [468, 351] width 14 height 14
click at [472, 344] on input "Press SPACE to select this row." at bounding box center [472, 344] width 0 height 0
drag, startPoint x: 522, startPoint y: 365, endPoint x: 521, endPoint y: 489, distance: 124.0
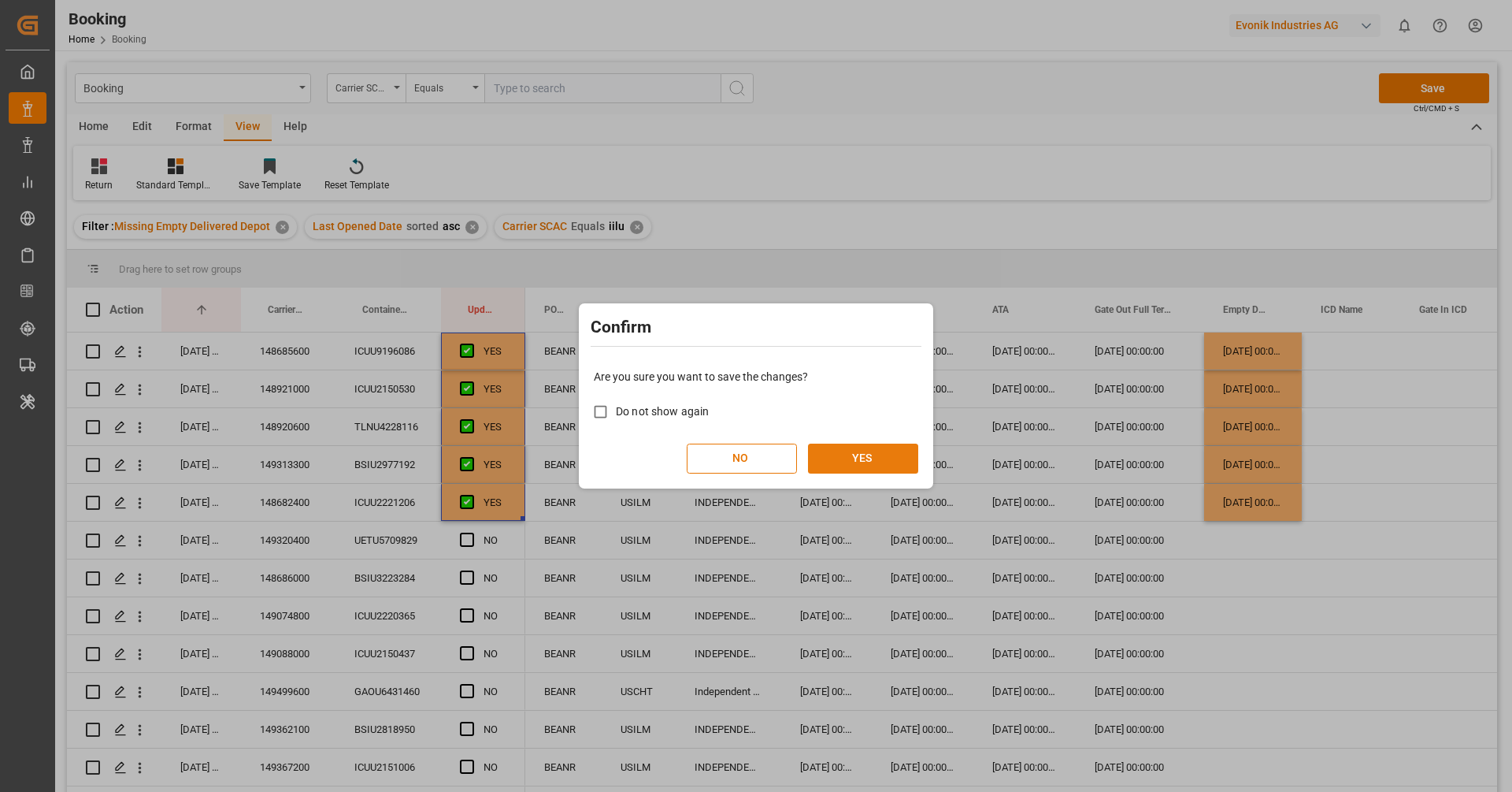
click at [878, 454] on button "YES" at bounding box center [863, 458] width 110 height 30
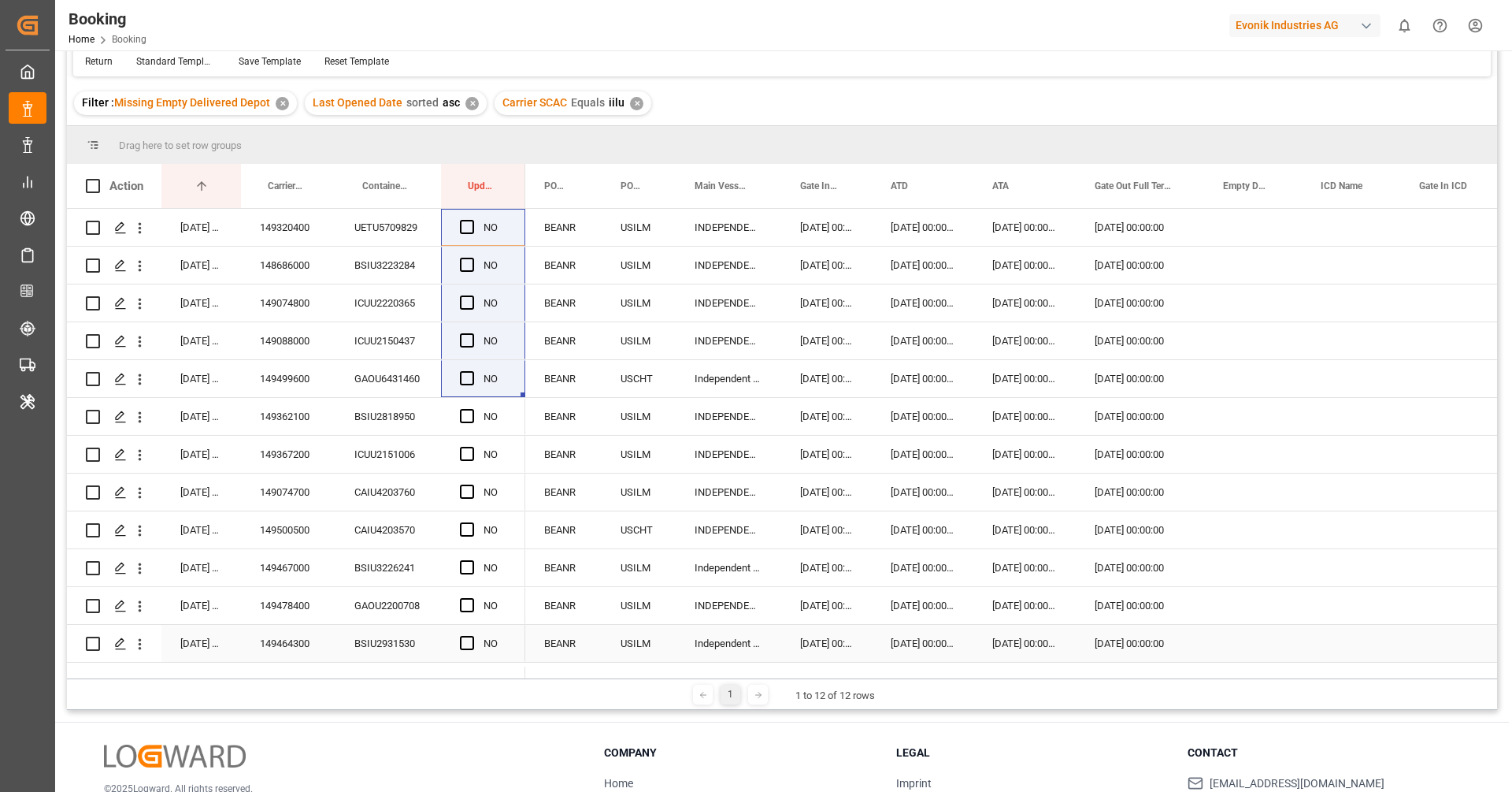
scroll to position [0, 0]
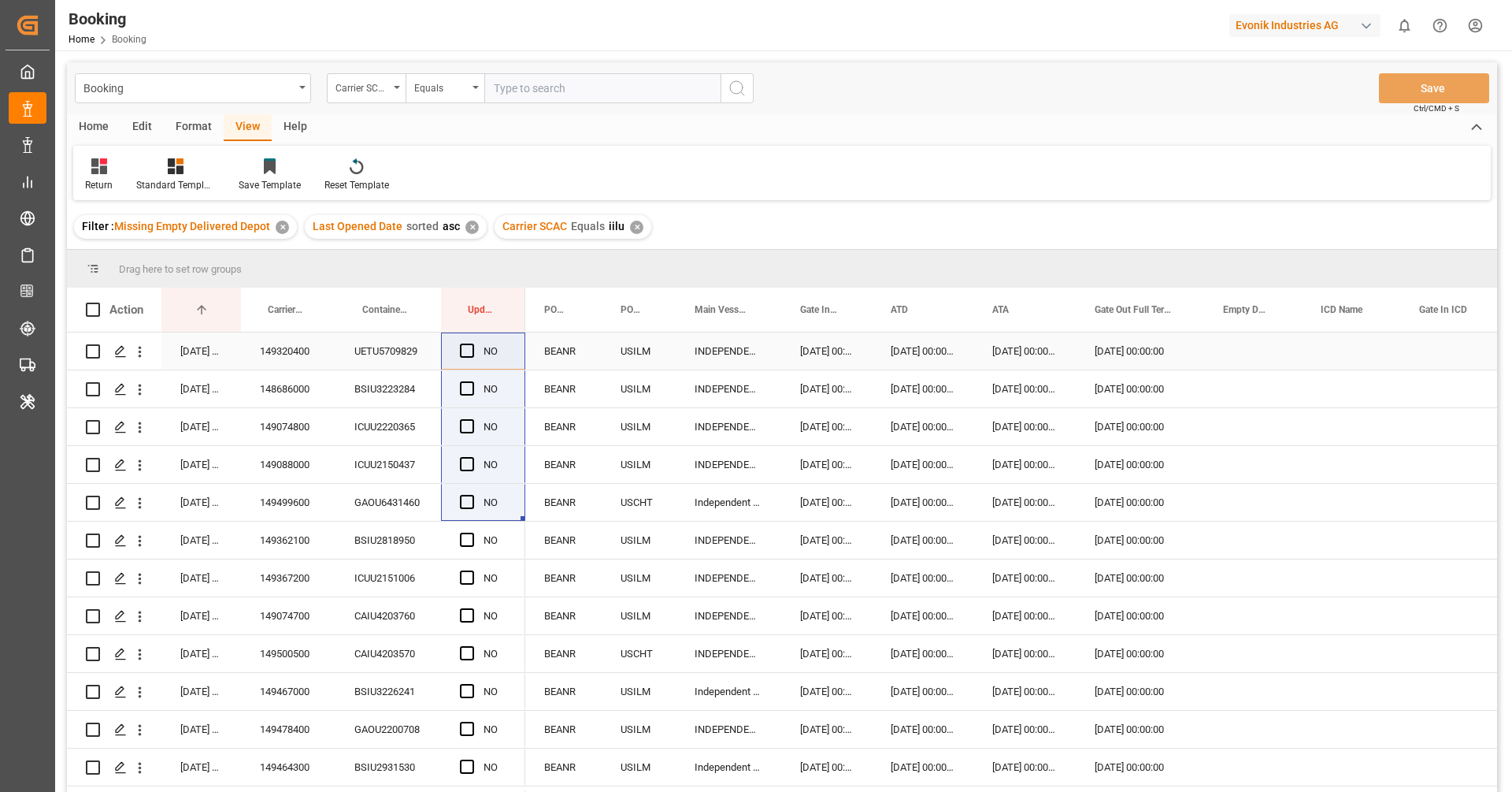
click at [356, 357] on div "UETU5709829" at bounding box center [388, 351] width 105 height 37
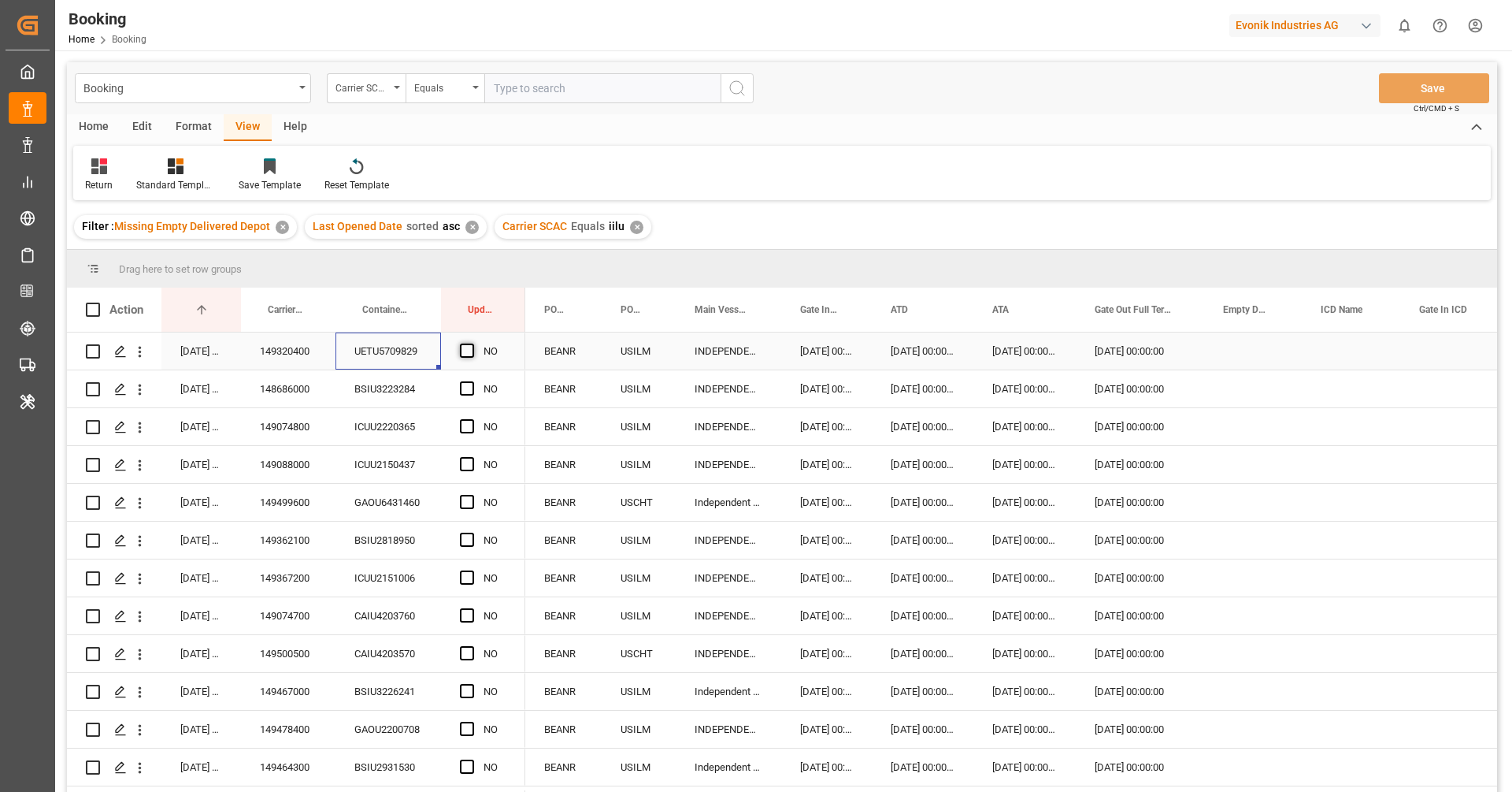
click at [468, 352] on span "Press SPACE to select this row." at bounding box center [468, 351] width 14 height 14
click at [472, 344] on input "Press SPACE to select this row." at bounding box center [472, 344] width 0 height 0
click at [399, 372] on div "BSIU3223284" at bounding box center [388, 389] width 105 height 37
click at [1246, 393] on div "Press SPACE to select this row." at bounding box center [1252, 389] width 97 height 37
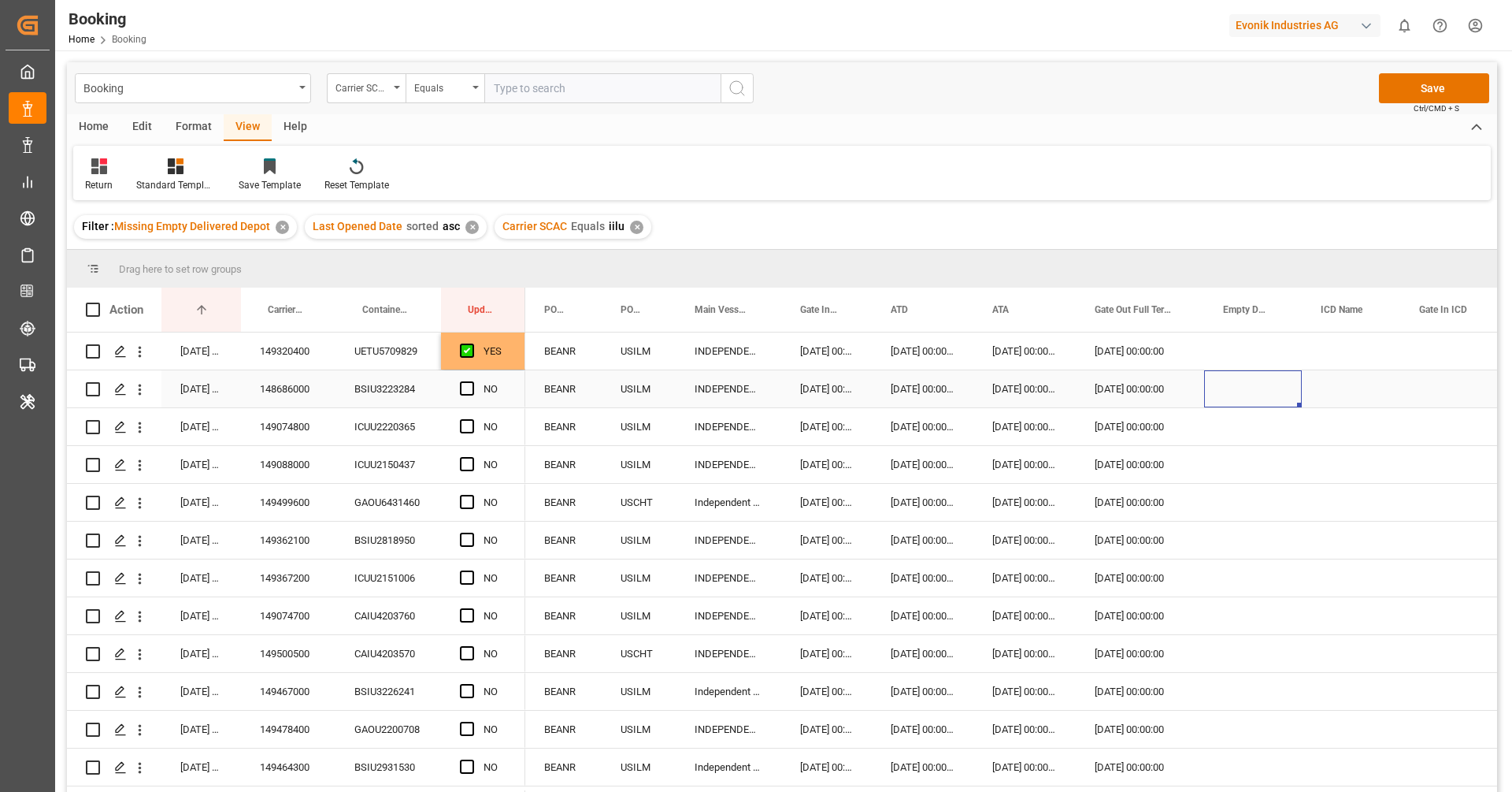
click at [1246, 393] on div "Press SPACE to select this row." at bounding box center [1252, 389] width 97 height 37
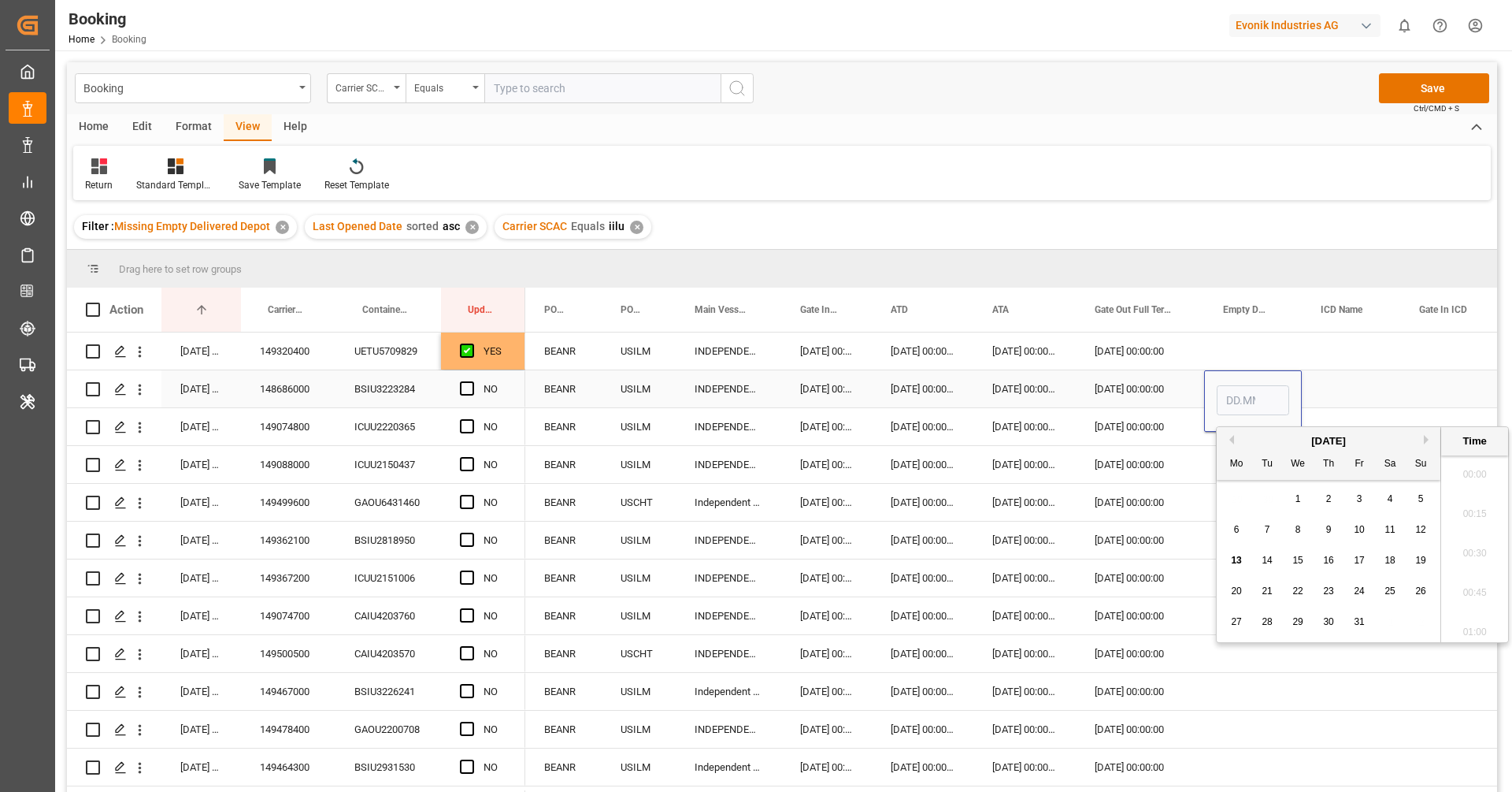
scroll to position [2407, 0]
click at [1352, 533] on div "10" at bounding box center [1360, 530] width 19 height 19
type input "10.10.2025 00:00"
click at [471, 386] on span "Press SPACE to select this row." at bounding box center [468, 389] width 14 height 14
click at [472, 382] on input "Press SPACE to select this row." at bounding box center [472, 382] width 0 height 0
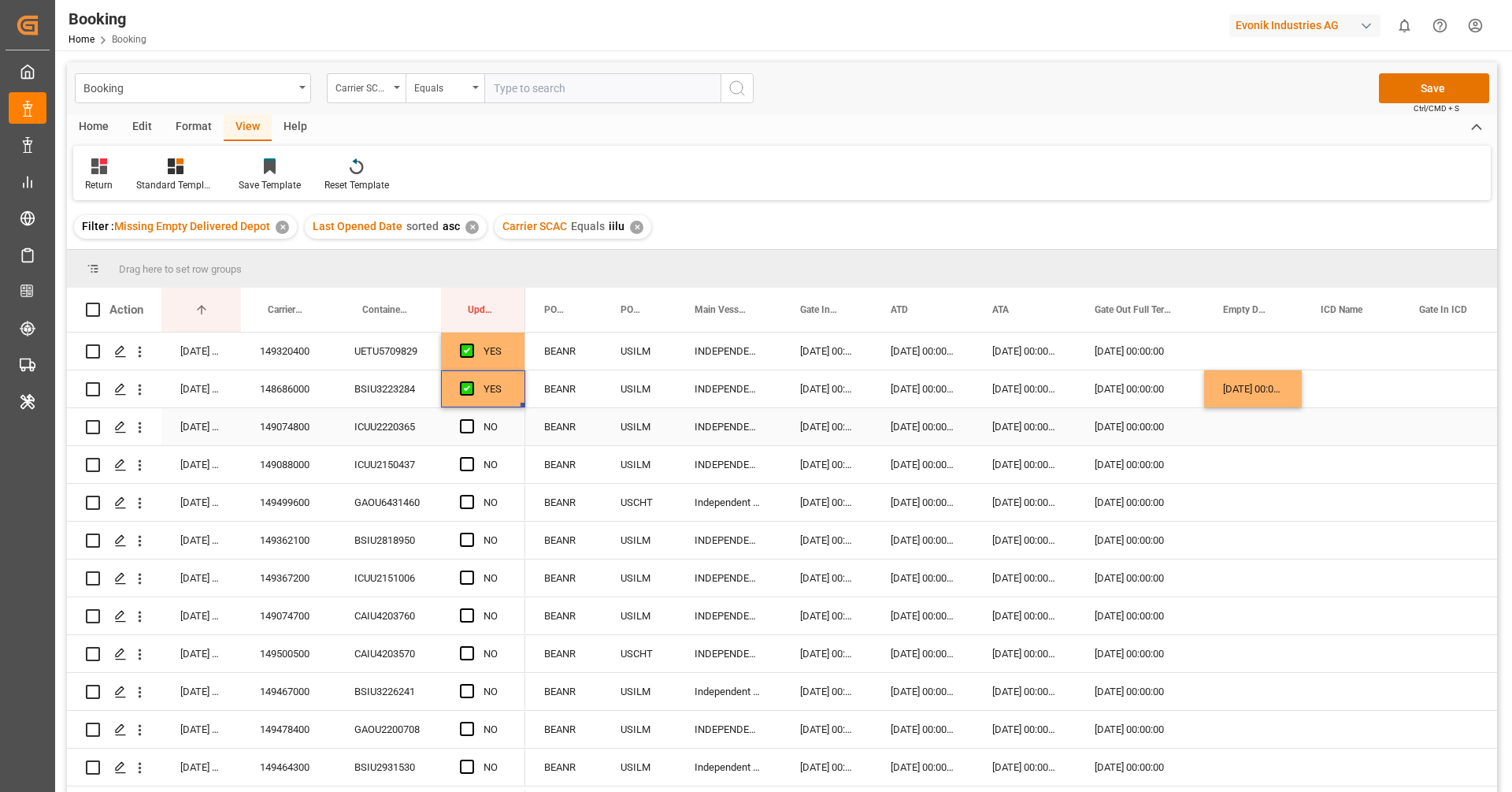
click at [392, 422] on div "ICUU2220365" at bounding box center [388, 427] width 105 height 37
click at [463, 427] on span "Press SPACE to select this row." at bounding box center [468, 427] width 14 height 14
click at [472, 419] on input "Press SPACE to select this row." at bounding box center [472, 419] width 0 height 0
click at [391, 475] on div "ICUU2150437" at bounding box center [388, 464] width 105 height 37
click at [462, 458] on span "Press SPACE to select this row." at bounding box center [468, 464] width 14 height 14
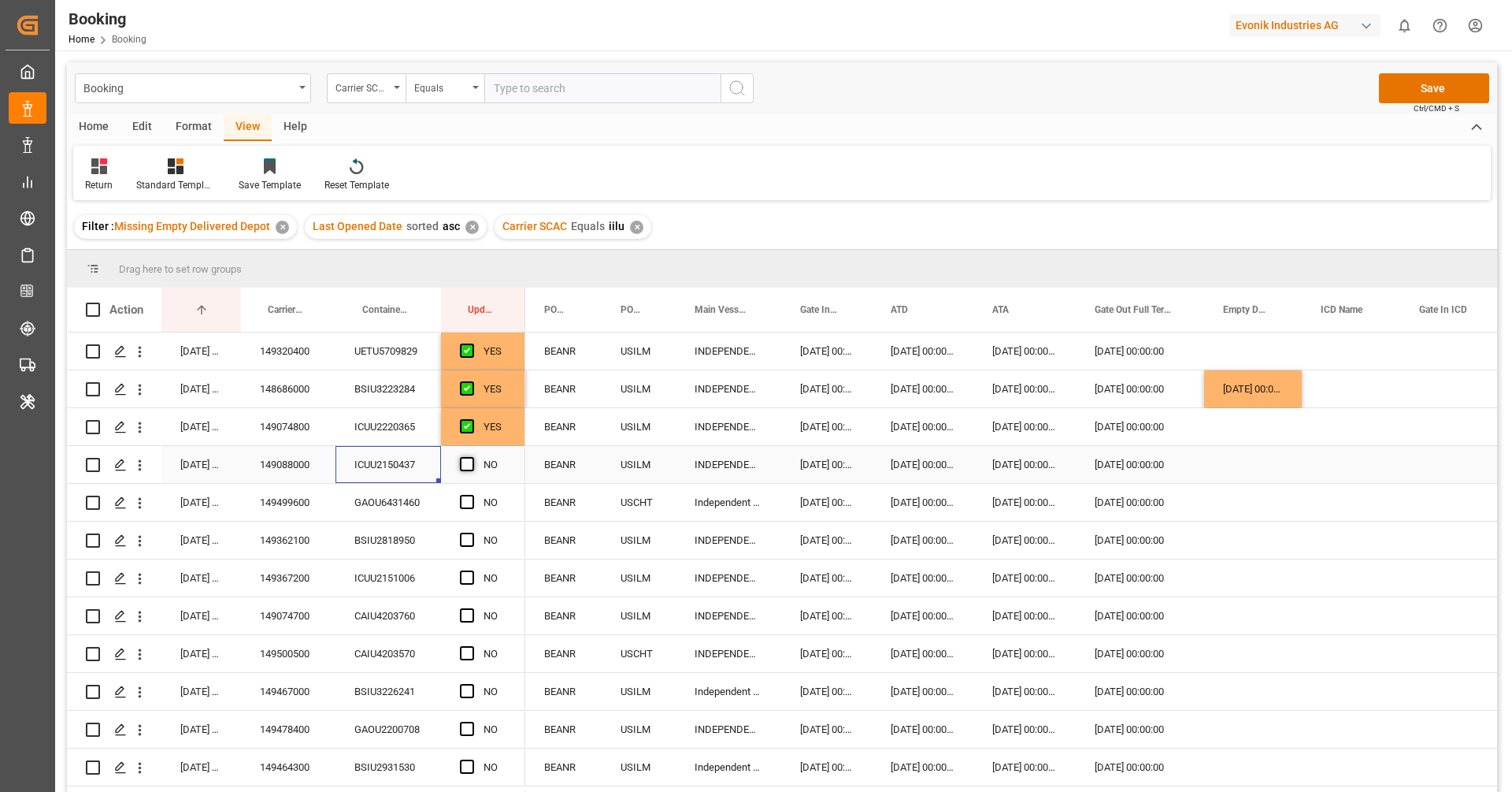
click at [472, 457] on input "Press SPACE to select this row." at bounding box center [472, 457] width 0 height 0
click at [403, 502] on div "GAOU6431460" at bounding box center [388, 502] width 105 height 37
click at [1245, 500] on div "Press SPACE to select this row." at bounding box center [1252, 502] width 97 height 37
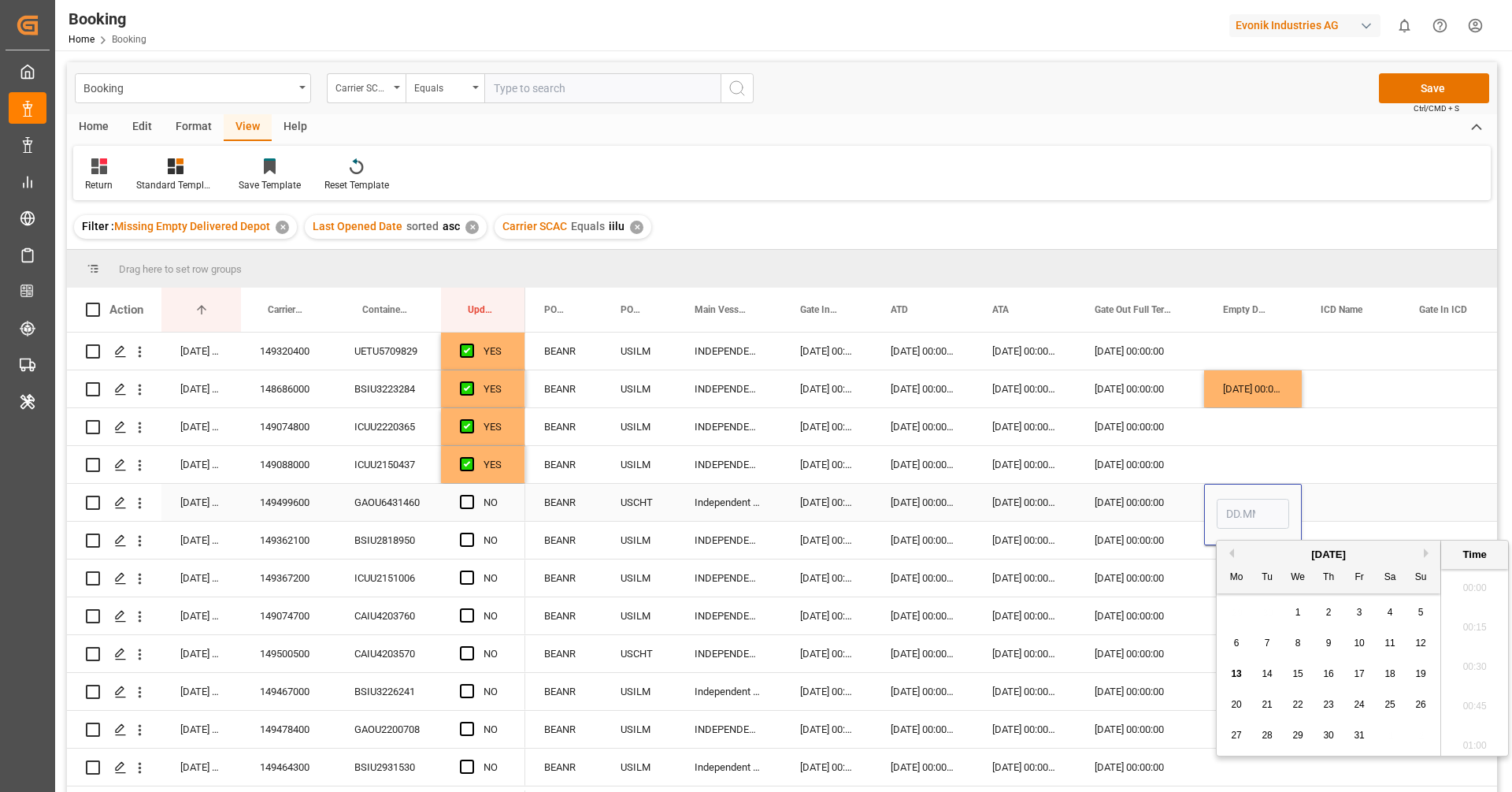
click at [1245, 500] on input "Press SPACE to select this row." at bounding box center [1253, 514] width 72 height 30
click at [1364, 644] on span "10" at bounding box center [1358, 643] width 10 height 11
type input "10.10.2025 00:00"
click at [471, 502] on span "Press SPACE to select this row." at bounding box center [468, 502] width 14 height 14
click at [472, 495] on input "Press SPACE to select this row." at bounding box center [472, 495] width 0 height 0
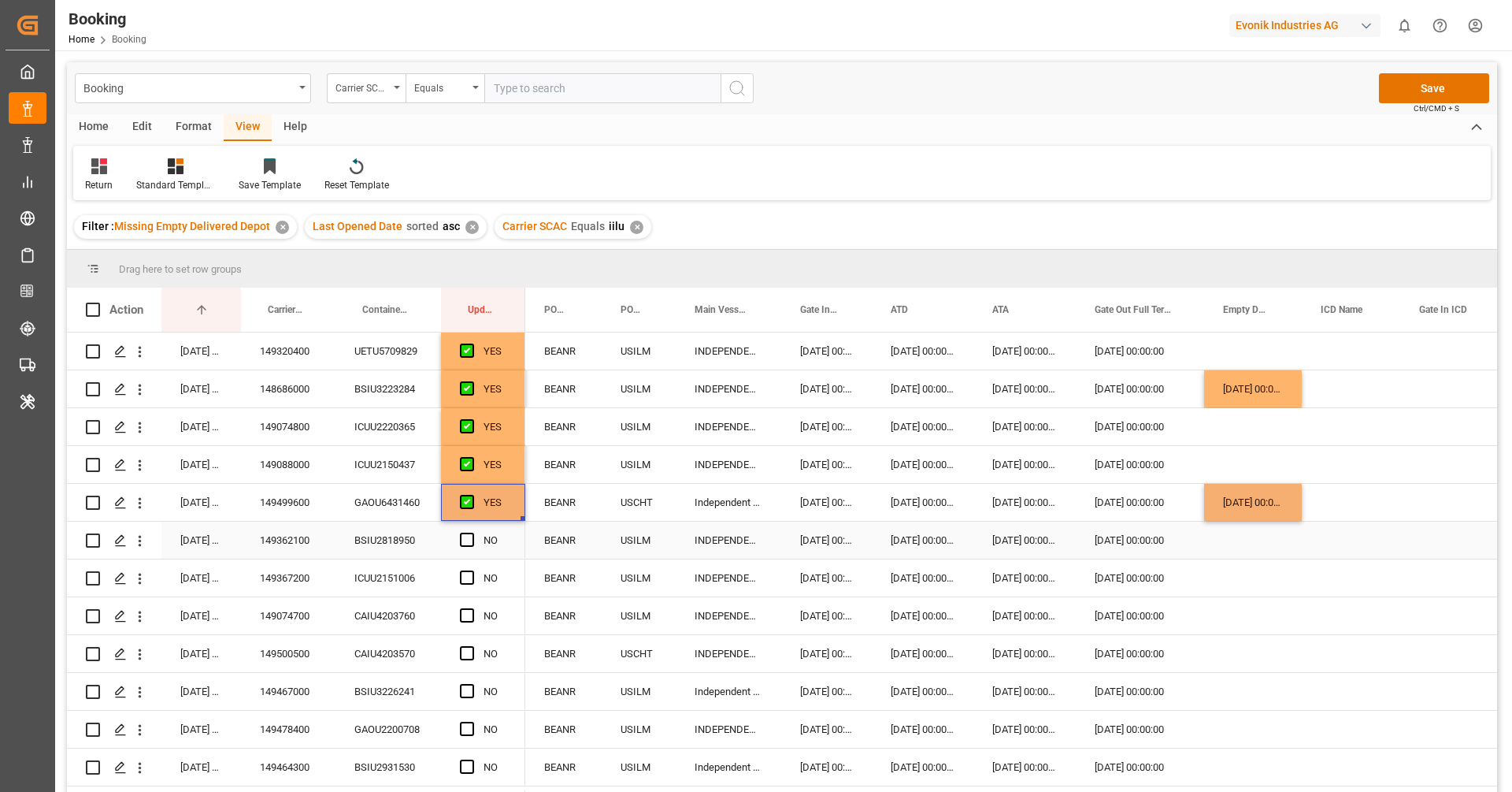
click at [379, 545] on div "BSIU2818950" at bounding box center [388, 540] width 105 height 37
click at [468, 537] on span "Press SPACE to select this row." at bounding box center [468, 540] width 14 height 14
click at [472, 533] on input "Press SPACE to select this row." at bounding box center [472, 533] width 0 height 0
click at [391, 568] on div "ICUU2151006" at bounding box center [388, 578] width 105 height 37
click at [471, 577] on span "Press SPACE to select this row." at bounding box center [468, 578] width 14 height 14
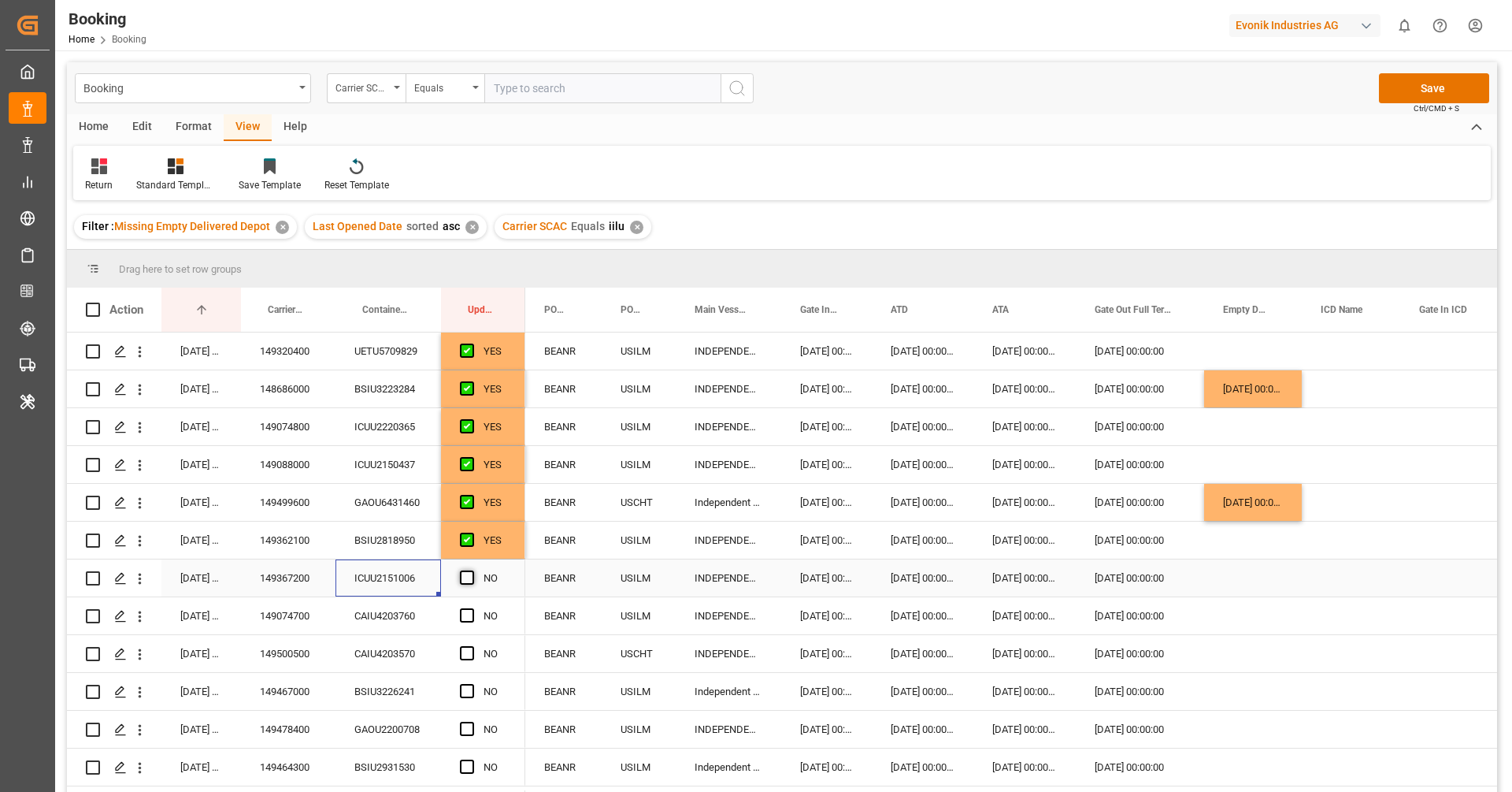
click at [472, 571] on input "Press SPACE to select this row." at bounding box center [472, 571] width 0 height 0
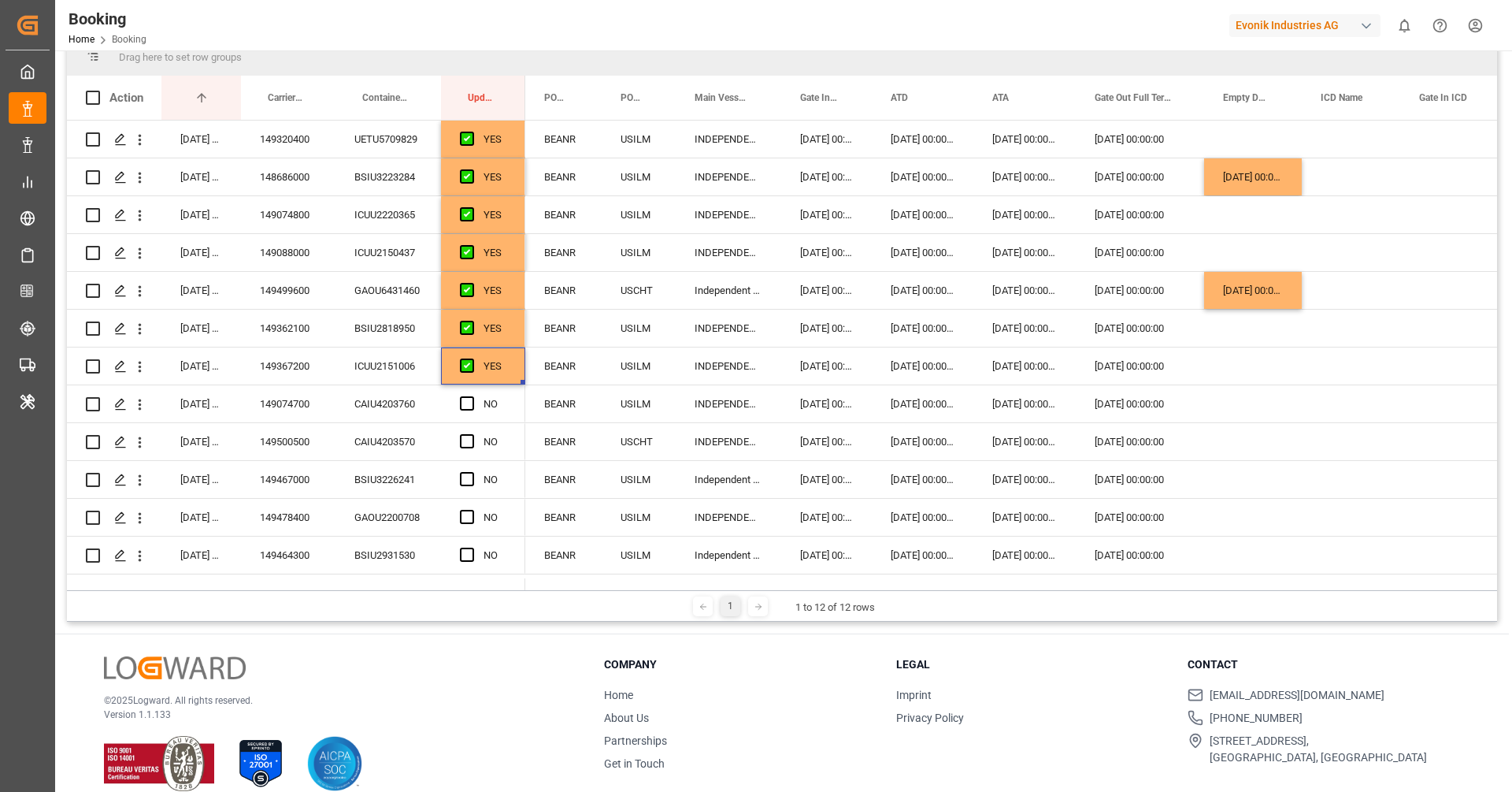
scroll to position [232, 0]
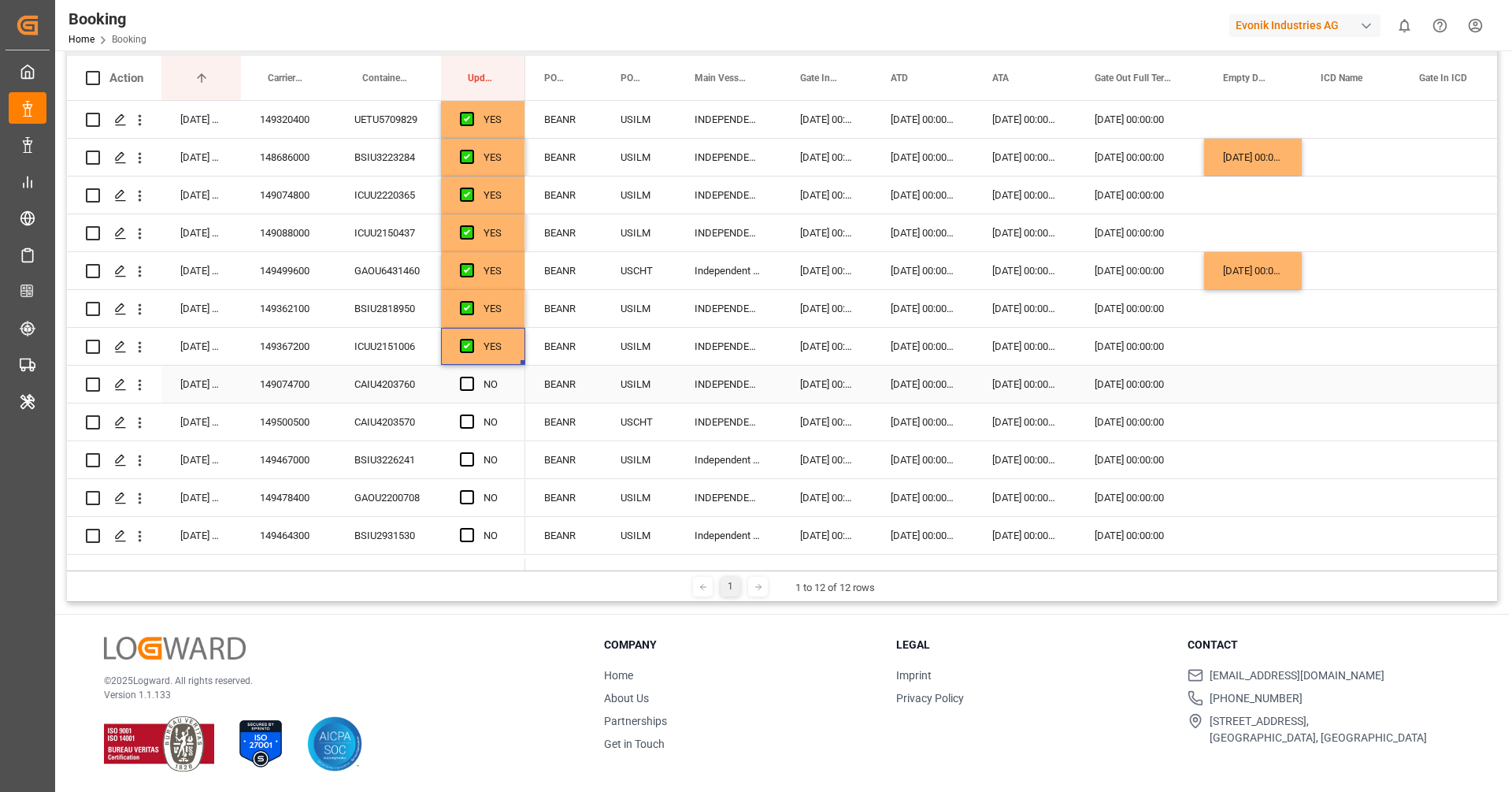
click at [383, 385] on div "CAIU4203760" at bounding box center [388, 384] width 105 height 37
click at [471, 380] on span "Press SPACE to select this row." at bounding box center [468, 384] width 14 height 14
click at [472, 377] on input "Press SPACE to select this row." at bounding box center [472, 377] width 0 height 0
click at [393, 410] on div "CAIU4203570" at bounding box center [388, 422] width 105 height 37
click at [1242, 430] on div "Press SPACE to select this row." at bounding box center [1252, 422] width 97 height 37
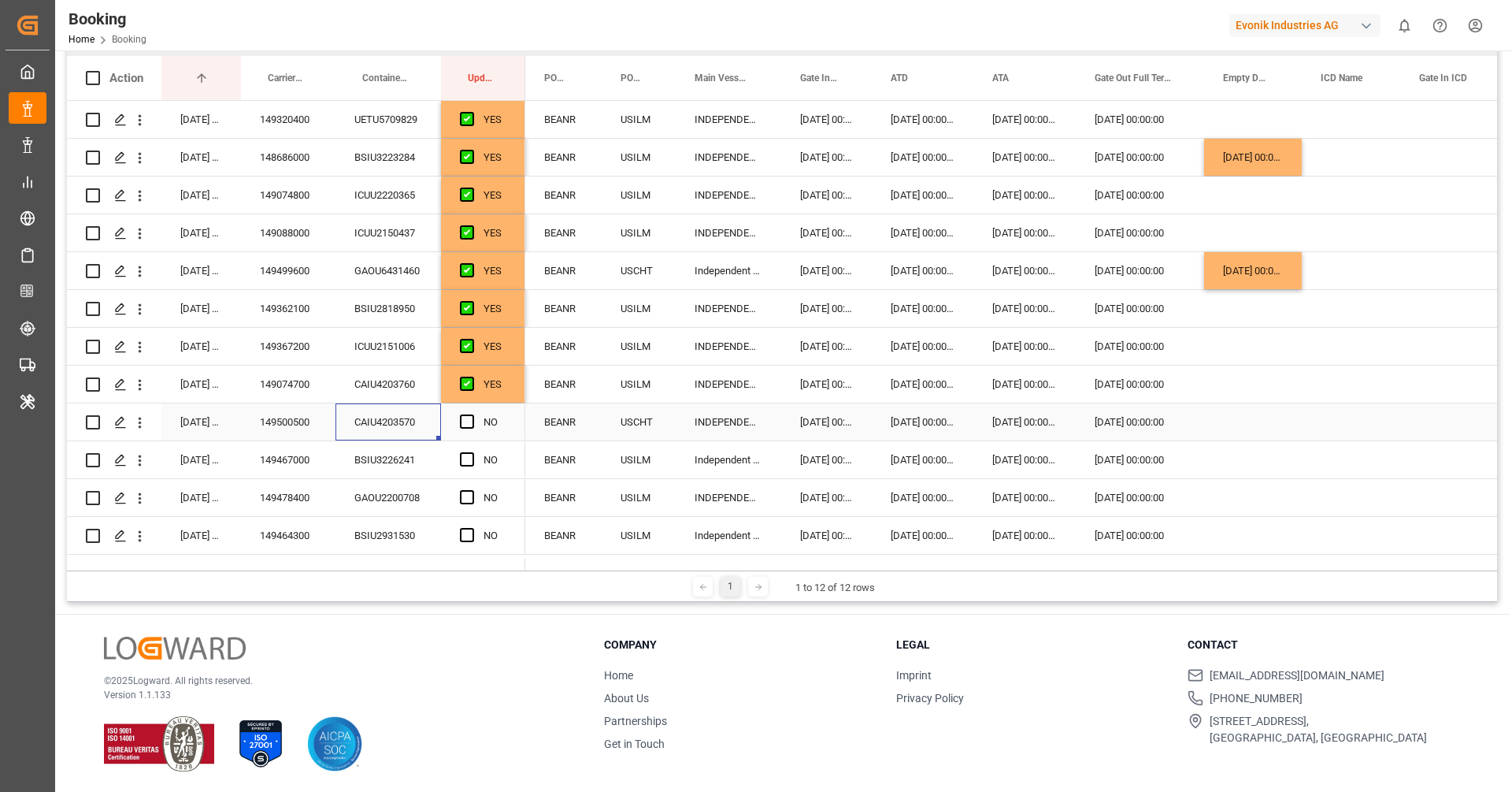
click at [1242, 430] on div "Press SPACE to select this row." at bounding box center [1252, 422] width 97 height 37
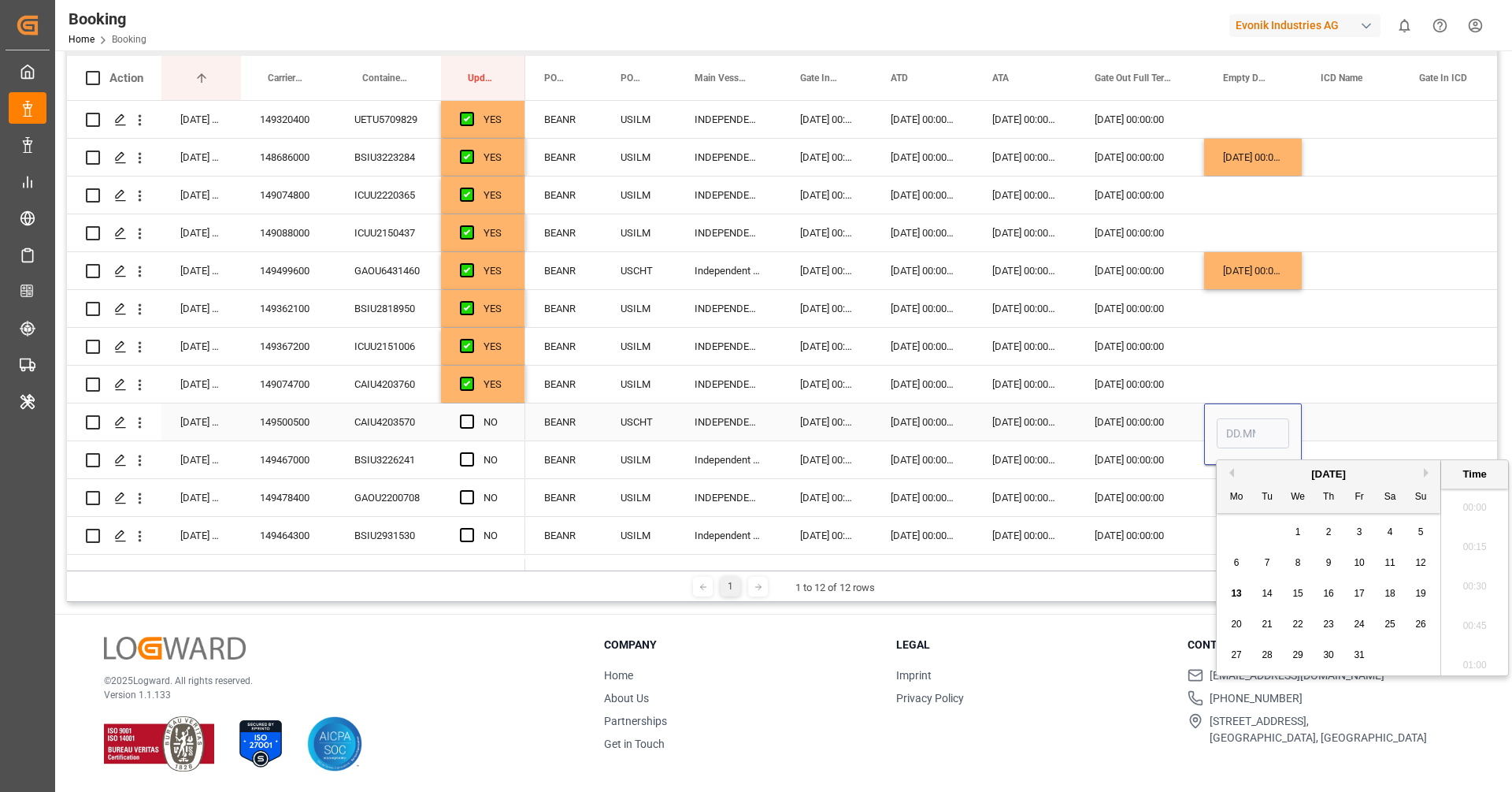
scroll to position [2407, 0]
click at [1355, 556] on div "10" at bounding box center [1360, 563] width 19 height 19
type input "10.10.2025 00:00"
click at [461, 420] on span "Press SPACE to select this row." at bounding box center [468, 422] width 14 height 14
click at [472, 415] on input "Press SPACE to select this row." at bounding box center [472, 415] width 0 height 0
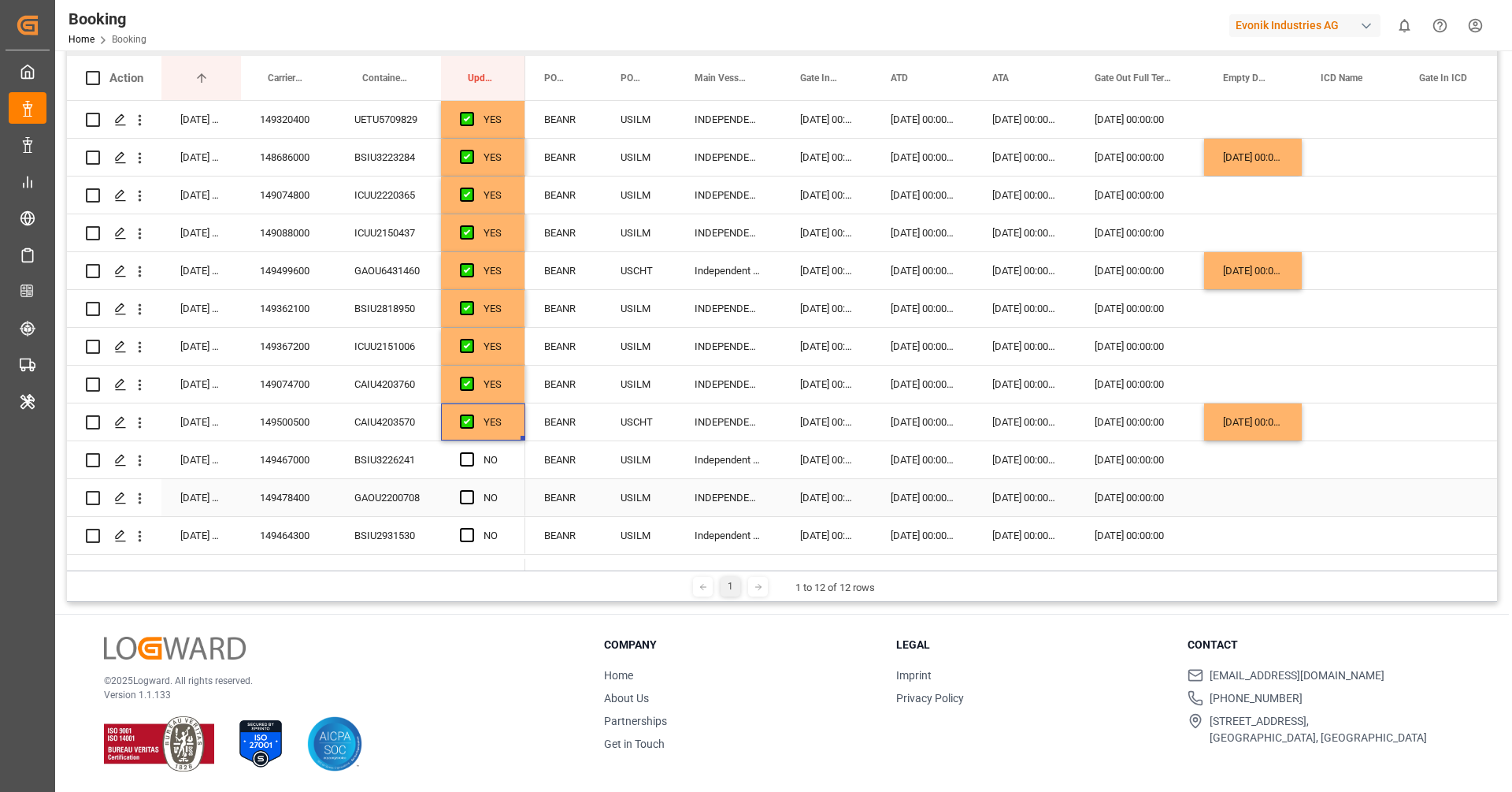
click at [351, 479] on div "GAOU2200708" at bounding box center [388, 497] width 105 height 37
click at [372, 467] on div "BSIU3226241" at bounding box center [388, 460] width 105 height 37
click at [470, 460] on span "Press SPACE to select this row." at bounding box center [468, 460] width 14 height 14
click at [472, 452] on input "Press SPACE to select this row." at bounding box center [472, 452] width 0 height 0
click at [402, 496] on div "GAOU2200708" at bounding box center [388, 497] width 105 height 37
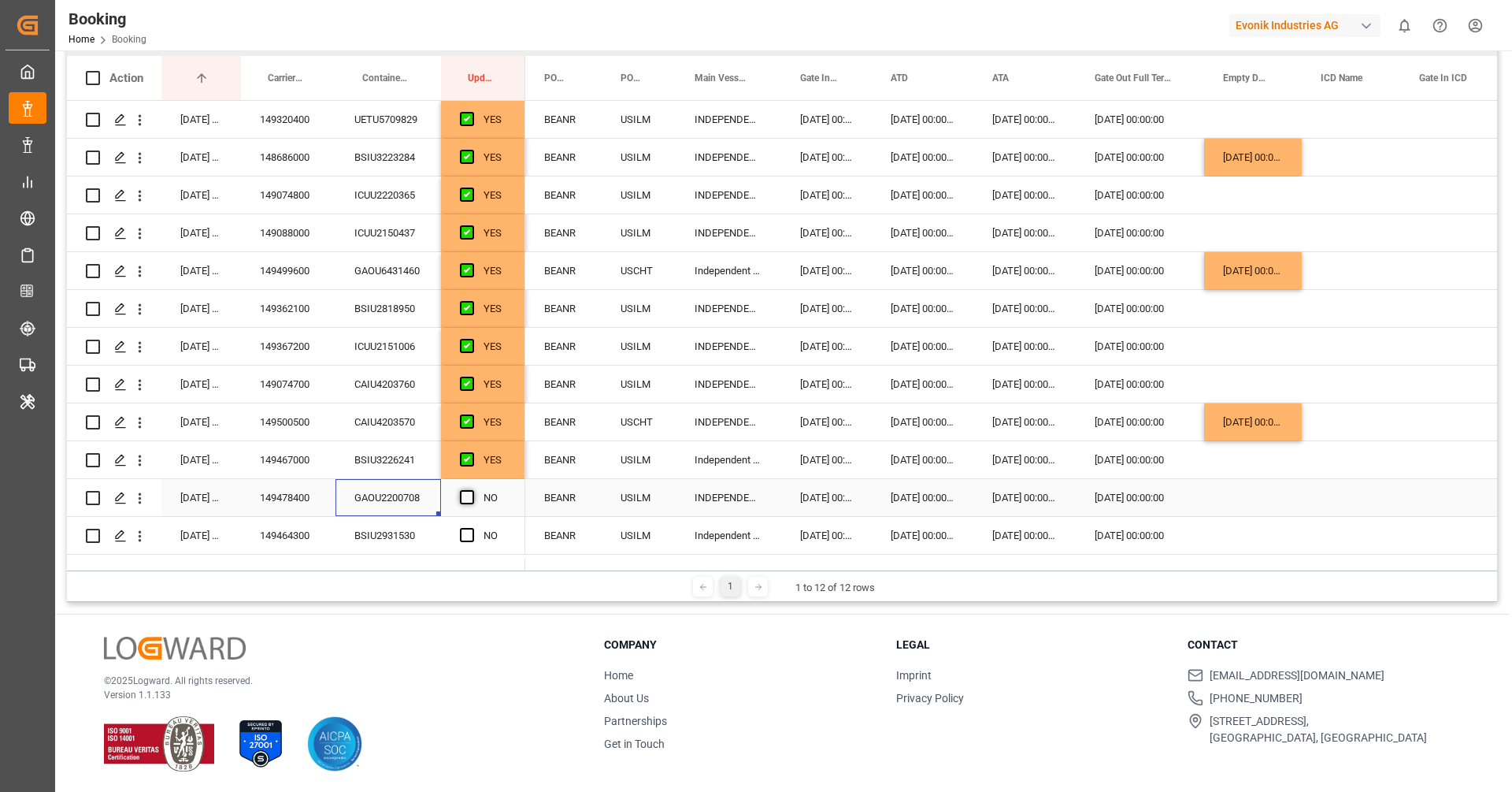
click at [468, 500] on span "Press SPACE to select this row." at bounding box center [468, 497] width 14 height 14
click at [472, 490] on input "Press SPACE to select this row." at bounding box center [472, 490] width 0 height 0
click at [385, 545] on div "BSIU2931530" at bounding box center [388, 535] width 105 height 37
click at [468, 534] on span "Press SPACE to select this row." at bounding box center [468, 535] width 14 height 14
click at [472, 528] on input "Press SPACE to select this row." at bounding box center [472, 528] width 0 height 0
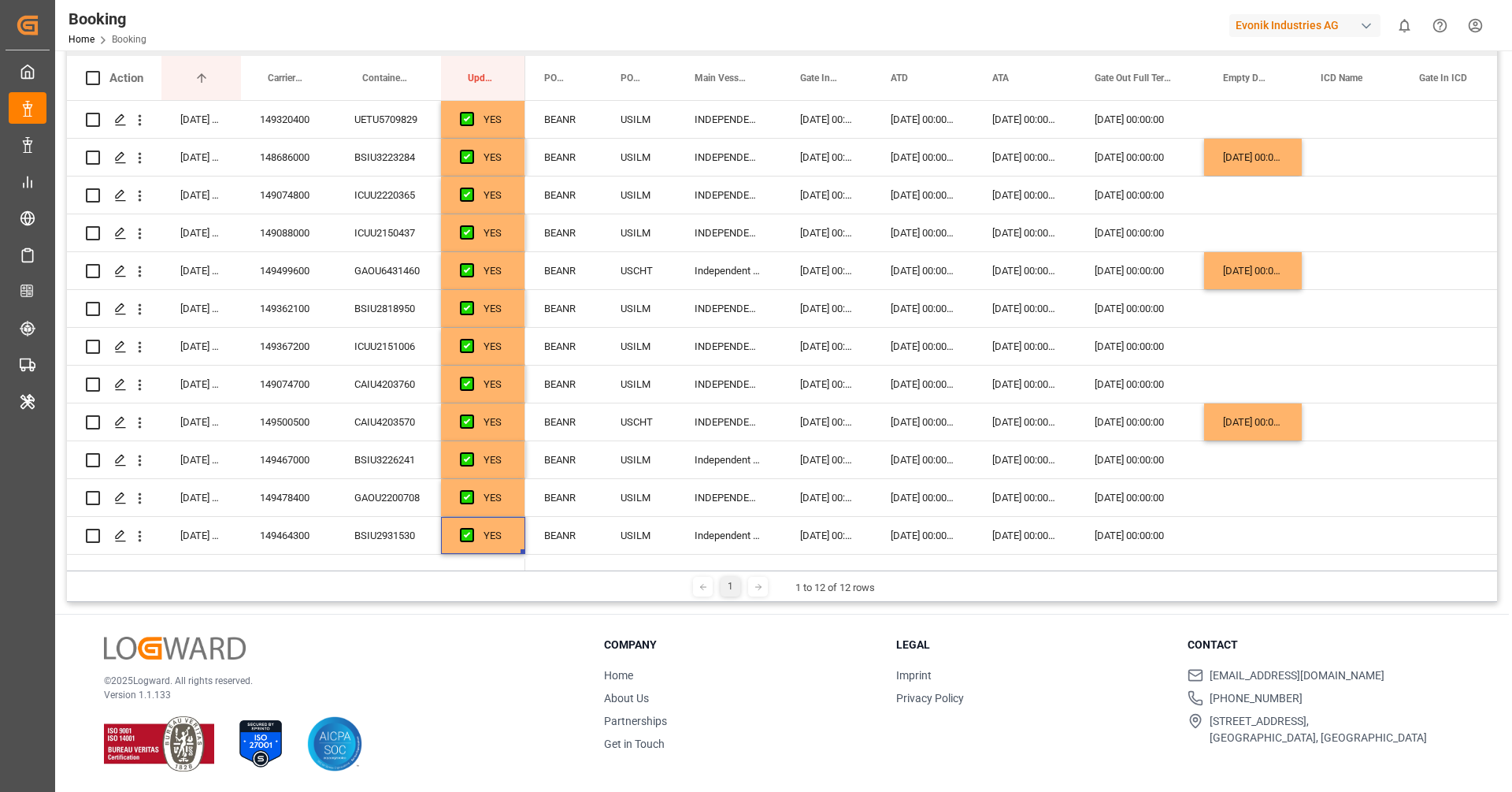
click at [501, 754] on div at bounding box center [334, 744] width 461 height 56
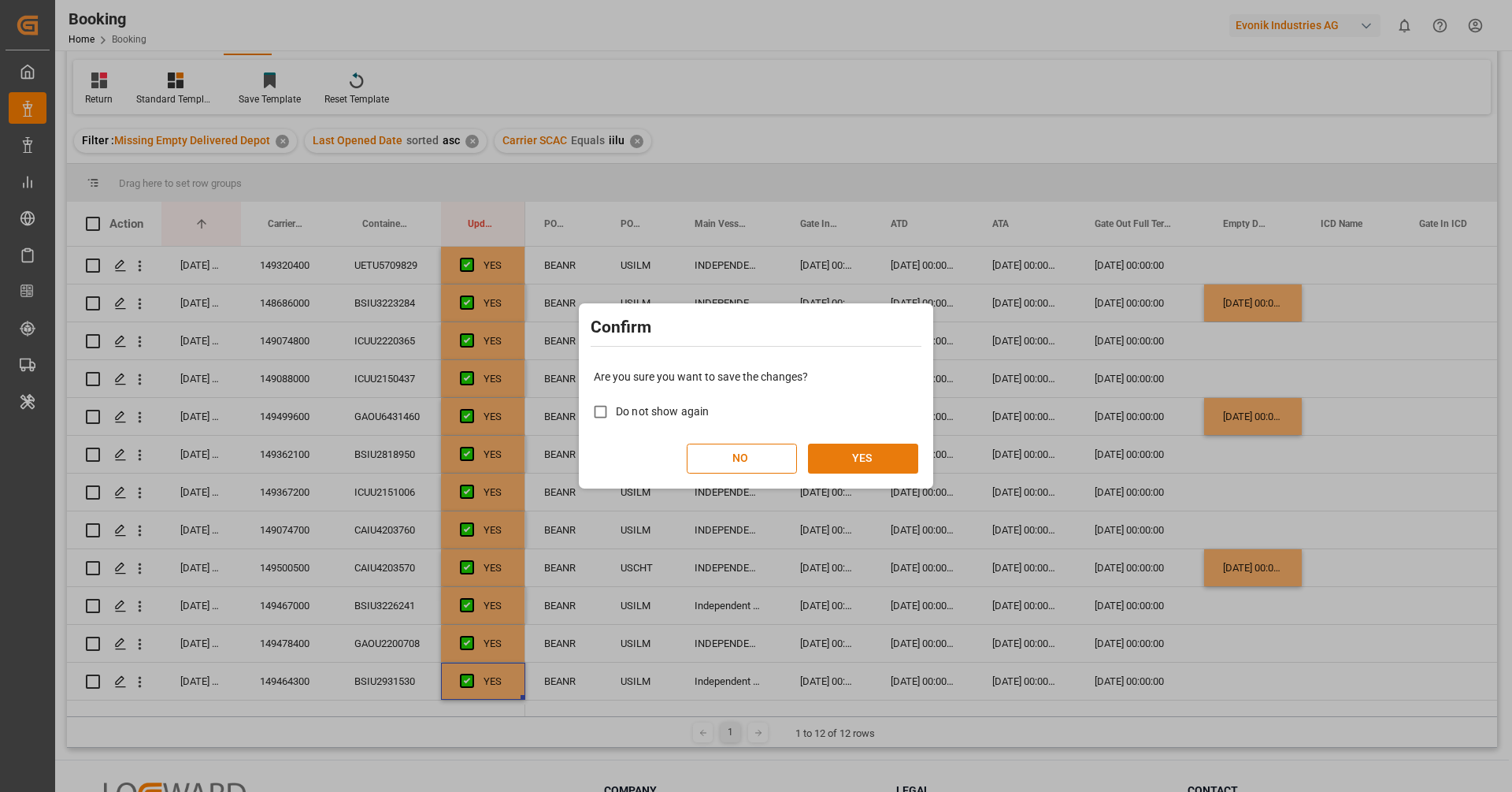
click at [867, 459] on button "YES" at bounding box center [863, 458] width 110 height 30
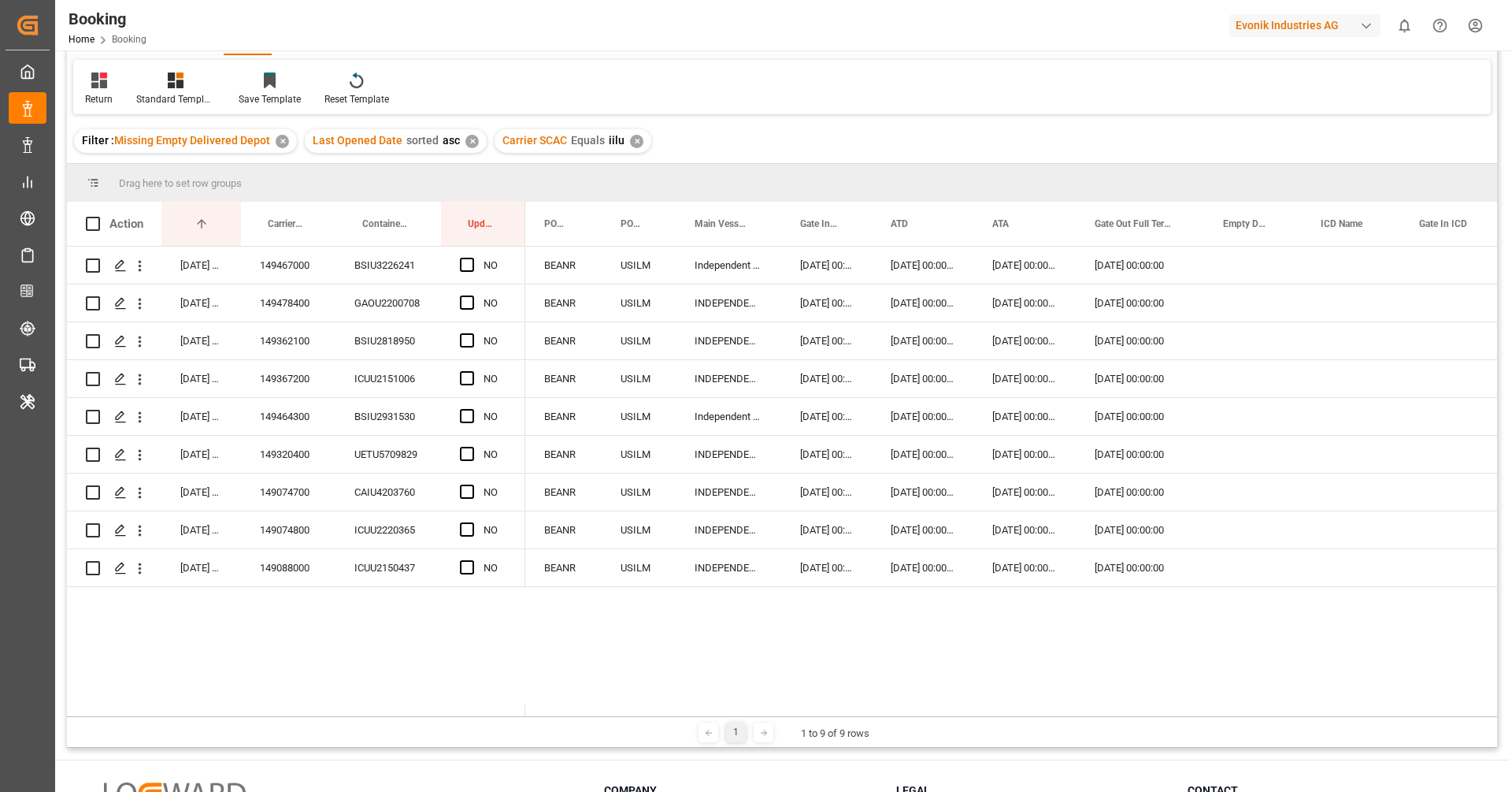
click at [630, 143] on div "✕" at bounding box center [637, 141] width 14 height 14
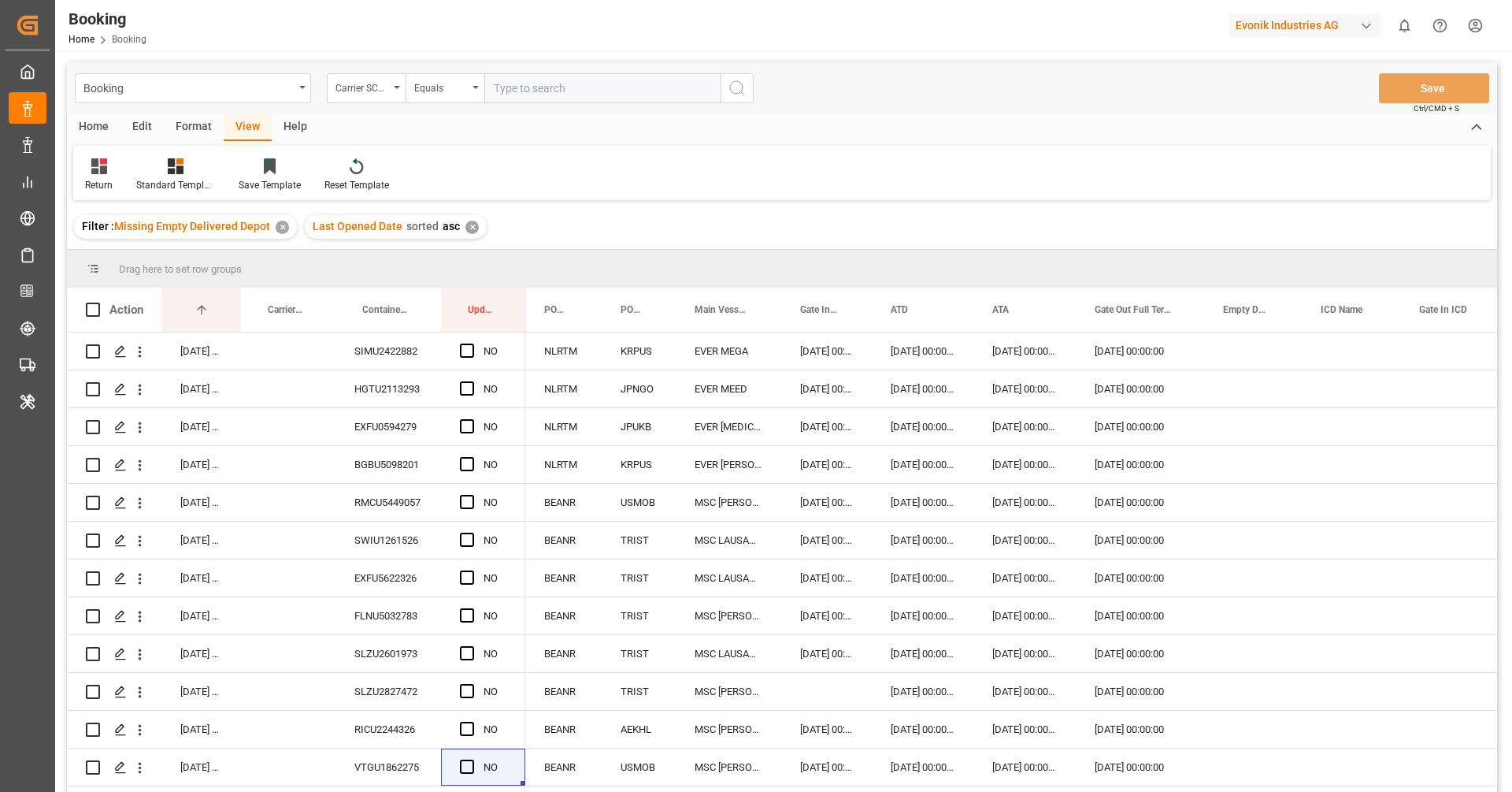
click at [594, 86] on input "text" at bounding box center [603, 88] width 237 height 30
type input "mscu"
click at [740, 93] on icon "search button" at bounding box center [736, 88] width 19 height 19
click at [408, 363] on div "RMCU5449057" at bounding box center [388, 351] width 105 height 37
click at [468, 352] on span "Press SPACE to select this row." at bounding box center [468, 351] width 14 height 14
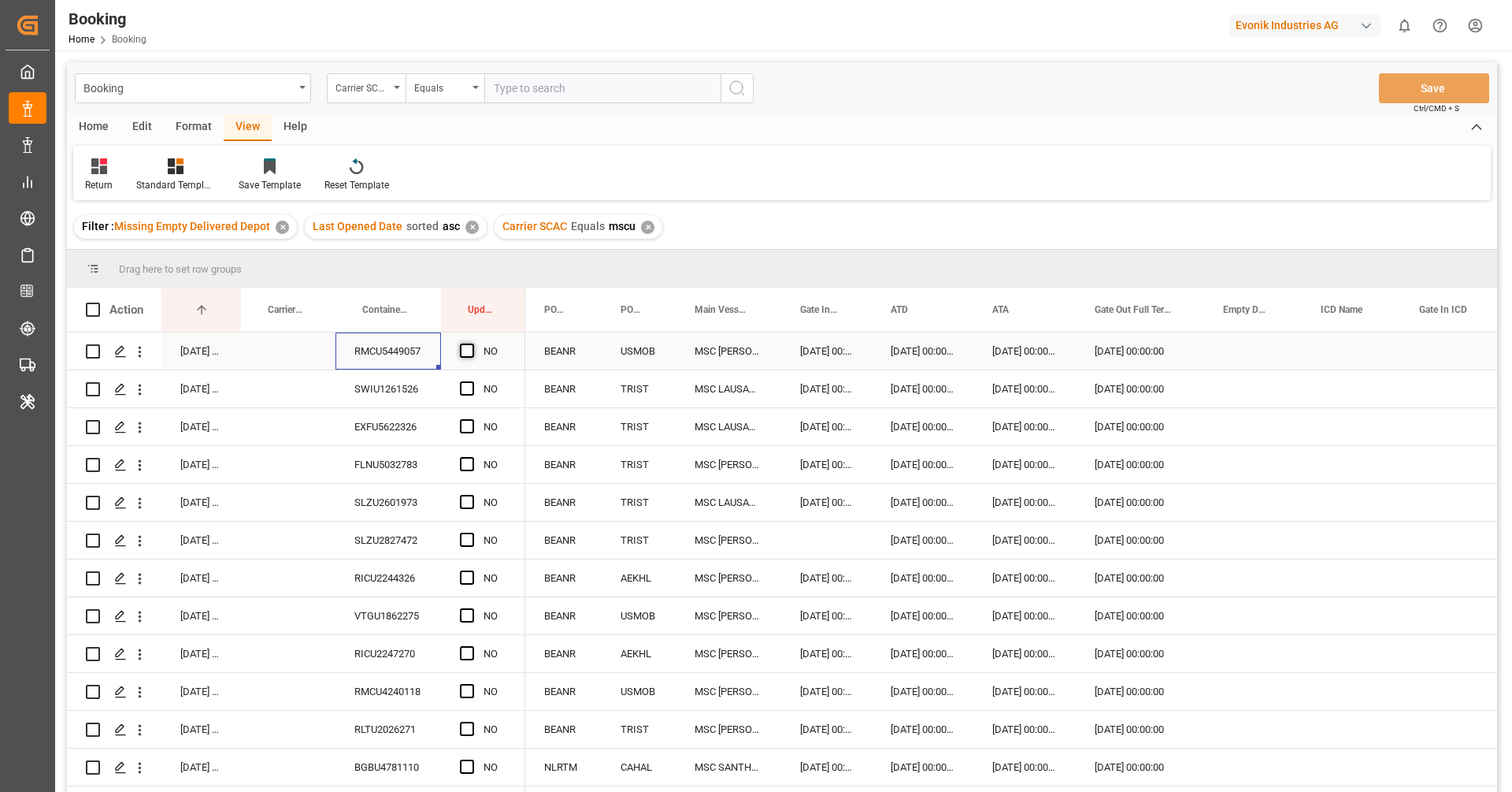
click at [472, 344] on input "Press SPACE to select this row." at bounding box center [472, 344] width 0 height 0
click at [424, 377] on div "SWIU1261526" at bounding box center [388, 389] width 105 height 37
click at [467, 389] on span "Press SPACE to select this row." at bounding box center [468, 389] width 14 height 14
click at [472, 382] on input "Press SPACE to select this row." at bounding box center [472, 382] width 0 height 0
click at [377, 454] on div "FLNU5032783" at bounding box center [388, 464] width 105 height 37
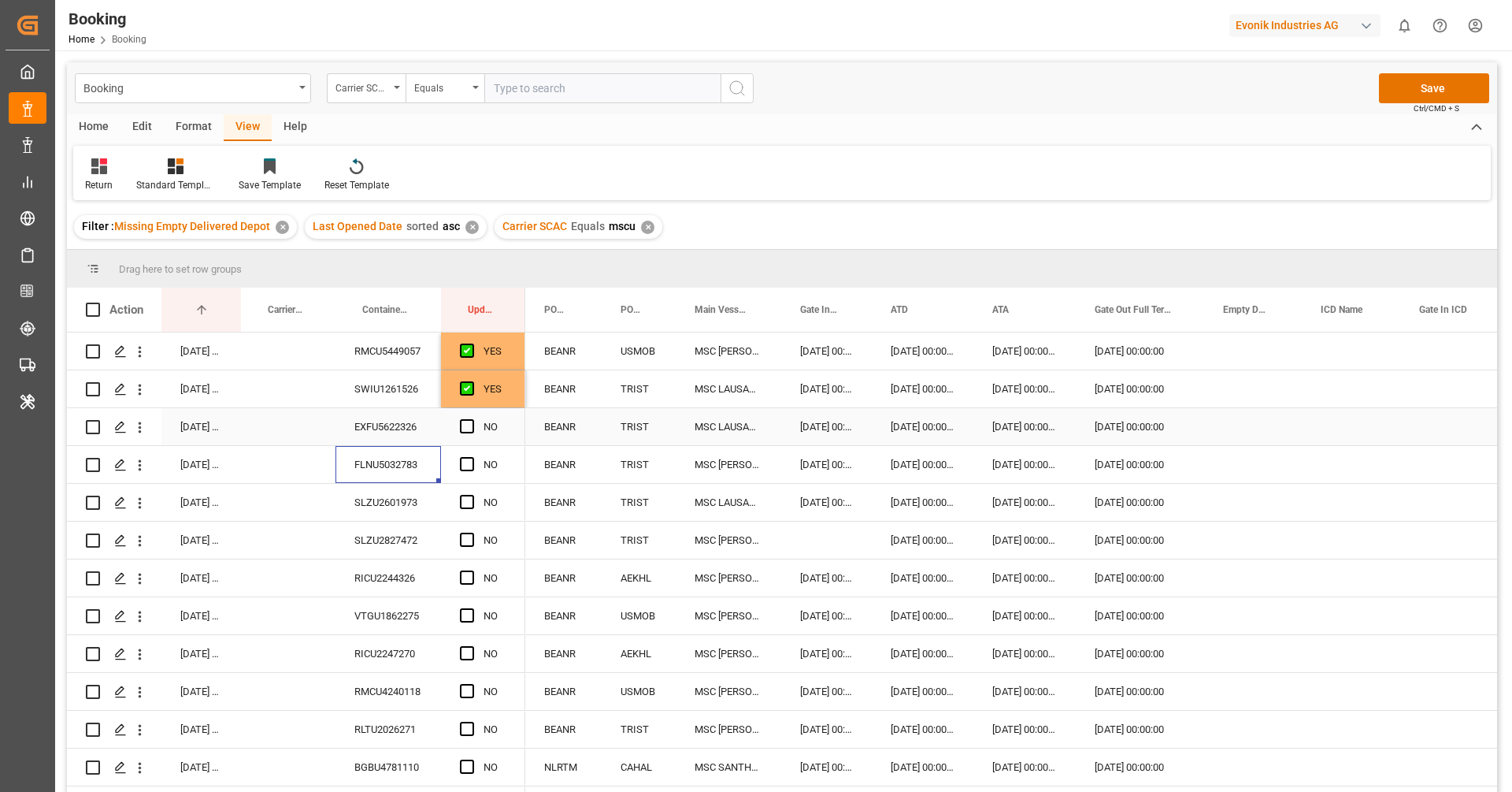
click at [378, 443] on div "EXFU5622326" at bounding box center [388, 427] width 105 height 37
click at [464, 429] on span "Press SPACE to select this row." at bounding box center [468, 427] width 14 height 14
click at [472, 419] on input "Press SPACE to select this row." at bounding box center [472, 419] width 0 height 0
click at [384, 462] on div "FLNU5032783" at bounding box center [388, 464] width 105 height 37
click at [461, 462] on span "Press SPACE to select this row." at bounding box center [468, 464] width 14 height 14
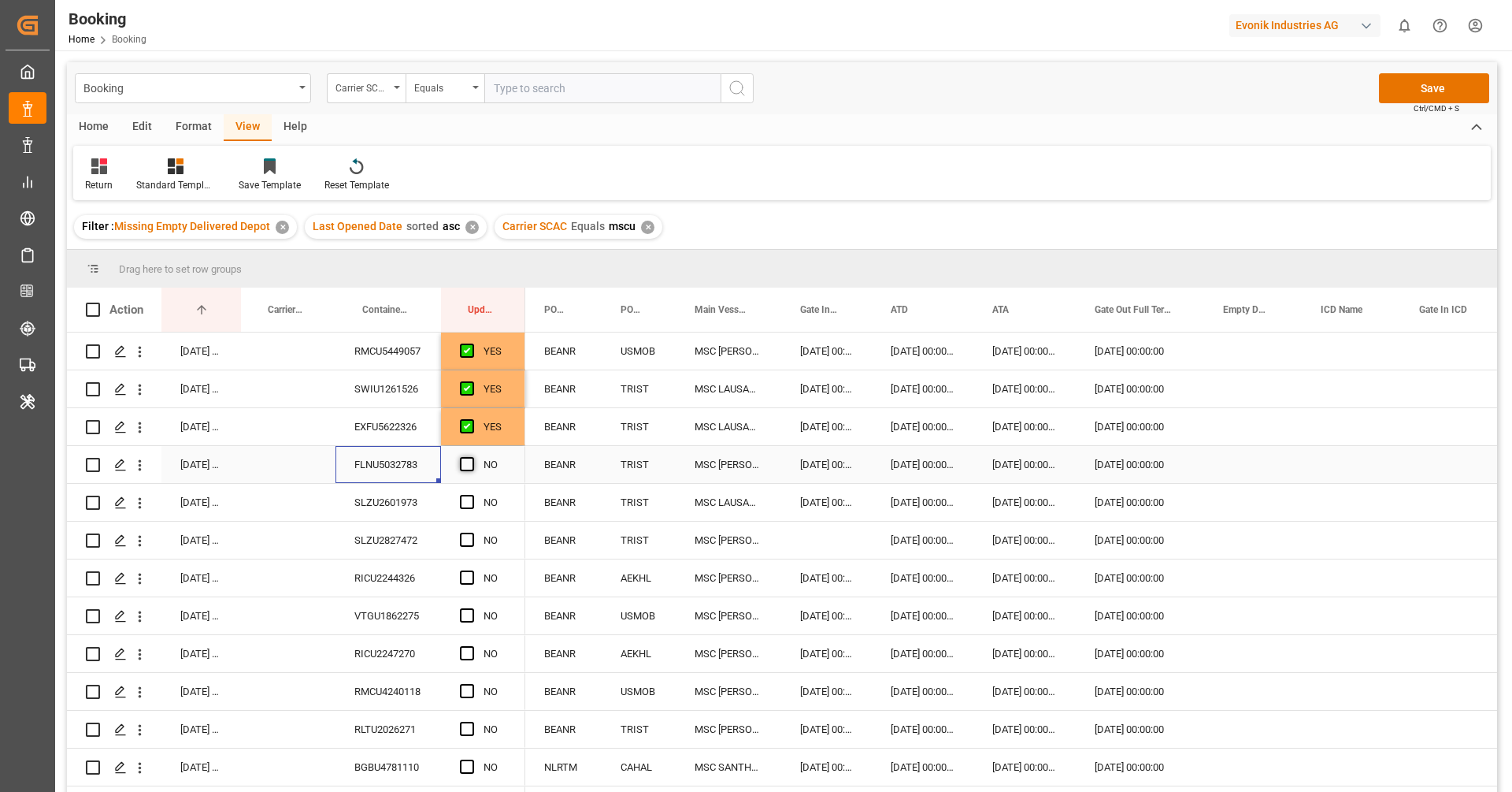
click at [472, 457] on input "Press SPACE to select this row." at bounding box center [472, 457] width 0 height 0
click at [390, 507] on div "SLZU2601973" at bounding box center [388, 502] width 105 height 37
click at [462, 505] on span "Press SPACE to select this row." at bounding box center [468, 502] width 14 height 14
click at [472, 495] on input "Press SPACE to select this row." at bounding box center [472, 495] width 0 height 0
click at [404, 524] on div "SLZU2827472" at bounding box center [388, 540] width 105 height 37
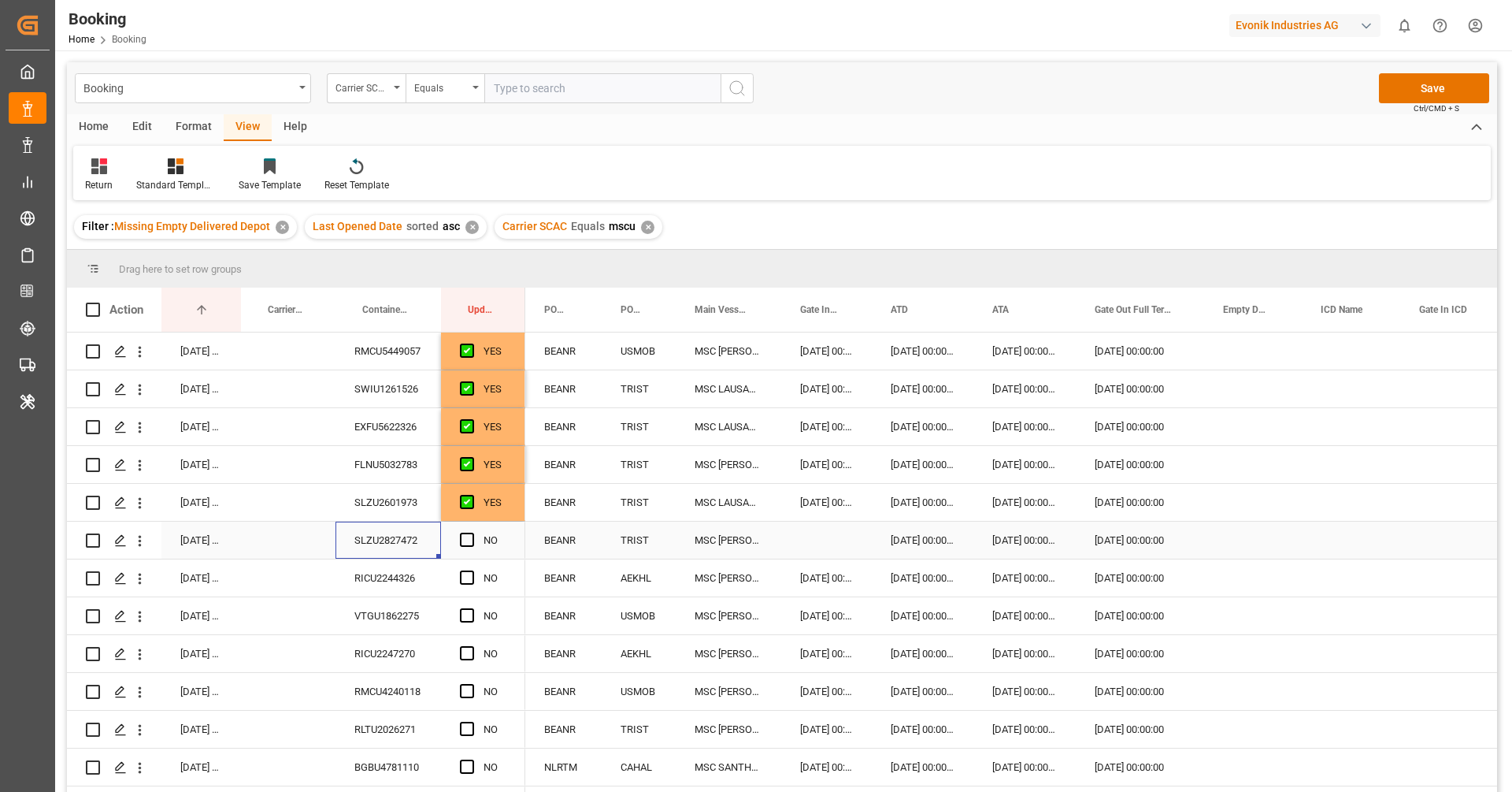
click at [465, 551] on div "Press SPACE to select this row." at bounding box center [472, 540] width 23 height 36
click at [466, 544] on span "Press SPACE to select this row." at bounding box center [468, 540] width 14 height 14
click at [472, 533] on input "Press SPACE to select this row." at bounding box center [472, 533] width 0 height 0
click at [407, 592] on div "RICU2244326" at bounding box center [388, 578] width 105 height 37
click at [468, 571] on span "Press SPACE to select this row." at bounding box center [468, 578] width 14 height 14
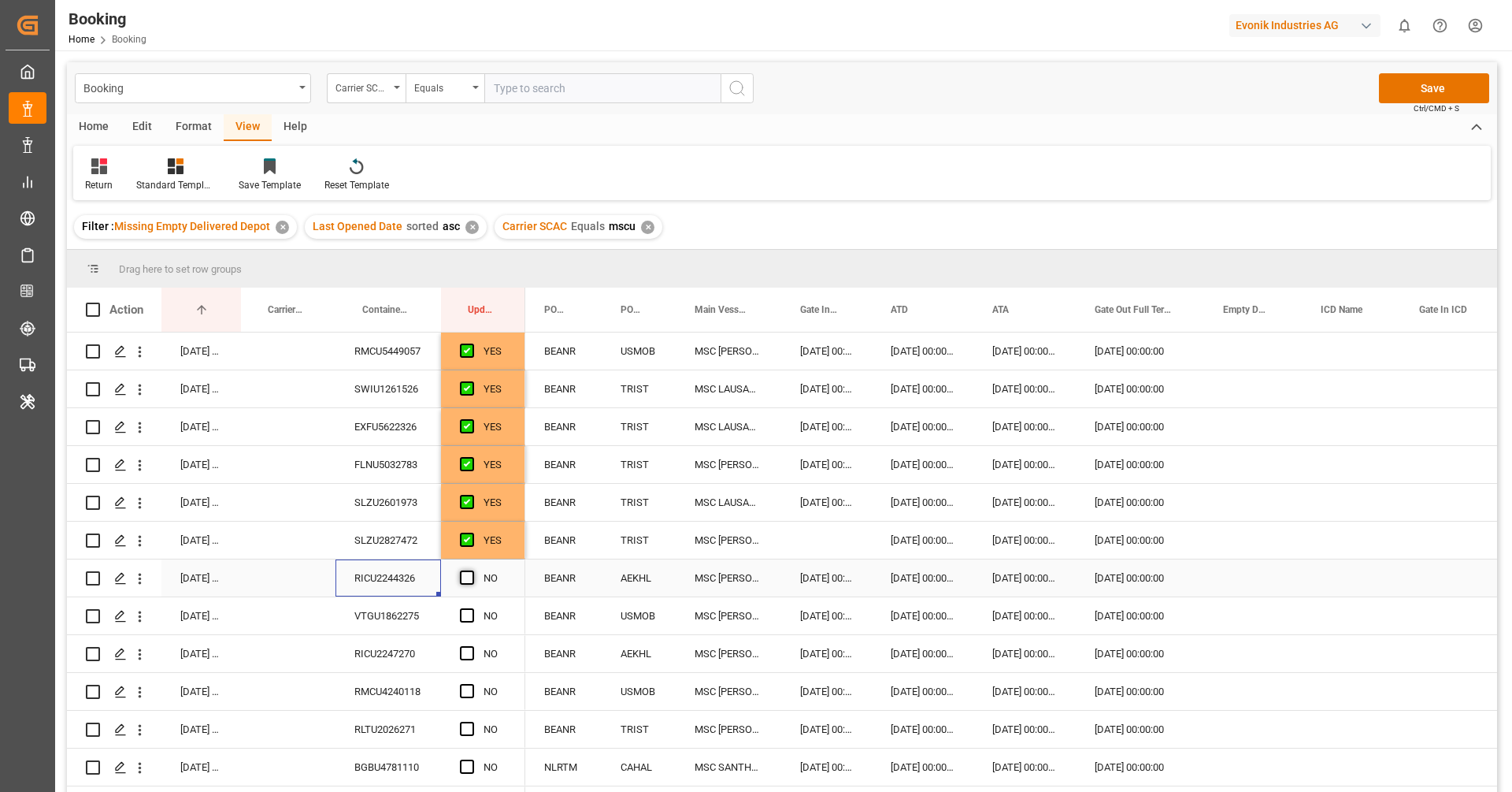
click at [472, 571] on input "Press SPACE to select this row." at bounding box center [472, 571] width 0 height 0
click at [377, 624] on div "VTGU1862275" at bounding box center [388, 616] width 105 height 37
click at [467, 613] on span "Press SPACE to select this row." at bounding box center [468, 616] width 14 height 14
click at [472, 608] on input "Press SPACE to select this row." at bounding box center [472, 608] width 0 height 0
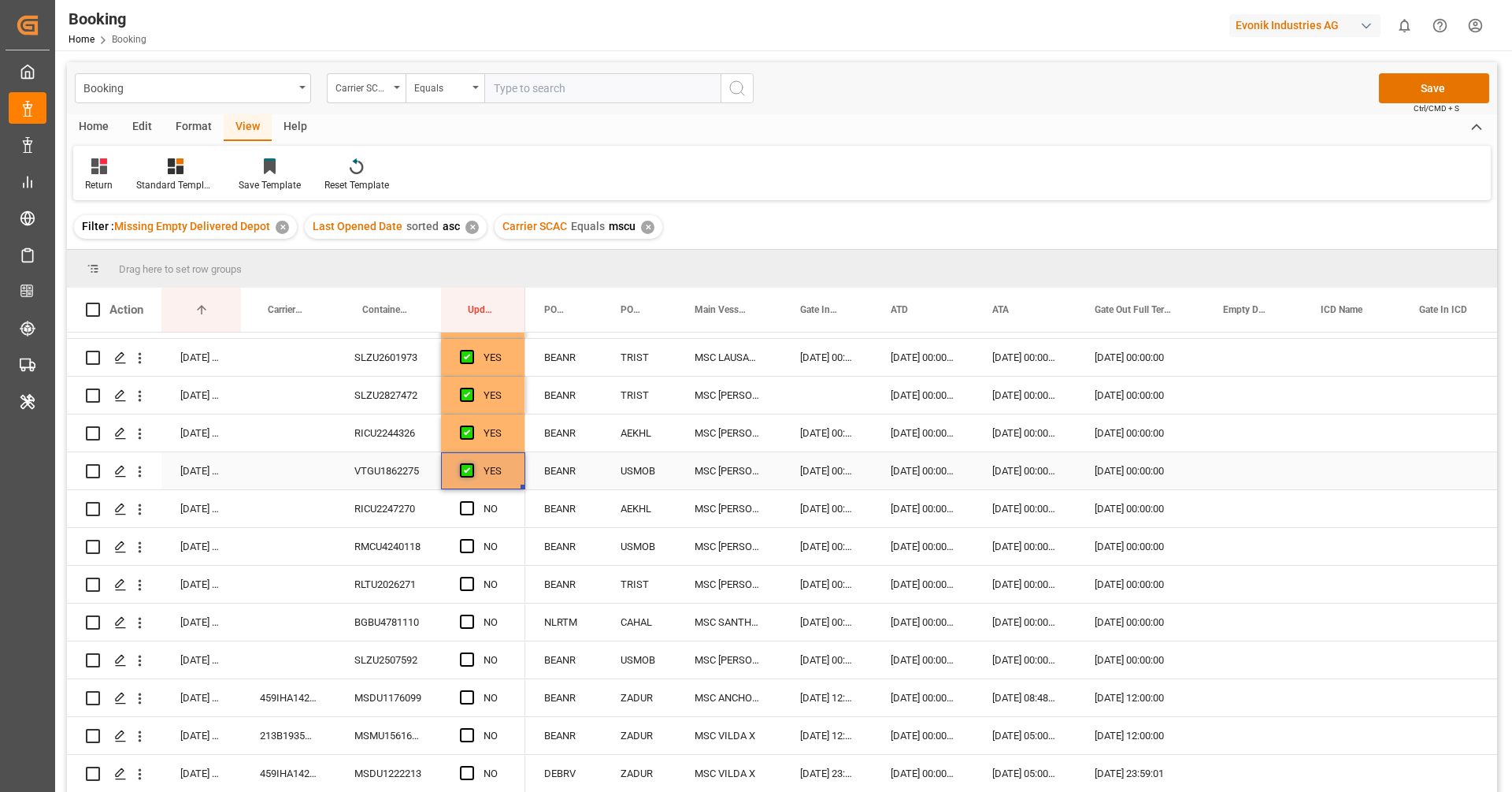
scroll to position [210, 0]
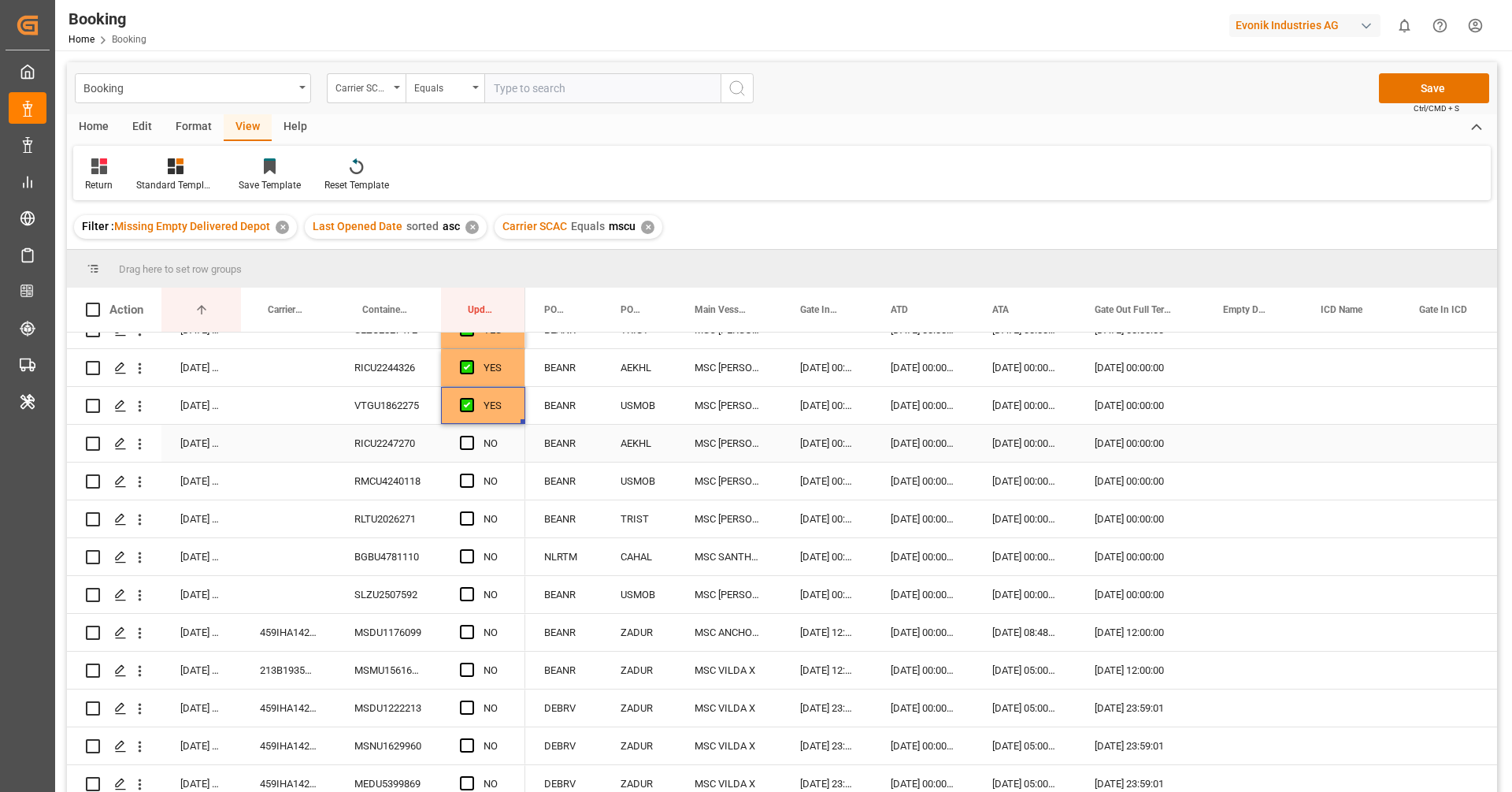
click at [365, 456] on div "RICU2247270" at bounding box center [388, 443] width 105 height 37
click at [463, 443] on span "Press SPACE to select this row." at bounding box center [468, 443] width 14 height 14
click at [472, 435] on input "Press SPACE to select this row." at bounding box center [472, 435] width 0 height 0
click at [357, 485] on div "RMCU4240118" at bounding box center [388, 481] width 105 height 37
click at [474, 478] on div "Press SPACE to select this row." at bounding box center [472, 481] width 23 height 36
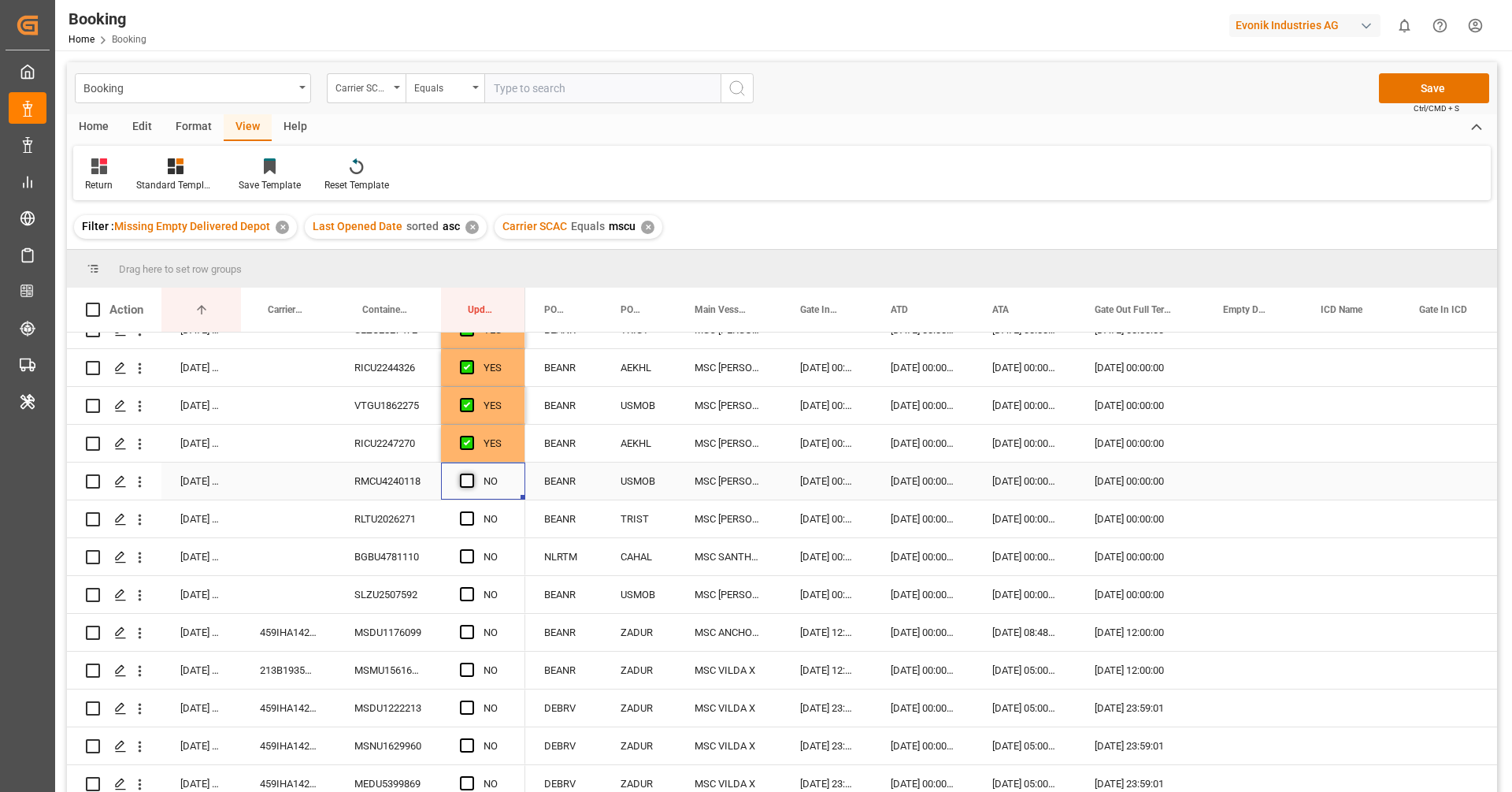
click at [470, 481] on span "Press SPACE to select this row." at bounding box center [468, 481] width 14 height 14
click at [472, 473] on input "Press SPACE to select this row." at bounding box center [472, 473] width 0 height 0
click at [404, 516] on div "RLTU2026271" at bounding box center [388, 518] width 105 height 37
click at [465, 517] on span "Press SPACE to select this row." at bounding box center [468, 518] width 14 height 14
click at [472, 511] on input "Press SPACE to select this row." at bounding box center [472, 511] width 0 height 0
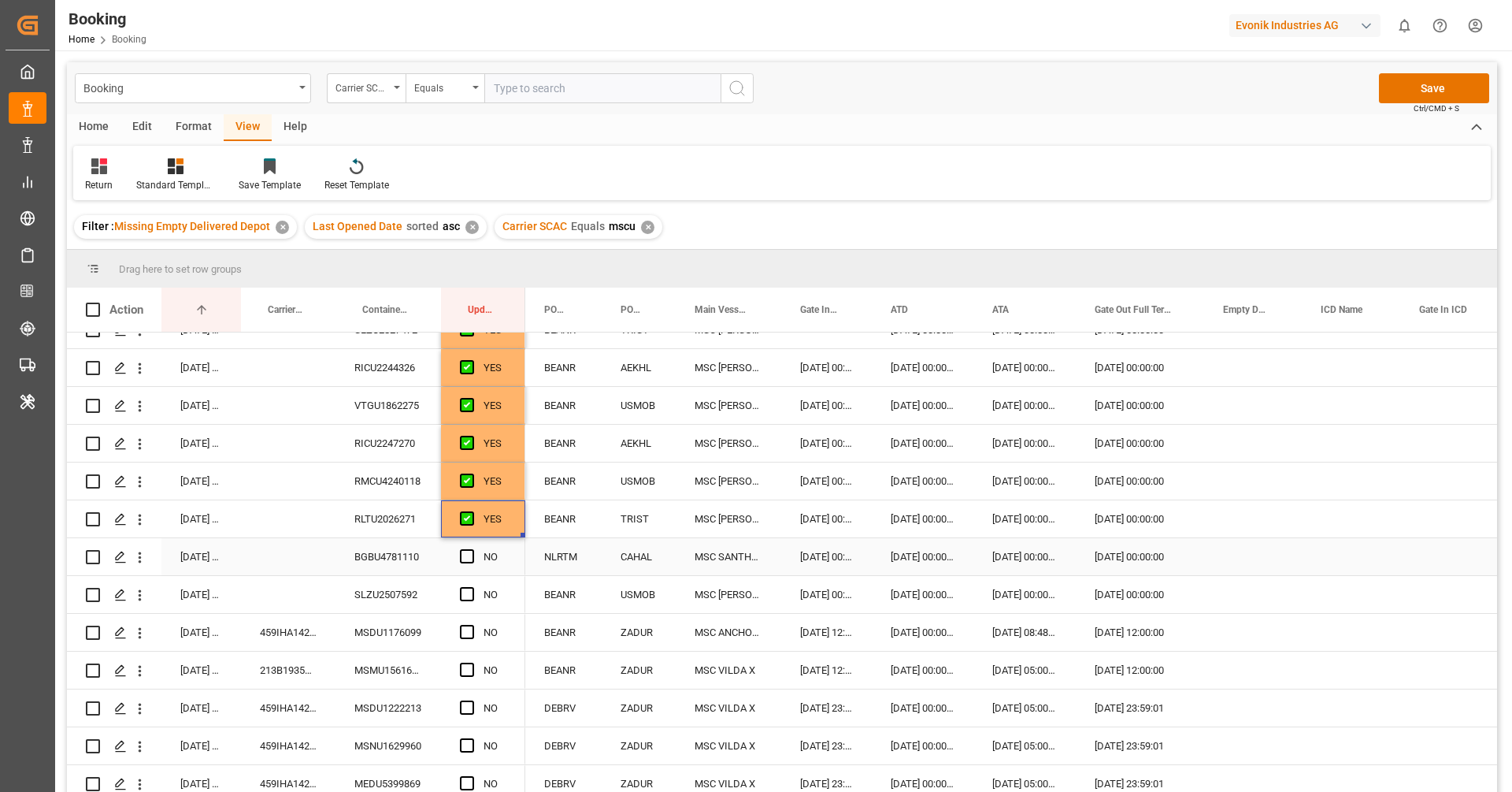
click at [389, 564] on div "BGBU4781110" at bounding box center [388, 556] width 105 height 37
click at [469, 557] on span "Press SPACE to select this row." at bounding box center [468, 556] width 14 height 14
click at [472, 549] on input "Press SPACE to select this row." at bounding box center [472, 549] width 0 height 0
click at [394, 608] on div "SLZU2507592" at bounding box center [388, 594] width 105 height 37
click at [468, 595] on span "Press SPACE to select this row." at bounding box center [468, 594] width 14 height 14
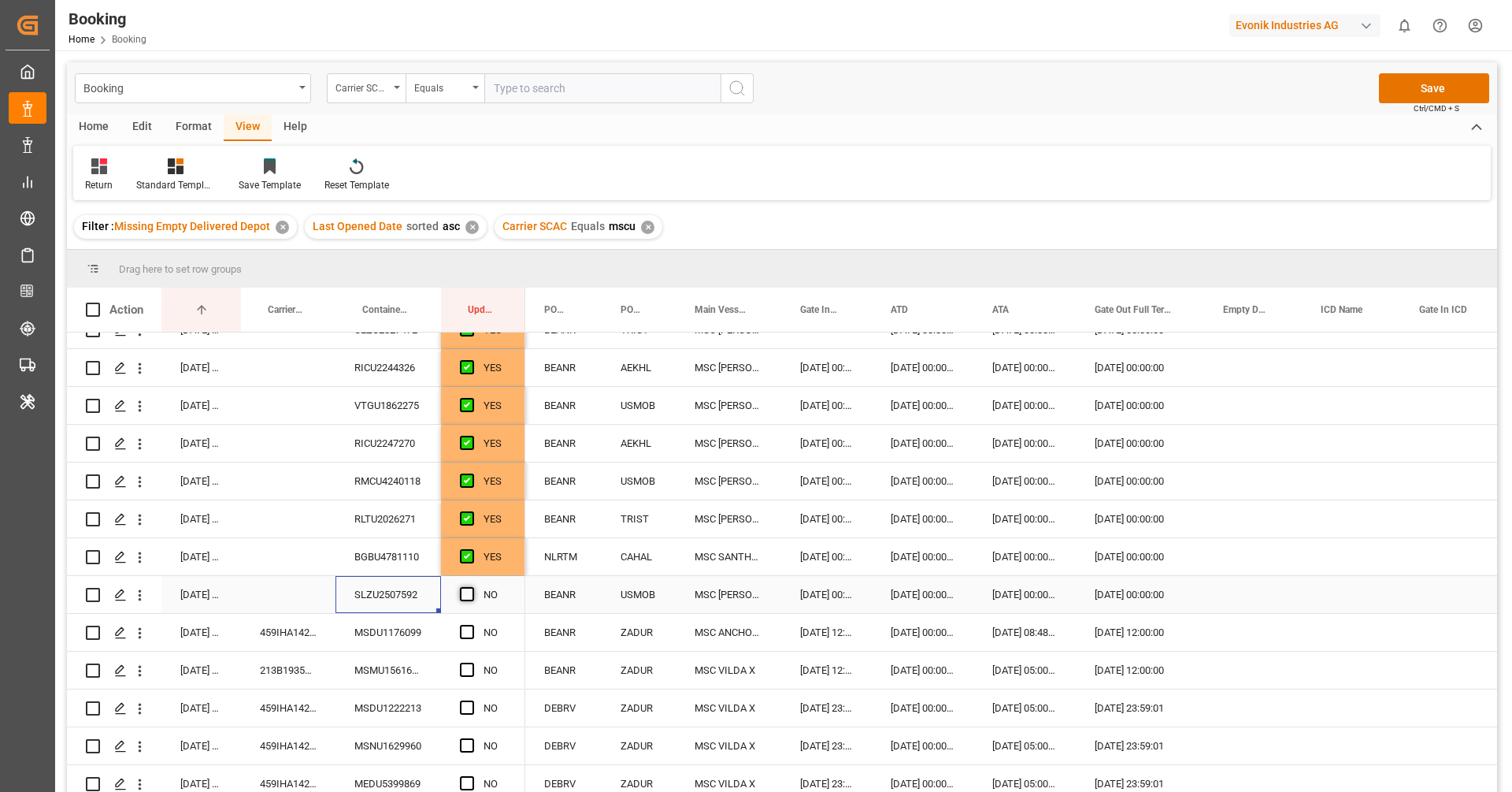
click at [472, 587] on input "Press SPACE to select this row." at bounding box center [472, 587] width 0 height 0
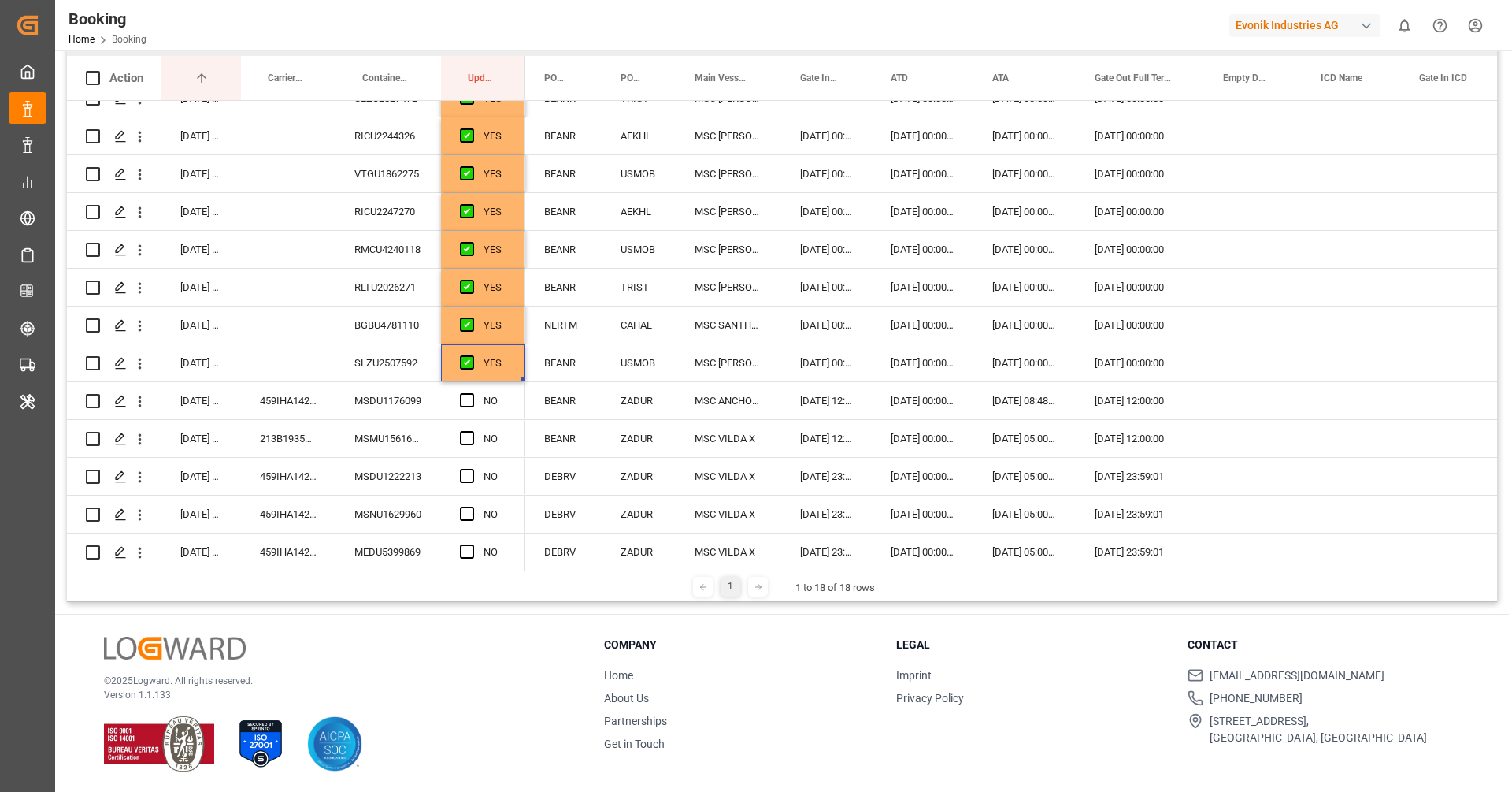
scroll to position [166, 0]
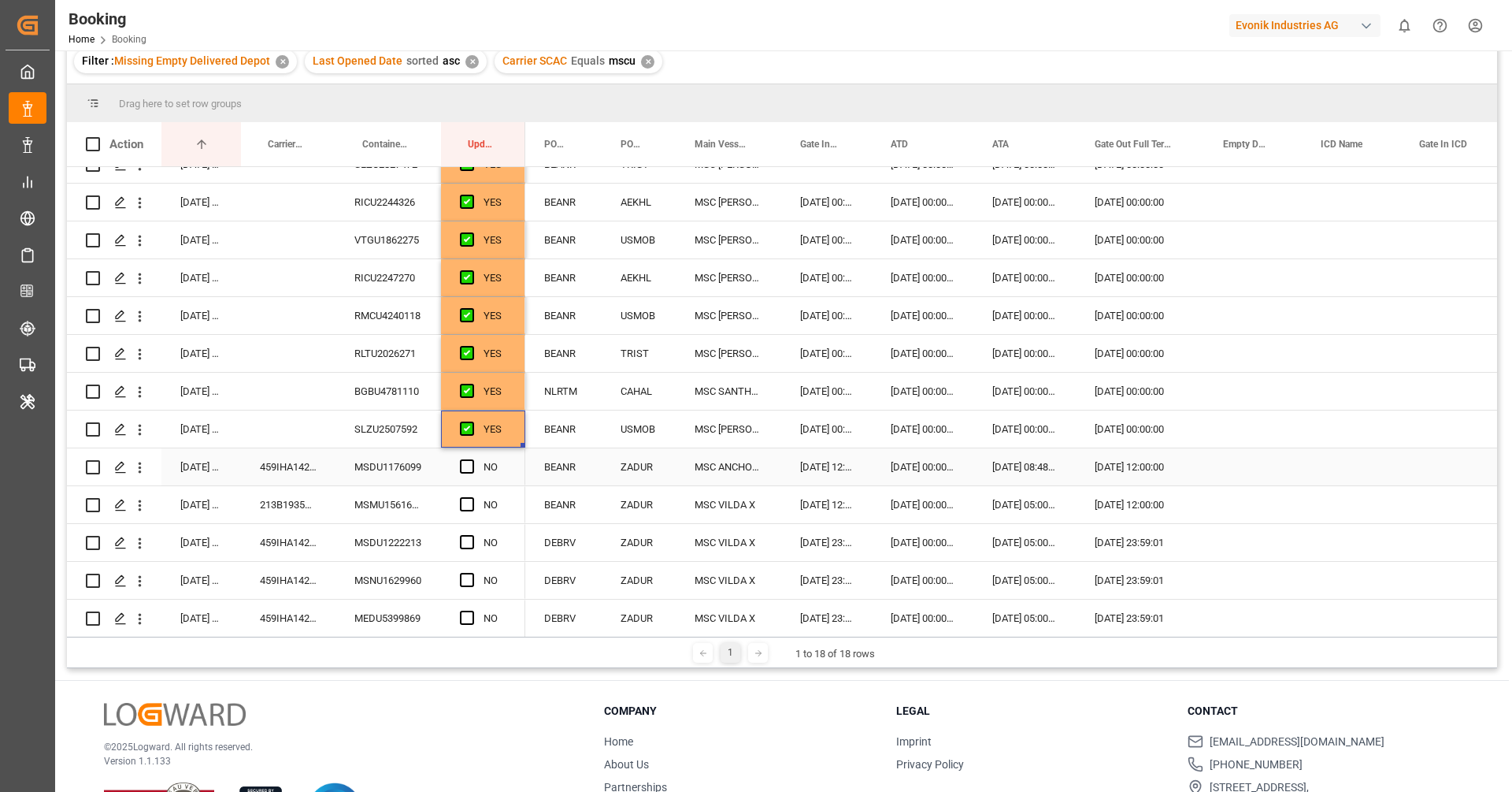
click at [278, 463] on div "459IHA1420787" at bounding box center [287, 467] width 94 height 37
click at [1236, 463] on div "Press SPACE to select this row." at bounding box center [1252, 467] width 97 height 37
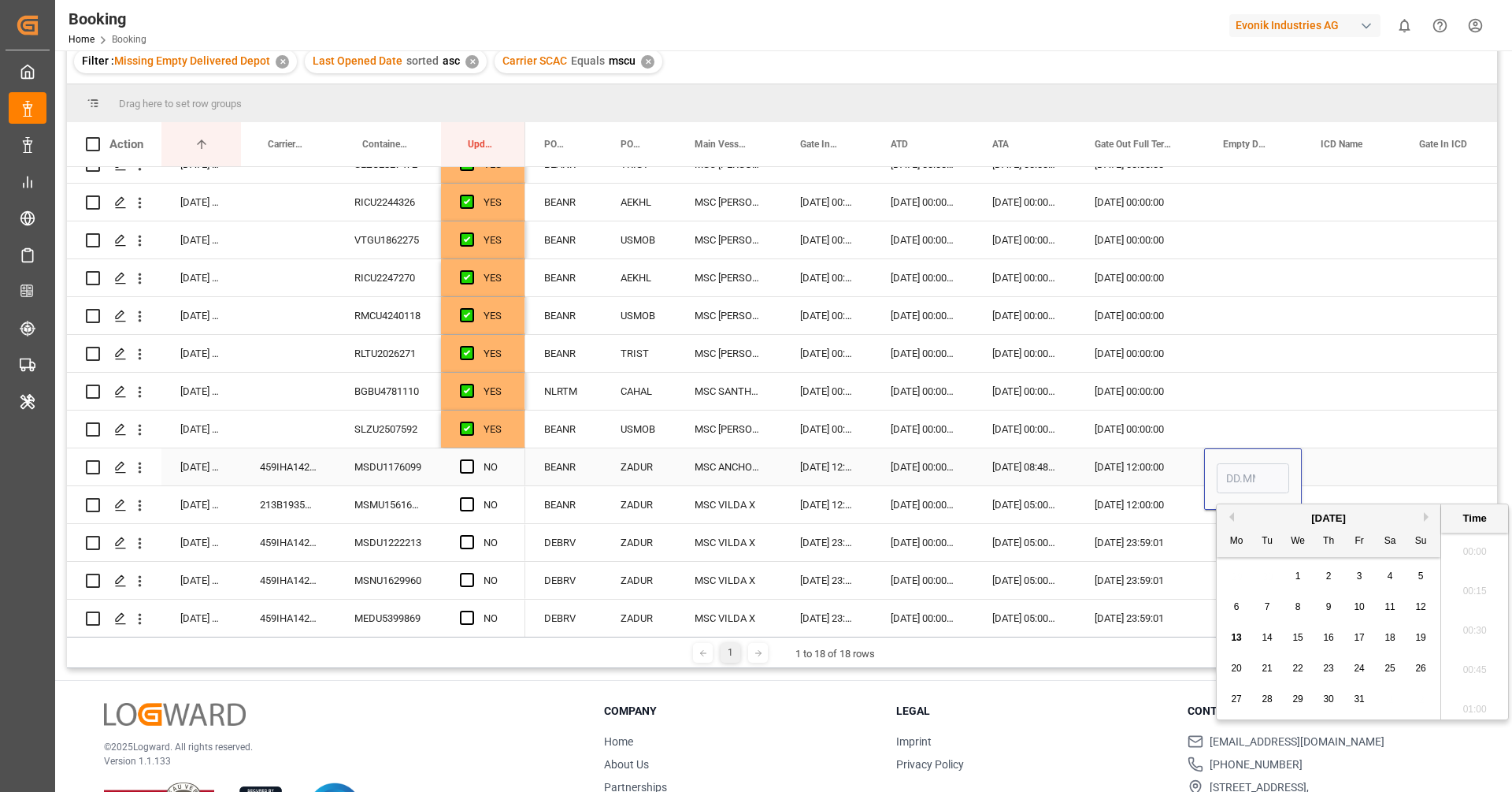
scroll to position [2447, 0]
click at [1238, 640] on span "13" at bounding box center [1236, 637] width 10 height 11
type input "13.10.2025 00:00"
click at [322, 514] on div "213B1935263" at bounding box center [287, 505] width 94 height 37
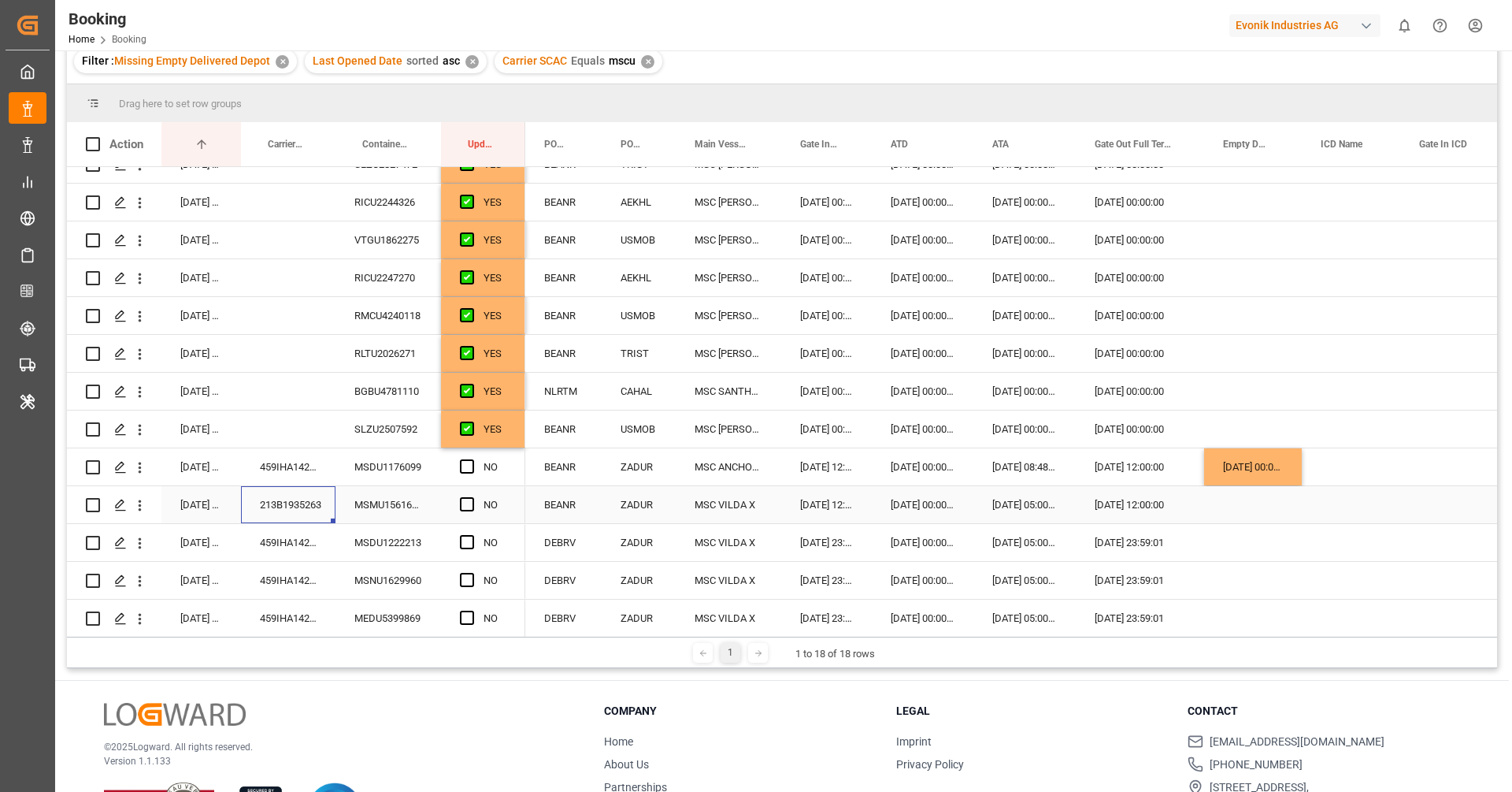
click at [1240, 505] on div "Press SPACE to select this row." at bounding box center [1252, 505] width 97 height 37
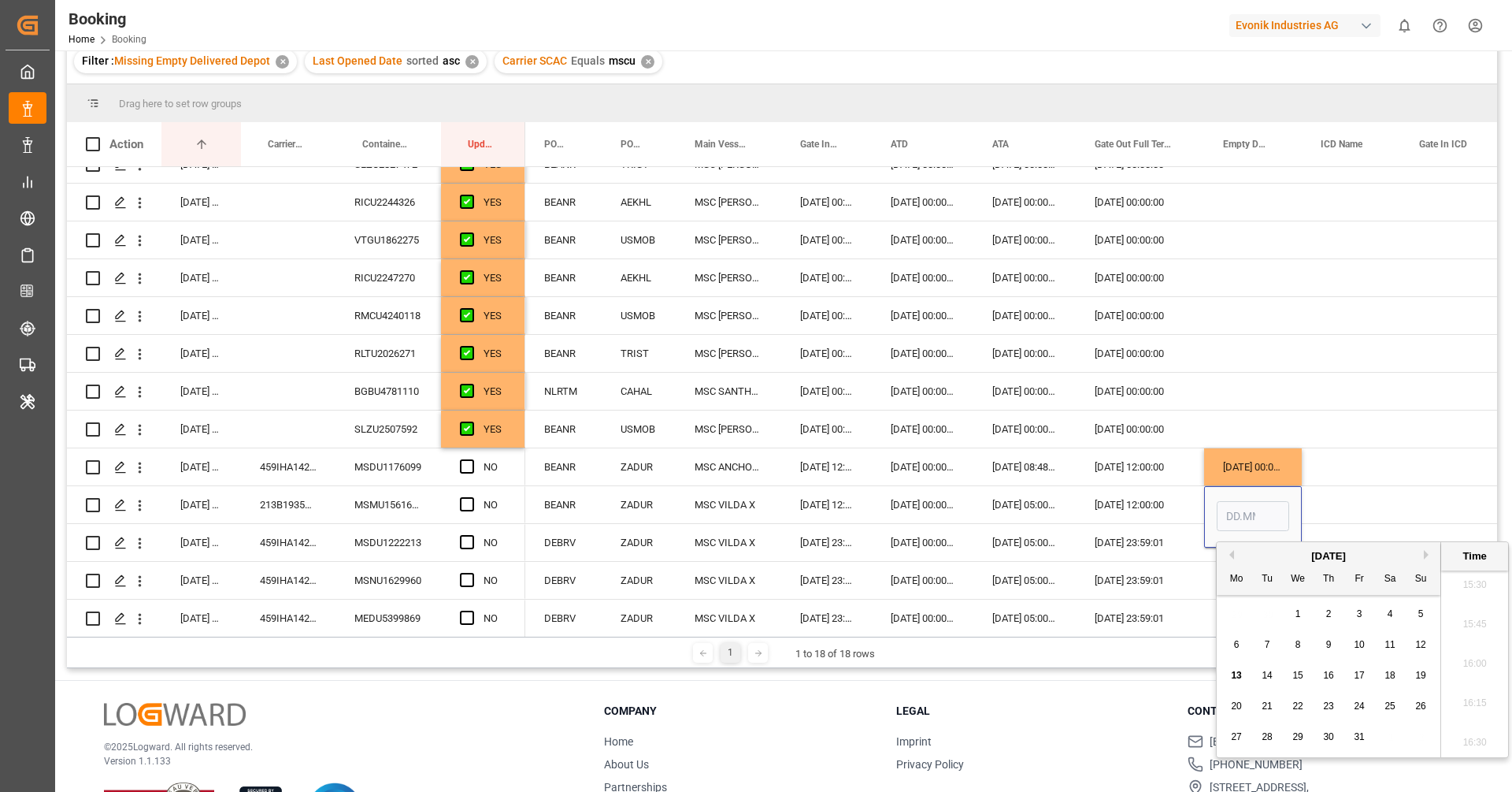
click at [1244, 671] on div "13" at bounding box center [1237, 675] width 19 height 19
type input "13.10.2025 00:00"
click at [471, 510] on div "Press SPACE to select this row." at bounding box center [472, 505] width 23 height 36
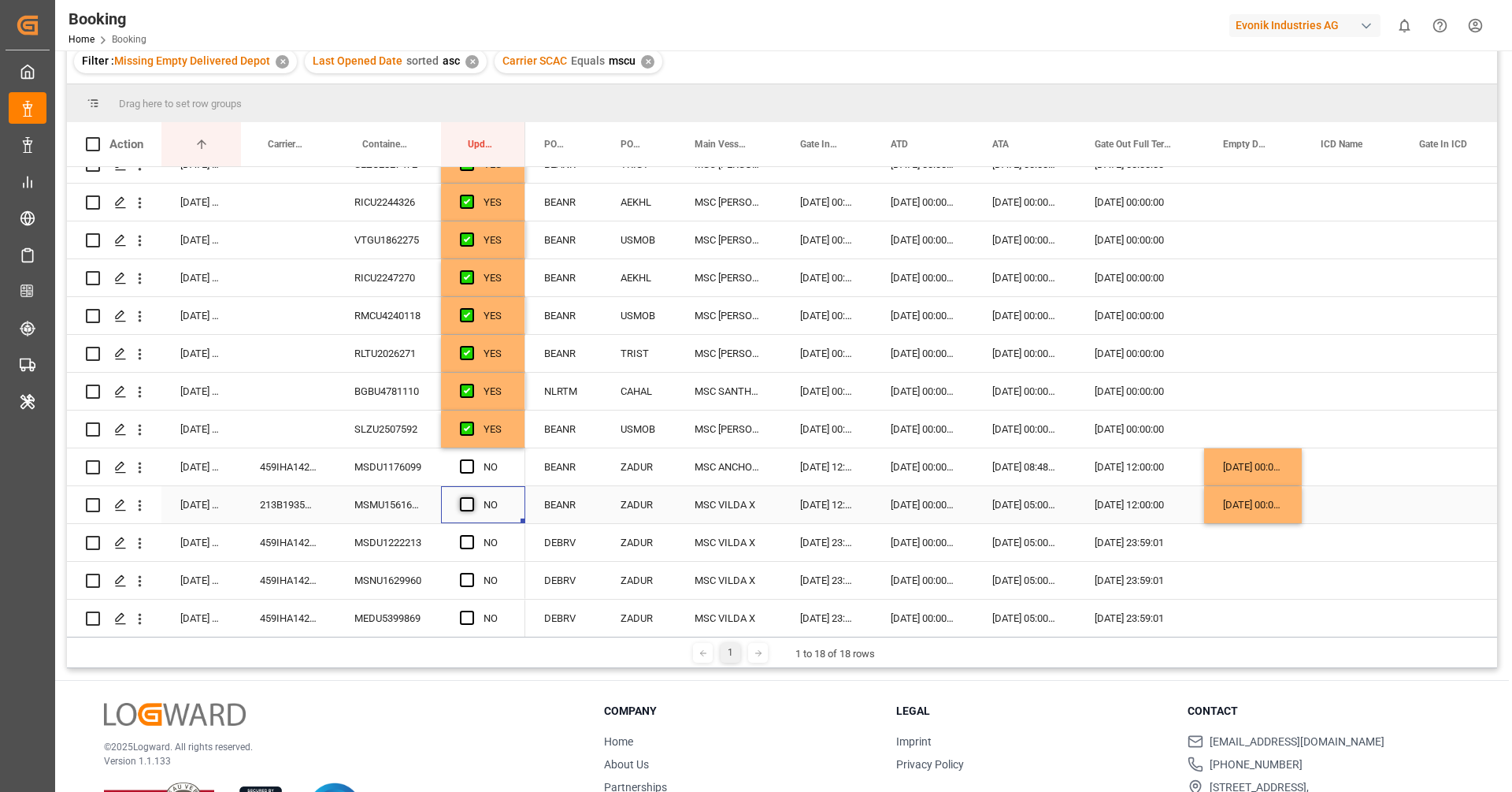
click at [471, 503] on span "Press SPACE to select this row." at bounding box center [468, 505] width 14 height 14
click at [472, 497] on input "Press SPACE to select this row." at bounding box center [472, 497] width 0 height 0
click at [461, 462] on span "Press SPACE to select this row." at bounding box center [468, 467] width 14 height 14
click at [472, 460] on input "Press SPACE to select this row." at bounding box center [472, 460] width 0 height 0
click at [278, 557] on div "459IHA1425514" at bounding box center [287, 542] width 94 height 37
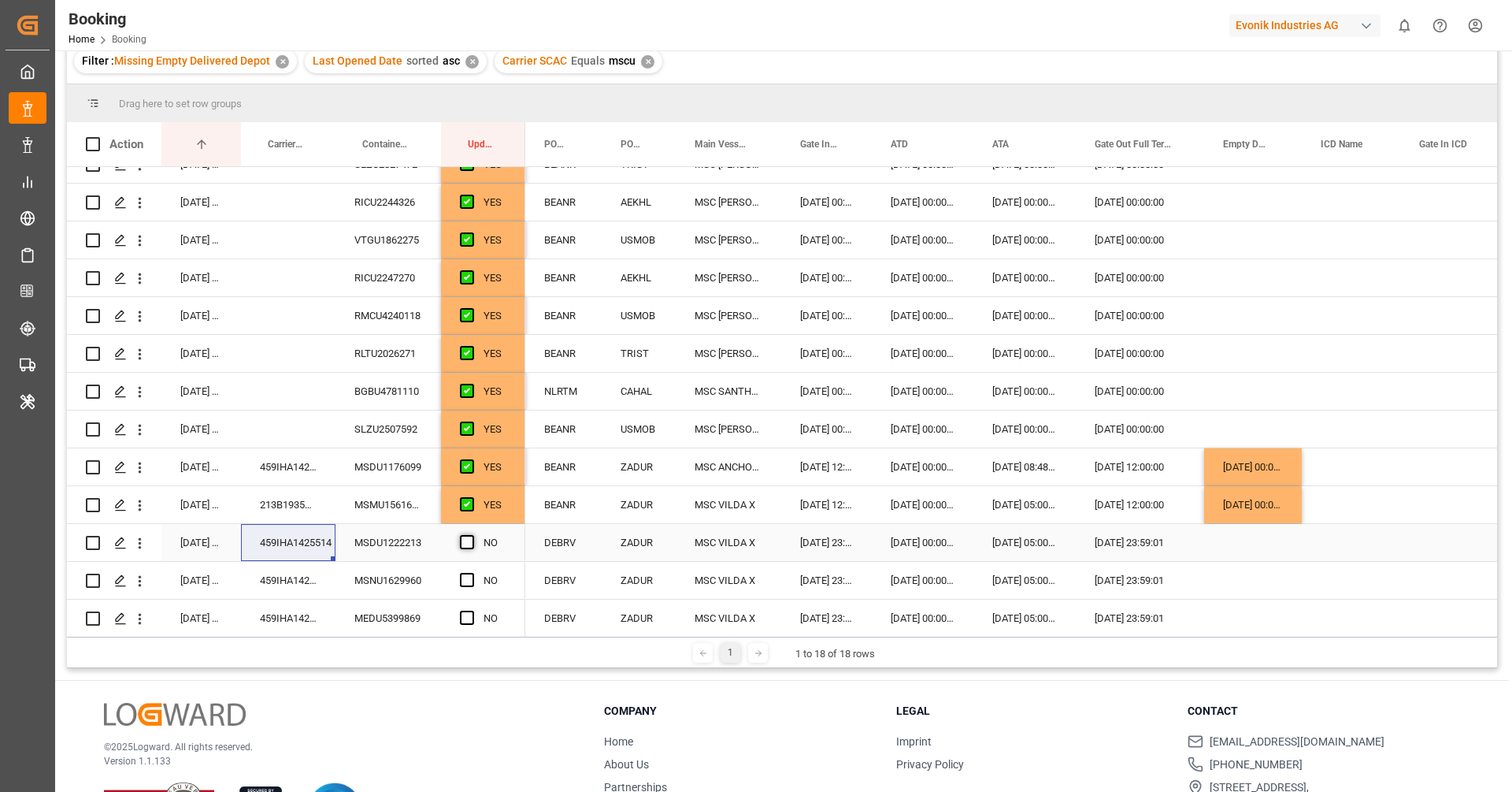
click at [463, 536] on span "Press SPACE to select this row." at bounding box center [468, 542] width 14 height 14
click at [472, 535] on input "Press SPACE to select this row." at bounding box center [472, 535] width 0 height 0
click at [310, 569] on div "459IHA1425229" at bounding box center [287, 580] width 94 height 37
click at [468, 576] on span "Press SPACE to select this row." at bounding box center [468, 580] width 14 height 14
click at [472, 573] on input "Press SPACE to select this row." at bounding box center [472, 573] width 0 height 0
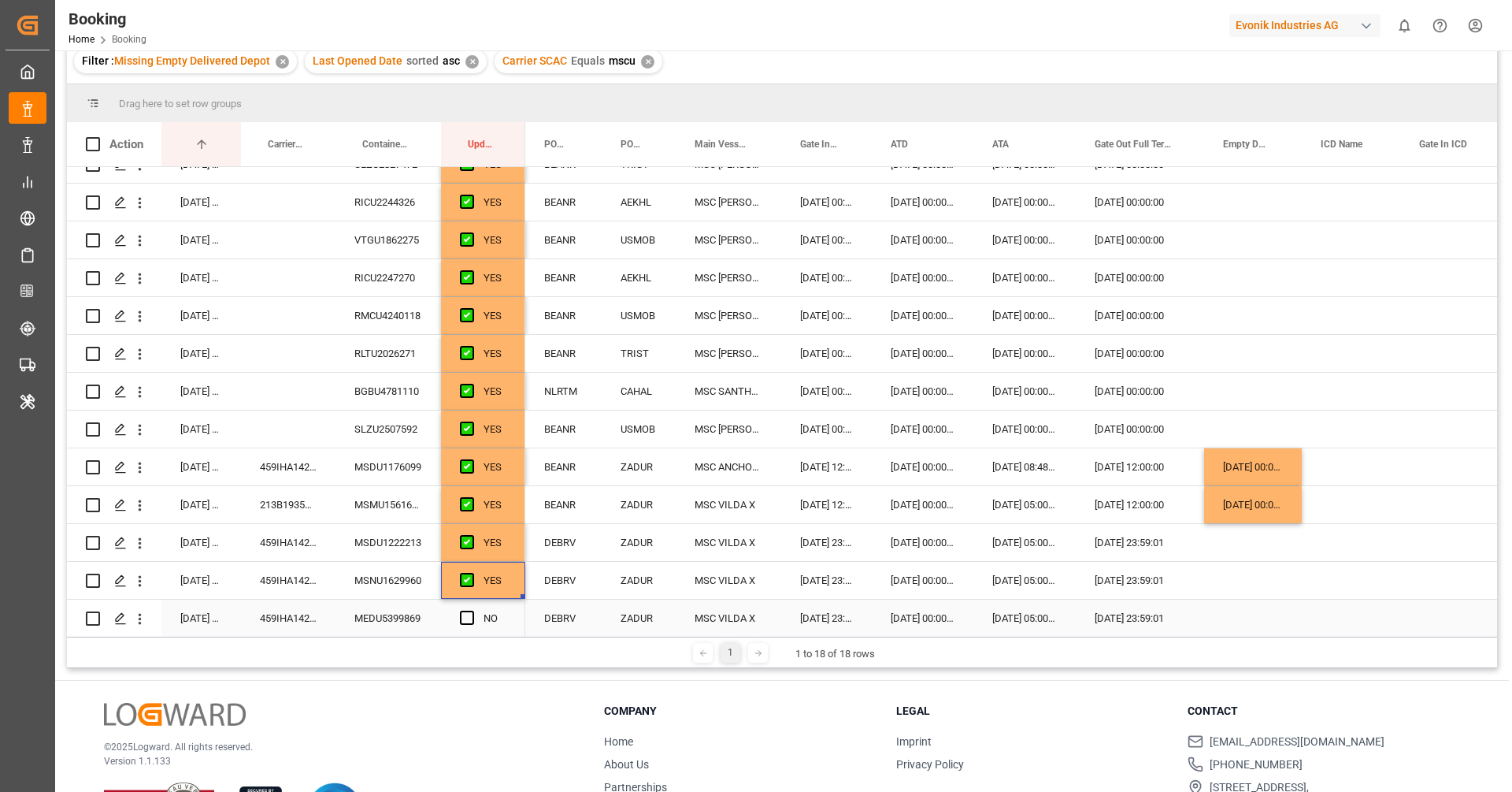
click at [303, 622] on div "459IHA1425506" at bounding box center [287, 618] width 94 height 37
click at [472, 616] on span "Press SPACE to select this row." at bounding box center [468, 618] width 14 height 14
click at [472, 611] on input "Press SPACE to select this row." at bounding box center [472, 611] width 0 height 0
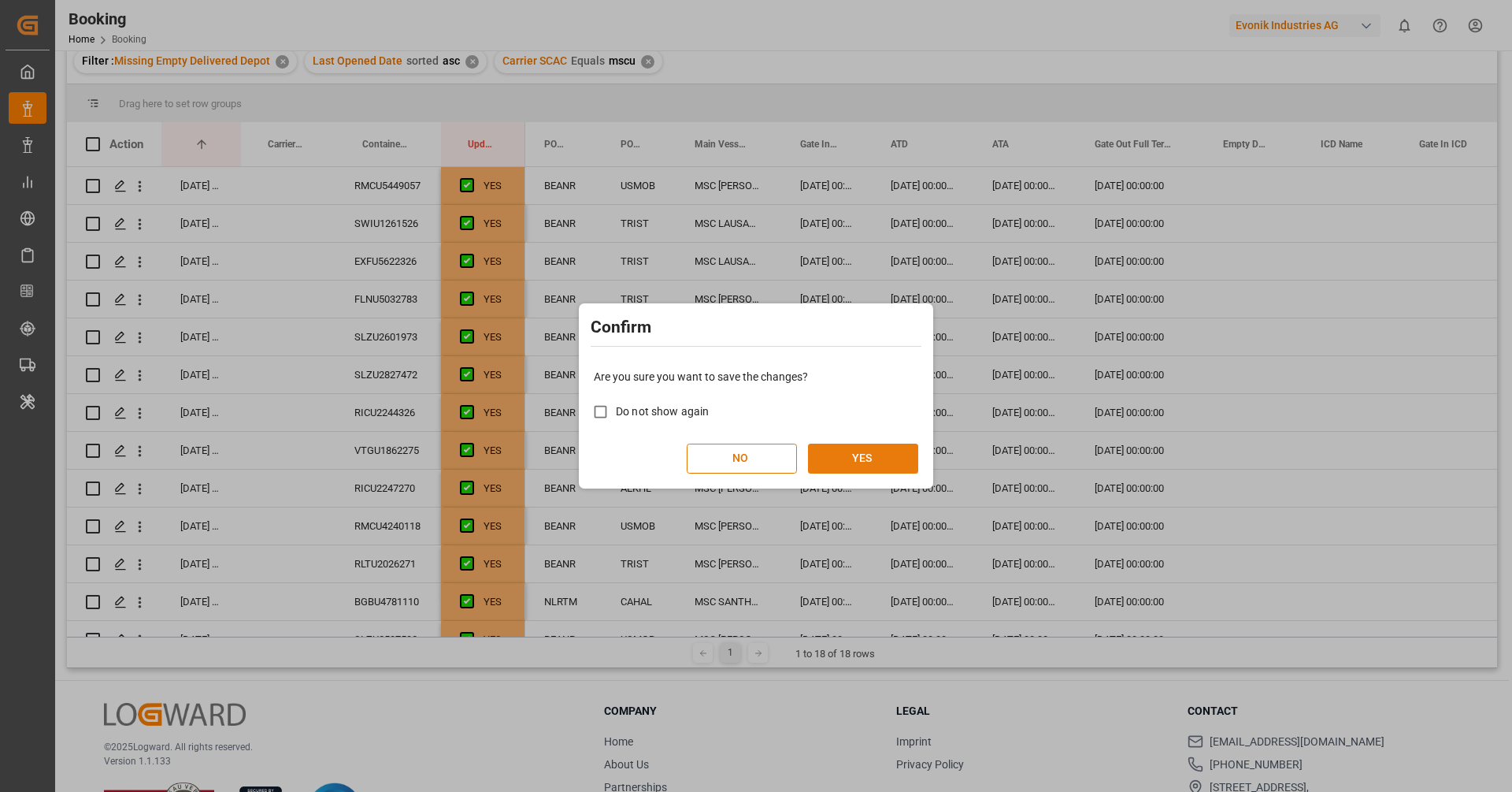
click at [907, 449] on button "YES" at bounding box center [863, 458] width 110 height 30
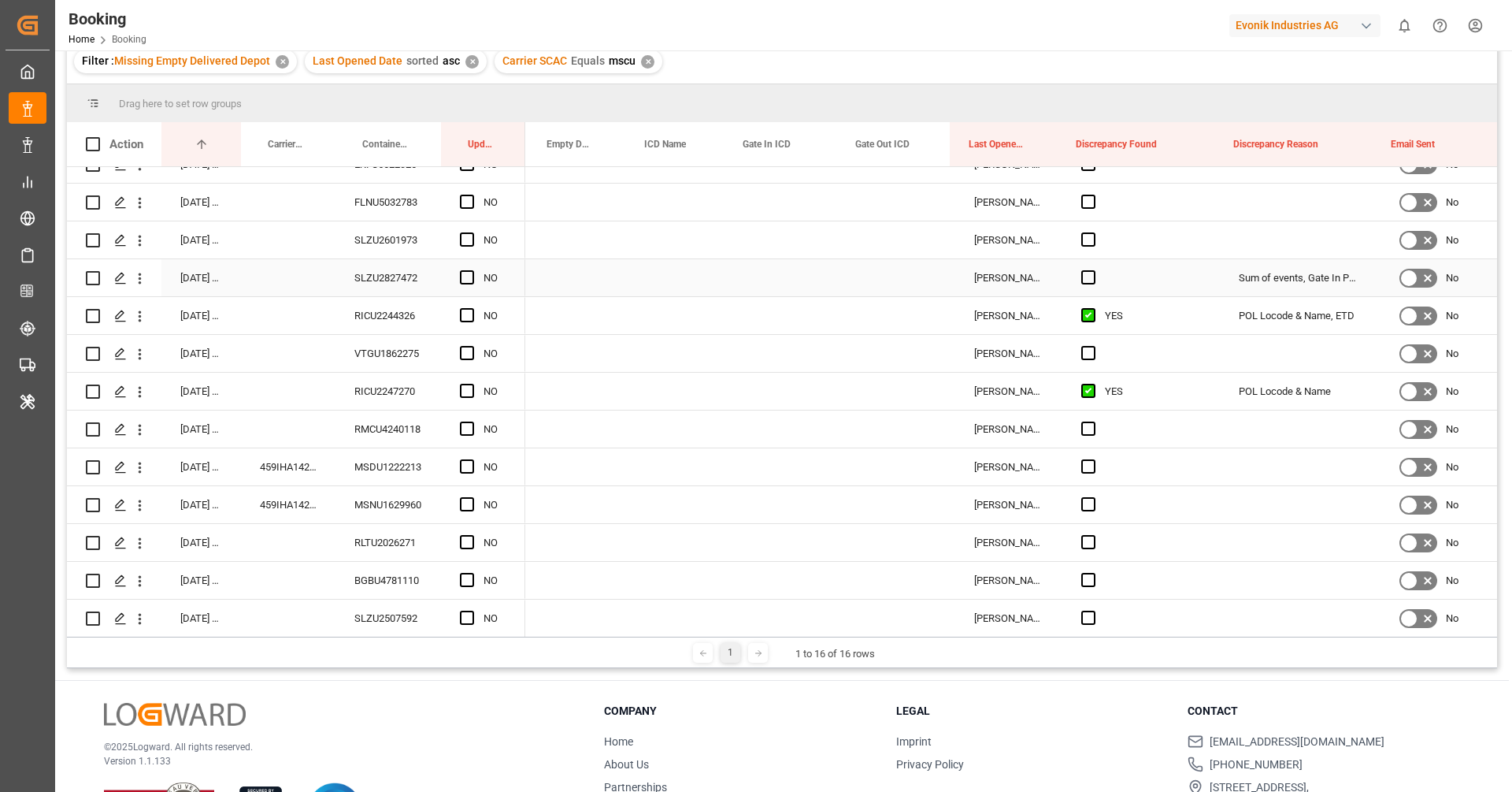
scroll to position [0, 709]
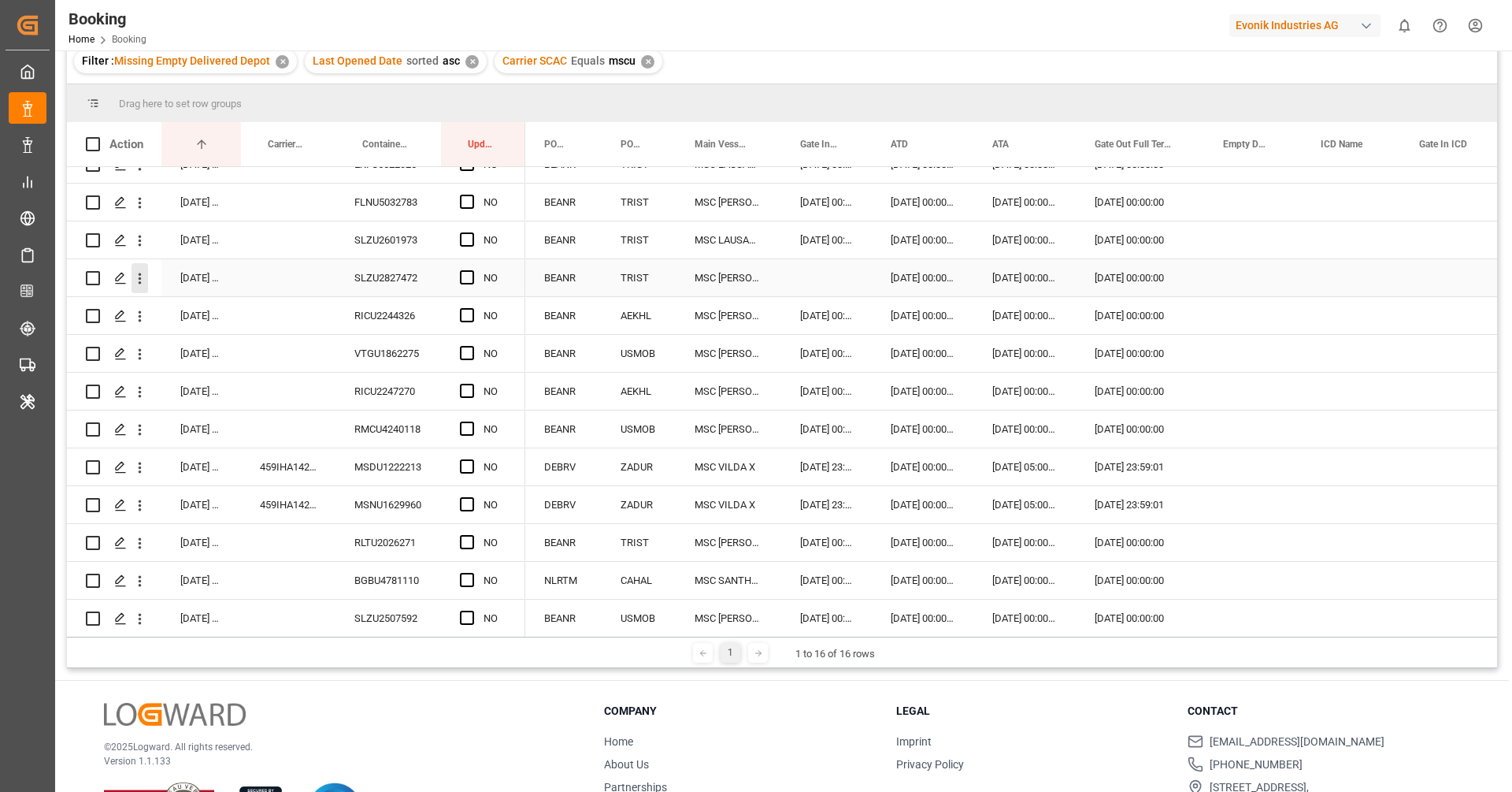
click at [142, 285] on button "open menu" at bounding box center [139, 278] width 17 height 30
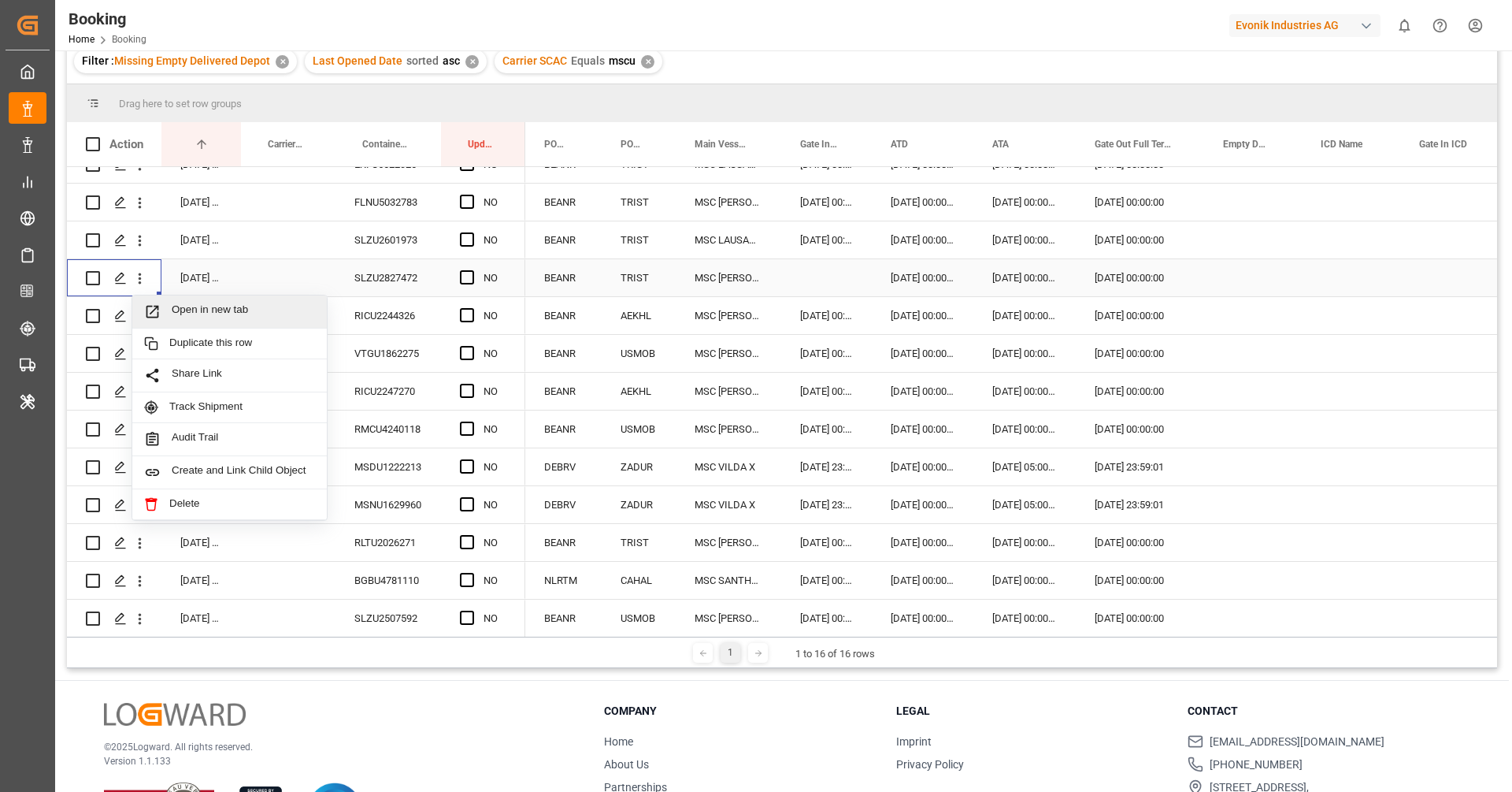
click at [209, 307] on span "Open in new tab" at bounding box center [243, 311] width 143 height 17
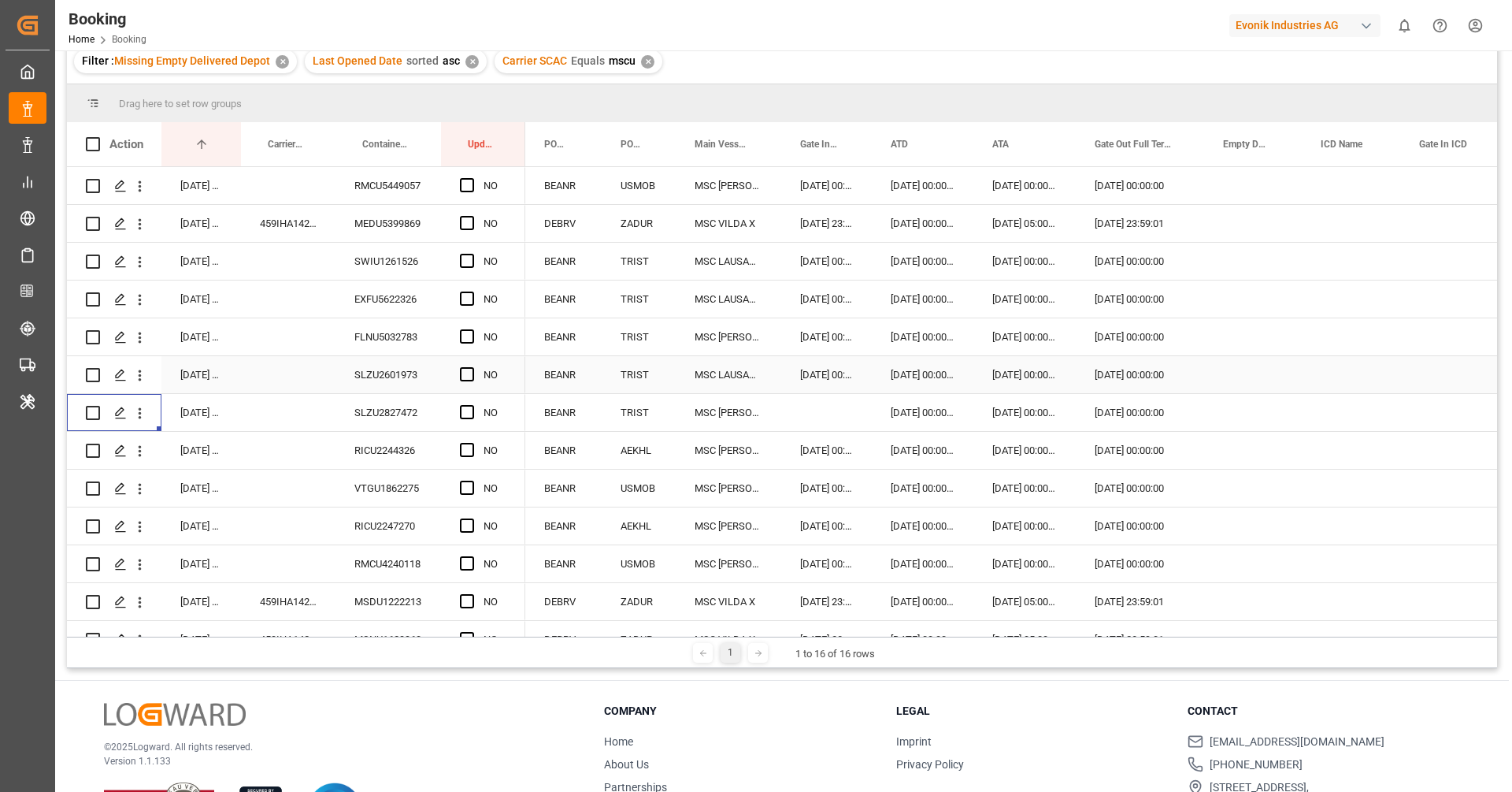
scroll to position [0, 0]
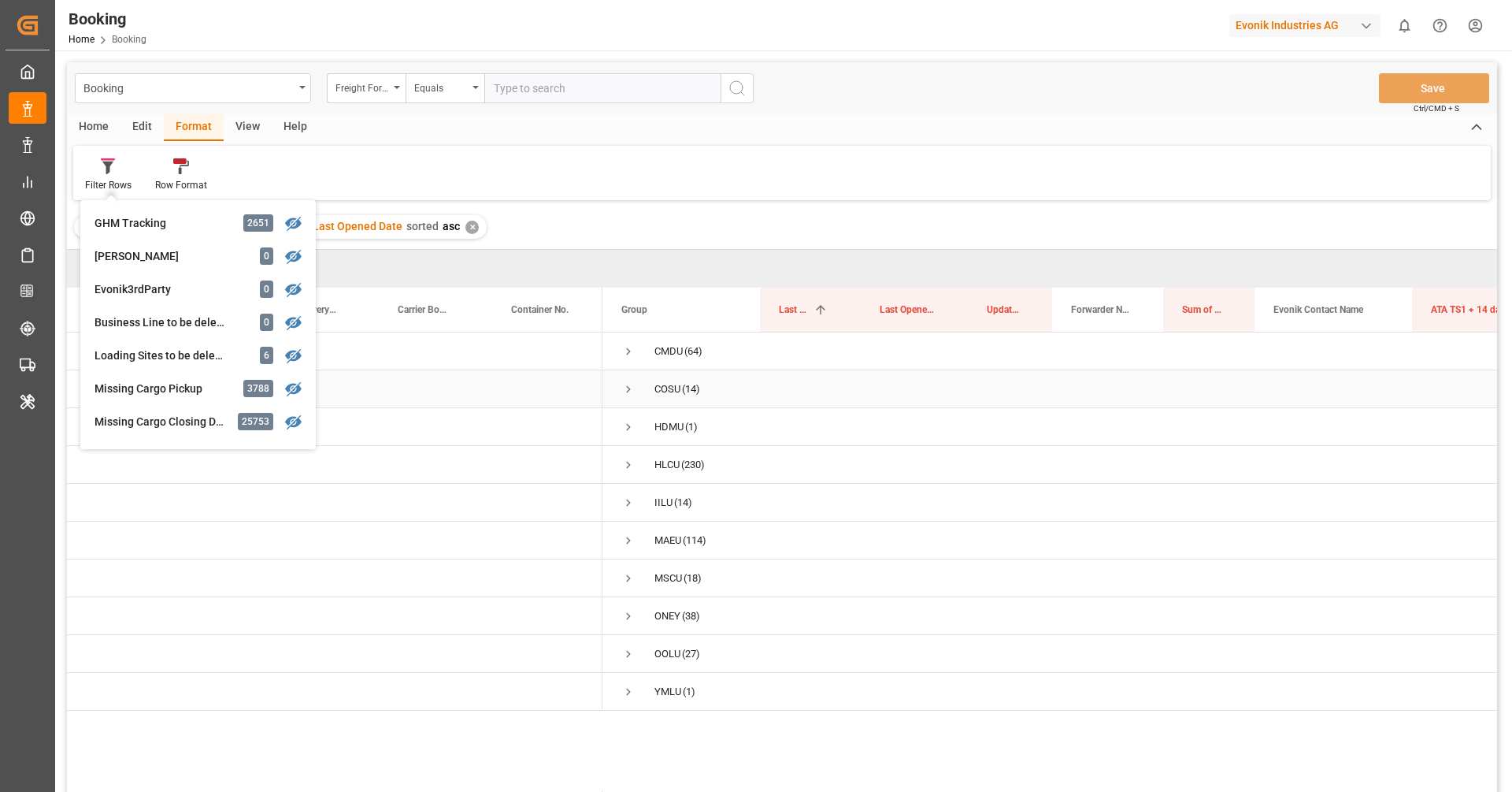
scroll to position [500, 0]
click at [727, 212] on div "Filter : Missing Empty Delivered Depot ✕ Last Opened Date sorted asc ✕" at bounding box center [781, 226] width 1430 height 44
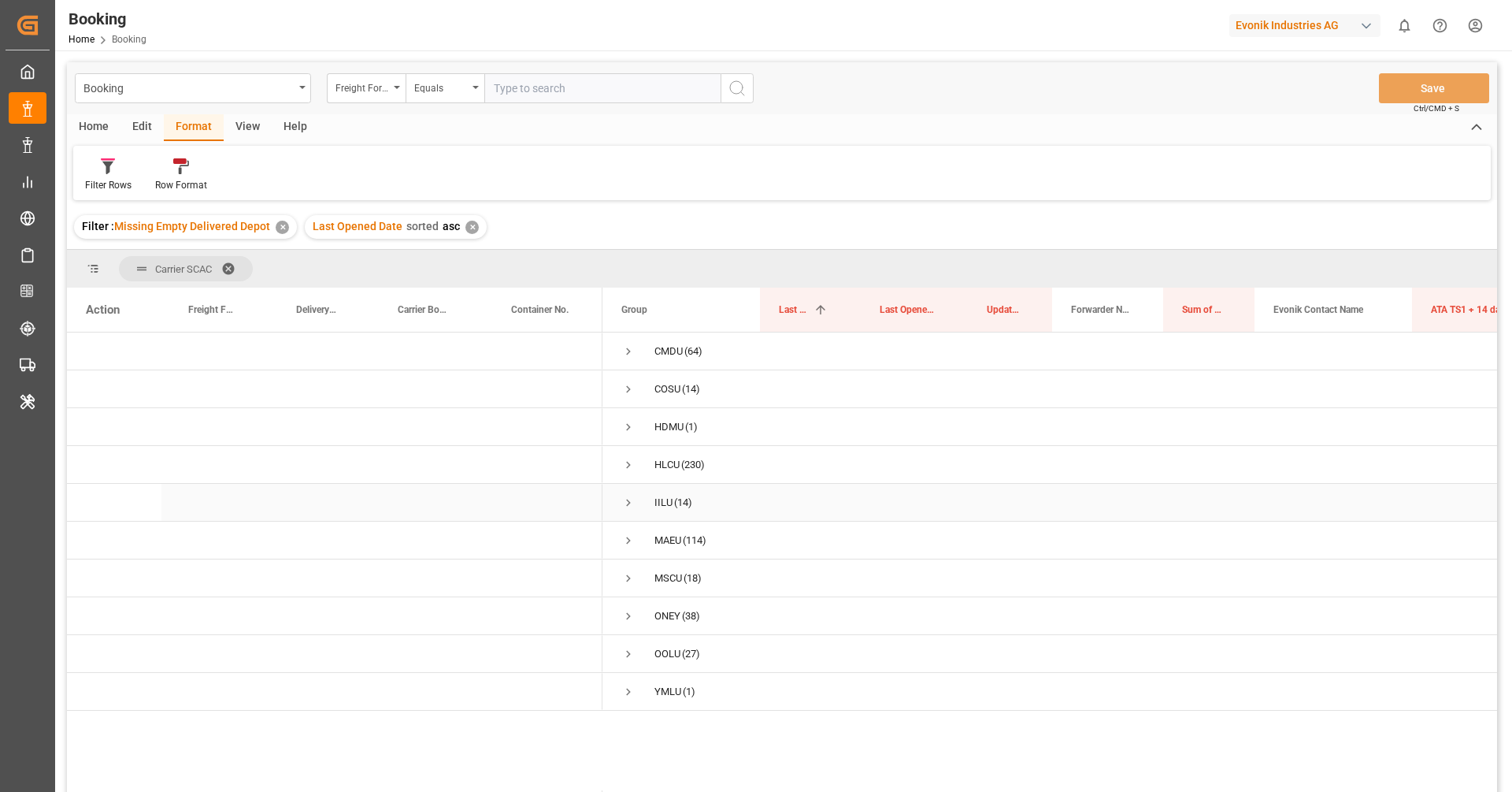
click at [621, 497] on span "Press SPACE to select this row." at bounding box center [628, 503] width 14 height 14
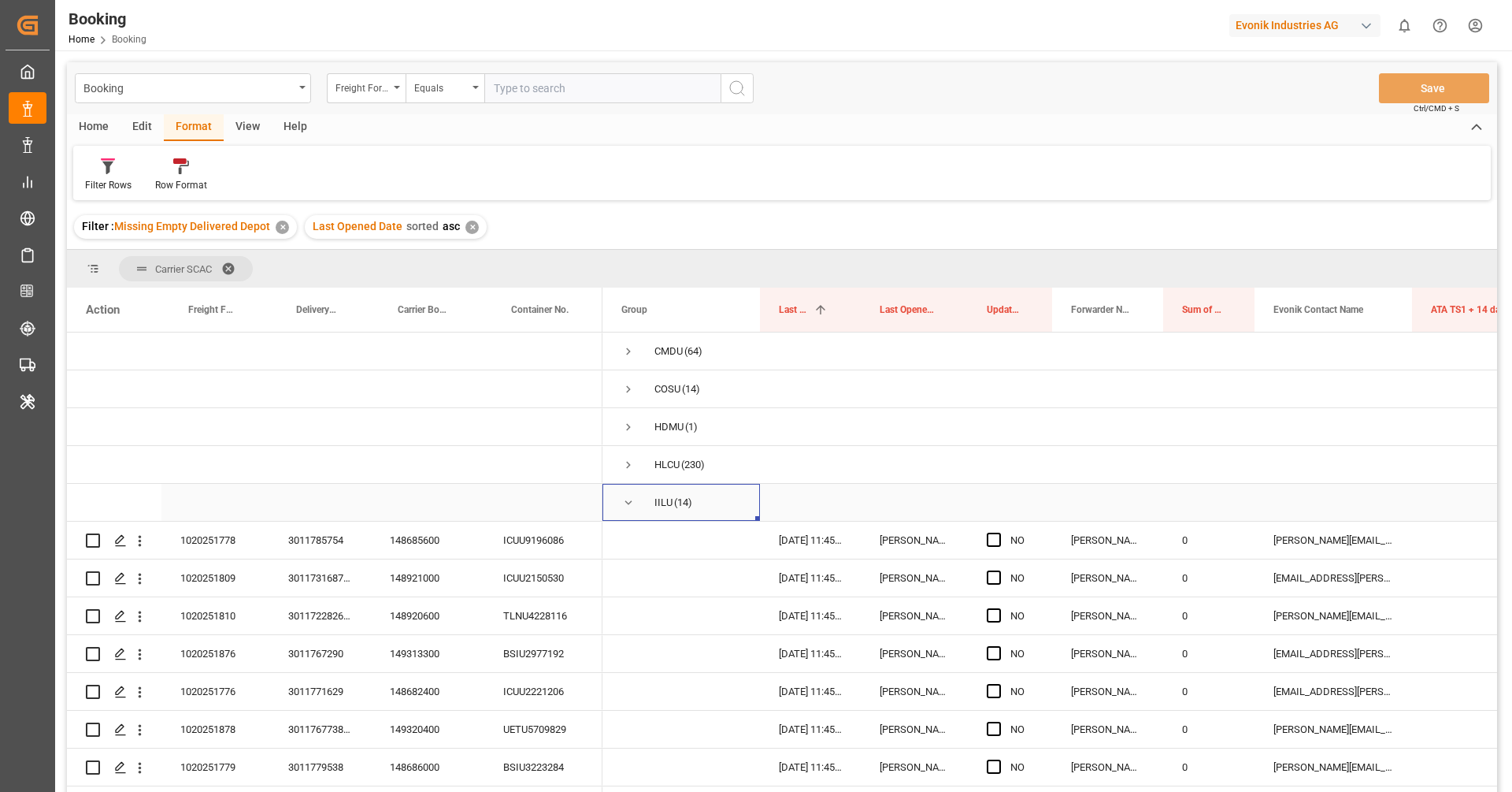
click at [623, 507] on span "Press SPACE to select this row." at bounding box center [628, 503] width 14 height 14
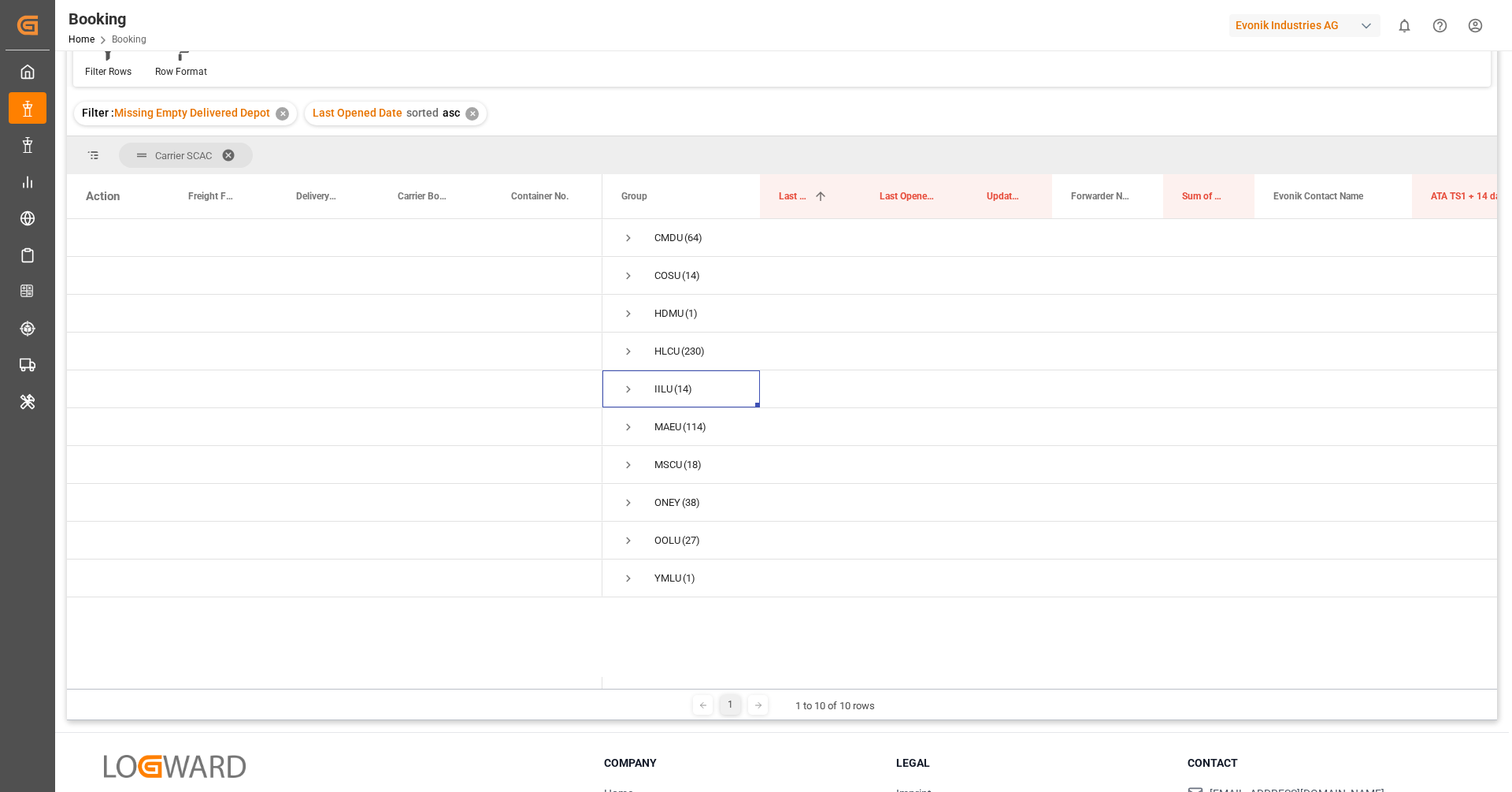
scroll to position [0, 0]
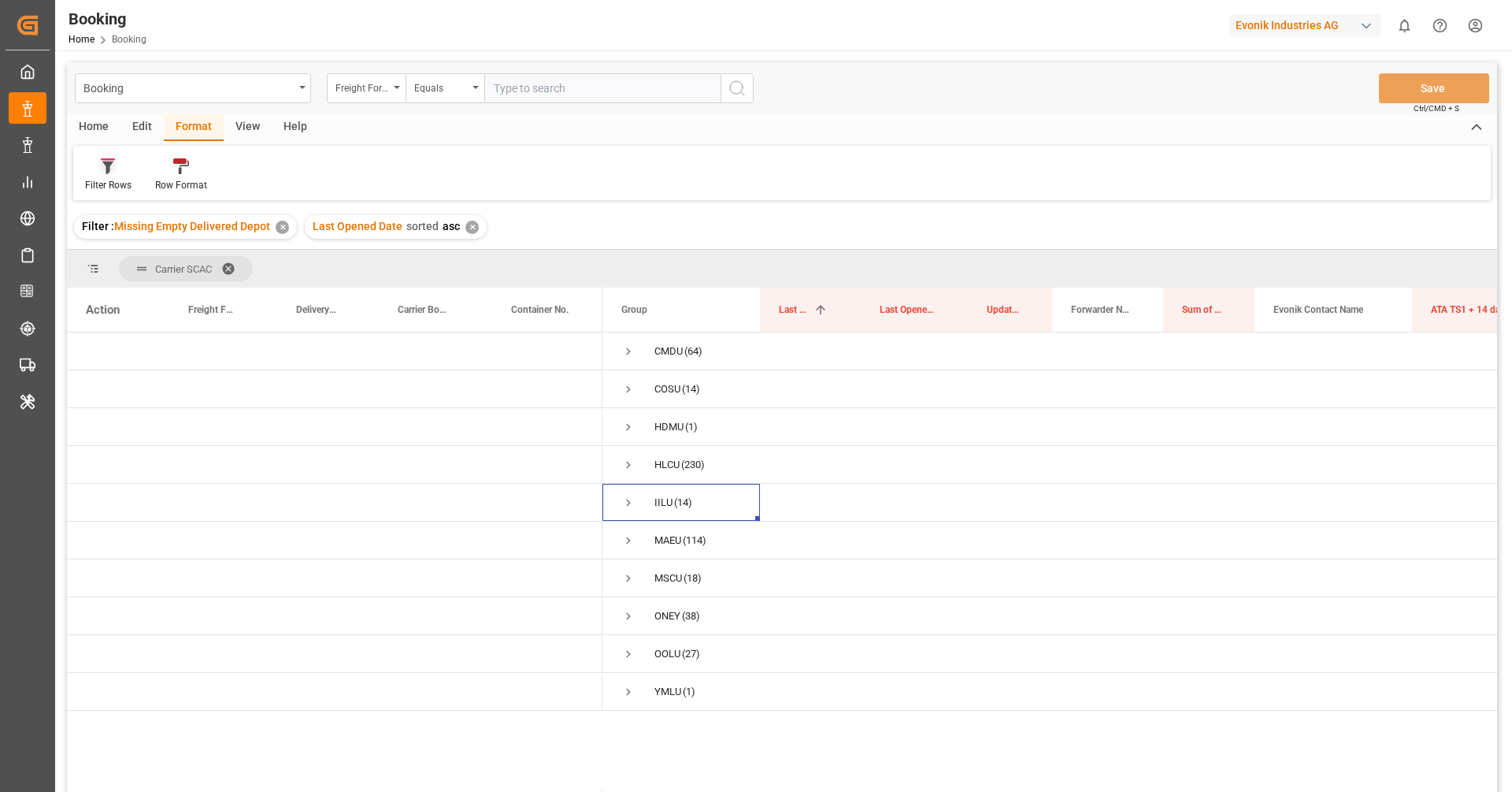
click at [110, 179] on div "Filter Rows" at bounding box center [109, 185] width 47 height 14
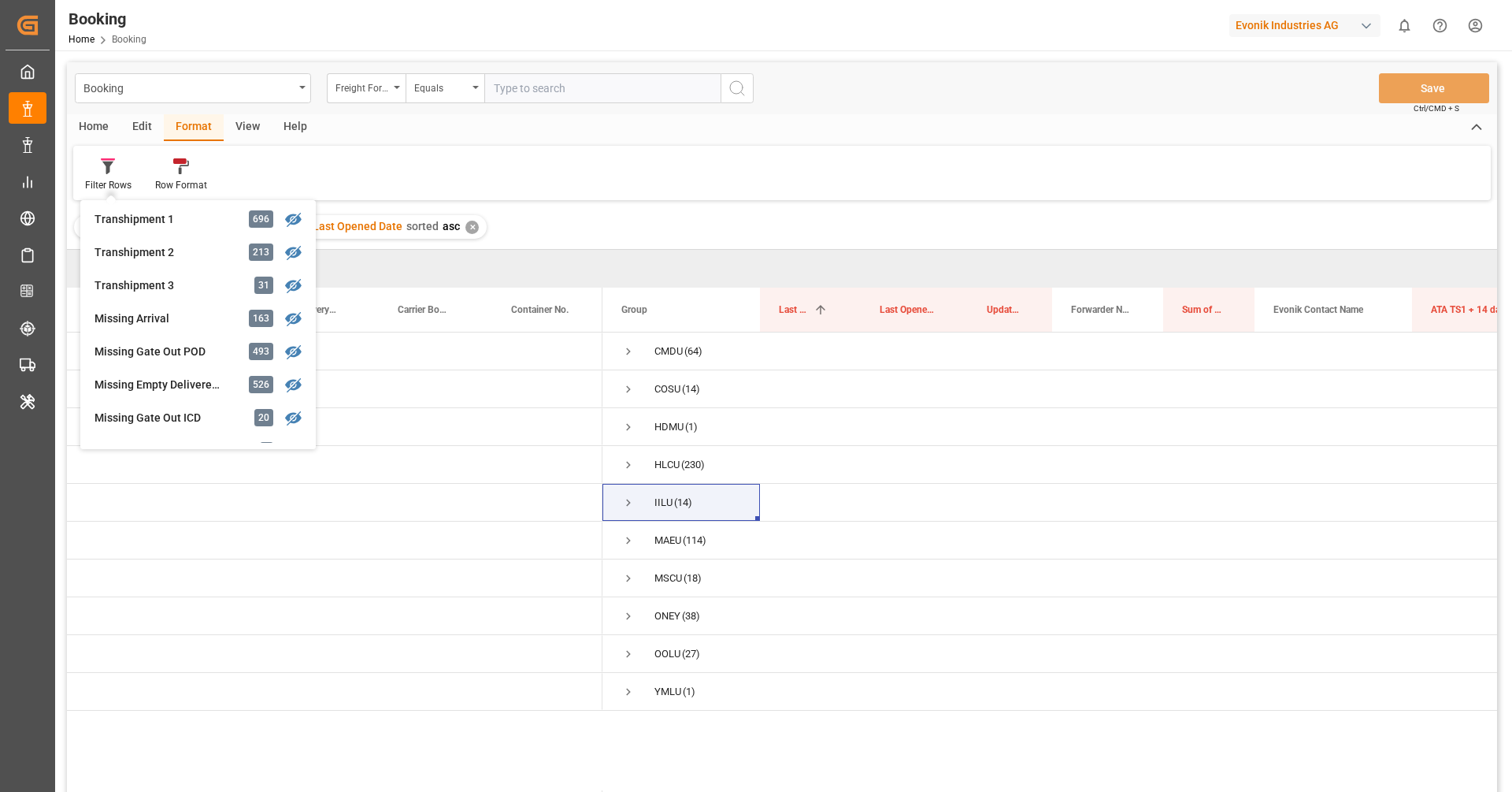
scroll to position [538, 0]
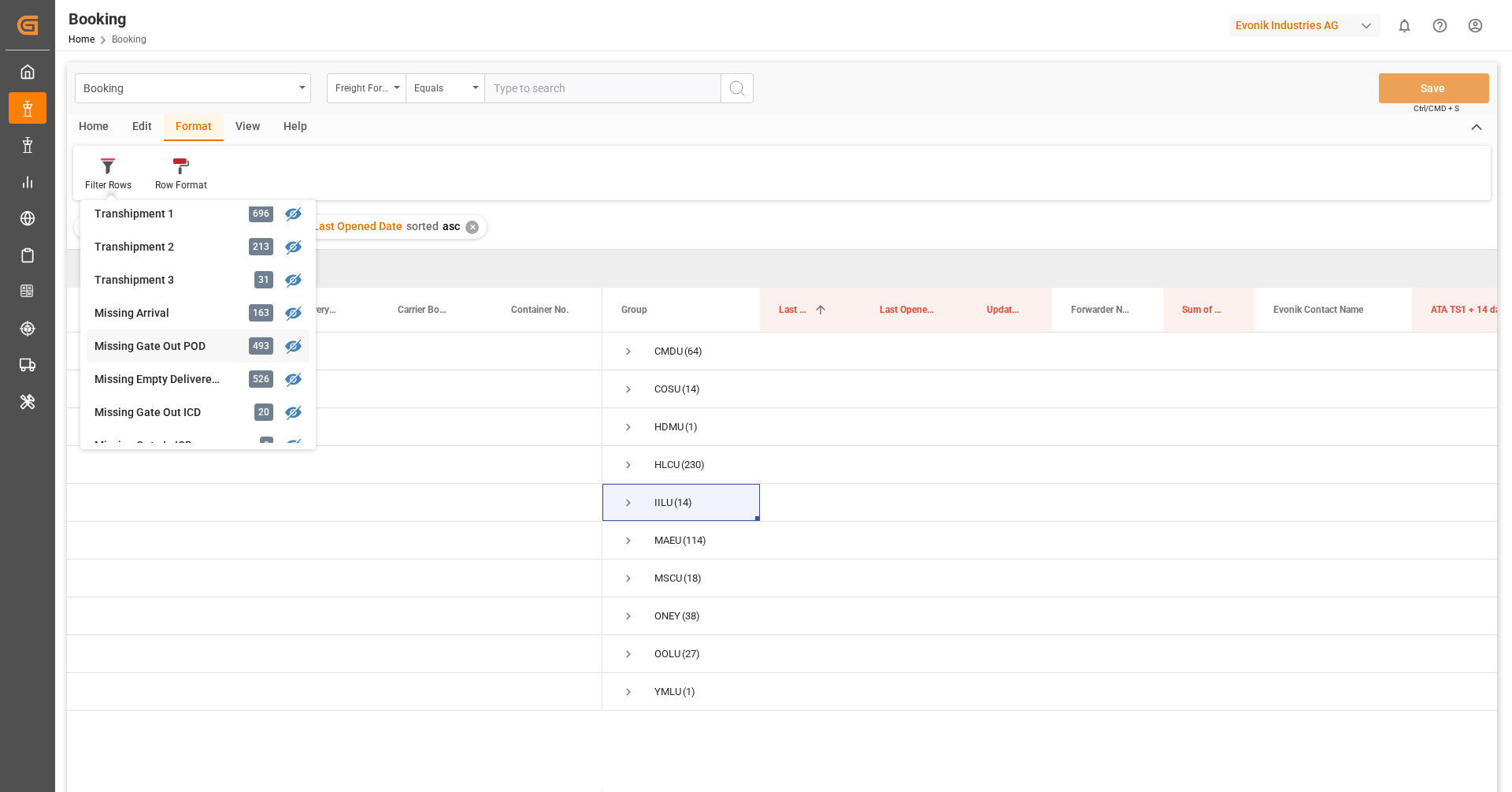
click at [150, 353] on div "Missing Gate Out POD" at bounding box center [163, 346] width 138 height 17
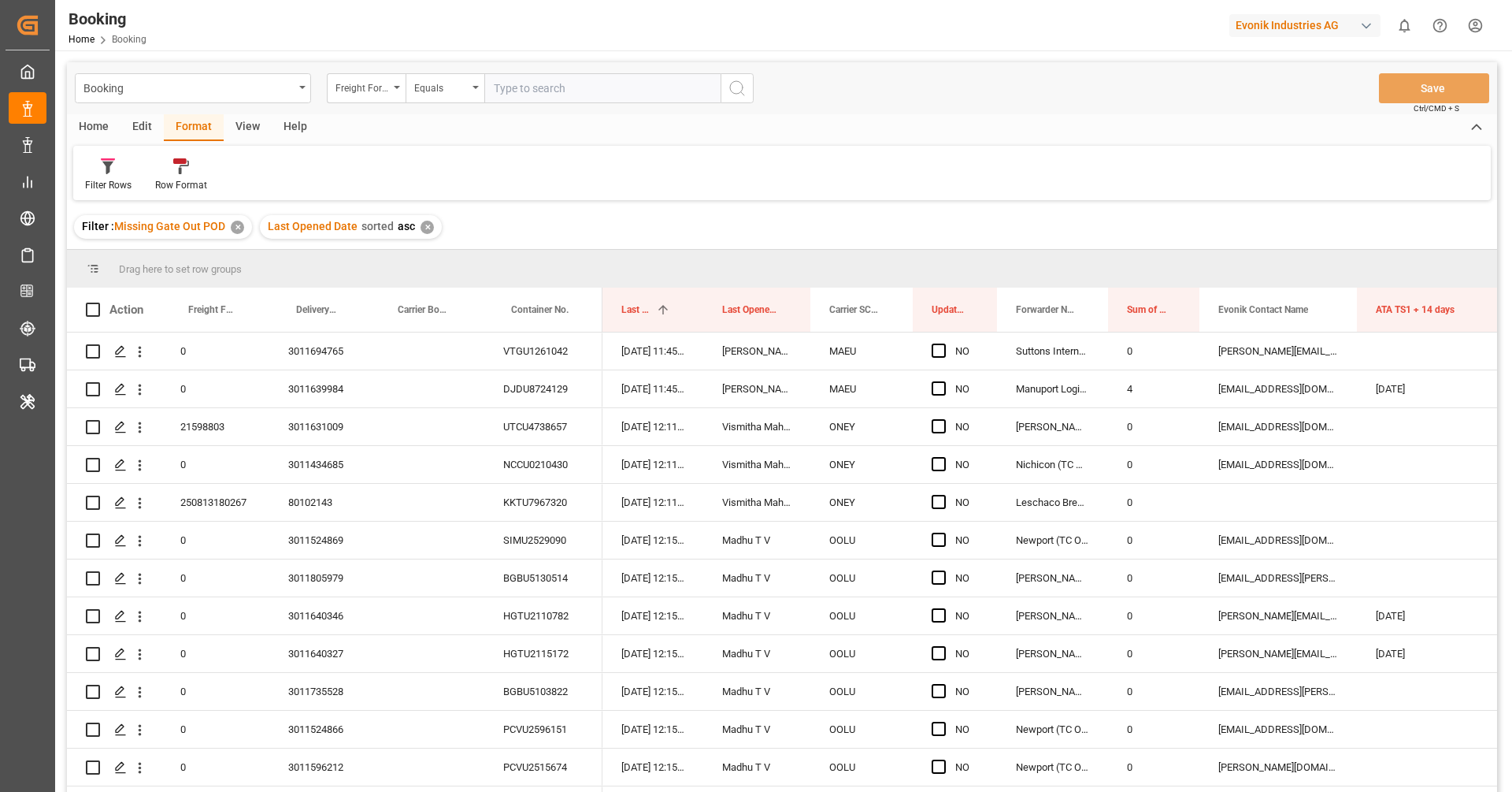
click at [743, 188] on div "Filter Rows Row Format" at bounding box center [782, 173] width 1418 height 55
click at [805, 261] on div "Drag here to set row groups" at bounding box center [781, 268] width 1430 height 38
click at [808, 230] on div "Filter : Missing Gate Out POD ✕ Last Opened Date sorted asc ✕" at bounding box center [781, 226] width 1430 height 44
click at [805, 173] on div "Filter Rows Row Format" at bounding box center [782, 173] width 1418 height 55
click at [806, 120] on div "Home Edit Format View Help" at bounding box center [781, 127] width 1430 height 27
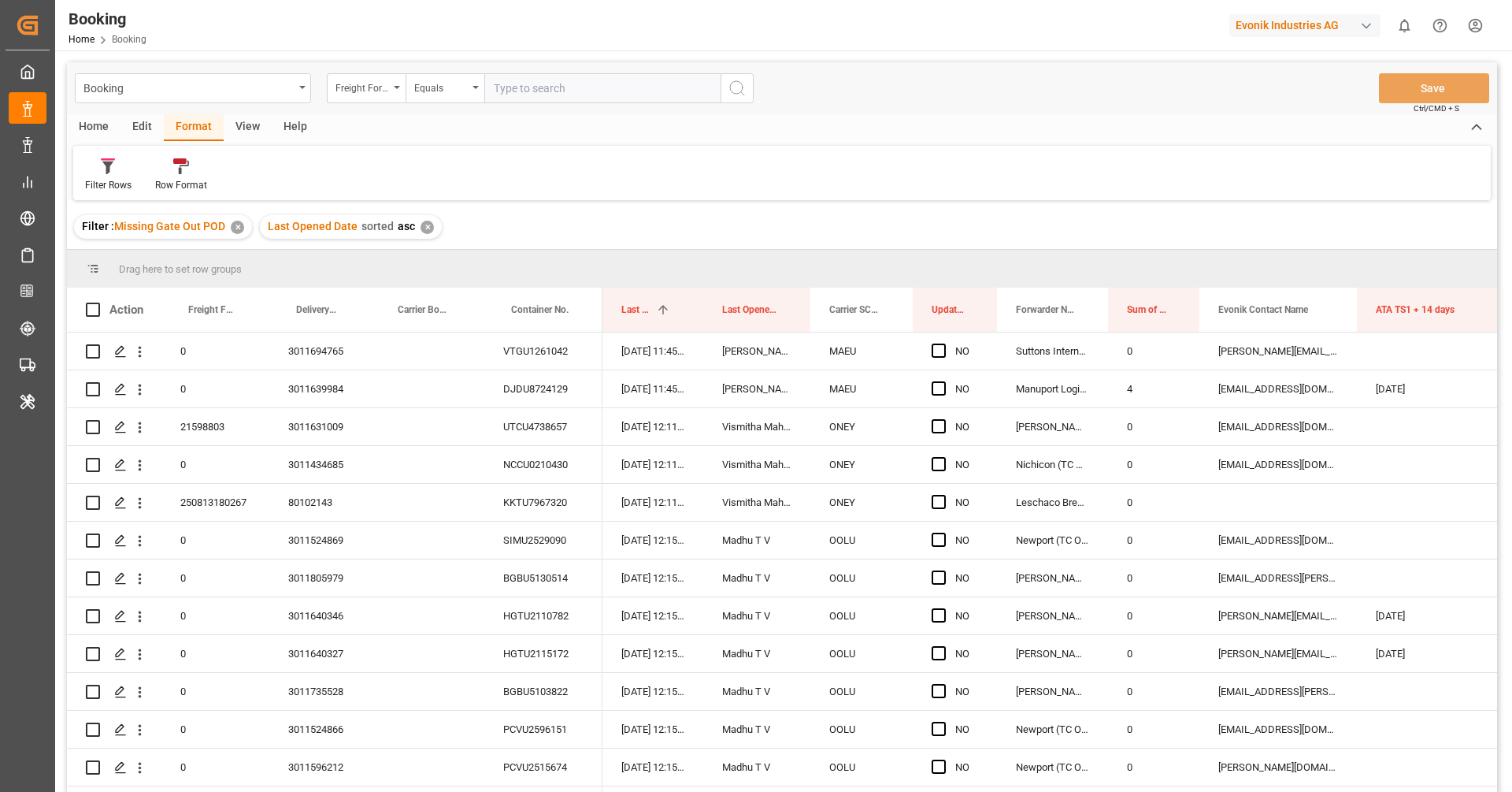
click at [805, 89] on div "Booking Freight Forwarder's Reference No. Equals Save Ctrl/CMD + S" at bounding box center [781, 88] width 1430 height 52
click at [805, 3] on div "Booking Home Booking Evonik Industries AG 0 Notifications Only show unread All …" at bounding box center [778, 25] width 1468 height 51
click at [534, 224] on div "Filter : Missing Gate Out POD ✕ Last Opened Date sorted asc ✕" at bounding box center [781, 226] width 1430 height 44
click at [428, 227] on div "✕" at bounding box center [427, 227] width 14 height 14
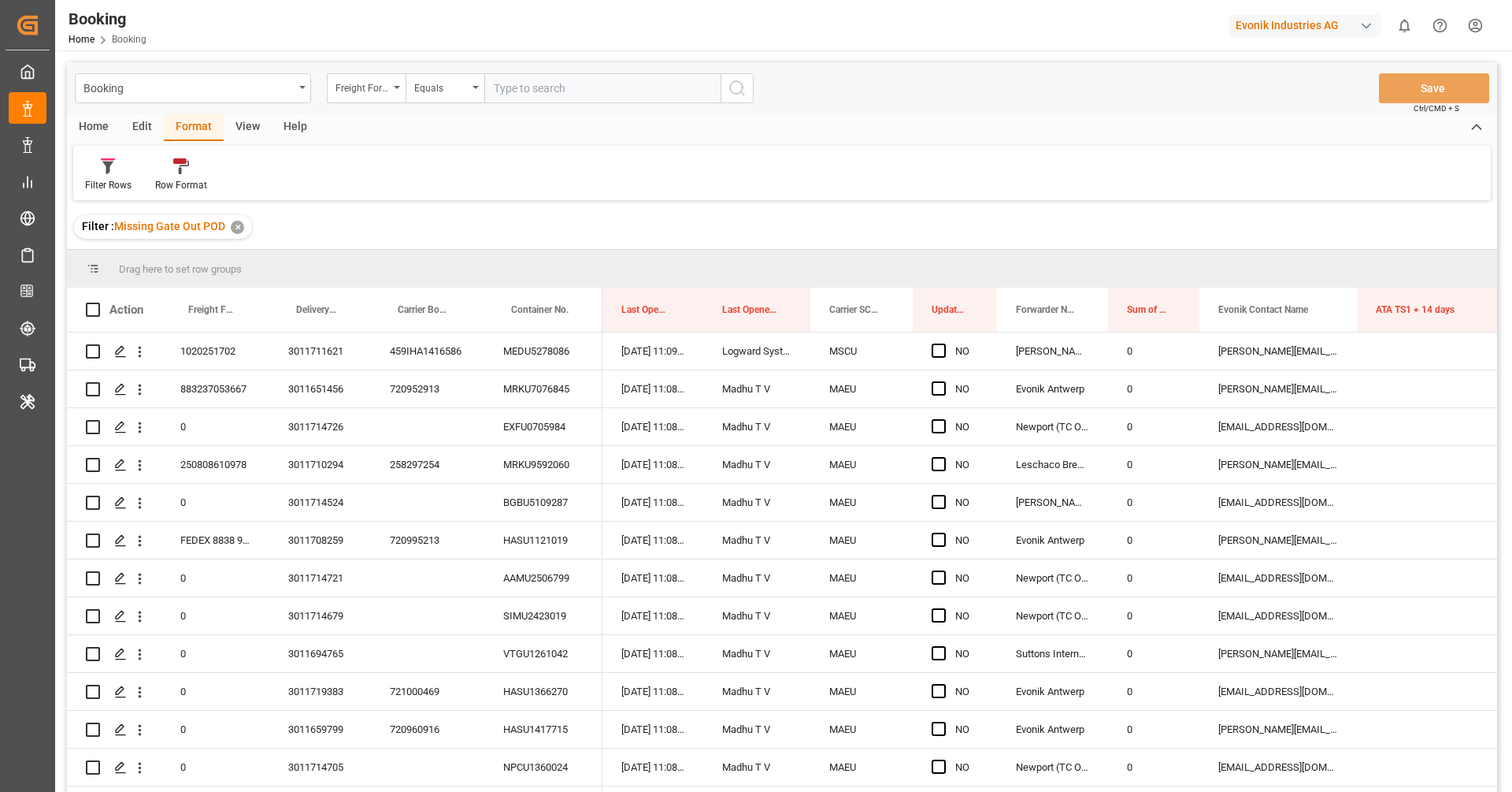
click at [748, 206] on div "Filter : Missing Gate Out POD ✕" at bounding box center [781, 226] width 1430 height 44
click at [148, 357] on div "Press SPACE to select this row." at bounding box center [140, 351] width 40 height 30
click at [145, 356] on icon "open menu" at bounding box center [139, 352] width 17 height 17
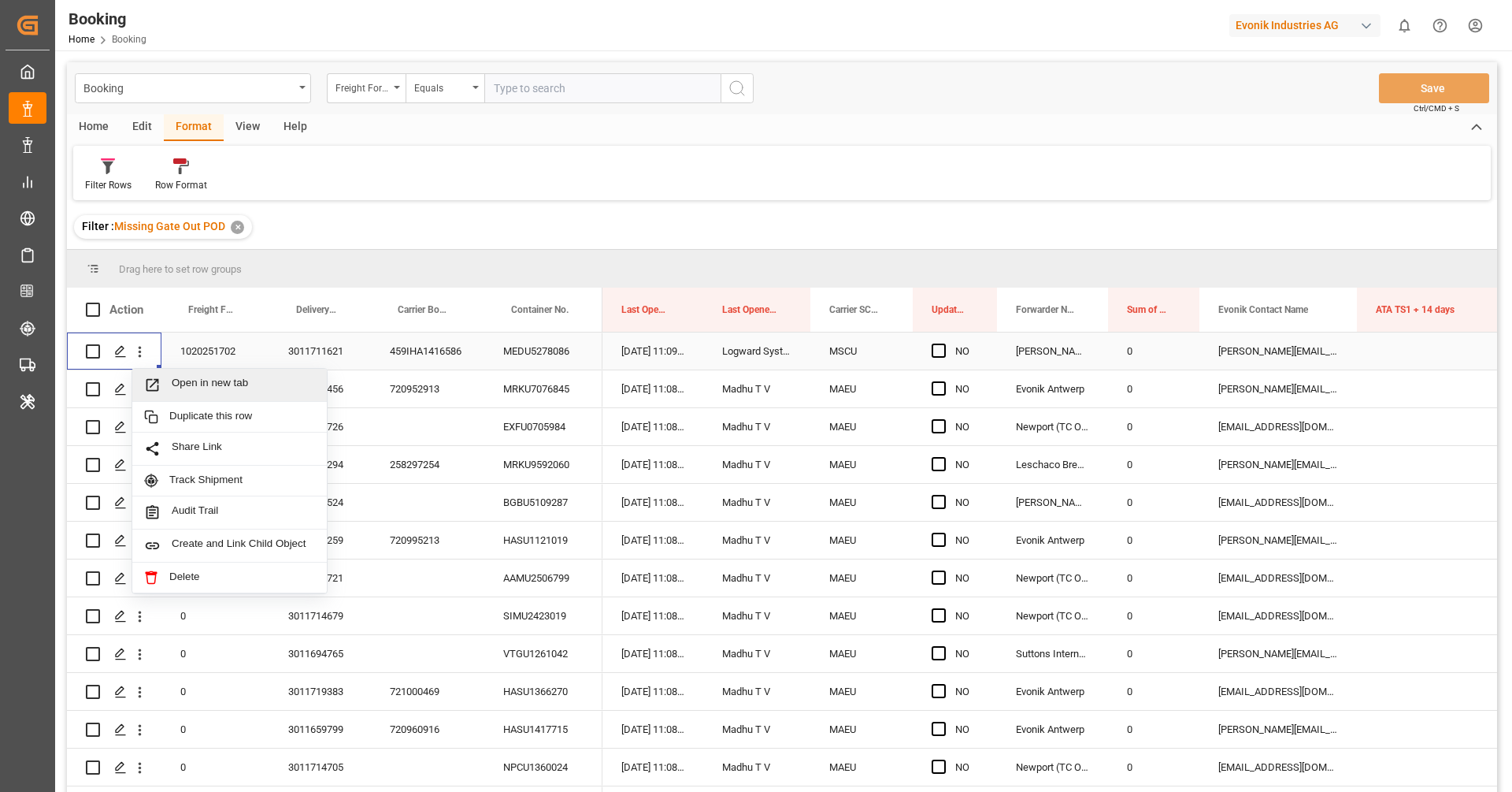
click at [185, 393] on div "Open in new tab" at bounding box center [229, 385] width 195 height 33
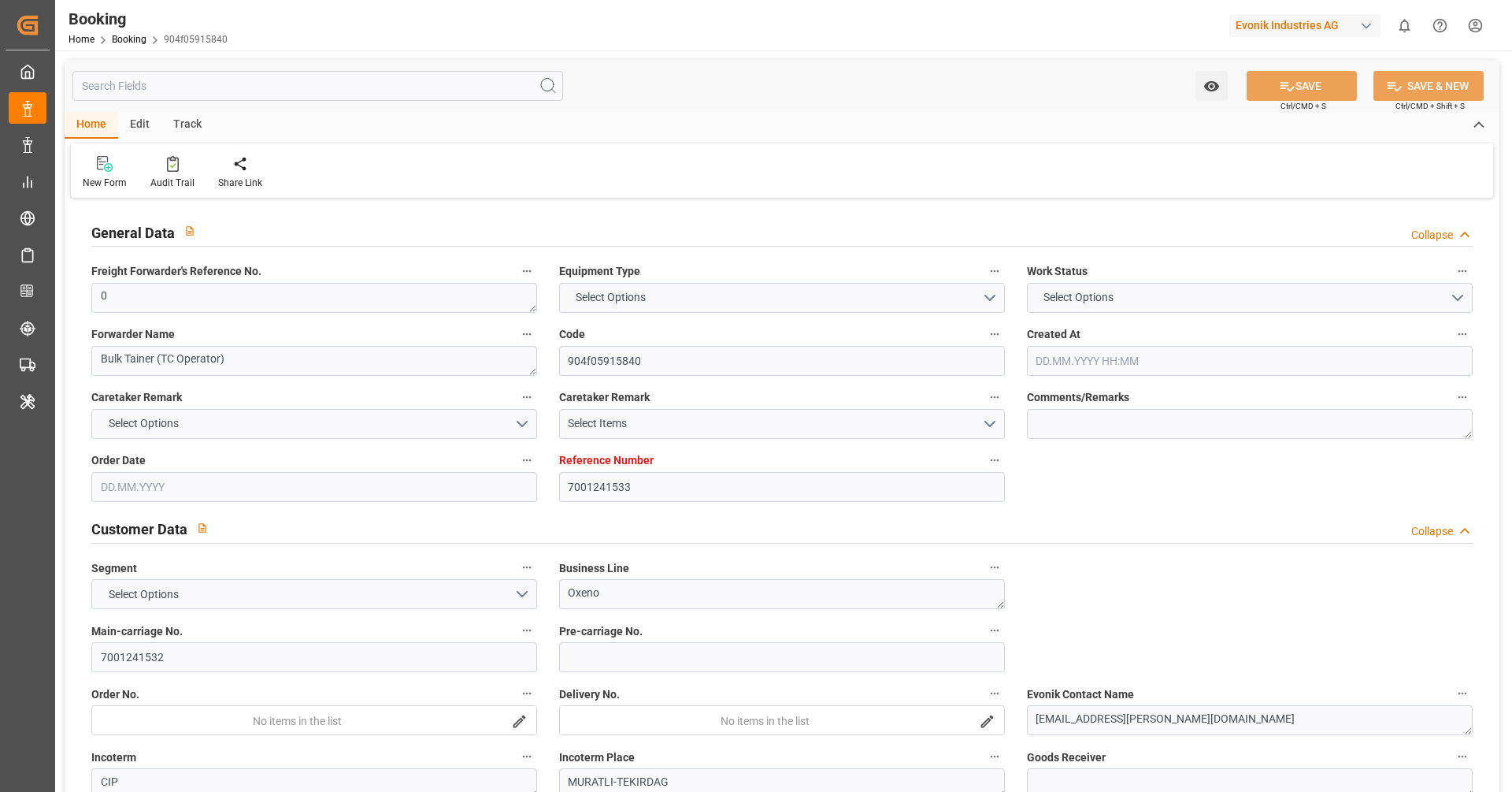
type input "7001241533"
type input "9279977"
type input "MSC"
type input "Mediterranean Shipping Company"
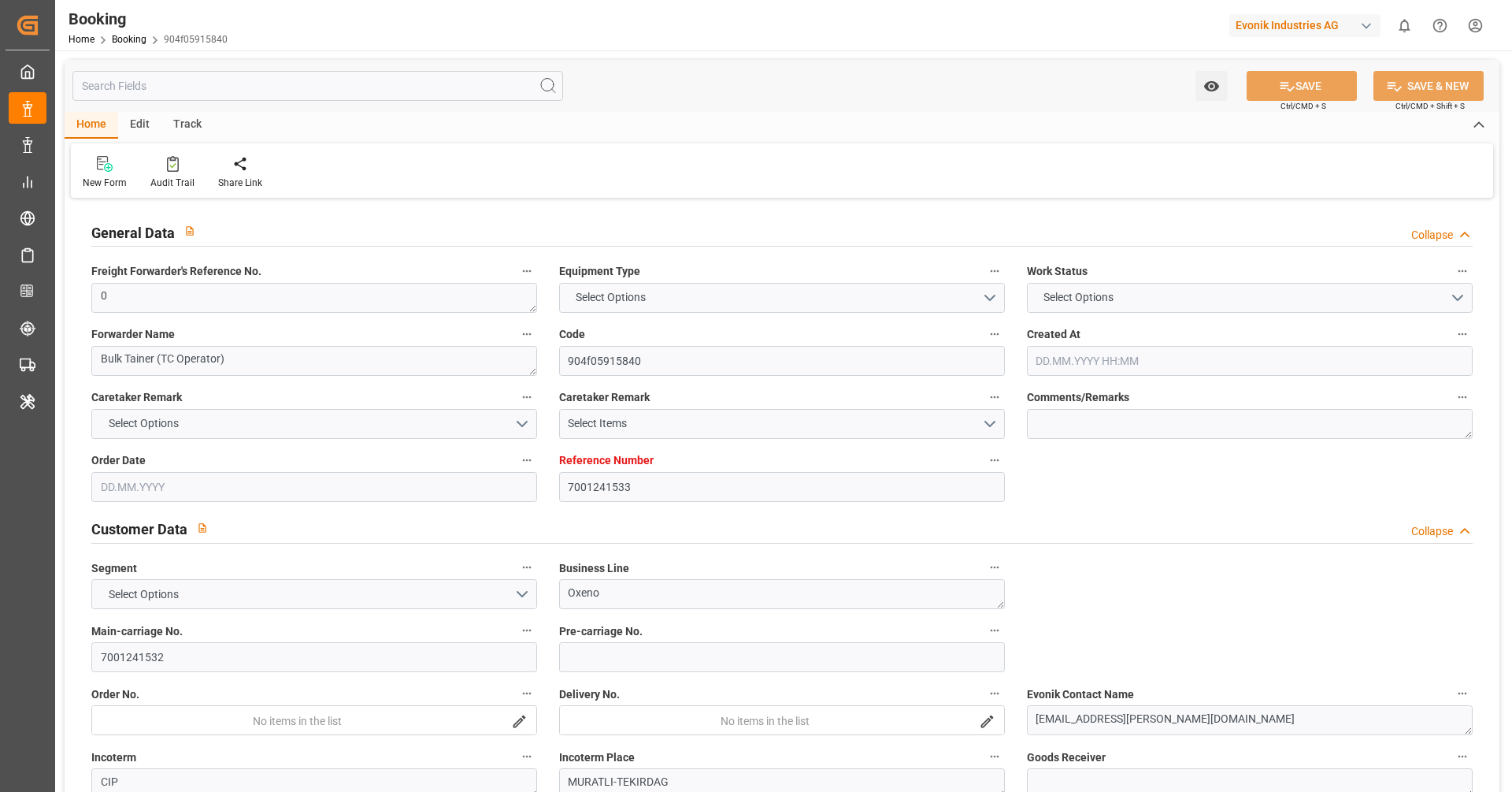
type input "BEANR"
type input "TRIST"
type input "15"
type input "4"
type input "[DATE] 06:51"
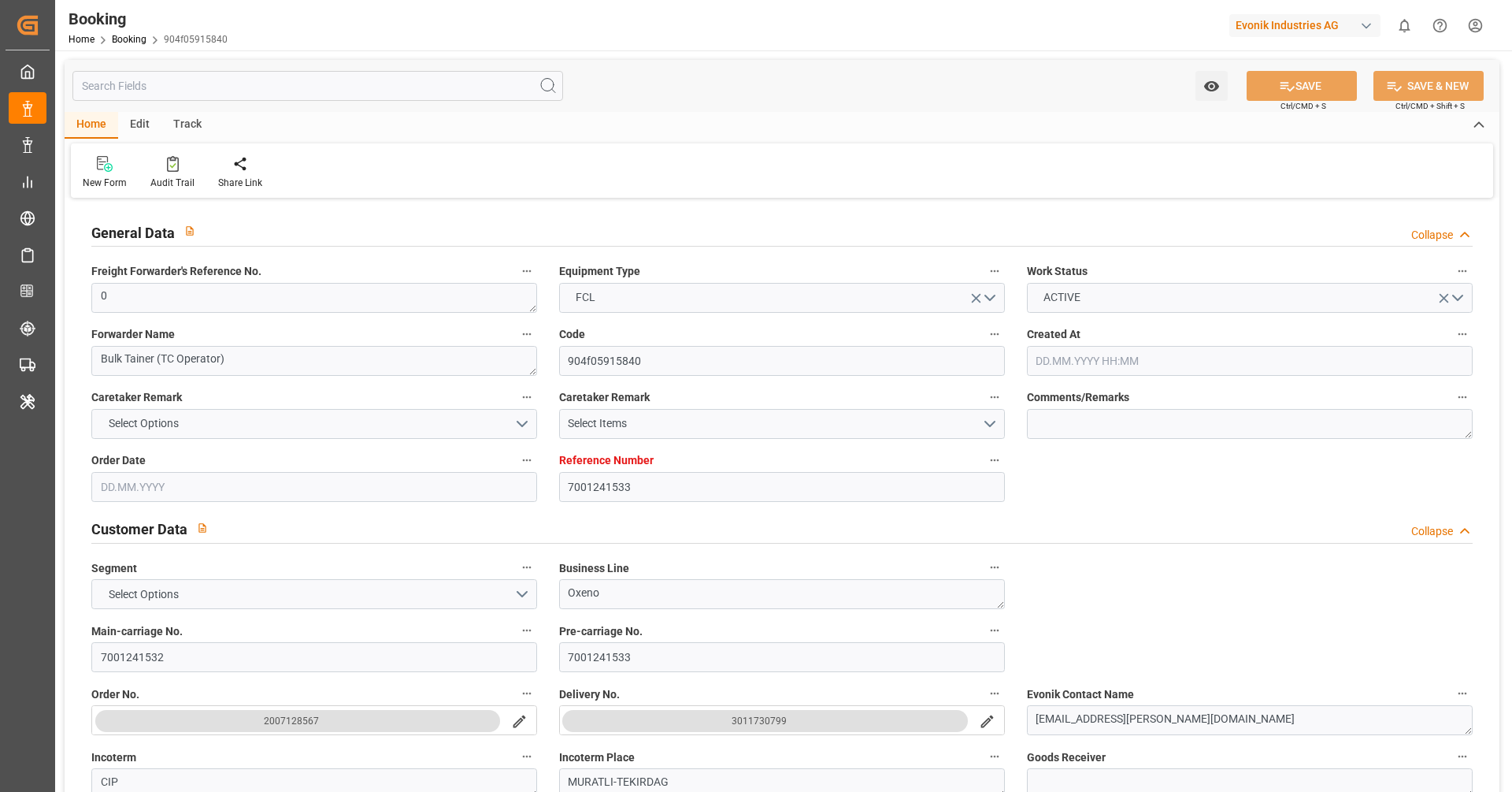
type input "[DATE]"
type input "[DATE] 00:00"
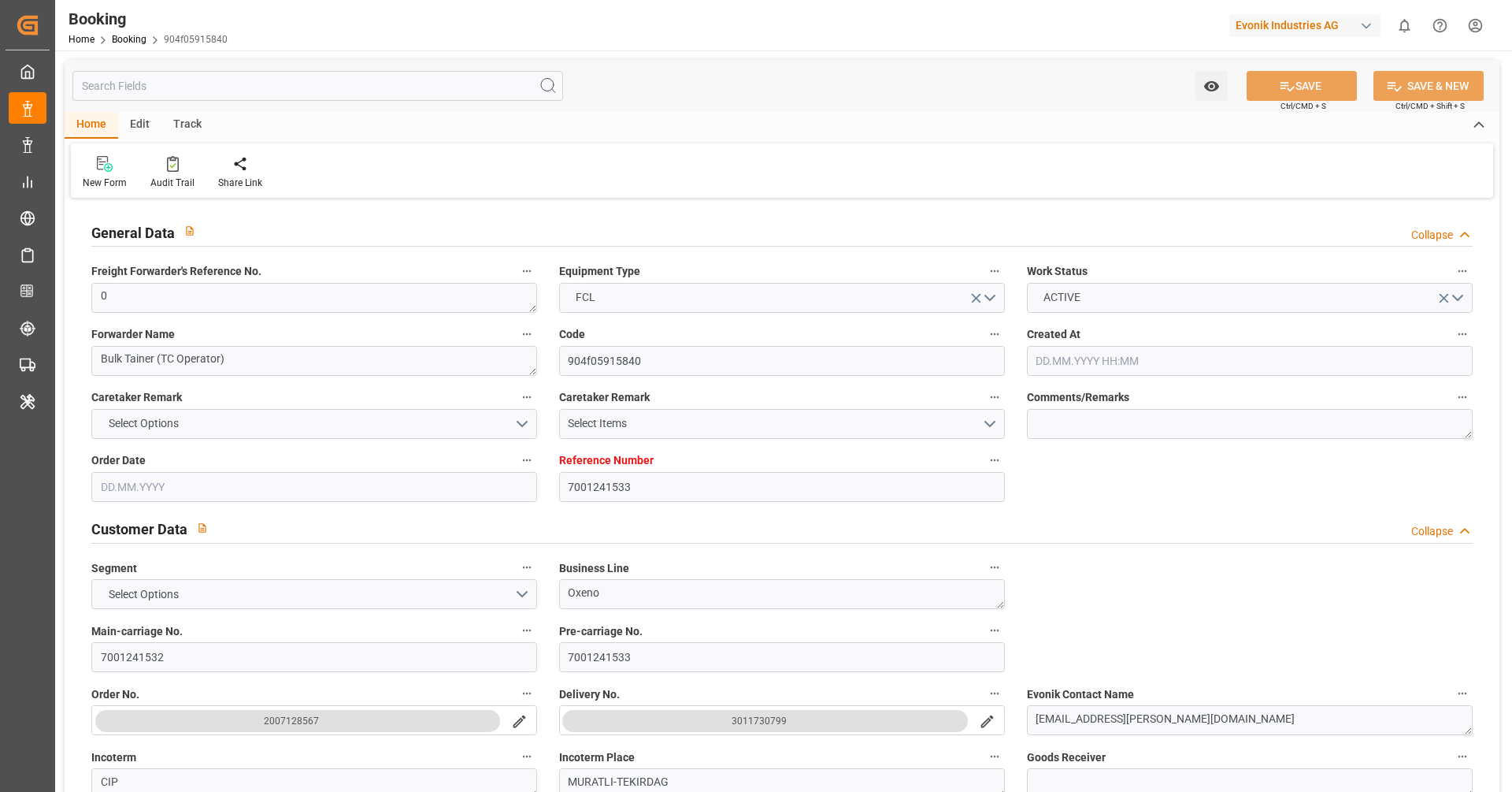
type input "[DATE] 00:00"
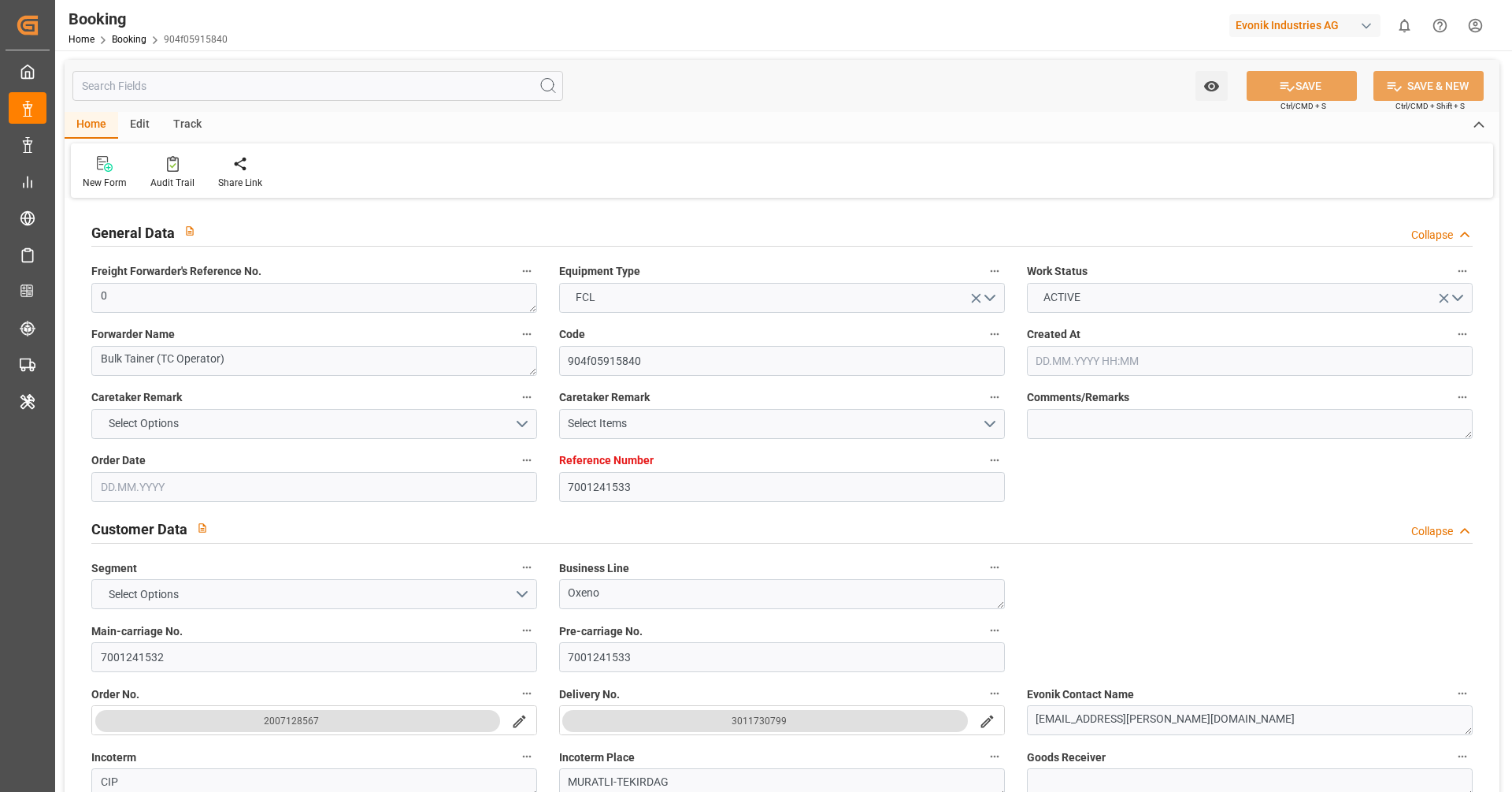
type input "[DATE] 00:00"
type input "[DATE]"
type input "[DATE] 10:34"
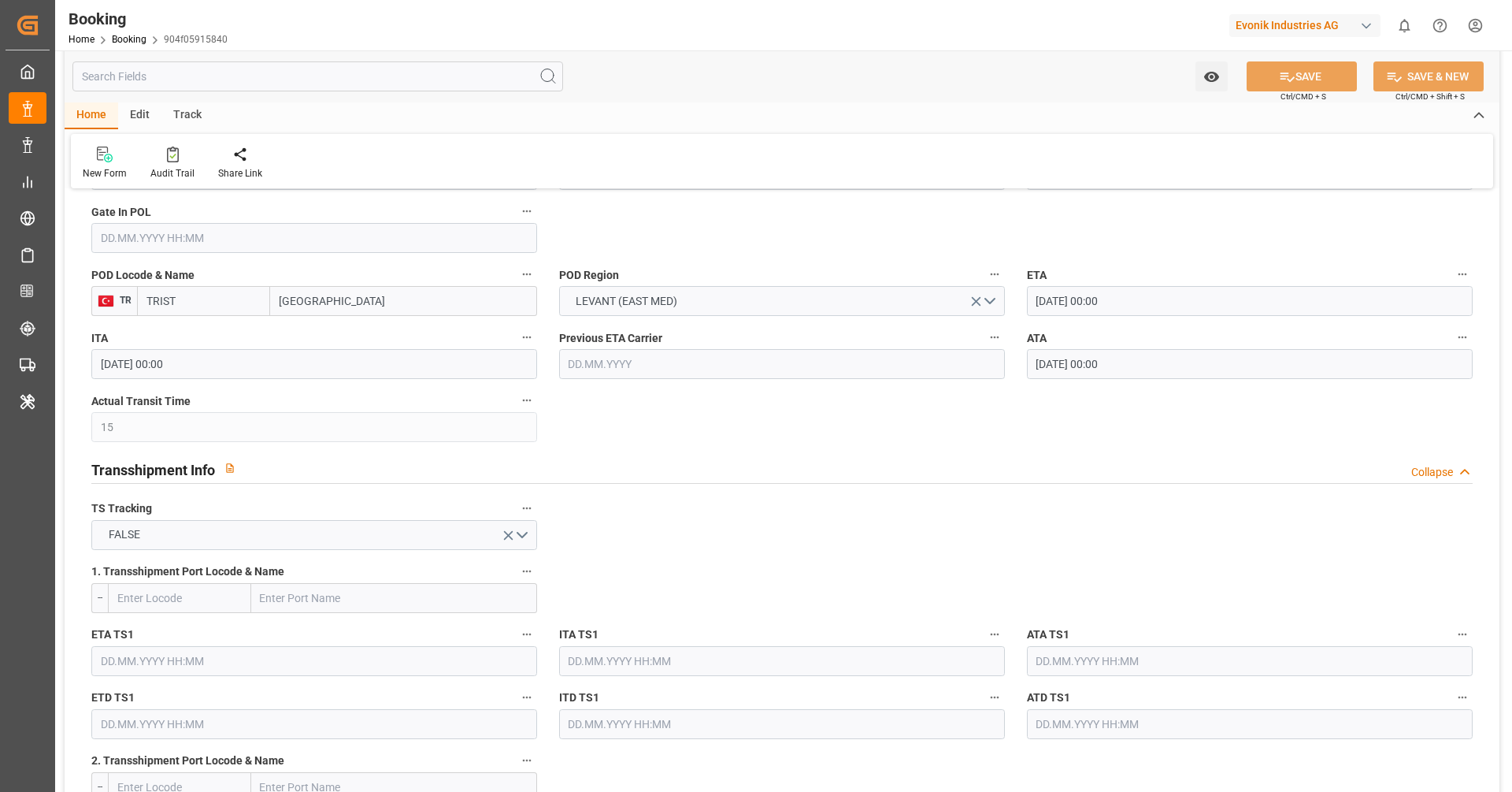
scroll to position [631, 0]
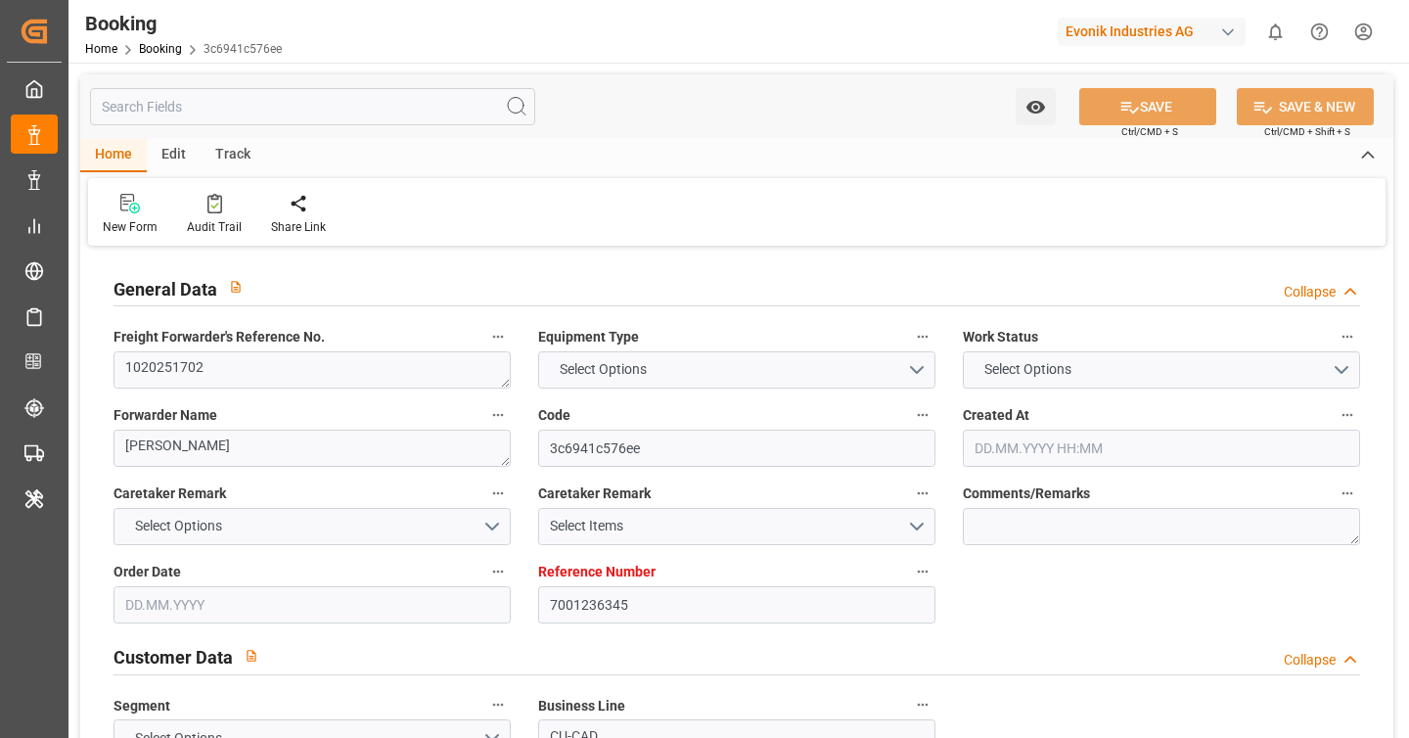
type input "7001236345"
type input "9946867"
type input "MSC"
type input "Mediterranean Shipping Company"
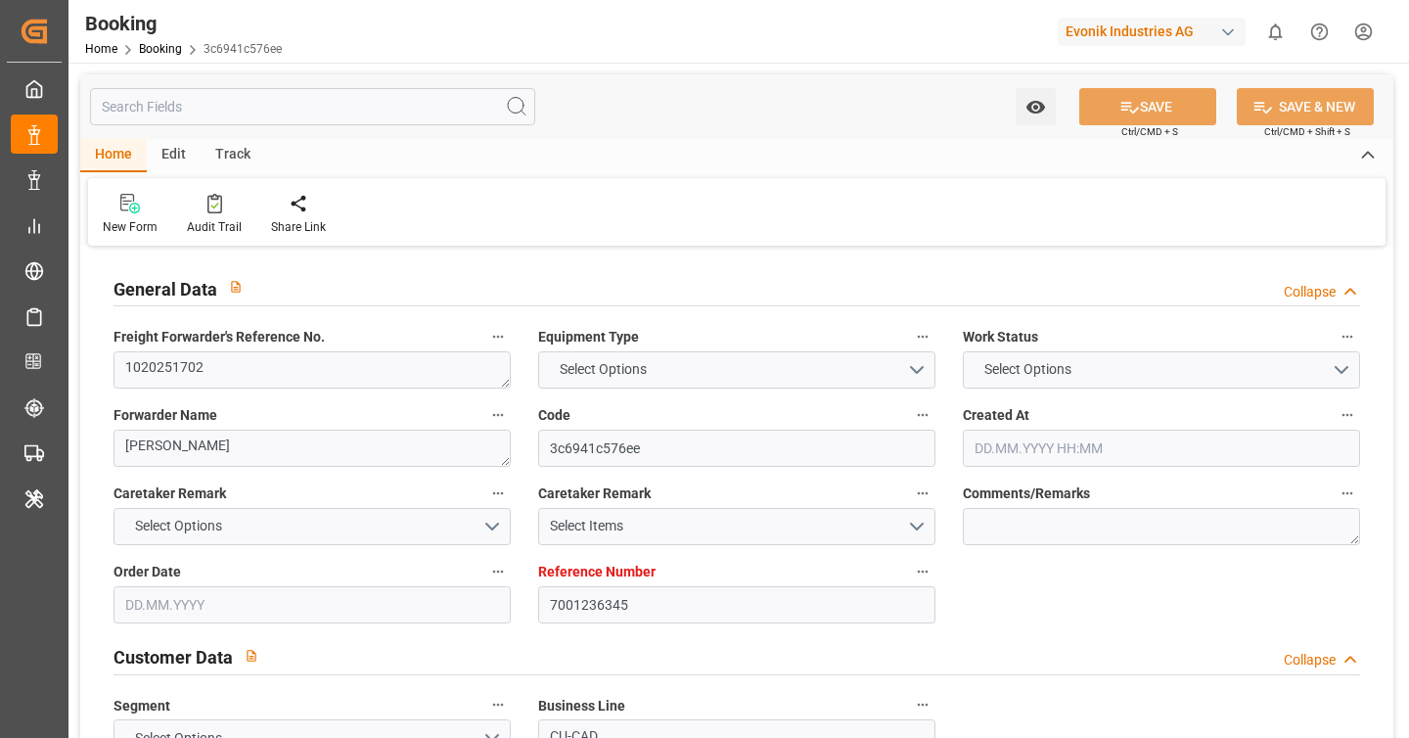
type input "BEANR"
type input "IQUQR"
type input "44"
type input "AEAUH"
type input "0"
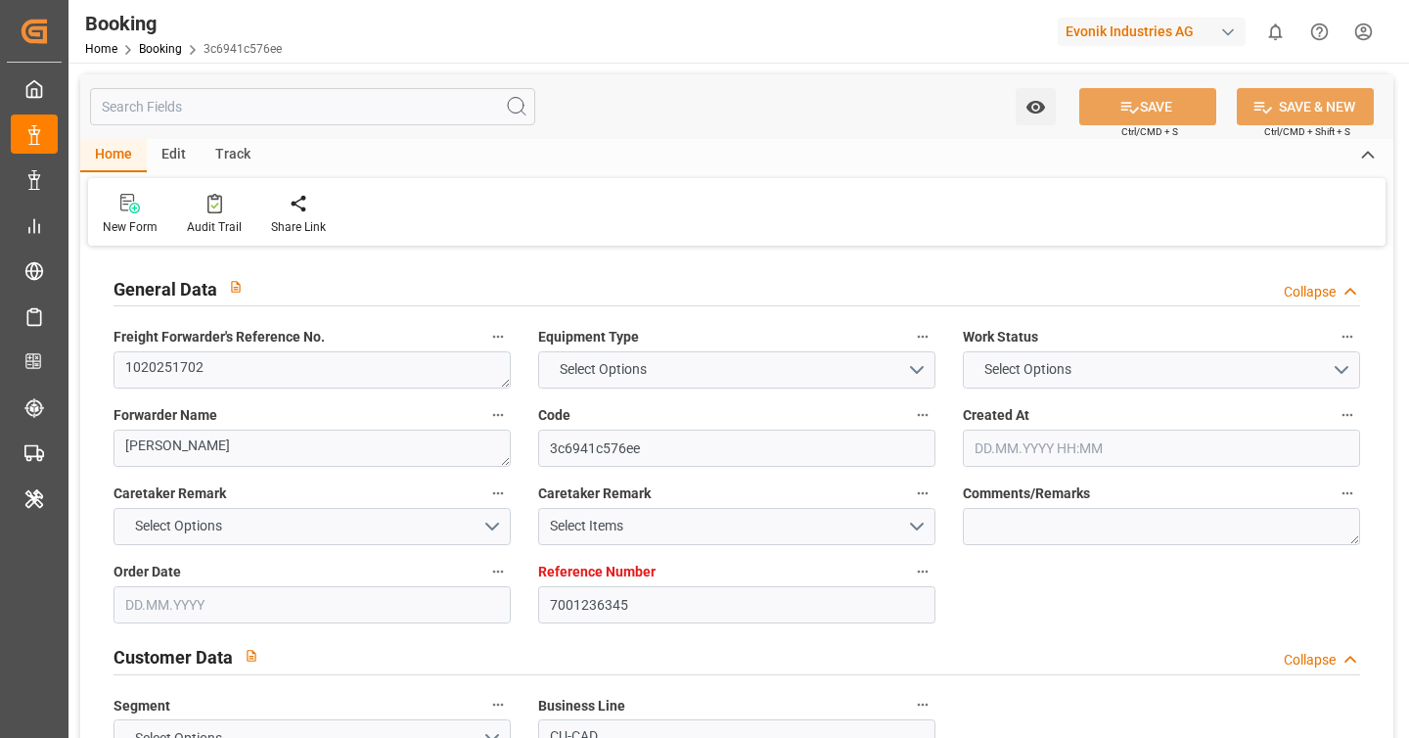
type input "BEANR"
type input "IQUQR"
type input "9103685"
type input "9399014"
type input "[DATE] 13:13"
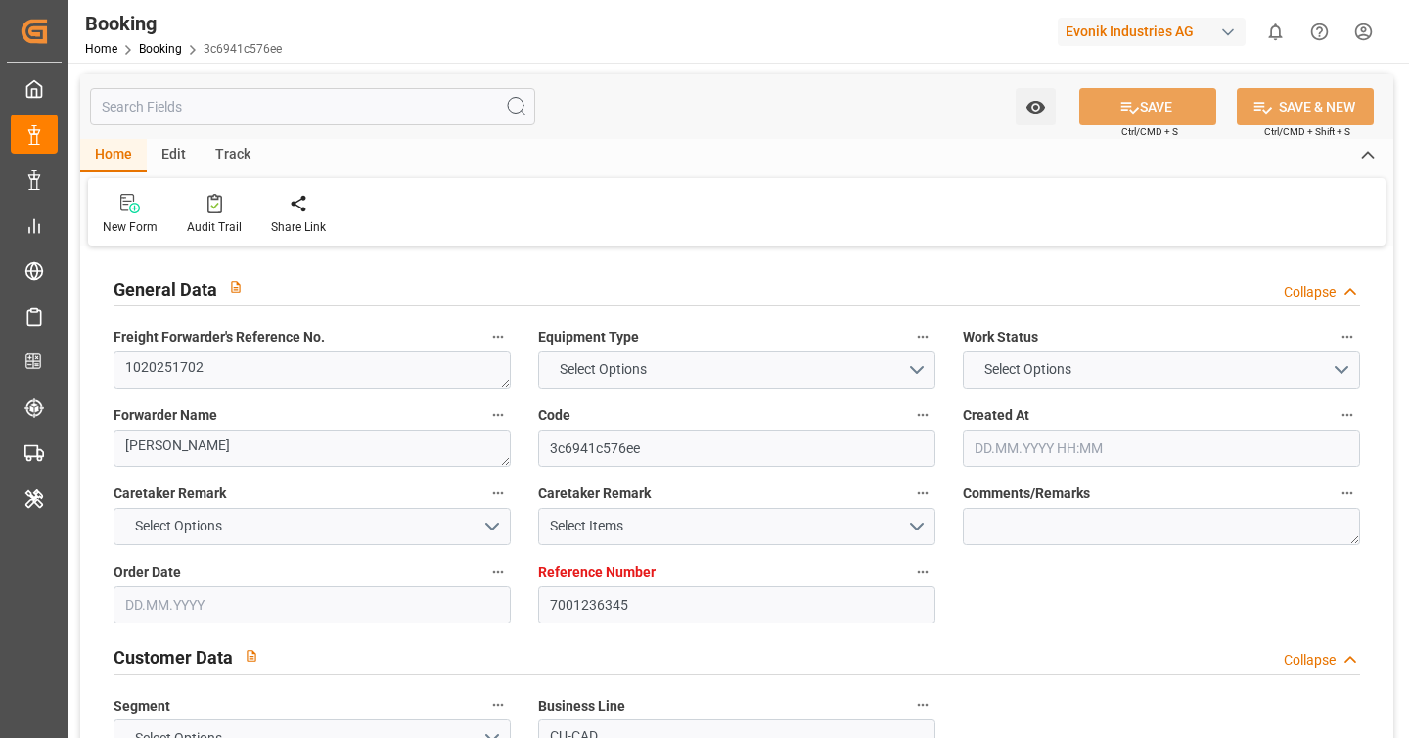
type input "[DATE]"
type input "[DATE] 00:01"
type input "[DATE] 12:00"
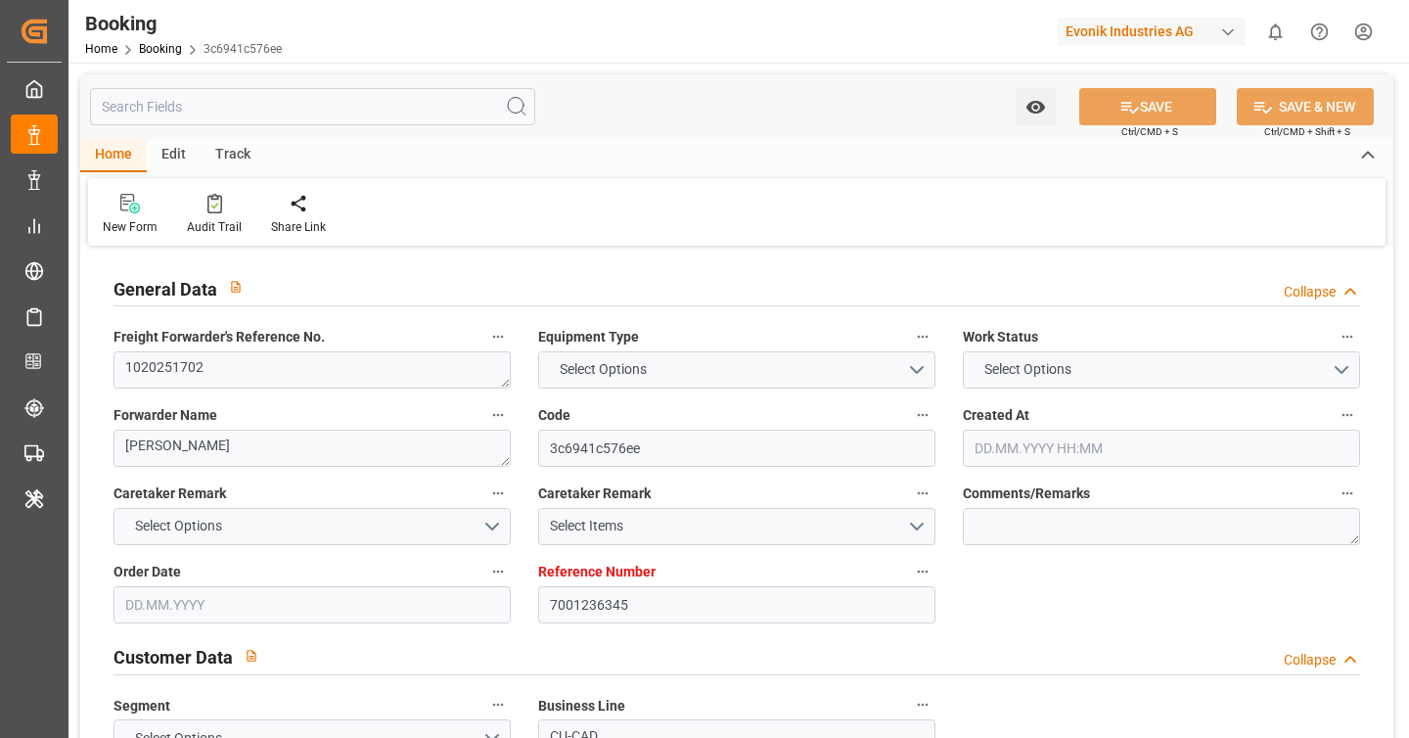
type input "[DATE] 00:00"
type input "[DATE] 12:00"
type input "[DATE] 00:00"
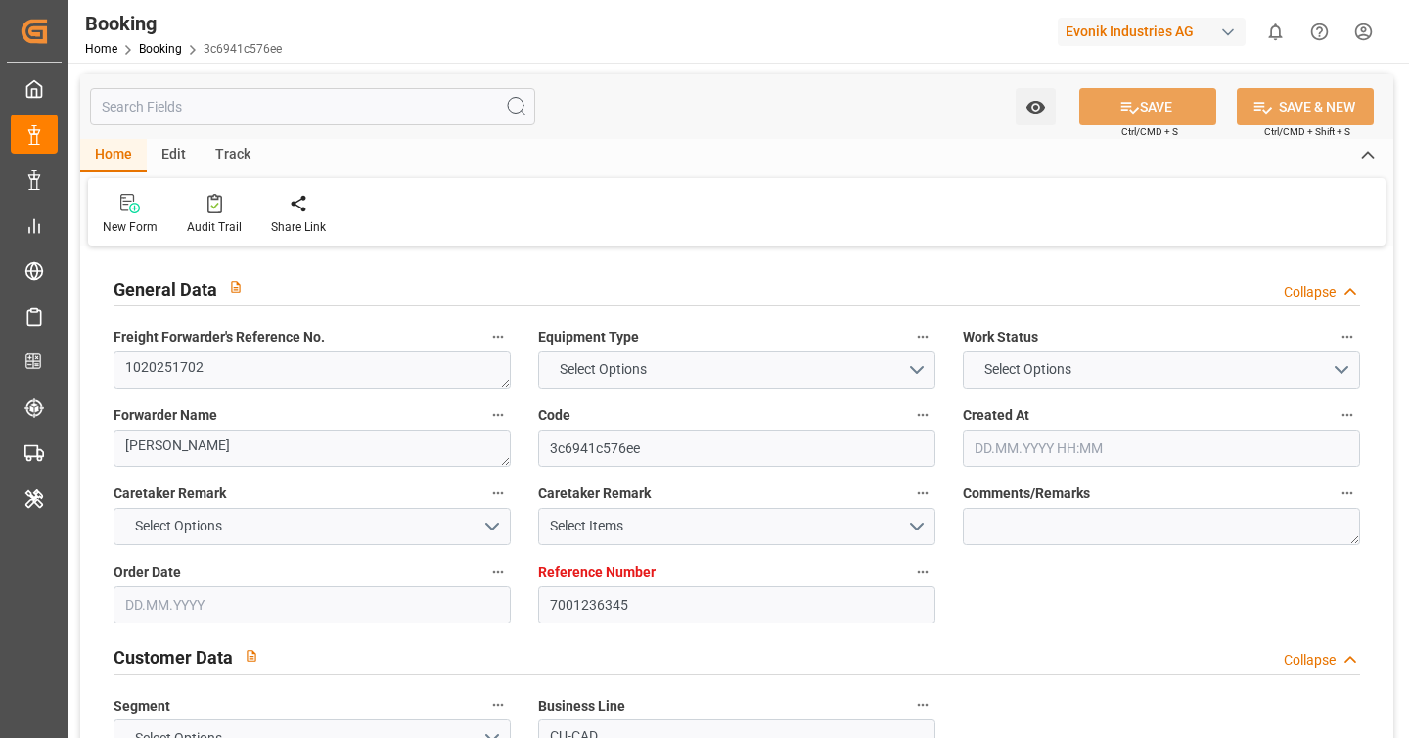
type input "[DATE] 17:00"
type input "[DATE] 04:00"
type input "[DATE] 00:00"
type input "[DATE] 21:48"
type input "[DATE] 00:00"
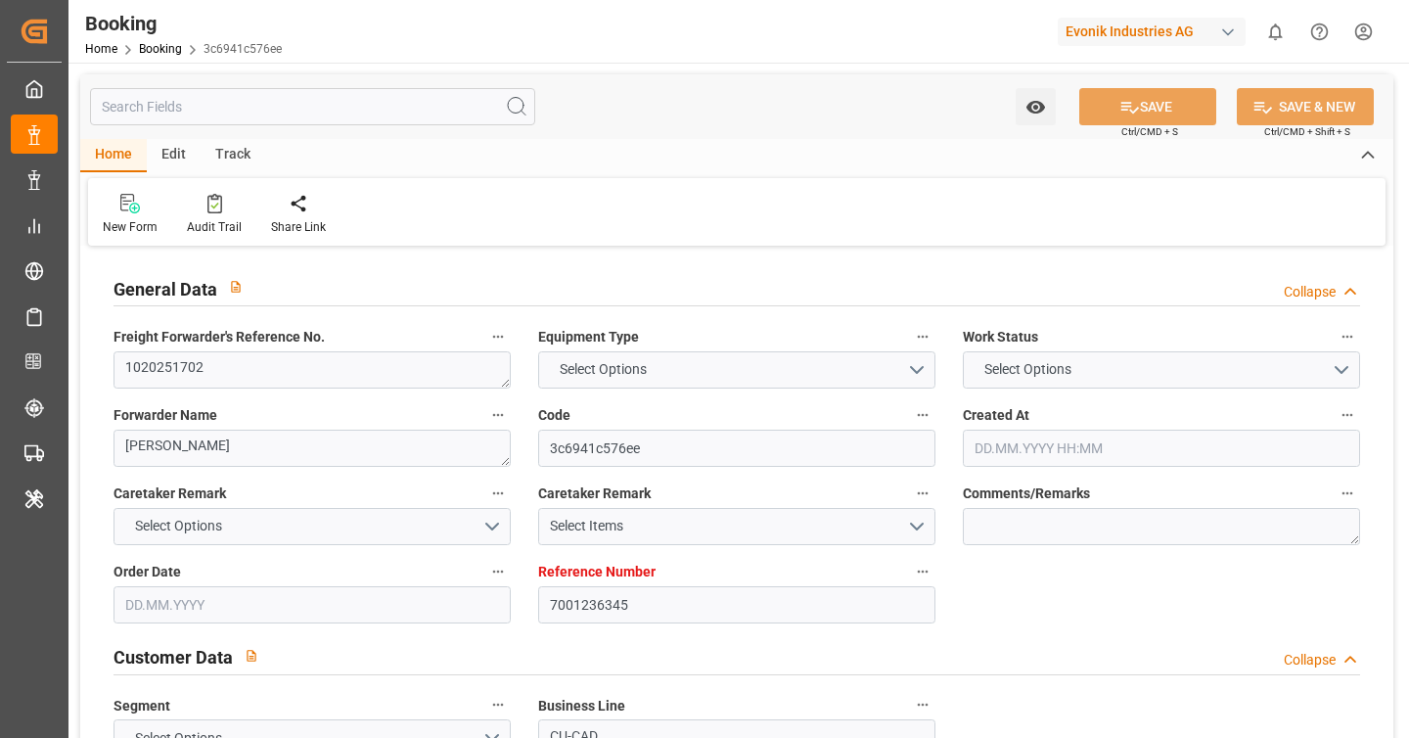
type input "[DATE] 00:00"
type input "[DATE]"
type input "[DATE] 11:09"
type input "[DATE]"
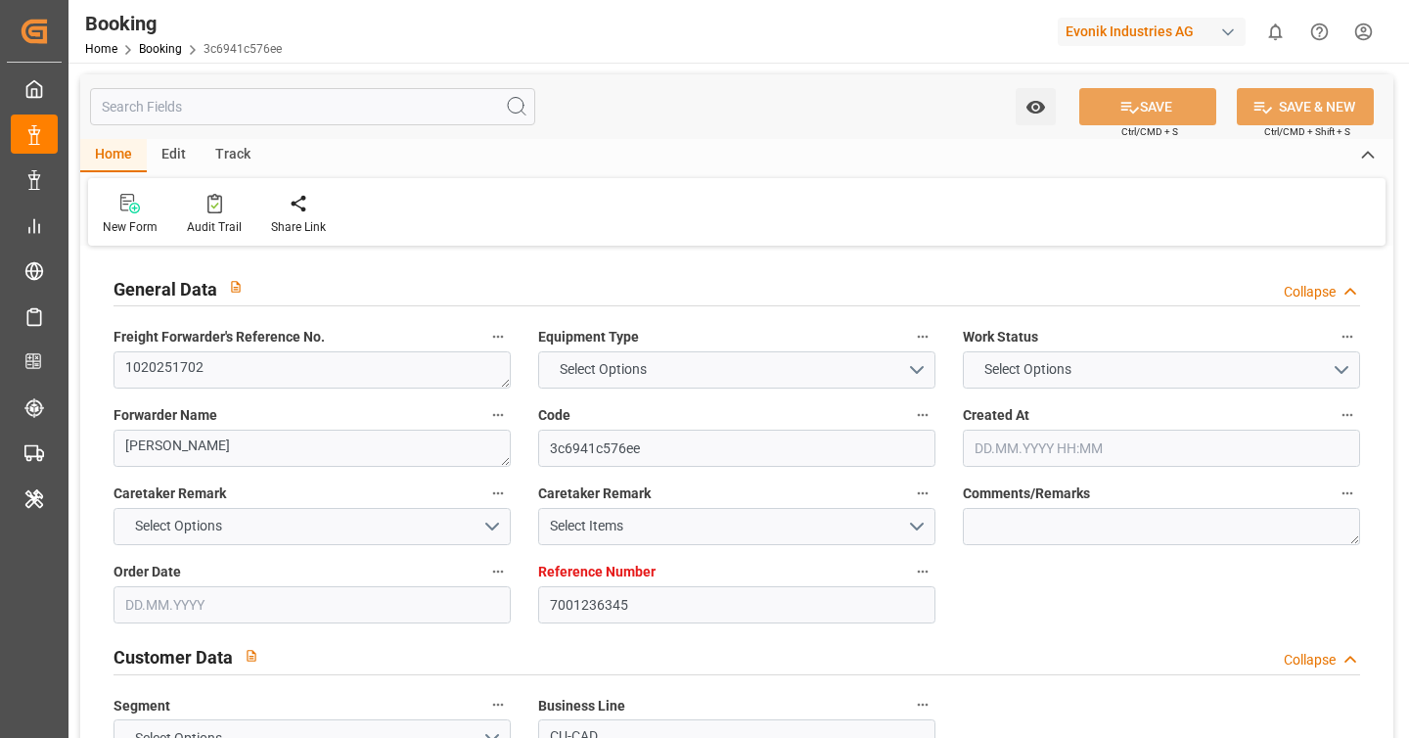
type input "[DATE] 12:00"
type input "[DATE] 00:02"
type input "[DATE] 00:01"
type input "[DATE] 14:00"
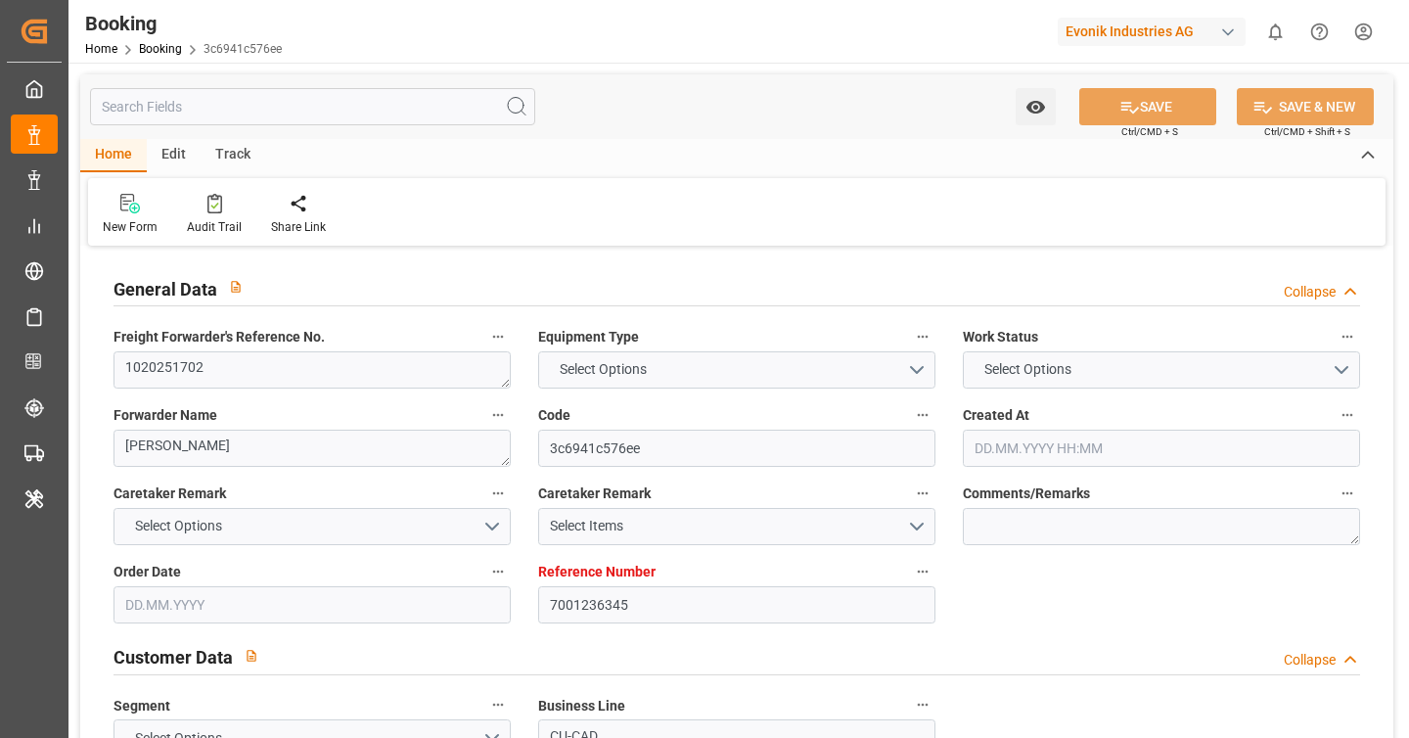
type input "[DATE] 16:09"
type input "[DATE] 12:00"
type input "[DATE] 20:27"
type input "[DATE] 12:00"
type input "[DATE] 23:59"
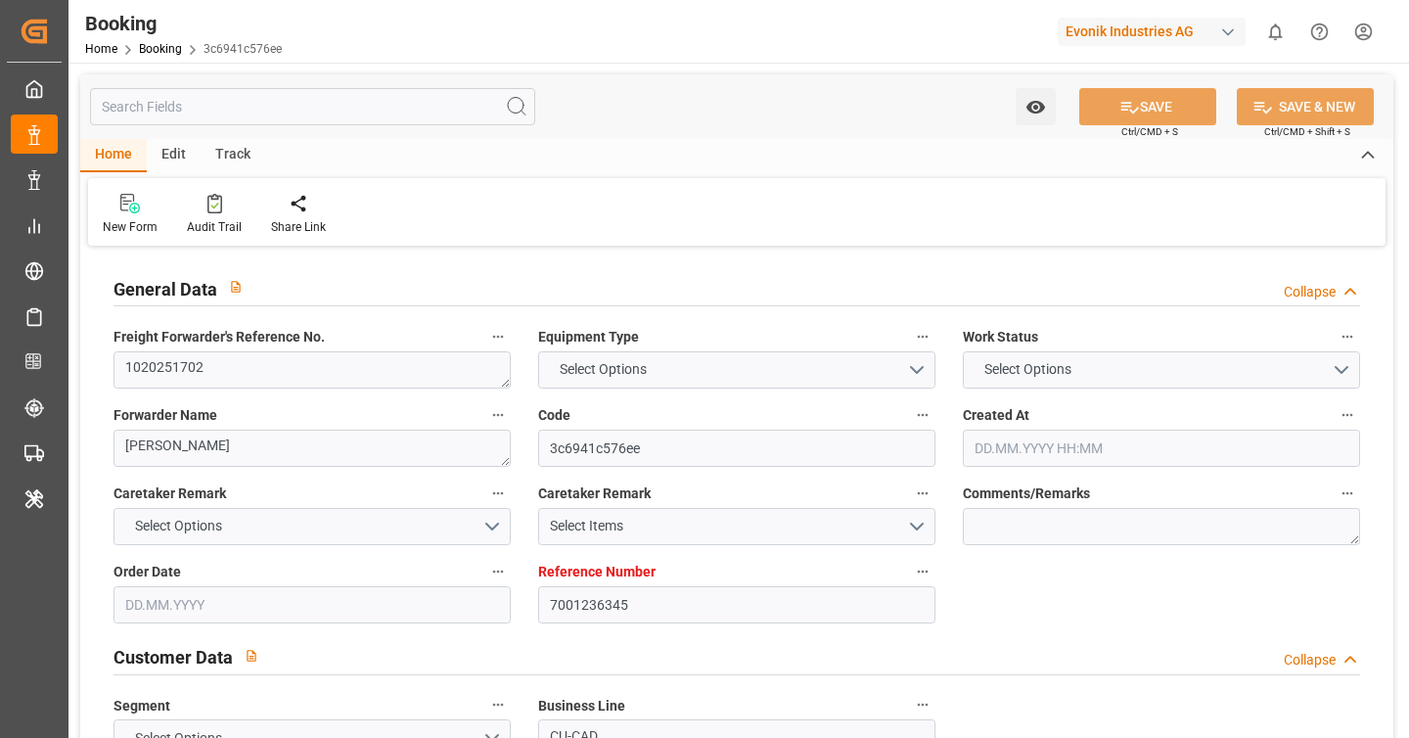
type input "[DATE] 01:57"
type input "[DATE] 23:59"
type input "[DATE] 00:02"
type input "[DATE] 00:01"
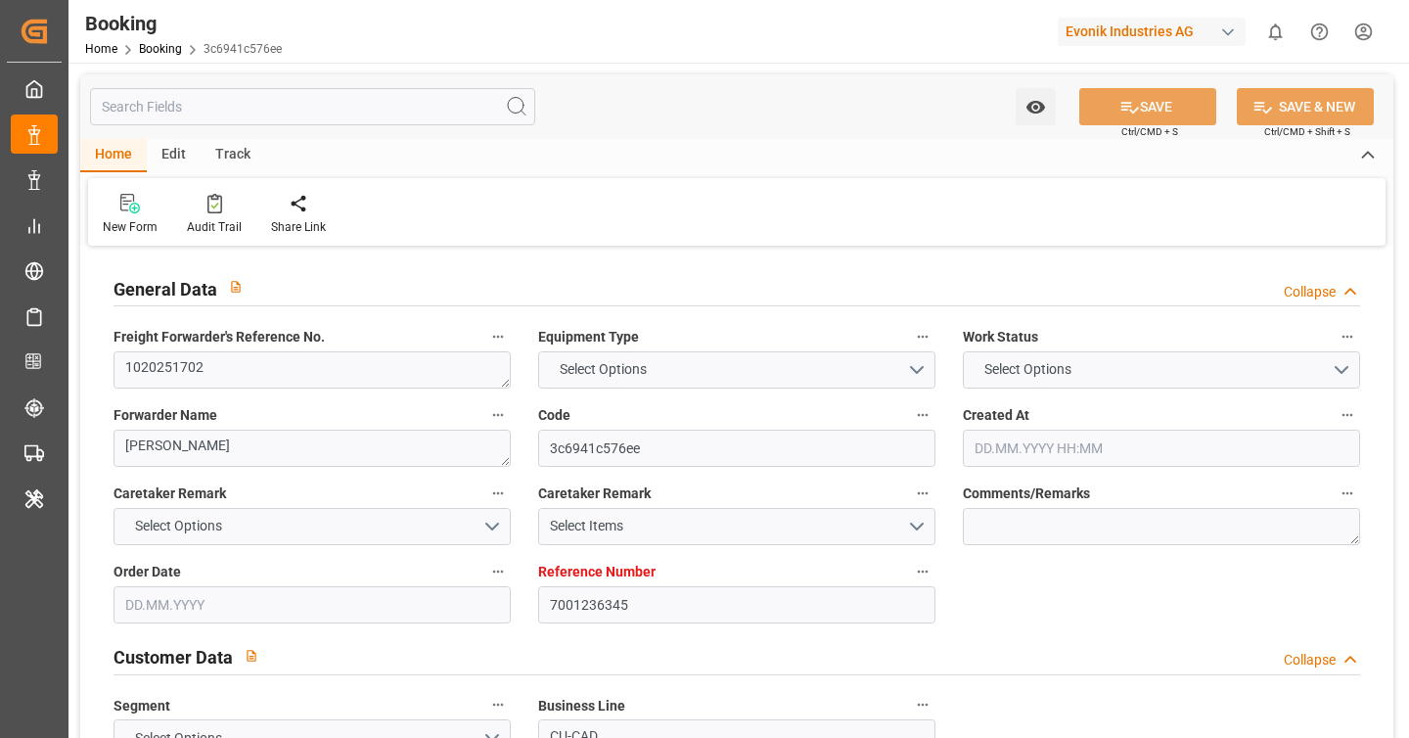
type input "[DATE] 04:00"
type input "[DATE] 16:49"
type input "[DATE] 12:00"
type input "[DATE] 14:10"
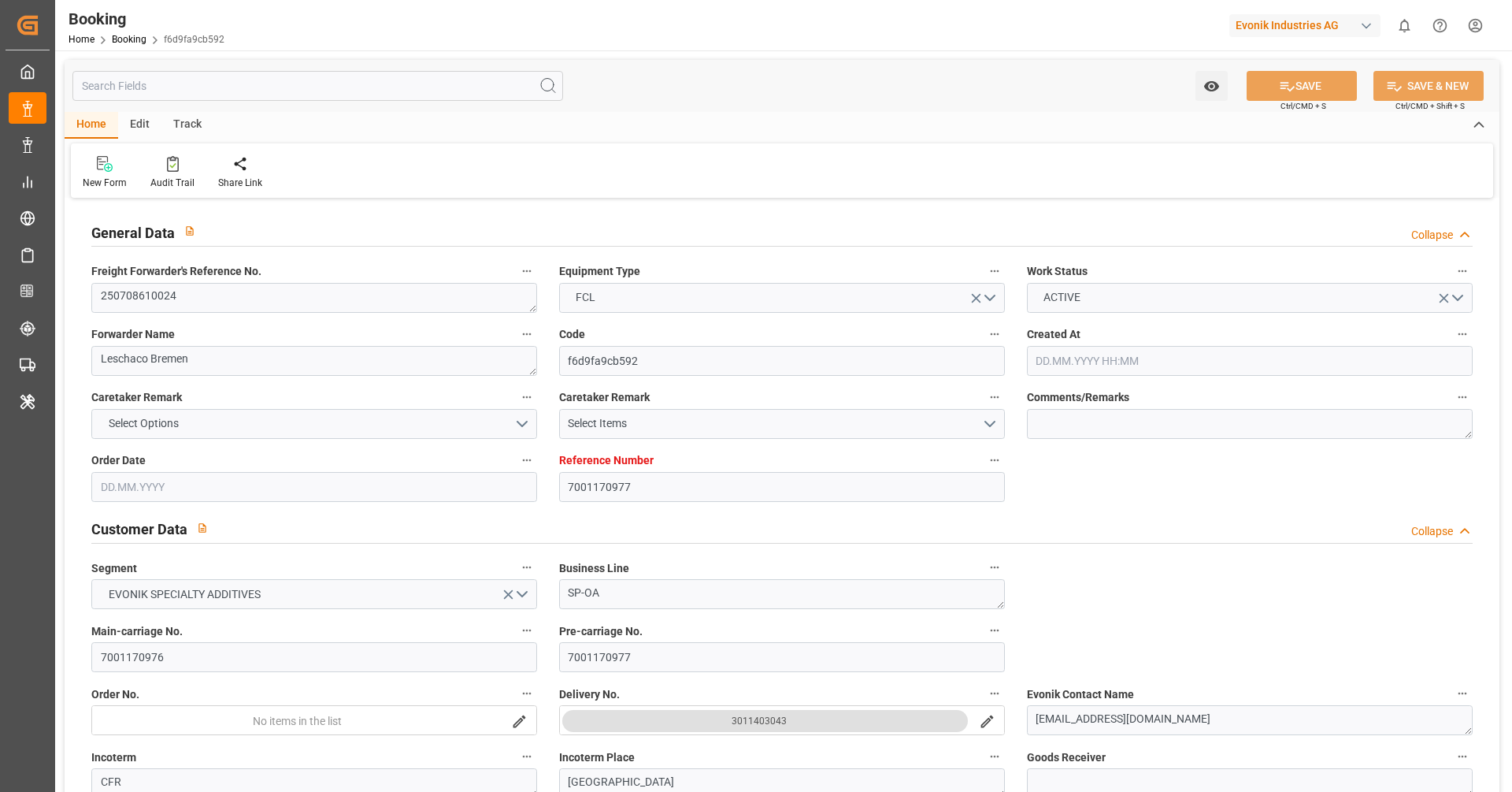
type input "7001170977"
type input "9404675"
type input "9962603"
type input "ONE"
type input "Ocean Network Express"
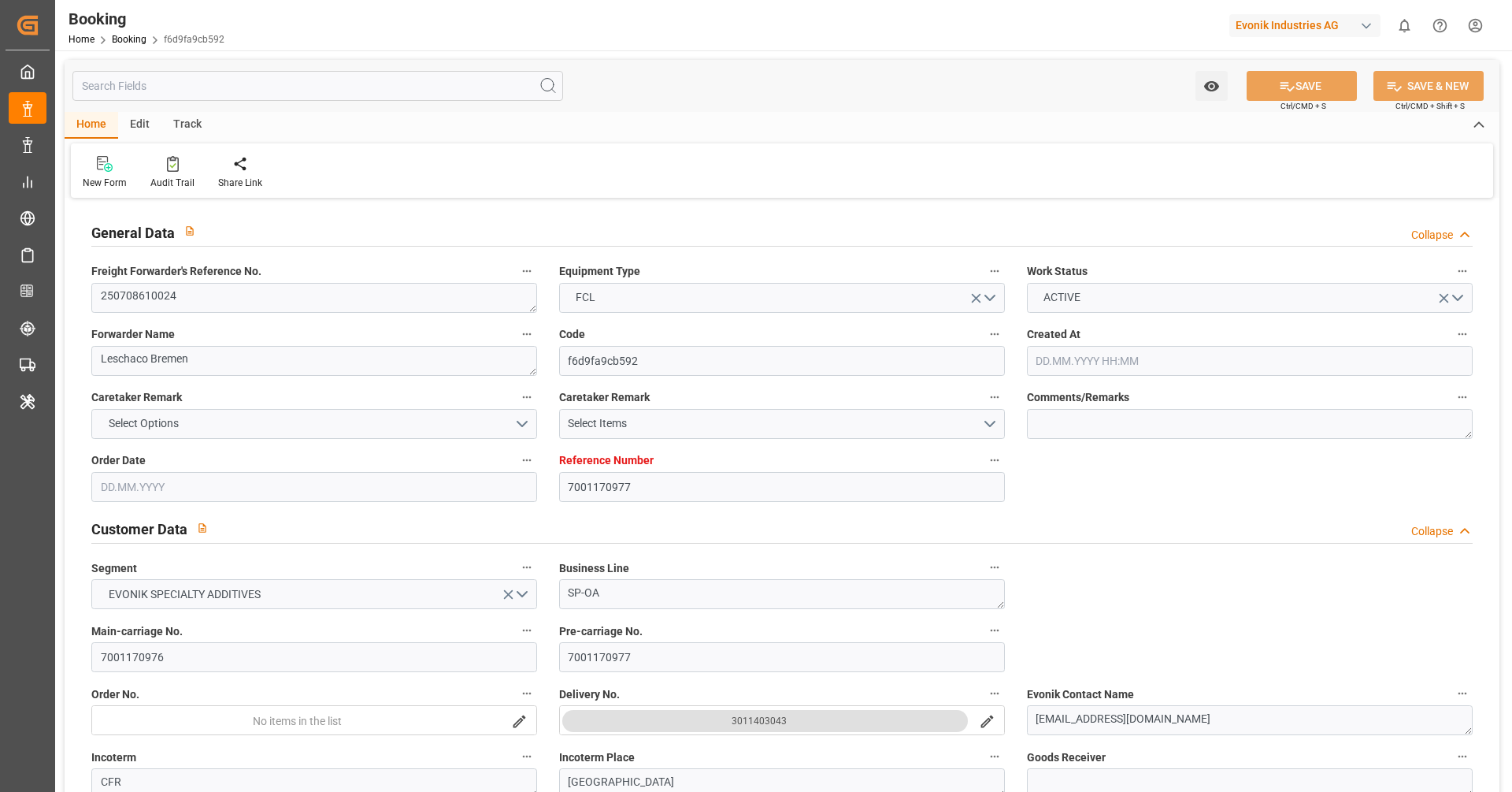
type input "NLRTM"
type input "JPUKB"
type input "SGSIN"
type input "0"
type input "-49"
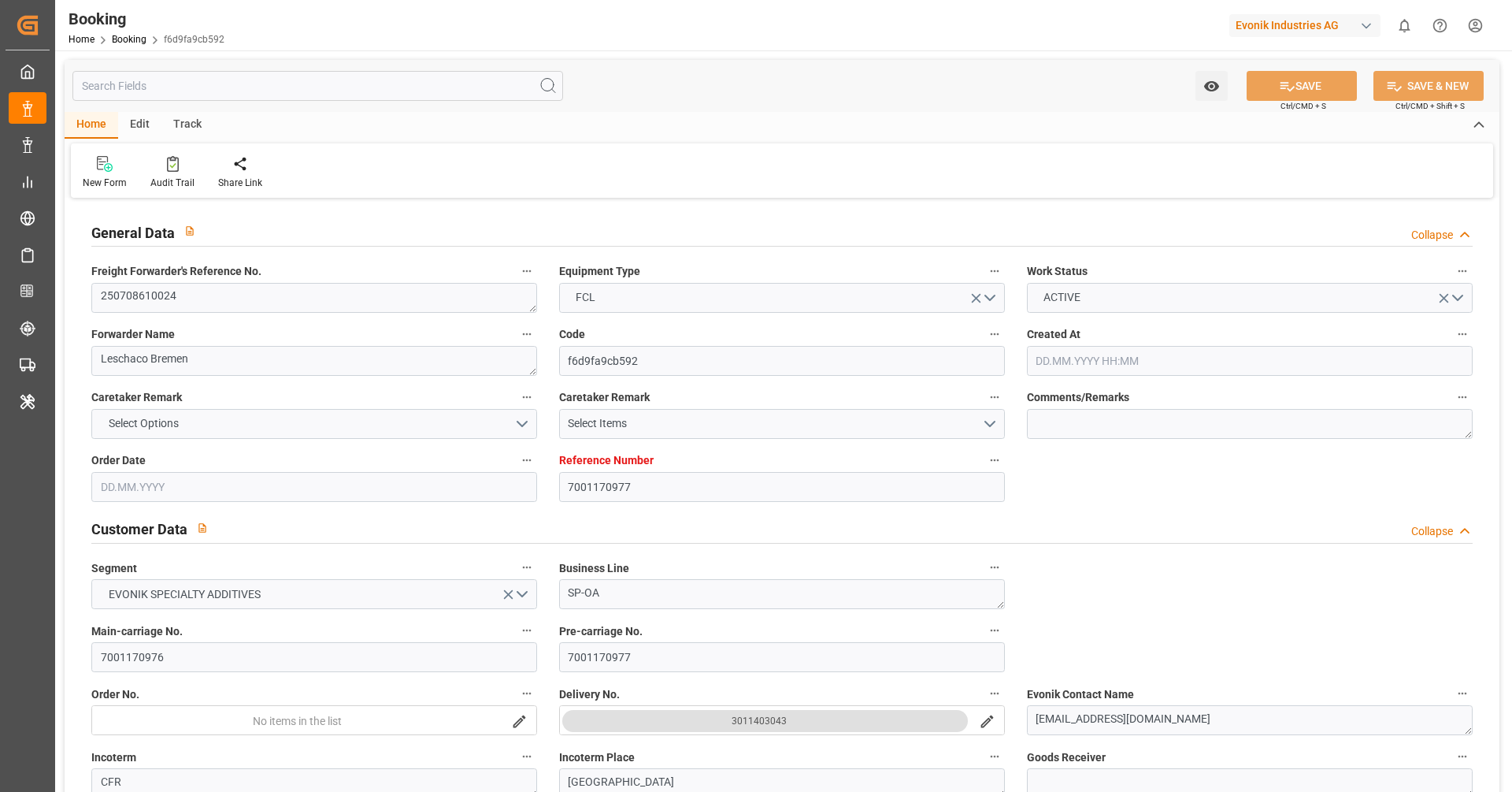
type input "NLRTM"
type input "JPUKB"
type input "9395161"
type input "9233844"
type input "[DATE] 10:59"
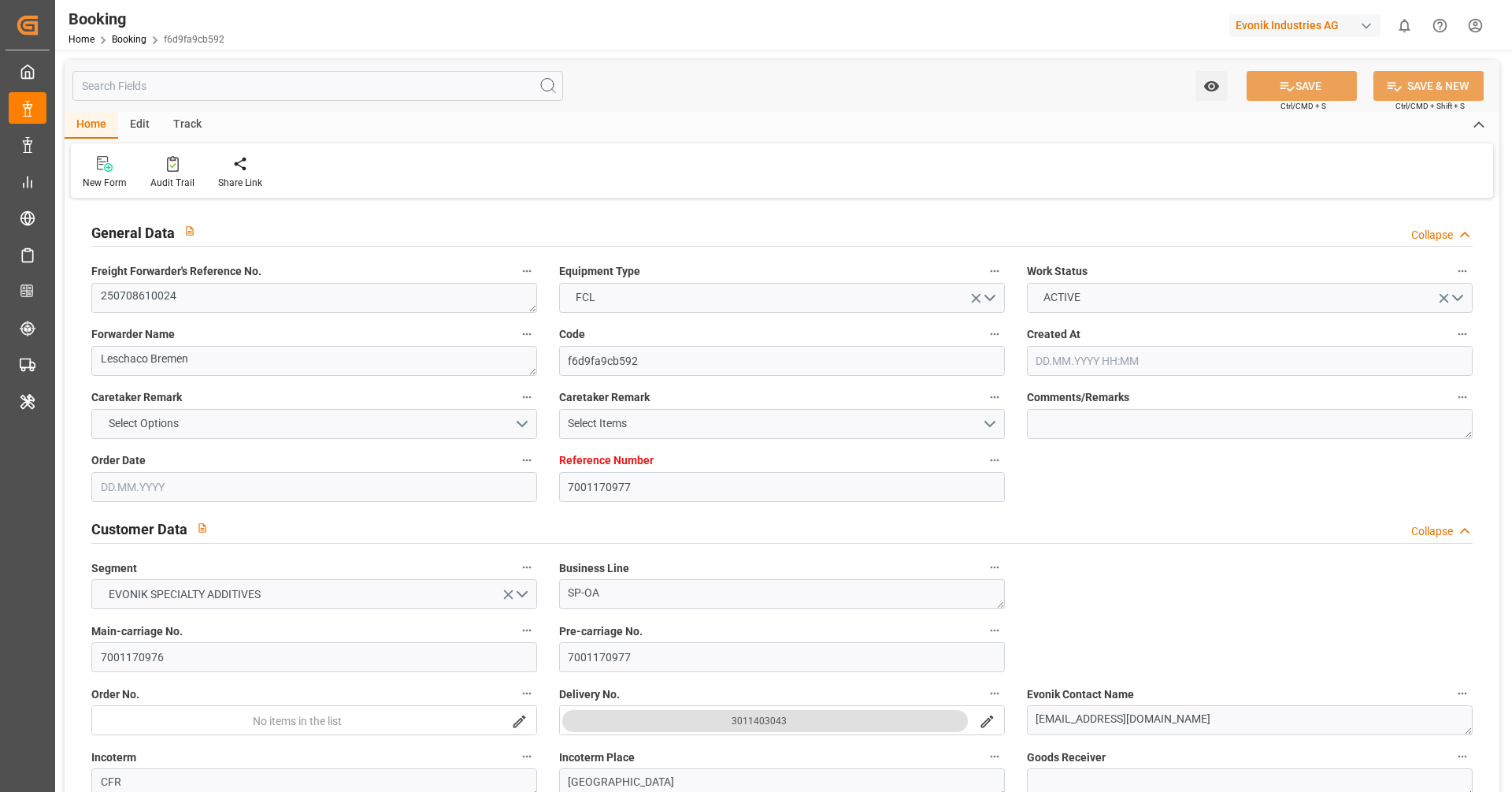
type input "[DATE]"
type input "[DATE] 04:50"
type input "[DATE] 00:00"
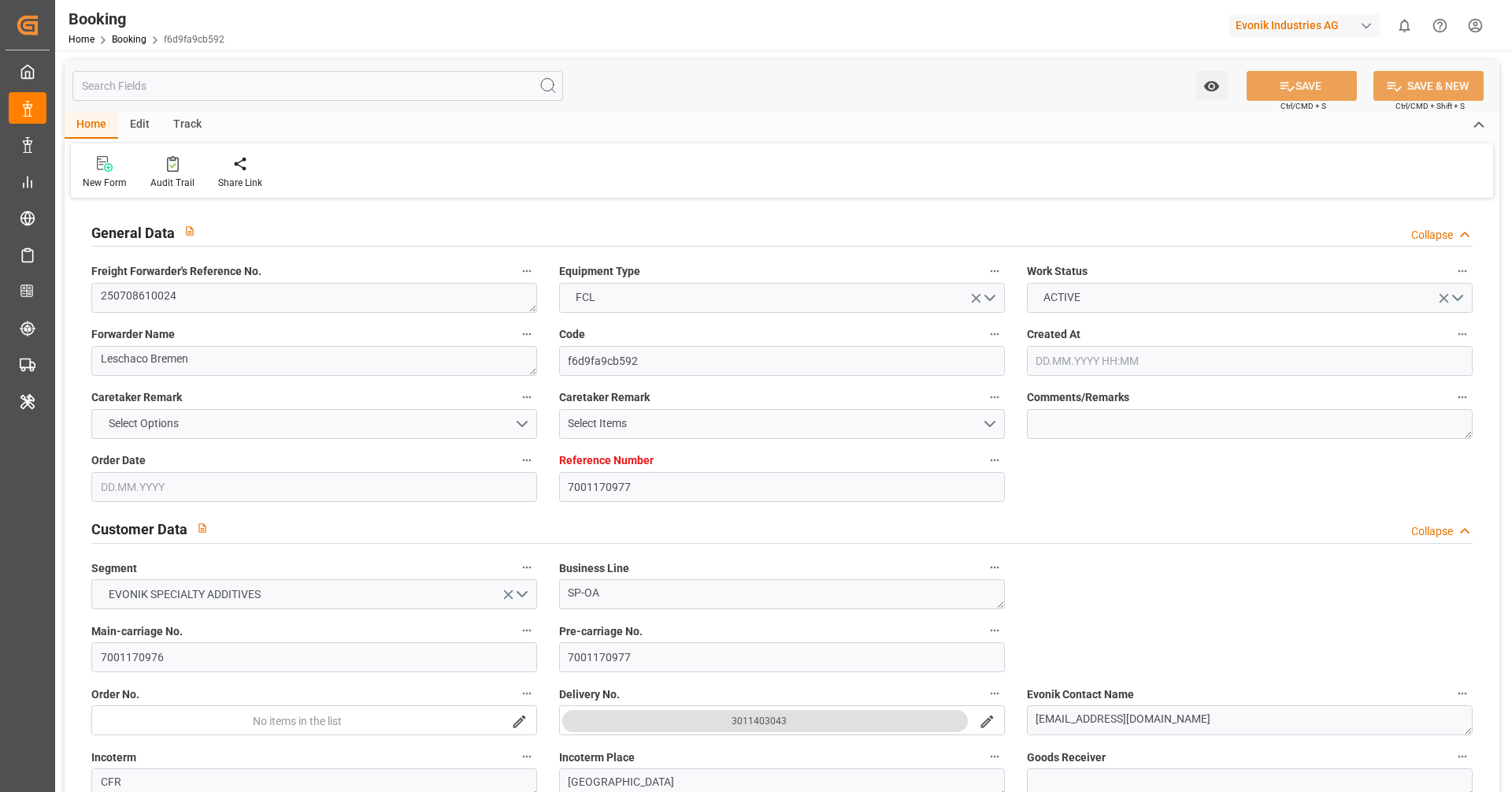
type input "[DATE] 20:56"
type input "[DATE]"
type input "[DATE] 01:00"
type input "[DATE] 00:00"
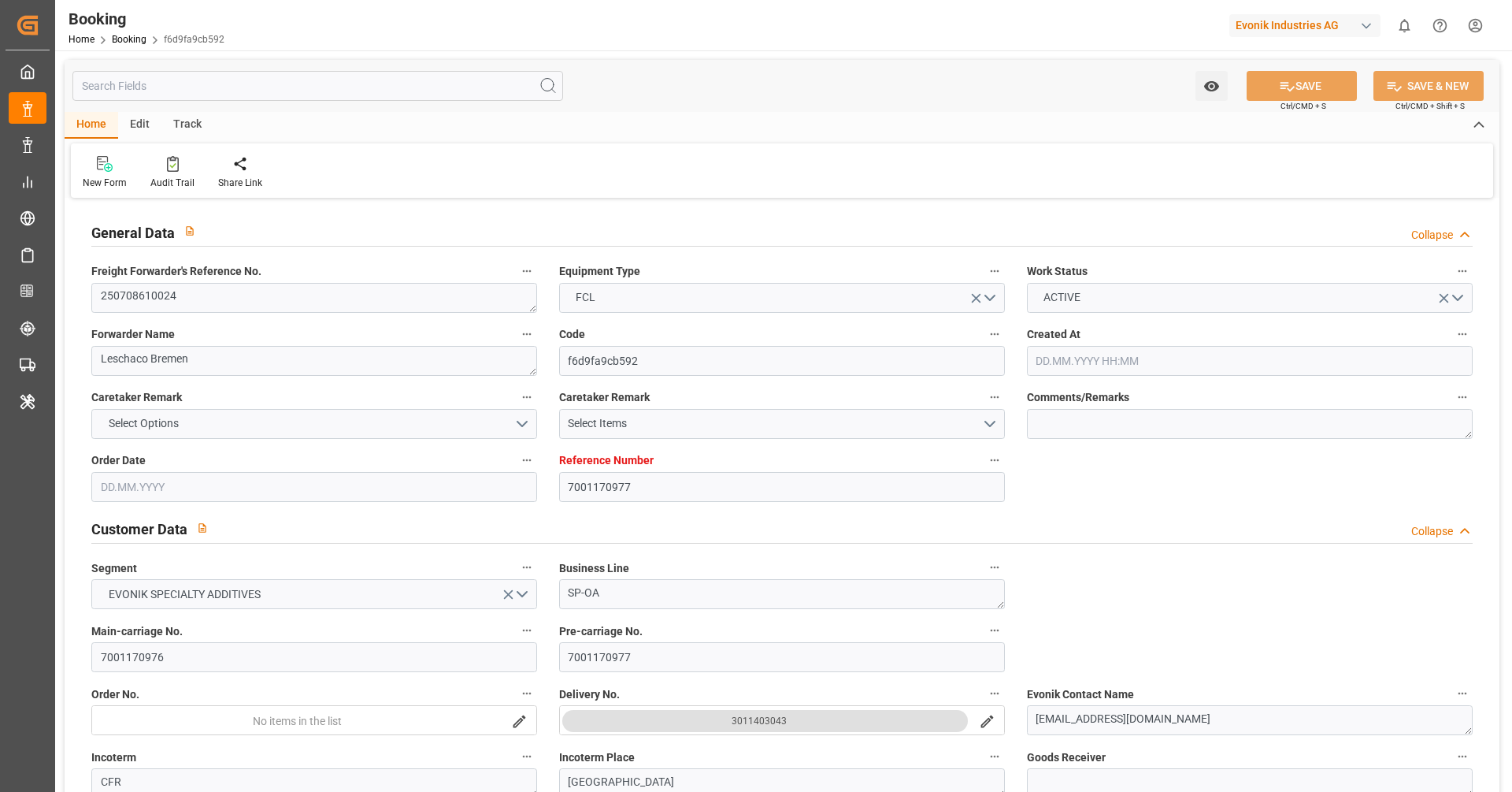
type input "[DATE]"
type input "[DATE] 19:45"
type input "[DATE] 04:10"
type input "[DATE] 08:00"
type input "[DATE] 00:00"
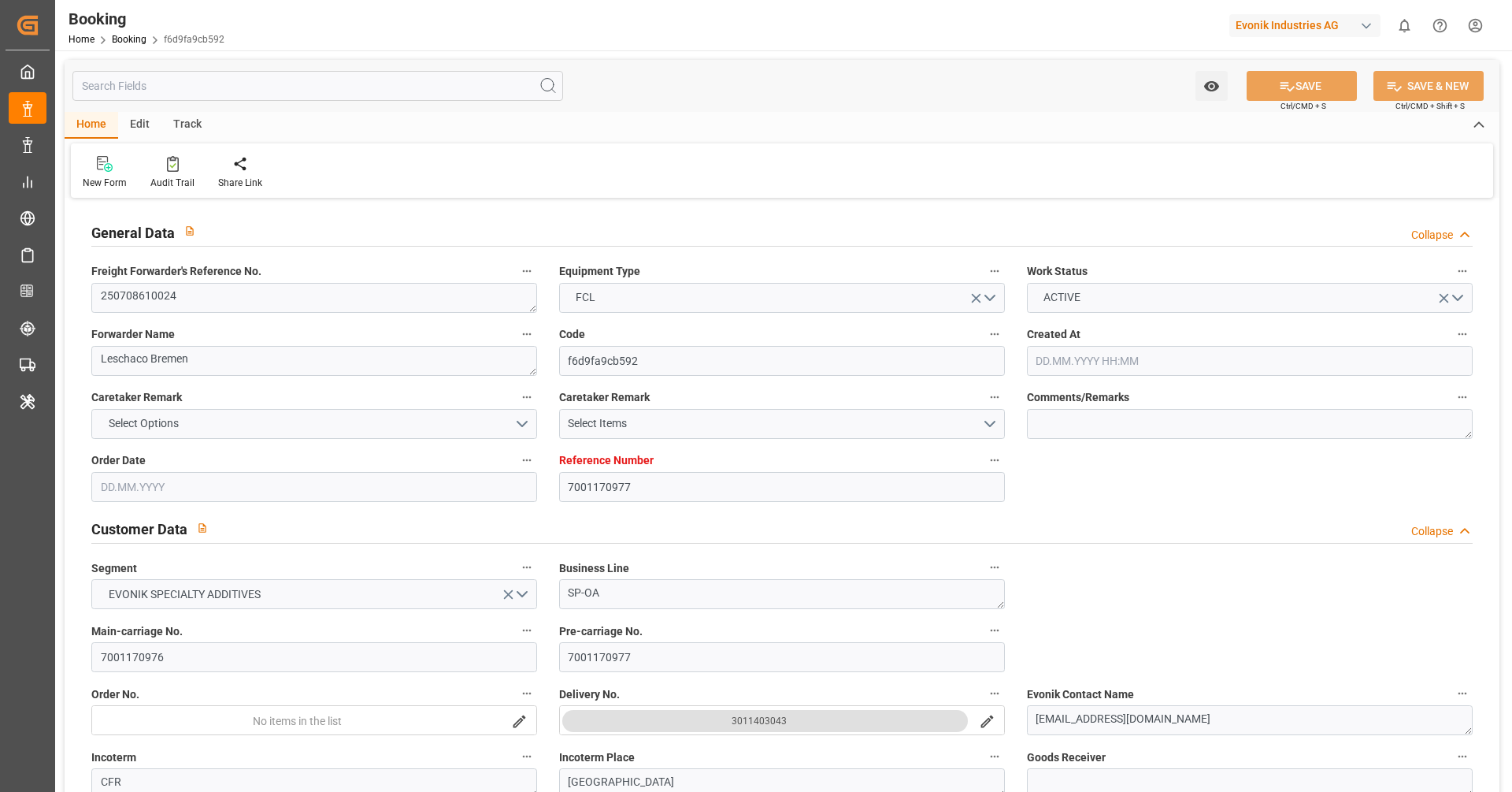
type input "[DATE]"
type input "[DATE] 06:30"
type input "[DATE] 00:00"
type input "[DATE] 11:00"
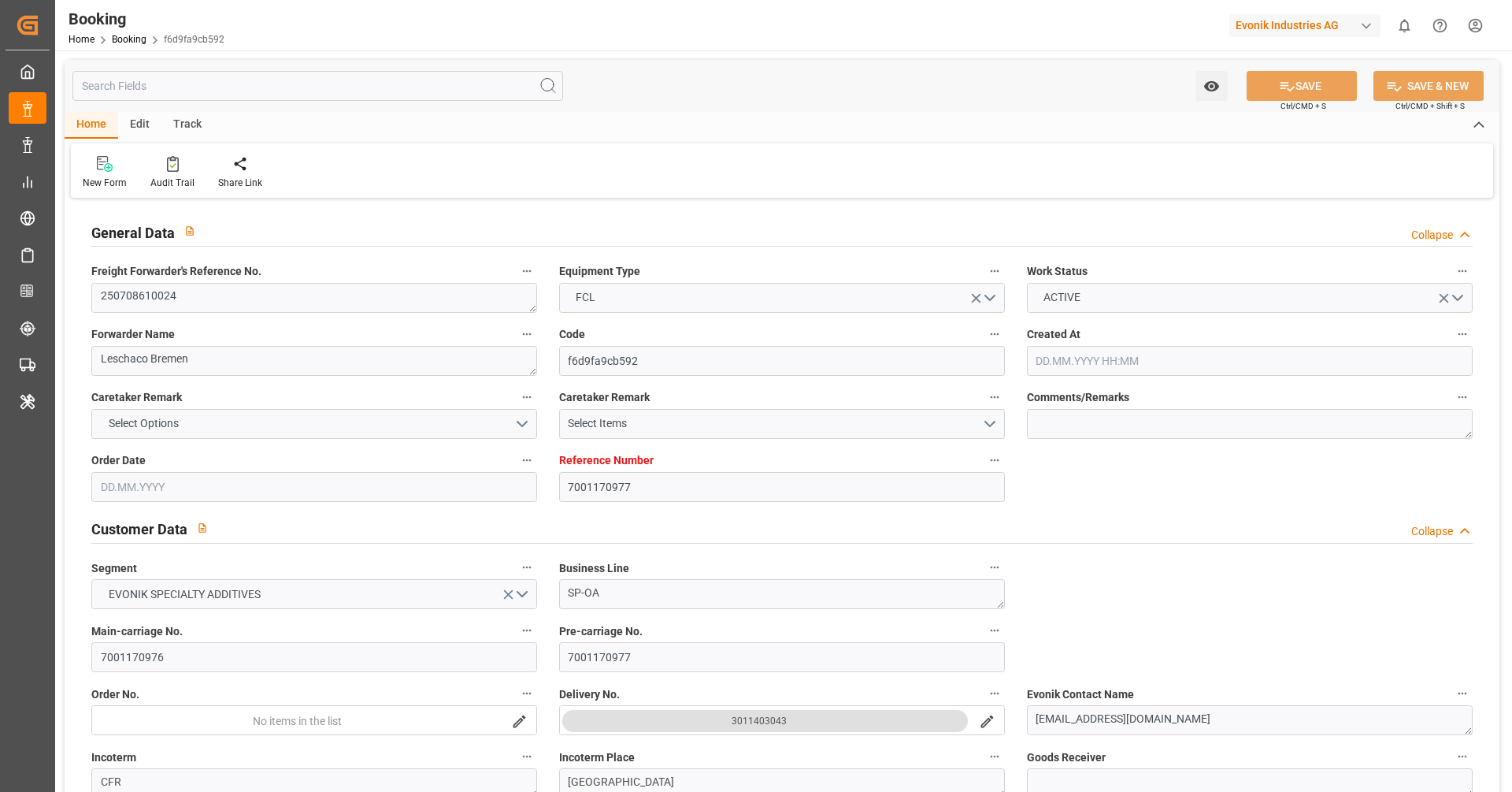
type input "[DATE] 00:00"
type input "[DATE]"
type input "[DATE] 10:54"
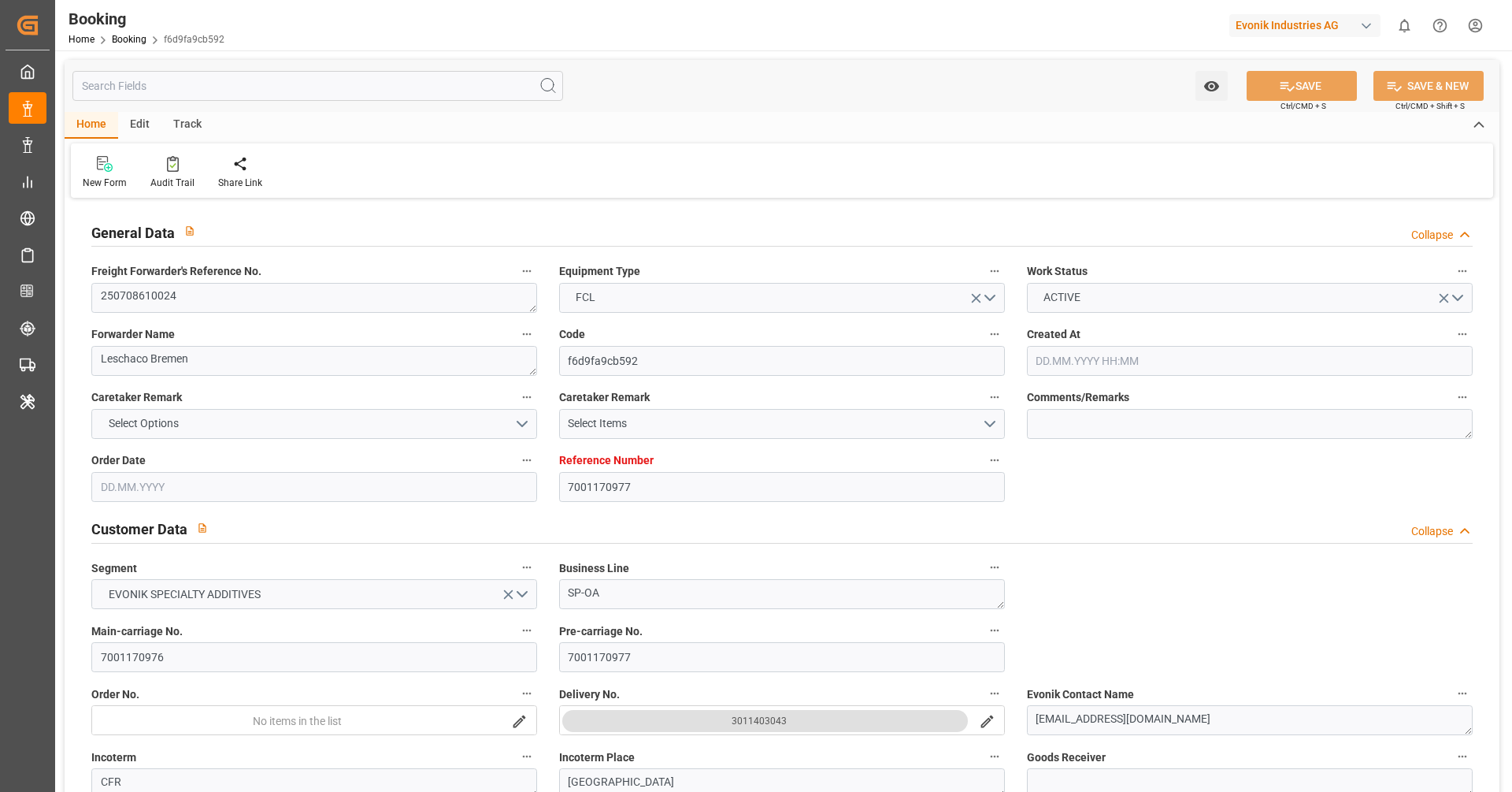
type input "[DATE]"
type input "[DATE] 15:59"
type input "[DATE] 20:59"
type input "[DATE] 15:59"
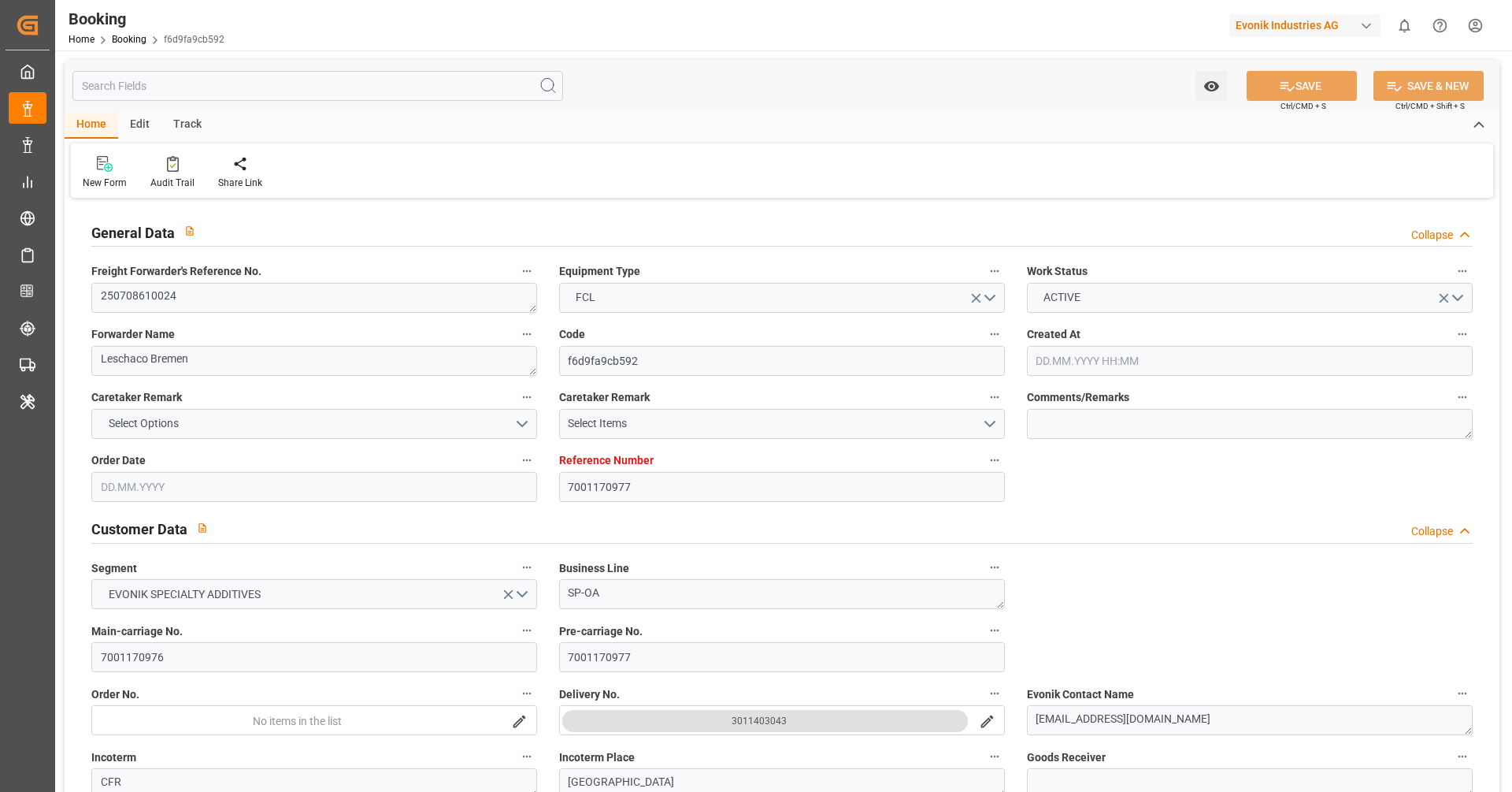
type input "[DATE] 05:26"
type input "[DATE] 22:29"
type input "[DATE] 23:27"
type input "[DATE] 06:15"
type input "[DATE] 18:25"
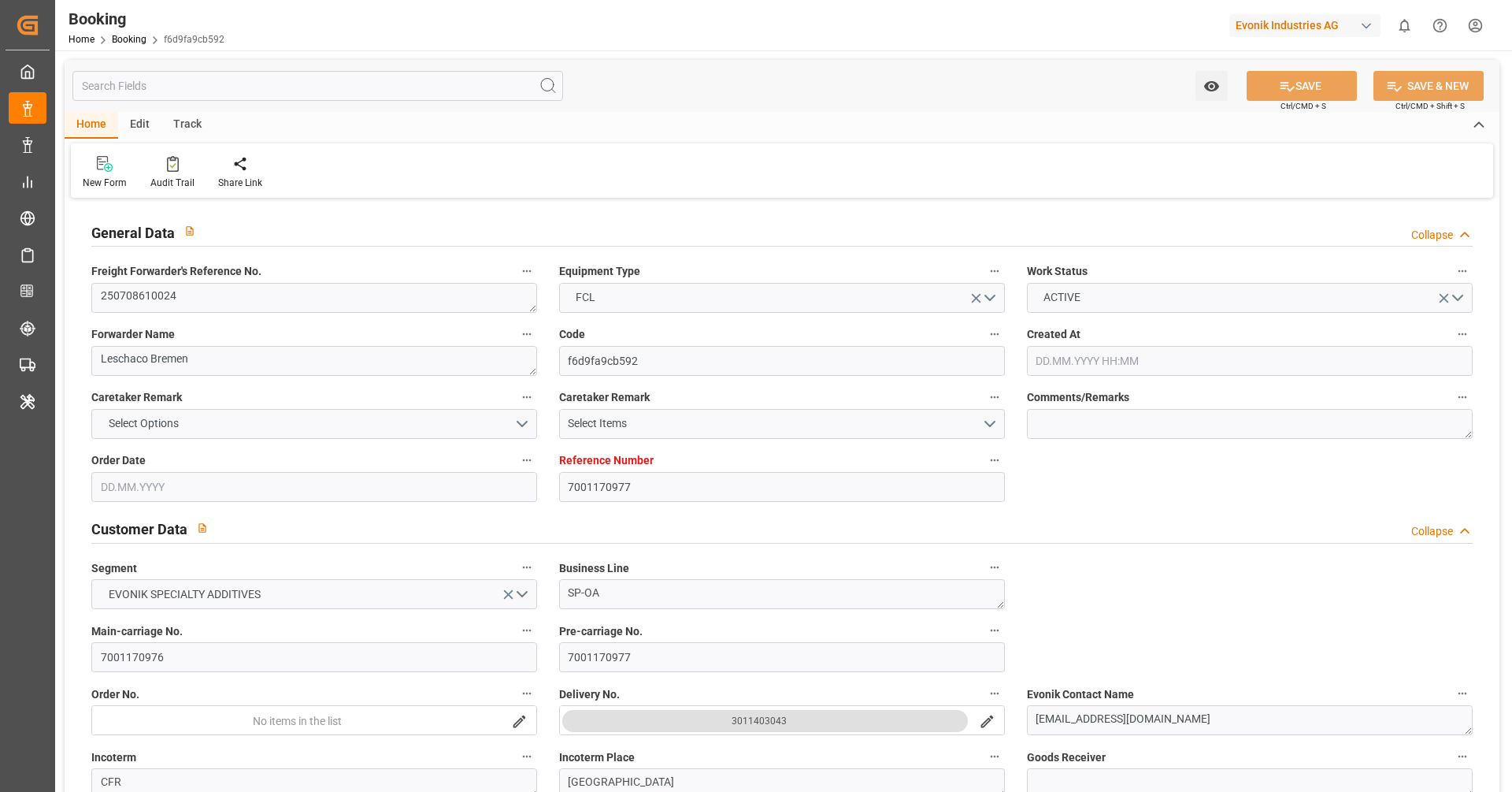
type input "[DATE] 01:00"
type input "[DATE] 03:29"
type input "[DATE] 06:30"
type input "[DATE] 13:15"
type input "[DATE] 23:30"
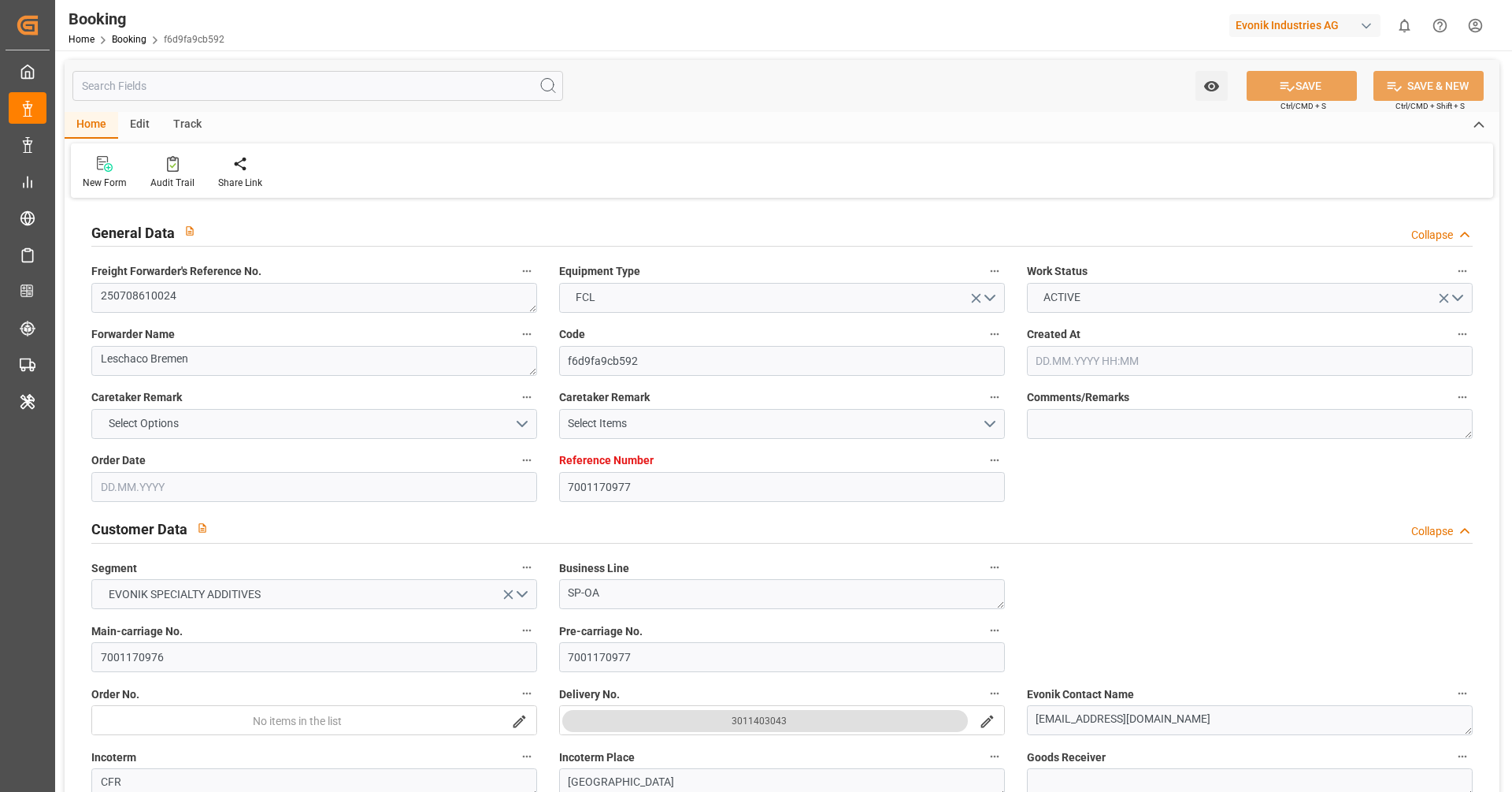
type input "[DATE] 19:49"
type input "[DATE] 09:39"
type input "[DATE] 04:27"
type input "[DATE] 11:00"
type input "[DATE] 08:00"
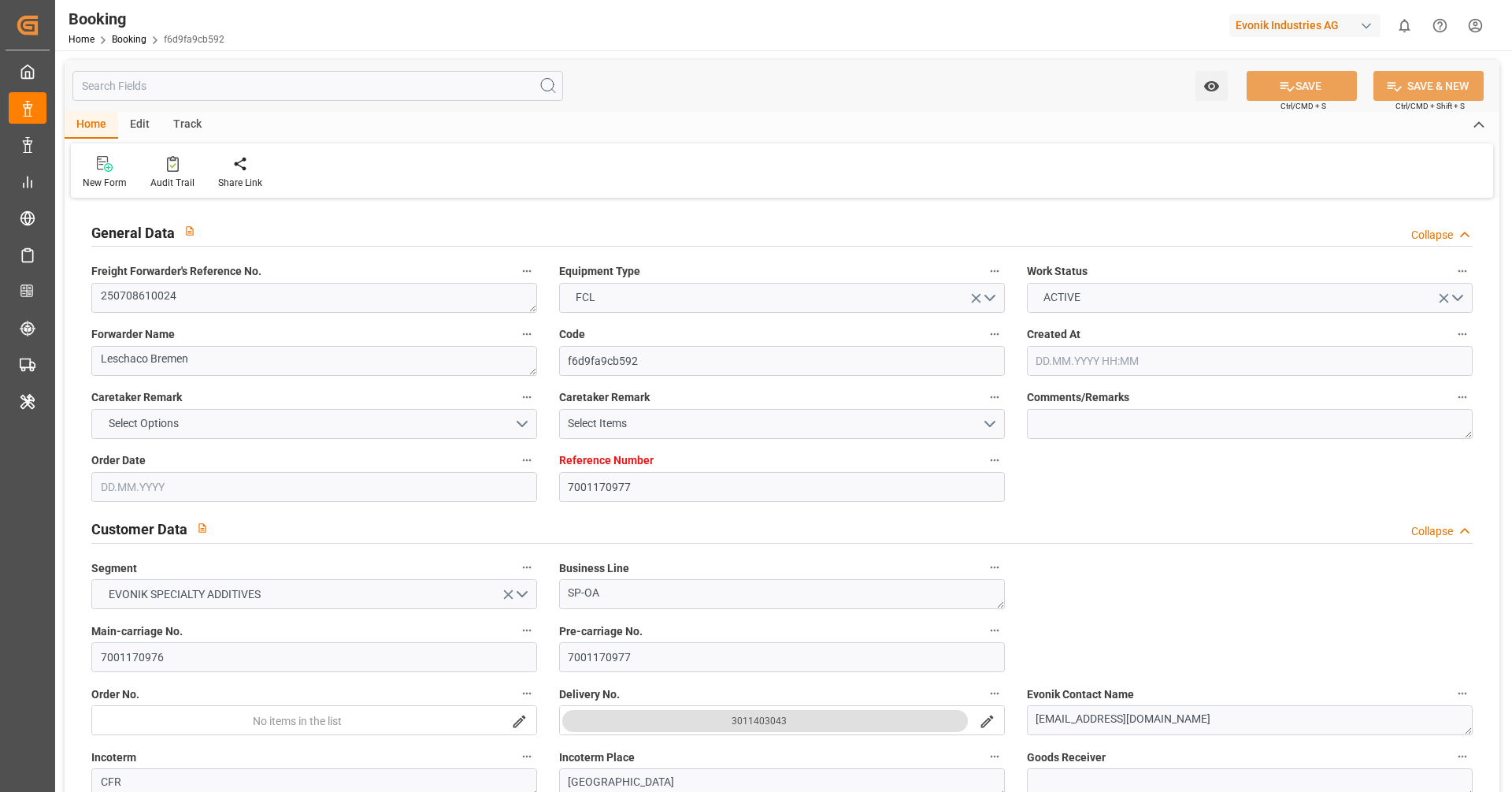
type input "[DATE] 15:01"
type input "[DATE] 09:30"
type input "[DATE] 19:30"
type input "[DATE] 14:00"
type input "[DATE] 00:00"
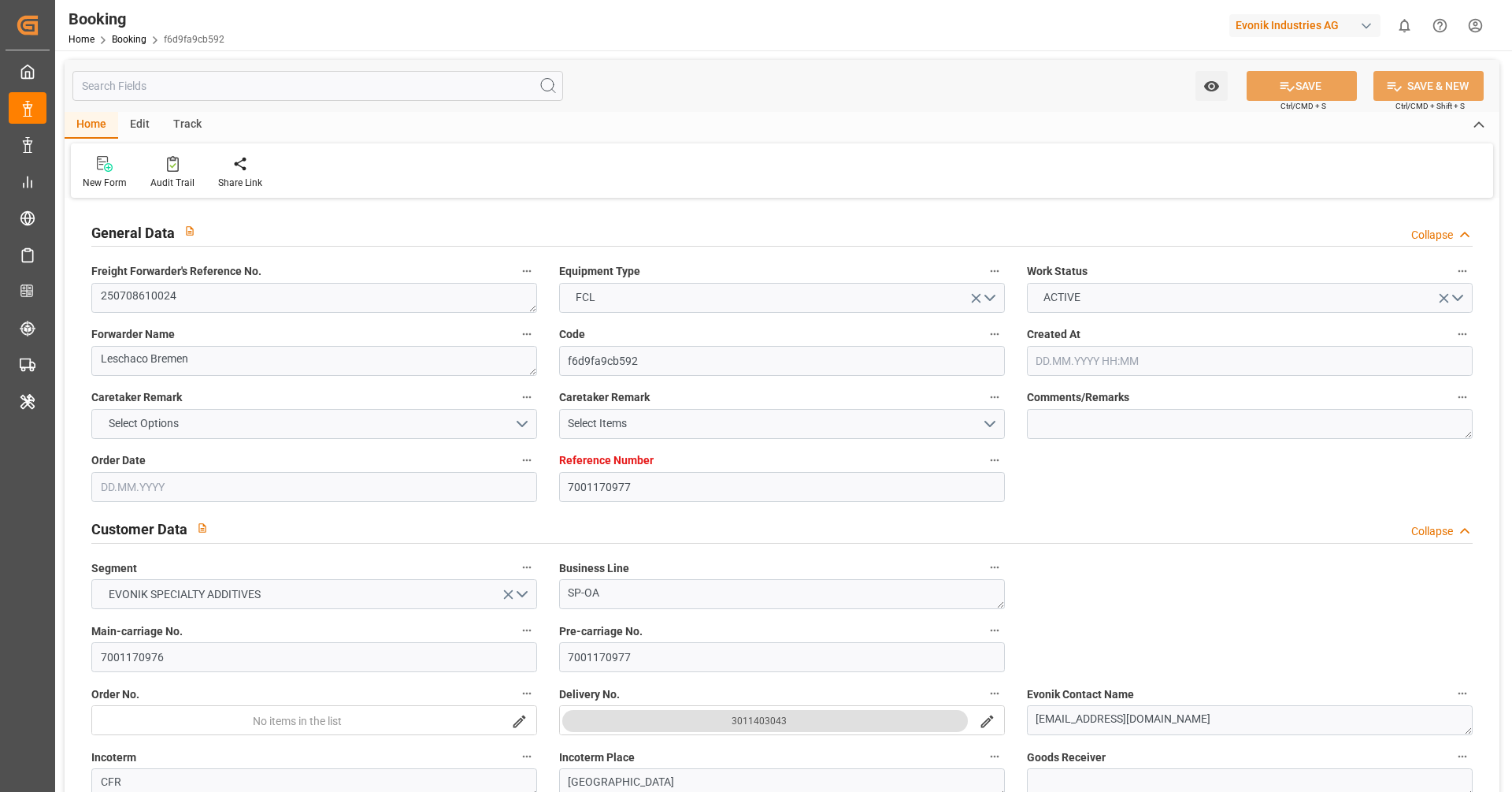
type input "[DATE] 15:01"
type input "[DATE] 20:00"
type input "[DATE] 21:00"
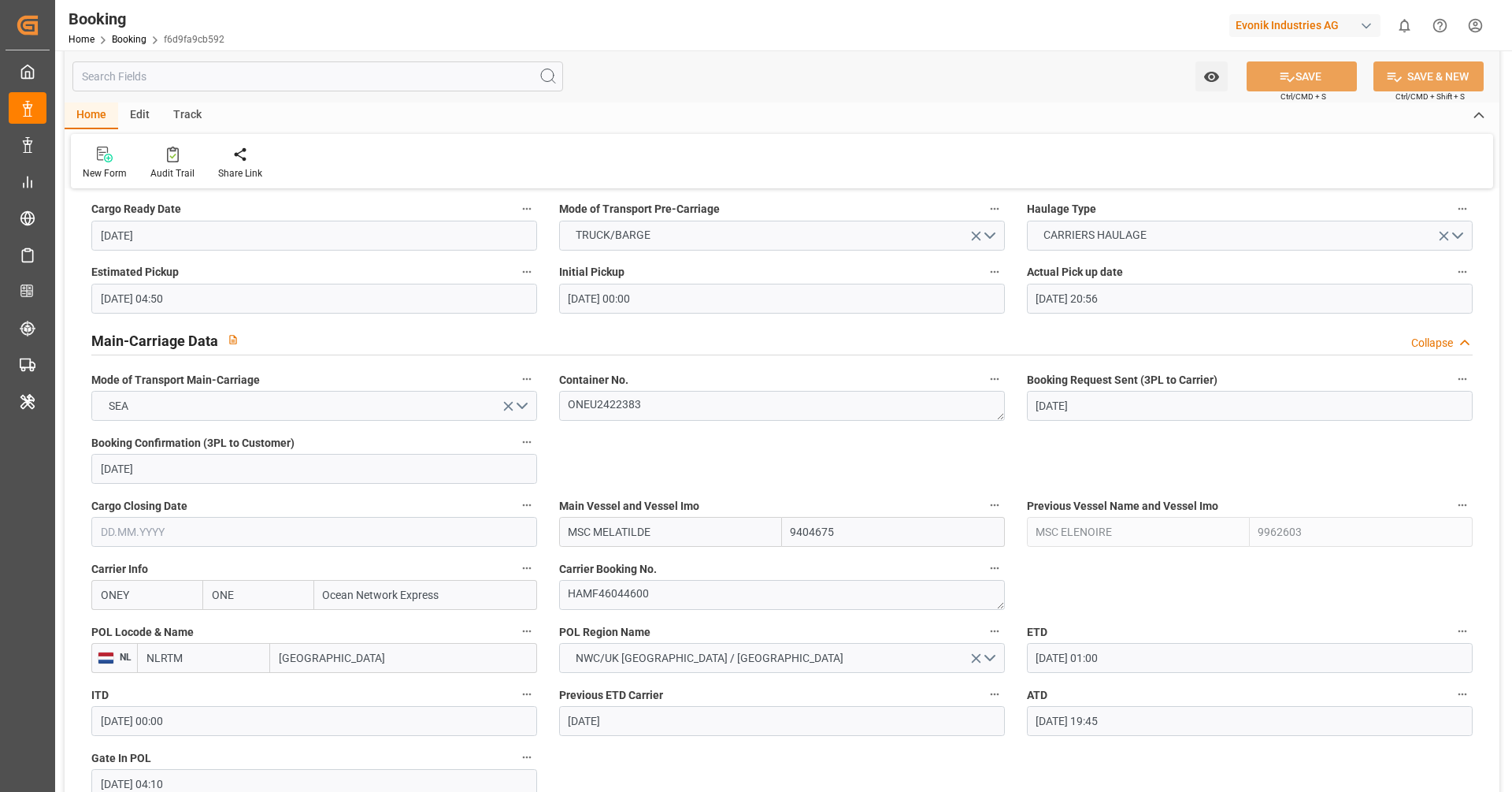
scroll to position [889, 0]
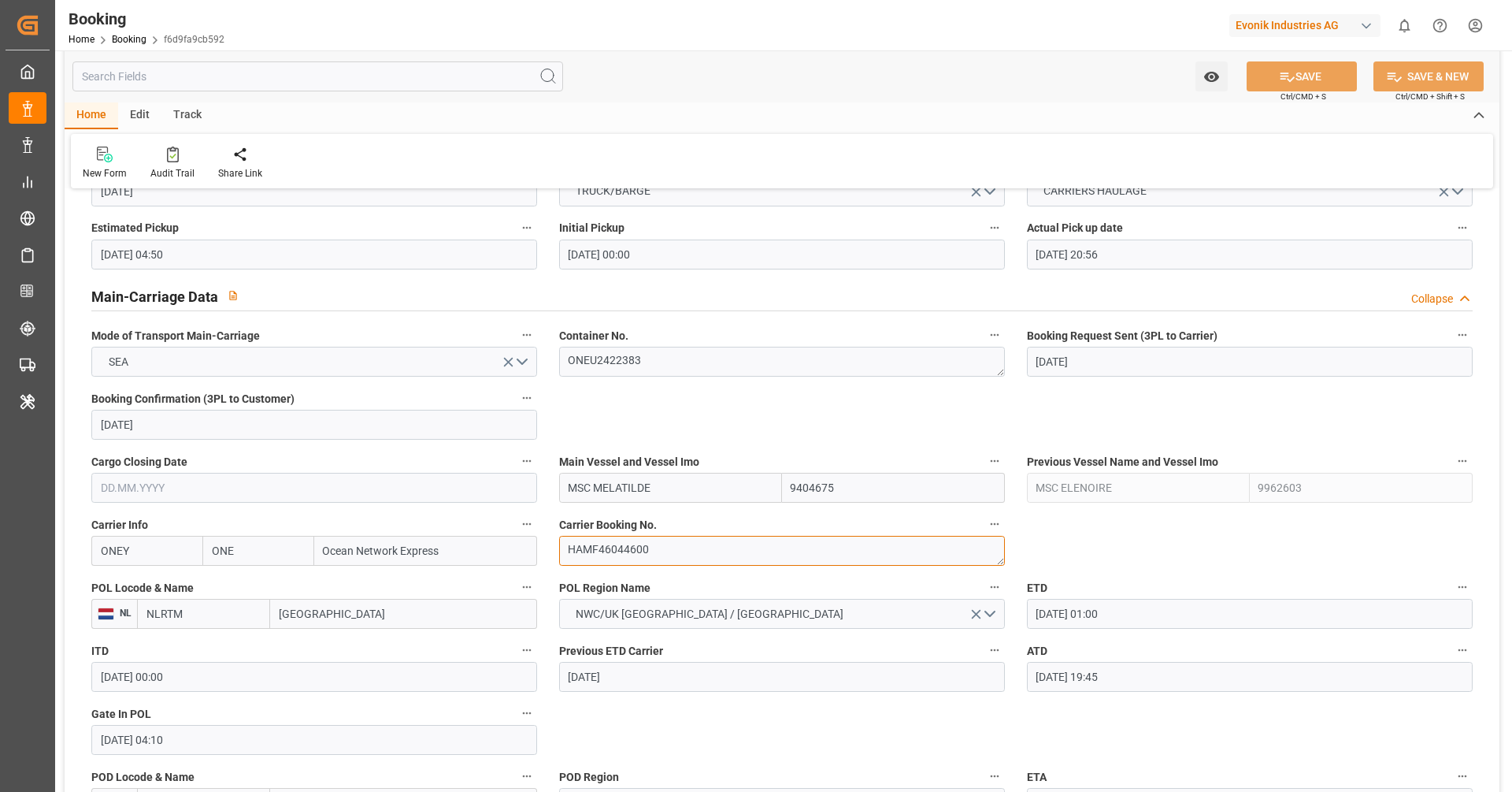
click at [678, 543] on textarea "HAMF46044600" at bounding box center [782, 551] width 446 height 30
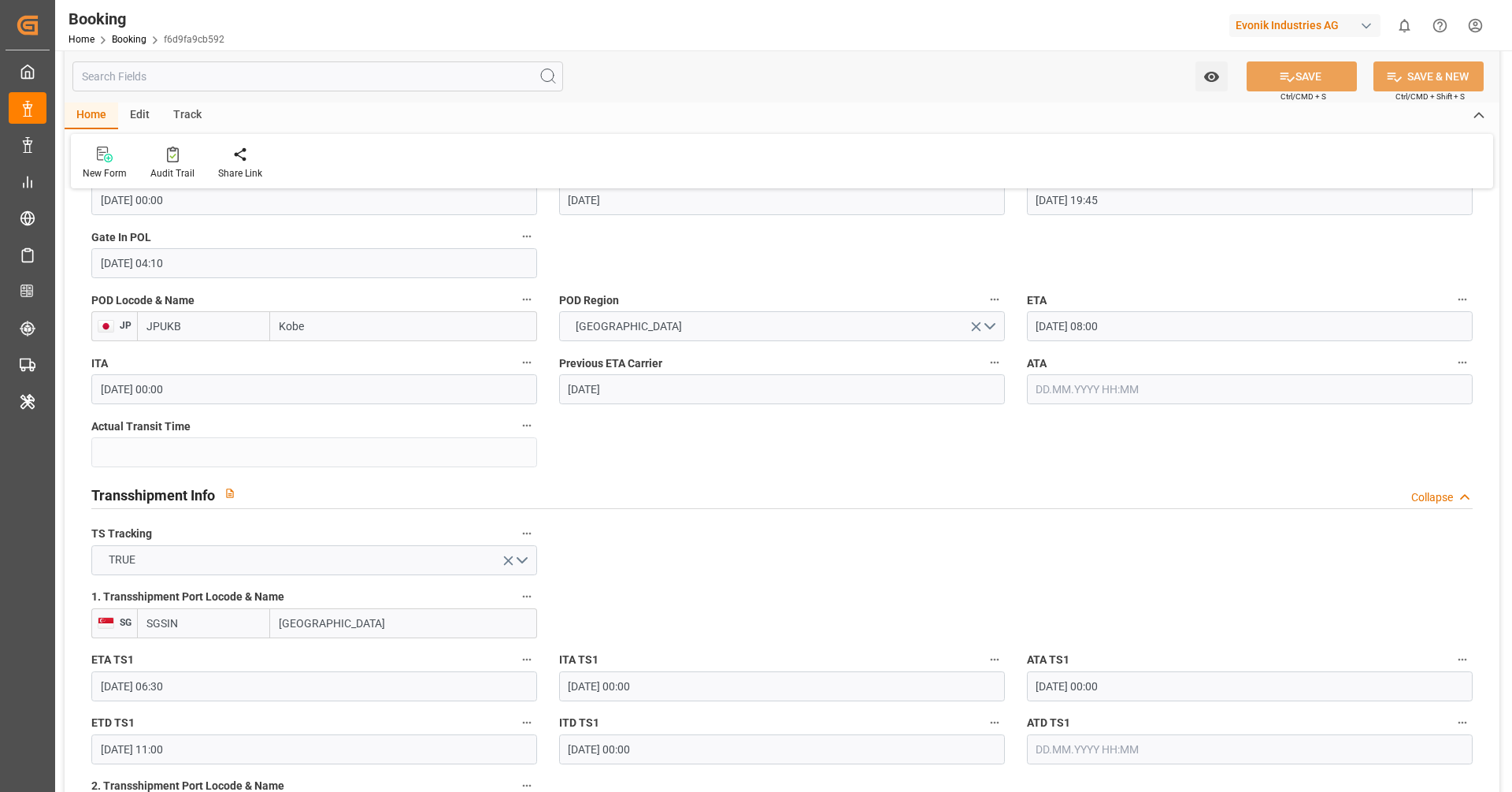
scroll to position [1366, 0]
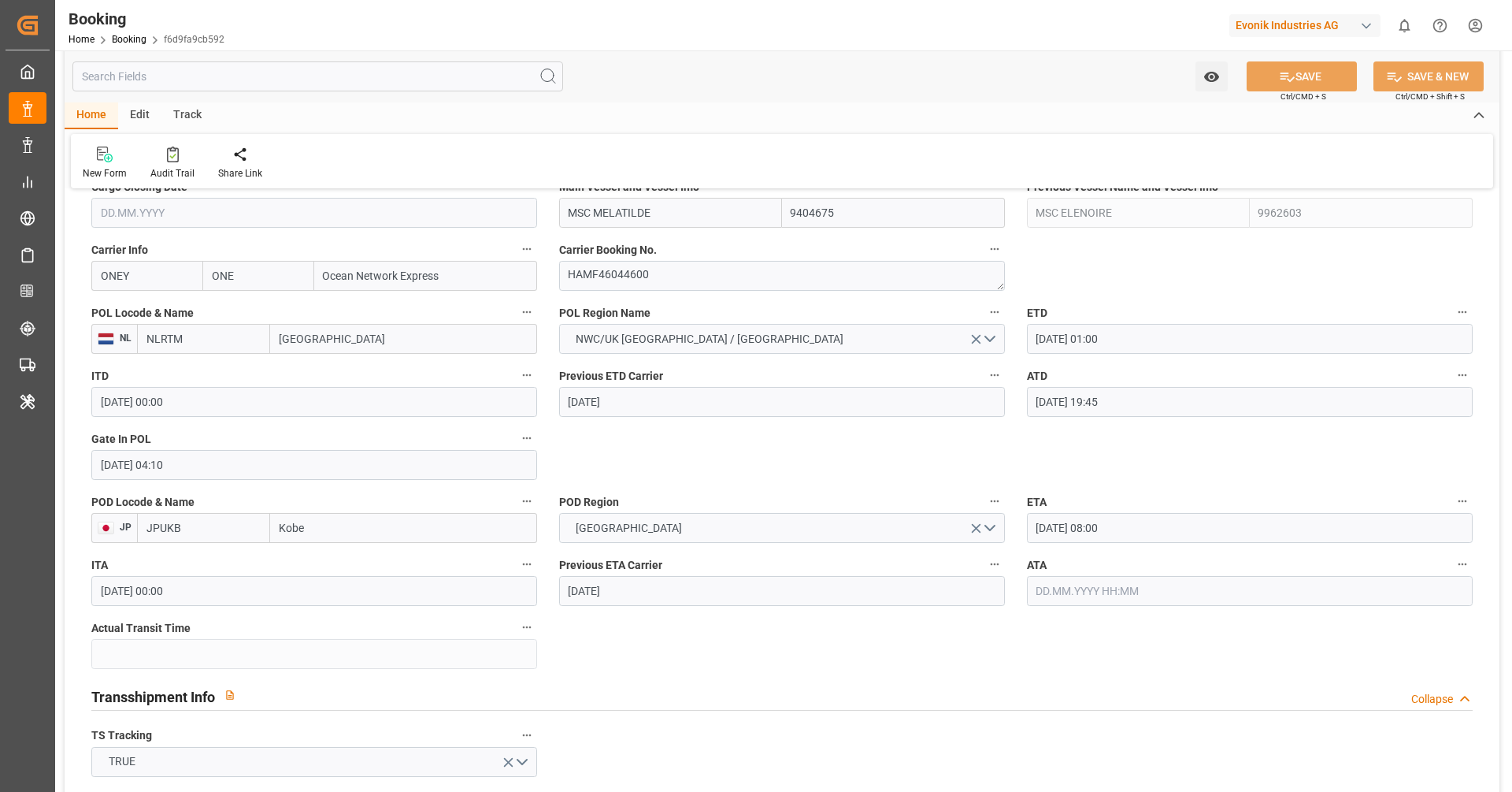
scroll to position [1158, 0]
